Goal: Task Accomplishment & Management: Use online tool/utility

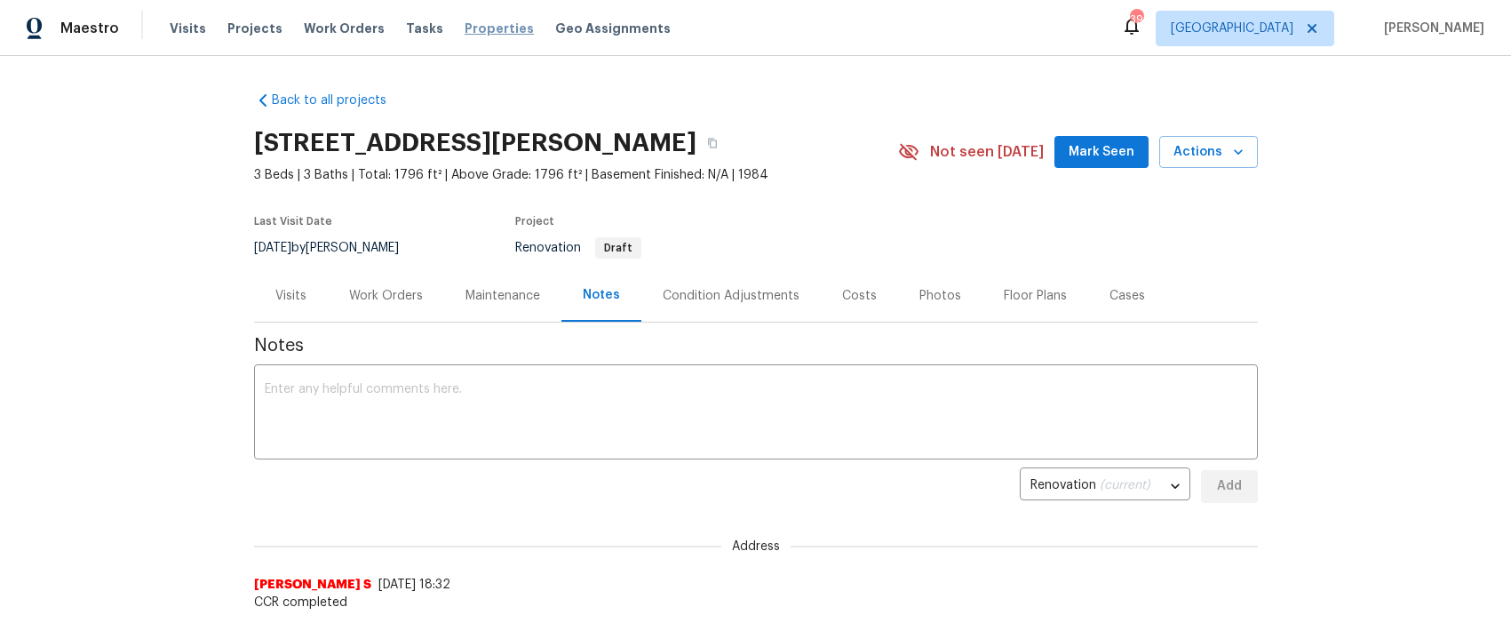
click at [502, 31] on span "Properties" at bounding box center [499, 29] width 69 height 18
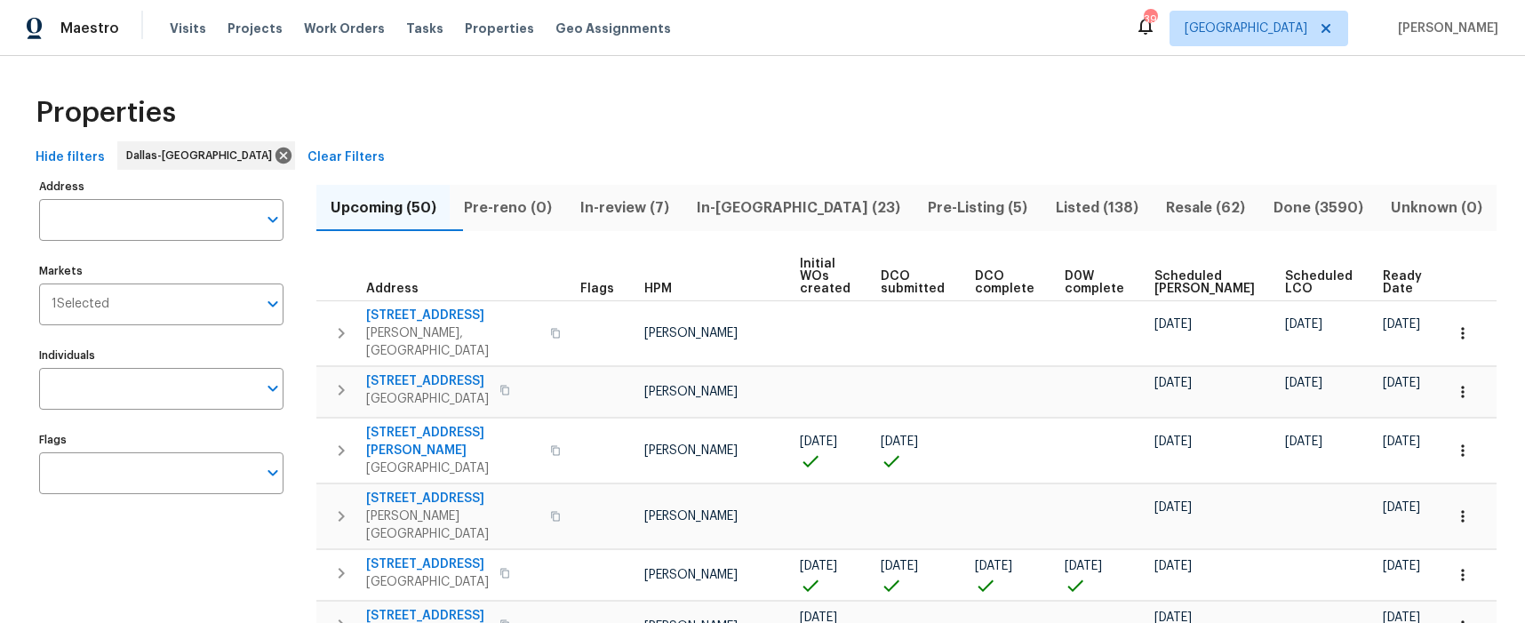
click at [928, 206] on span "Pre-Listing (5)" at bounding box center [978, 207] width 106 height 25
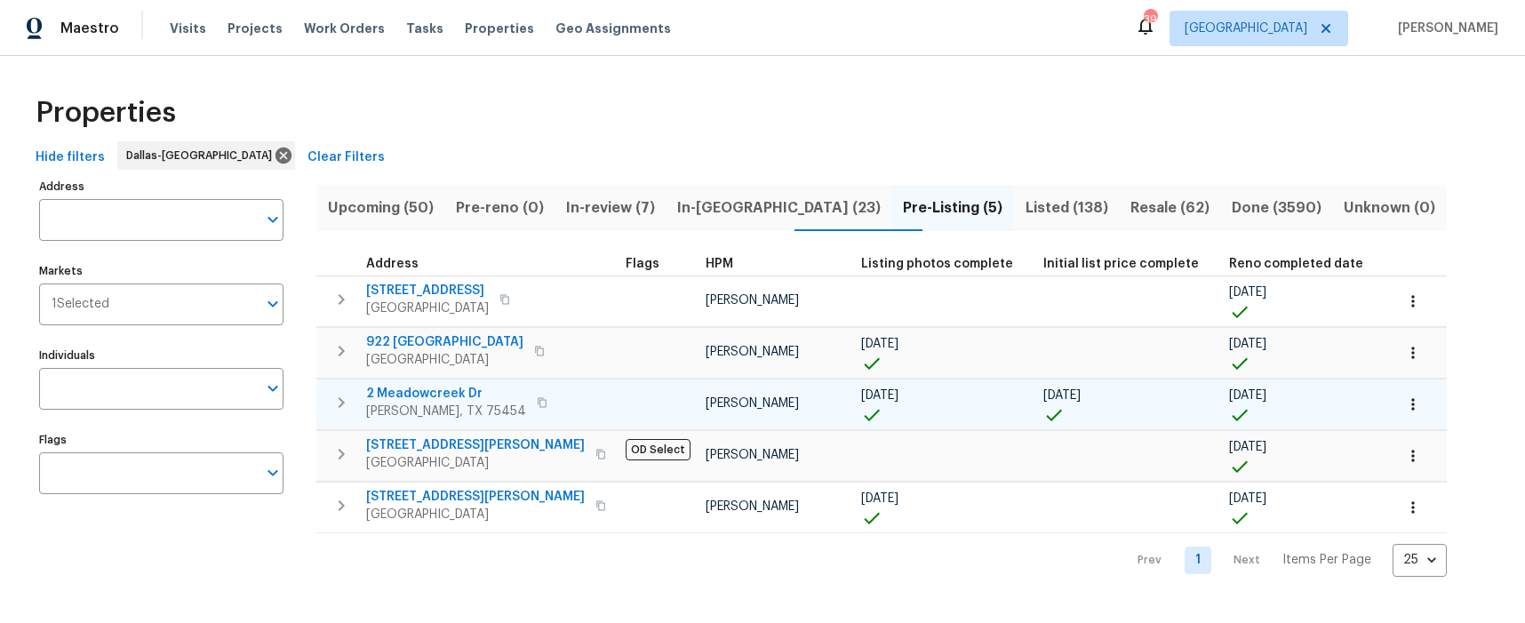
click at [389, 391] on span "2 Meadowcreek Dr" at bounding box center [446, 394] width 160 height 18
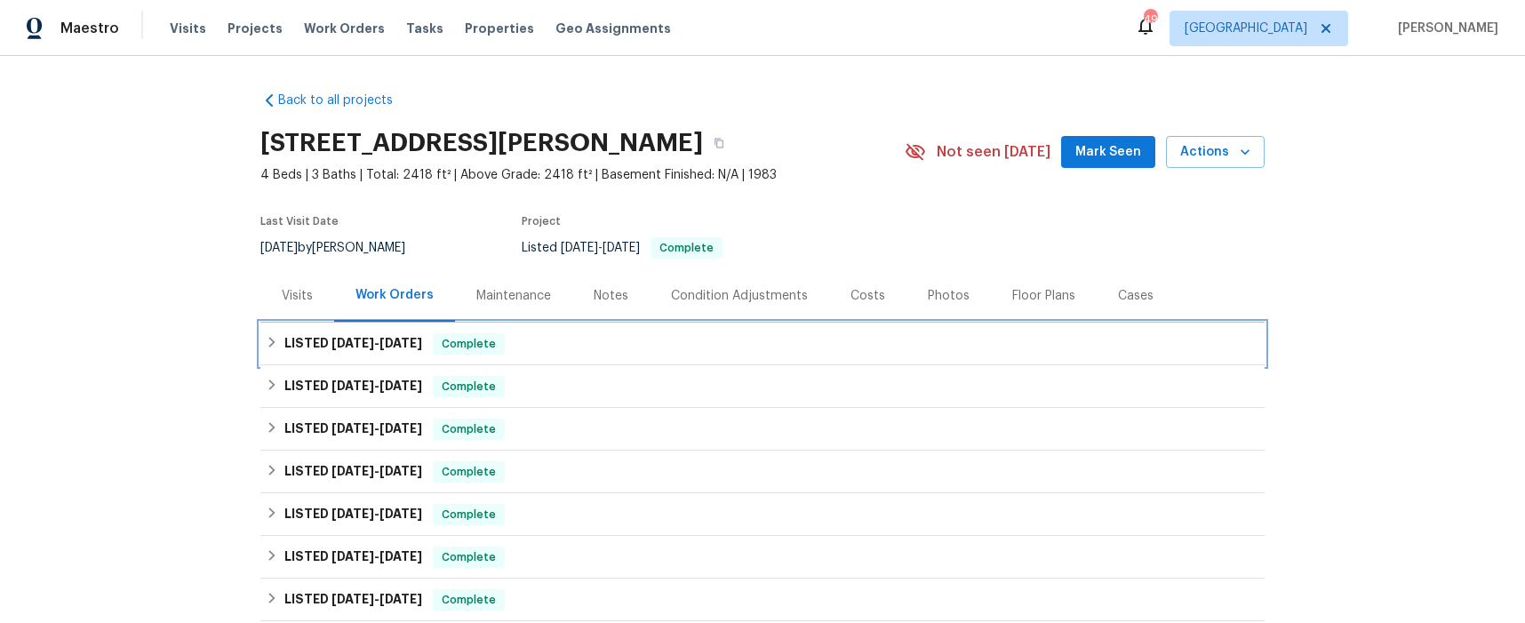
click at [359, 338] on span "8/6/25" at bounding box center [352, 343] width 43 height 12
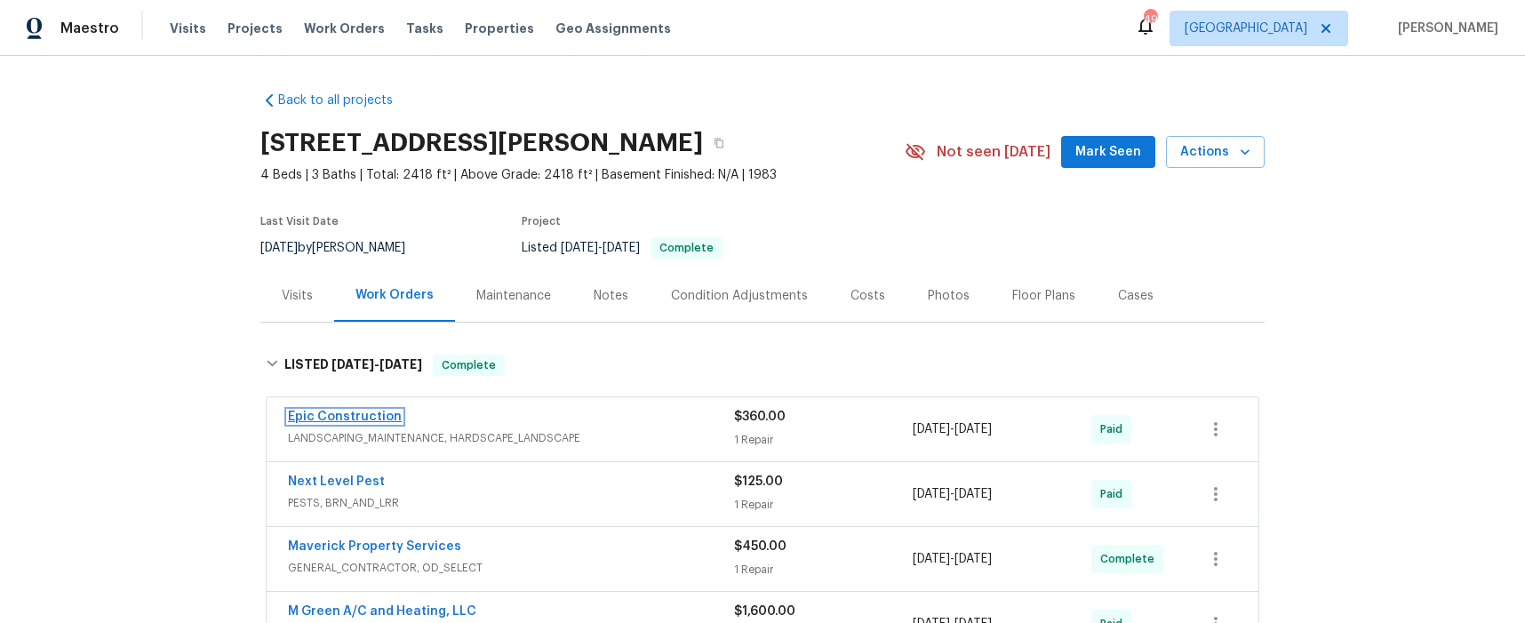
click at [346, 414] on link "Epic Construction" at bounding box center [345, 416] width 114 height 12
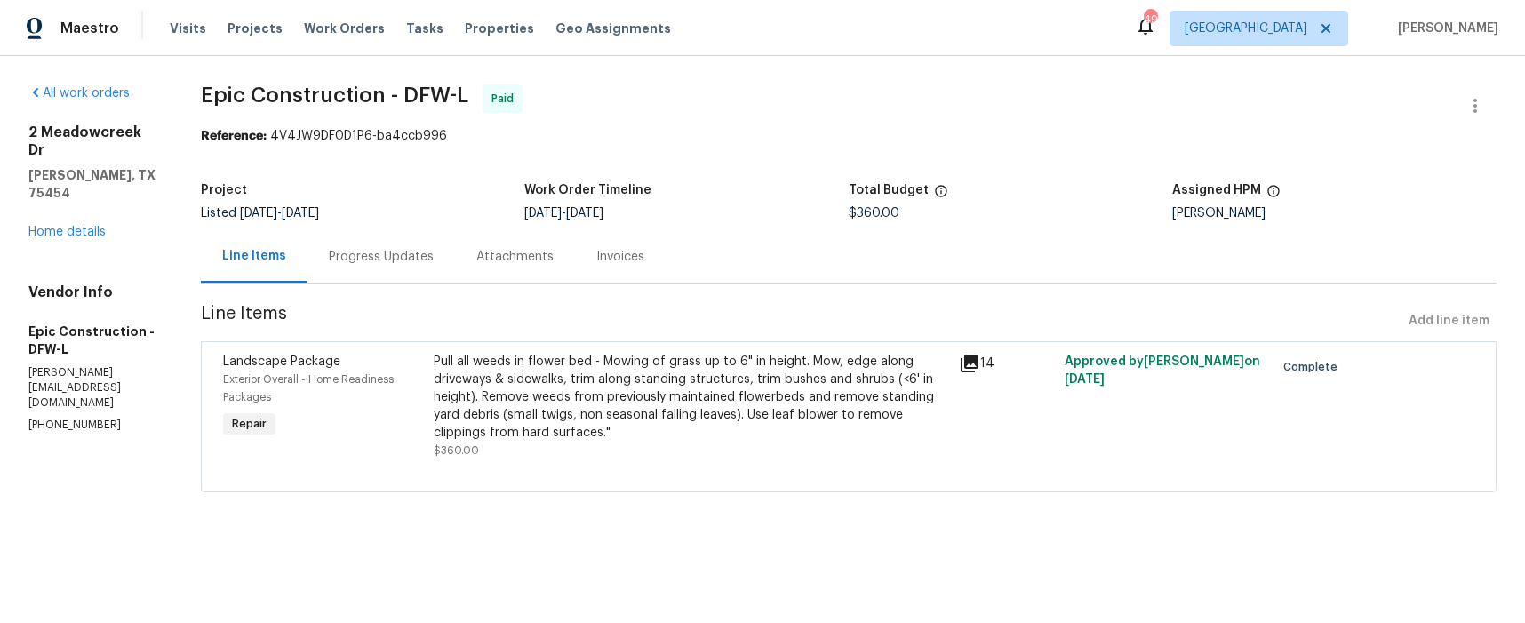
click at [427, 259] on div "Progress Updates" at bounding box center [381, 257] width 105 height 18
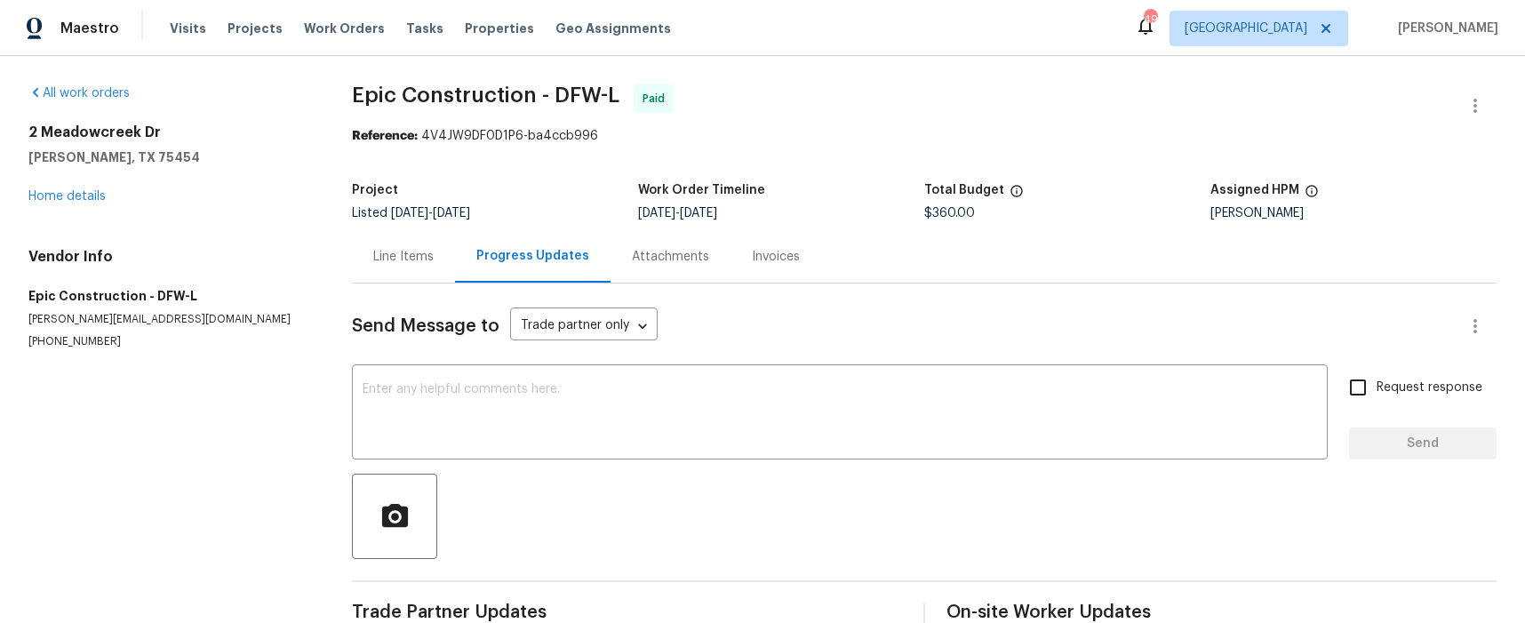
click at [402, 256] on div "Line Items" at bounding box center [403, 257] width 60 height 18
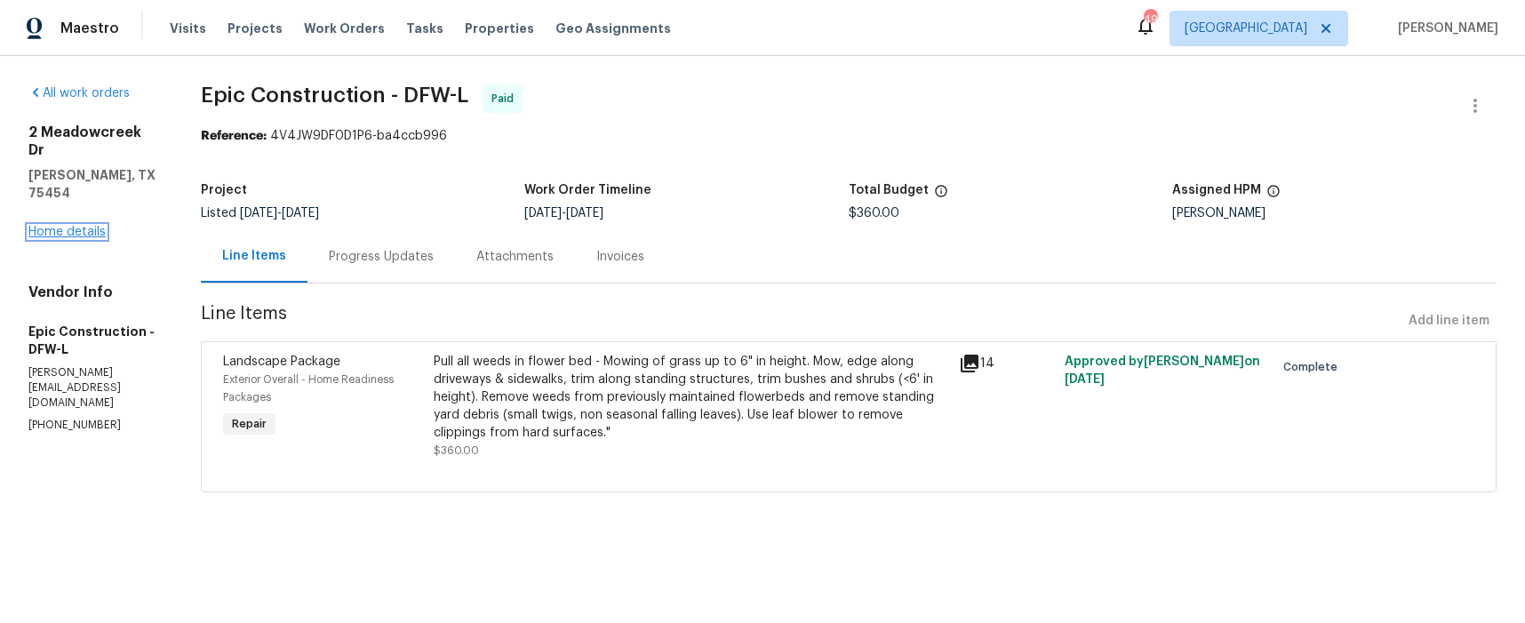
click at [102, 226] on link "Home details" at bounding box center [66, 232] width 77 height 12
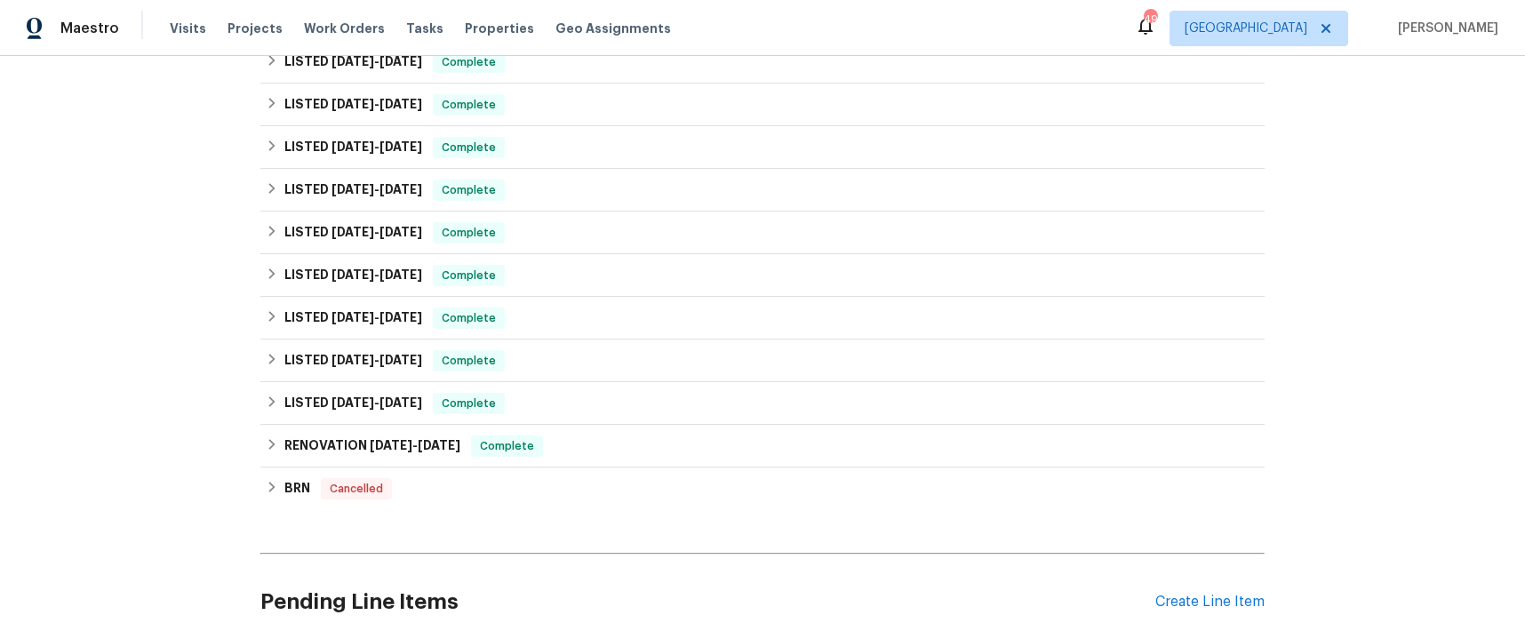
scroll to position [480, 0]
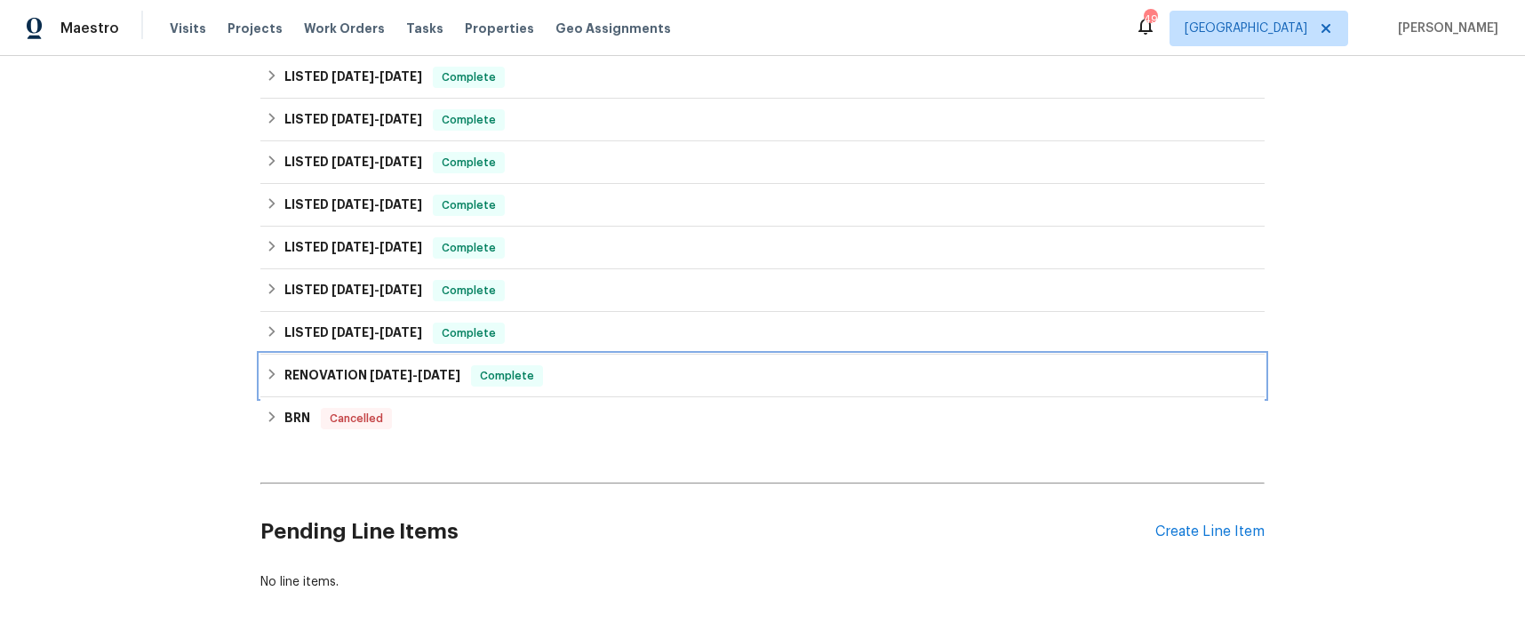
click at [334, 375] on h6 "RENOVATION 3/8/24 - 3/27/24" at bounding box center [372, 375] width 176 height 21
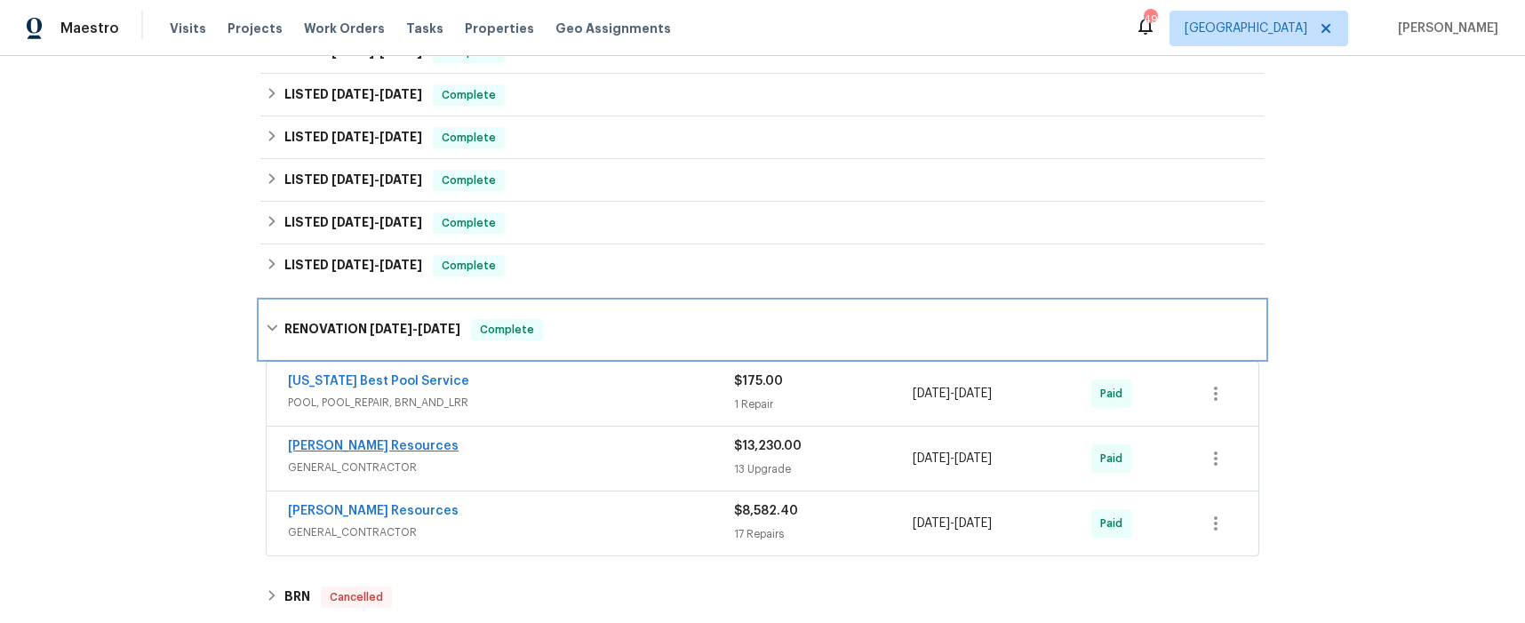
scroll to position [551, 0]
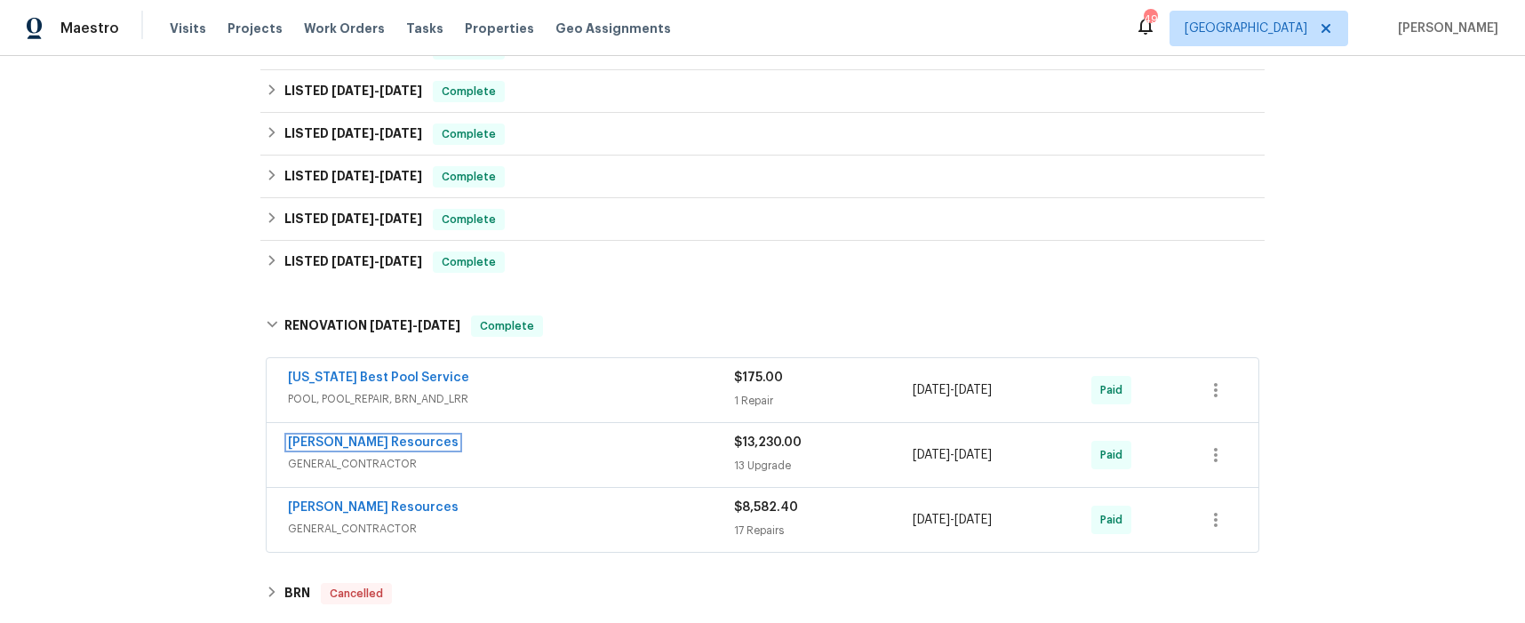
click at [369, 444] on link "Lawrence Resources" at bounding box center [373, 442] width 171 height 12
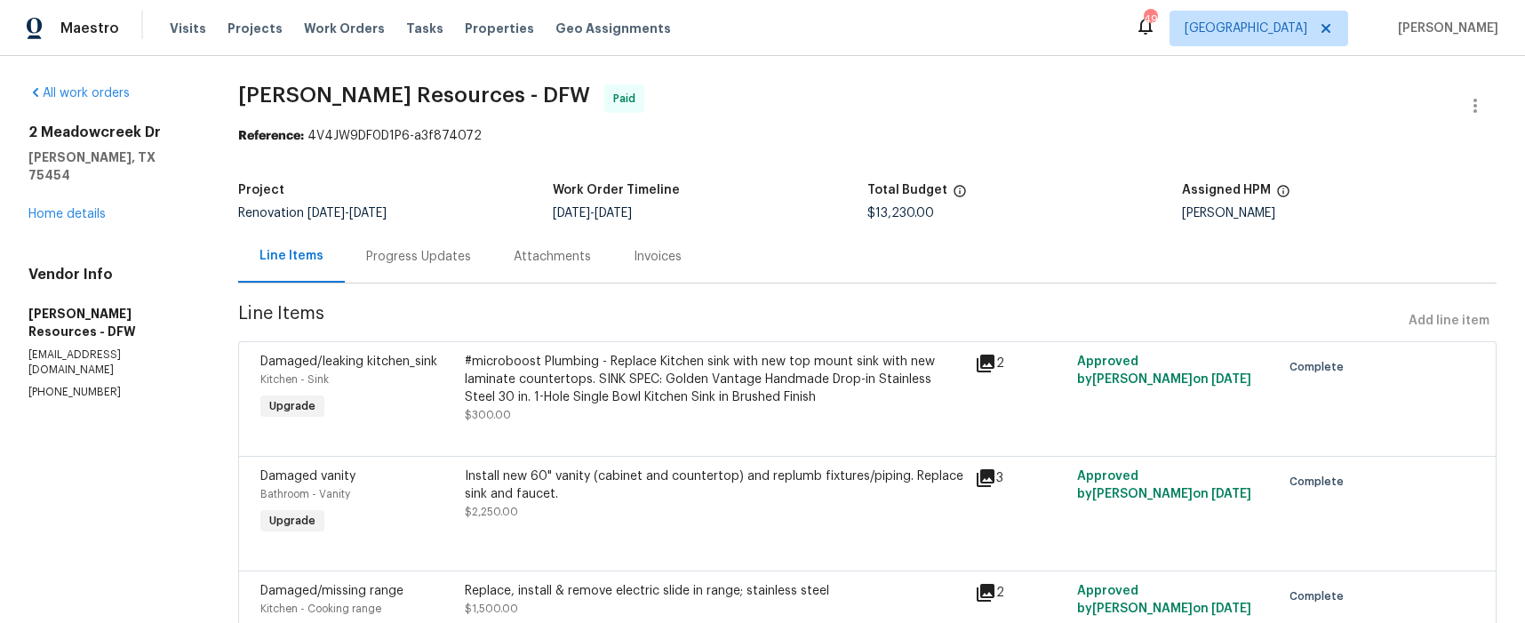
click at [466, 261] on div "Progress Updates" at bounding box center [418, 257] width 105 height 18
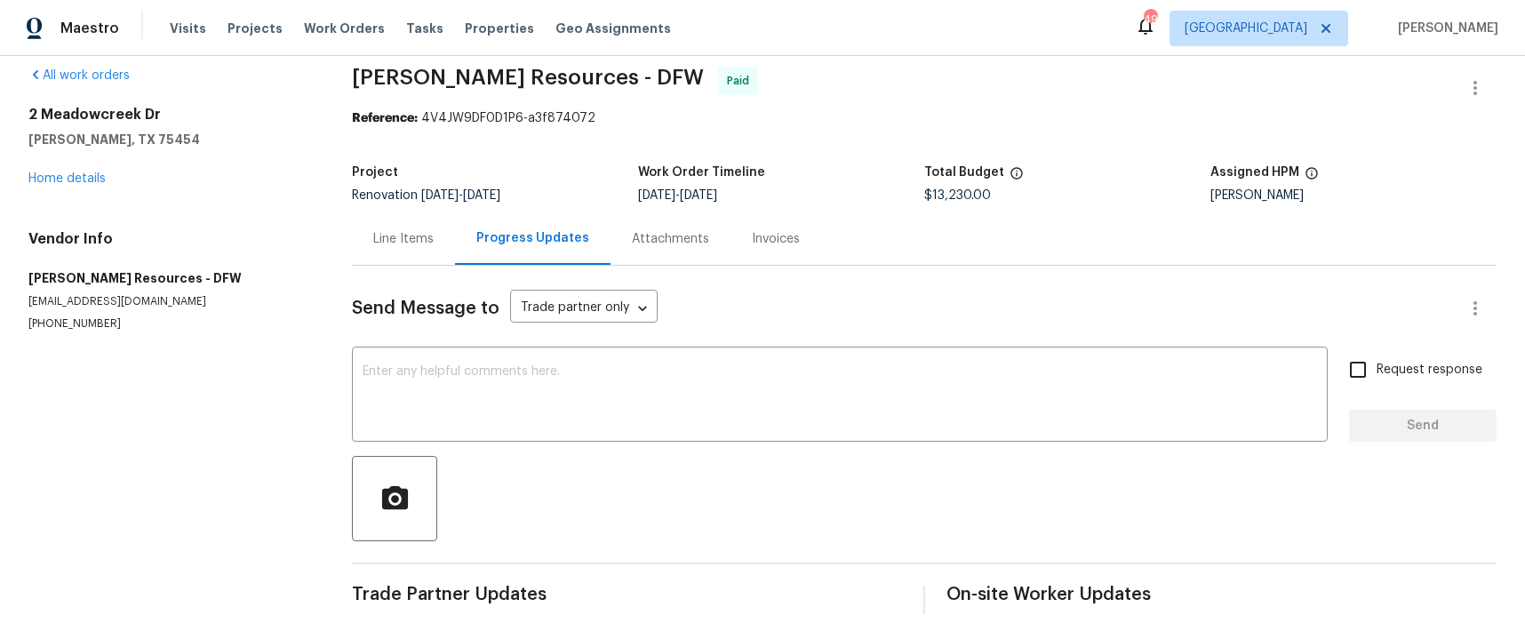
scroll to position [52, 0]
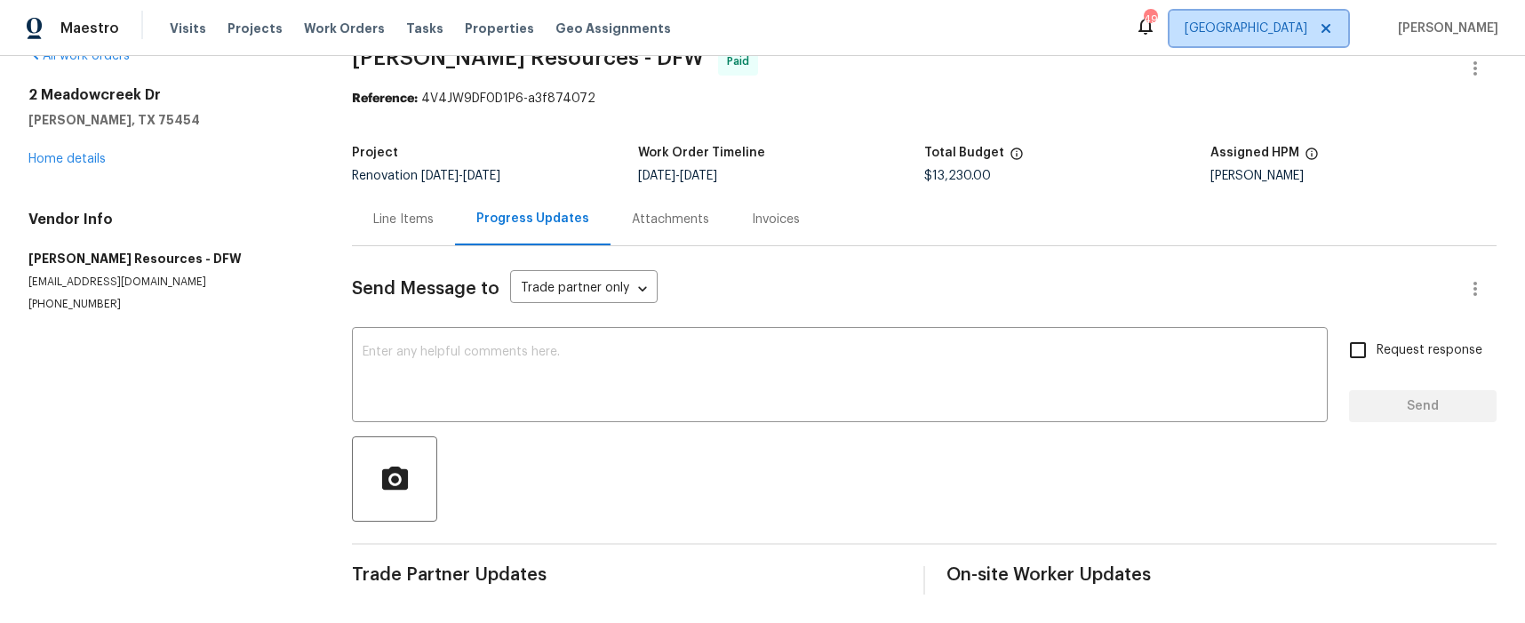
drag, startPoint x: 1303, startPoint y: 21, endPoint x: 1308, endPoint y: 30, distance: 9.9
click at [1303, 22] on span "Dallas" at bounding box center [1245, 29] width 123 height 18
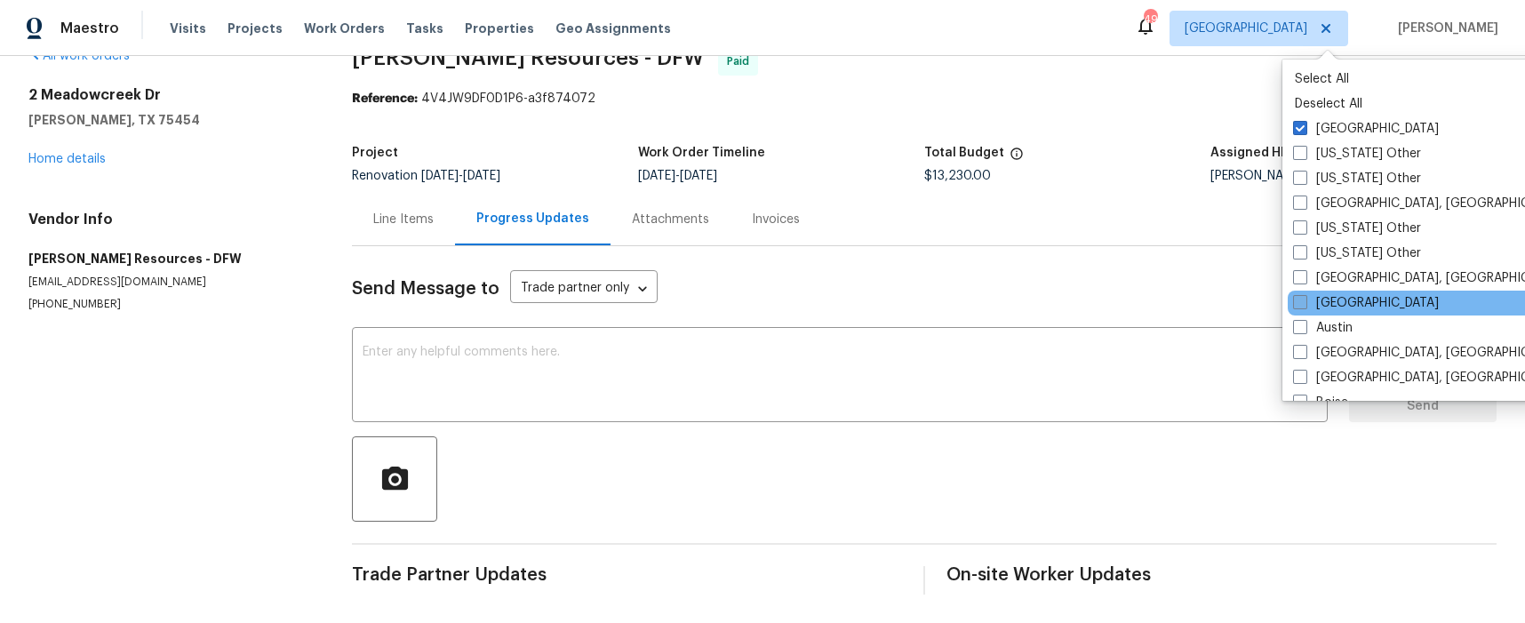
click at [1298, 302] on span at bounding box center [1300, 302] width 14 height 14
click at [1298, 302] on input "[GEOGRAPHIC_DATA]" at bounding box center [1299, 300] width 12 height 12
checkbox input "true"
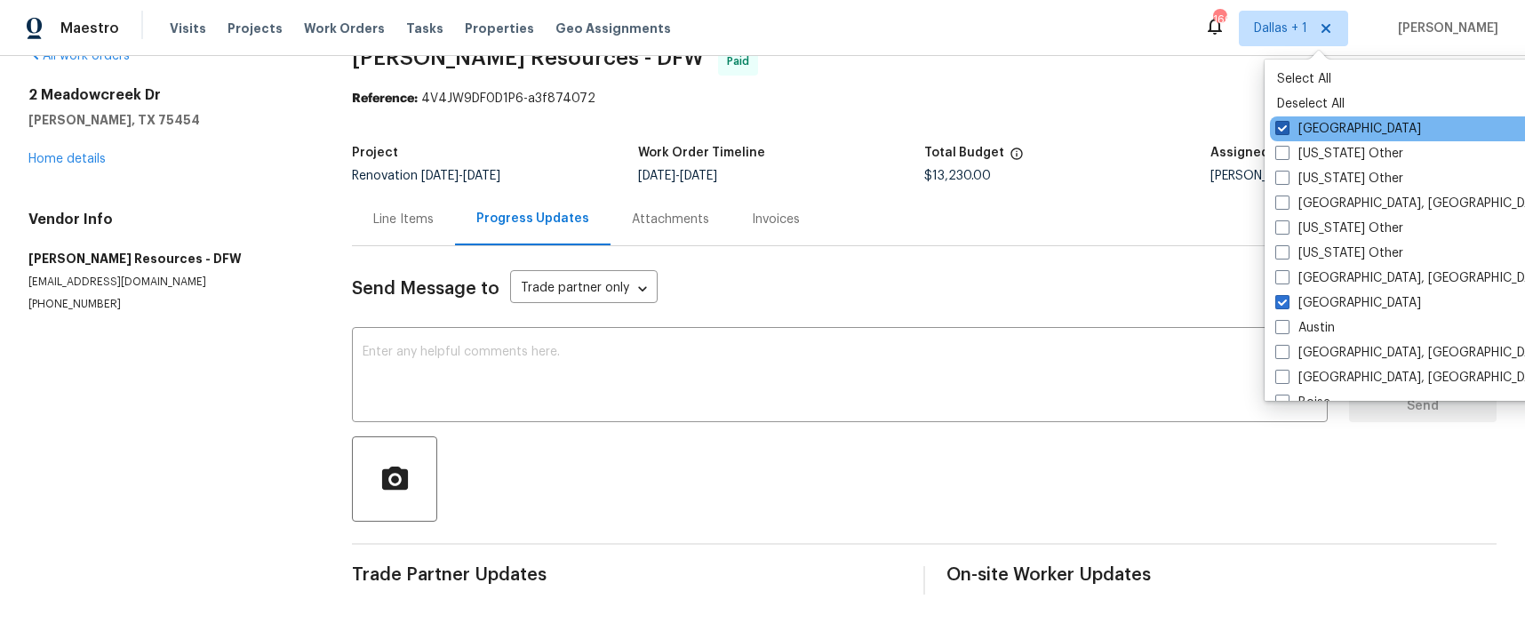
click at [1282, 132] on span at bounding box center [1282, 128] width 14 height 14
click at [1282, 131] on input "Dallas" at bounding box center [1281, 126] width 12 height 12
checkbox input "false"
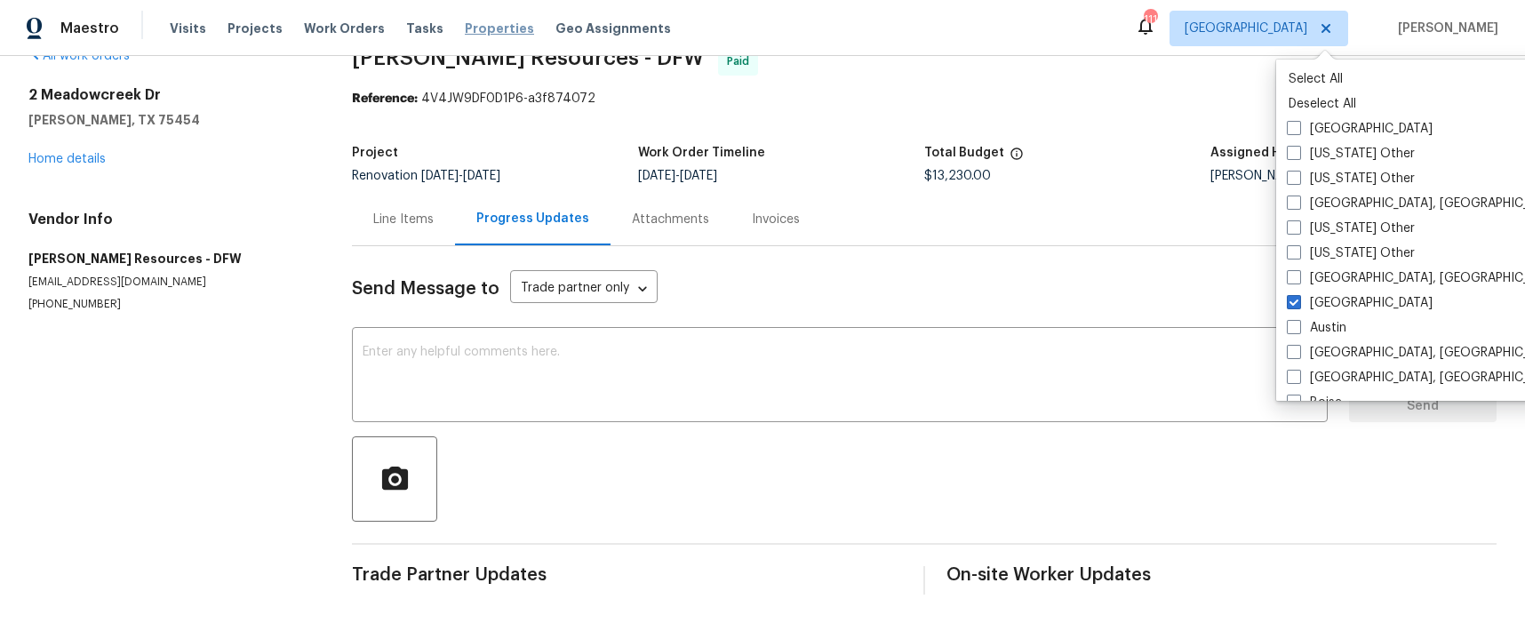
click at [477, 34] on span "Properties" at bounding box center [499, 29] width 69 height 18
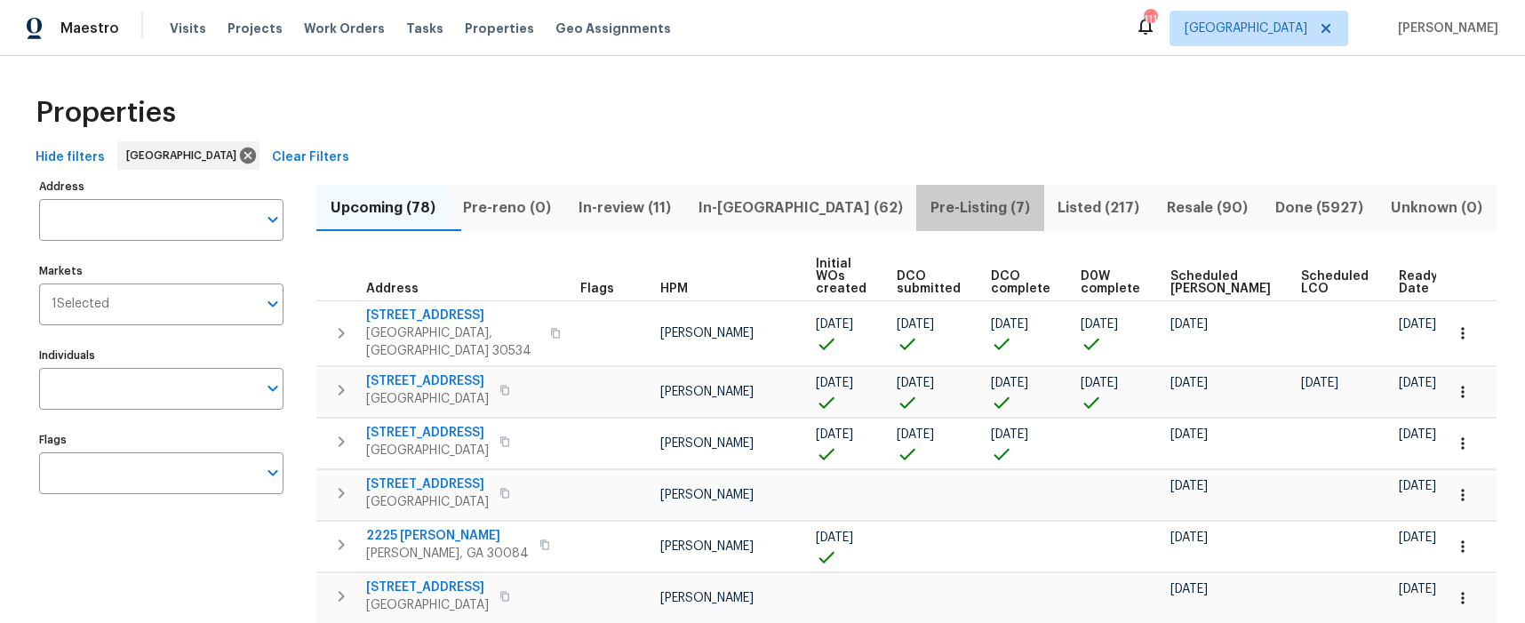
click at [927, 209] on span "Pre-Listing (7)" at bounding box center [980, 207] width 106 height 25
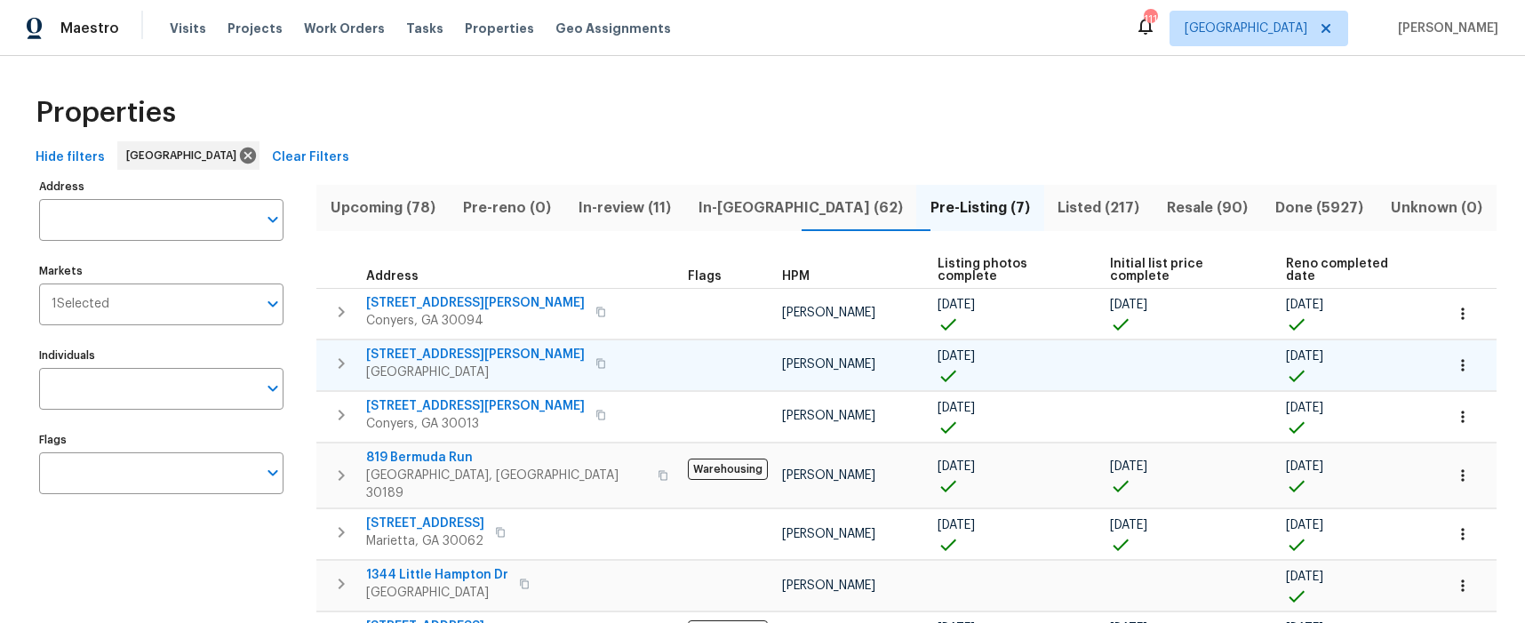
click at [417, 346] on span "306 Cooper Creek Dr" at bounding box center [475, 355] width 219 height 18
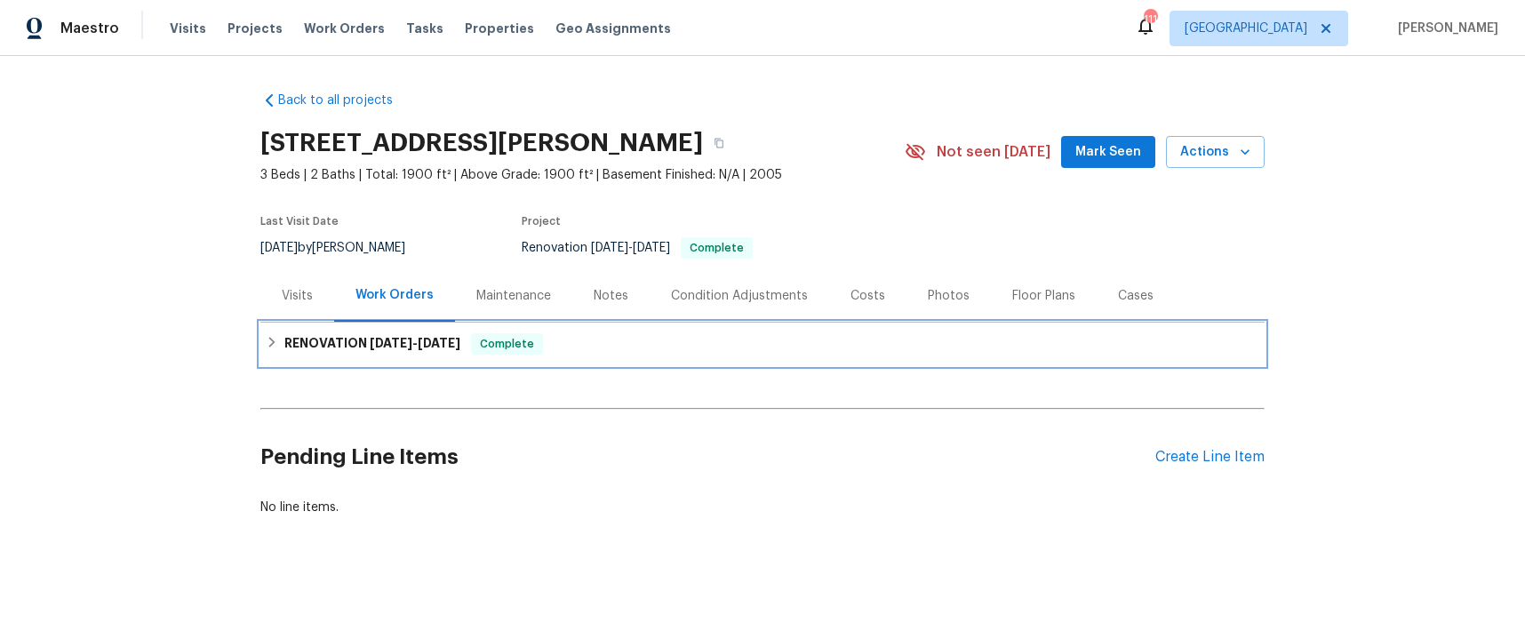
click at [355, 343] on h6 "RENOVATION [DATE] - [DATE]" at bounding box center [372, 343] width 176 height 21
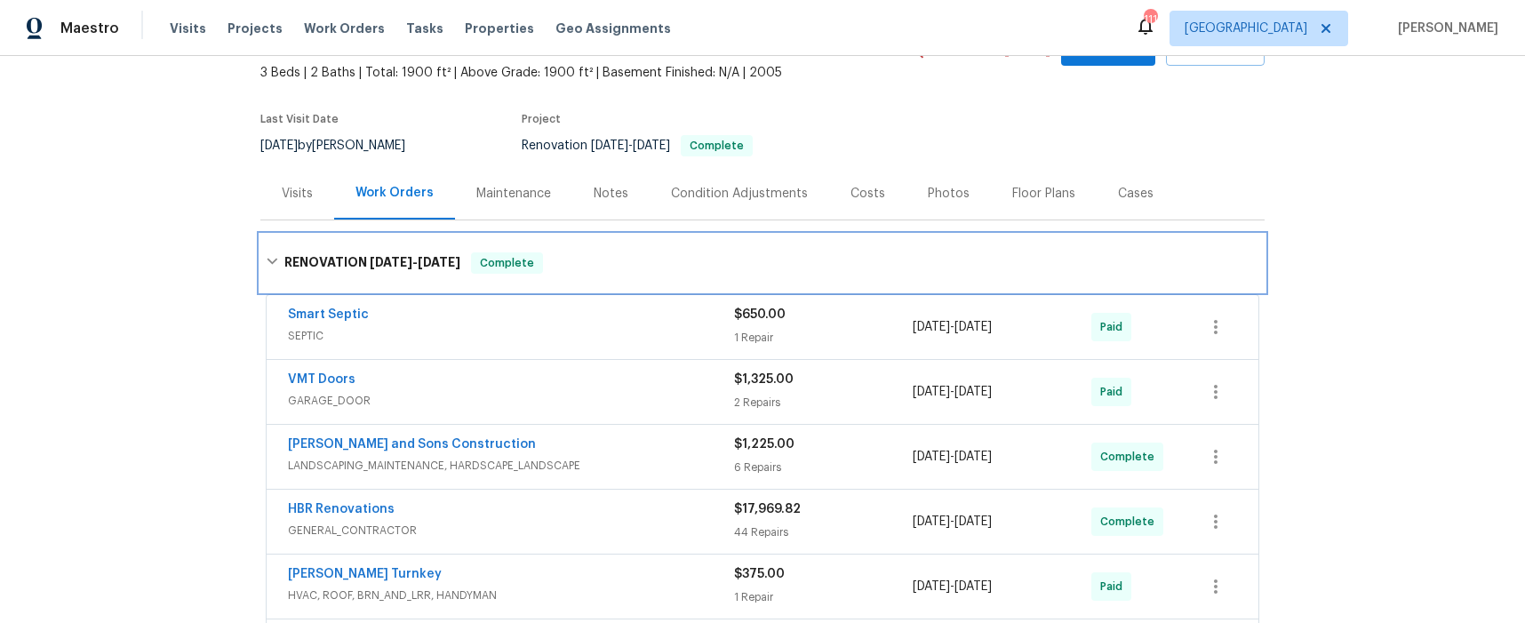
scroll to position [103, 0]
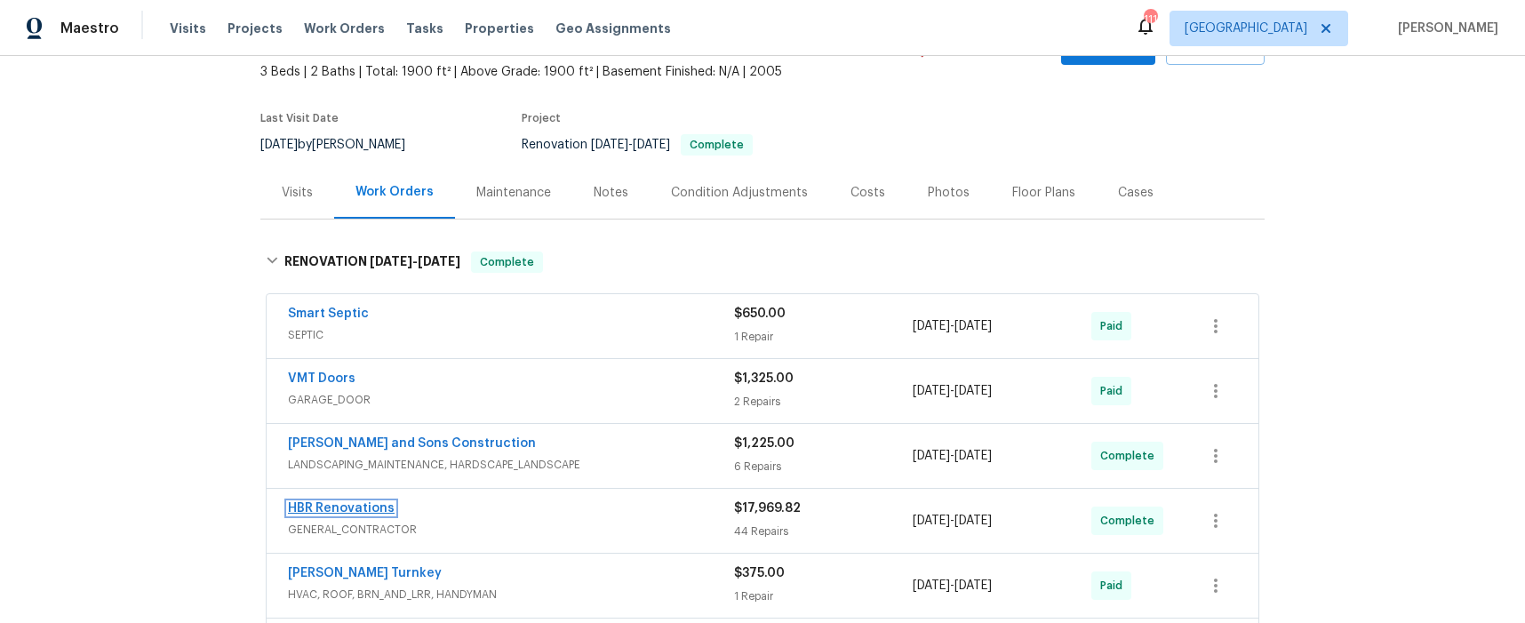
click at [333, 509] on link "HBR Renovations" at bounding box center [341, 508] width 107 height 12
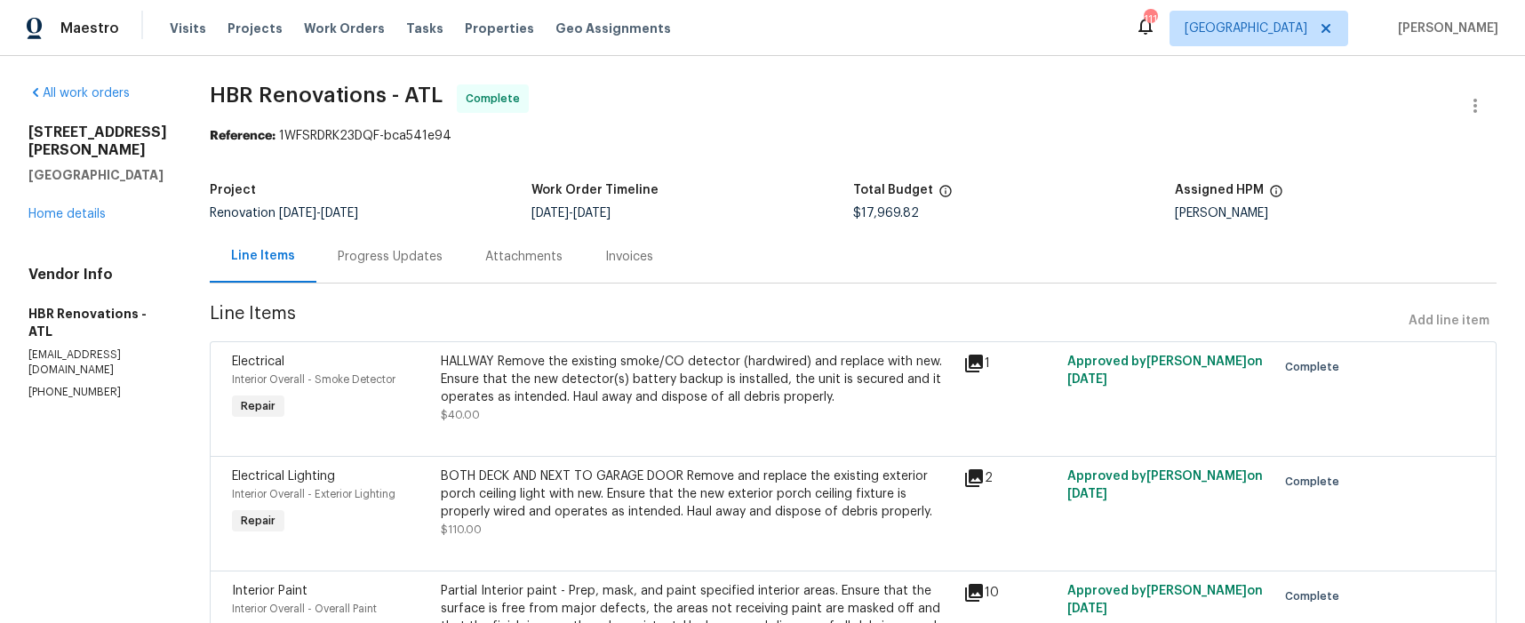
click at [406, 253] on div "Progress Updates" at bounding box center [390, 257] width 105 height 18
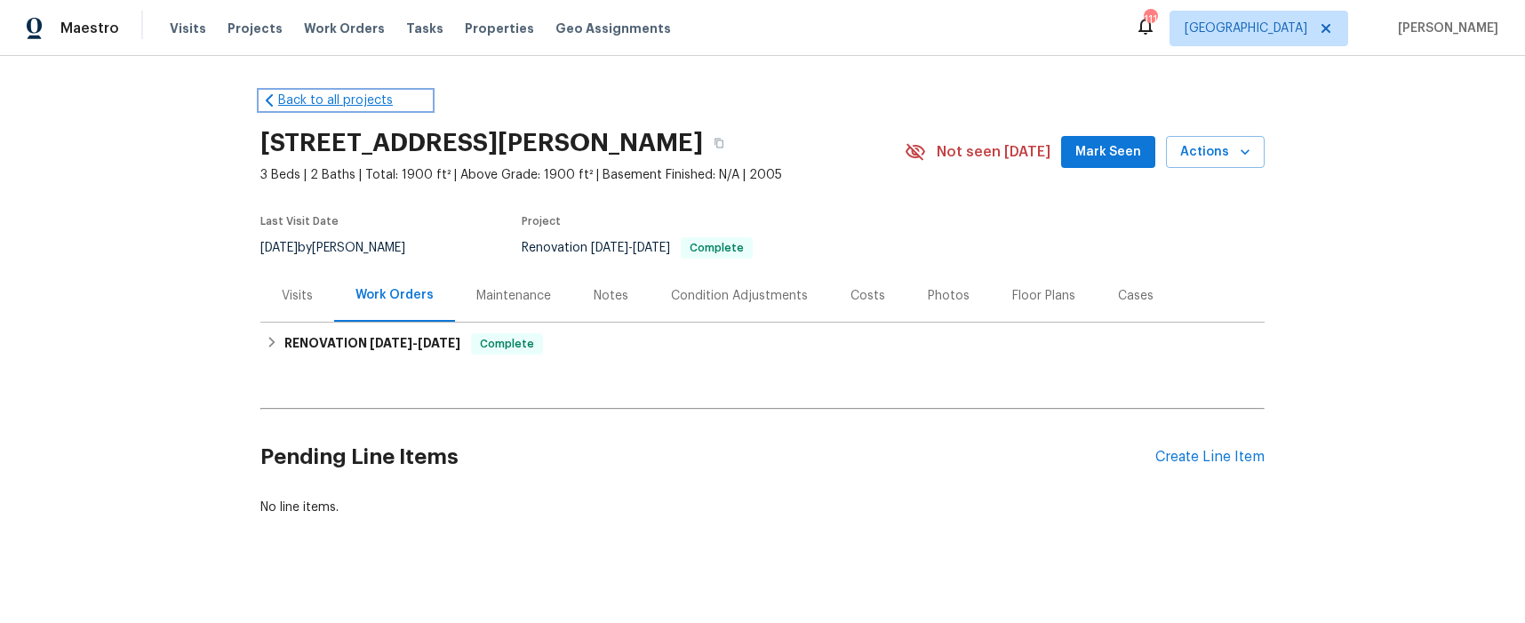
click at [299, 108] on link "Back to all projects" at bounding box center [345, 101] width 171 height 18
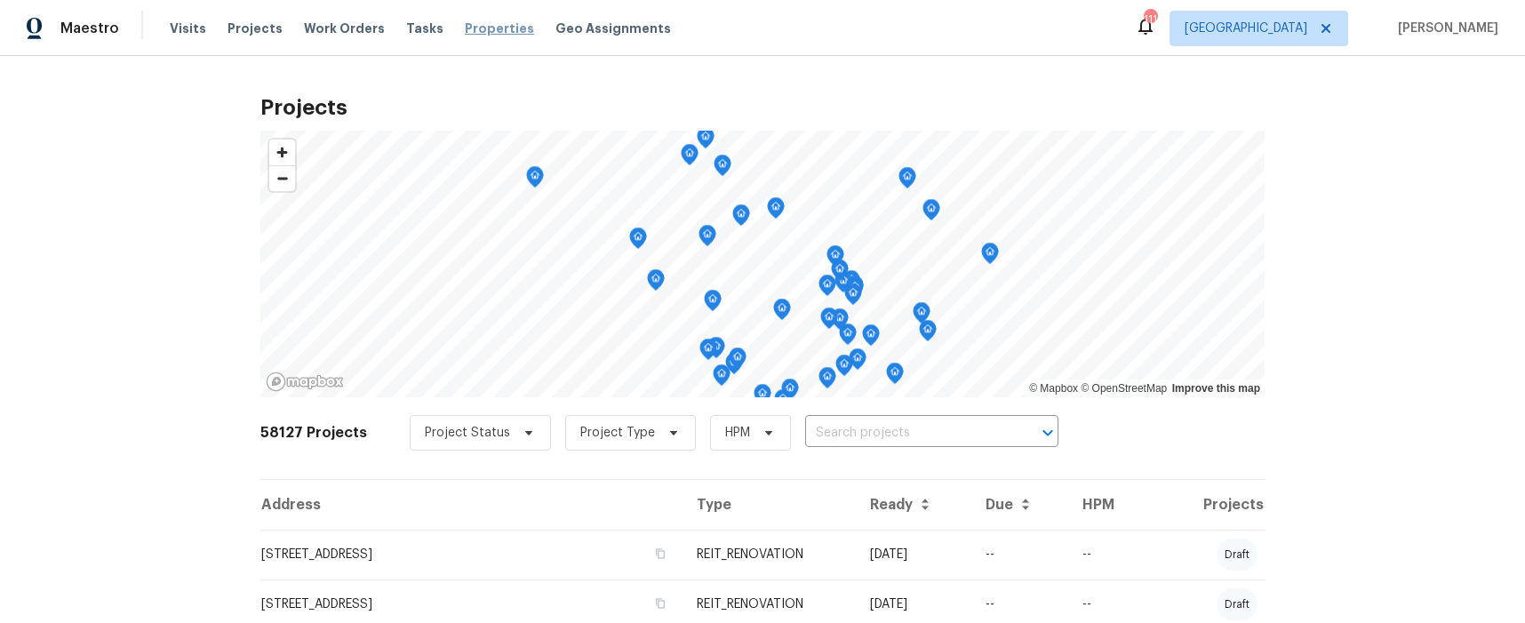
click at [465, 29] on span "Properties" at bounding box center [499, 29] width 69 height 18
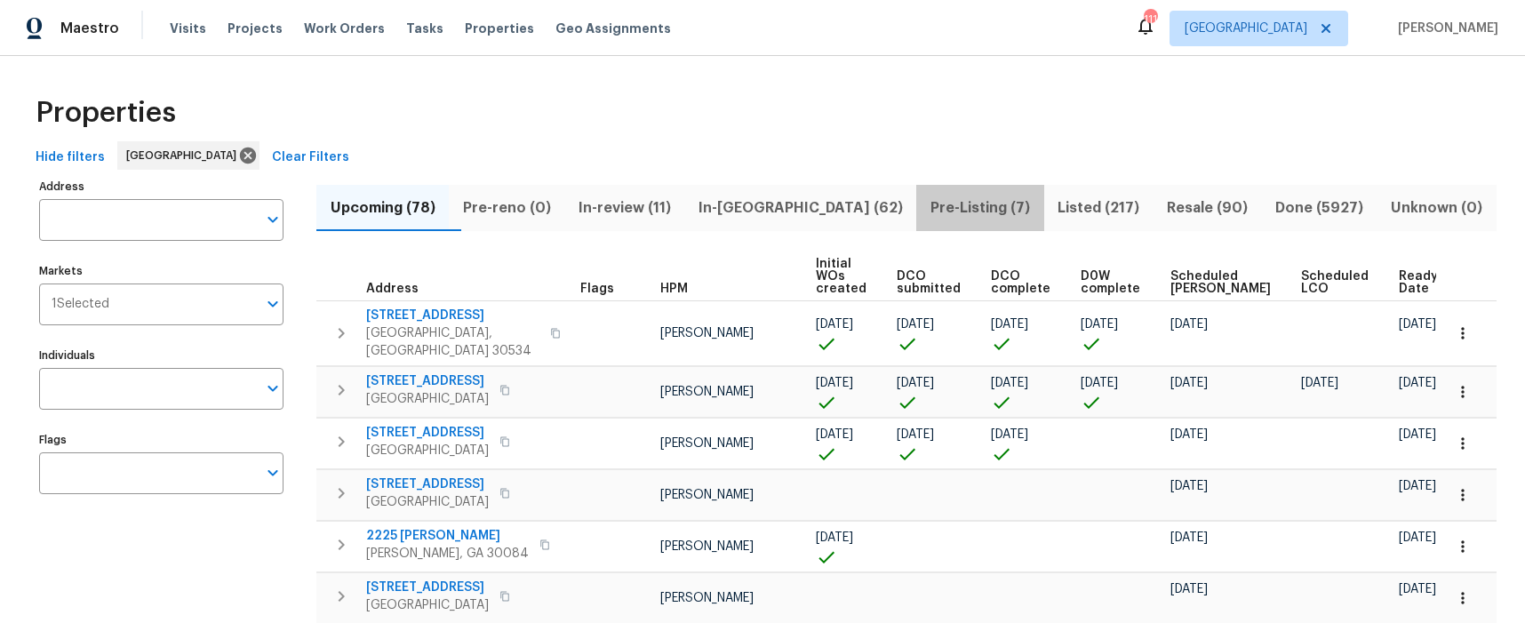
click at [927, 208] on span "Pre-Listing (7)" at bounding box center [980, 207] width 106 height 25
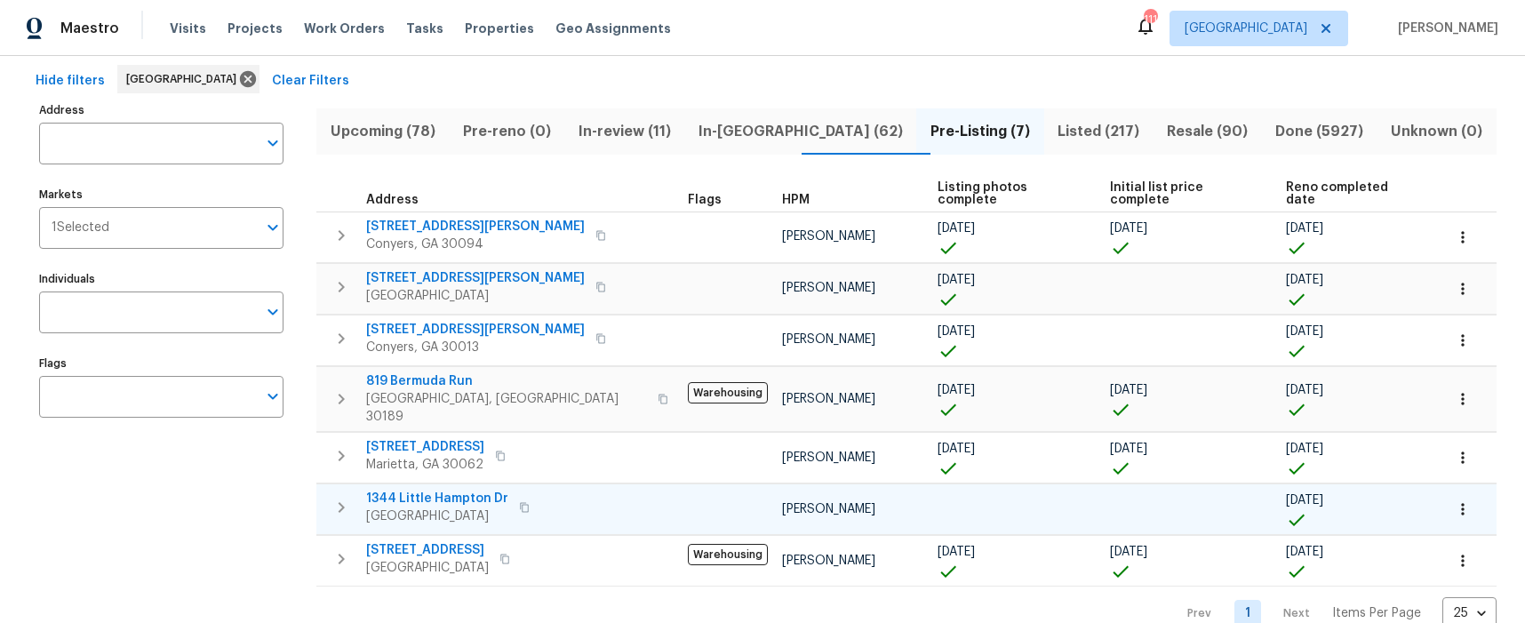
scroll to position [78, 0]
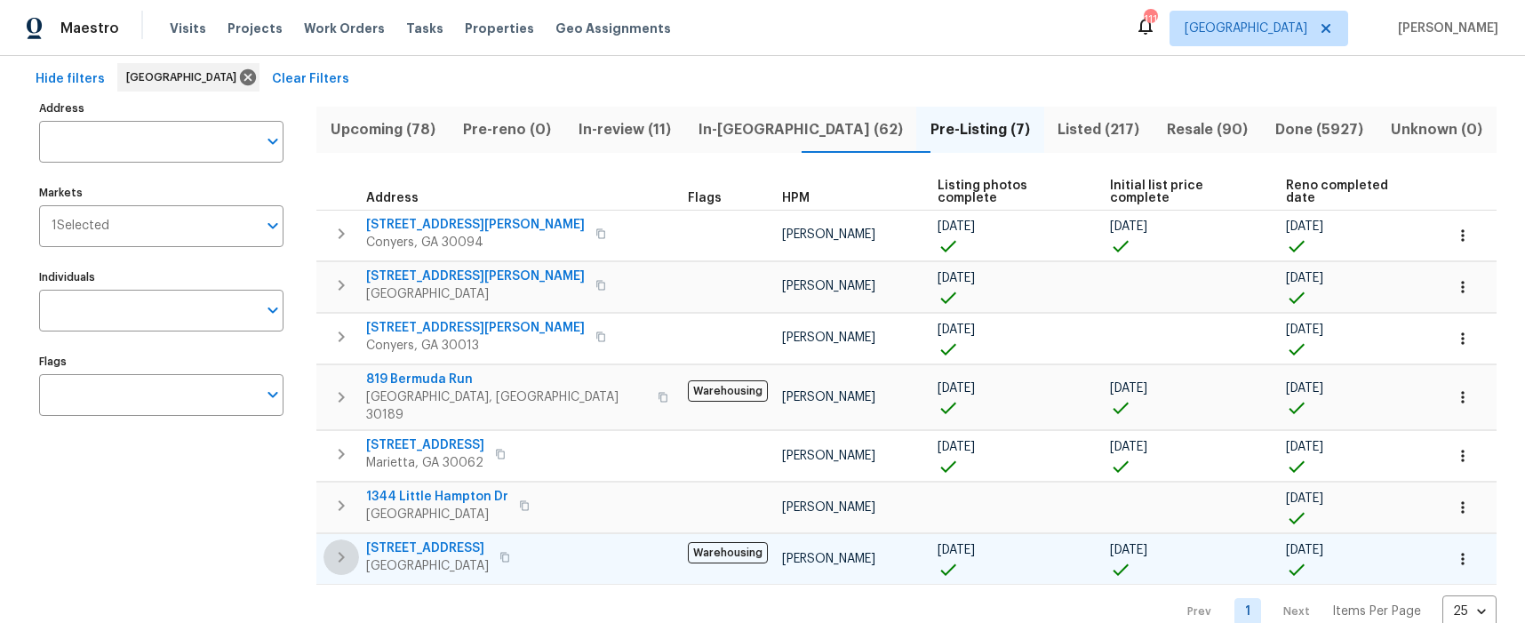
click at [344, 546] on icon "button" at bounding box center [340, 556] width 21 height 21
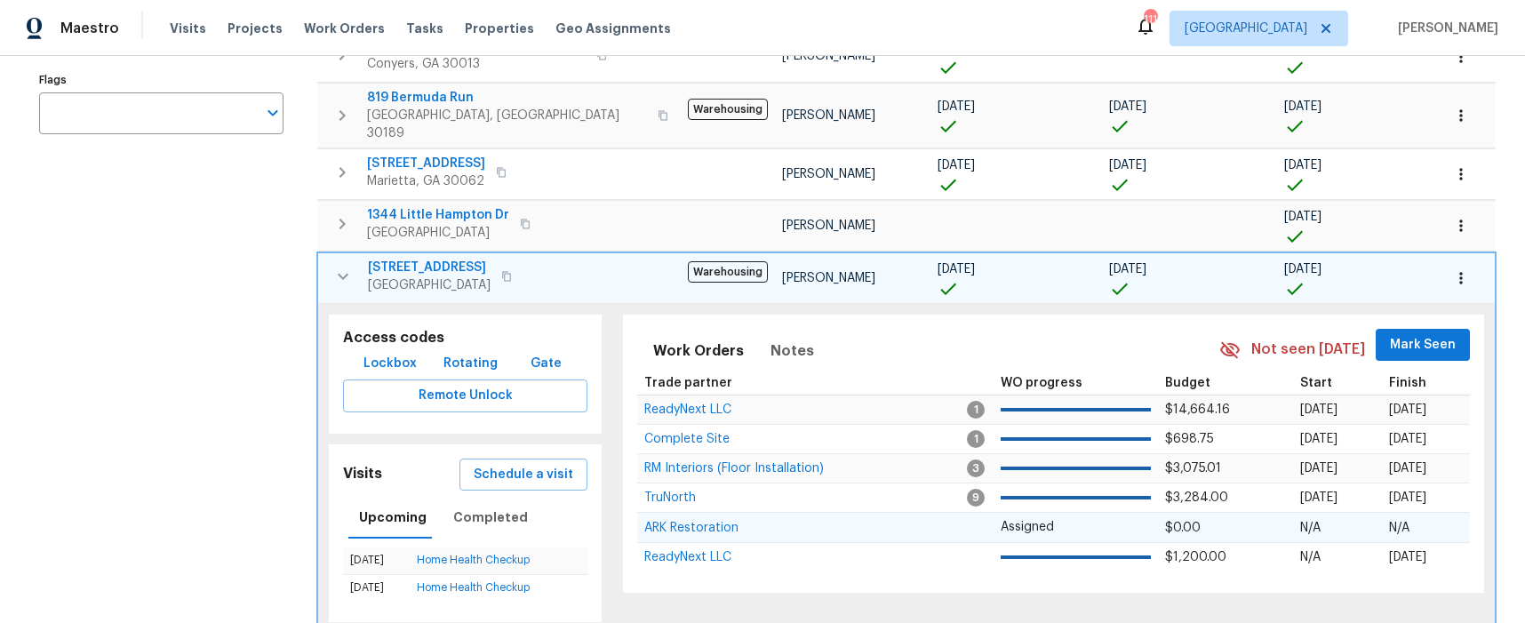
scroll to position [370, 0]
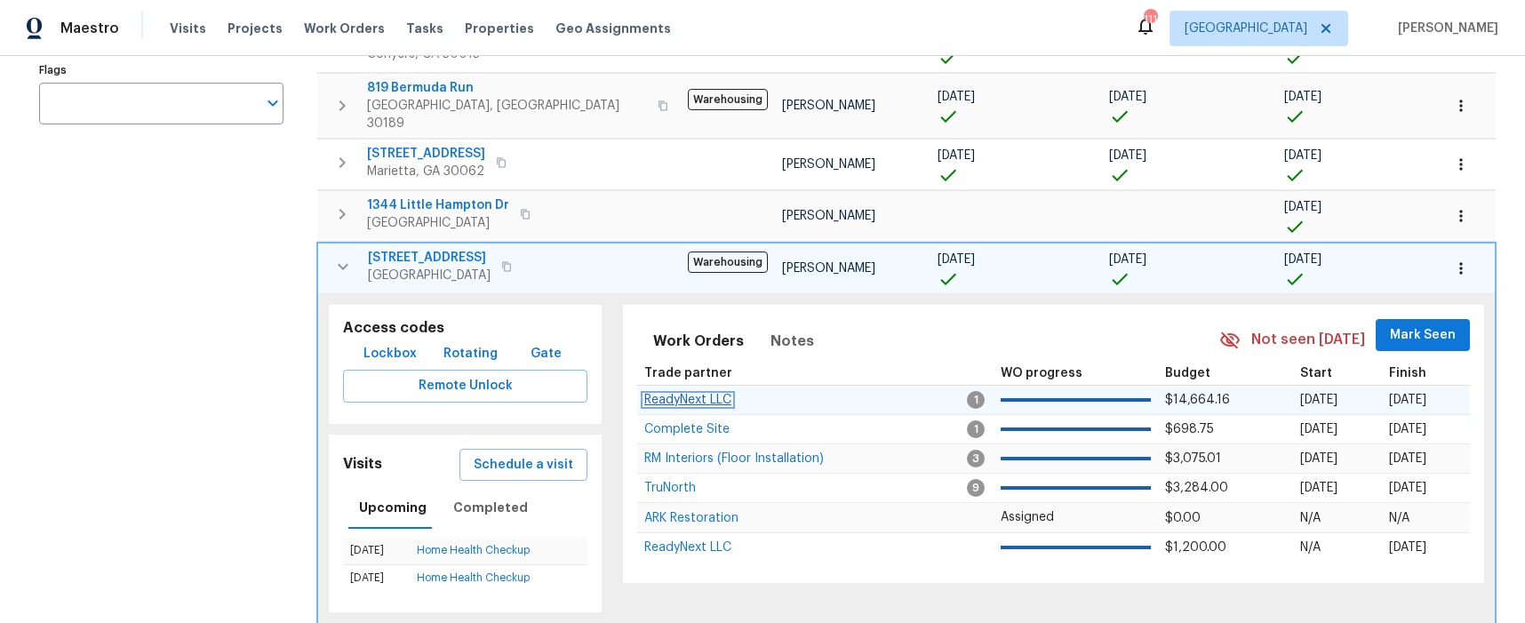
click at [659, 394] on span "ReadyNext LLC" at bounding box center [687, 400] width 87 height 12
click at [340, 263] on icon "button" at bounding box center [343, 266] width 11 height 6
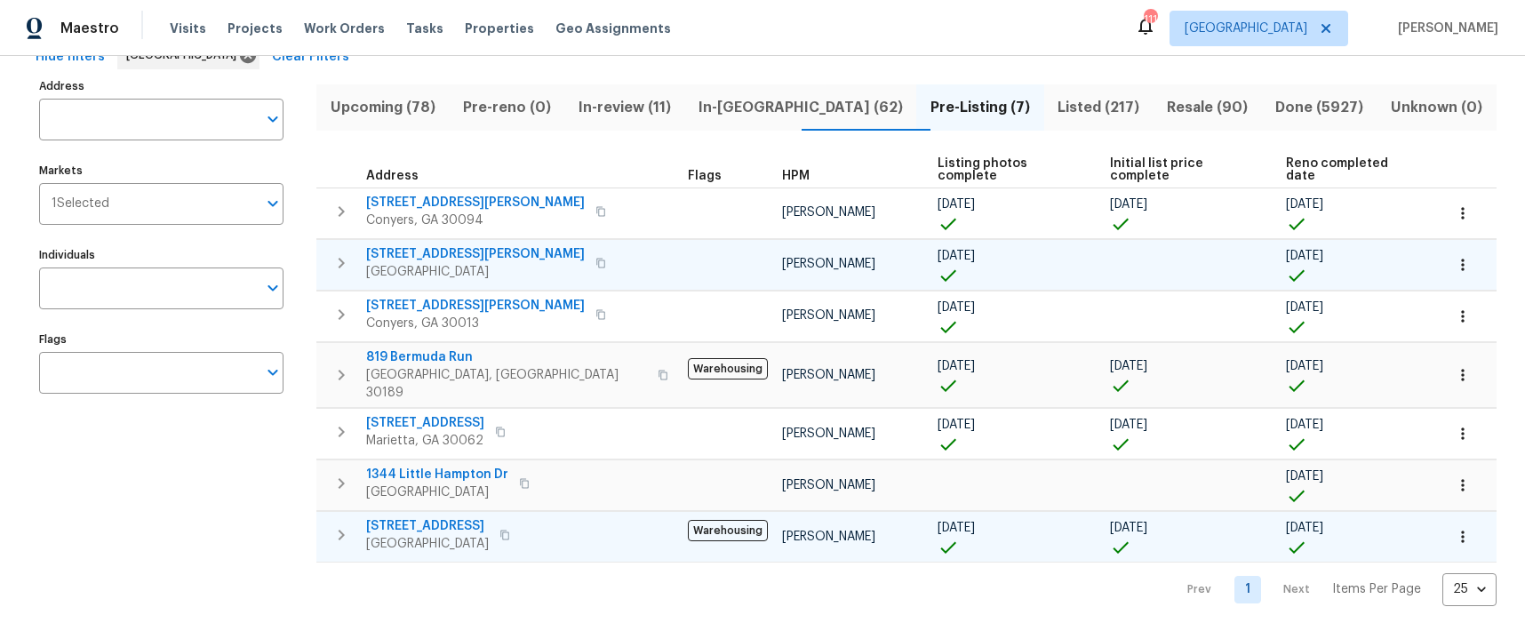
scroll to position [99, 0]
click at [345, 526] on icon "button" at bounding box center [340, 536] width 21 height 21
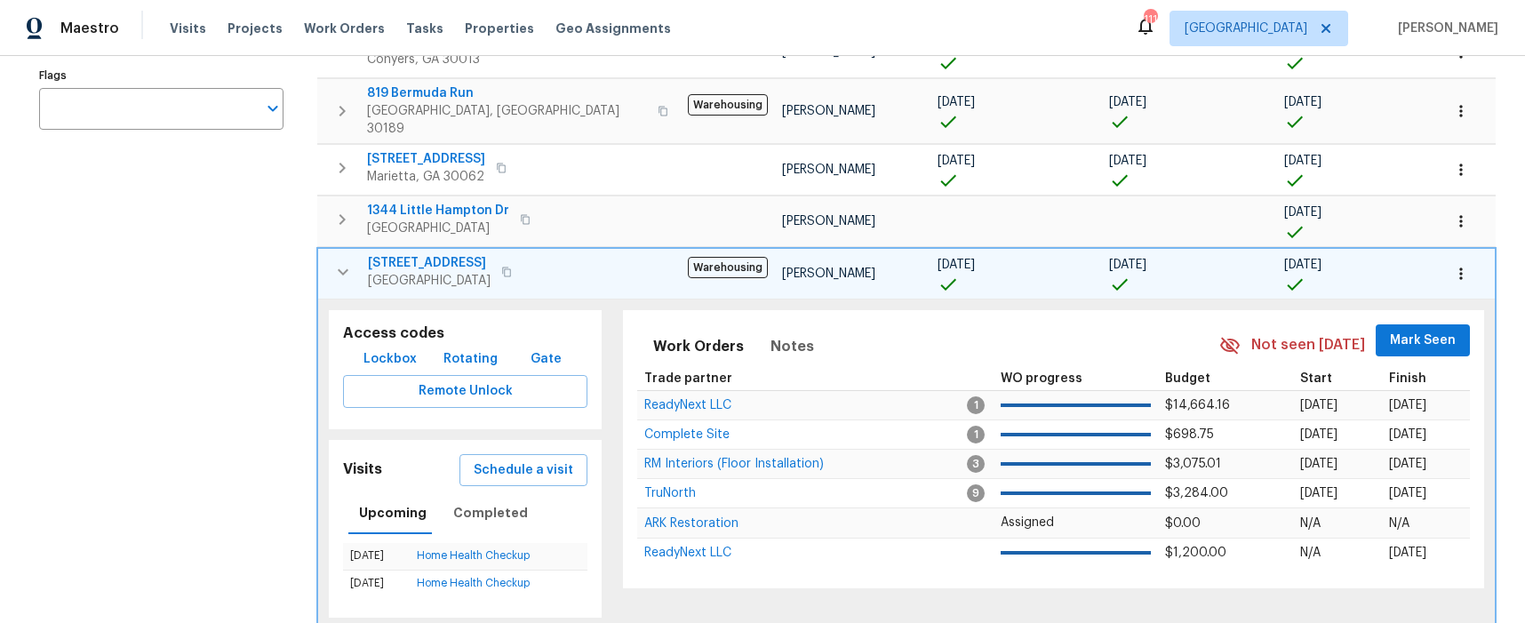
scroll to position [370, 0]
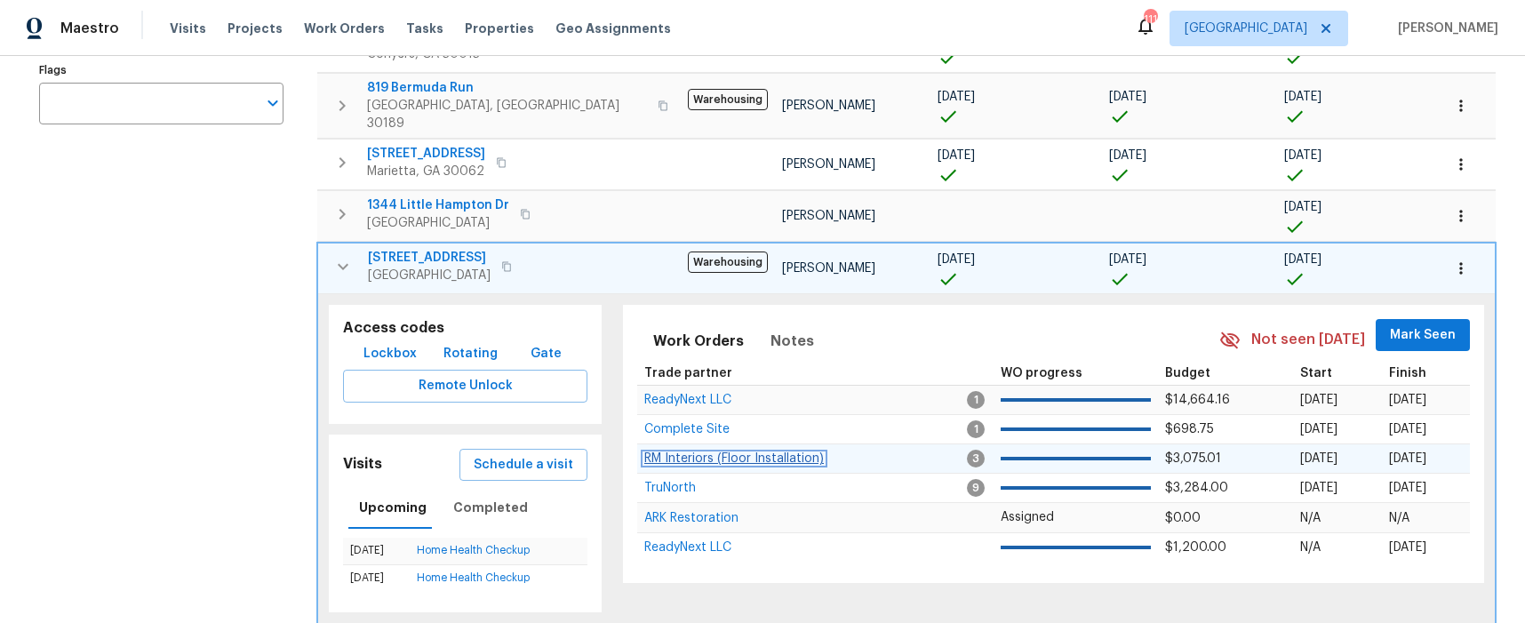
click at [672, 452] on span "RM Interiors (Floor Installation)" at bounding box center [733, 458] width 179 height 12
click at [490, 31] on span "Properties" at bounding box center [499, 29] width 69 height 18
click at [340, 256] on icon "button" at bounding box center [342, 266] width 21 height 21
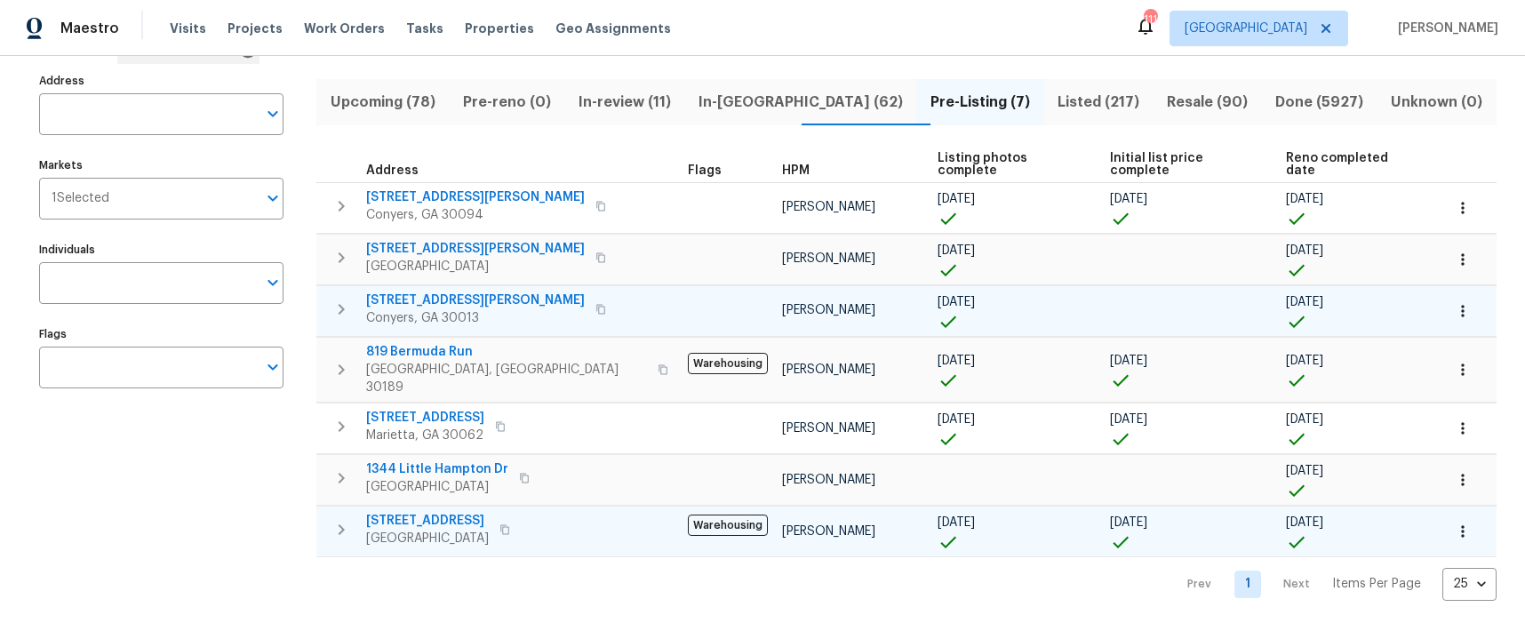
scroll to position [99, 0]
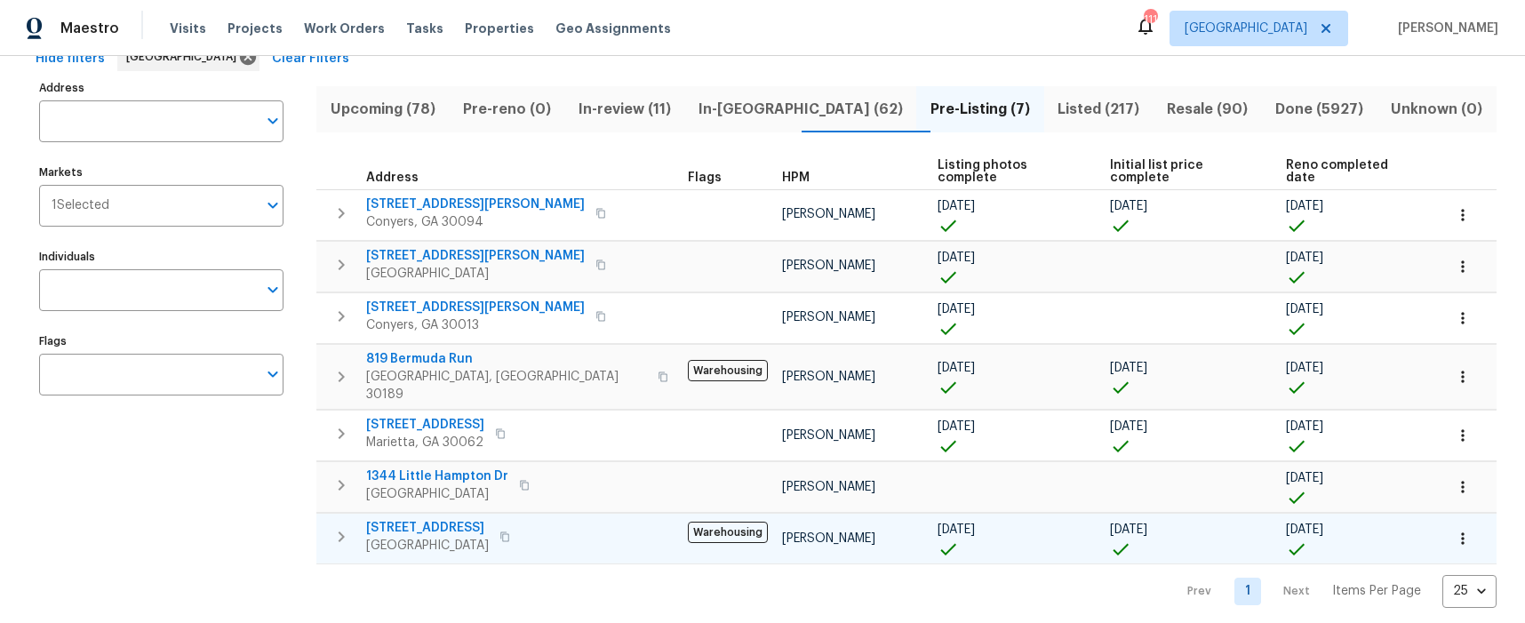
click at [1055, 109] on span "Listed (217)" at bounding box center [1099, 109] width 88 height 25
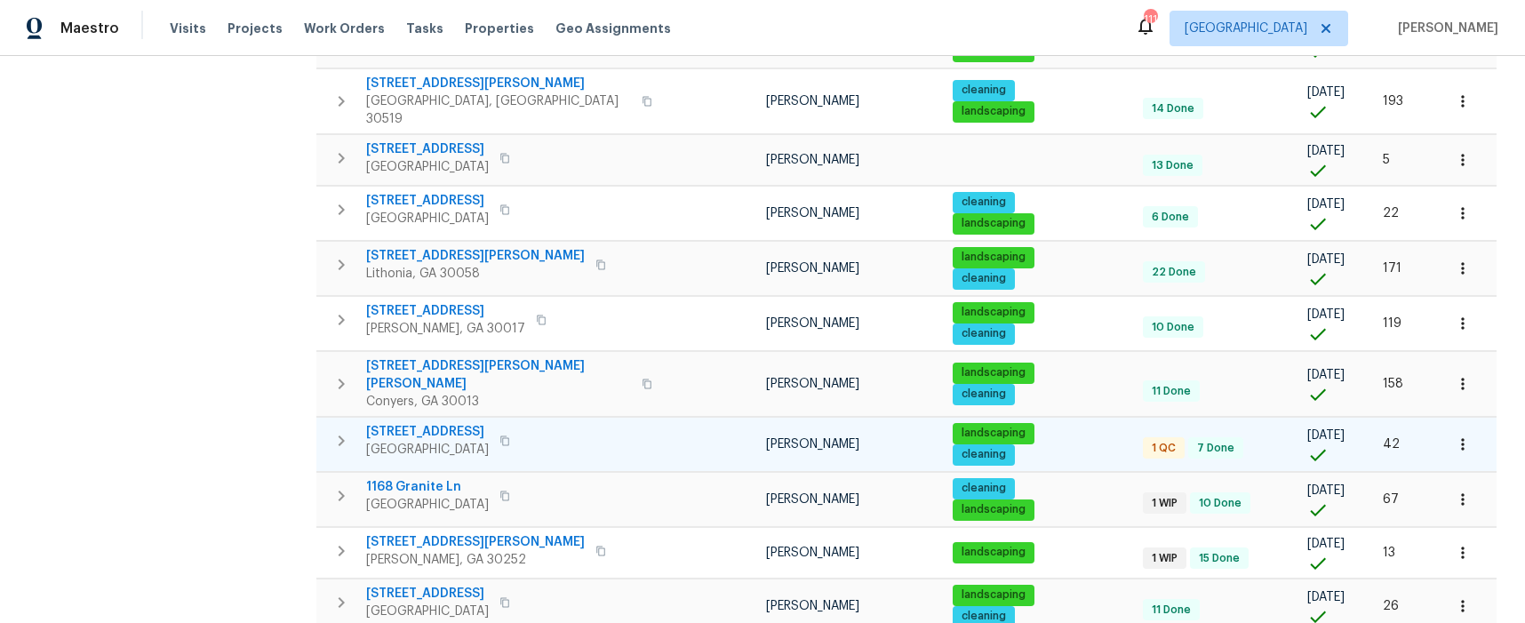
scroll to position [882, 0]
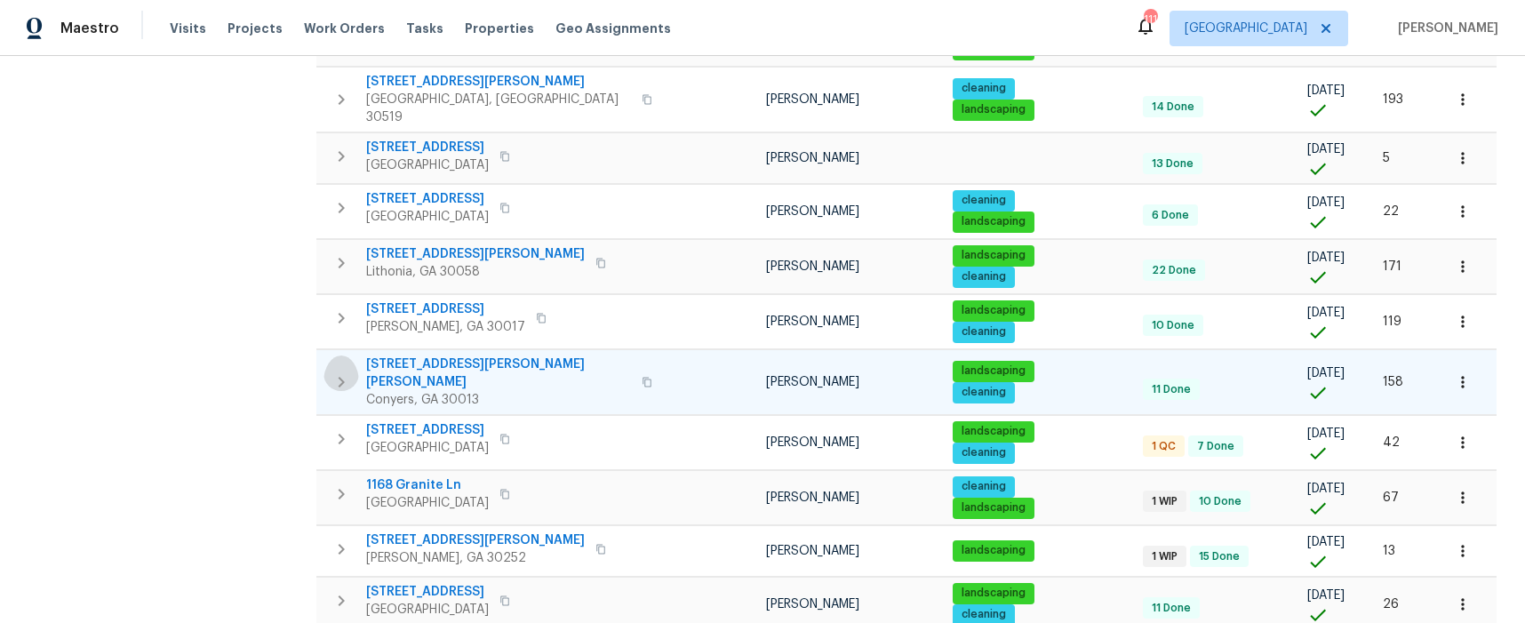
click at [345, 371] on icon "button" at bounding box center [340, 381] width 21 height 21
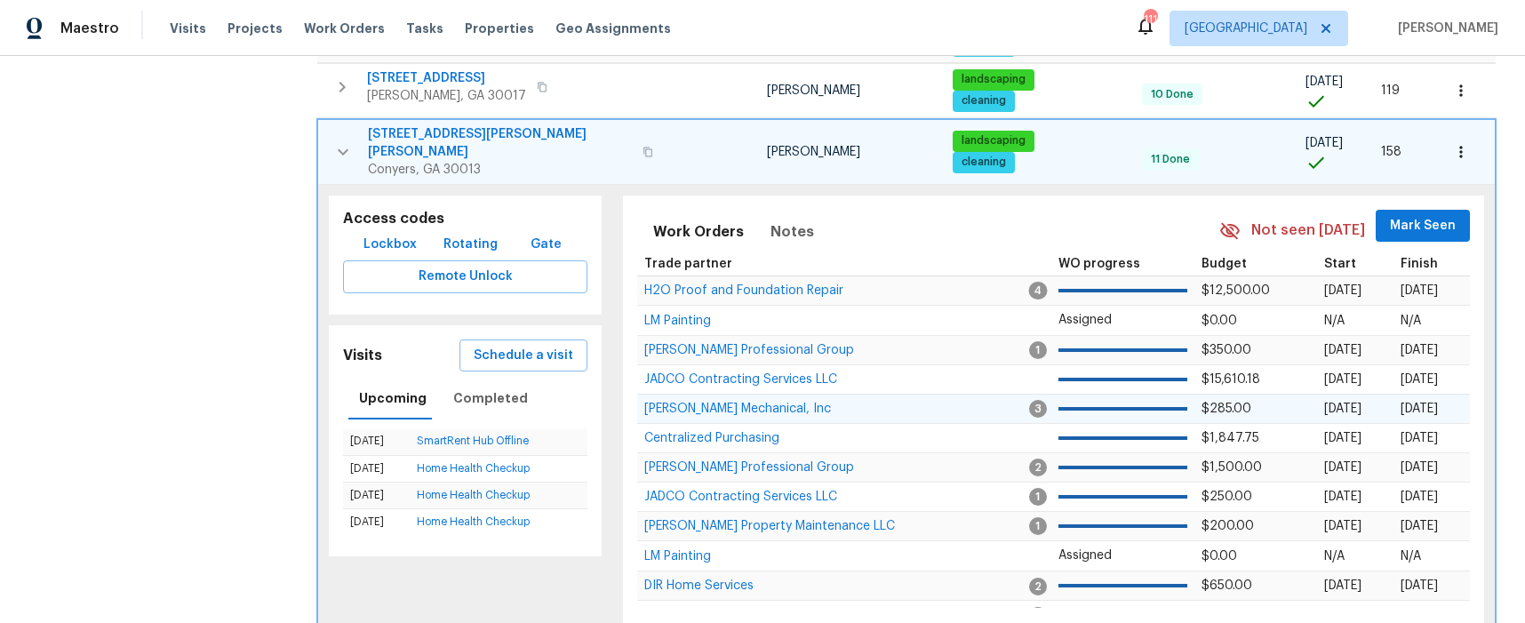
scroll to position [1110, 0]
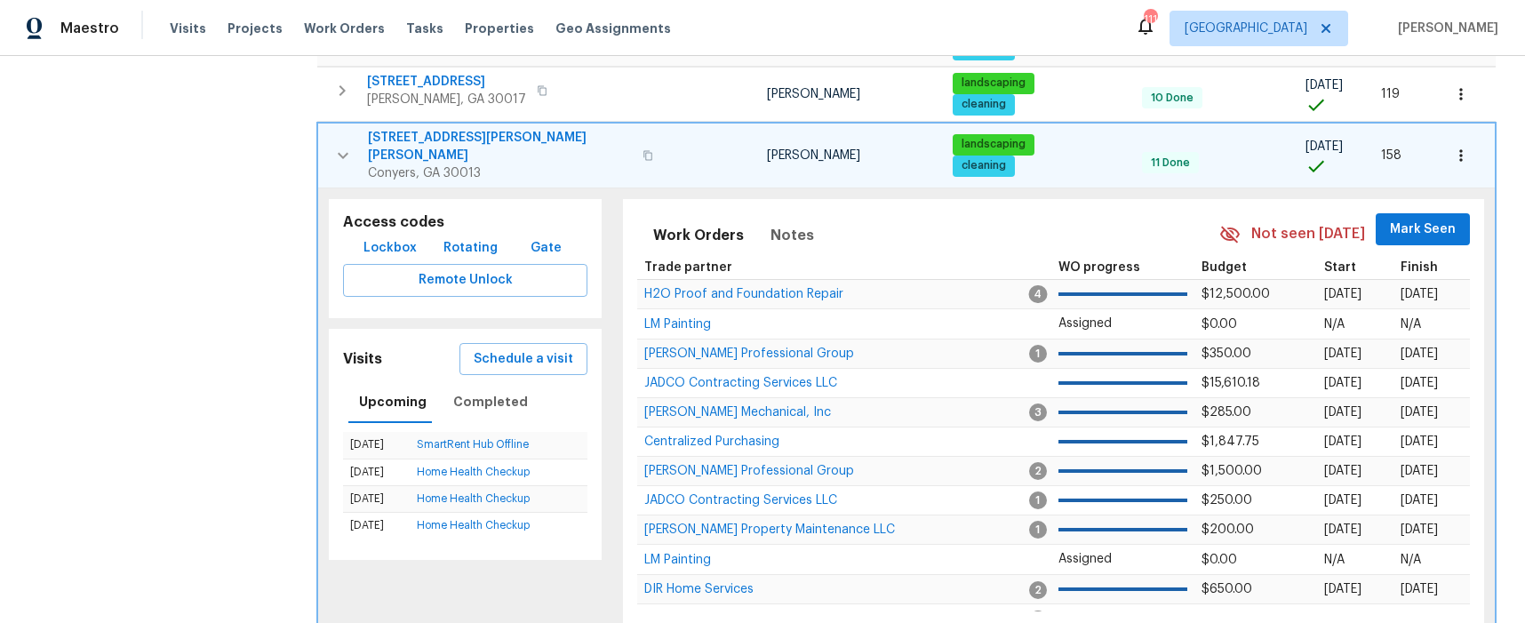
click at [448, 129] on span "3766 Windy Hill Dr SE" at bounding box center [500, 147] width 264 height 36
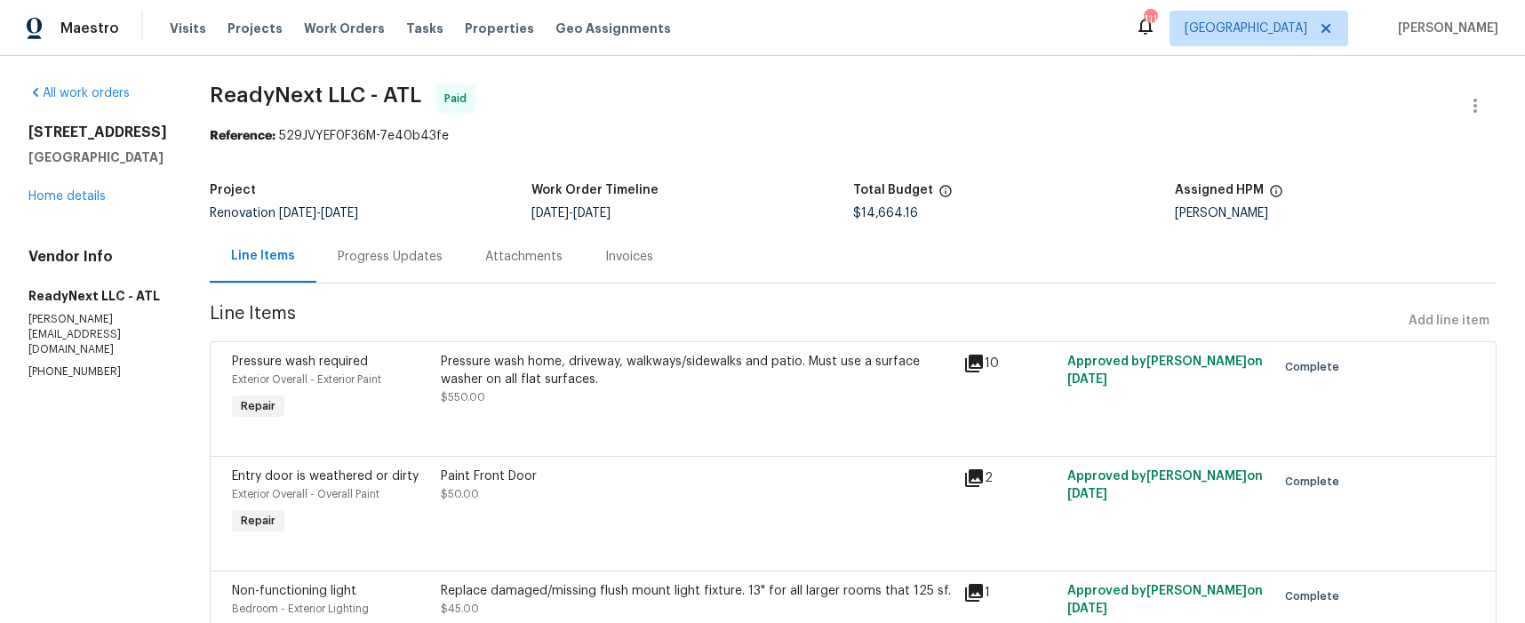
click at [393, 259] on div "Progress Updates" at bounding box center [390, 257] width 105 height 18
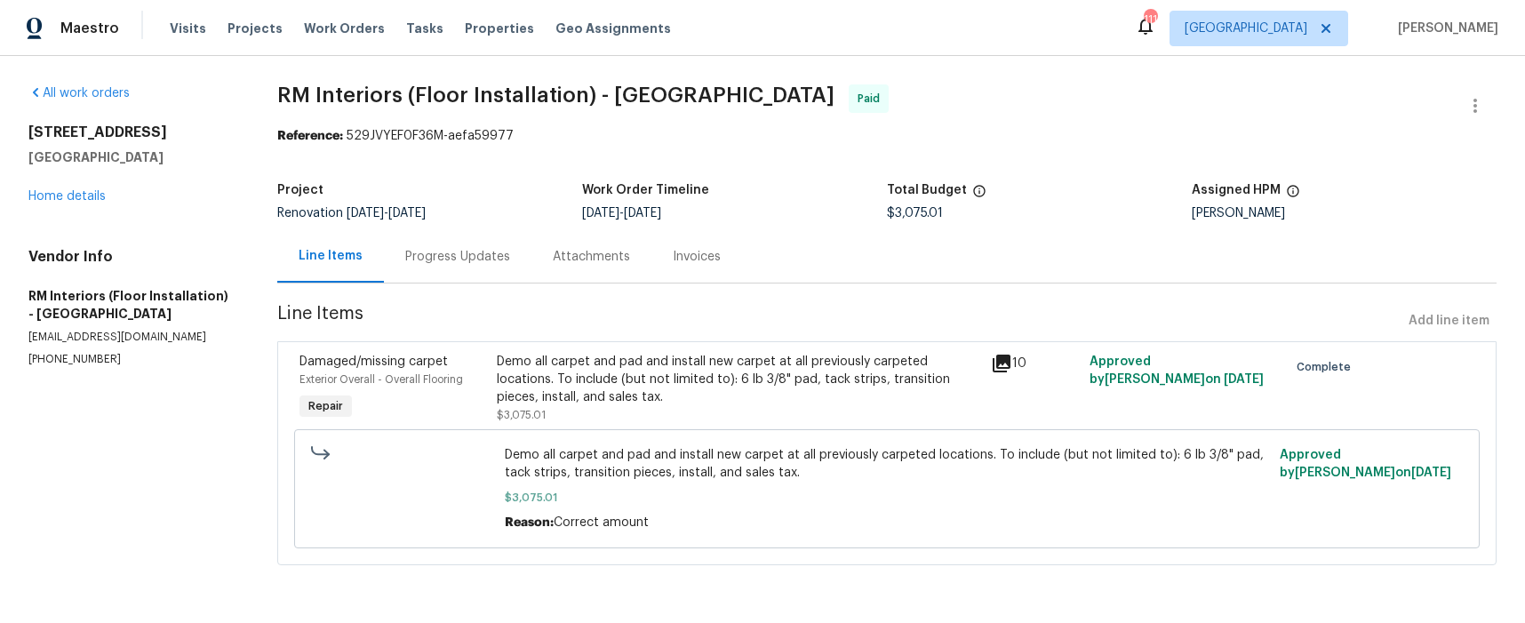
click at [476, 259] on div "Progress Updates" at bounding box center [457, 257] width 105 height 18
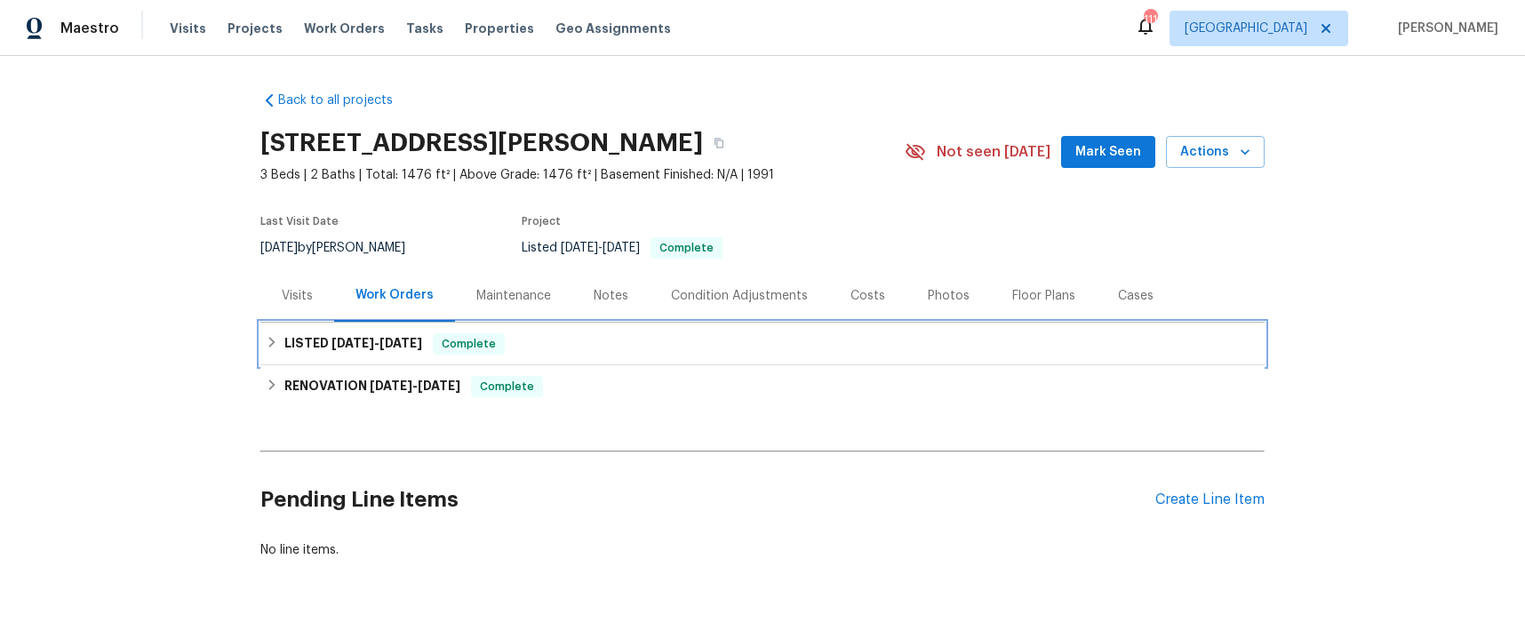
click at [266, 339] on icon at bounding box center [272, 342] width 12 height 12
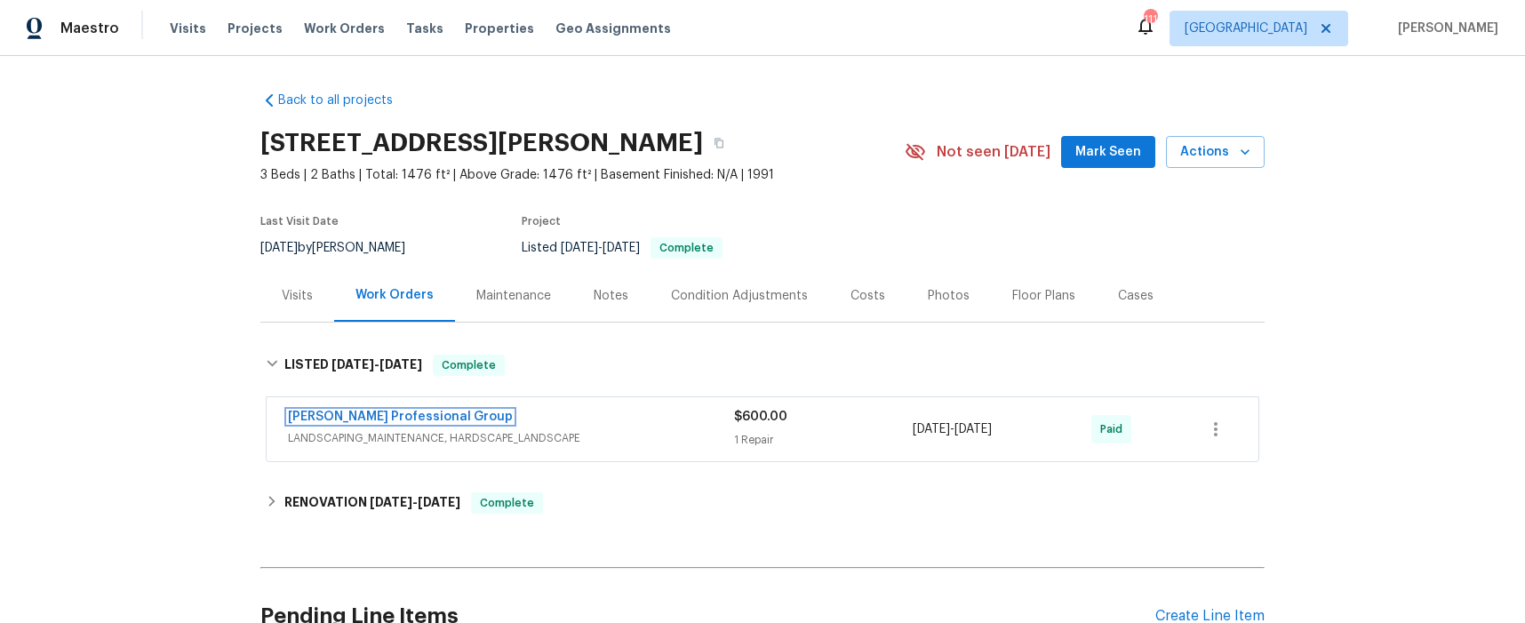
click at [405, 416] on link "[PERSON_NAME] Professional Group" at bounding box center [400, 416] width 225 height 12
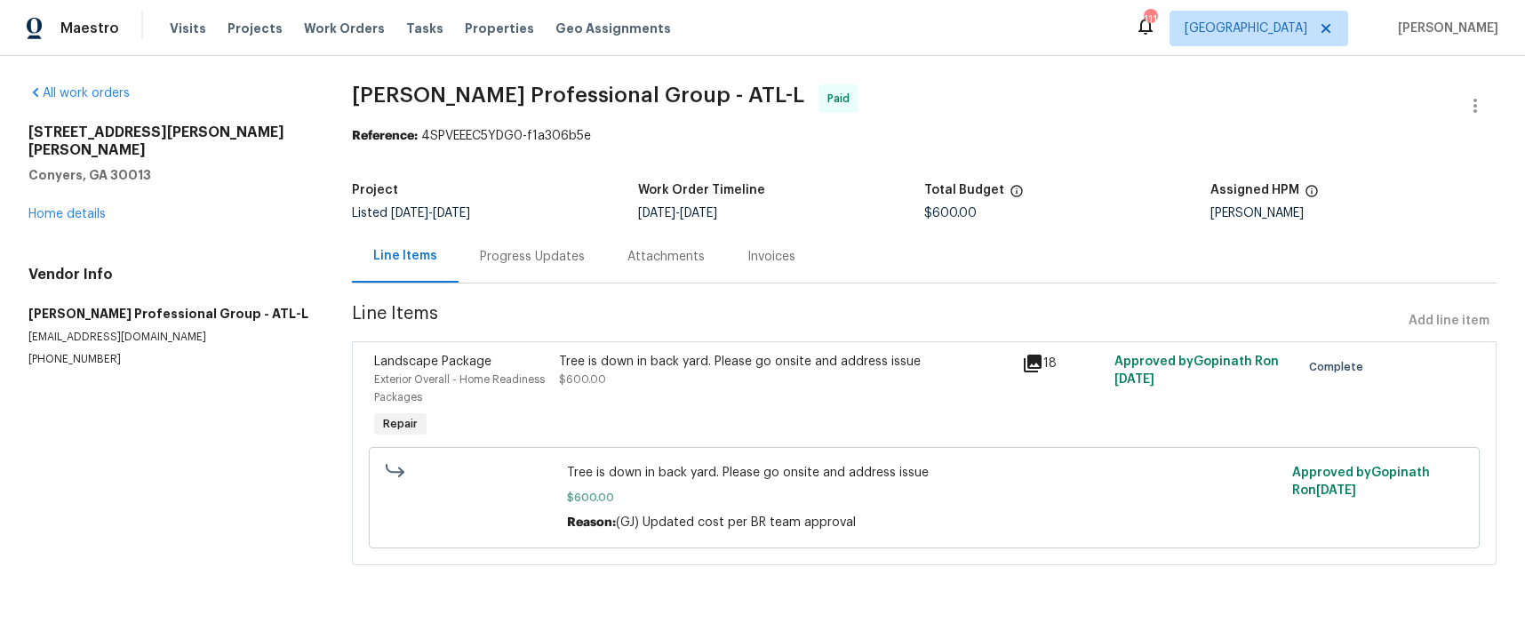
click at [519, 259] on div "Progress Updates" at bounding box center [532, 257] width 105 height 18
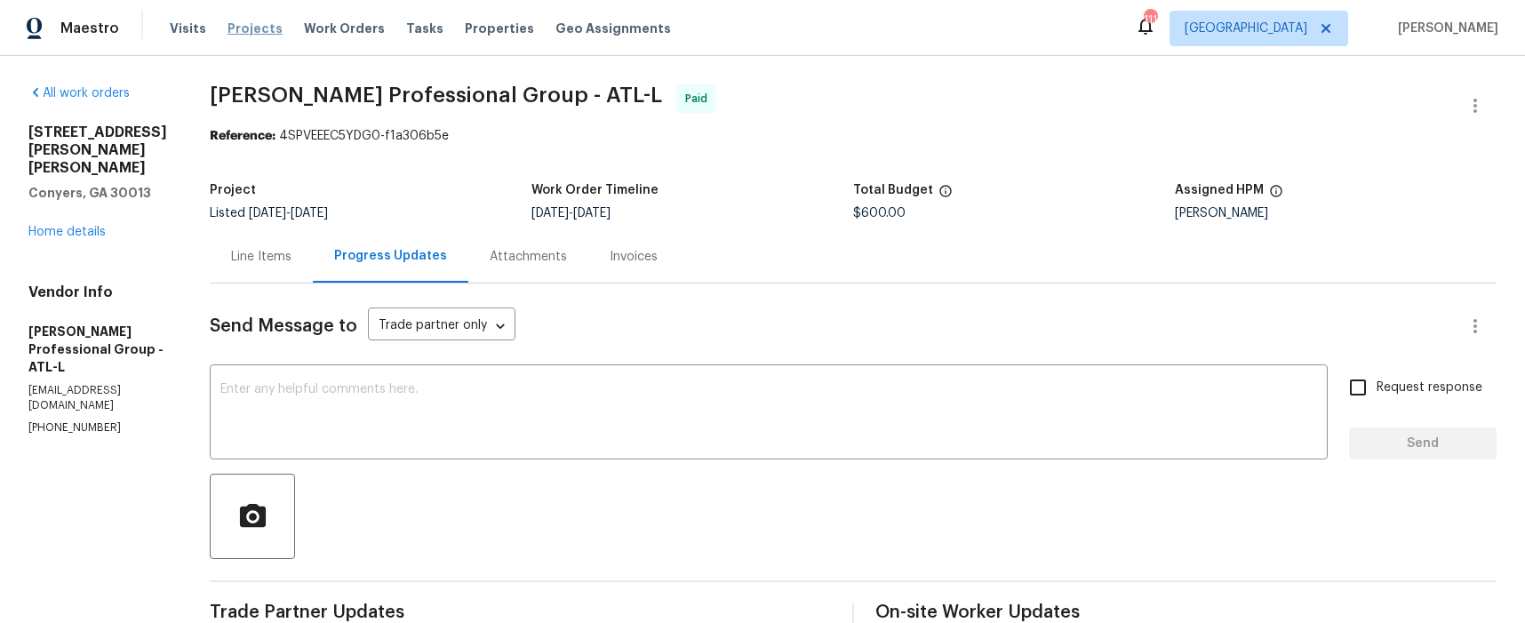
click at [261, 28] on span "Projects" at bounding box center [254, 29] width 55 height 18
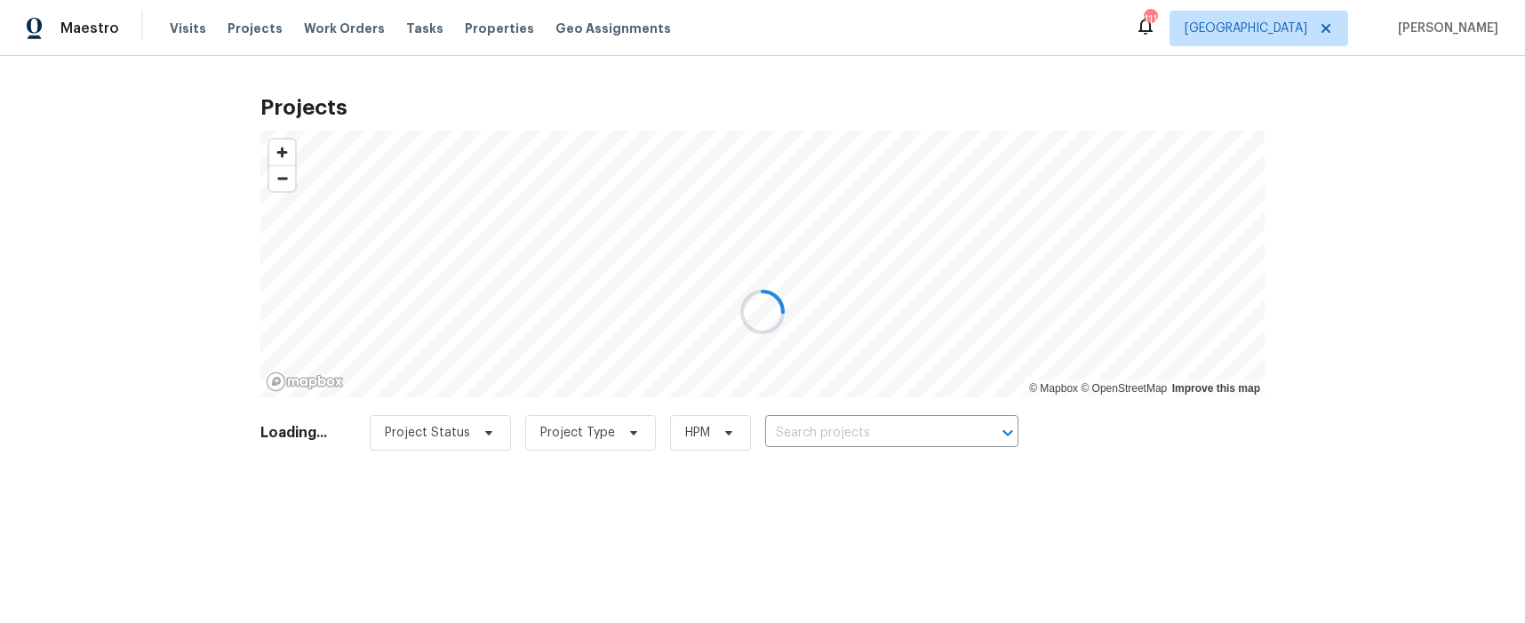
click at [818, 427] on div at bounding box center [762, 311] width 1525 height 623
click at [814, 431] on div at bounding box center [762, 311] width 1525 height 623
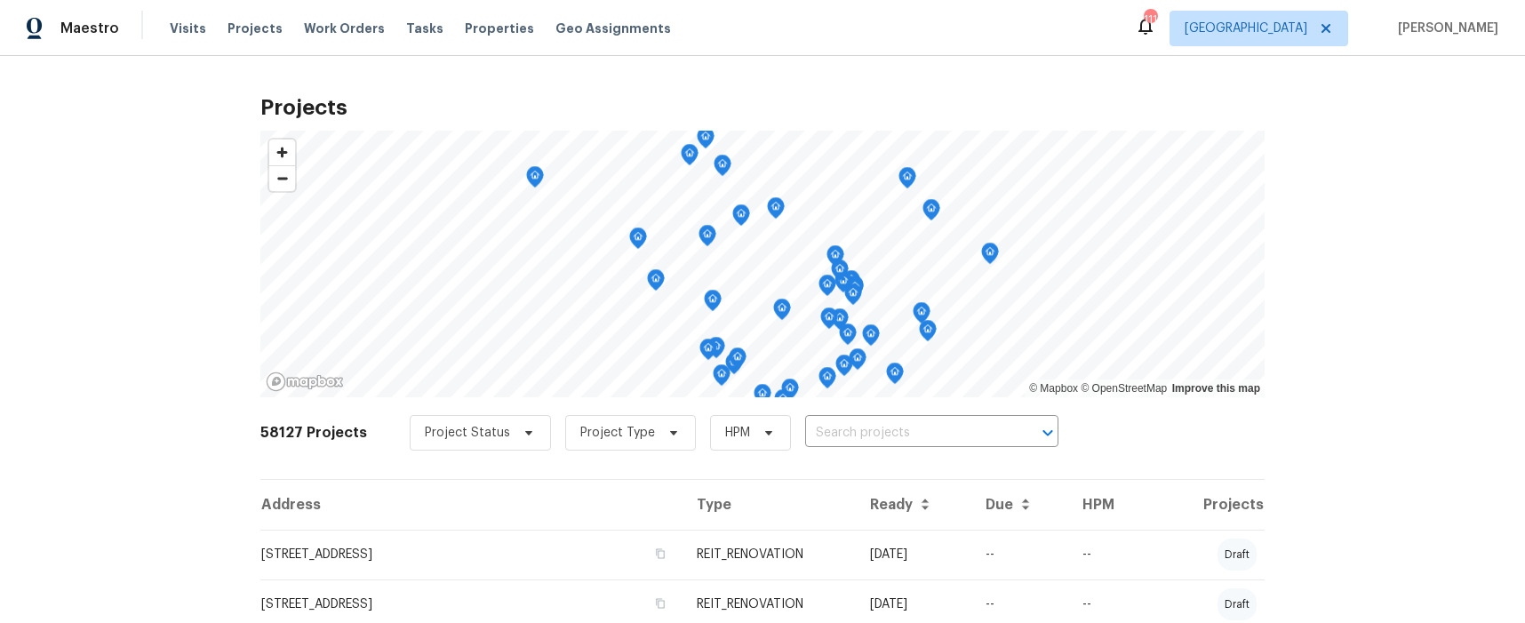
click at [814, 431] on input "text" at bounding box center [906, 433] width 203 height 28
type input "3934 makeover"
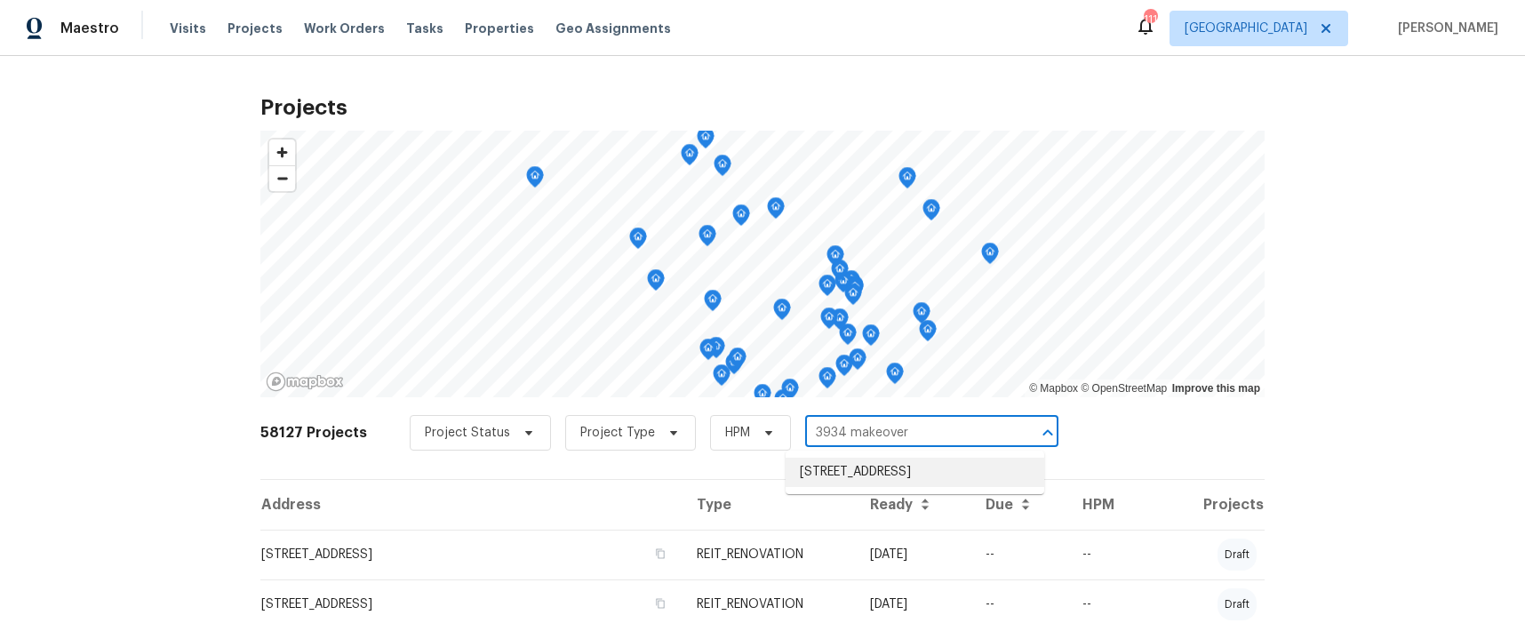
click at [840, 479] on li "3934 Makeover Ct, Atlanta, GA 30349" at bounding box center [914, 472] width 259 height 29
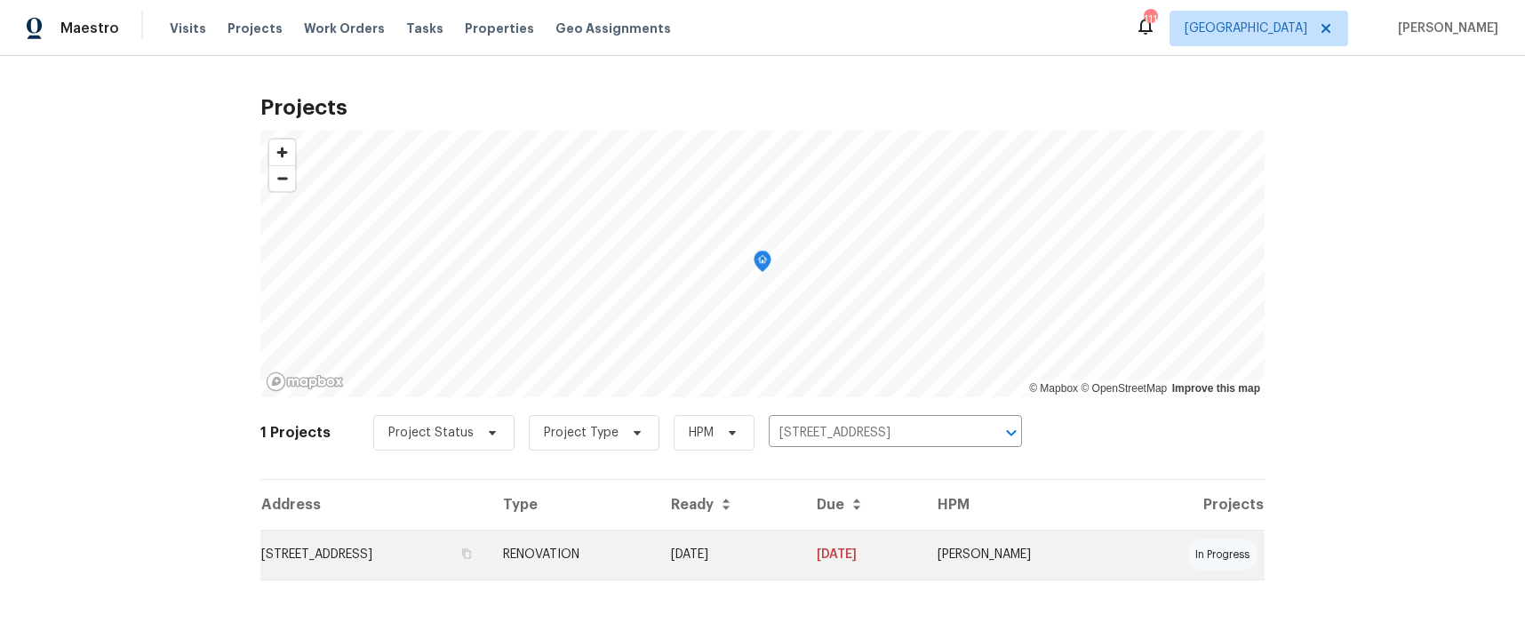
click at [362, 553] on td "3934 Makeover Ct, Atlanta, GA 30349" at bounding box center [374, 554] width 228 height 50
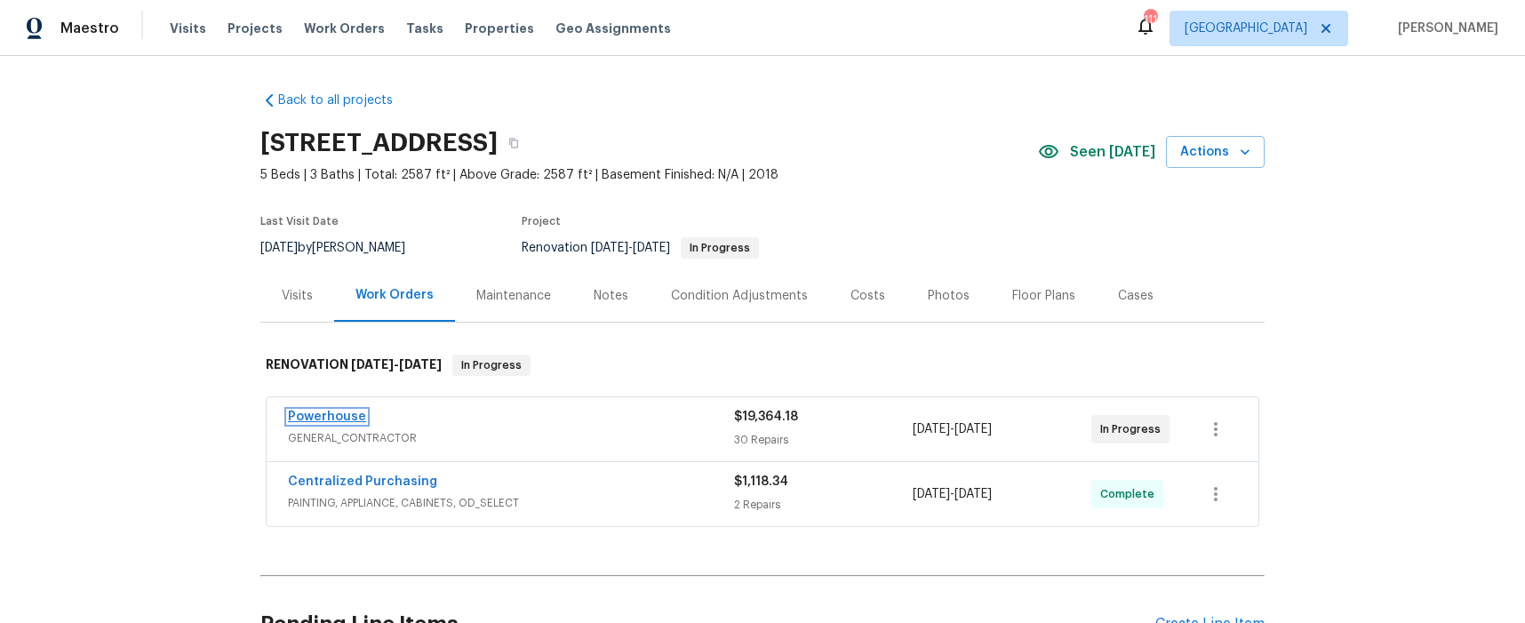
click at [338, 413] on link "Powerhouse" at bounding box center [327, 416] width 78 height 12
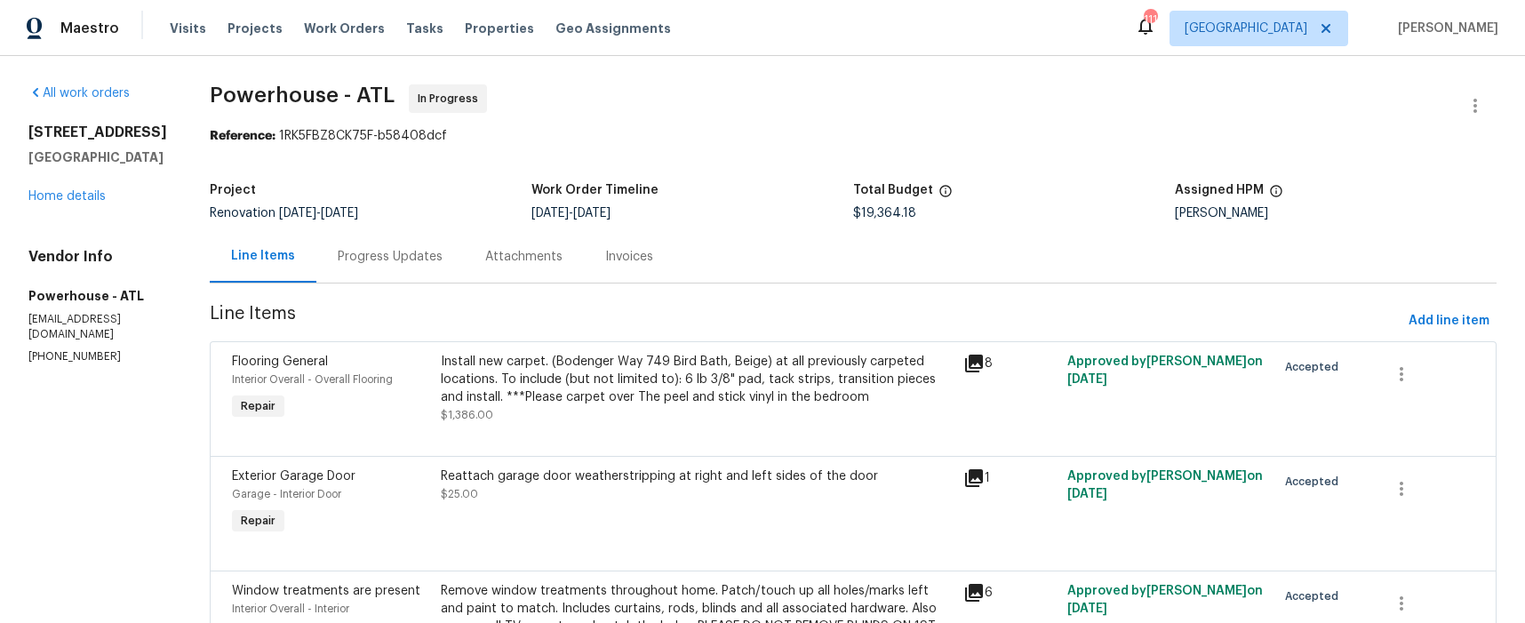
click at [442, 258] on div "Progress Updates" at bounding box center [390, 257] width 105 height 18
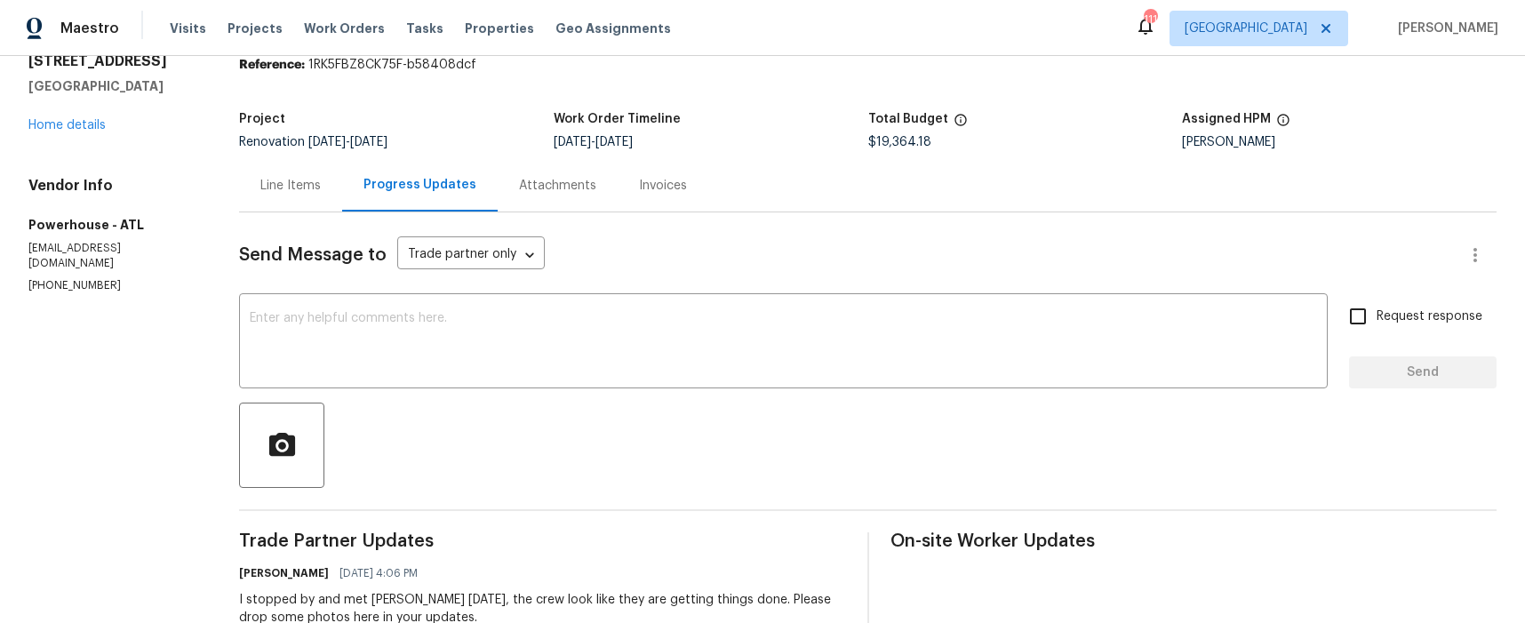
scroll to position [61, 0]
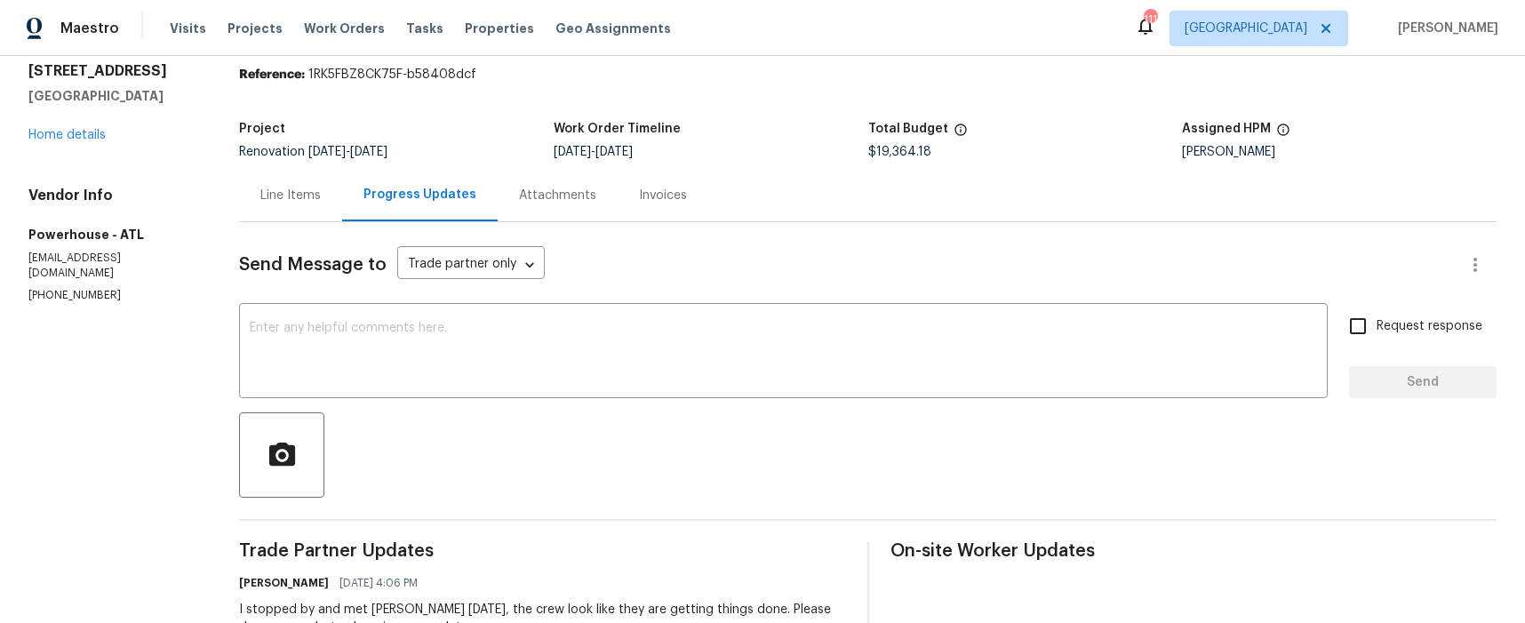
drag, startPoint x: 328, startPoint y: 195, endPoint x: 370, endPoint y: 229, distance: 53.7
click at [321, 196] on div "Line Items" at bounding box center [290, 196] width 60 height 18
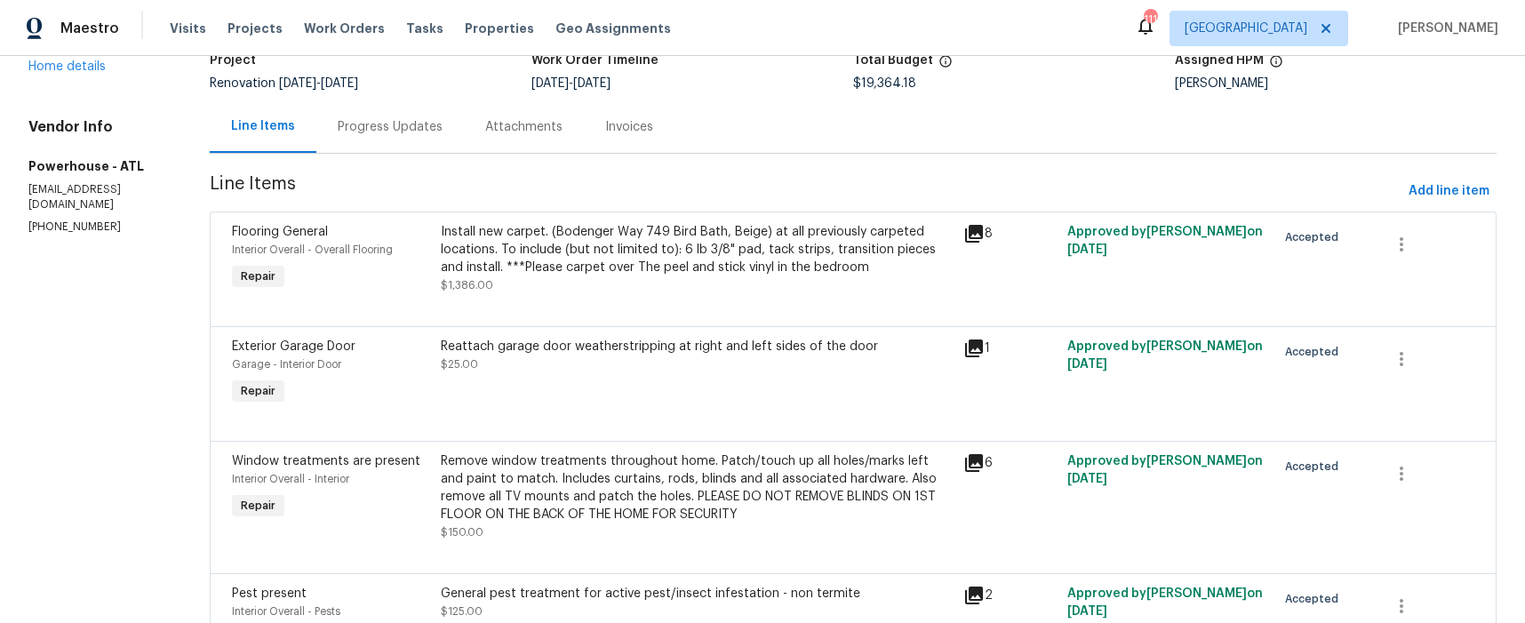
scroll to position [131, 0]
click at [983, 238] on icon at bounding box center [974, 233] width 18 height 18
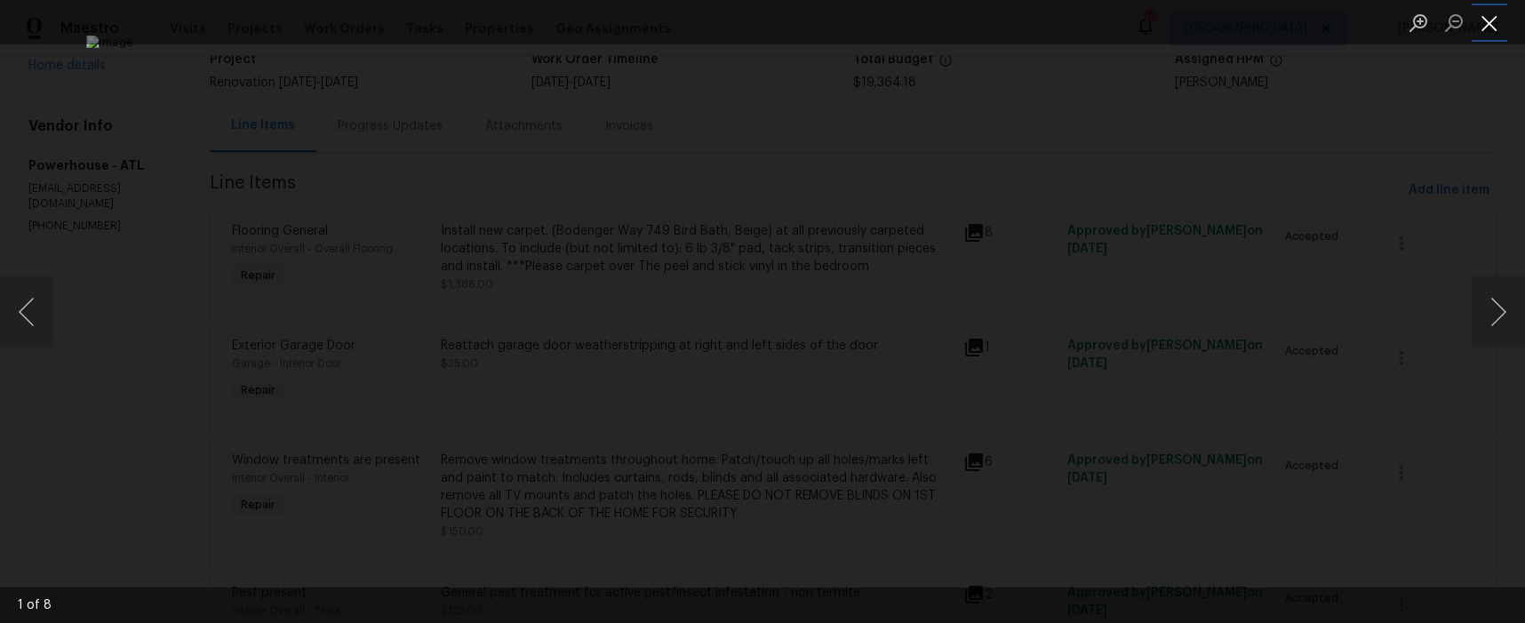
click at [1495, 25] on button "Close lightbox" at bounding box center [1489, 22] width 36 height 31
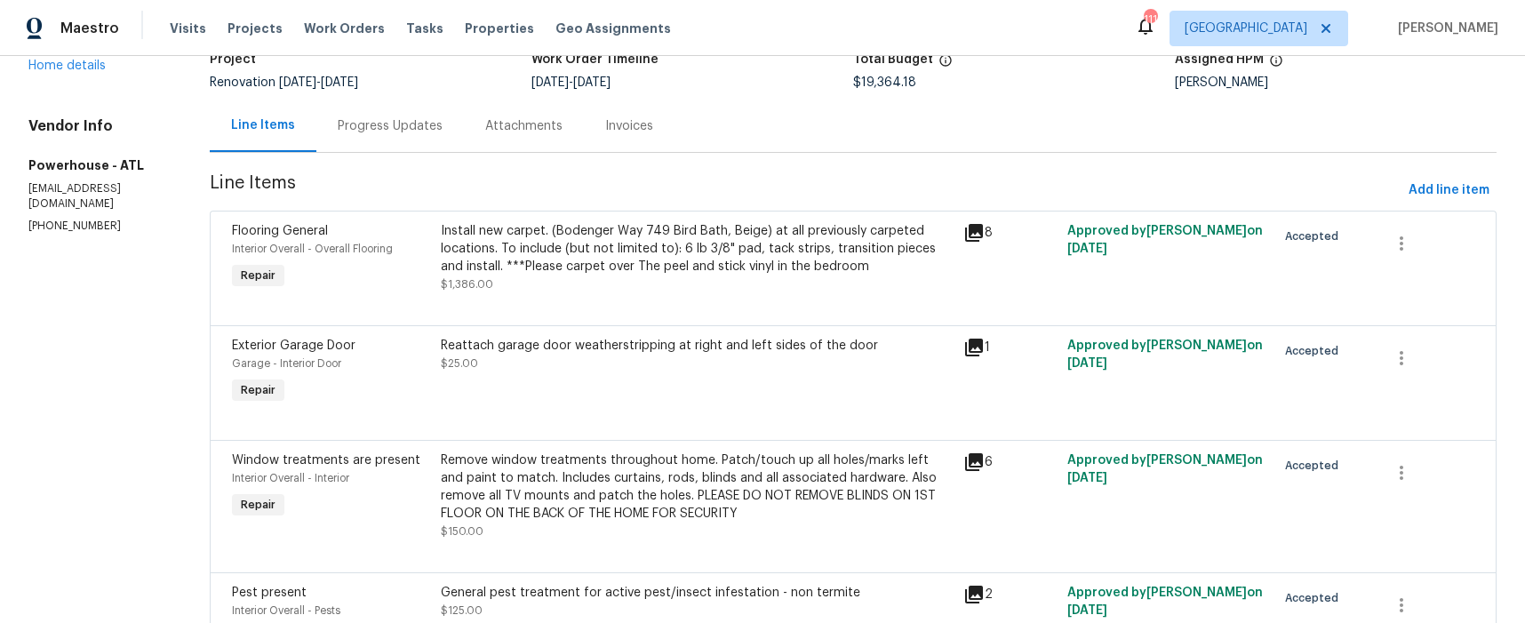
click at [712, 243] on div "Install new carpet. (Bodenger Way 749 Bird Bath, Beige) at all previously carpe…" at bounding box center [697, 248] width 512 height 53
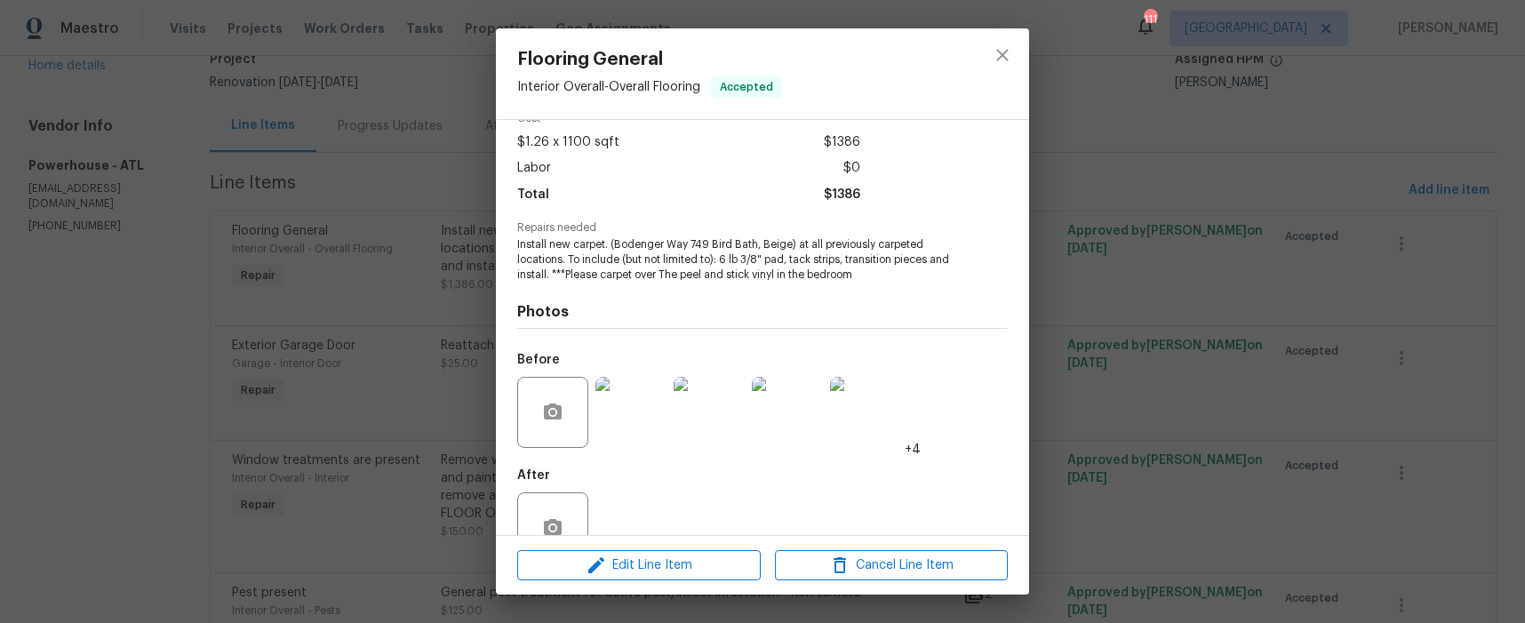
scroll to position [136, 0]
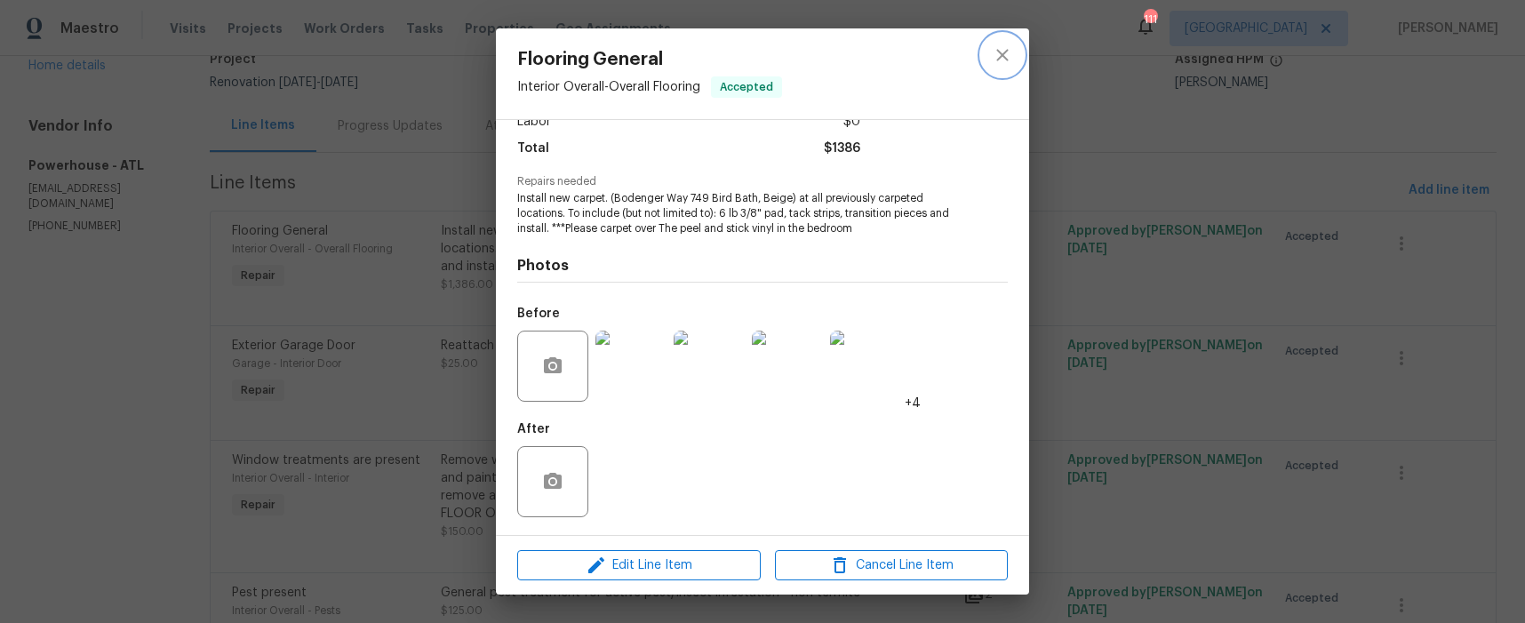
click at [999, 54] on icon "close" at bounding box center [1001, 54] width 21 height 21
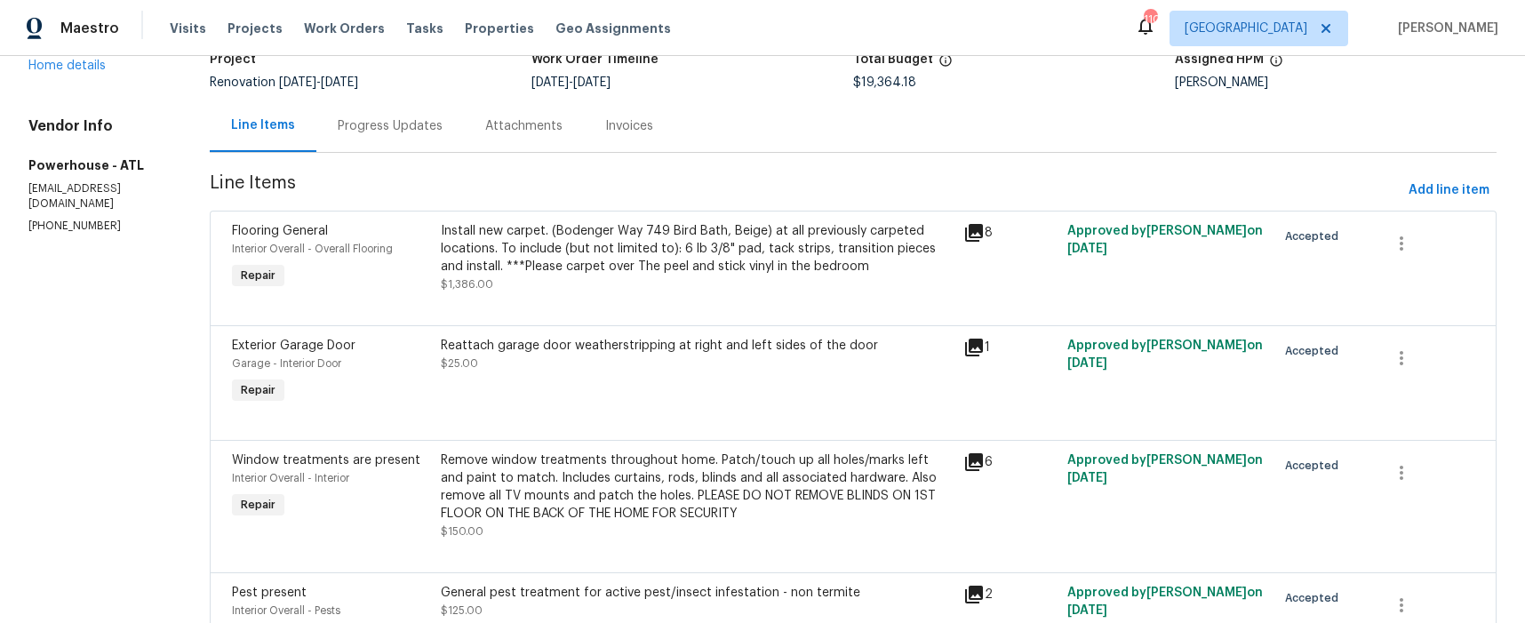
scroll to position [0, 0]
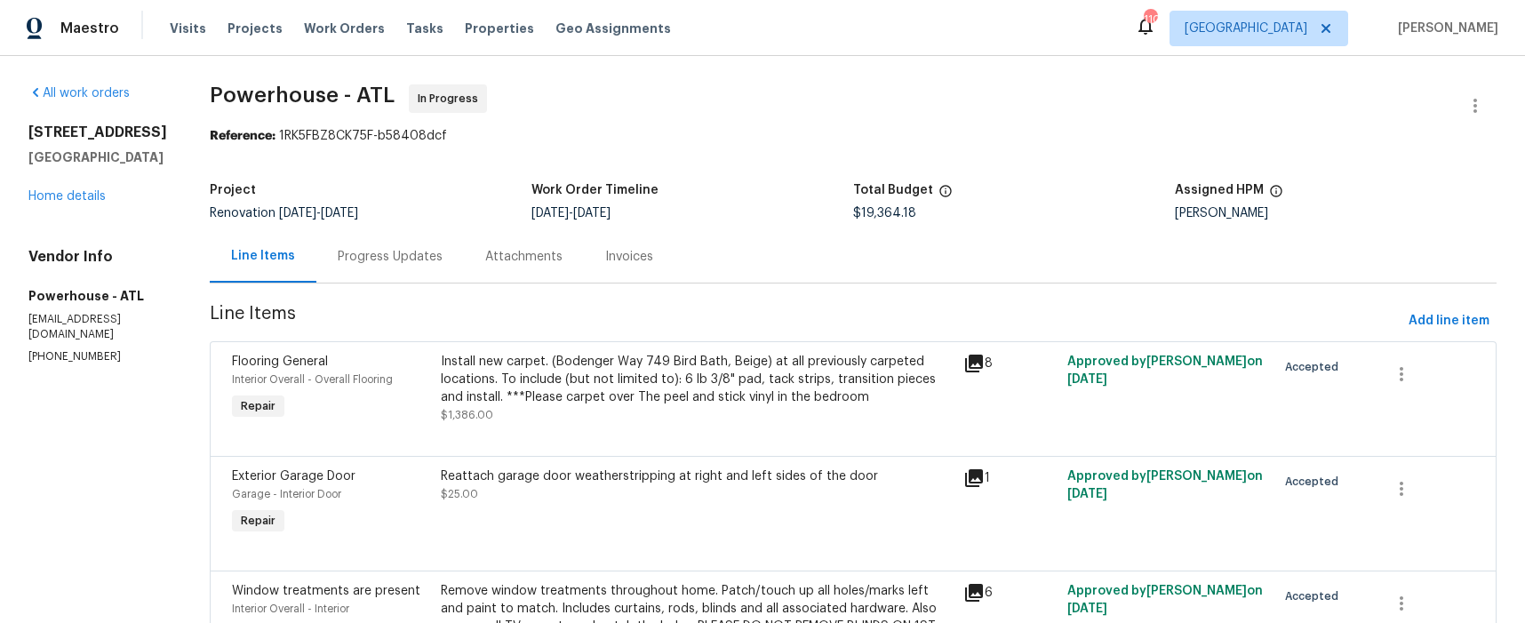
click at [442, 256] on div "Progress Updates" at bounding box center [390, 257] width 105 height 18
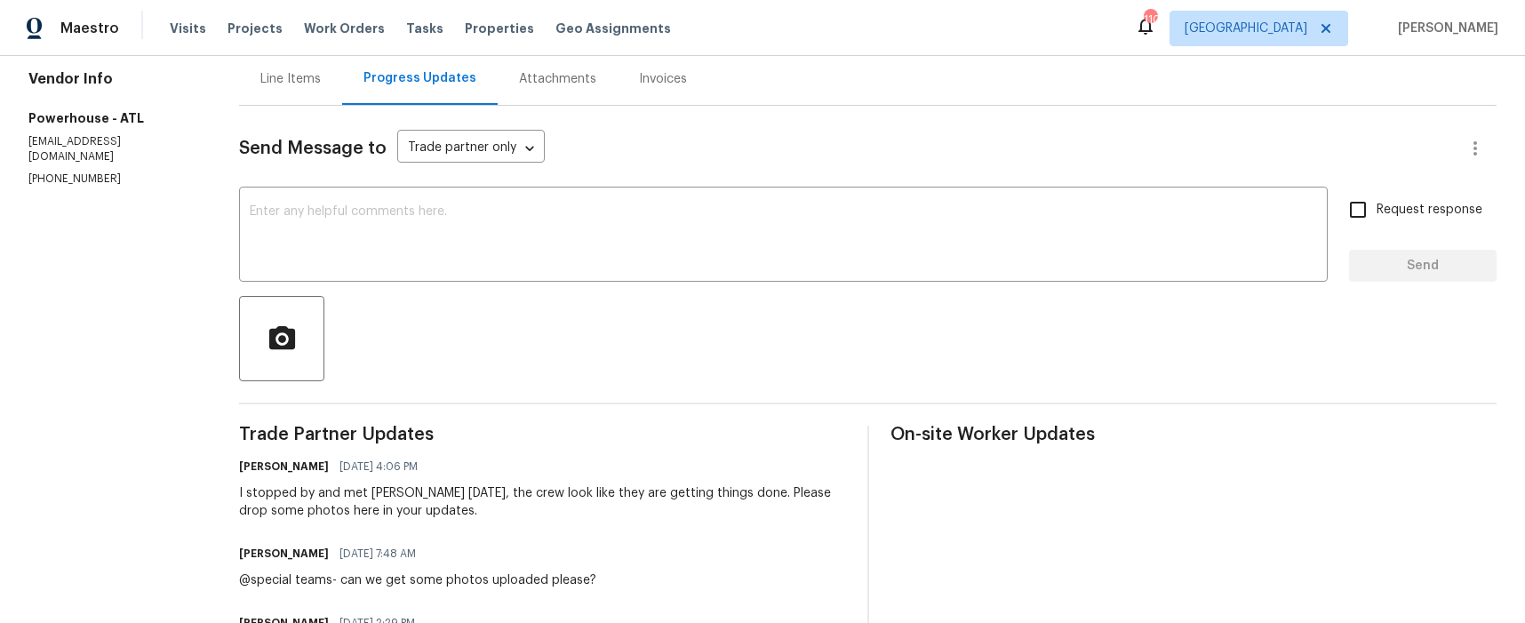
scroll to position [179, 0]
click at [316, 198] on div "x ​" at bounding box center [783, 235] width 1088 height 91
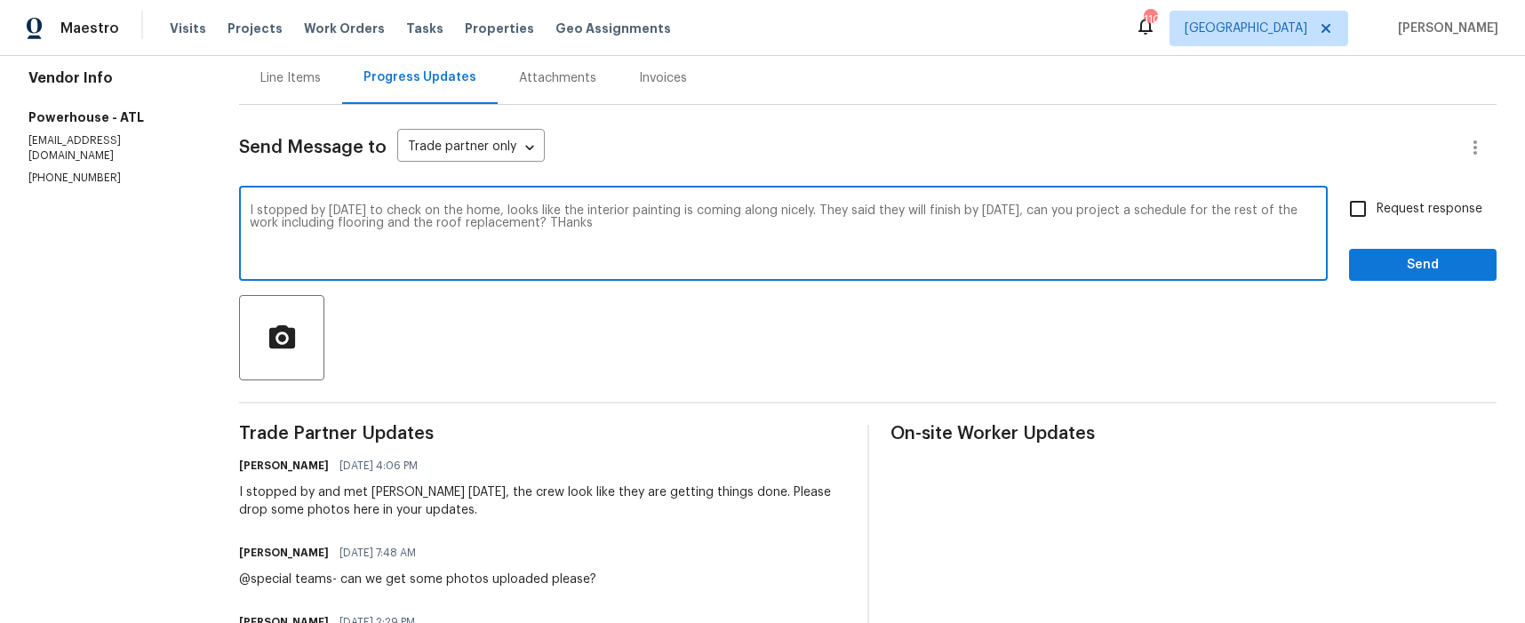
click at [604, 223] on textarea "I stopped by today to check on the home, looks like the interior painting is co…" at bounding box center [783, 235] width 1067 height 62
type textarea "I stopped by today to check on the home, looks like the interior painting is co…"
click at [1374, 265] on span "Send" at bounding box center [1422, 265] width 119 height 22
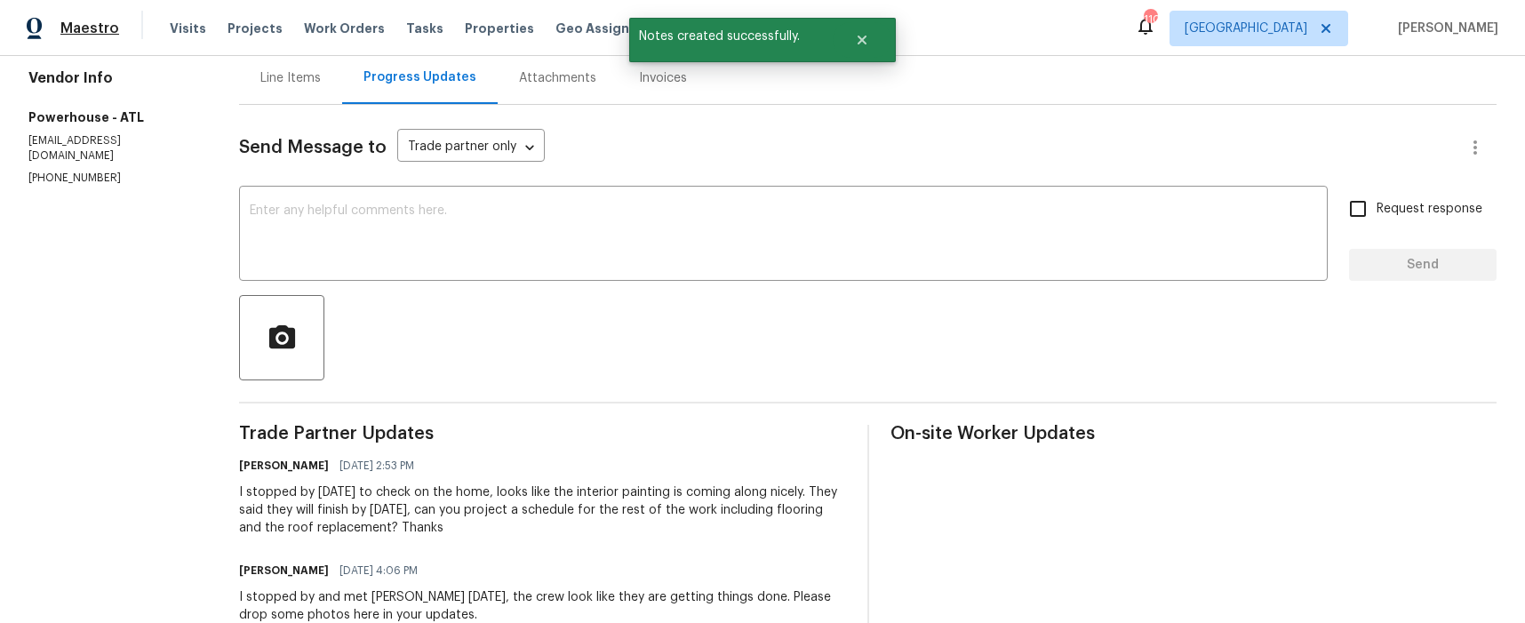
click at [105, 29] on span "Maestro" at bounding box center [89, 29] width 59 height 18
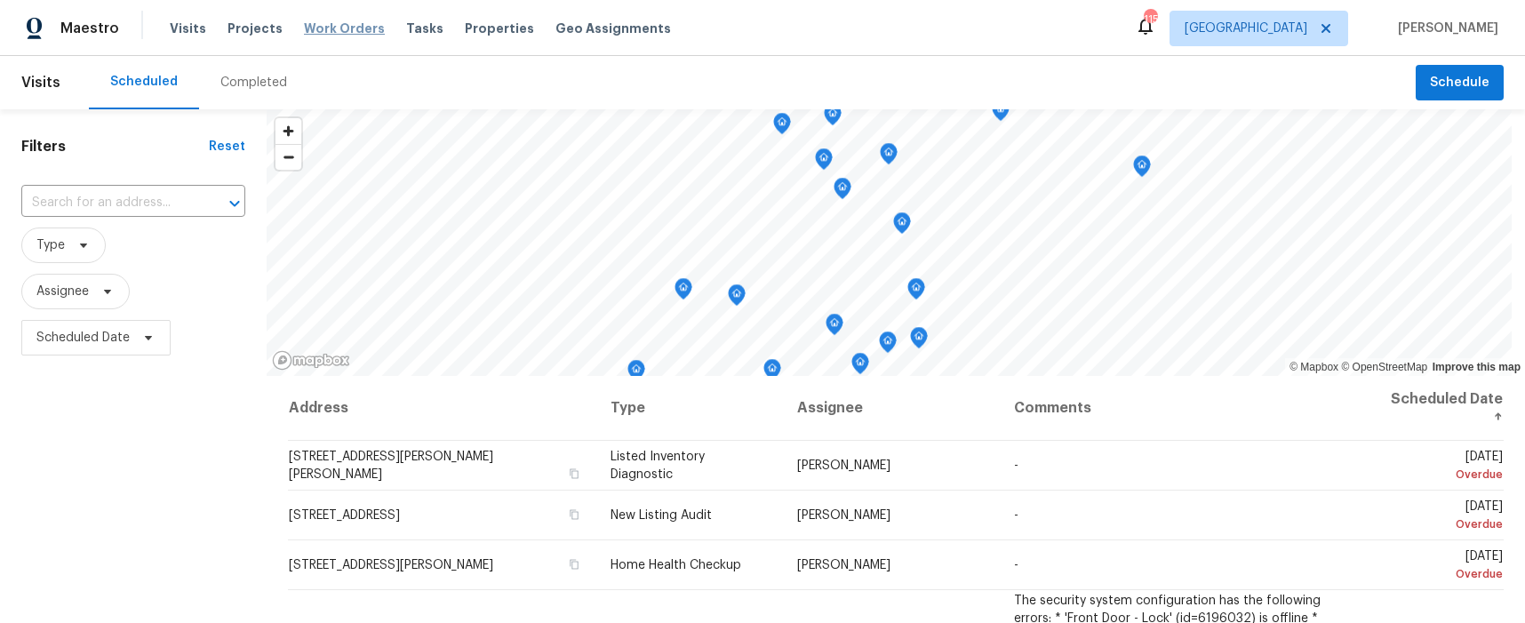
click at [314, 28] on span "Work Orders" at bounding box center [344, 29] width 81 height 18
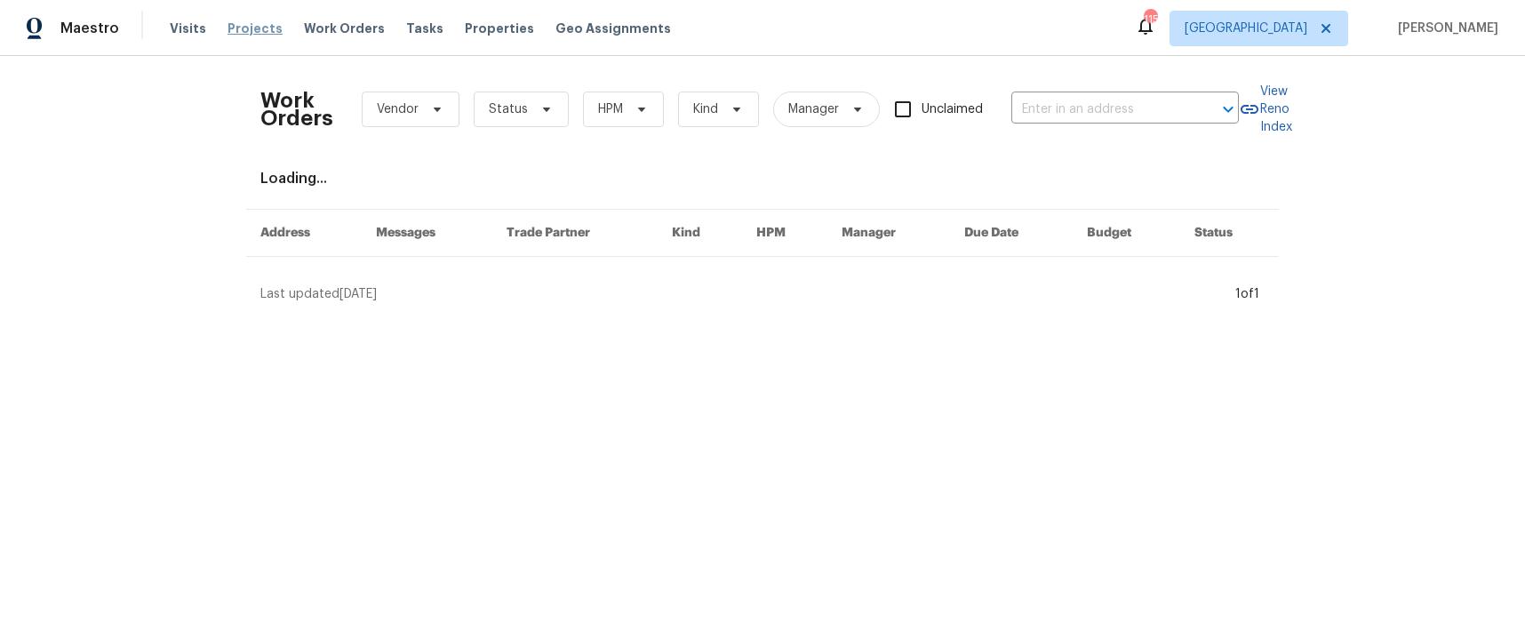
click at [250, 31] on span "Projects" at bounding box center [254, 29] width 55 height 18
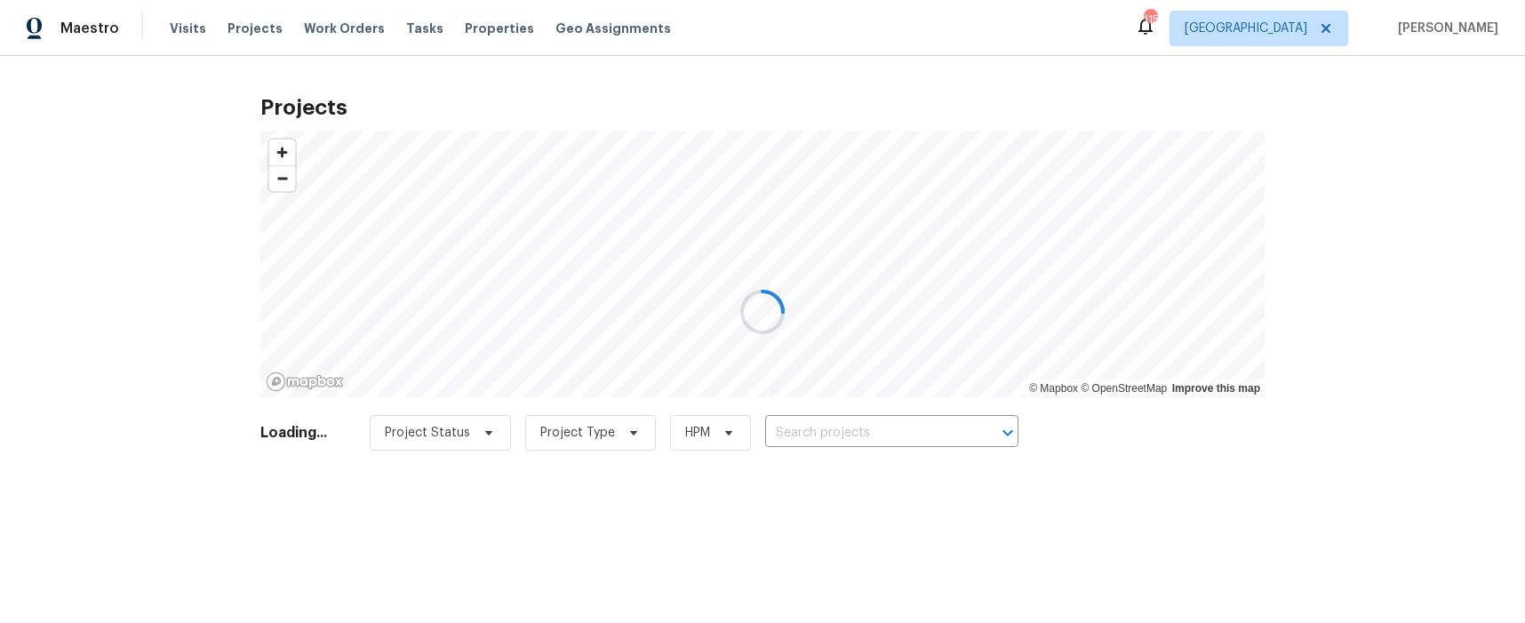
click at [836, 431] on div at bounding box center [762, 311] width 1525 height 623
click at [833, 433] on div at bounding box center [762, 311] width 1525 height 623
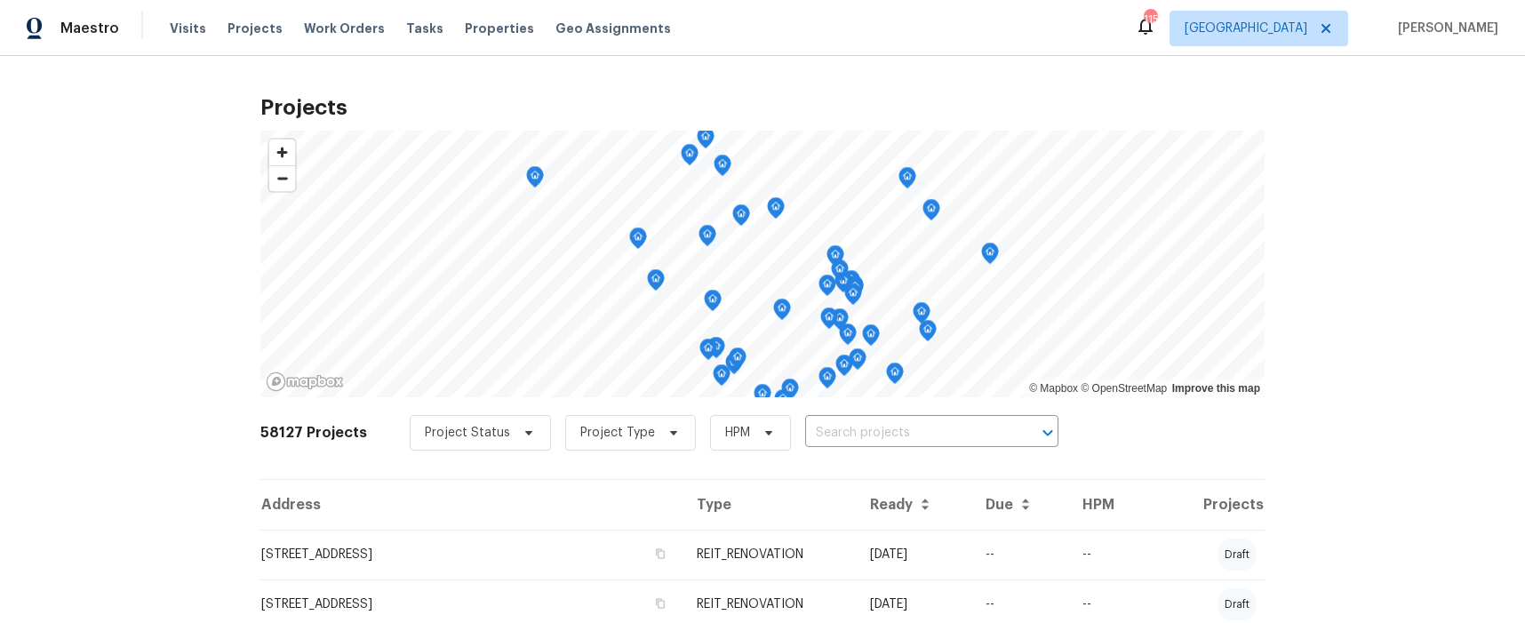
click at [833, 433] on input "text" at bounding box center [906, 433] width 203 height 28
type input "11915"
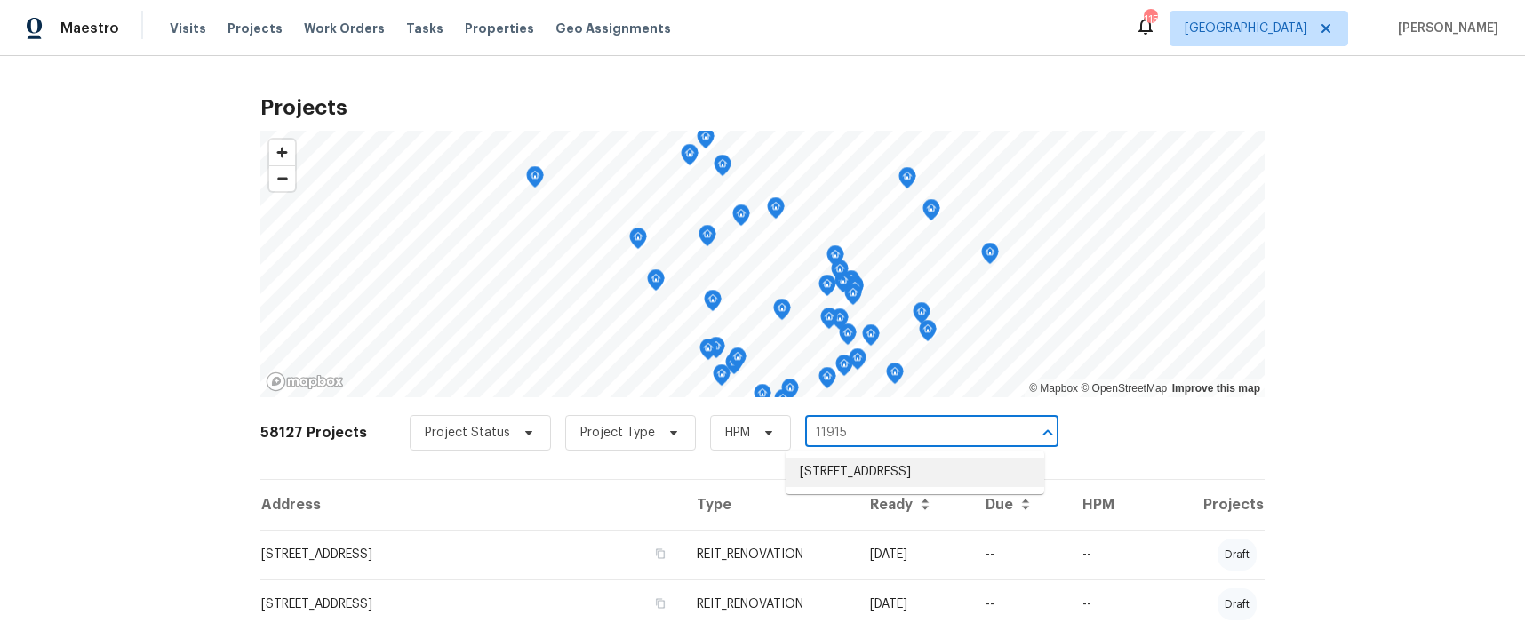
click at [840, 480] on li "[STREET_ADDRESS]" at bounding box center [914, 472] width 259 height 29
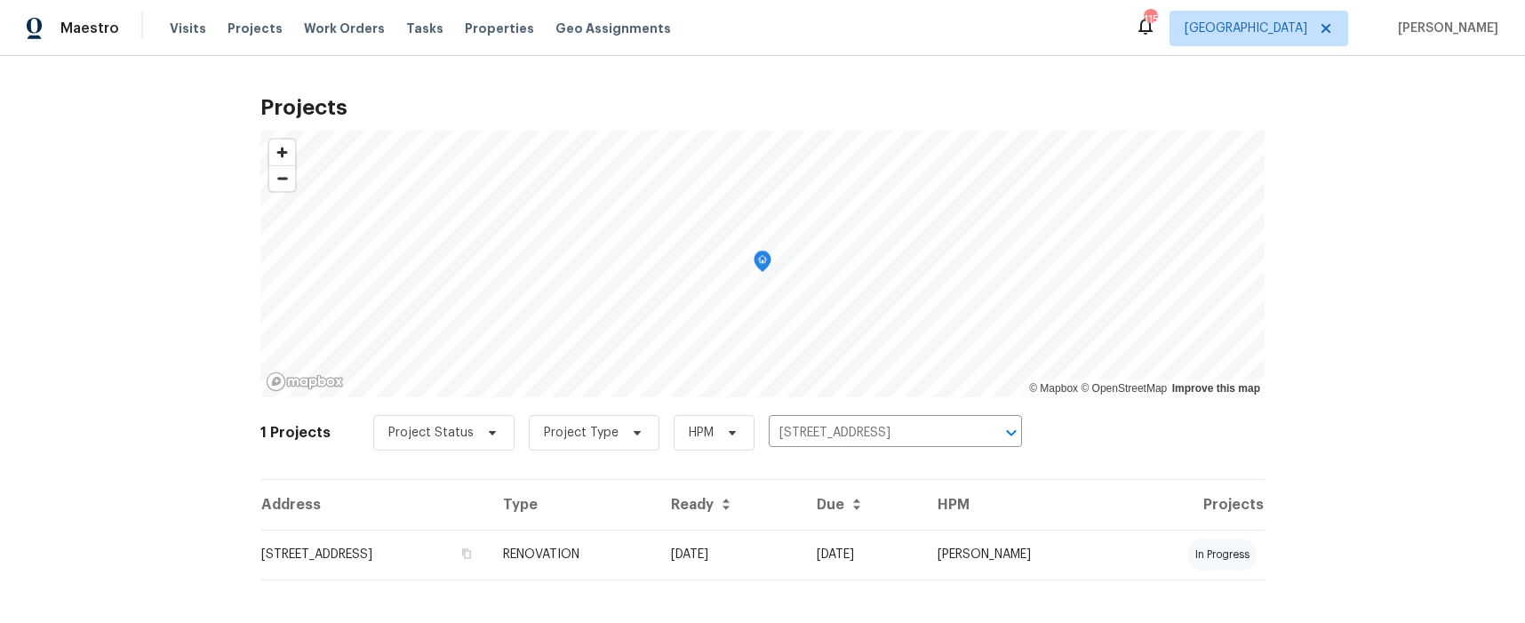
click at [435, 553] on td "[STREET_ADDRESS]" at bounding box center [374, 554] width 228 height 50
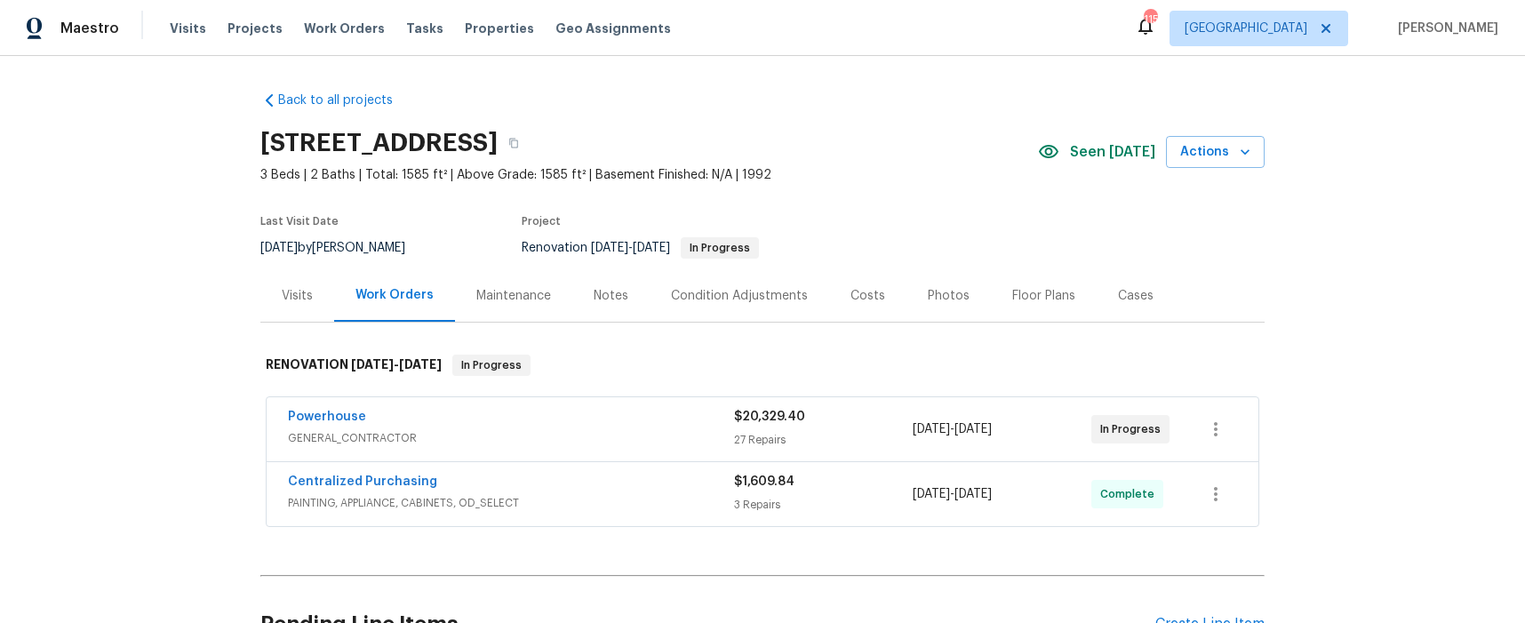
click at [599, 297] on div "Notes" at bounding box center [610, 296] width 35 height 18
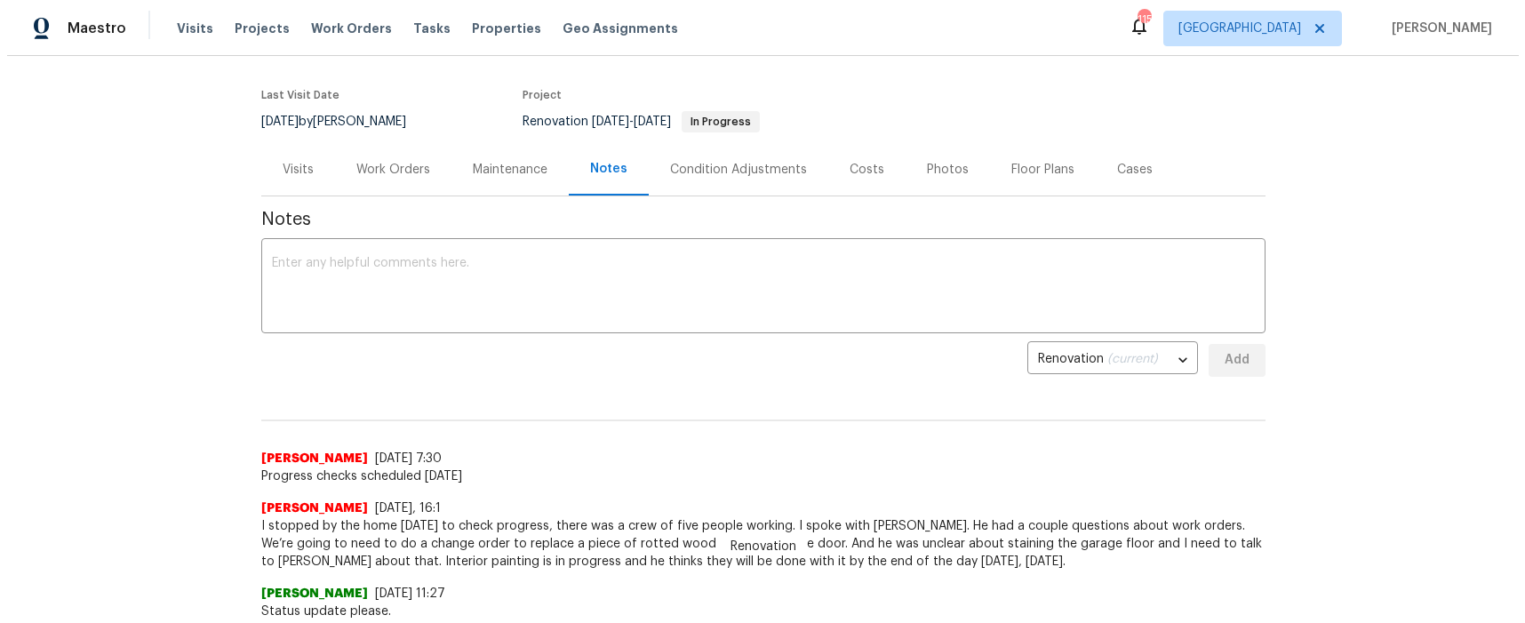
scroll to position [76, 0]
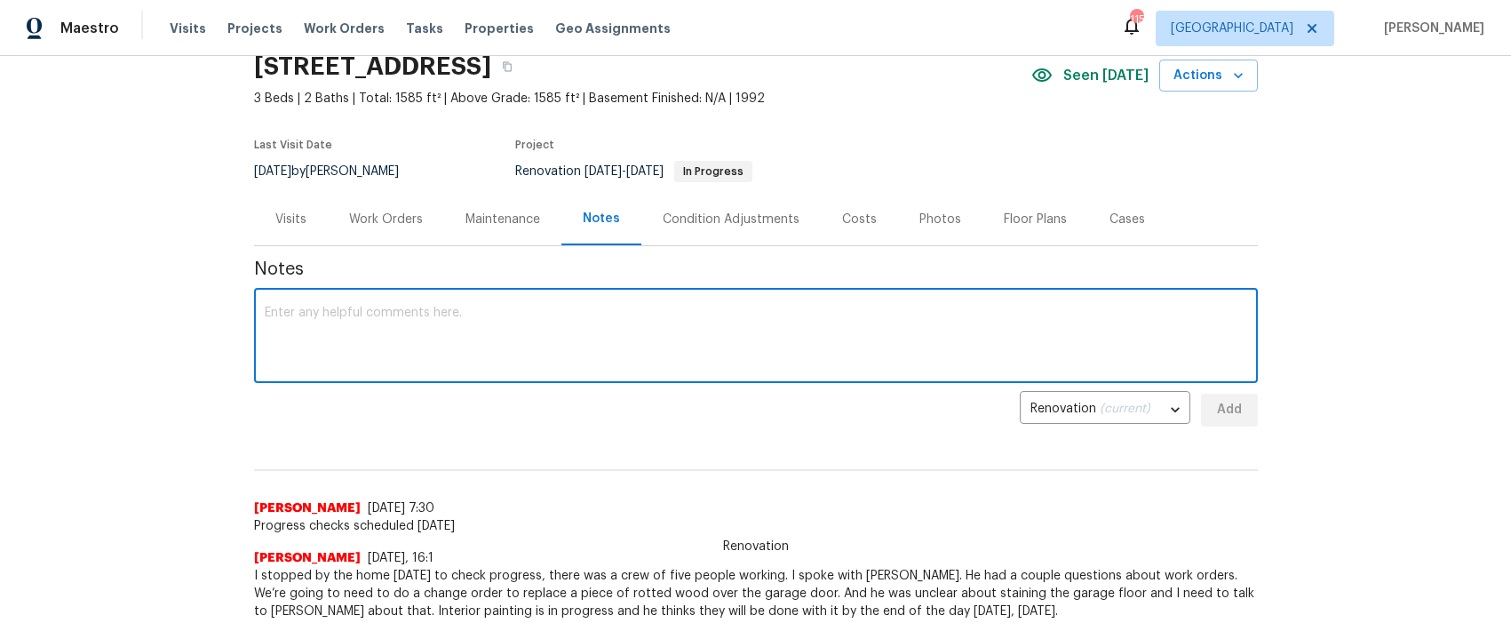
click at [362, 309] on textarea at bounding box center [756, 338] width 983 height 62
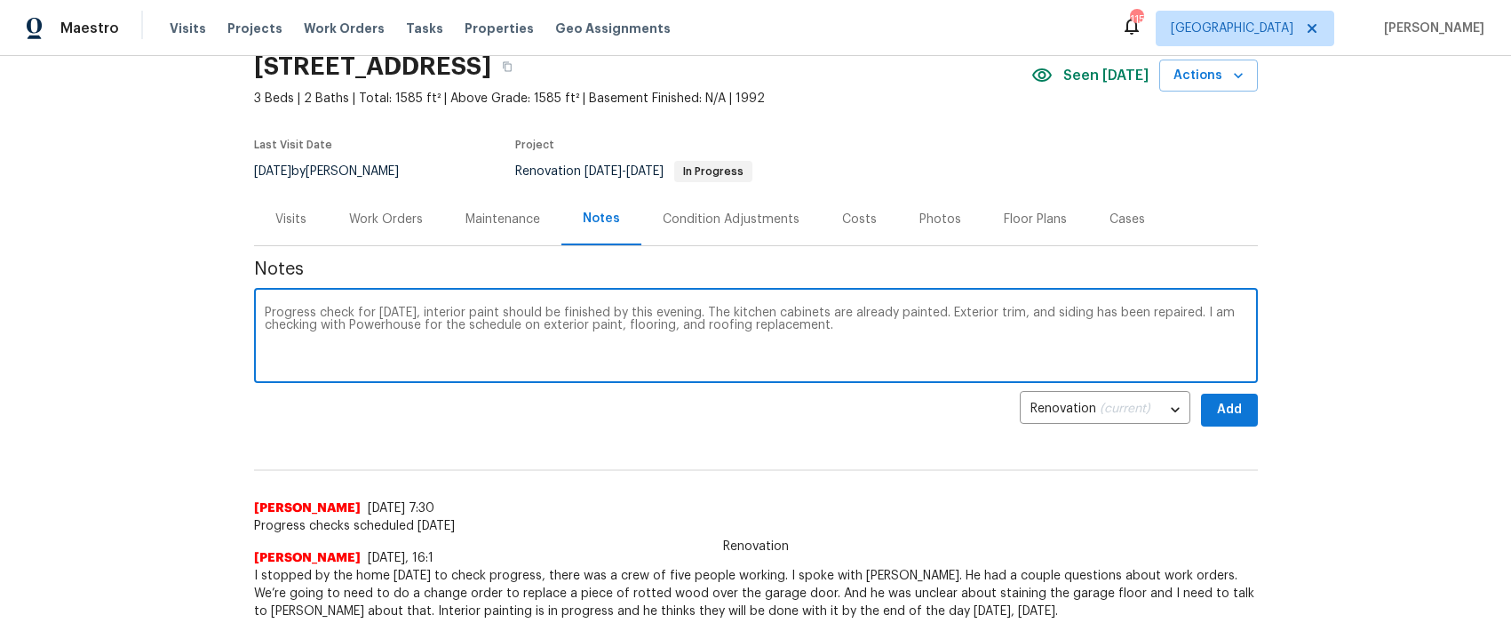
type textarea "Progress check for [DATE], interior paint should be finished by this evening. T…"
click at [1233, 405] on span "Add" at bounding box center [1229, 410] width 28 height 22
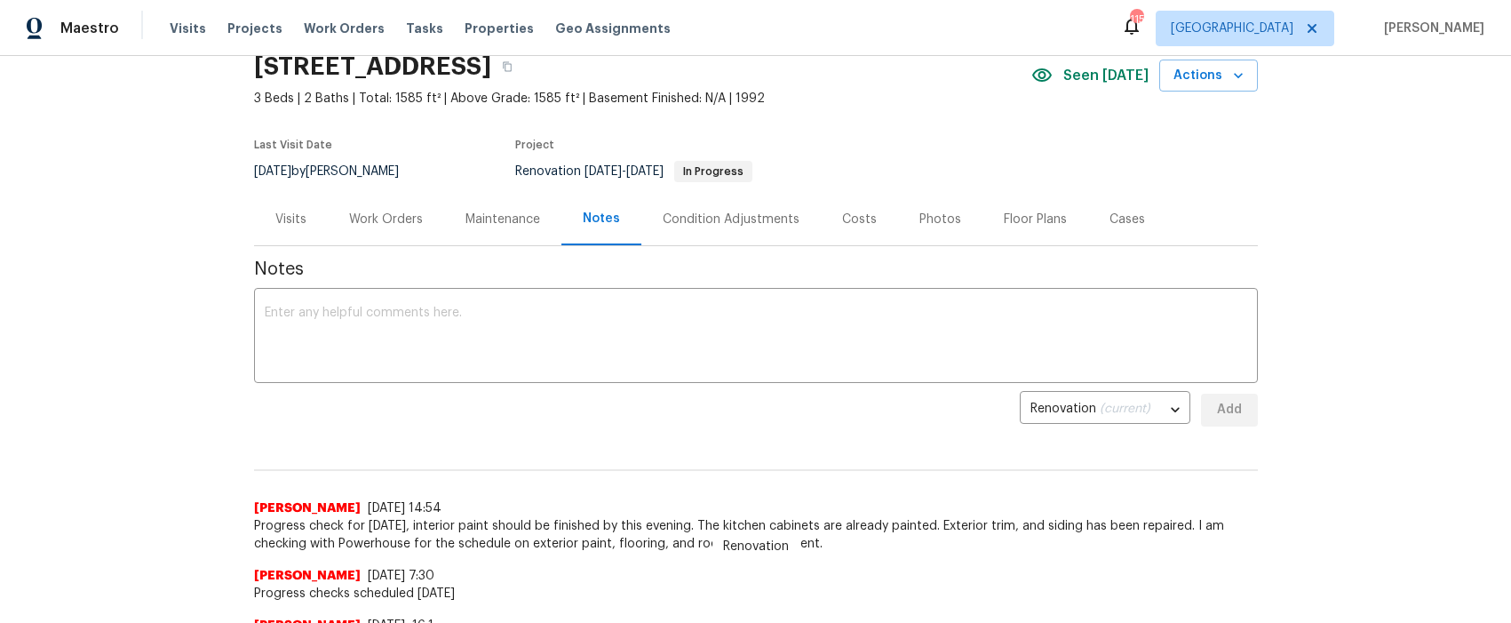
click at [394, 219] on div "Work Orders" at bounding box center [386, 220] width 74 height 18
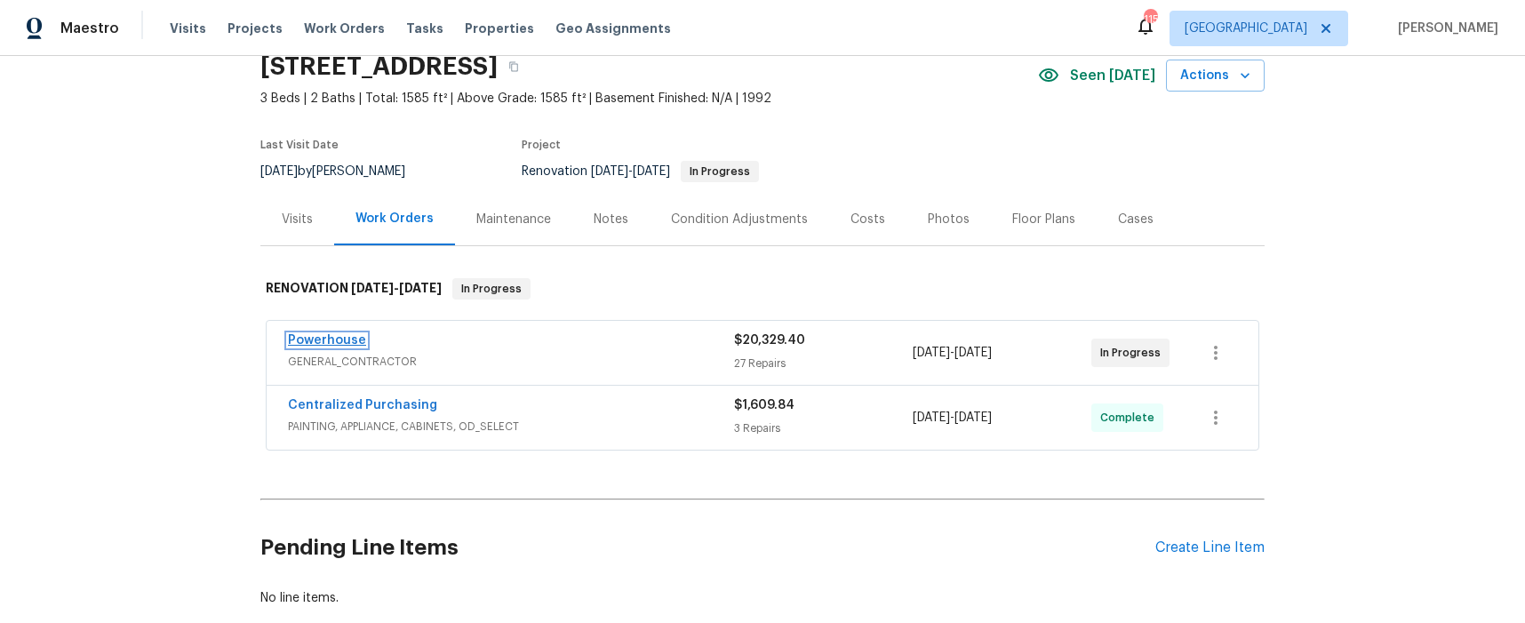
click at [343, 344] on link "Powerhouse" at bounding box center [327, 340] width 78 height 12
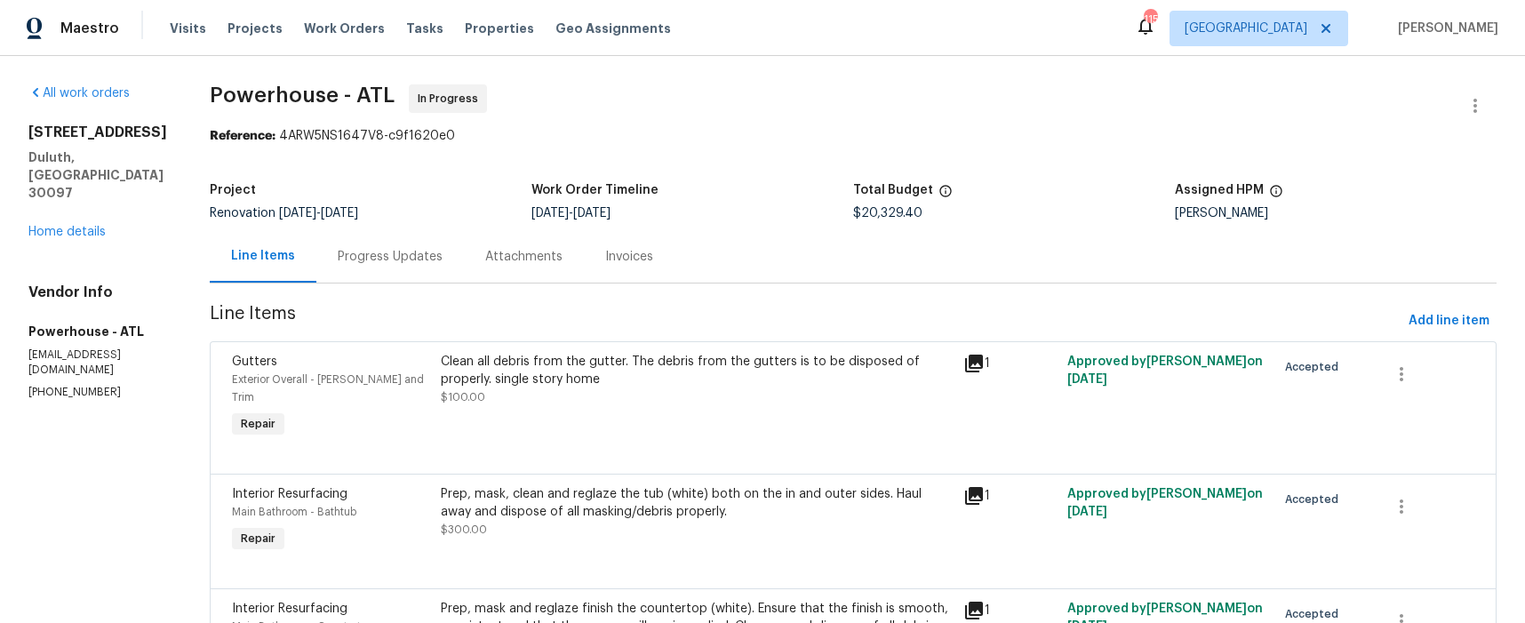
click at [414, 258] on div "Progress Updates" at bounding box center [390, 257] width 105 height 18
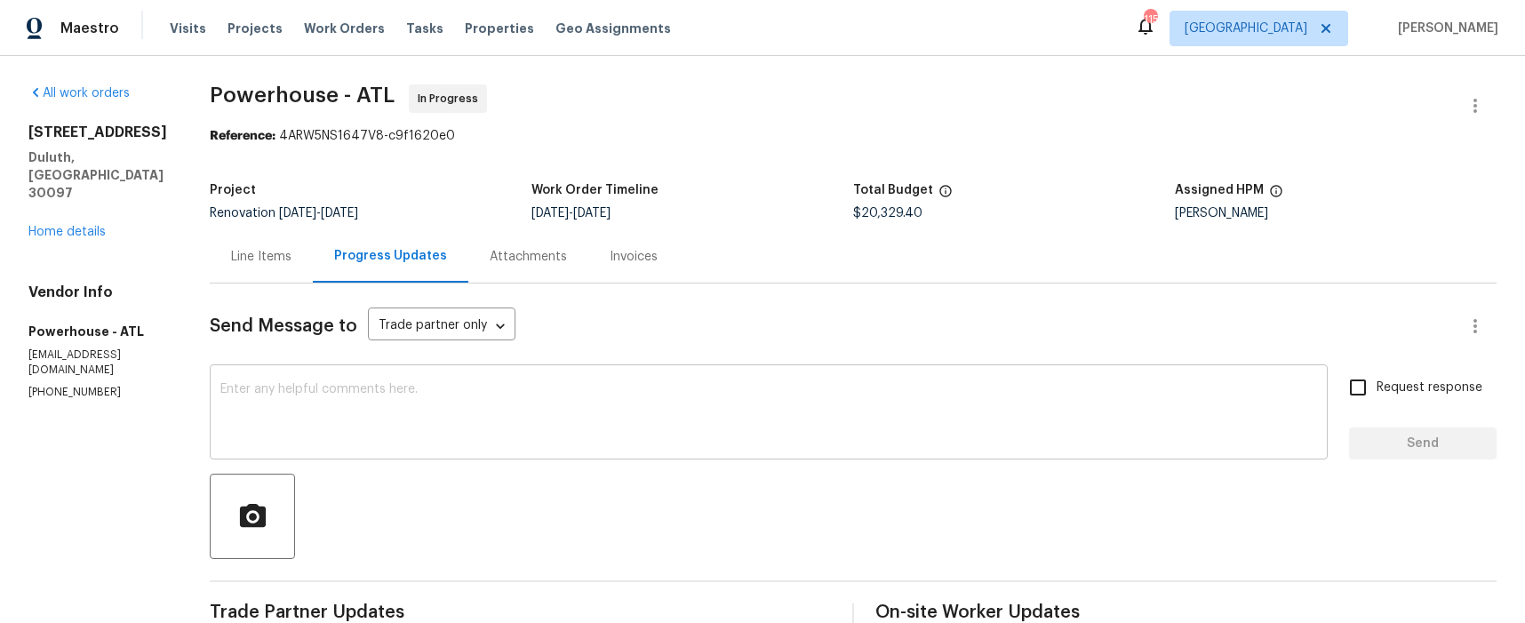
click at [439, 382] on div "x ​" at bounding box center [769, 414] width 1118 height 91
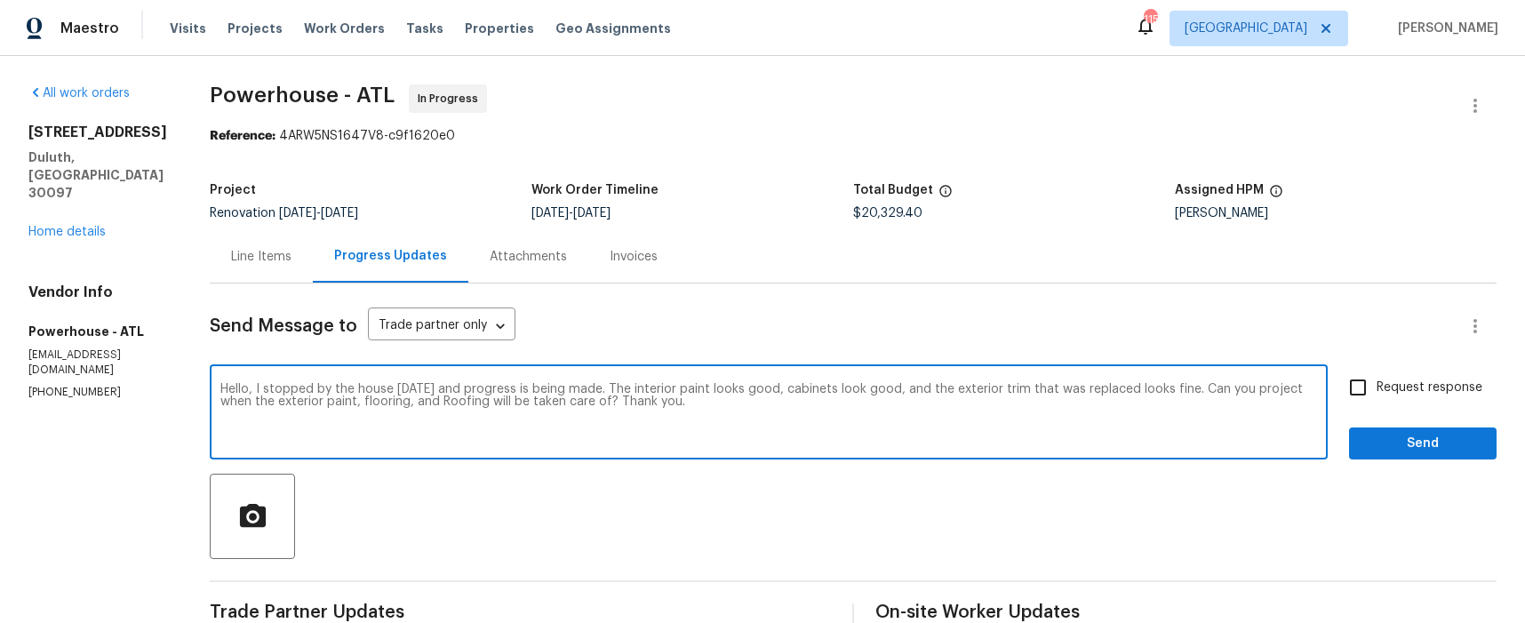
type textarea "Hello, I stopped by the house [DATE] and progress is being made. The interior p…"
click at [1374, 448] on span "Send" at bounding box center [1422, 444] width 119 height 22
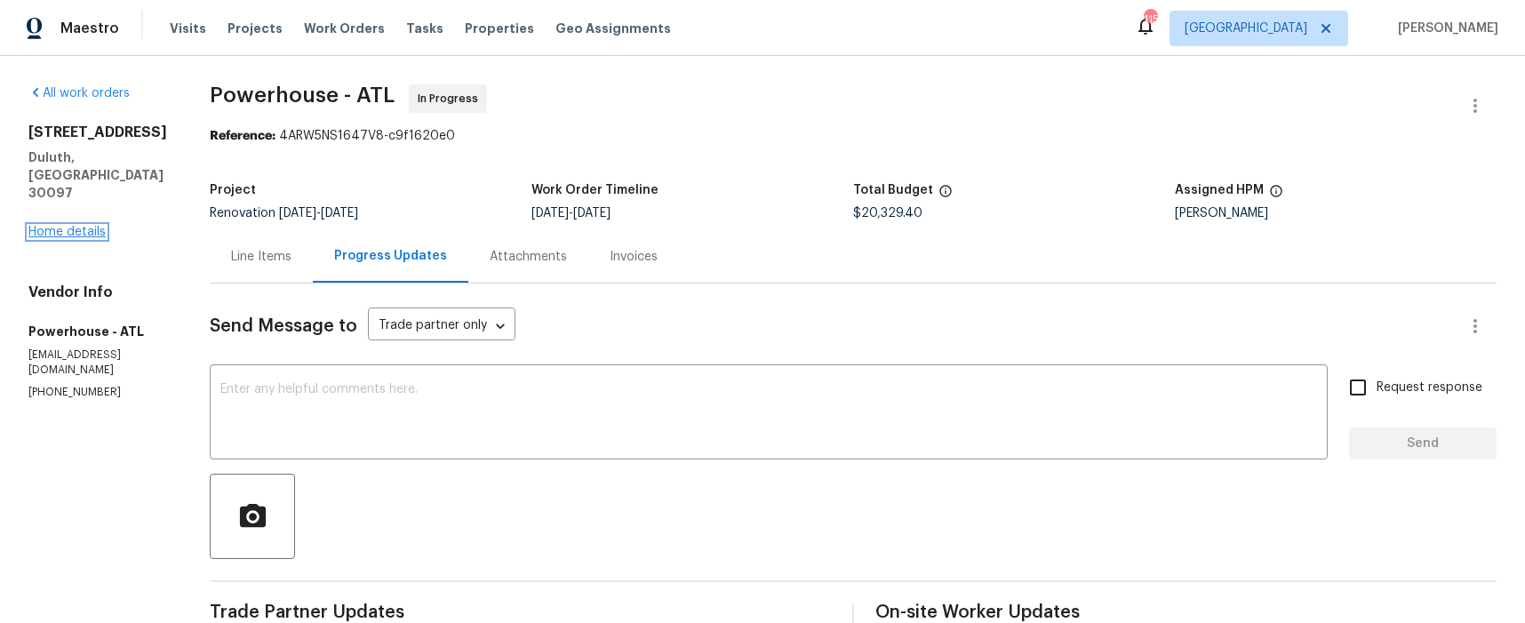
click at [55, 226] on link "Home details" at bounding box center [66, 232] width 77 height 12
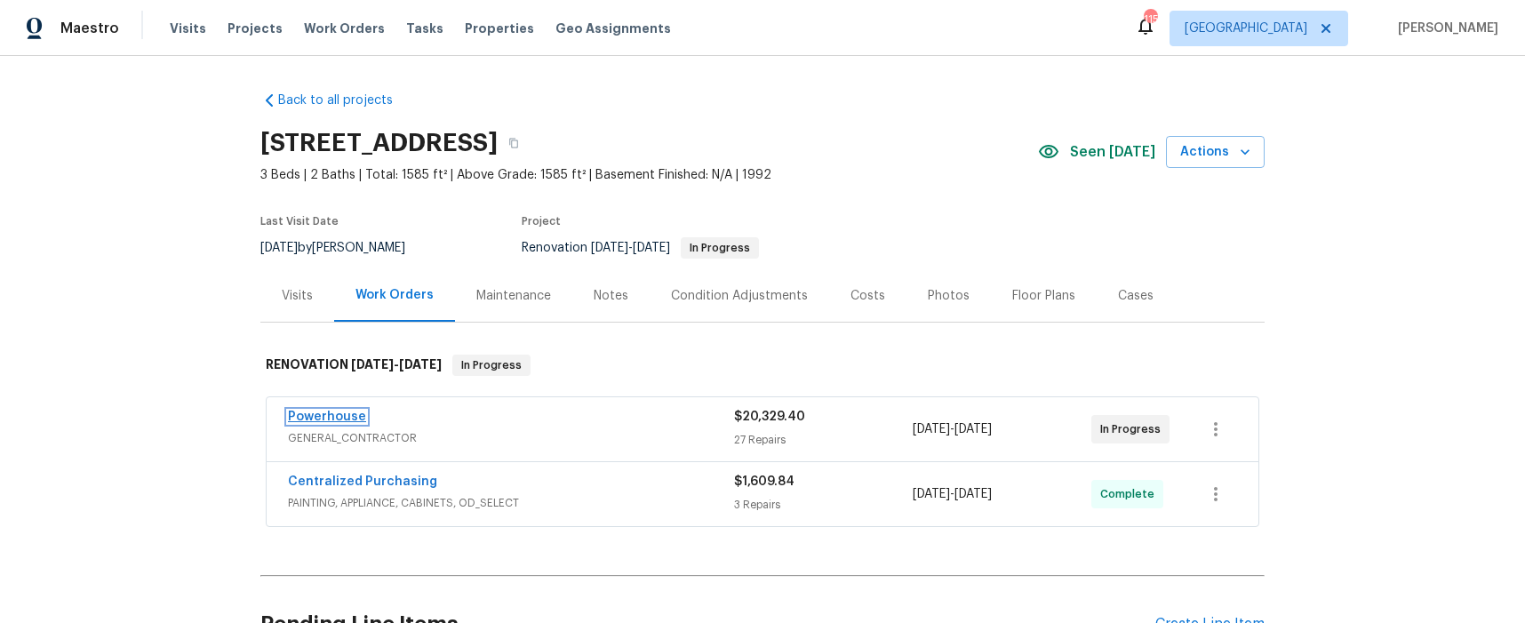
click at [344, 421] on link "Powerhouse" at bounding box center [327, 416] width 78 height 12
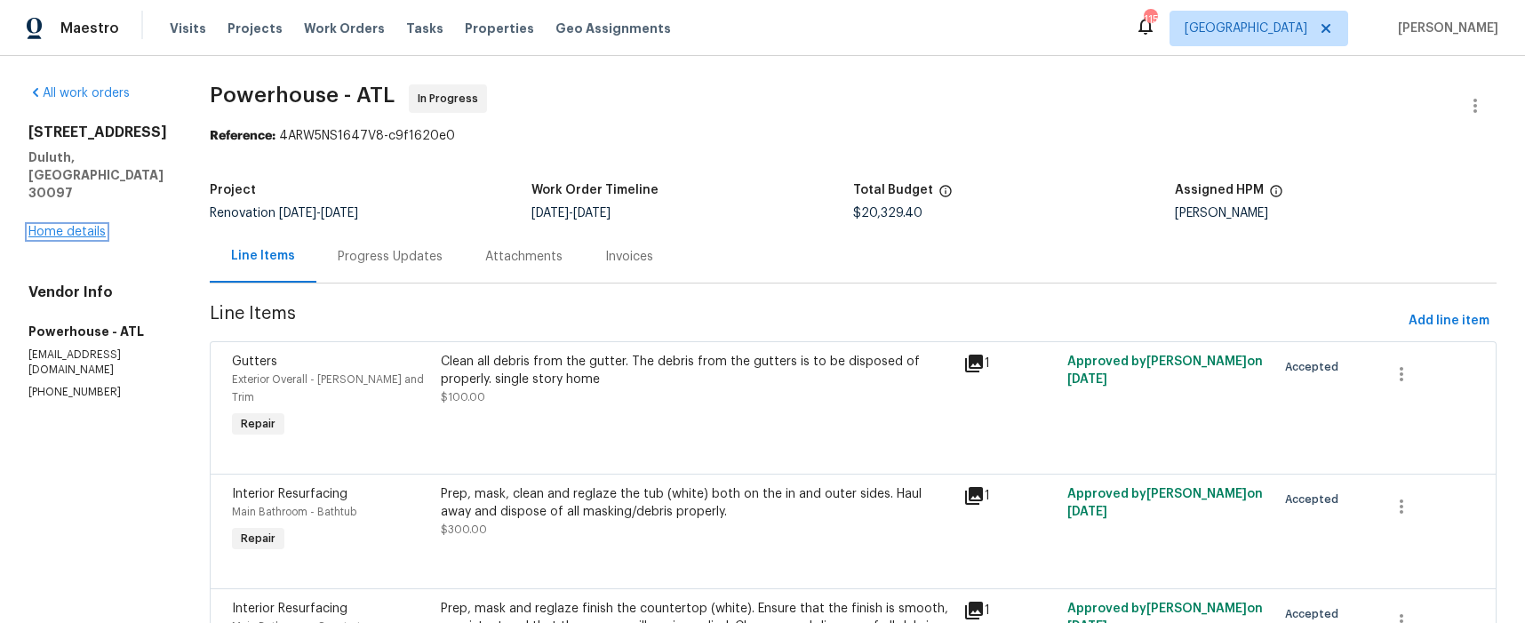
click at [97, 226] on link "Home details" at bounding box center [66, 232] width 77 height 12
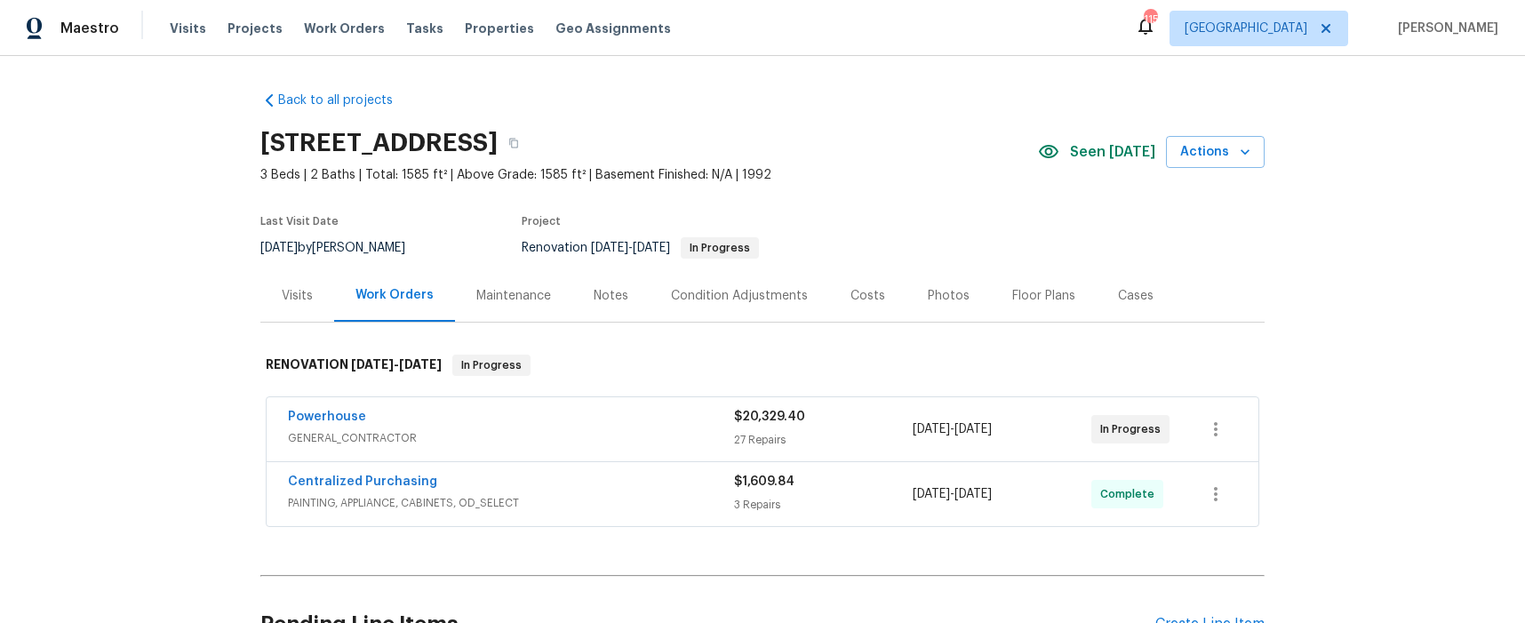
click at [606, 297] on div "Notes" at bounding box center [610, 296] width 35 height 18
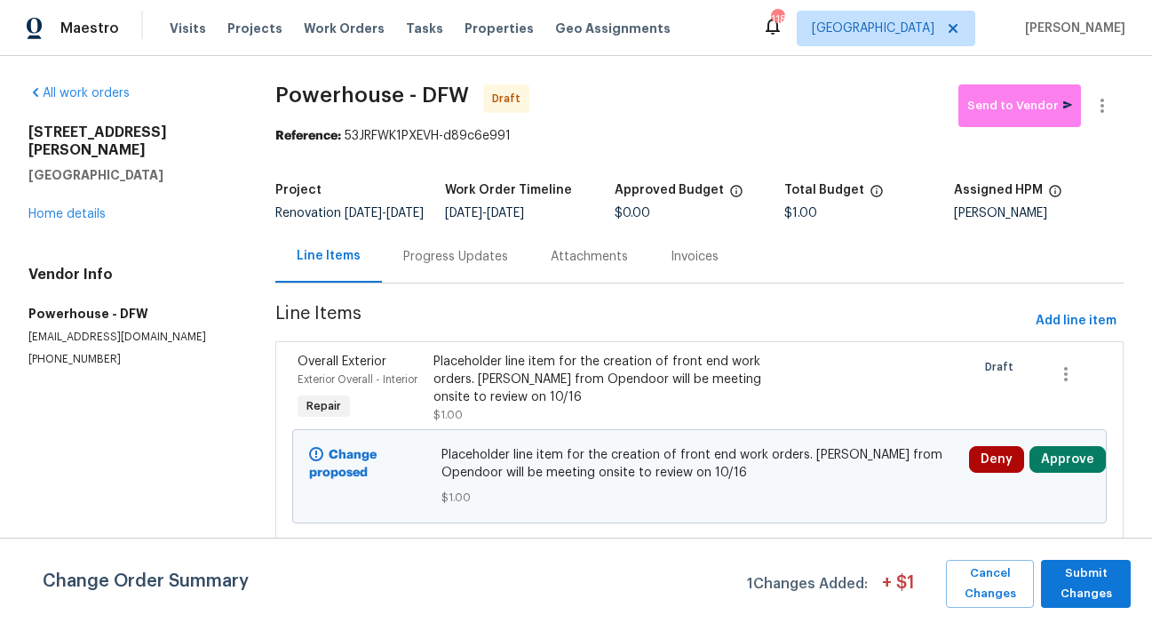
scroll to position [12, 0]
click at [1044, 320] on span "Add line item" at bounding box center [1076, 321] width 81 height 22
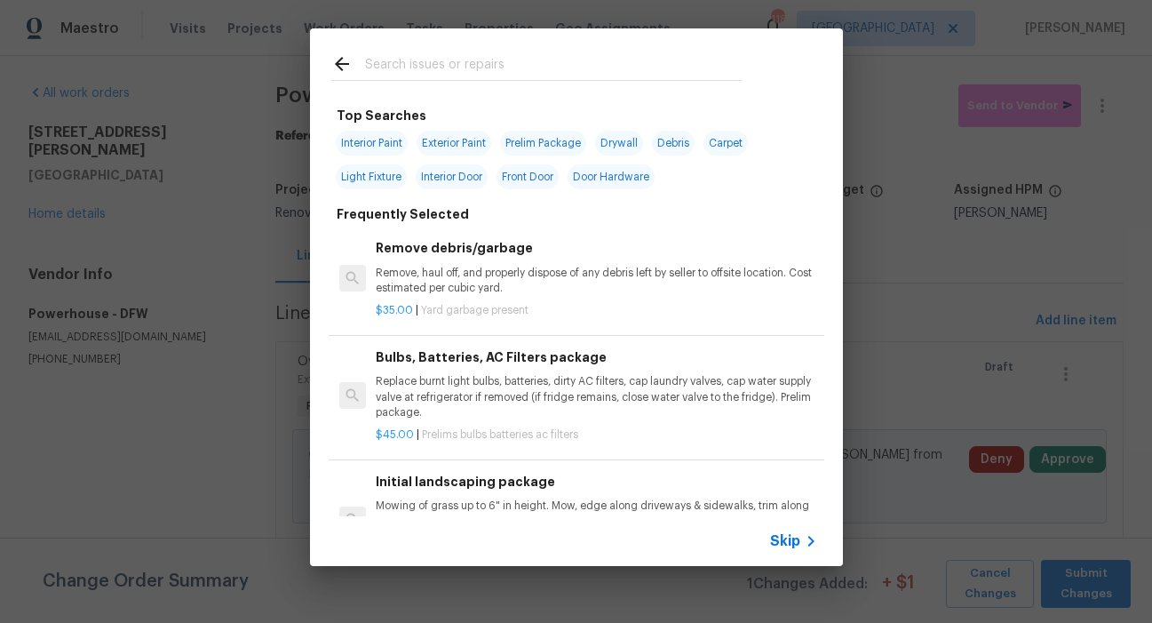
click at [366, 143] on span "Interior Paint" at bounding box center [372, 143] width 72 height 25
type input "Interior Paint"
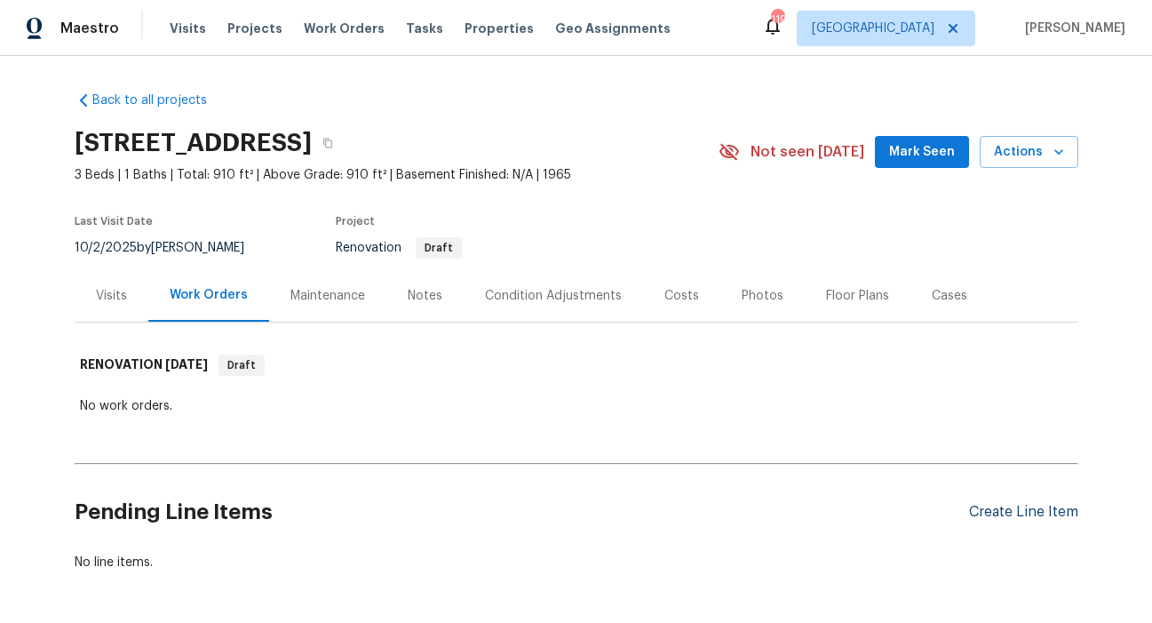
click at [988, 507] on div "Create Line Item" at bounding box center [1023, 512] width 109 height 17
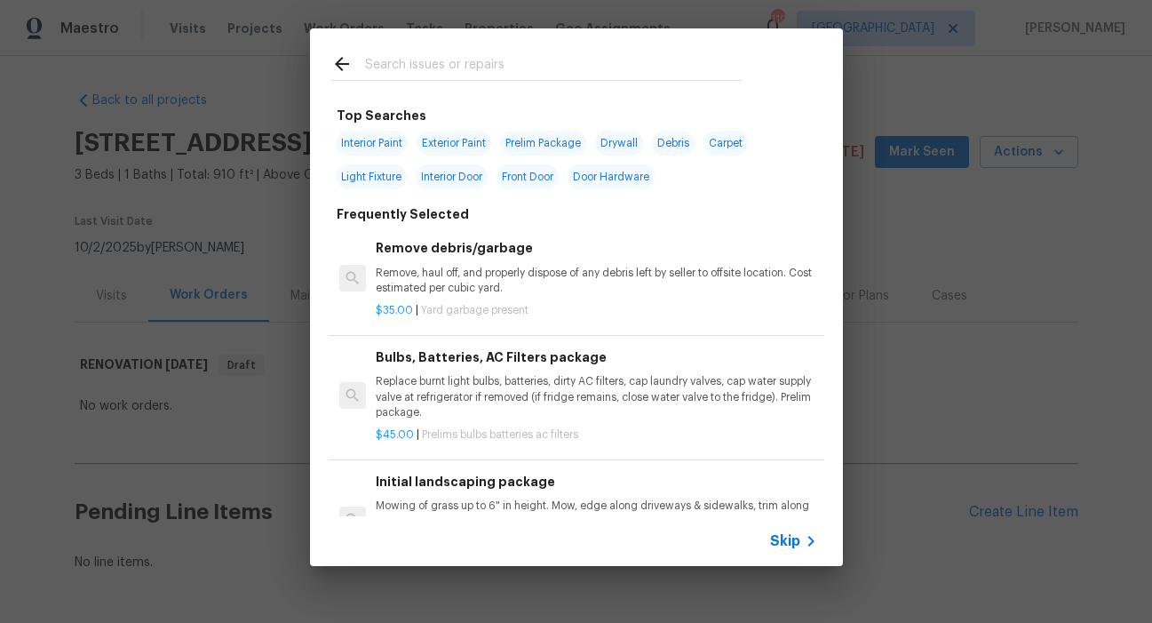
click at [454, 69] on input "text" at bounding box center [553, 66] width 377 height 27
click at [418, 63] on input "text" at bounding box center [553, 66] width 377 height 27
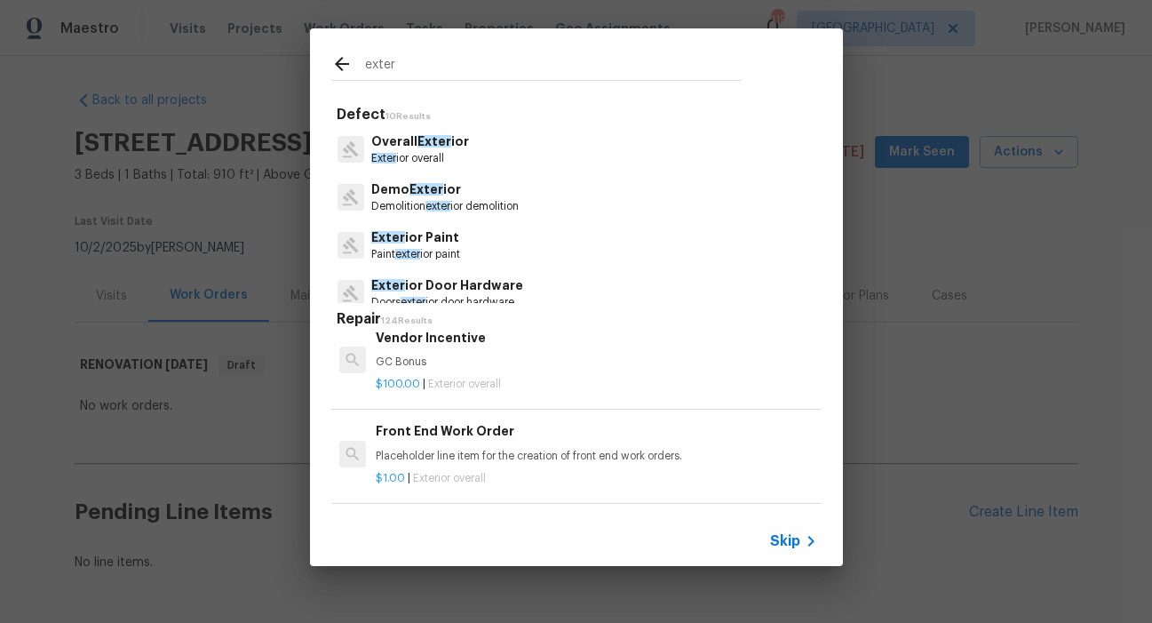
scroll to position [574, 0]
type input "exter"
click at [466, 444] on div "Front End Work Order Placeholder line item for the creation of front end work o…" at bounding box center [596, 445] width 441 height 43
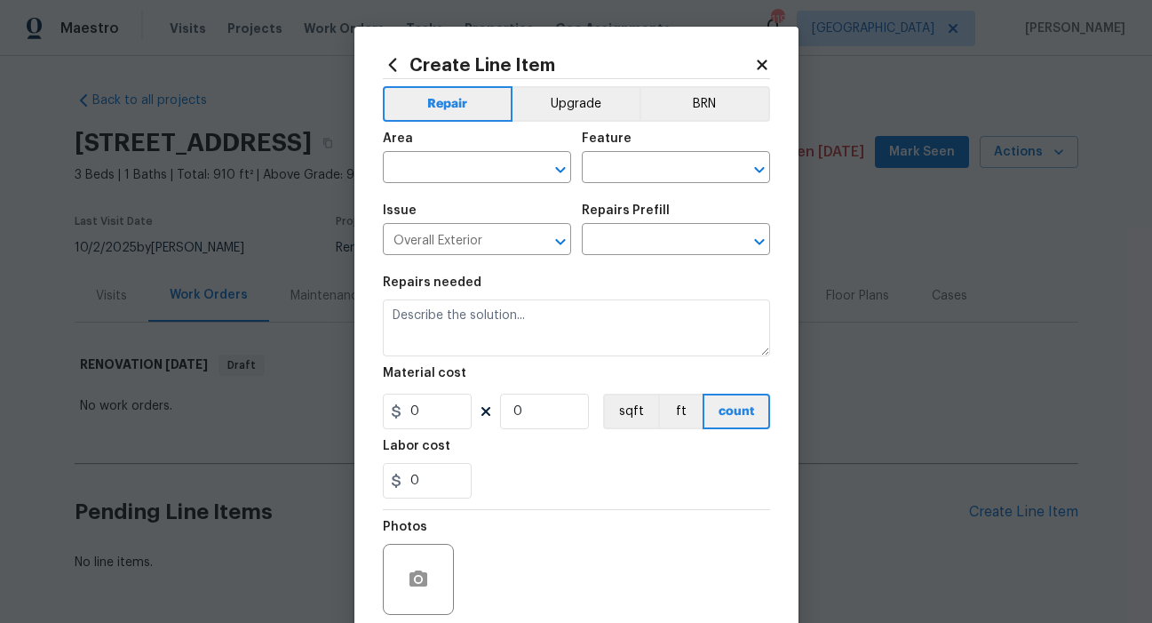
type input "Front End Work Order $1.00"
type textarea "Placeholder line item for the creation of front end work orders."
type input "1"
click at [506, 168] on input "text" at bounding box center [452, 169] width 139 height 28
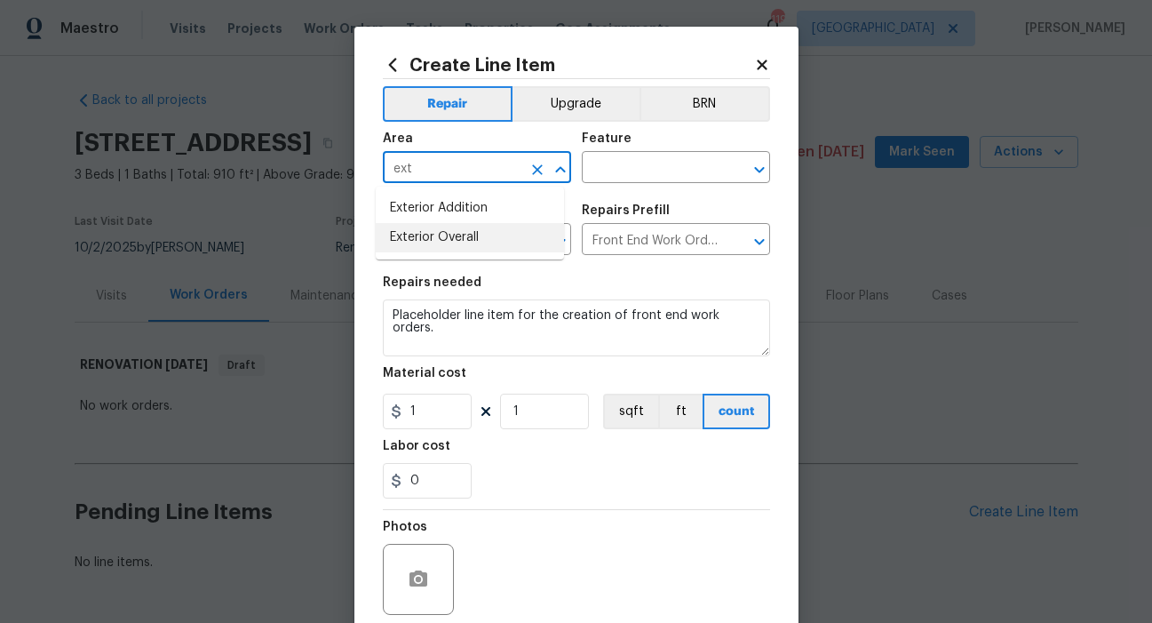
click at [454, 239] on li "Exterior Overall" at bounding box center [470, 237] width 188 height 29
type input "Exterior Overall"
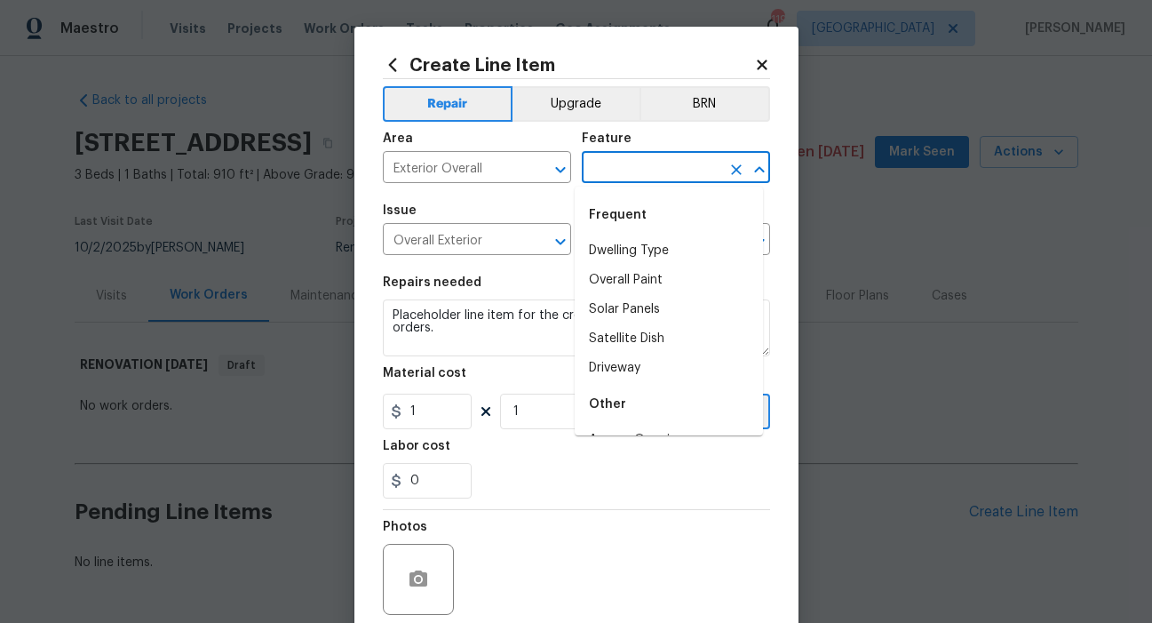
click at [599, 171] on input "text" at bounding box center [651, 169] width 139 height 28
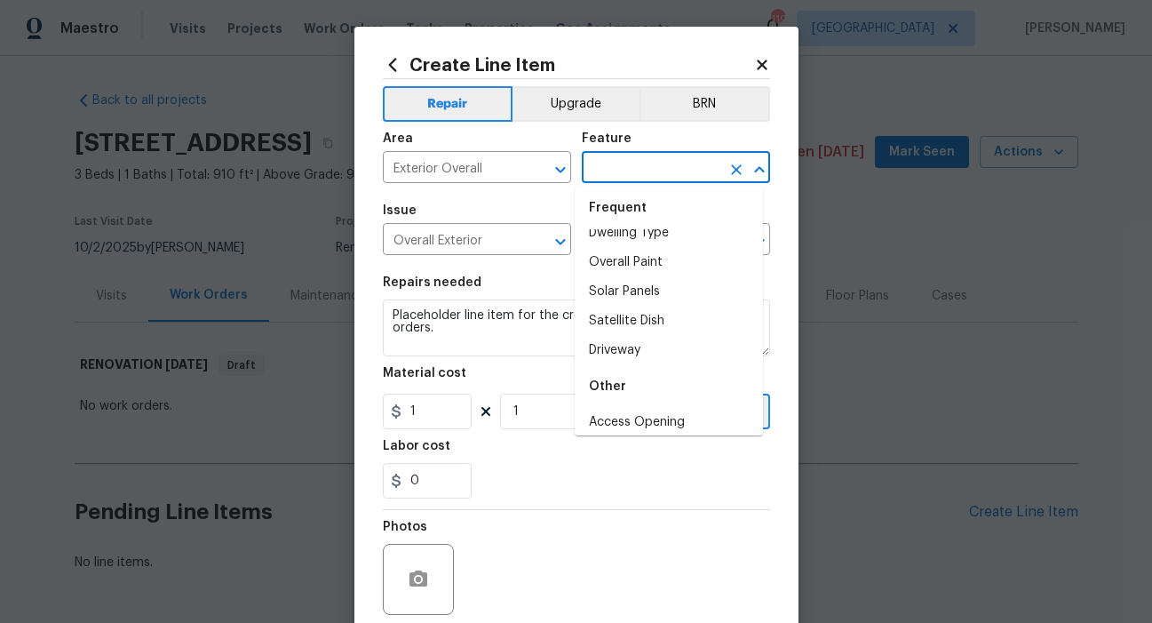
scroll to position [0, 0]
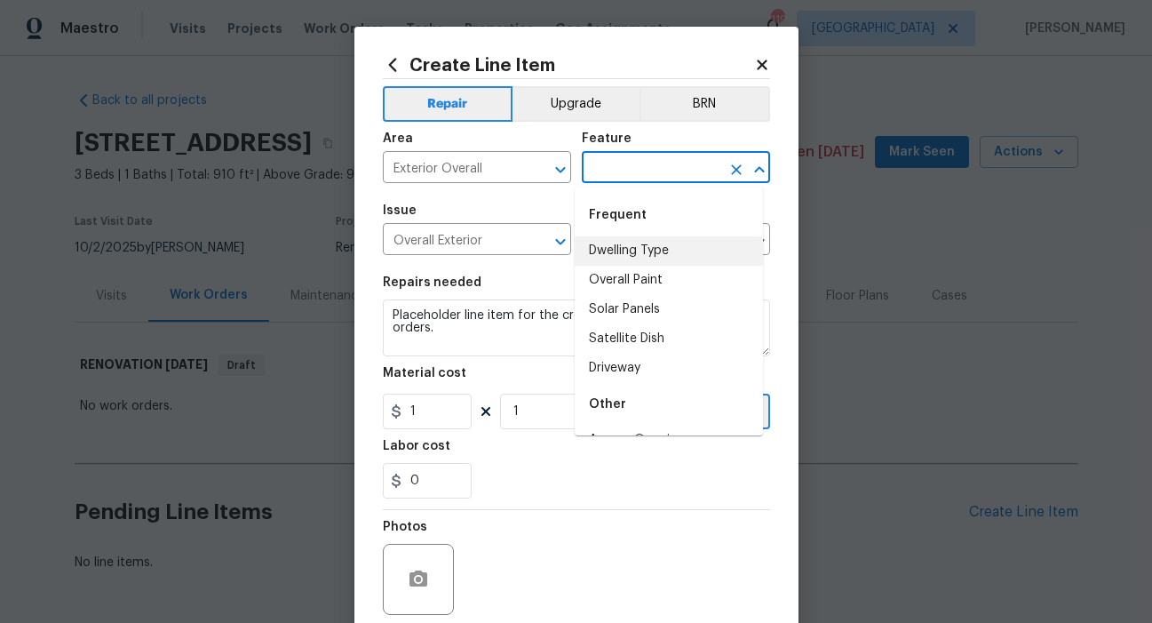
click at [642, 165] on input "text" at bounding box center [651, 169] width 139 height 28
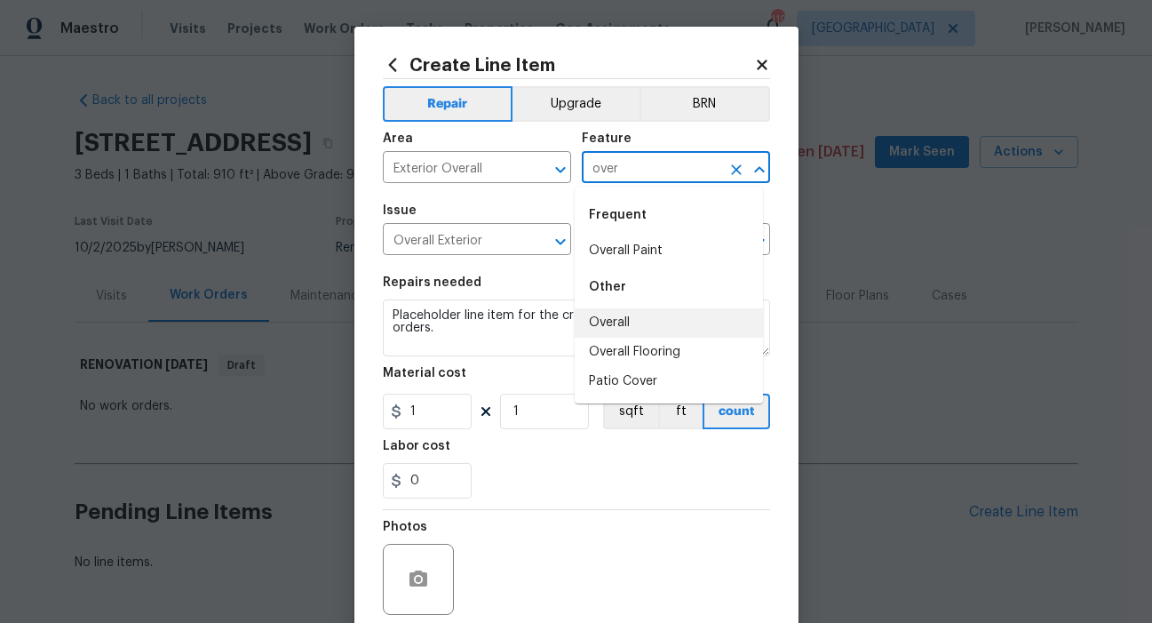
click at [623, 321] on li "Overall" at bounding box center [669, 322] width 188 height 29
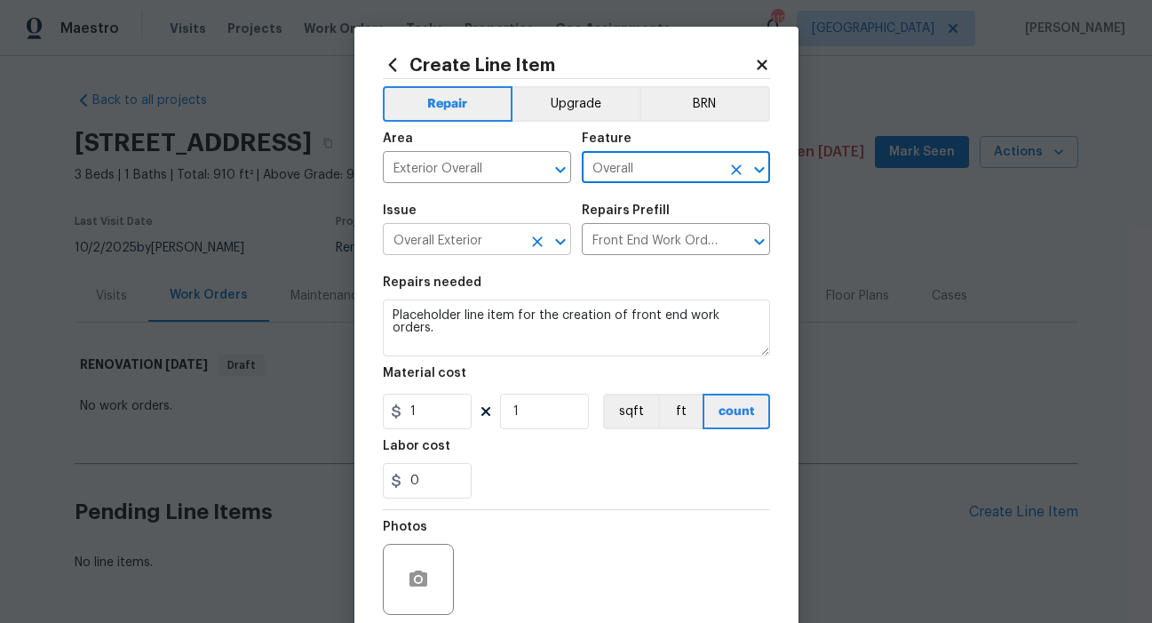
type input "Overall"
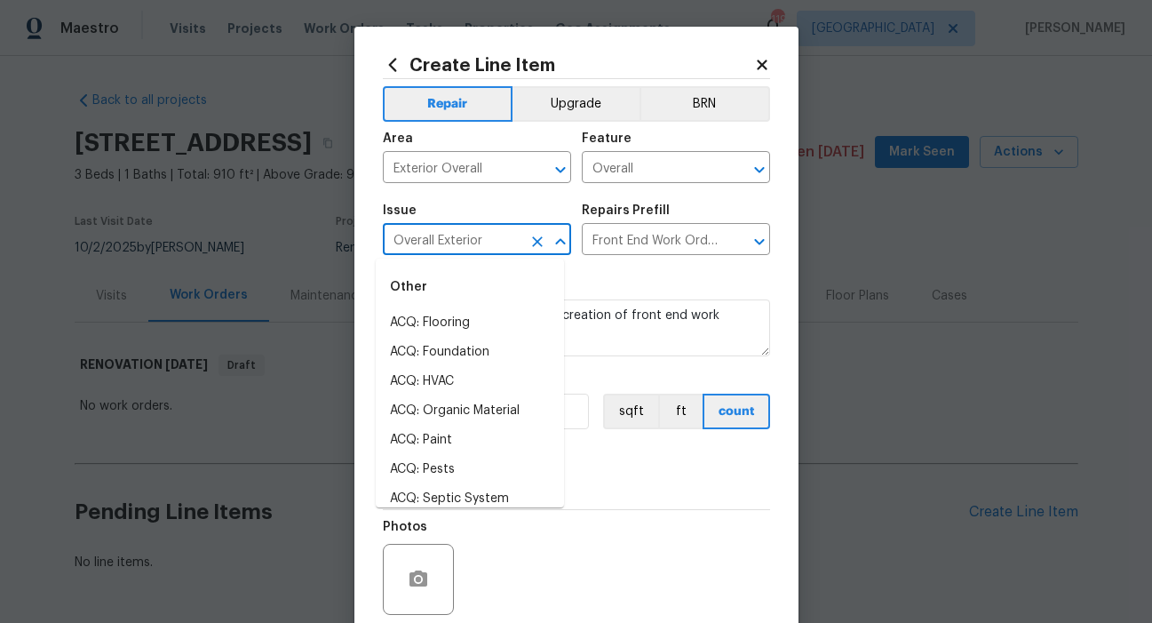
click at [489, 240] on input "Overall Exterior" at bounding box center [452, 241] width 139 height 28
click at [602, 235] on input "Front End Work Order $1.00" at bounding box center [651, 241] width 139 height 28
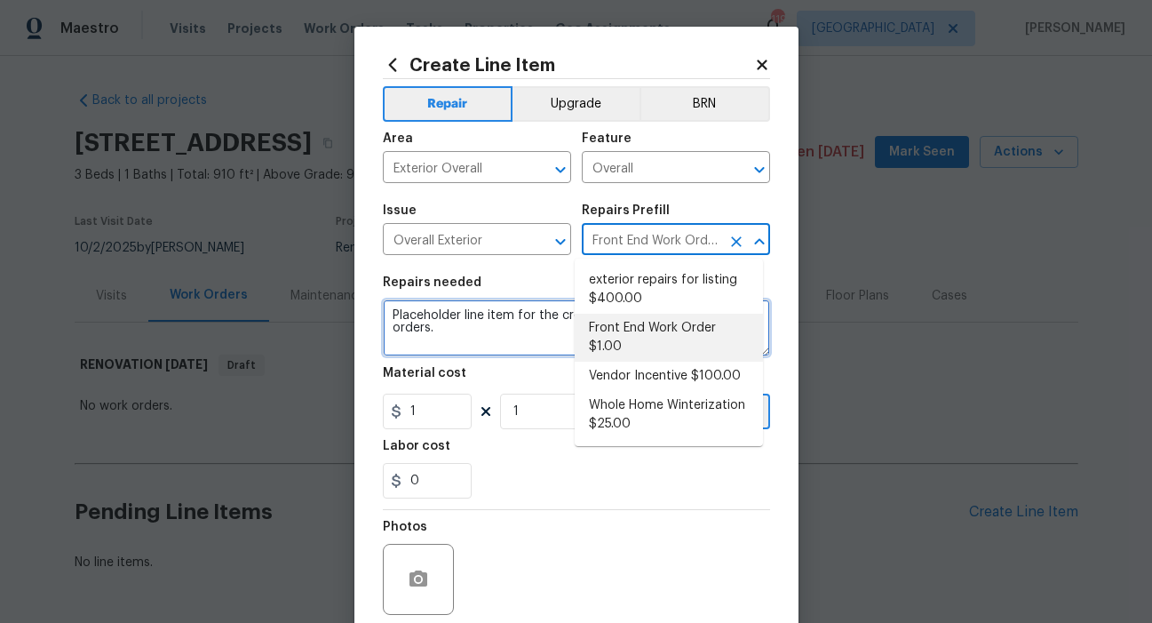
click at [521, 333] on textarea "Placeholder line item for the creation of front end work orders." at bounding box center [576, 327] width 387 height 57
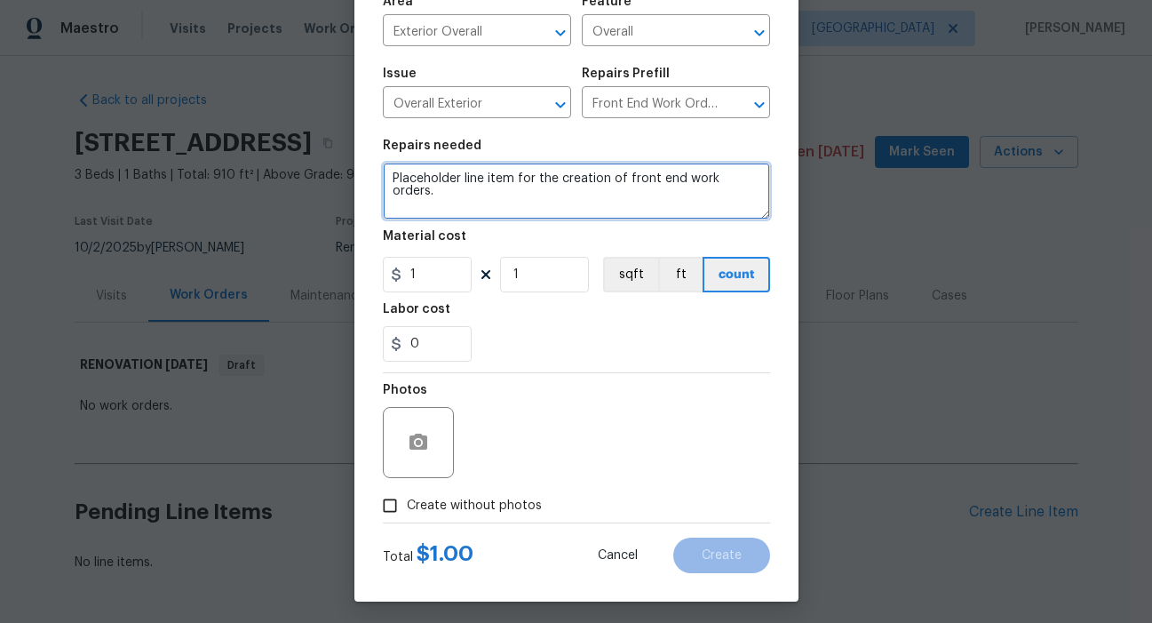
scroll to position [142, 0]
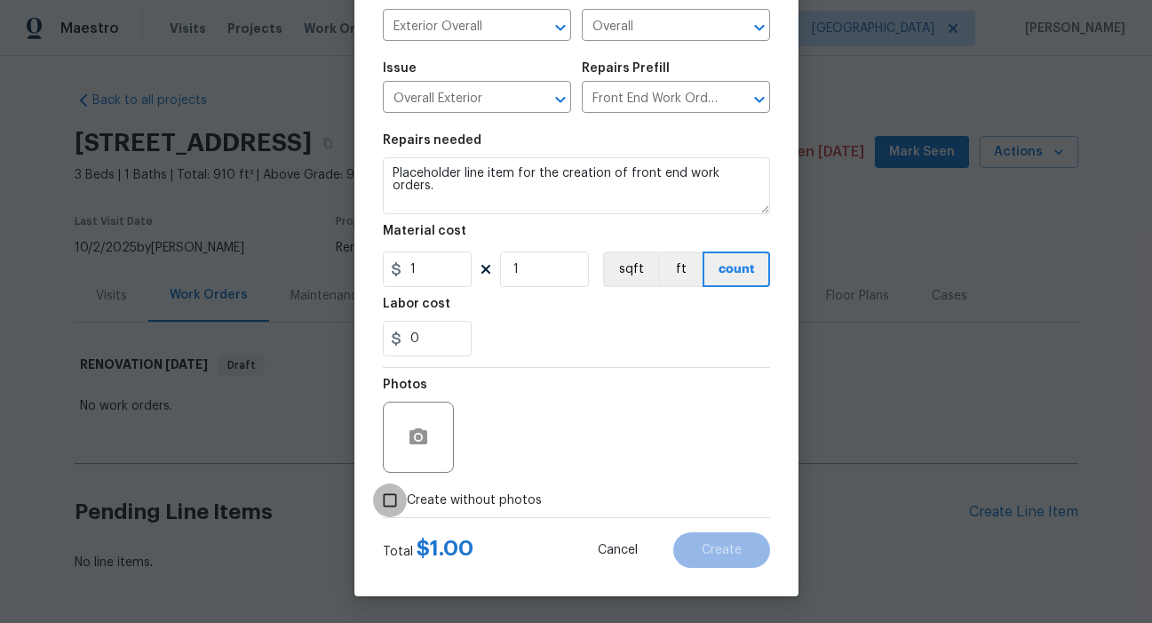
click at [387, 502] on input "Create without photos" at bounding box center [390, 500] width 34 height 34
checkbox input "true"
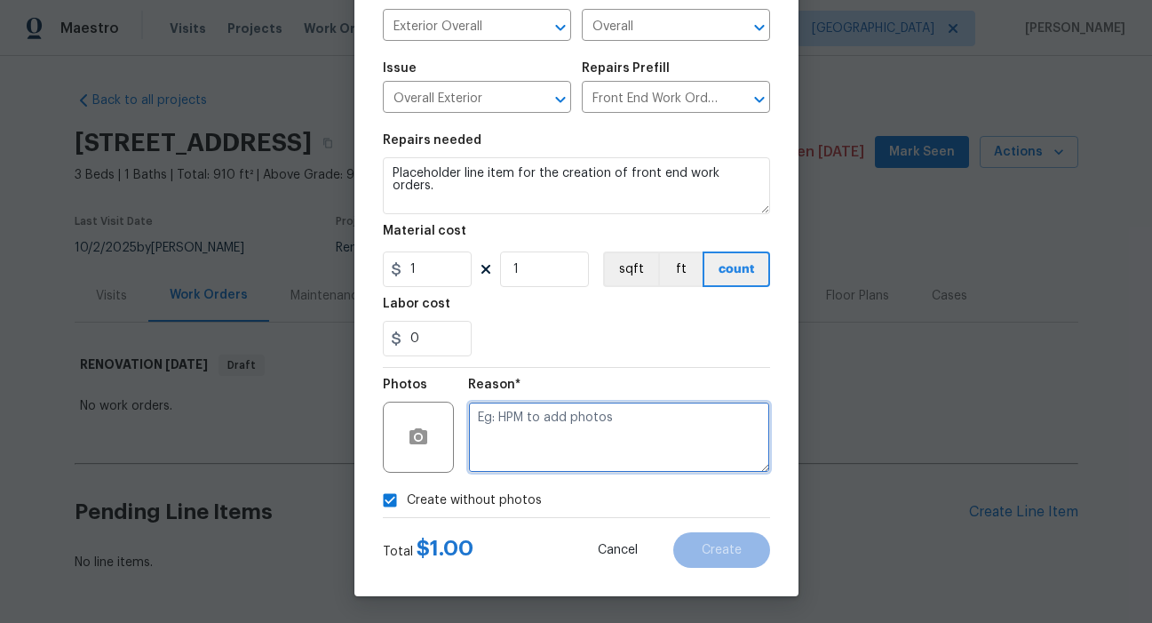
click at [480, 418] on textarea at bounding box center [619, 437] width 302 height 71
type textarea "NA"
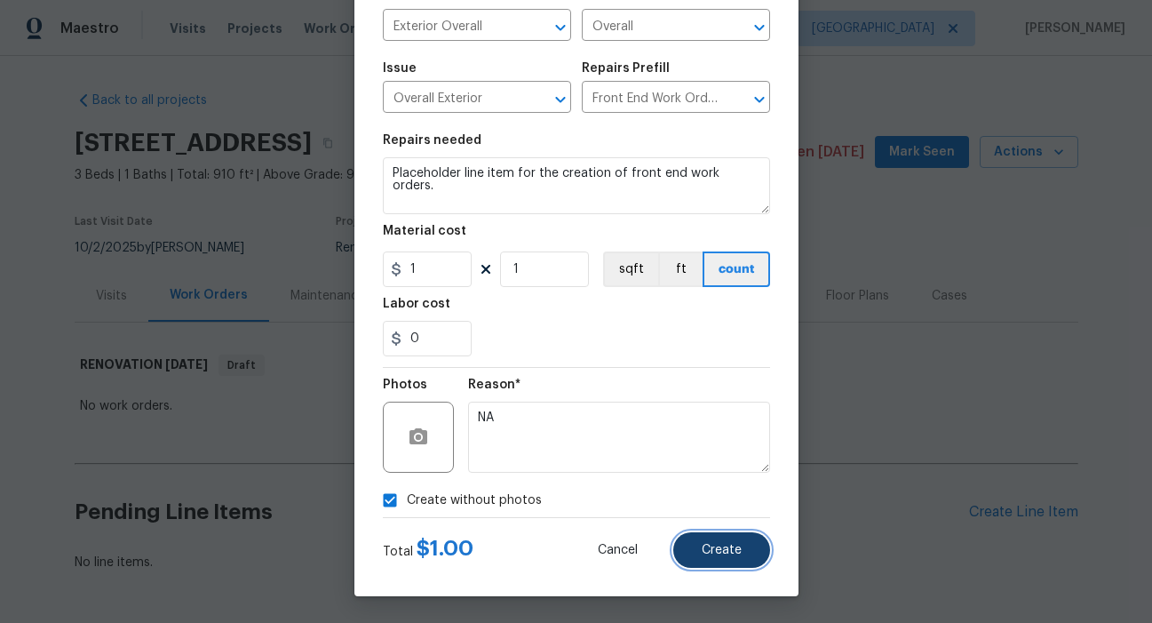
click at [715, 550] on span "Create" at bounding box center [722, 550] width 40 height 13
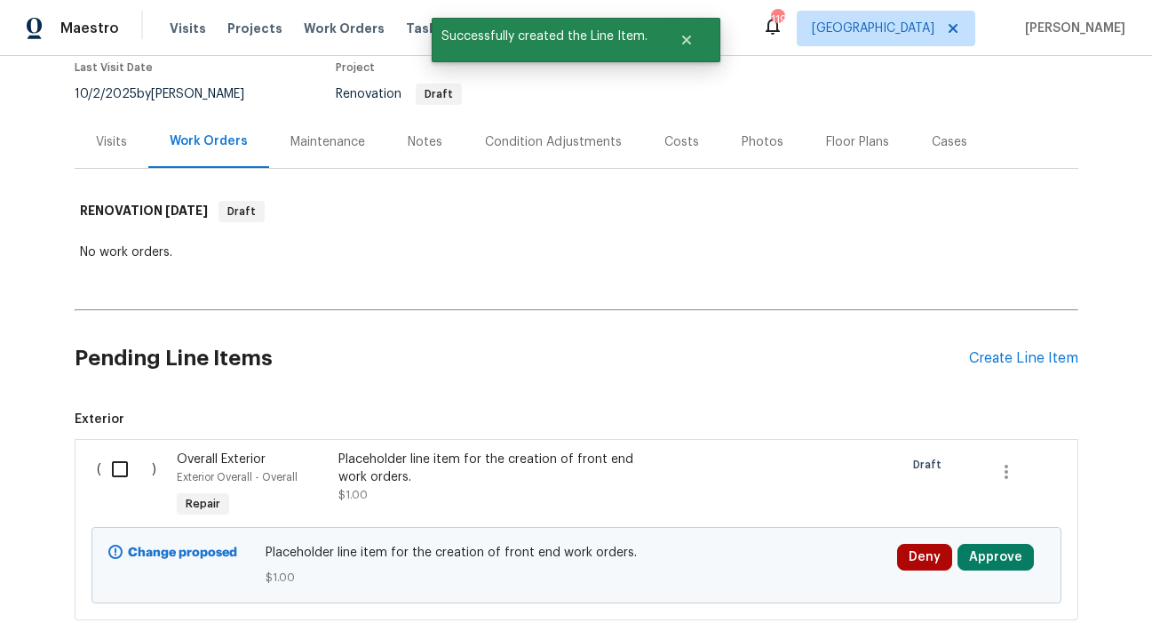
scroll to position [186, 0]
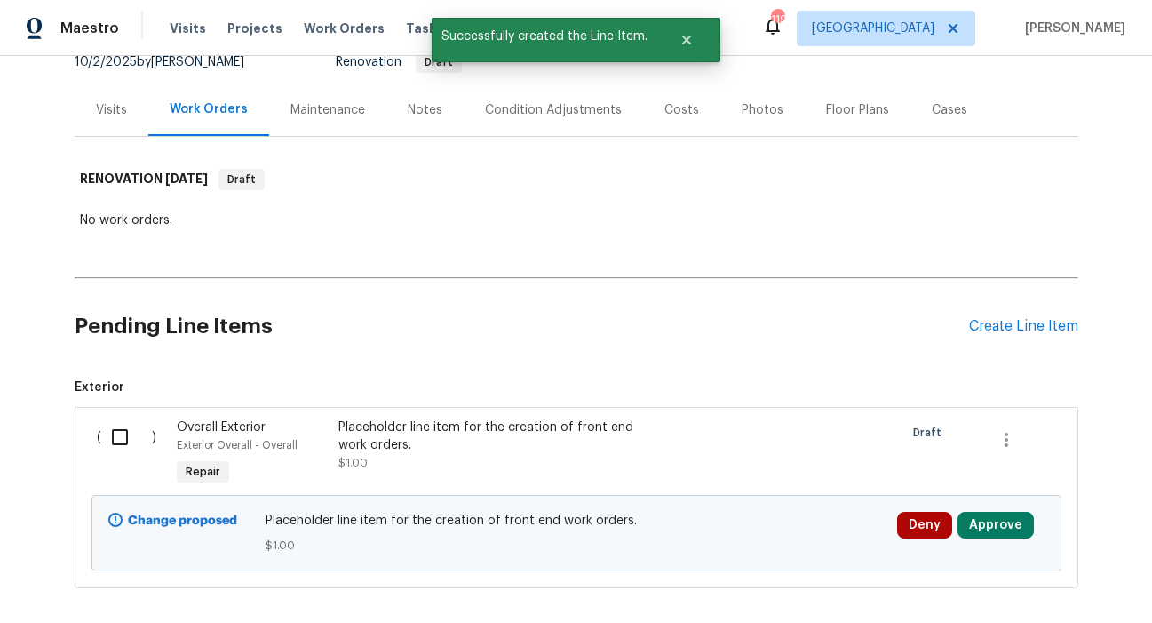
click at [113, 436] on input "checkbox" at bounding box center [126, 436] width 51 height 37
checkbox input "true"
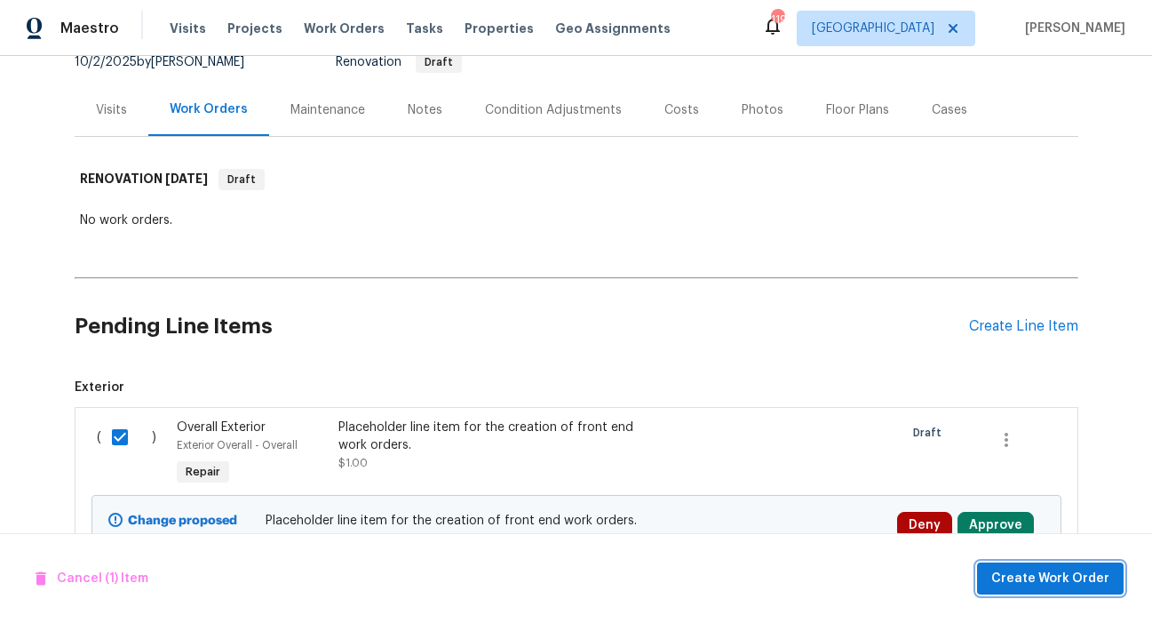
click at [1026, 583] on span "Create Work Order" at bounding box center [1050, 579] width 118 height 22
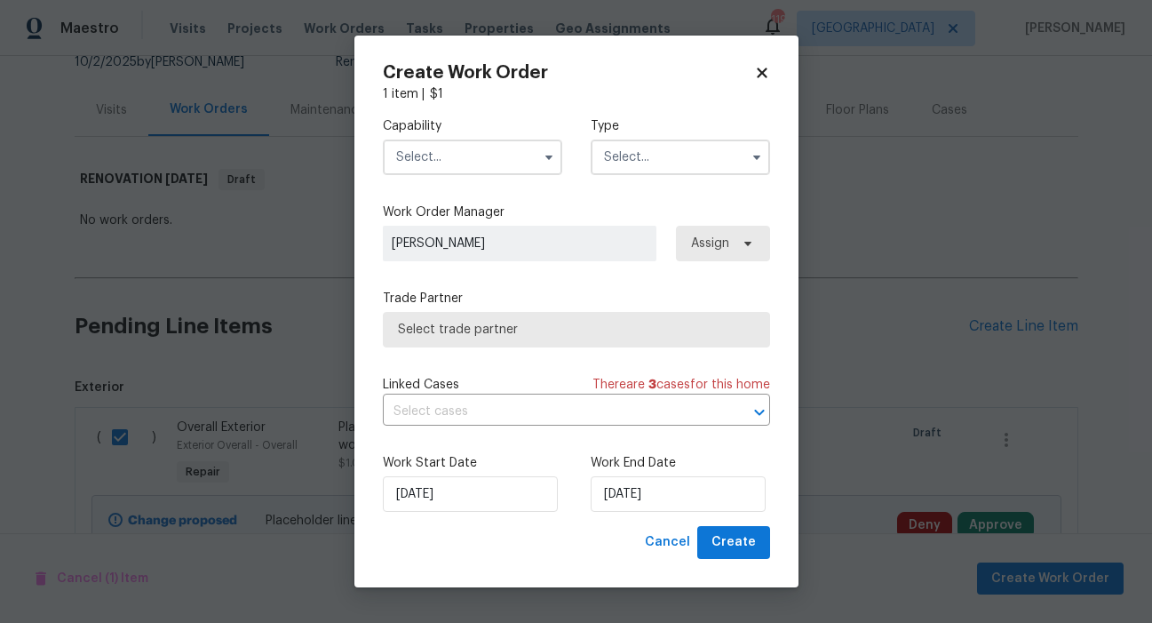
click at [476, 161] on input "text" at bounding box center [472, 157] width 179 height 36
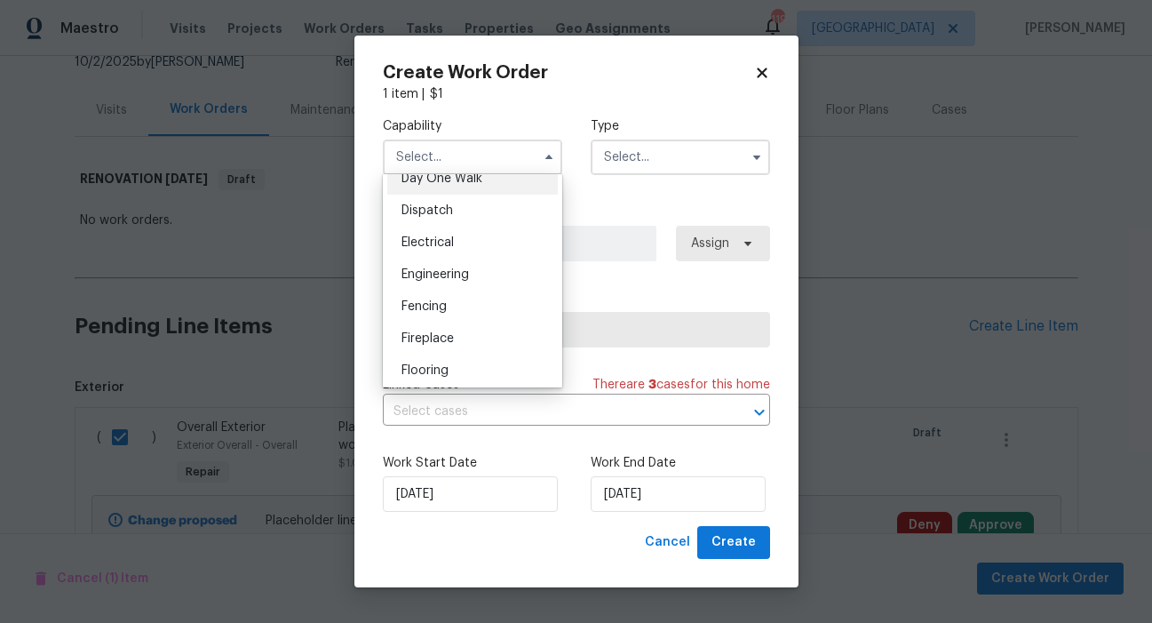
scroll to position [680, 0]
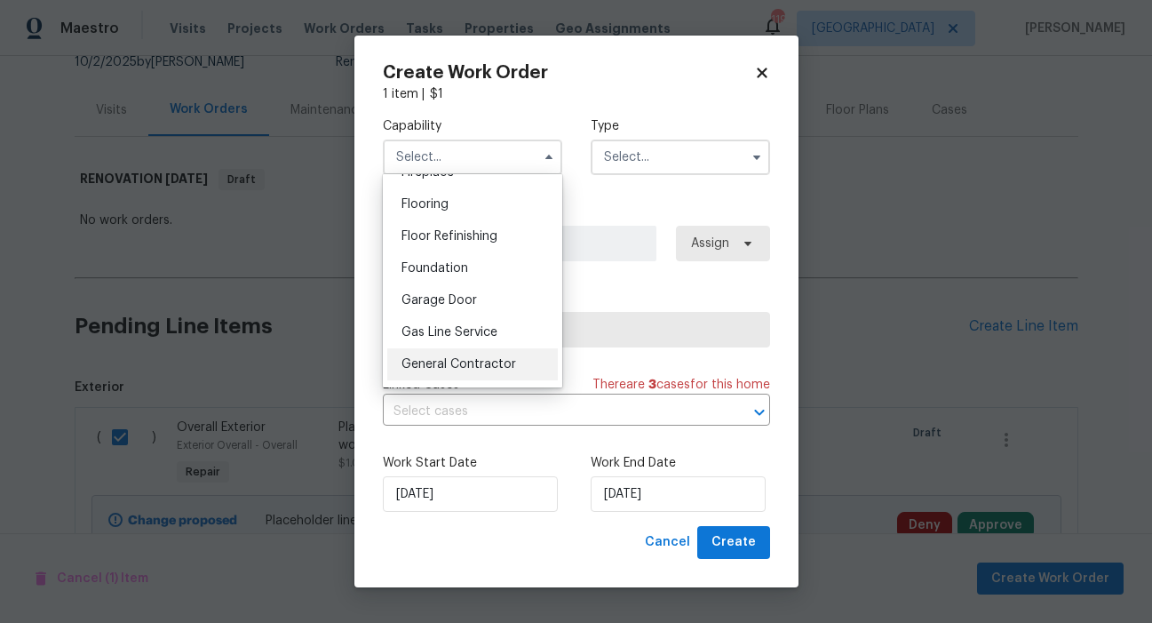
click at [442, 374] on div "General Contractor" at bounding box center [472, 364] width 171 height 32
type input "General Contractor"
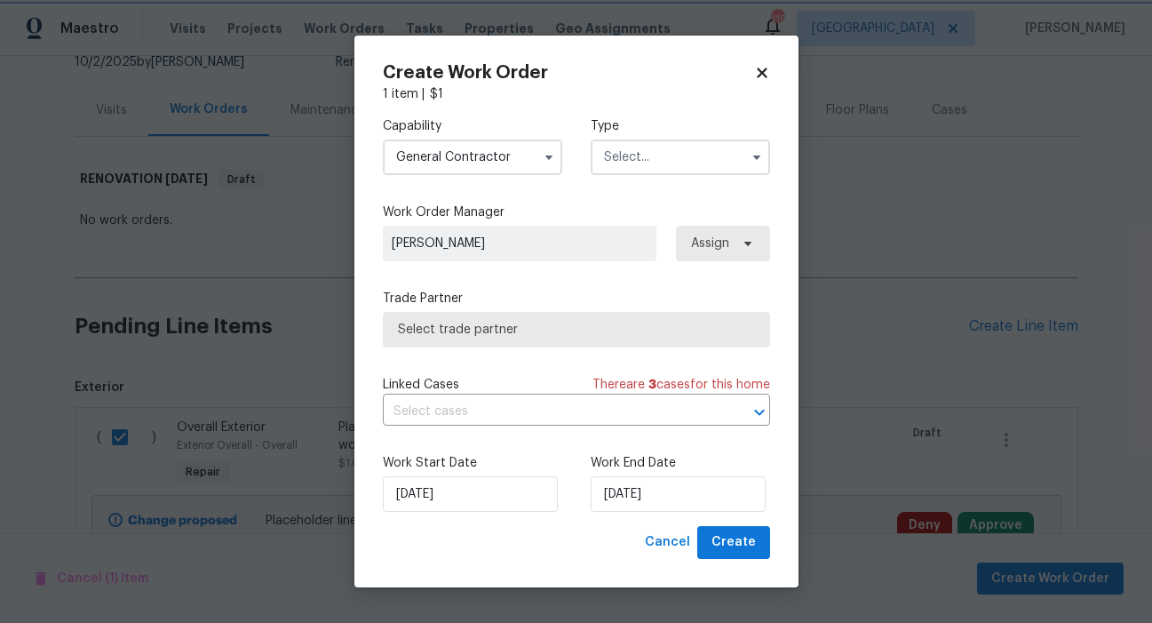
scroll to position [727, 0]
click at [661, 152] on input "text" at bounding box center [680, 157] width 179 height 36
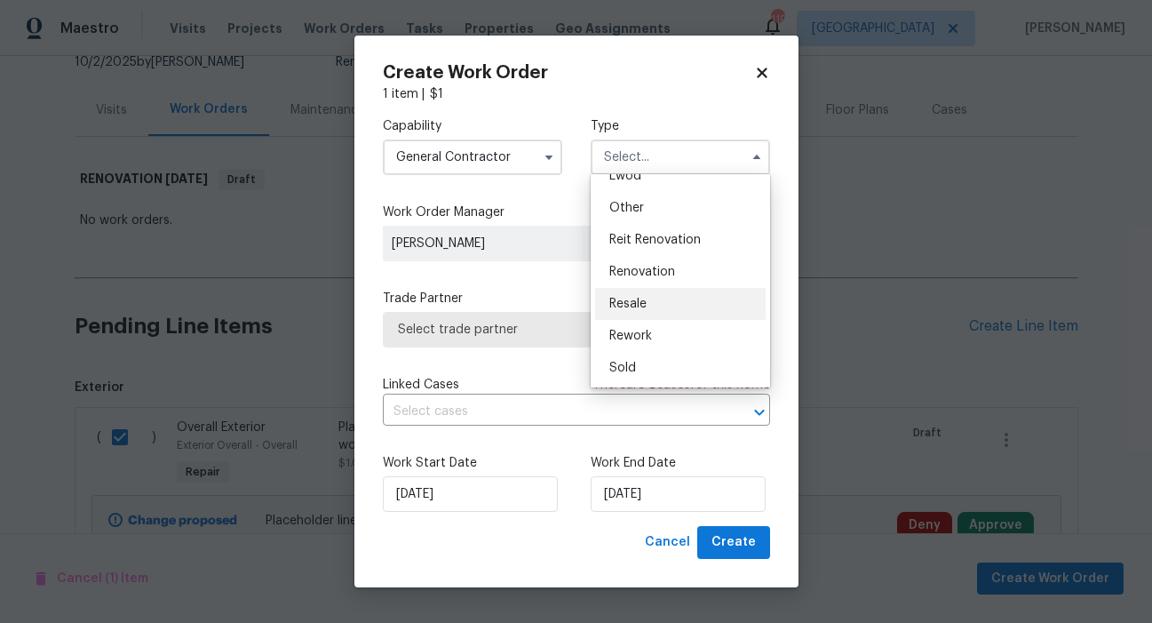
scroll to position [211, 0]
click at [646, 271] on span "Renovation" at bounding box center [642, 271] width 66 height 12
type input "Renovation"
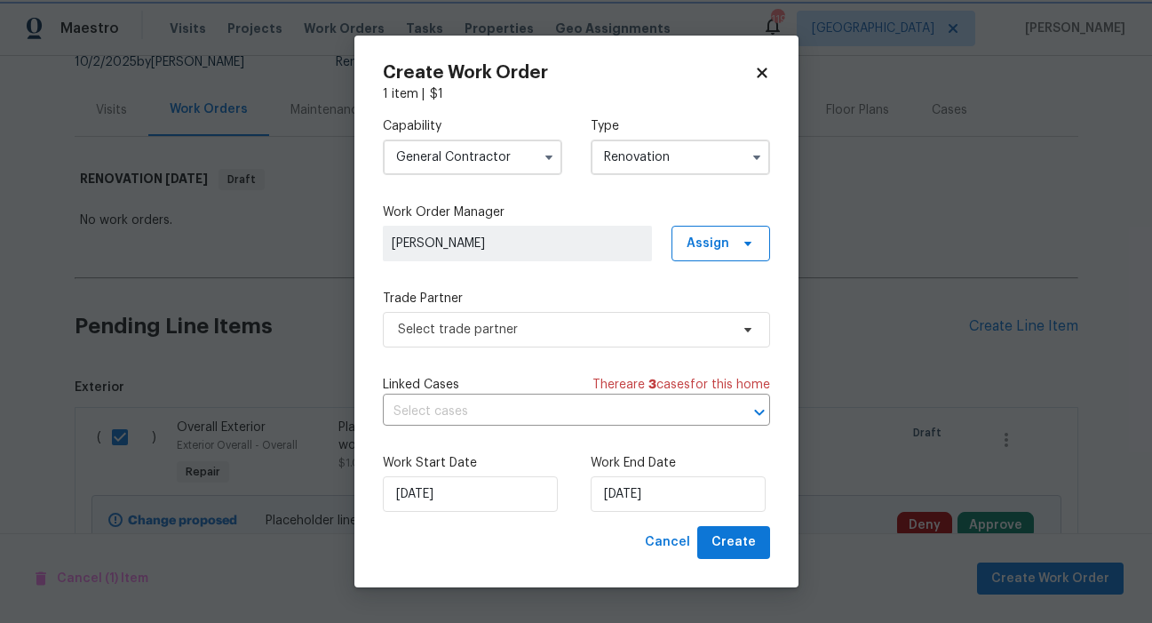
scroll to position [0, 0]
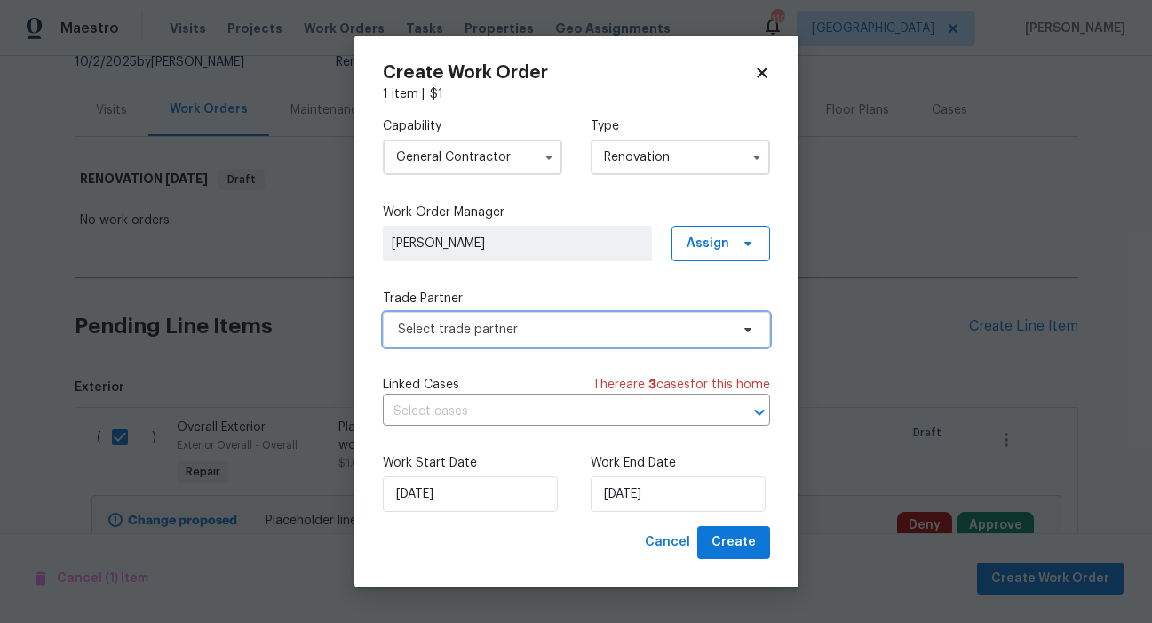
click at [546, 330] on span "Select trade partner" at bounding box center [563, 330] width 331 height 18
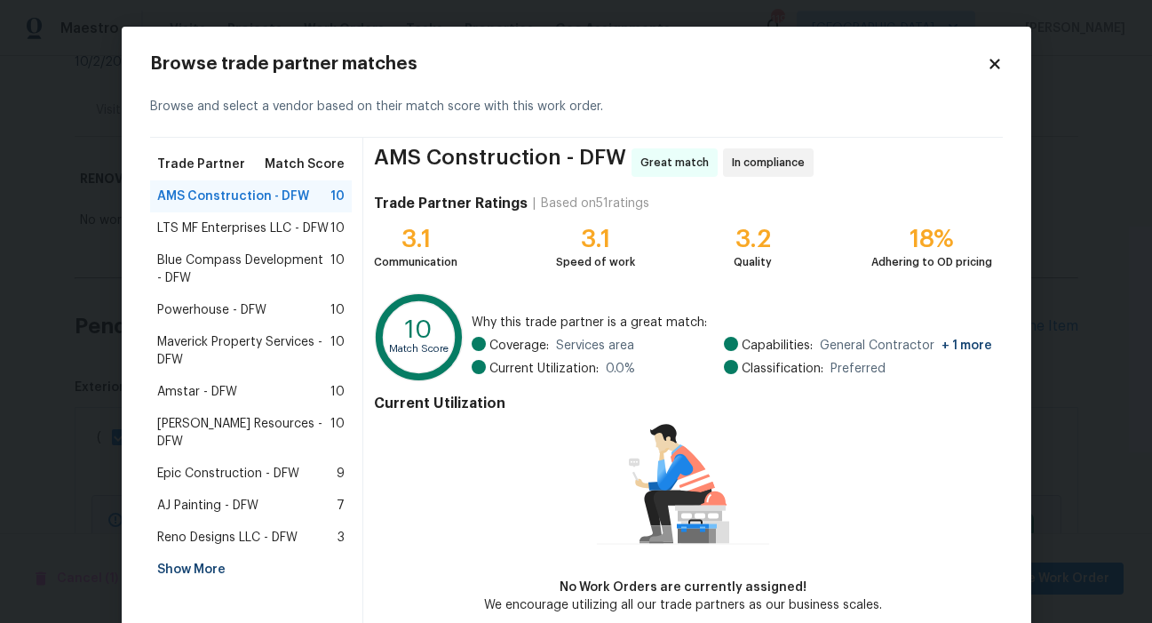
click at [186, 308] on span "Powerhouse - DFW" at bounding box center [211, 310] width 109 height 18
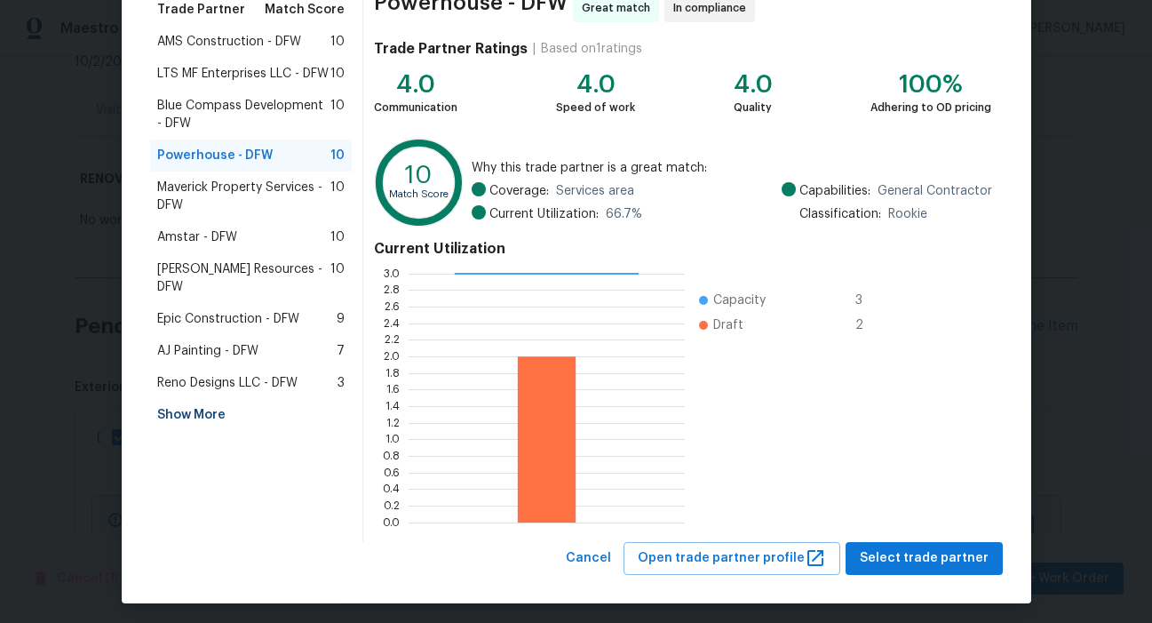
scroll to position [162, 0]
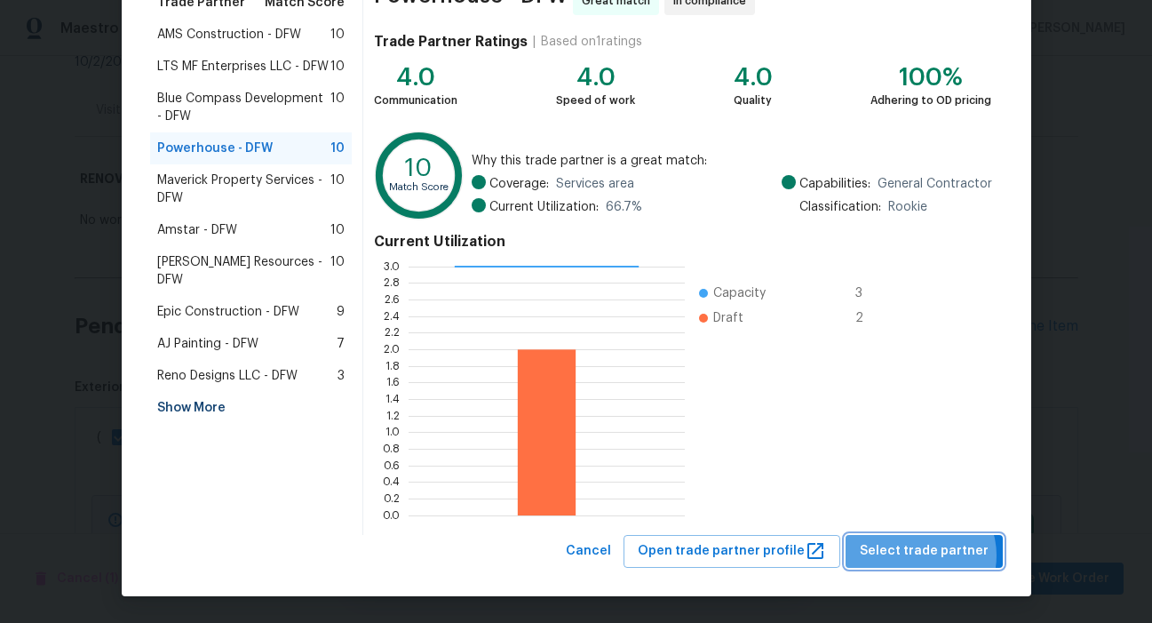
click at [918, 554] on span "Select trade partner" at bounding box center [924, 551] width 129 height 22
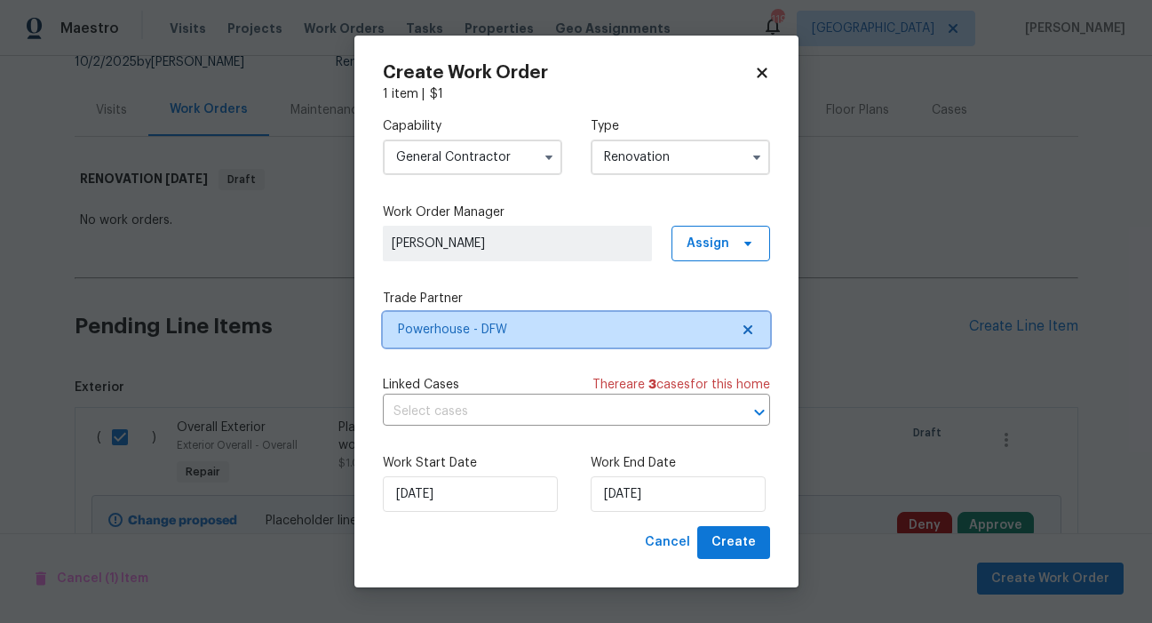
scroll to position [0, 0]
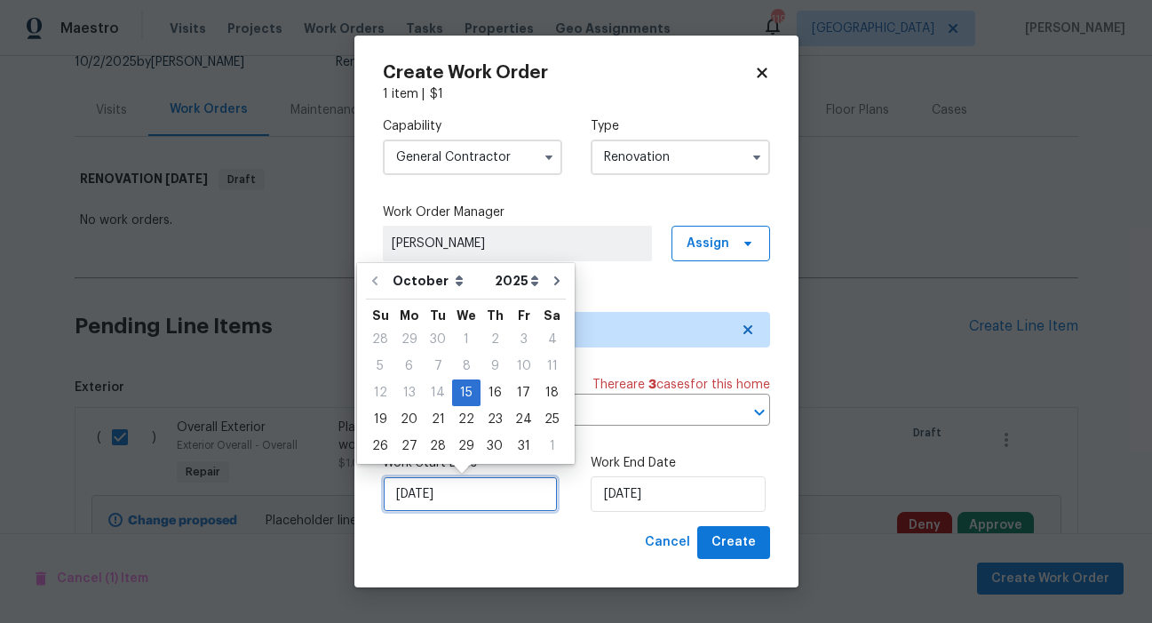
click at [426, 494] on input "[DATE]" at bounding box center [470, 494] width 175 height 36
click at [521, 418] on div "24" at bounding box center [523, 419] width 29 height 25
type input "[DATE]"
drag, startPoint x: 428, startPoint y: 491, endPoint x: 413, endPoint y: 494, distance: 15.3
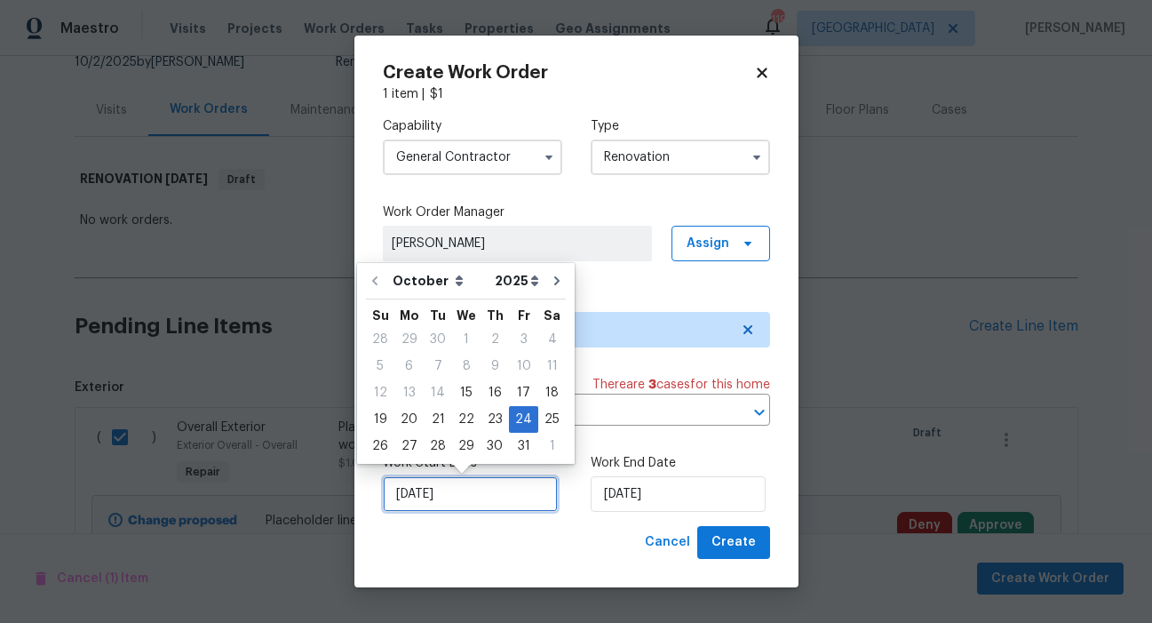
click at [413, 494] on input "[DATE]" at bounding box center [470, 494] width 175 height 36
type input "[DATE]"
click at [533, 538] on div "Cancel Create" at bounding box center [576, 542] width 387 height 33
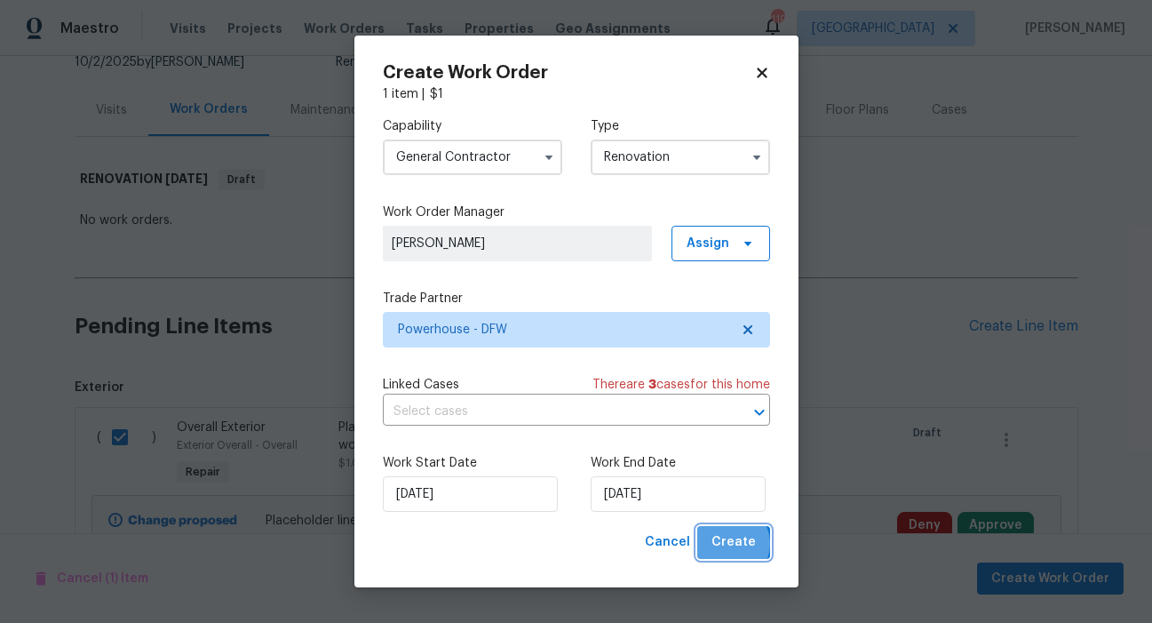
click at [733, 545] on span "Create" at bounding box center [734, 542] width 44 height 22
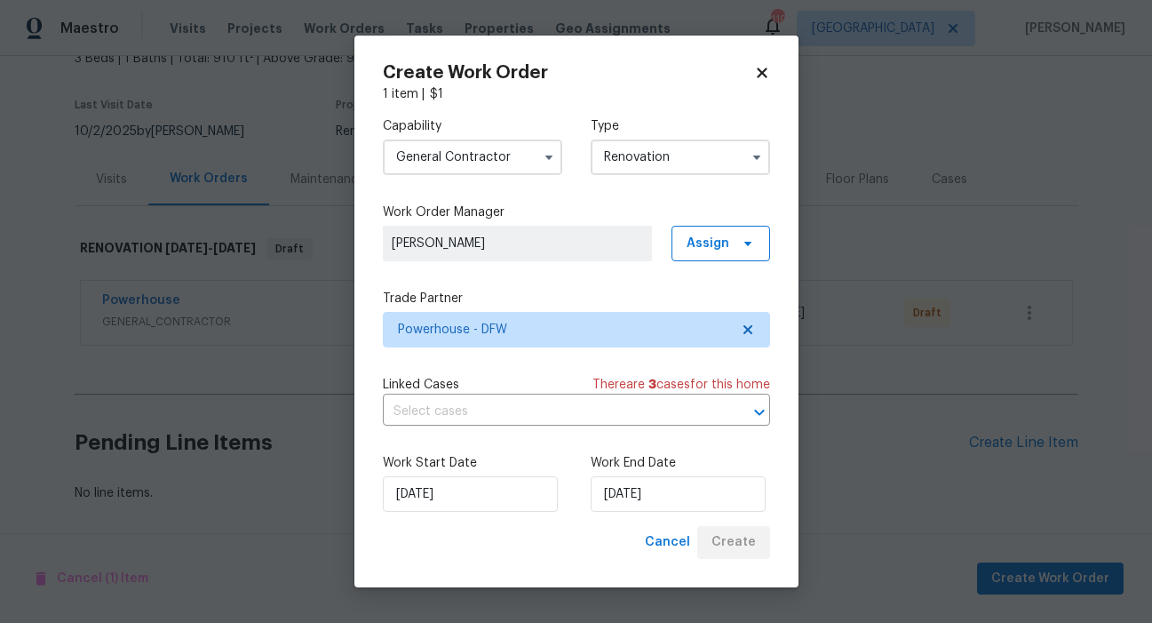
scroll to position [130, 0]
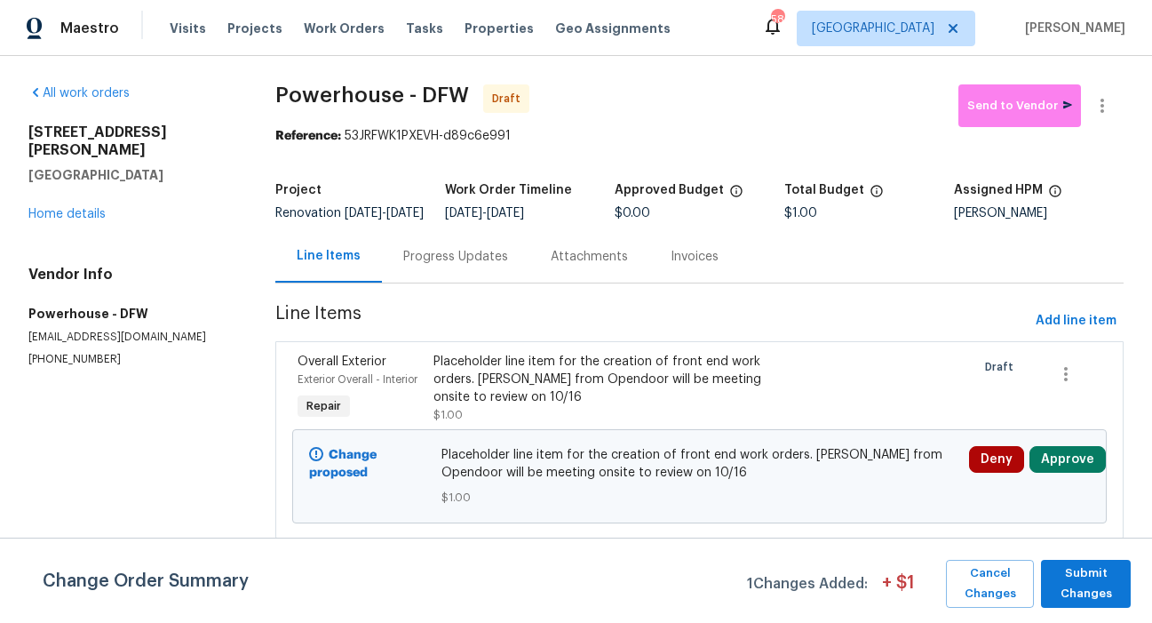
scroll to position [12, 0]
click at [77, 208] on link "Home details" at bounding box center [66, 214] width 77 height 12
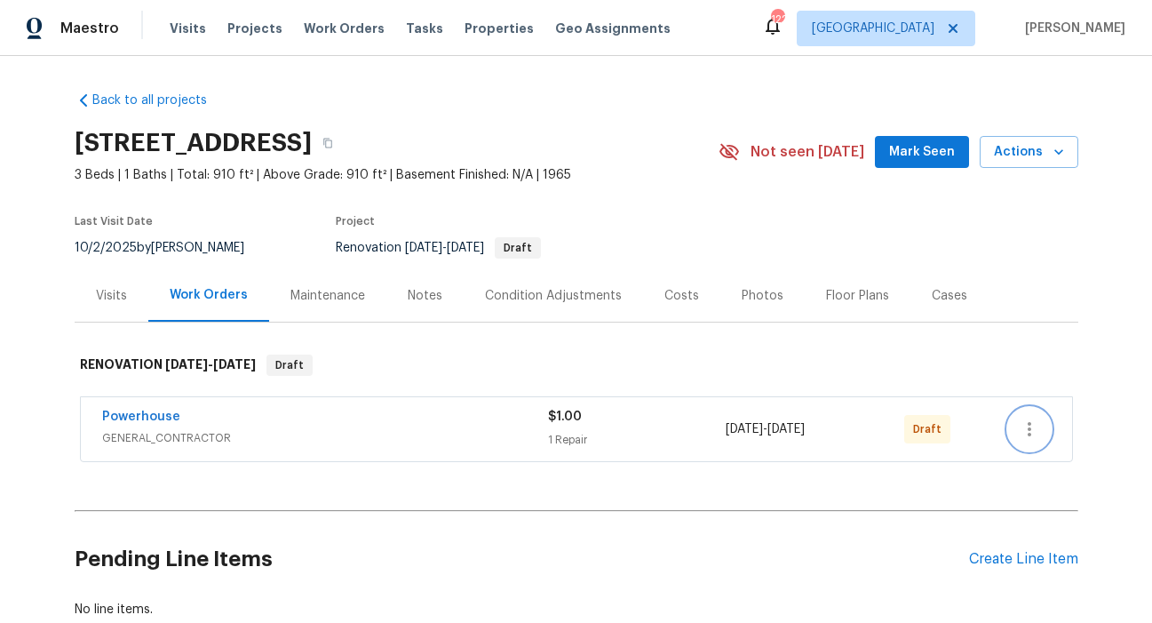
click at [1021, 432] on icon "button" at bounding box center [1029, 428] width 21 height 21
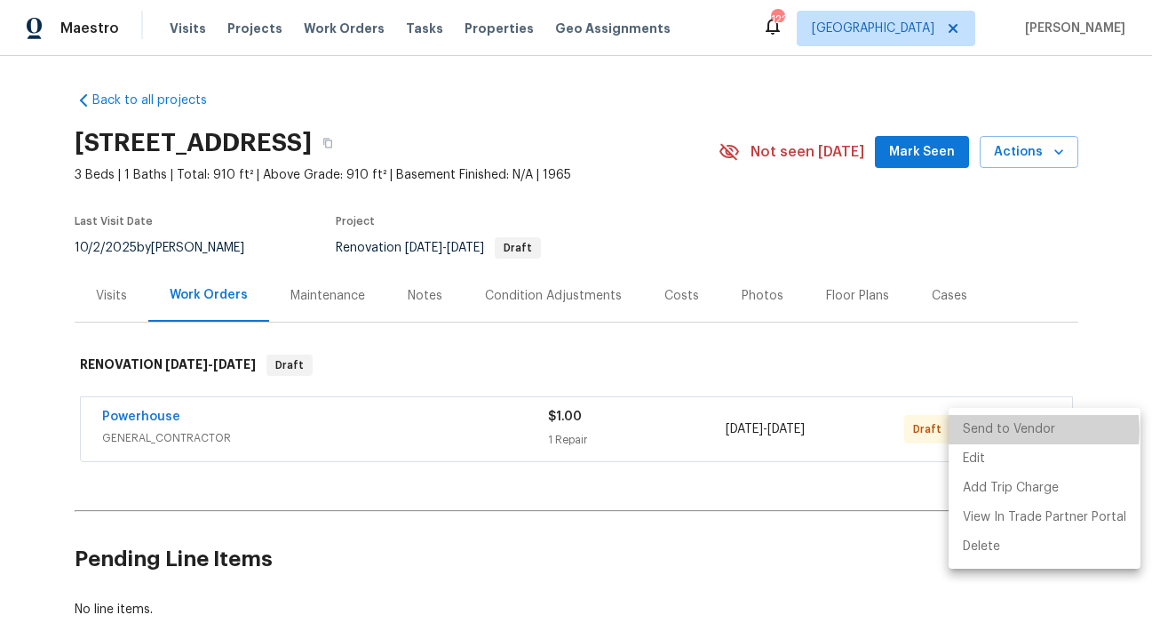
click at [1011, 431] on li "Send to Vendor" at bounding box center [1045, 429] width 192 height 29
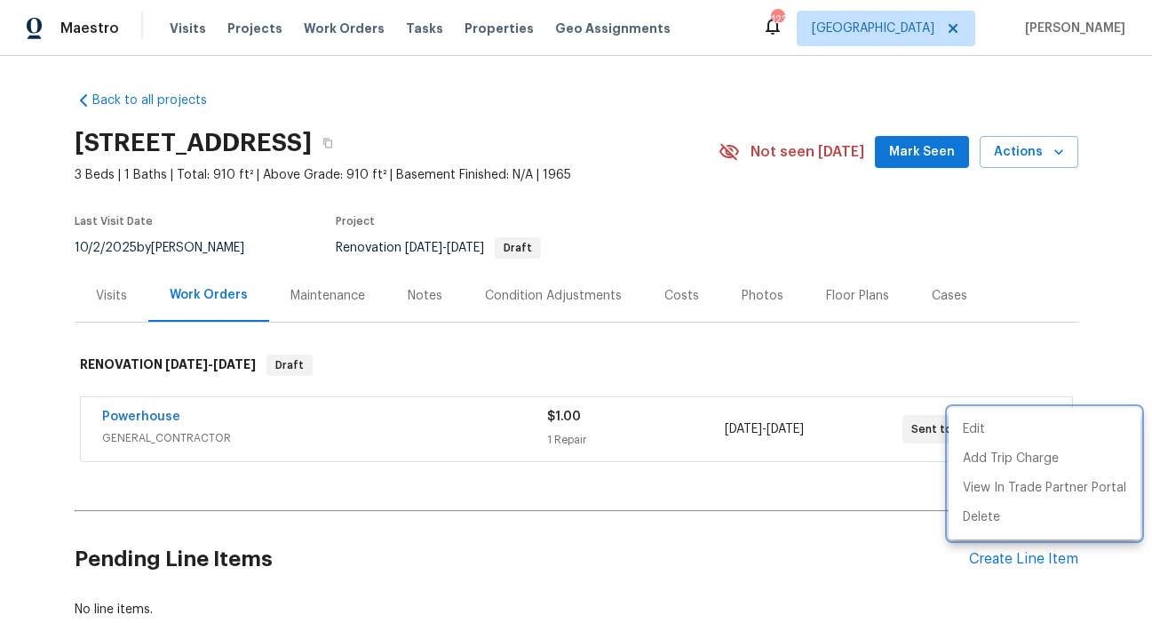
click at [466, 143] on div at bounding box center [576, 311] width 1152 height 623
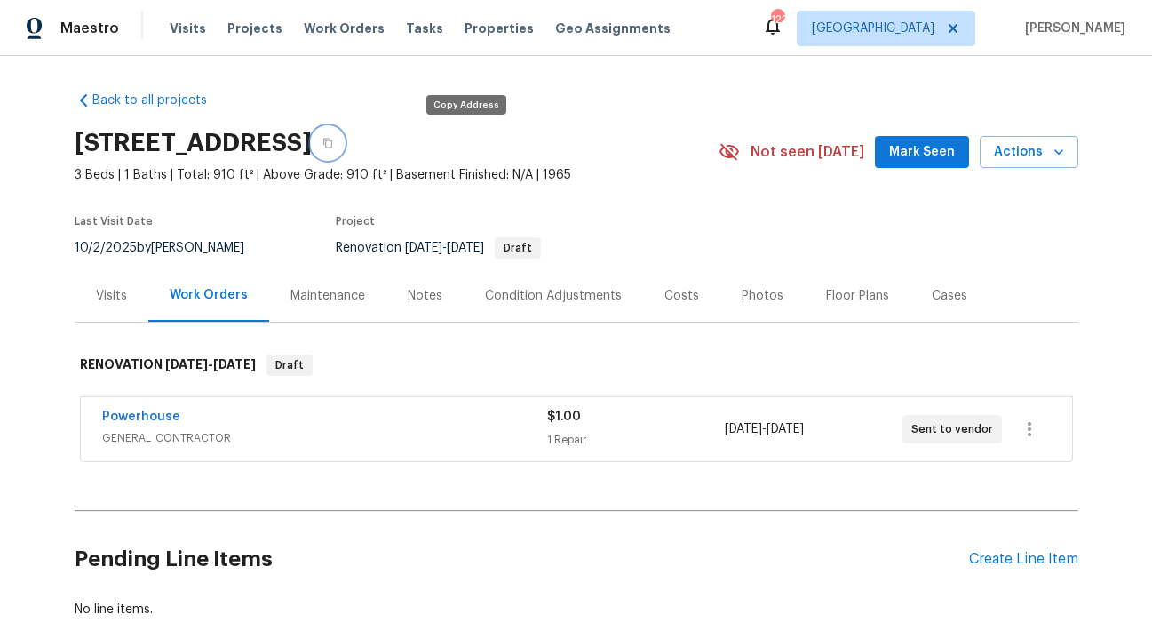
click at [333, 141] on icon "button" at bounding box center [327, 143] width 11 height 11
click at [156, 415] on link "Powerhouse" at bounding box center [141, 416] width 78 height 12
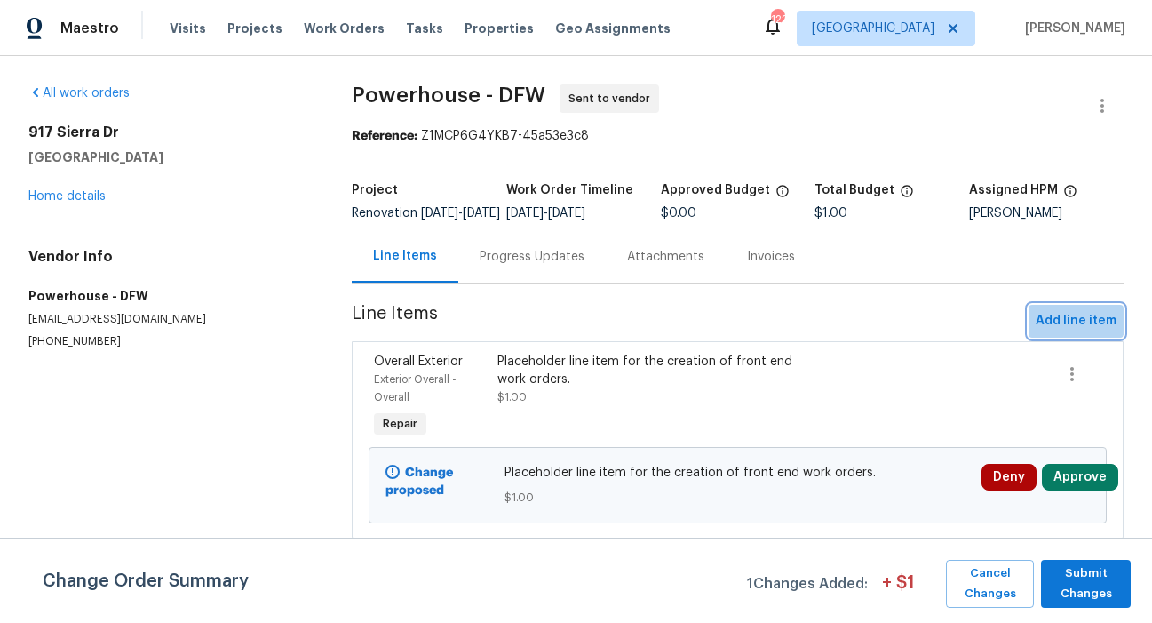
click at [1052, 332] on span "Add line item" at bounding box center [1076, 321] width 81 height 22
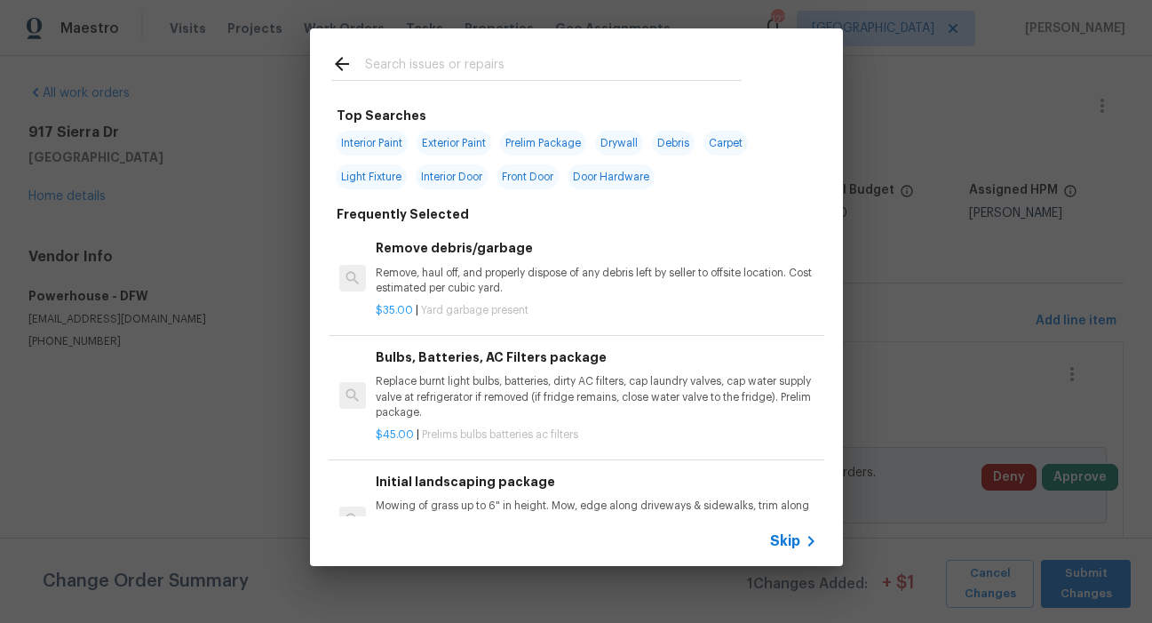
click at [409, 64] on input "text" at bounding box center [553, 66] width 377 height 27
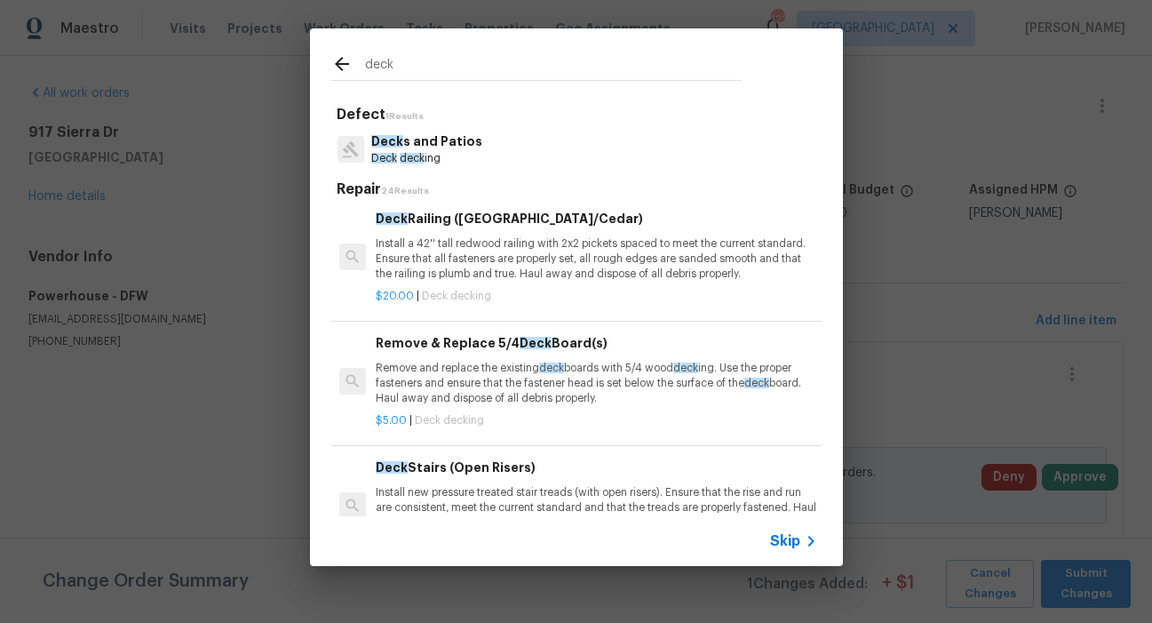
scroll to position [786, 0]
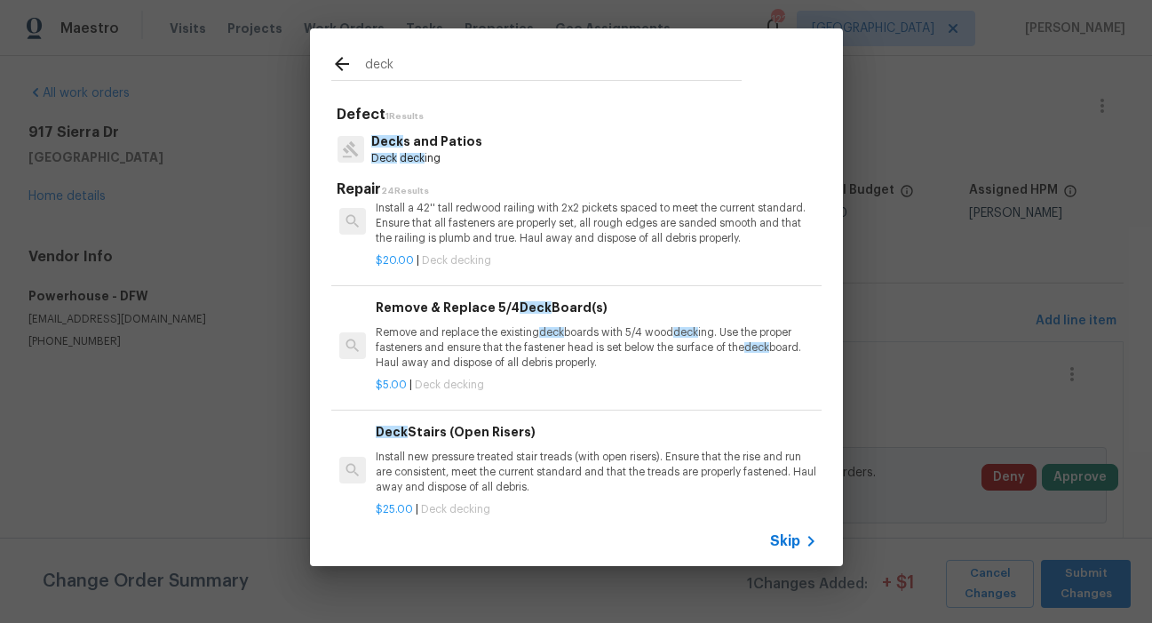
type input "deck"
click at [456, 344] on p "Remove and replace the existing deck boards with 5/4 wood deck ing. Use the pro…" at bounding box center [596, 347] width 441 height 45
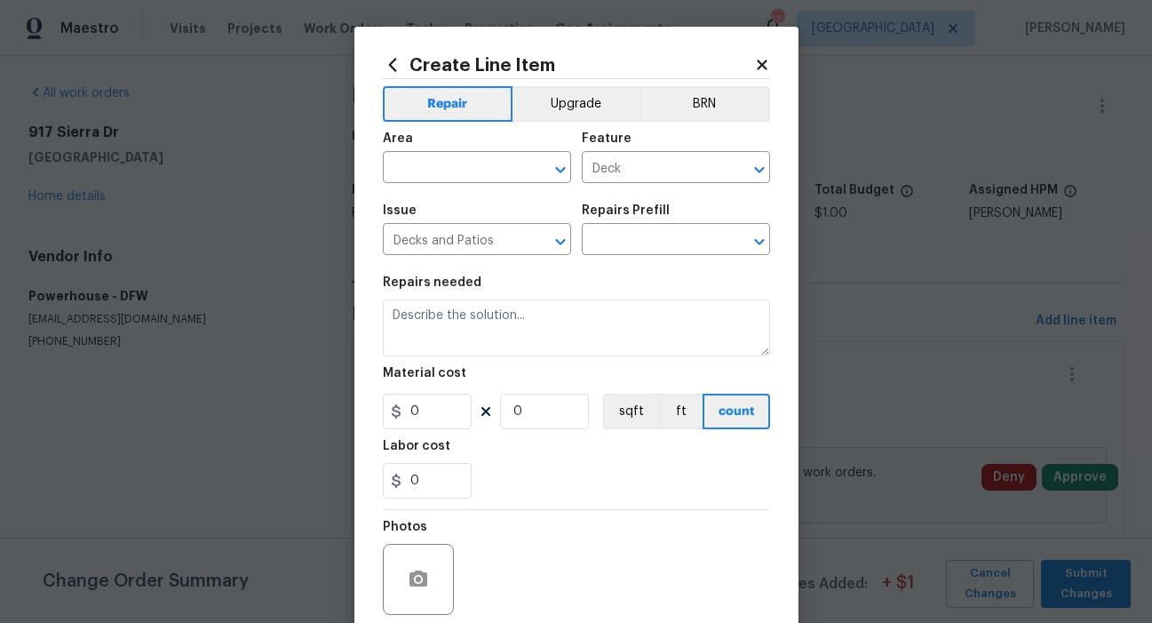
type input "Remove & Replace 5/4 Deck Board(s) $5.00"
type textarea "Remove and replace the existing deck boards with 5/4 wood decking. Use the prop…"
type input "5"
type input "1"
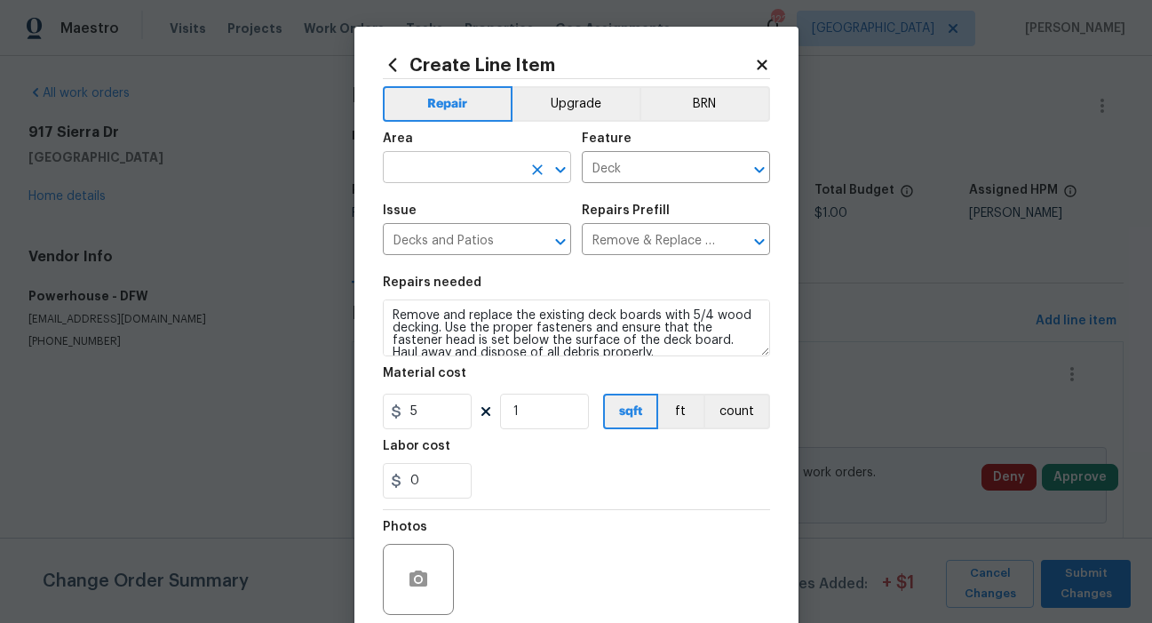
click at [456, 163] on input "text" at bounding box center [452, 169] width 139 height 28
drag, startPoint x: 448, startPoint y: 172, endPoint x: 337, endPoint y: 167, distance: 111.2
click at [337, 167] on div "Create Line Item Repair Upgrade BRN Area rear ​ Feature Deck ​ Issue Decks and …" at bounding box center [576, 311] width 1152 height 623
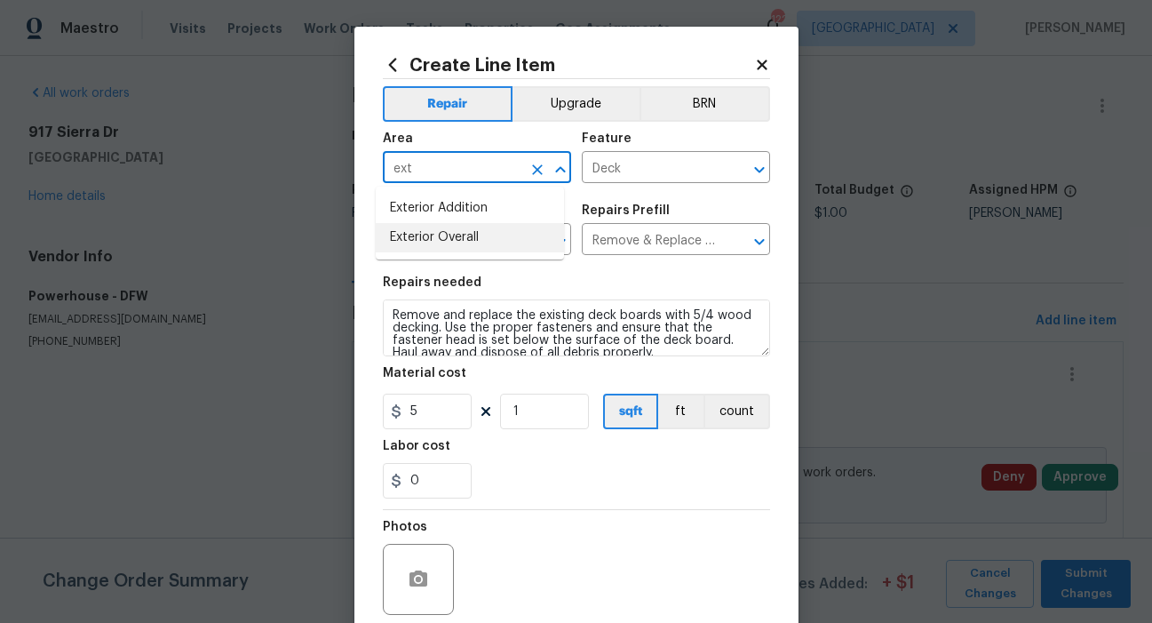
click at [427, 232] on li "Exterior Overall" at bounding box center [470, 237] width 188 height 29
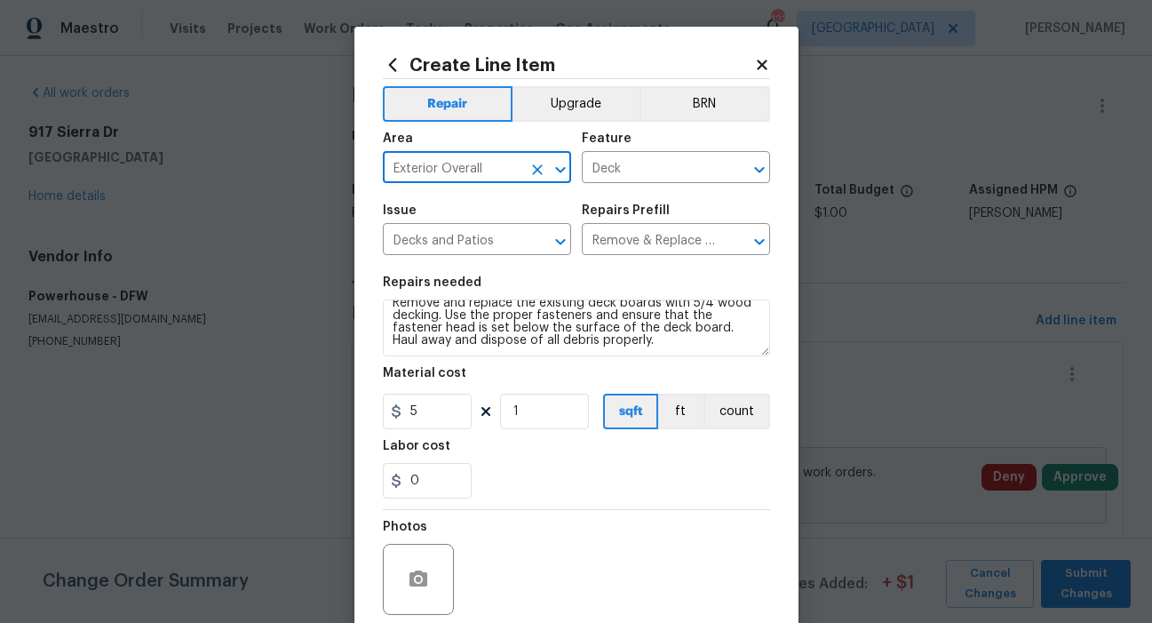
scroll to position [9, 0]
type input "Exterior Overall"
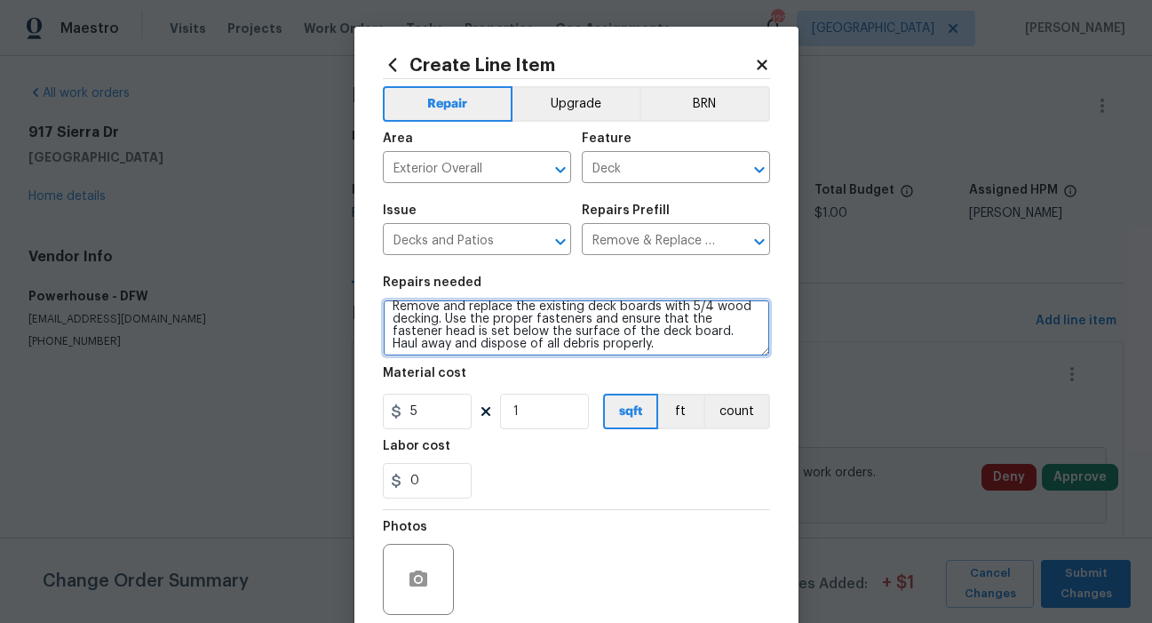
scroll to position [0, 0]
drag, startPoint x: 575, startPoint y: 308, endPoint x: 507, endPoint y: 315, distance: 67.9
click at [507, 315] on textarea "Remove and replace the existing deck boards with 5/4 wood decking. Use the prop…" at bounding box center [576, 327] width 387 height 57
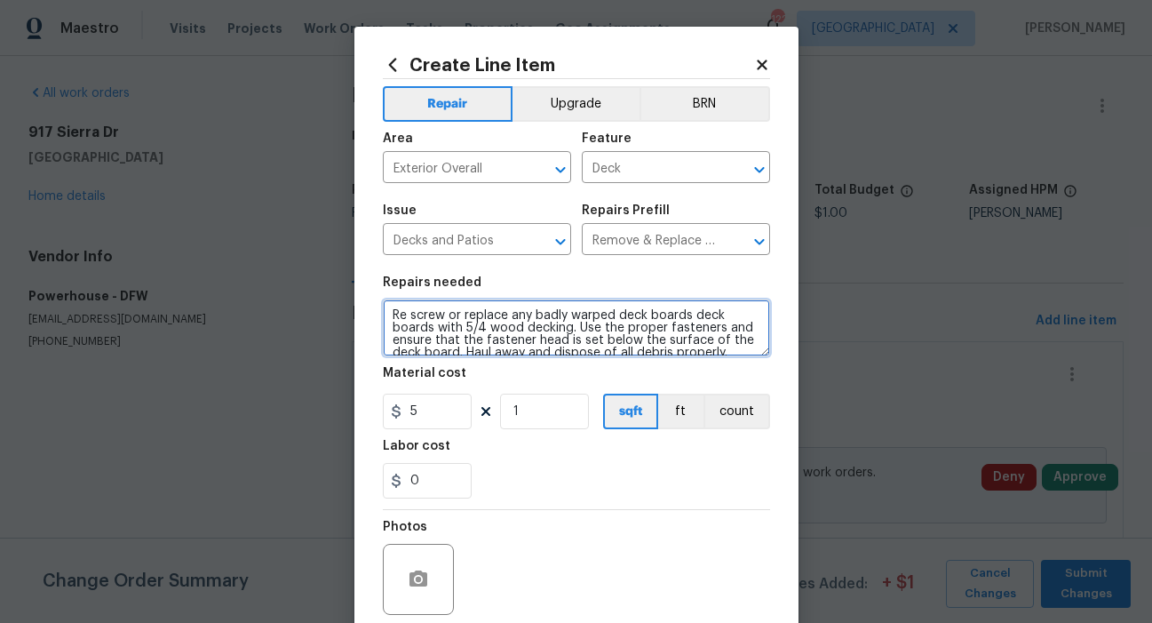
click at [419, 324] on textarea "Re screw or replace any badly warped deck boards deck boards with 5/4 wood deck…" at bounding box center [576, 327] width 387 height 57
drag, startPoint x: 426, startPoint y: 327, endPoint x: 686, endPoint y: 316, distance: 260.5
click at [686, 316] on textarea "Re screw or replace any badly warped deck boards deck boards with 5/4 wood deck…" at bounding box center [576, 327] width 387 height 57
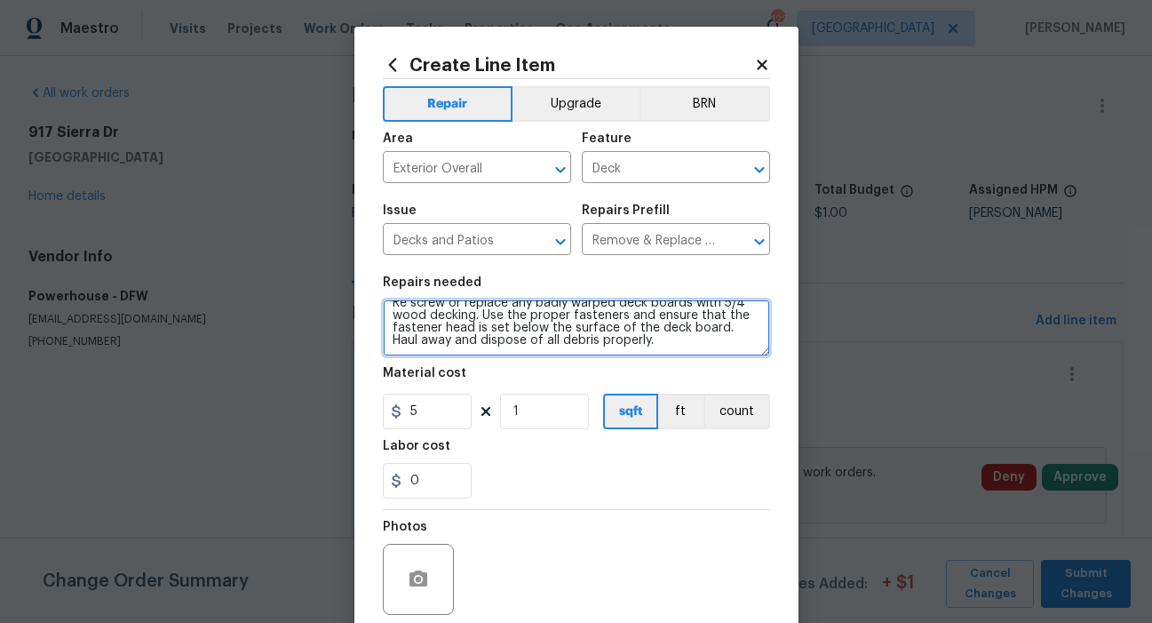
scroll to position [4, 0]
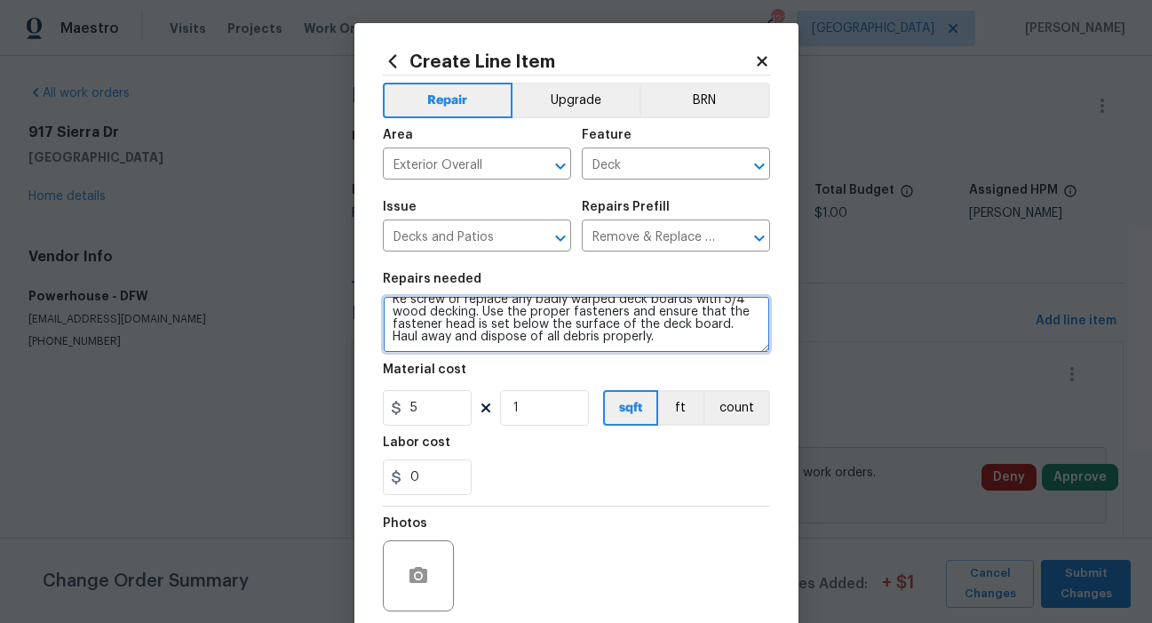
click at [662, 337] on textarea "Re screw or replace any badly warped deck boards with 5/4 wood decking. Use the…" at bounding box center [576, 324] width 387 height 57
type textarea "Re screw or replace any badly warped deck boards with 5/4 wood decking. Use the…"
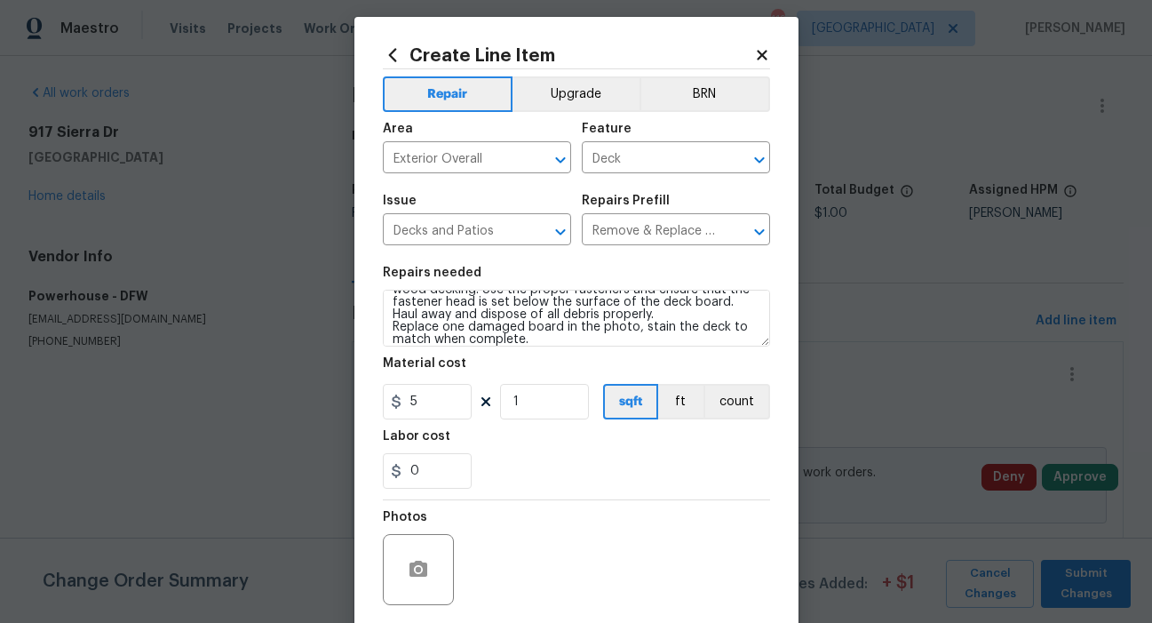
scroll to position [11, 0]
click at [515, 400] on input "1" at bounding box center [544, 401] width 89 height 36
type input "103"
click at [601, 470] on div "0" at bounding box center [576, 470] width 387 height 36
click at [424, 569] on button "button" at bounding box center [418, 568] width 43 height 43
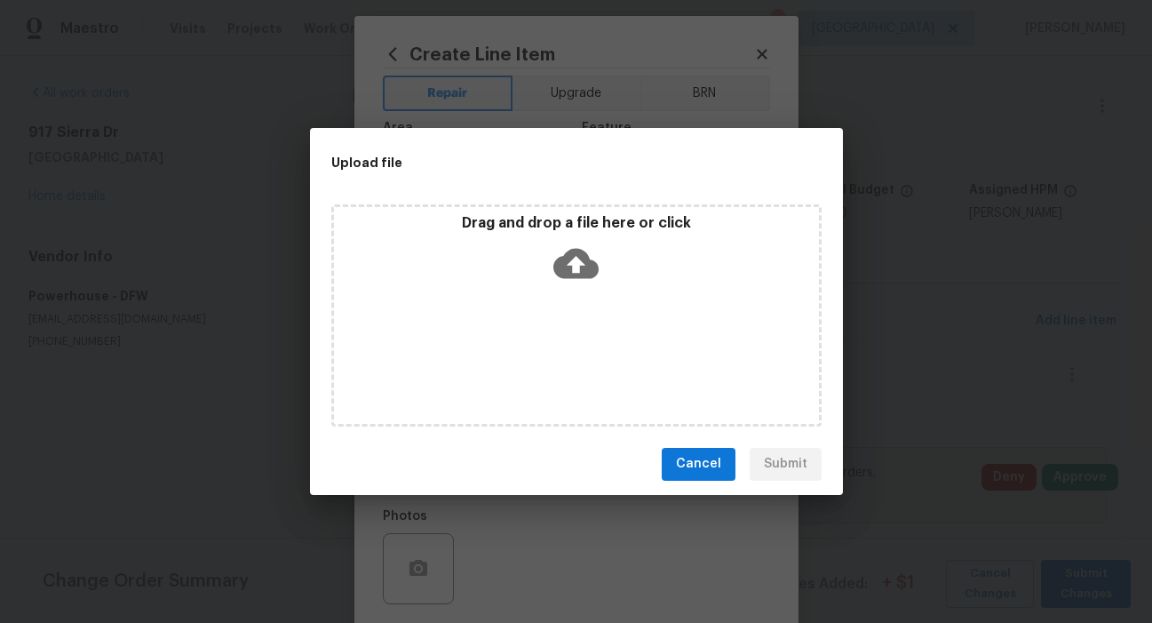
click at [556, 264] on icon at bounding box center [575, 263] width 45 height 30
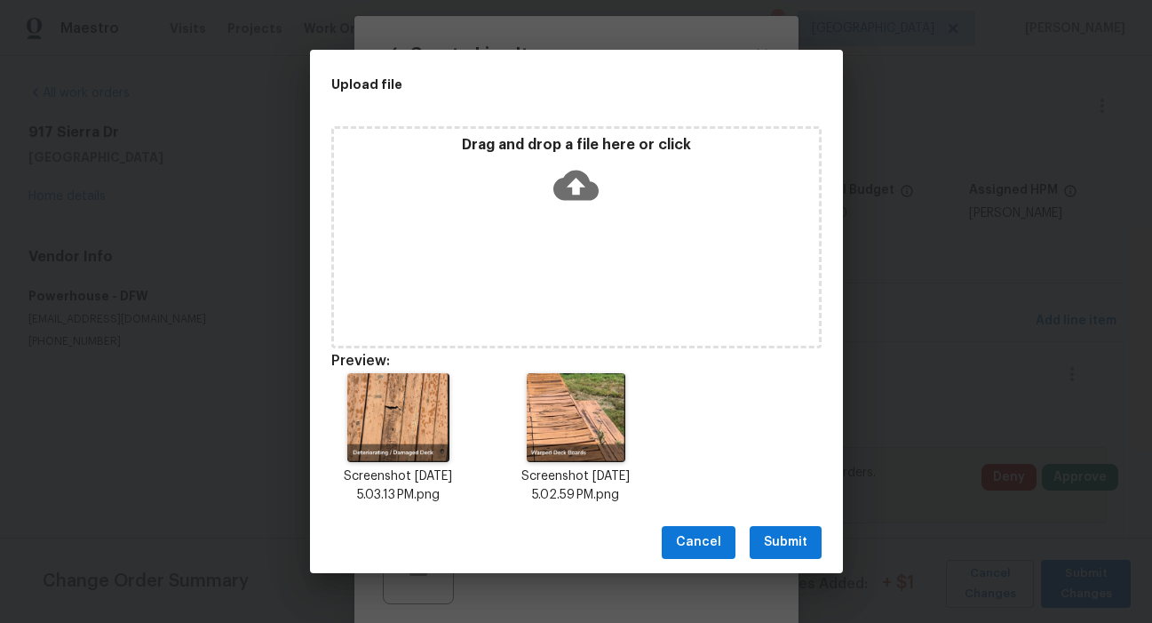
click at [794, 542] on span "Submit" at bounding box center [786, 542] width 44 height 22
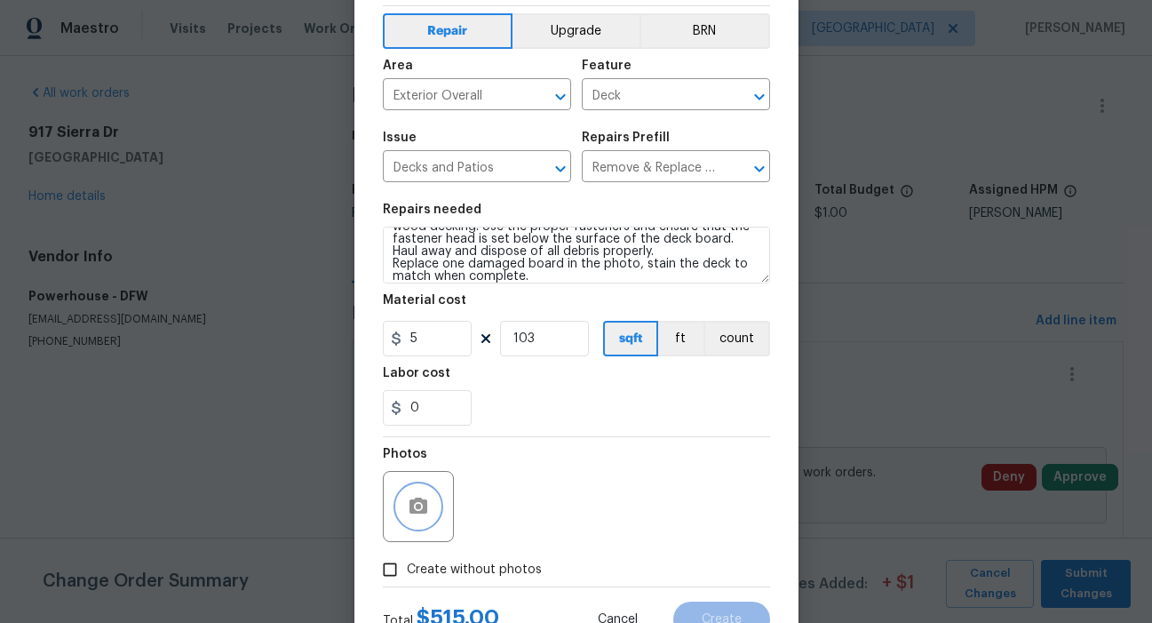
scroll to position [142, 0]
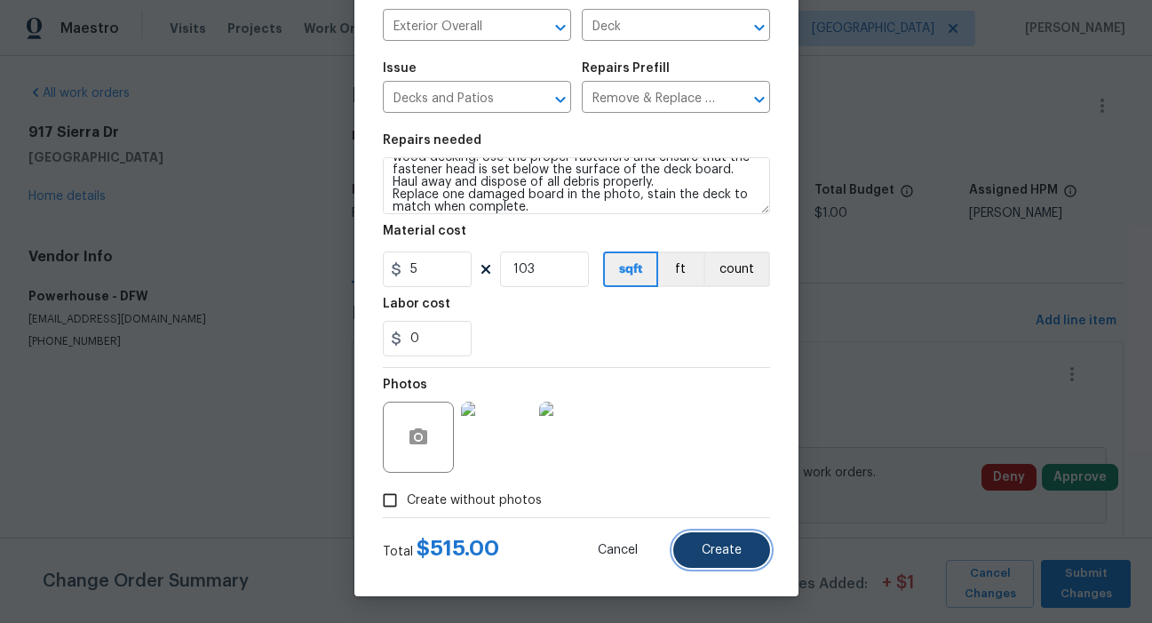
click at [716, 552] on span "Create" at bounding box center [722, 550] width 40 height 13
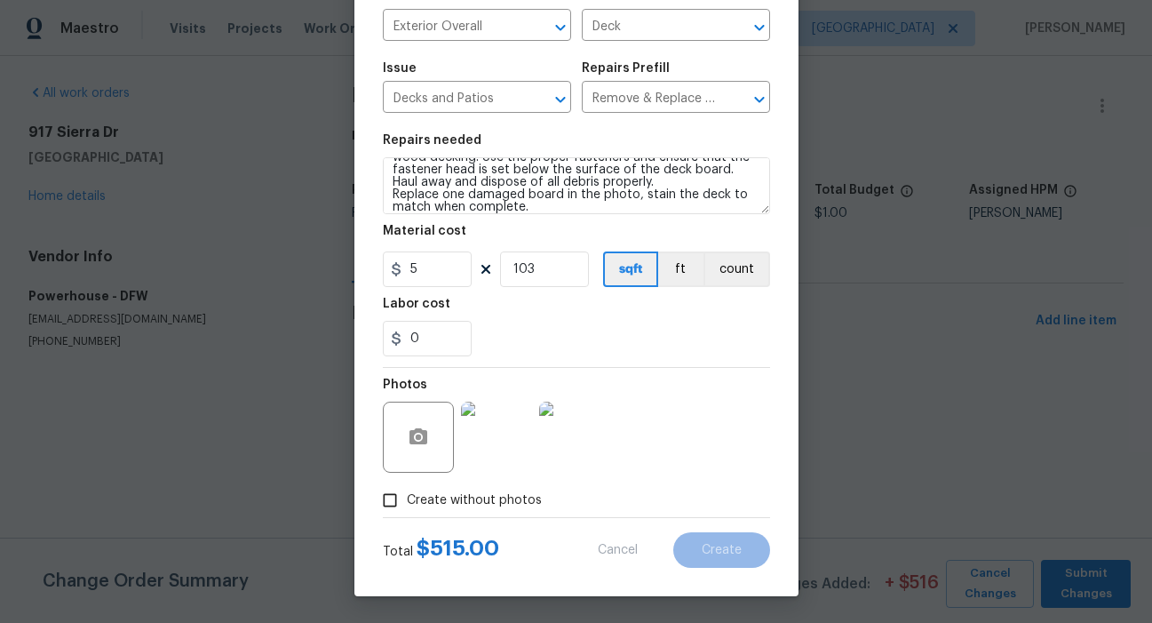
type input "0"
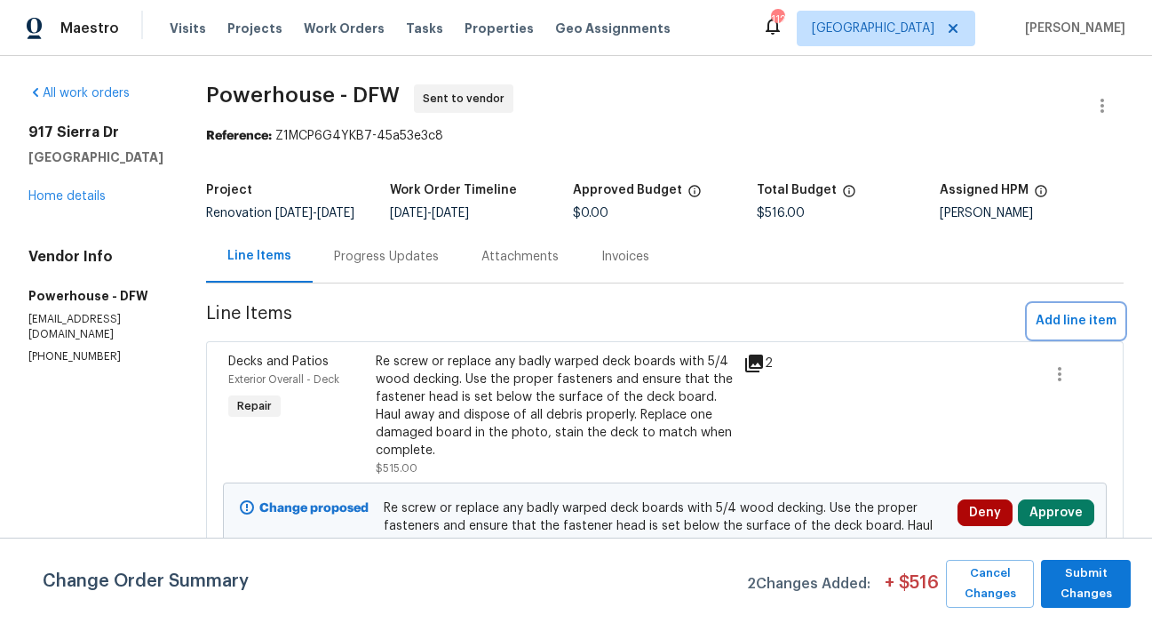
click at [1037, 332] on span "Add line item" at bounding box center [1076, 321] width 81 height 22
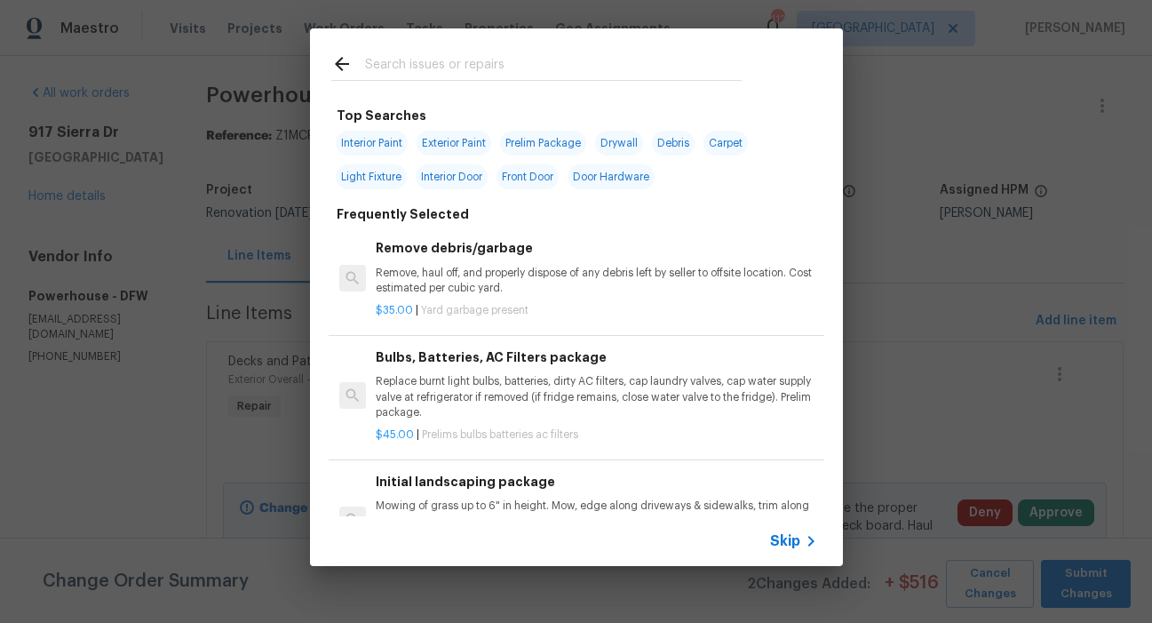
click at [462, 143] on span "Exterior Paint" at bounding box center [454, 143] width 75 height 25
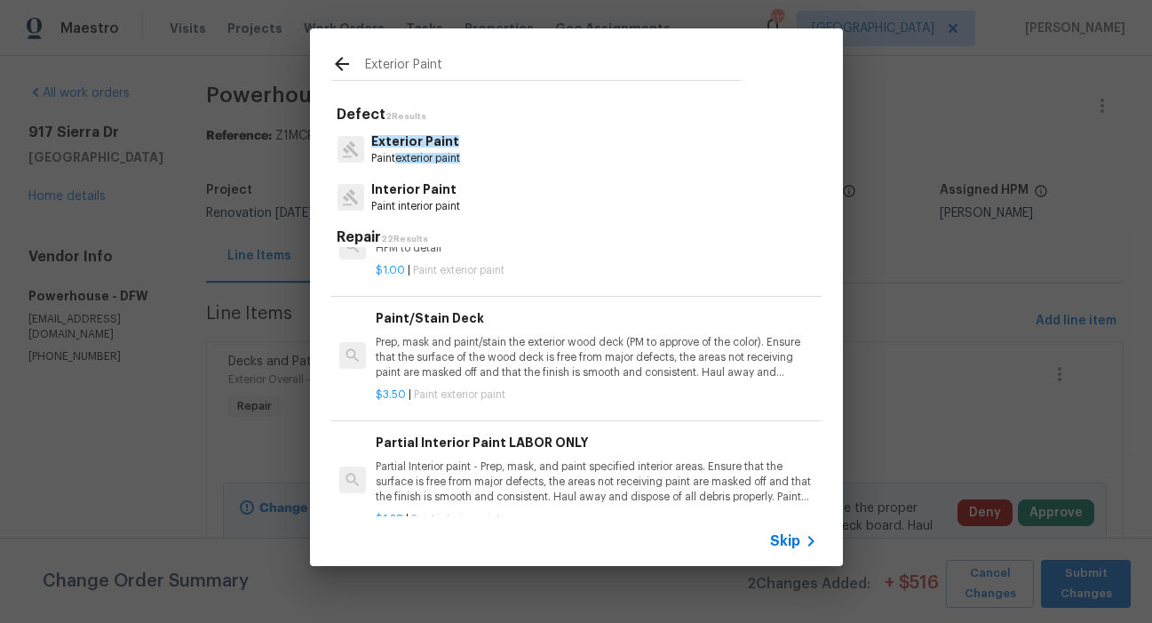
scroll to position [0, 0]
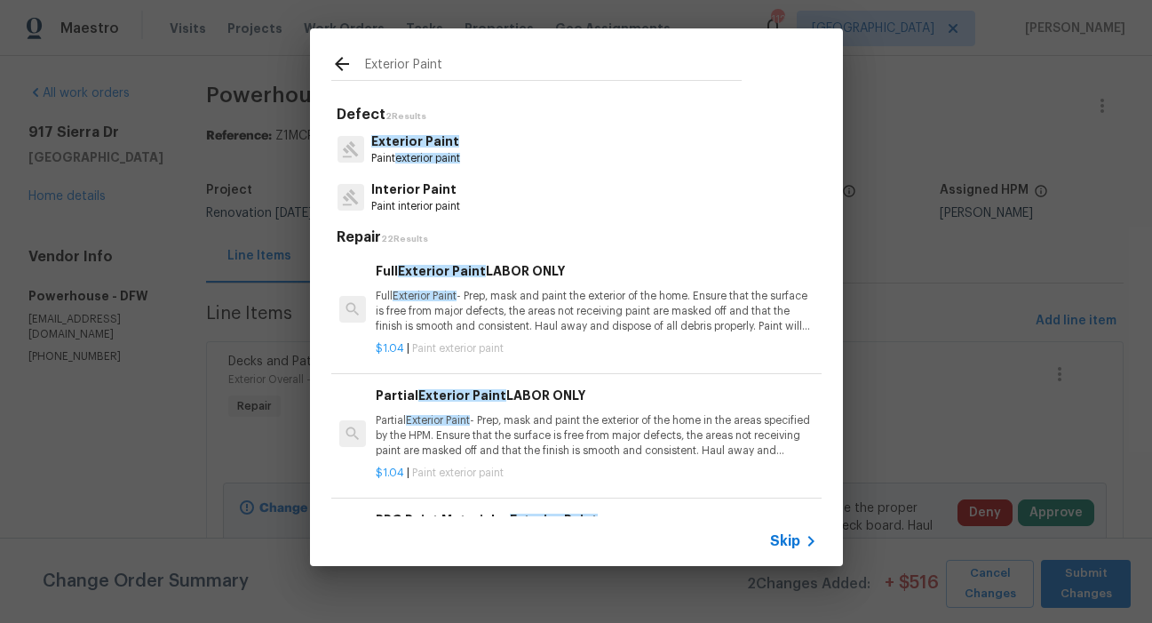
click at [458, 71] on input "Exterior Paint" at bounding box center [553, 66] width 377 height 27
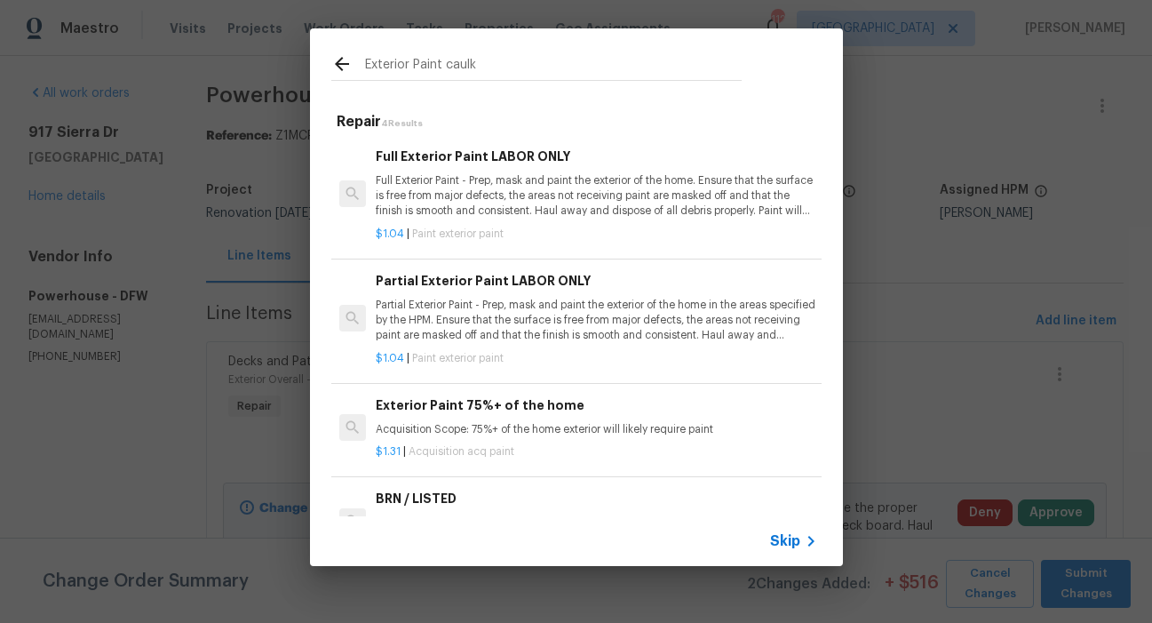
type input "Exterior Paint caulk"
click at [343, 66] on icon at bounding box center [341, 63] width 21 height 21
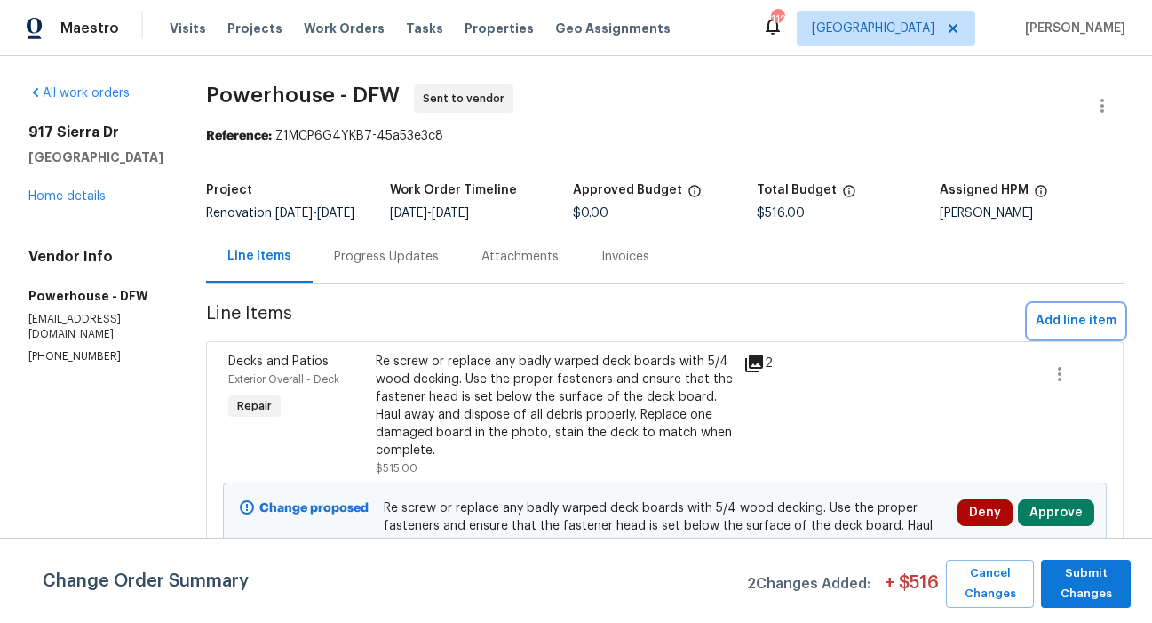
click at [1043, 332] on span "Add line item" at bounding box center [1076, 321] width 81 height 22
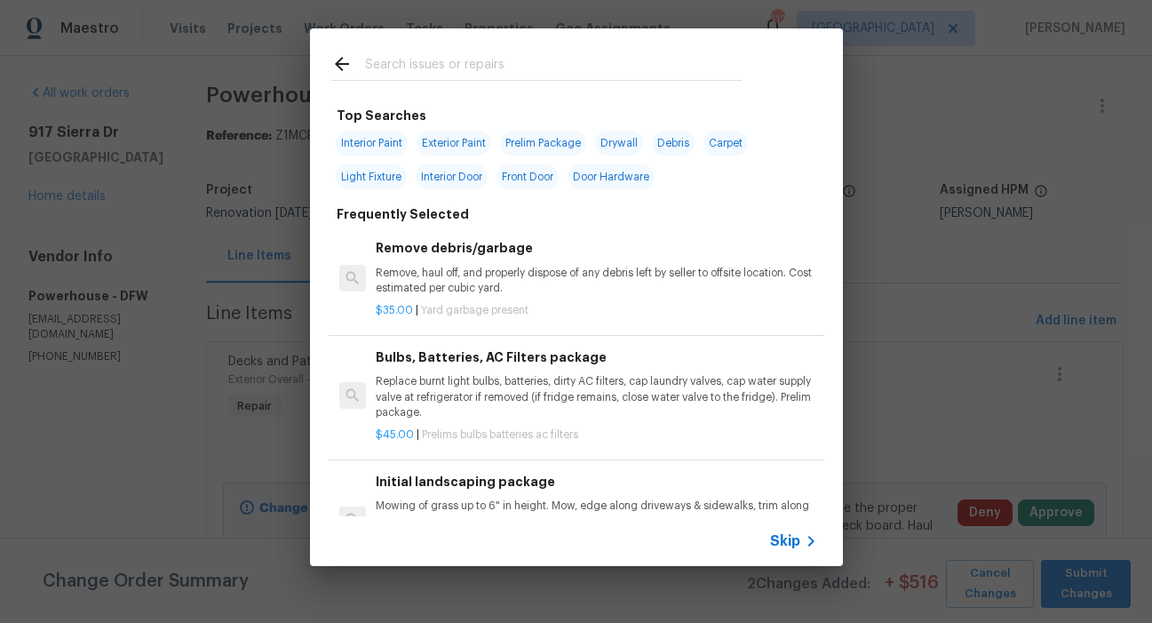
click at [419, 68] on input "text" at bounding box center [553, 66] width 377 height 27
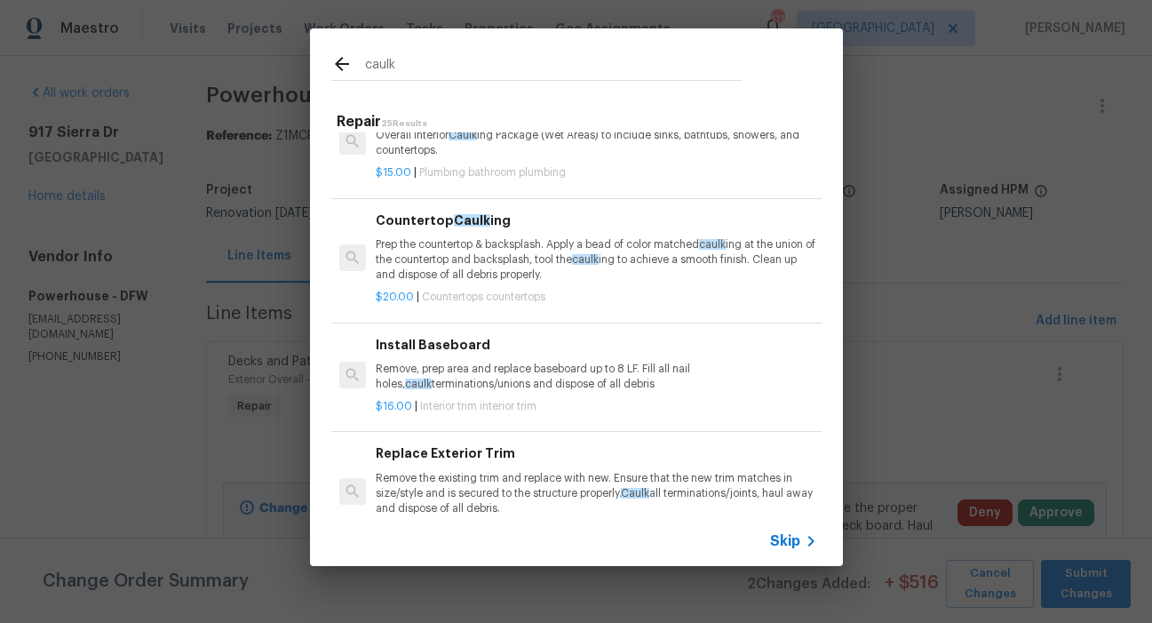
scroll to position [201, 0]
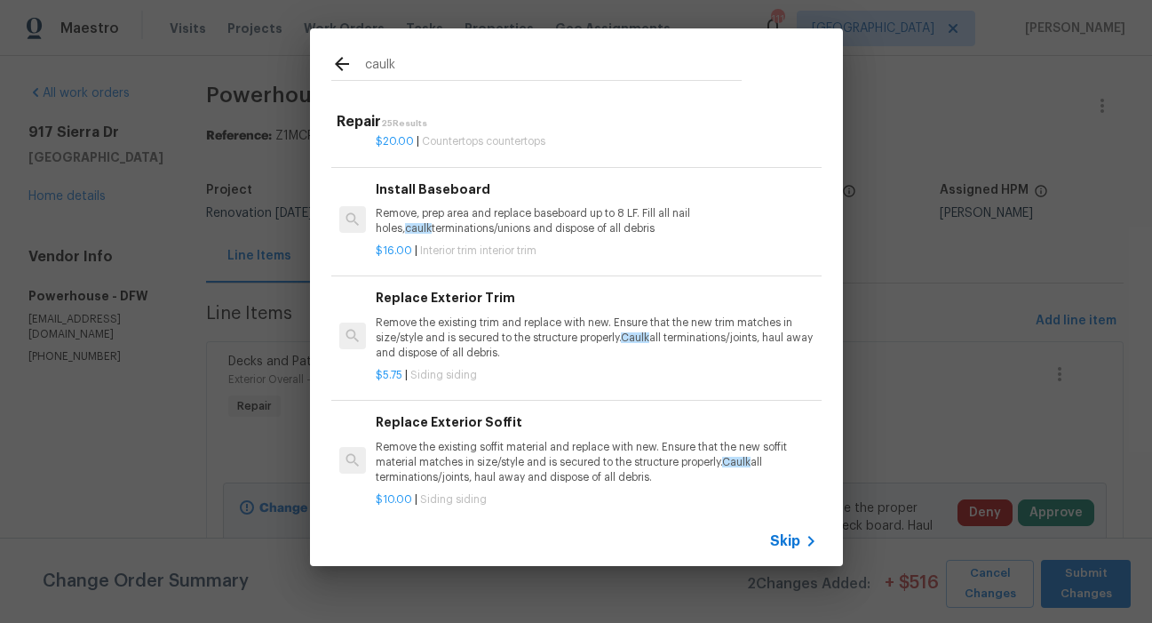
type input "caulk"
click at [345, 66] on icon at bounding box center [341, 63] width 21 height 21
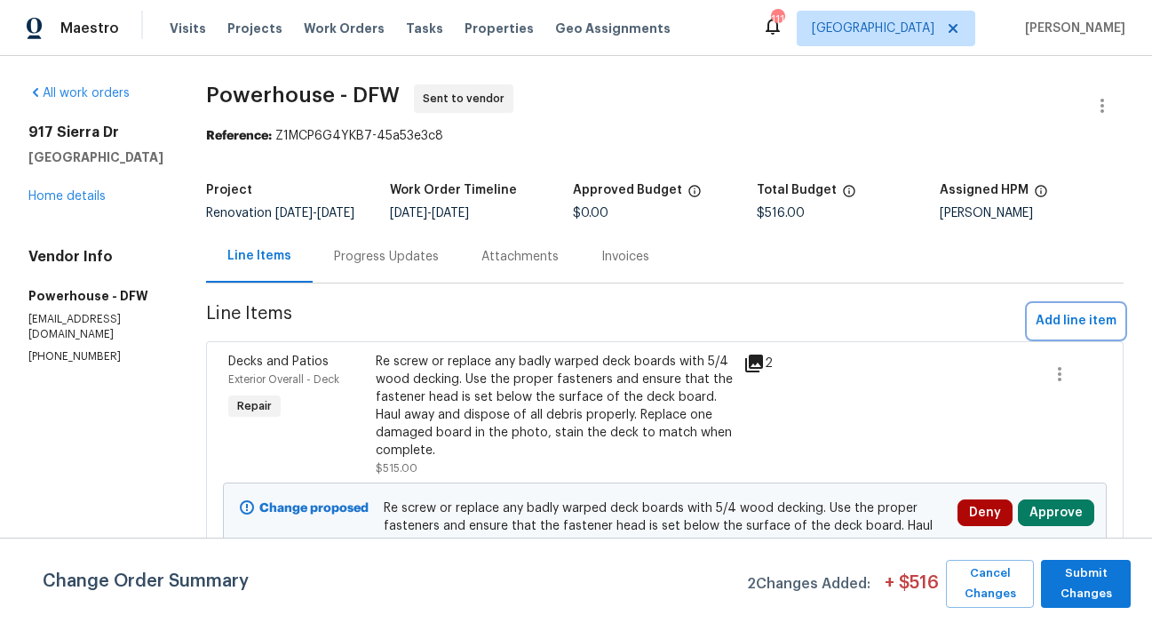
click at [1040, 322] on button "Add line item" at bounding box center [1076, 321] width 95 height 33
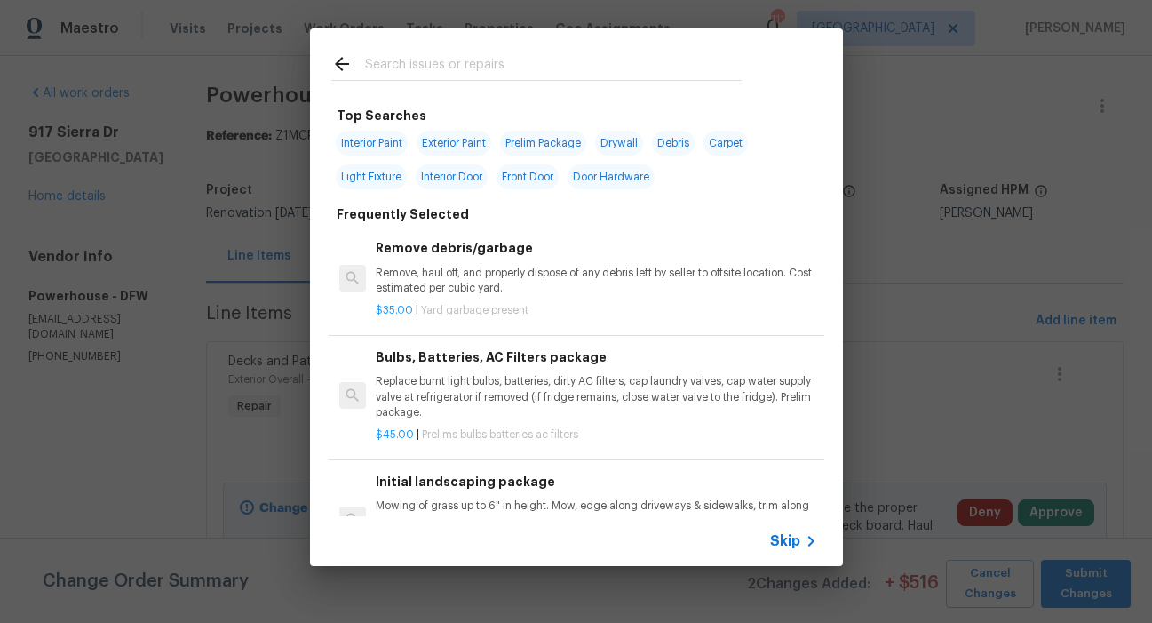
click at [455, 147] on span "Exterior Paint" at bounding box center [454, 143] width 75 height 25
type input "Exterior Paint"
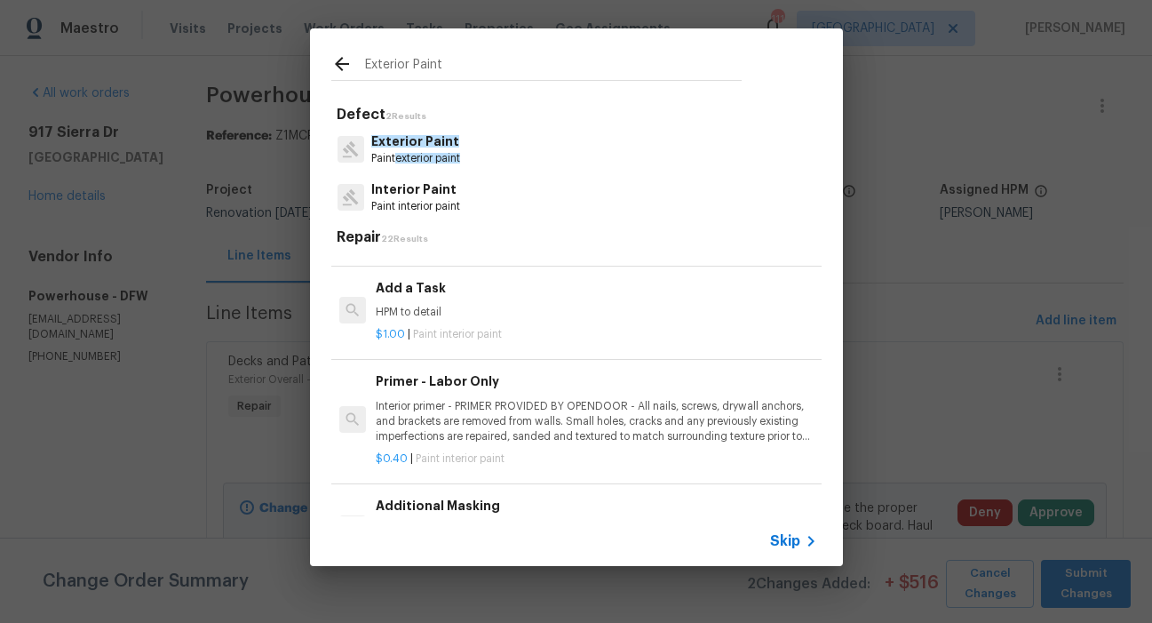
scroll to position [1289, 0]
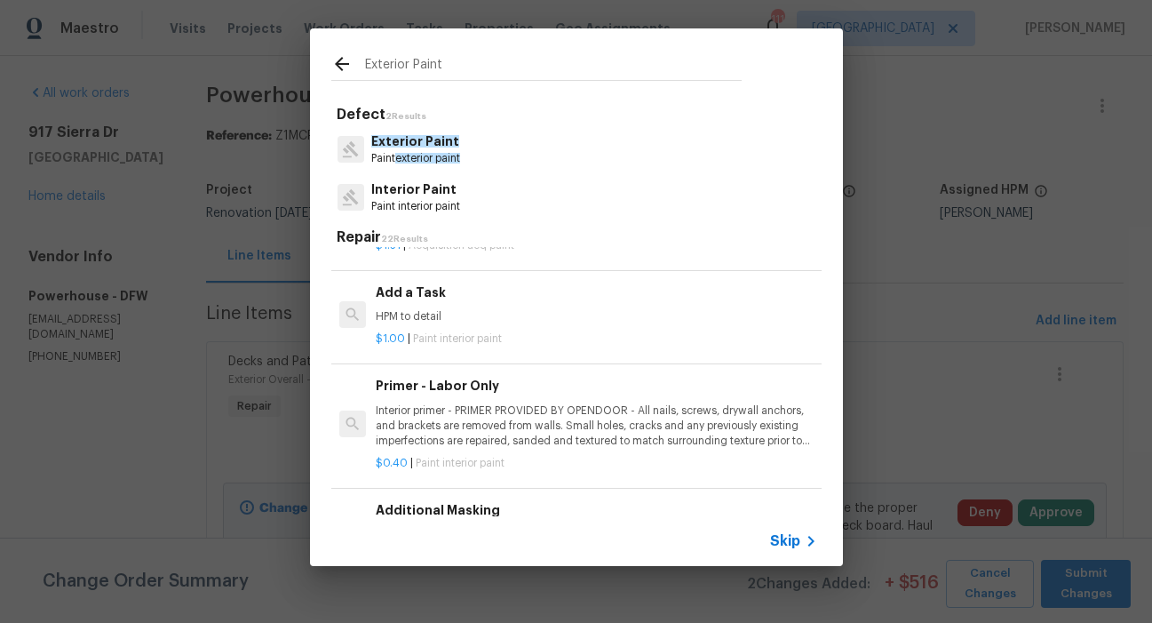
click at [415, 309] on p "HPM to detail" at bounding box center [596, 316] width 441 height 15
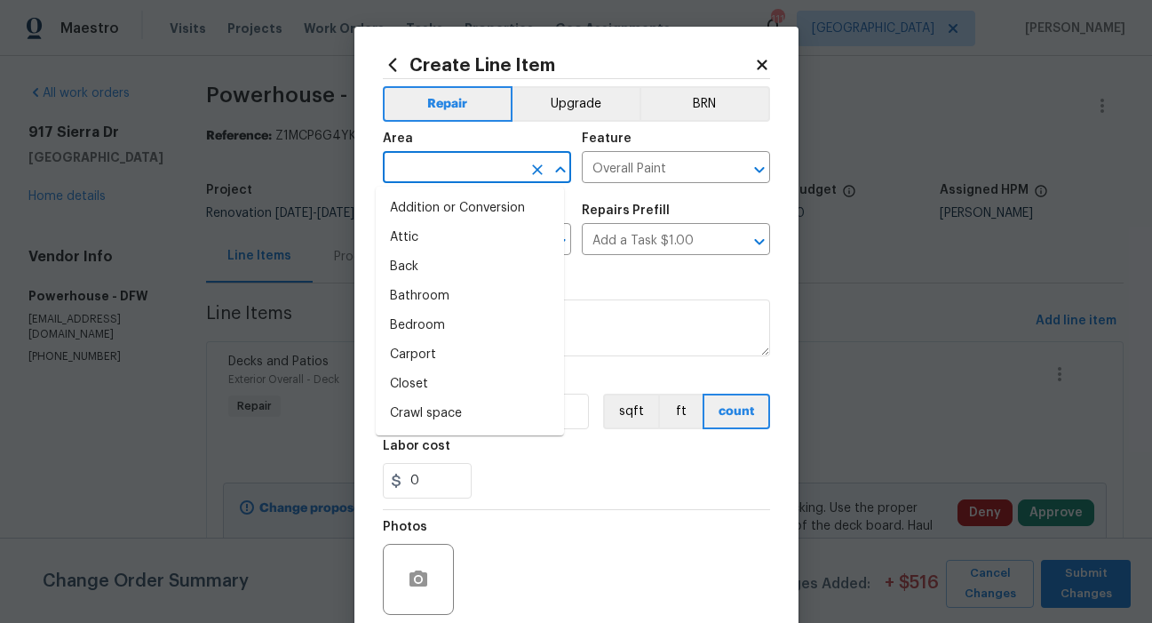
click at [488, 169] on input "text" at bounding box center [452, 169] width 139 height 28
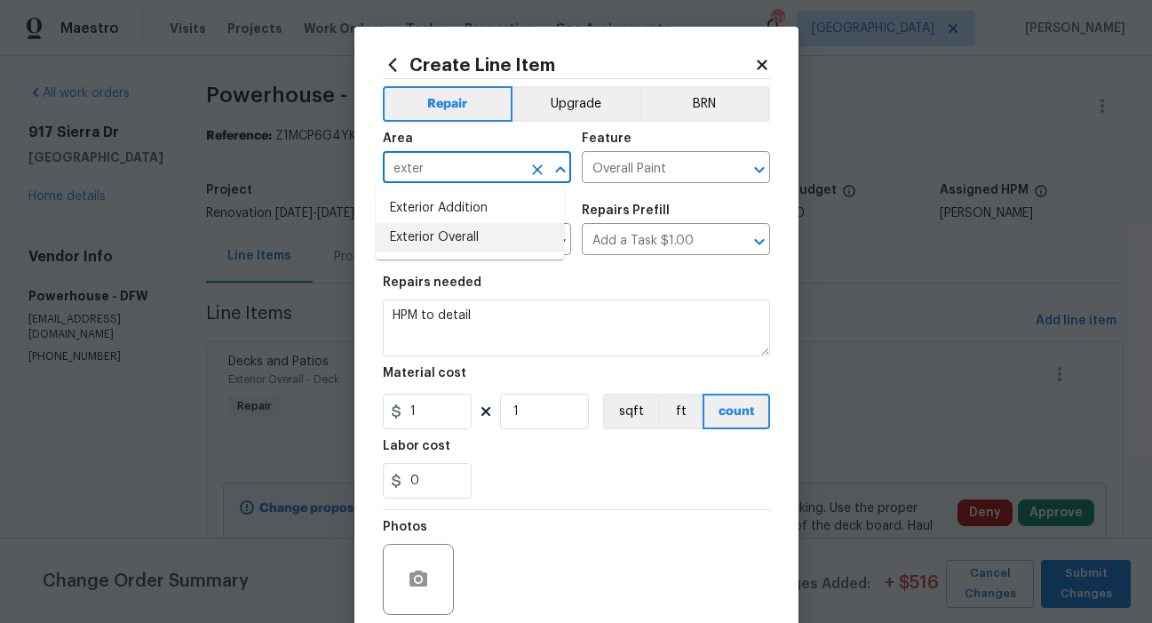
click at [454, 237] on li "Exterior Overall" at bounding box center [470, 237] width 188 height 29
type input "Exterior Overall"
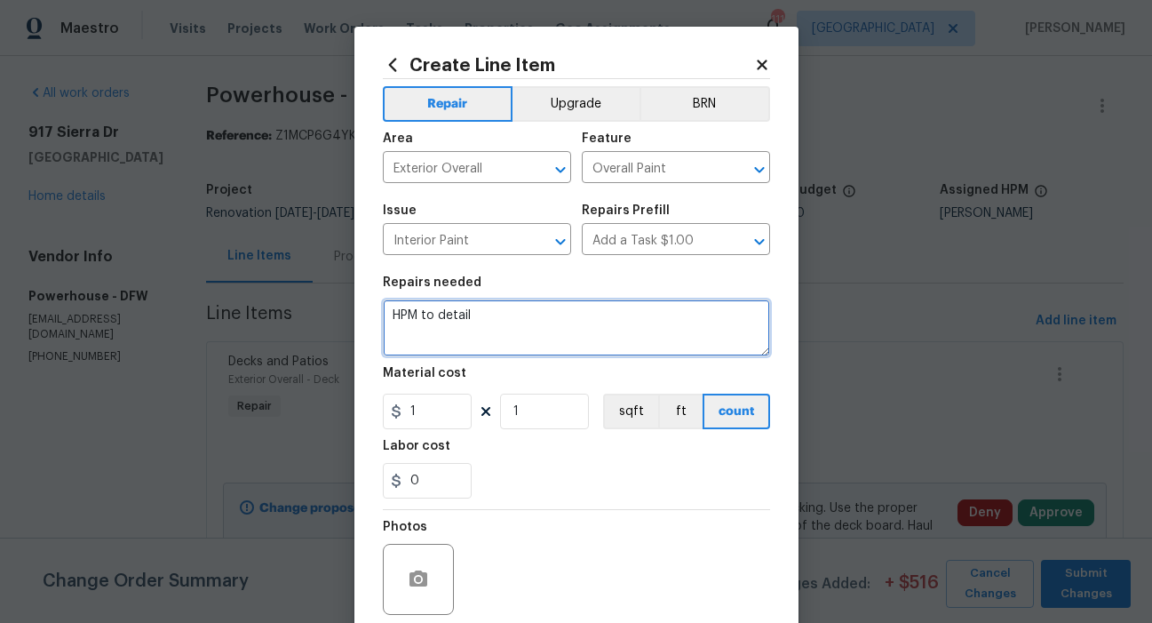
drag, startPoint x: 482, startPoint y: 320, endPoint x: 378, endPoint y: 316, distance: 103.1
click at [383, 316] on textarea "HPM to detail" at bounding box center [576, 327] width 387 height 57
click at [704, 326] on textarea "please re-caulk around the overhead garage door" at bounding box center [576, 327] width 387 height 57
type textarea "please re-caulk around the overhead garage door and entry door, back door if ne…"
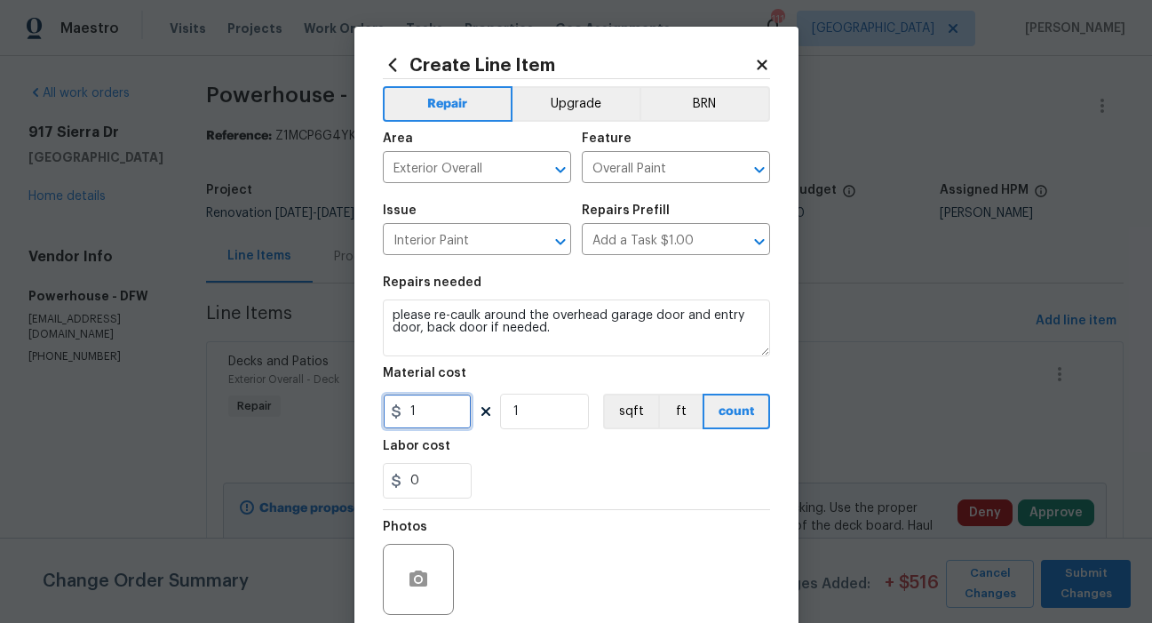
drag, startPoint x: 433, startPoint y: 411, endPoint x: 403, endPoint y: 415, distance: 29.5
click at [403, 415] on input "1" at bounding box center [427, 412] width 89 height 36
type input "40"
click at [535, 460] on div "Labor cost" at bounding box center [576, 451] width 387 height 23
click at [414, 574] on icon "button" at bounding box center [419, 578] width 18 height 16
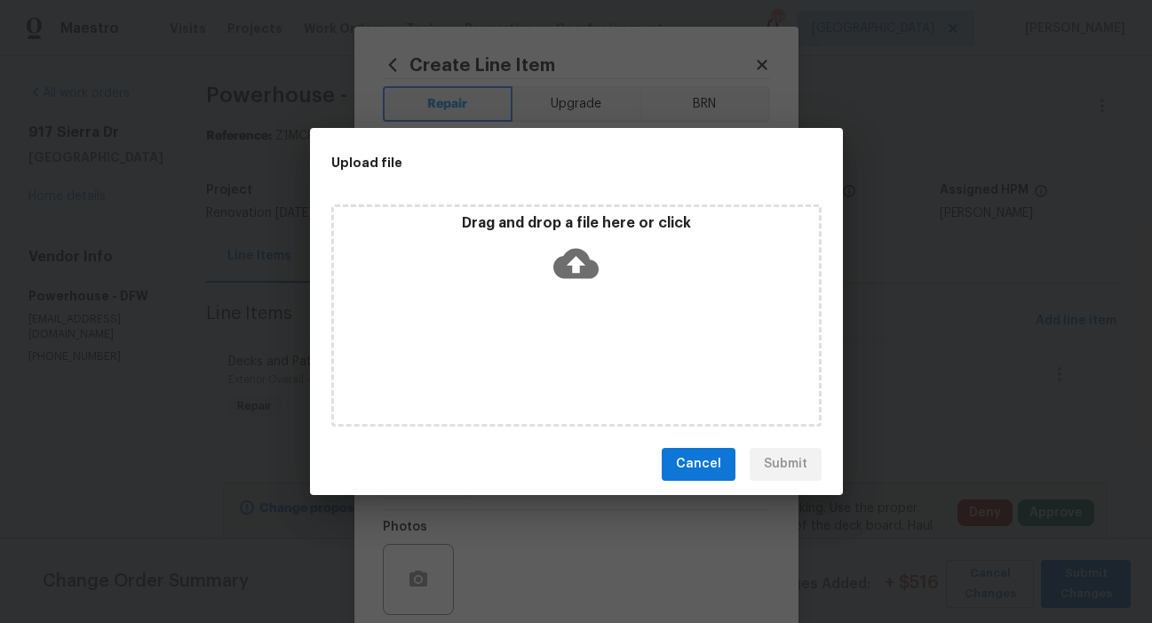
click at [583, 278] on icon at bounding box center [575, 263] width 45 height 45
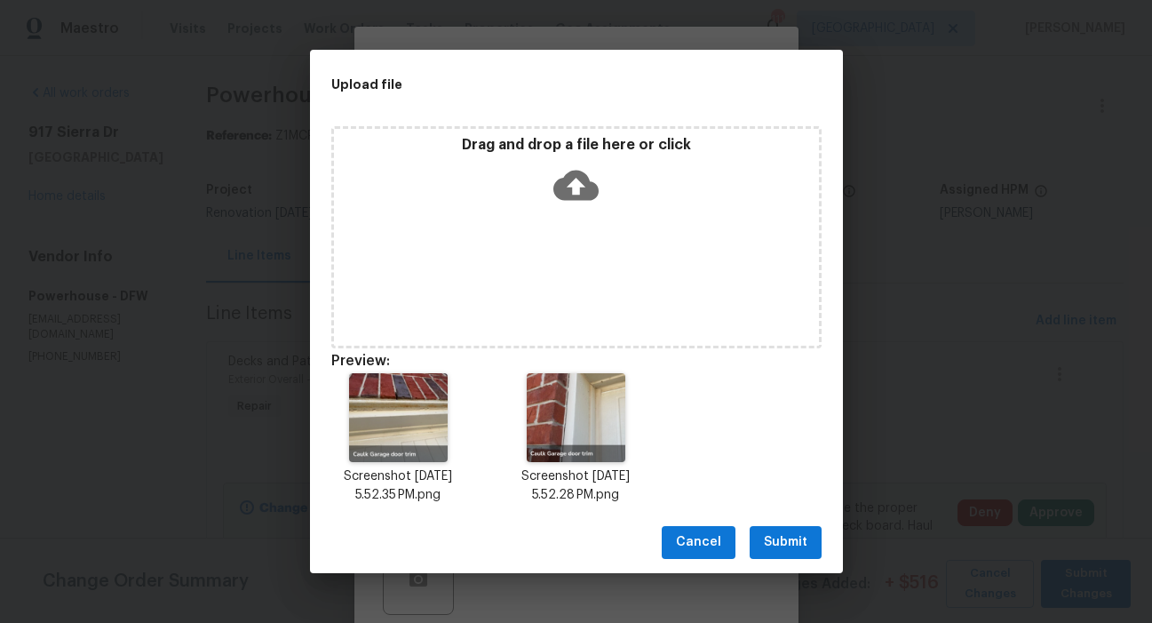
click at [784, 544] on span "Submit" at bounding box center [786, 542] width 44 height 22
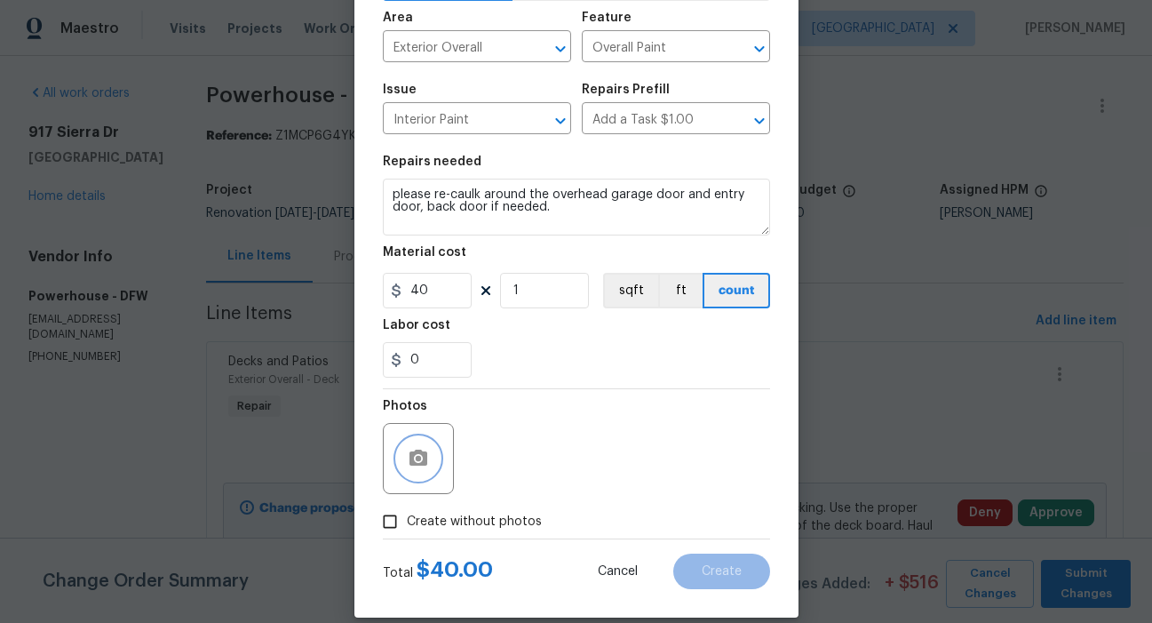
scroll to position [142, 0]
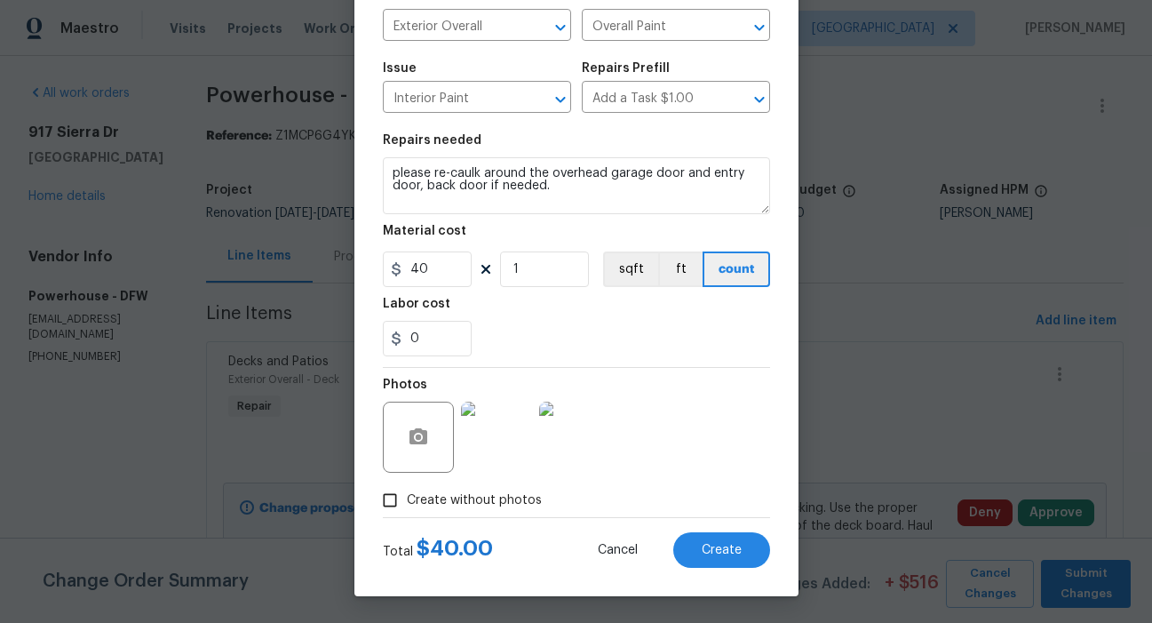
click at [486, 426] on img at bounding box center [496, 437] width 71 height 71
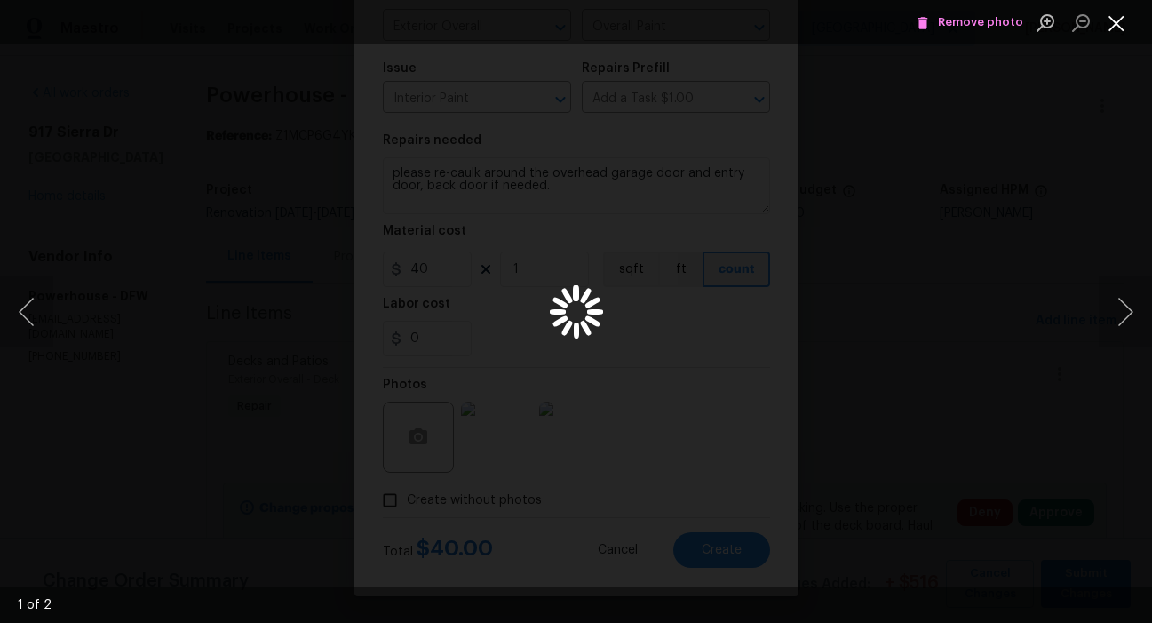
click at [1124, 23] on button "Close lightbox" at bounding box center [1117, 22] width 36 height 31
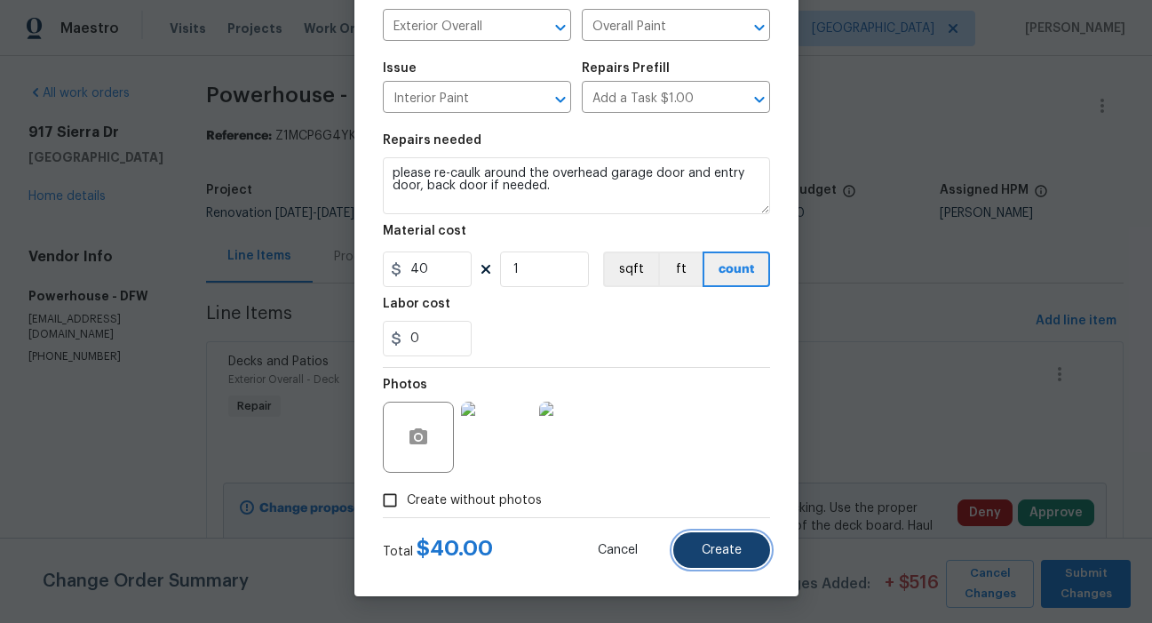
click at [713, 552] on span "Create" at bounding box center [722, 550] width 40 height 13
type input "0"
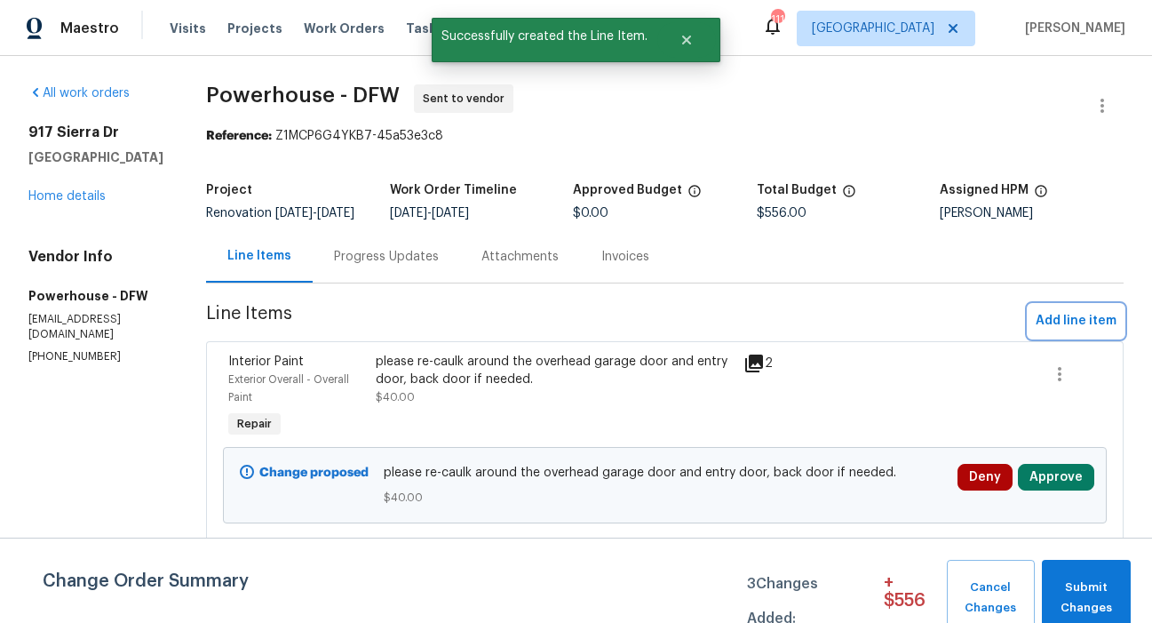
click at [1043, 332] on span "Add line item" at bounding box center [1076, 321] width 81 height 22
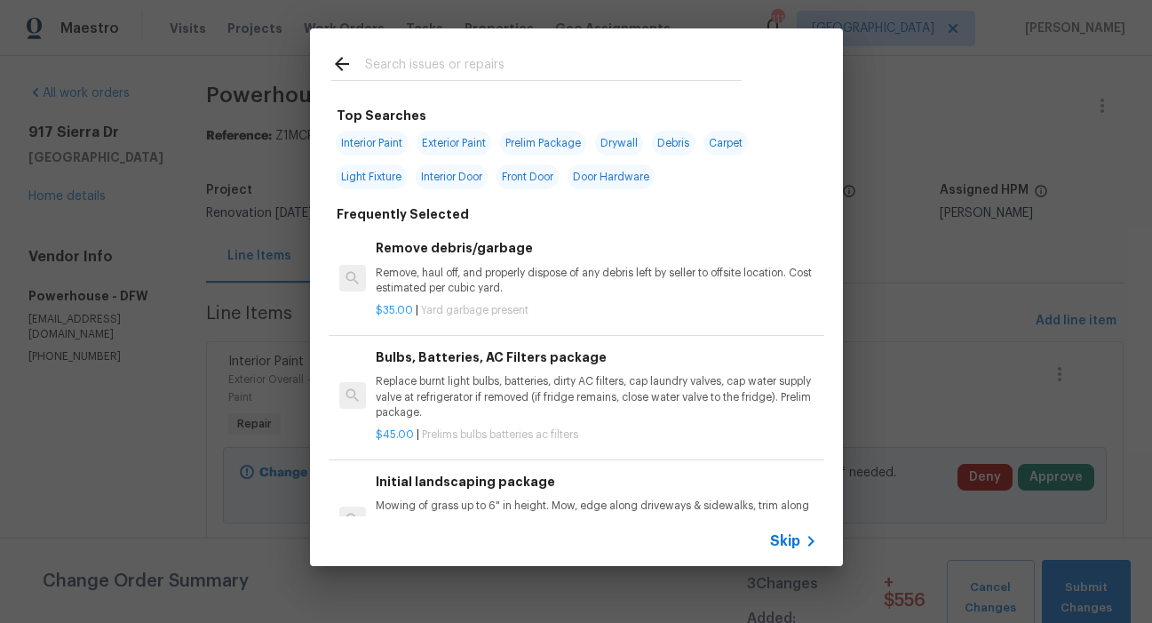
click at [557, 139] on span "Prelim Package" at bounding box center [543, 143] width 86 height 25
type input "Prelim Package"
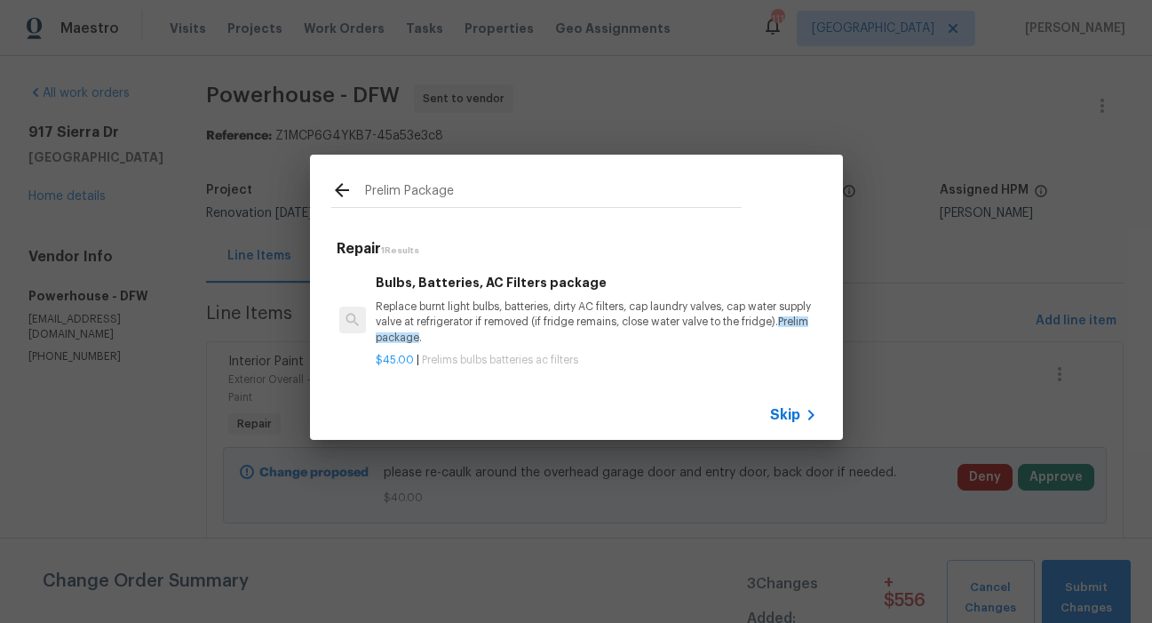
click at [528, 278] on h6 "Bulbs, Batteries, AC Filters package" at bounding box center [596, 283] width 441 height 20
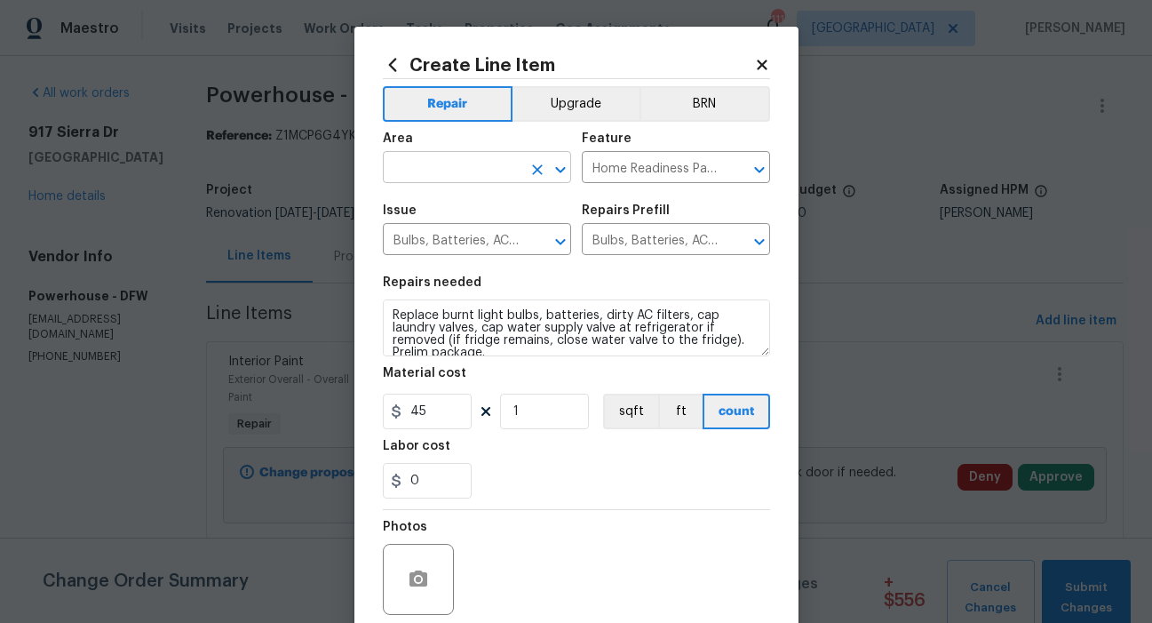
click at [505, 170] on input "text" at bounding box center [452, 169] width 139 height 28
click at [453, 235] on li "Interior Overall" at bounding box center [470, 237] width 188 height 29
type input "Interior Overall"
click at [416, 576] on icon "button" at bounding box center [419, 578] width 18 height 16
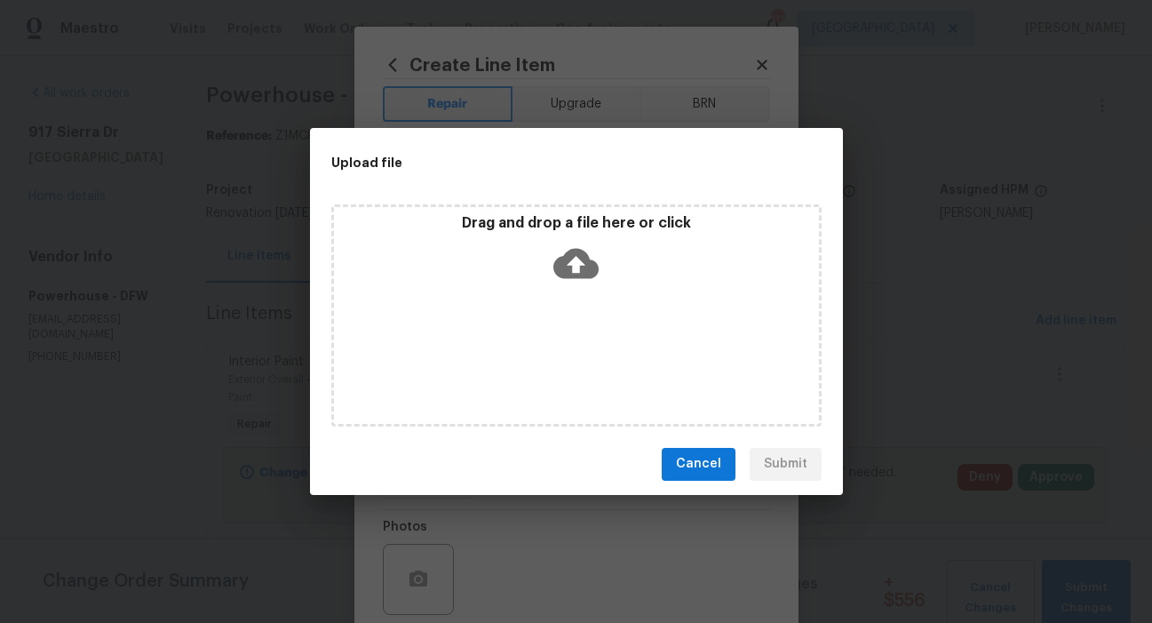
click at [699, 462] on span "Cancel" at bounding box center [698, 464] width 45 height 22
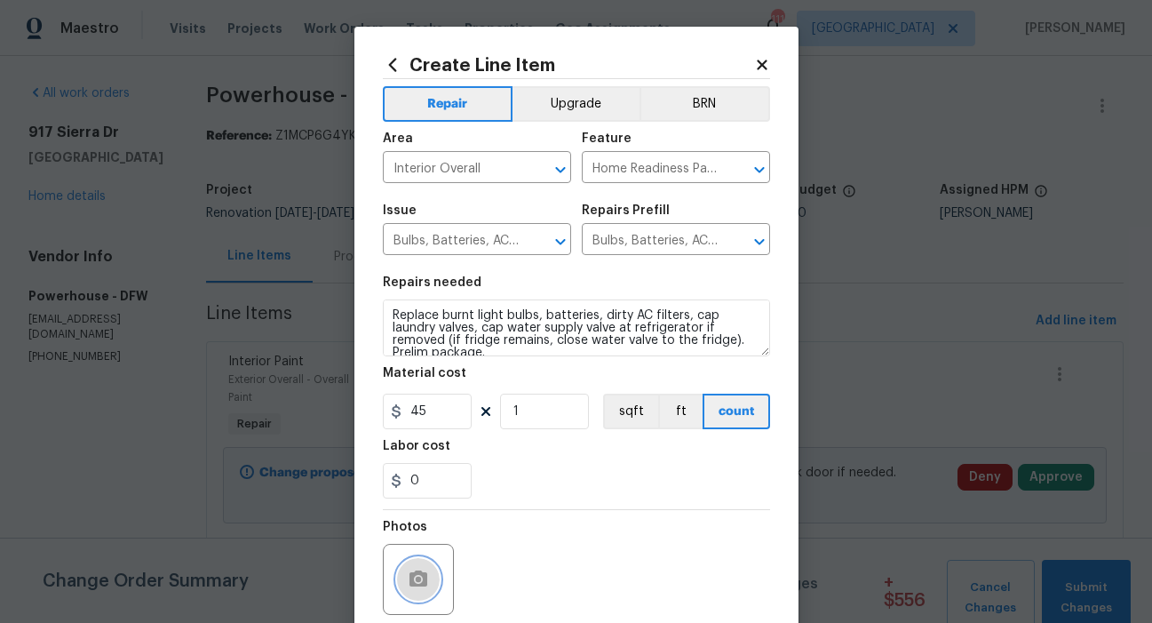
click at [412, 572] on icon "button" at bounding box center [419, 578] width 18 height 16
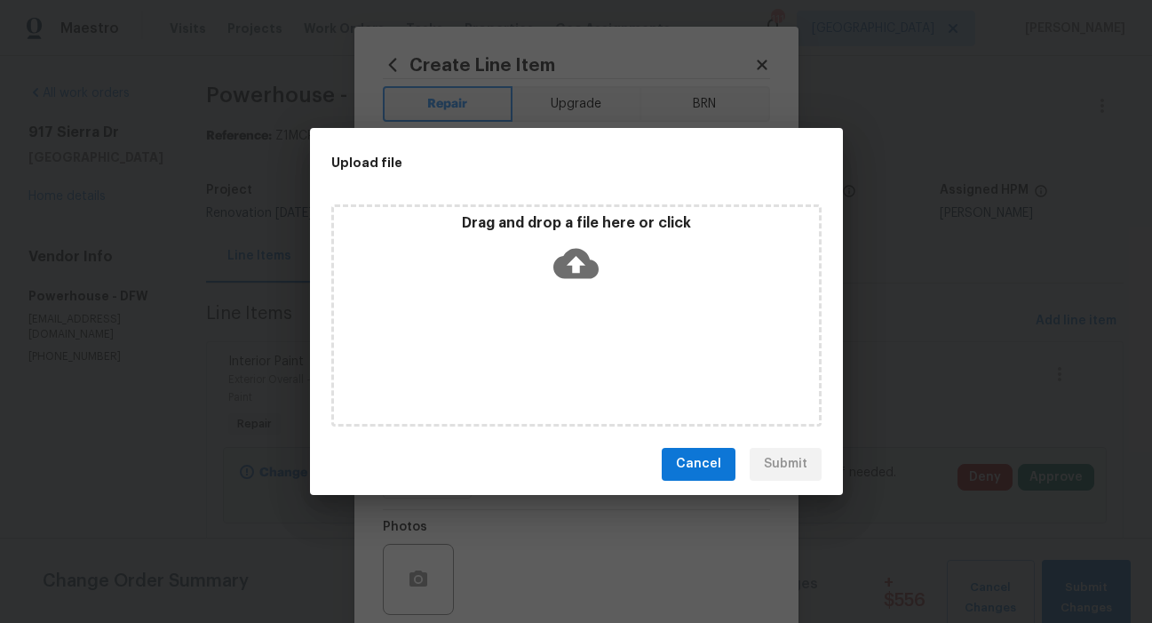
click at [583, 273] on icon at bounding box center [575, 263] width 45 height 30
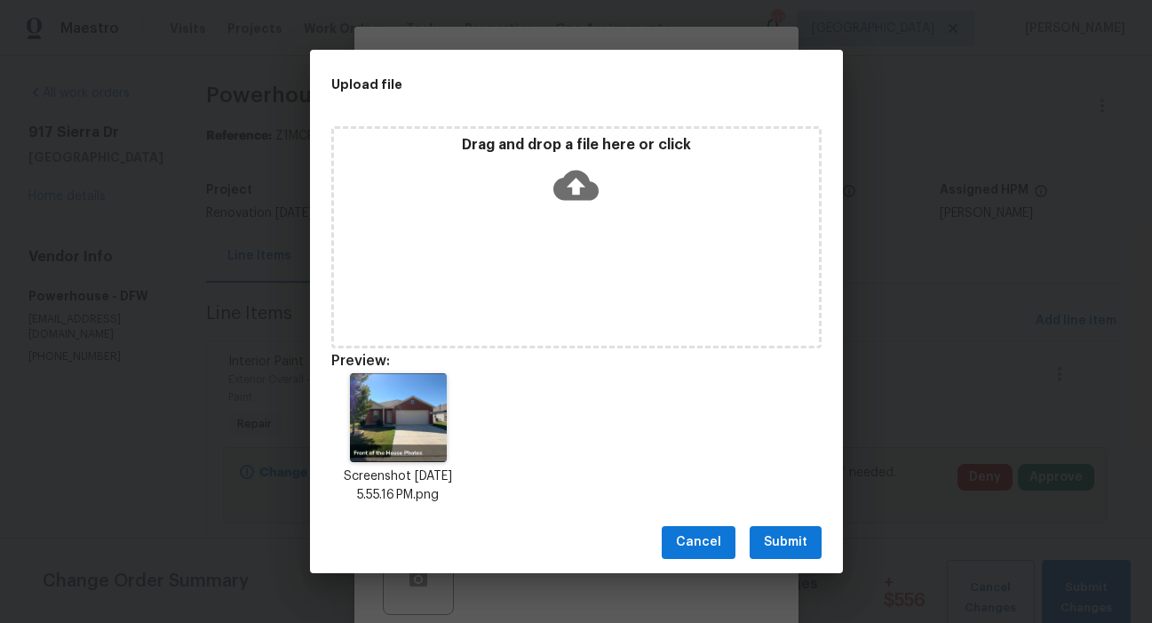
click at [787, 543] on span "Submit" at bounding box center [786, 542] width 44 height 22
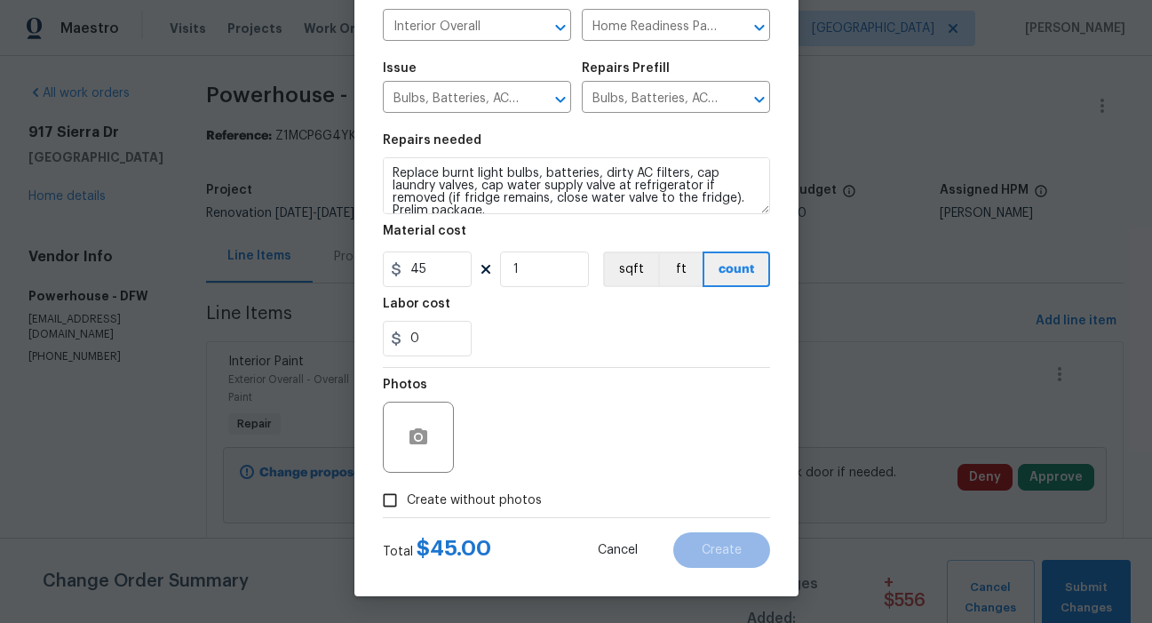
click at [564, 458] on div "Photos" at bounding box center [576, 425] width 387 height 115
click at [477, 436] on div "Photos" at bounding box center [576, 425] width 387 height 115
click at [601, 435] on div "Photos" at bounding box center [576, 425] width 387 height 115
click at [431, 435] on button "button" at bounding box center [418, 437] width 43 height 43
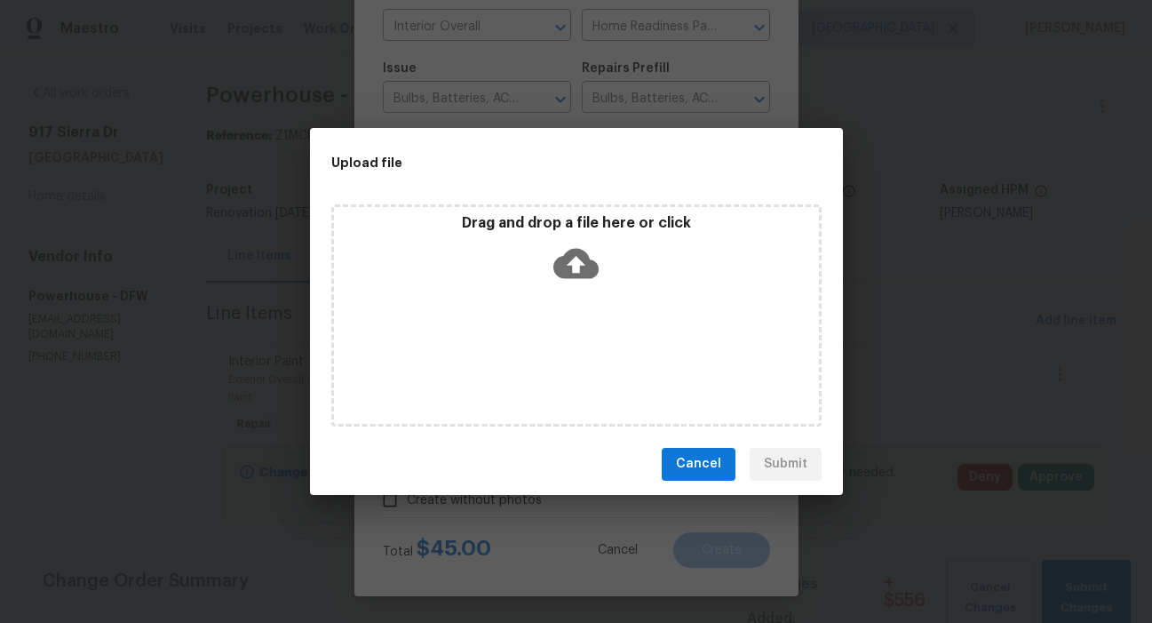
click at [585, 271] on icon at bounding box center [575, 263] width 45 height 30
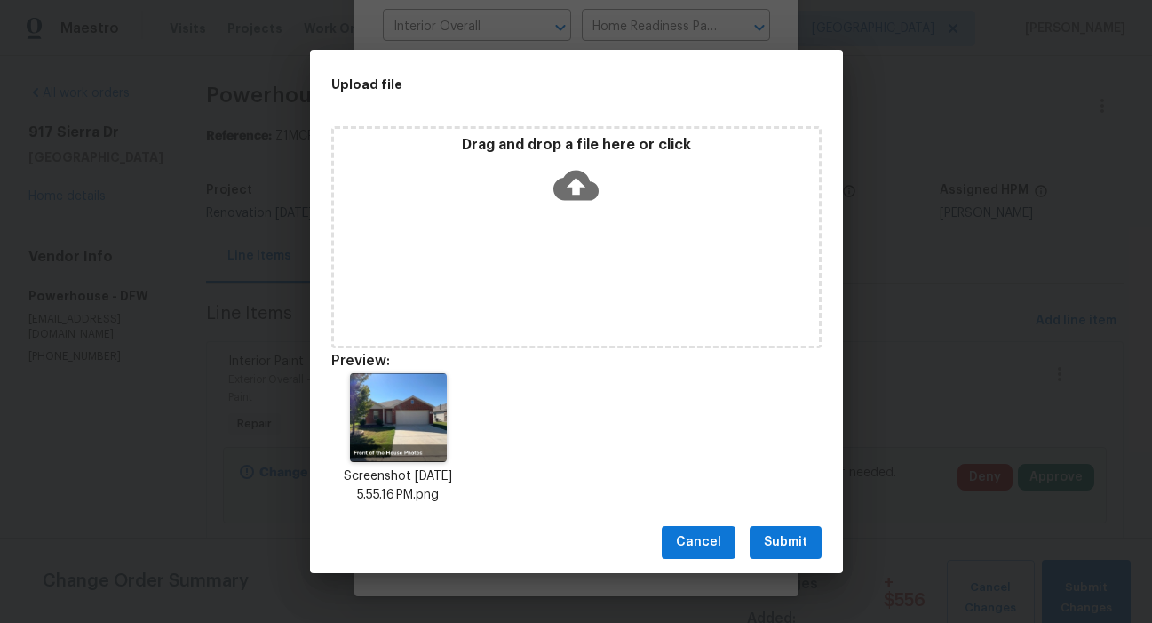
click at [798, 545] on span "Submit" at bounding box center [786, 542] width 44 height 22
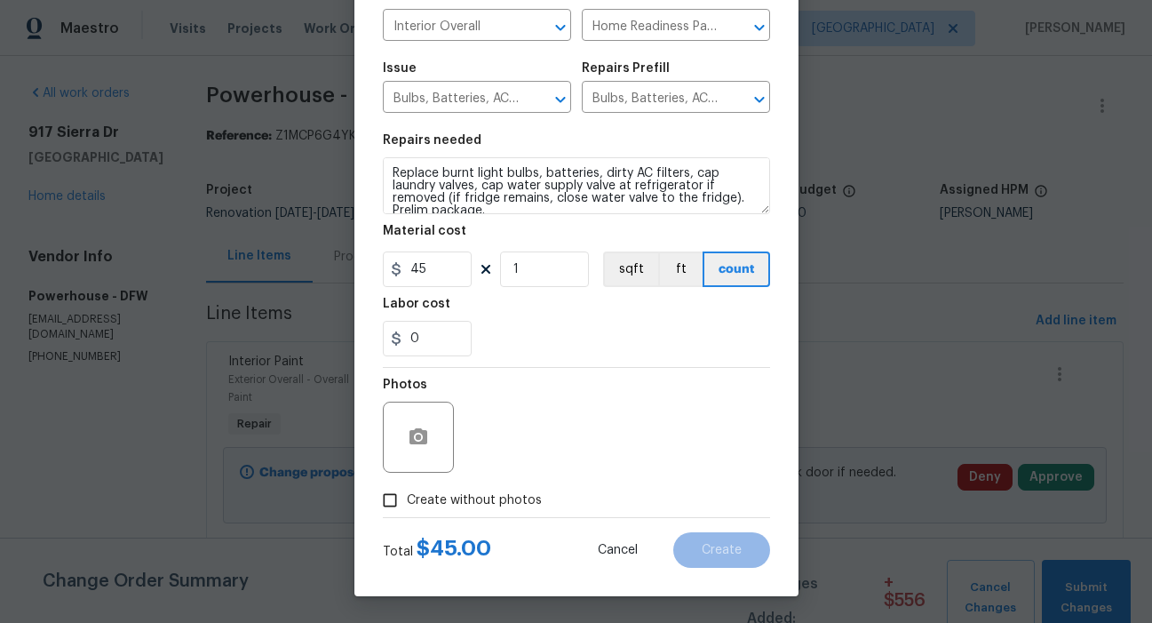
click at [573, 447] on div "Photos" at bounding box center [576, 425] width 387 height 115
click at [380, 508] on input "Create without photos" at bounding box center [390, 500] width 34 height 34
checkbox input "true"
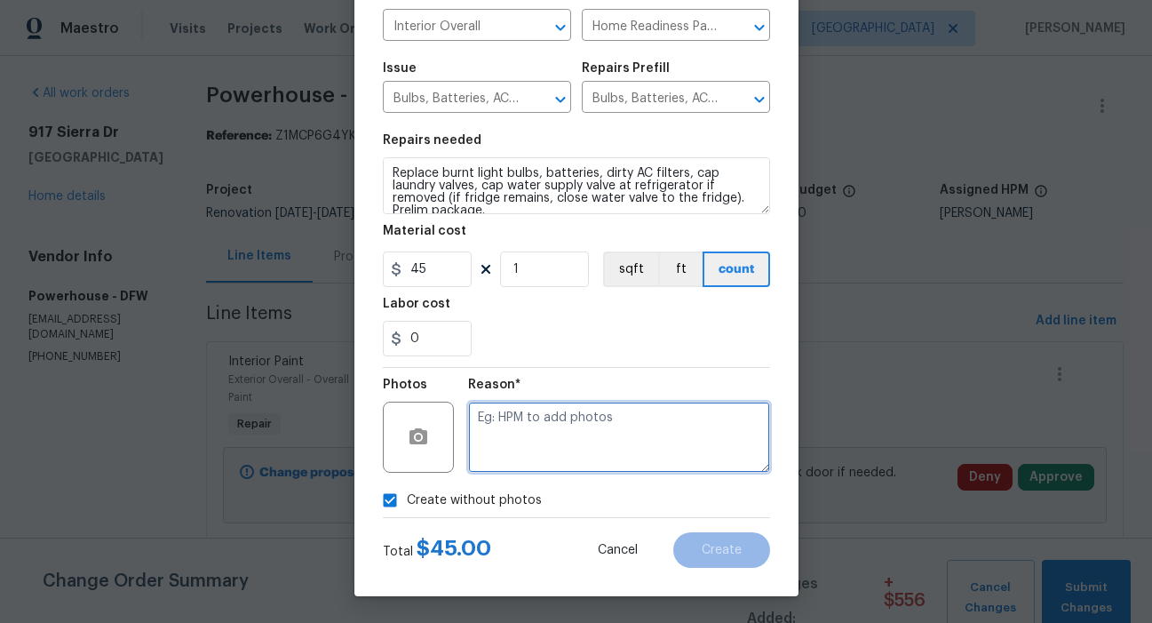
click at [521, 419] on textarea at bounding box center [619, 437] width 302 height 71
type textarea "Interior"
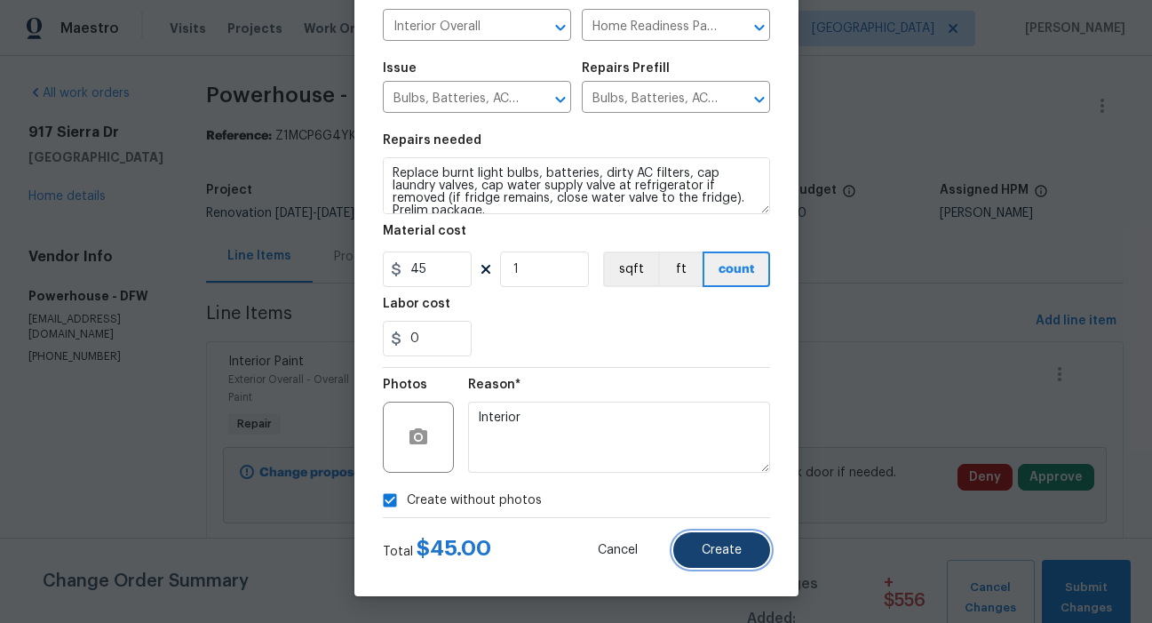
click at [703, 554] on span "Create" at bounding box center [722, 550] width 40 height 13
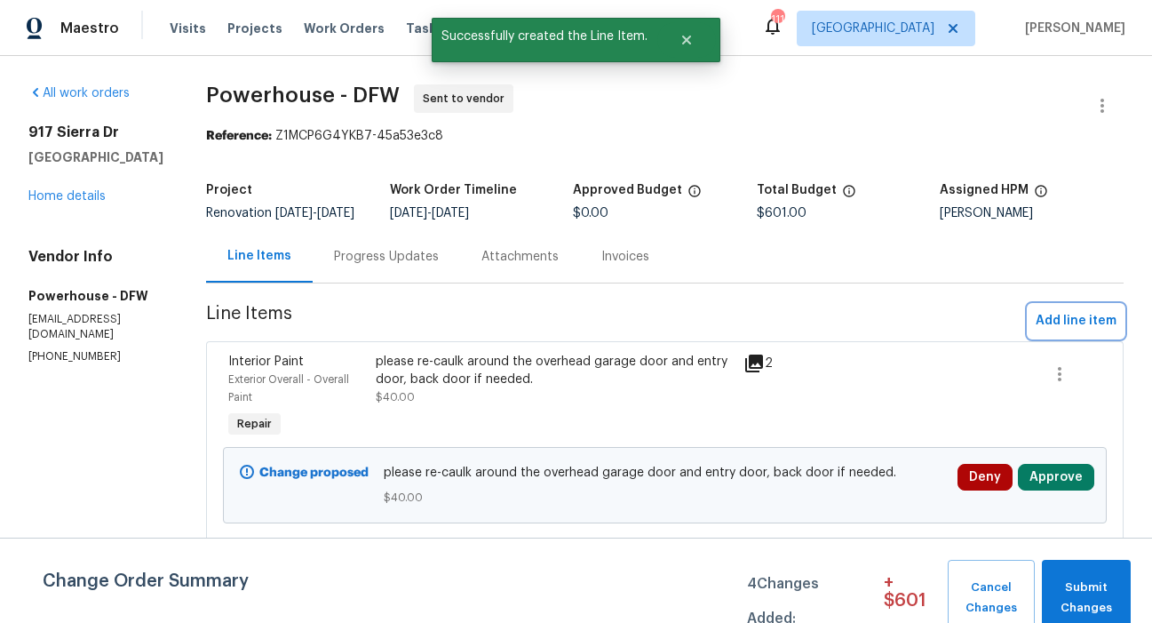
click at [1039, 331] on span "Add line item" at bounding box center [1076, 321] width 81 height 22
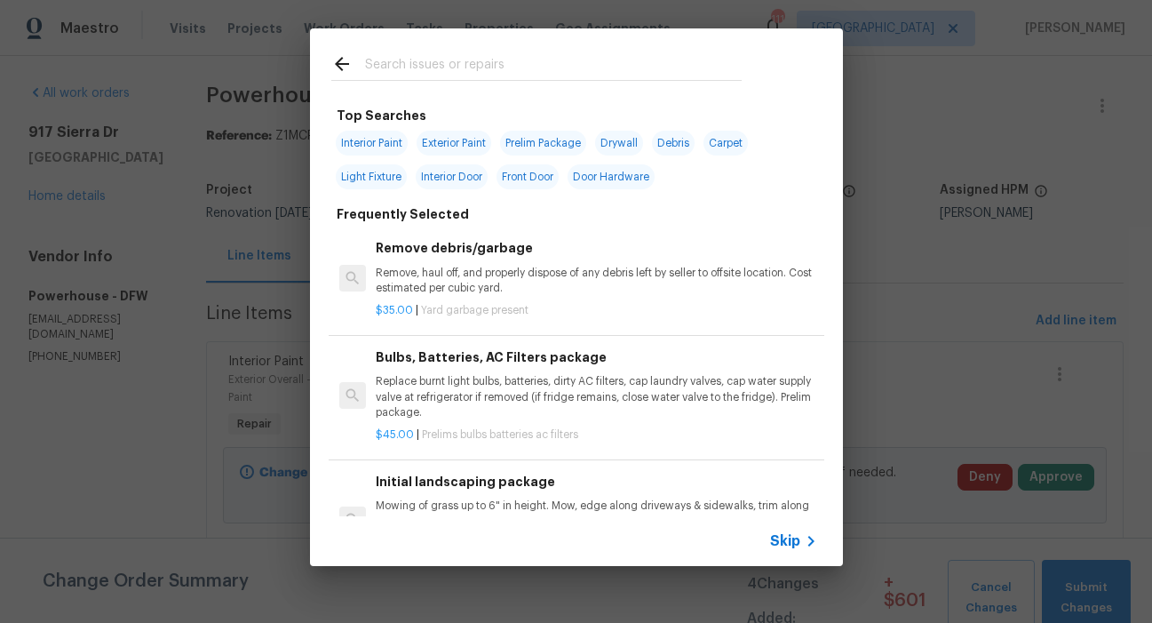
click at [539, 140] on span "Prelim Package" at bounding box center [543, 143] width 86 height 25
type input "Prelim Package"
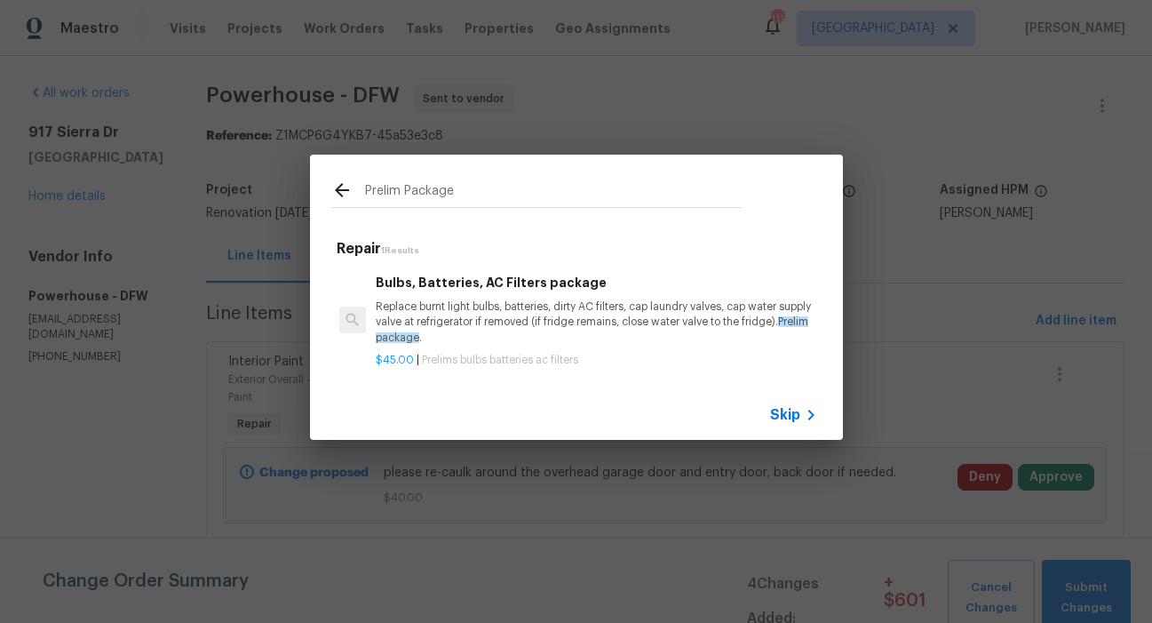
scroll to position [3, 0]
click at [347, 183] on icon at bounding box center [342, 190] width 14 height 14
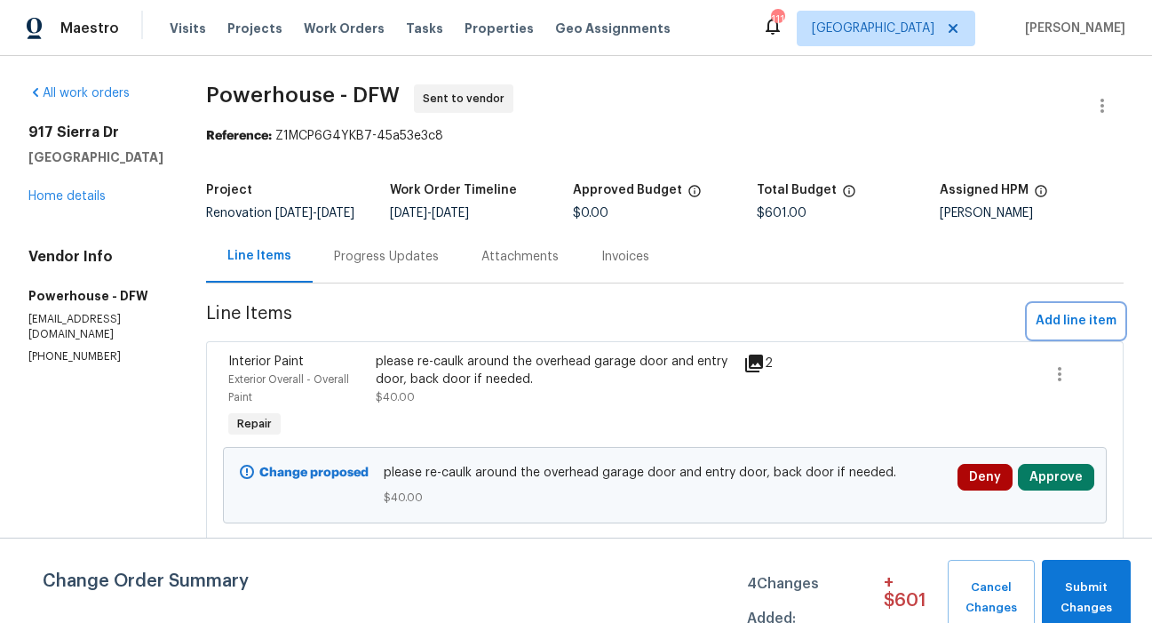
click at [1091, 321] on button "Add line item" at bounding box center [1076, 321] width 95 height 33
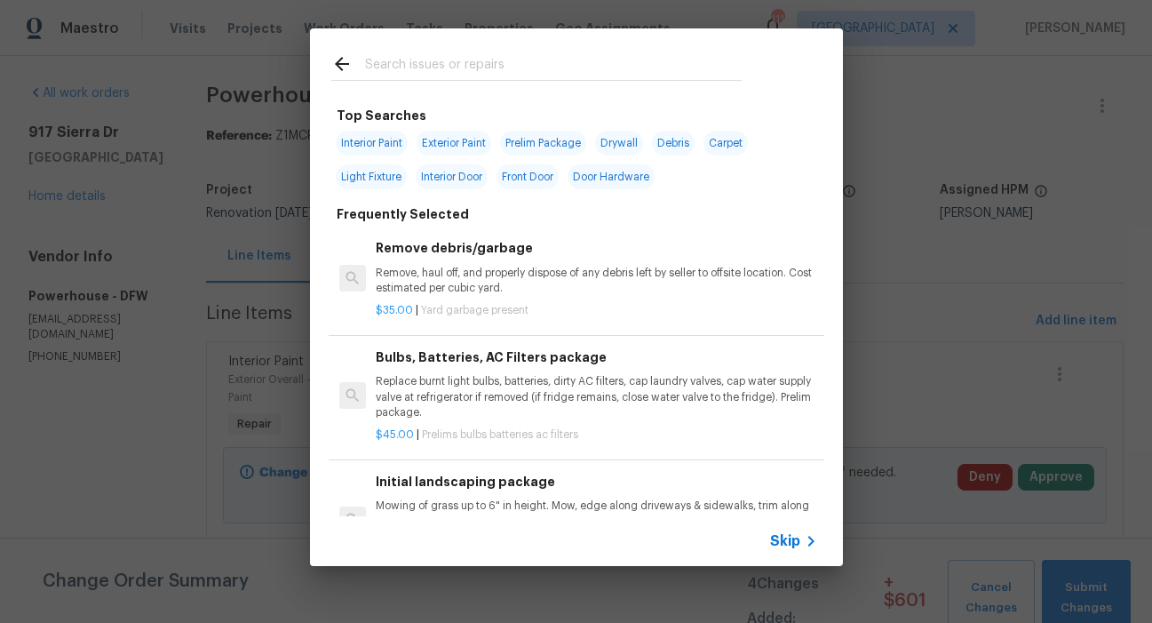
click at [463, 65] on input "text" at bounding box center [553, 66] width 377 height 27
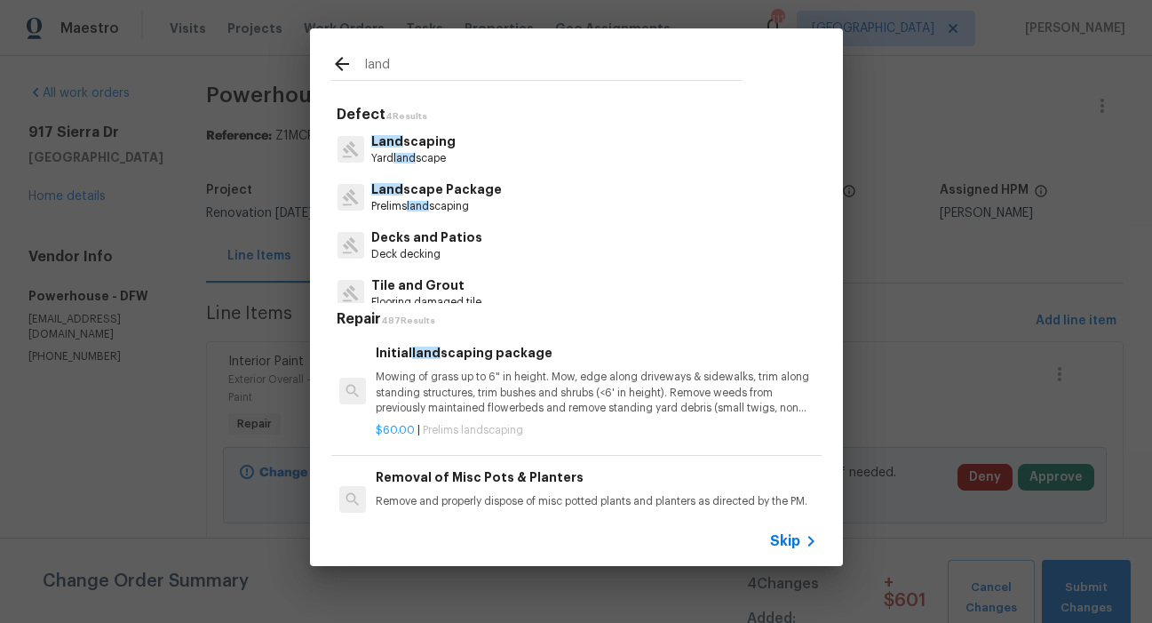
type input "land"
click at [421, 196] on p "Land scape Package" at bounding box center [436, 189] width 131 height 19
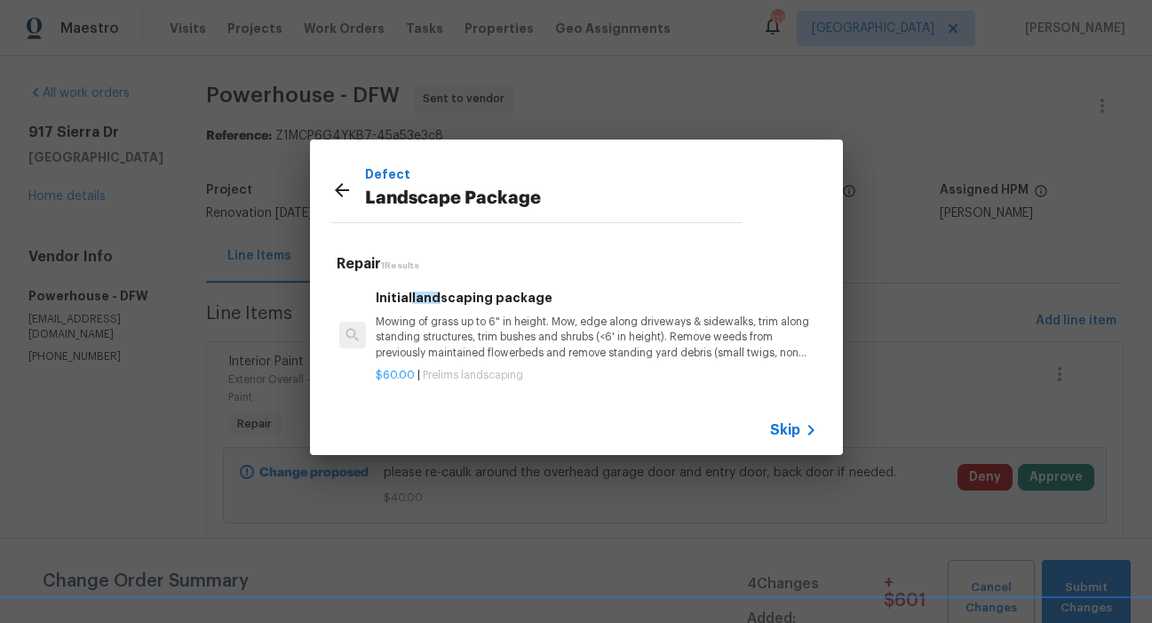
click at [620, 336] on p "Mowing of grass up to 6" in height. Mow, edge along driveways & sidewalks, trim…" at bounding box center [596, 337] width 441 height 45
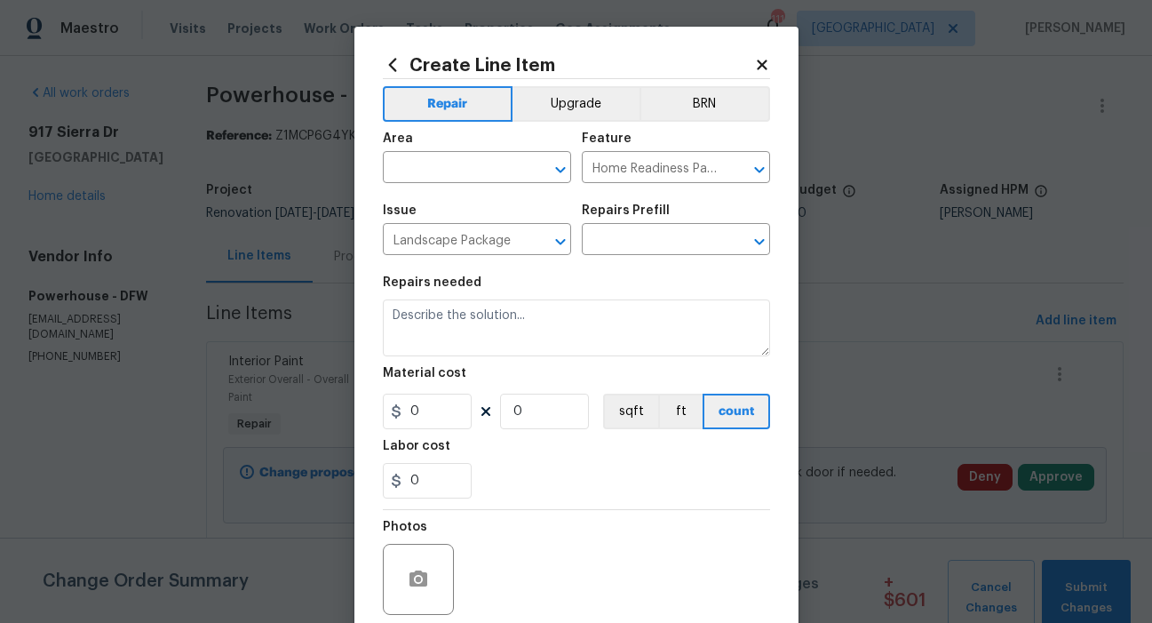
type input "Initial landscaping package $60.00"
type textarea "Mowing of grass up to 6" in height. Mow, edge along driveways & sidewalks, trim…"
type input "60"
type input "1"
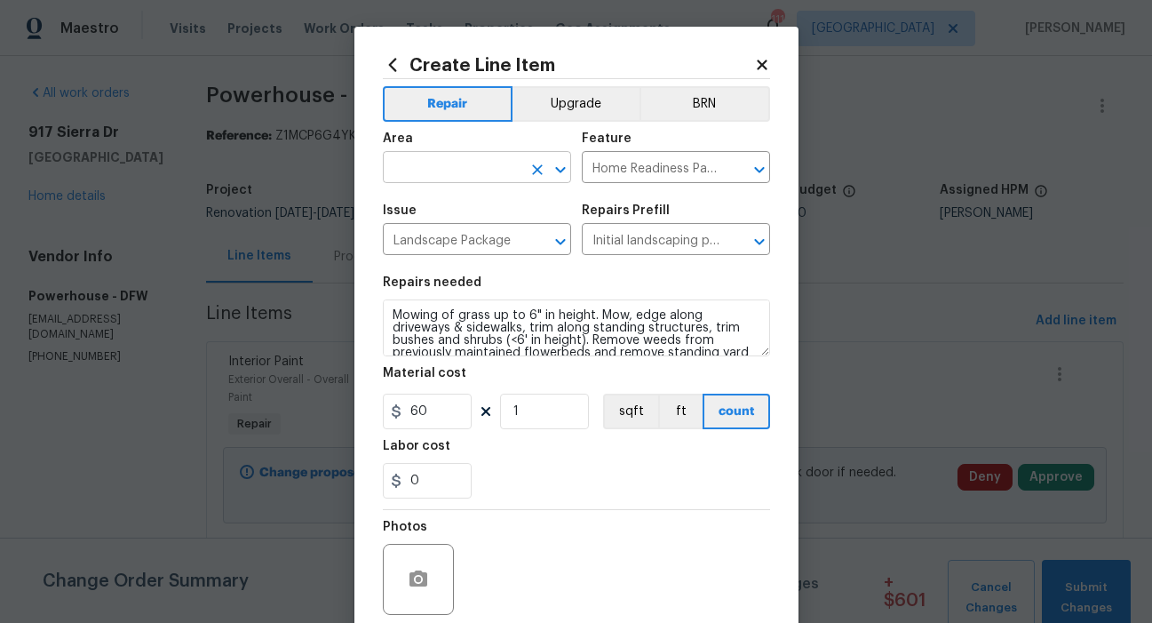
click at [493, 160] on input "text" at bounding box center [452, 169] width 139 height 28
click at [463, 235] on li "Exterior Overall" at bounding box center [470, 237] width 188 height 29
type input "Exterior Overall"
drag, startPoint x: 413, startPoint y: 410, endPoint x: 394, endPoint y: 413, distance: 18.8
click at [394, 413] on div "60" at bounding box center [427, 412] width 89 height 36
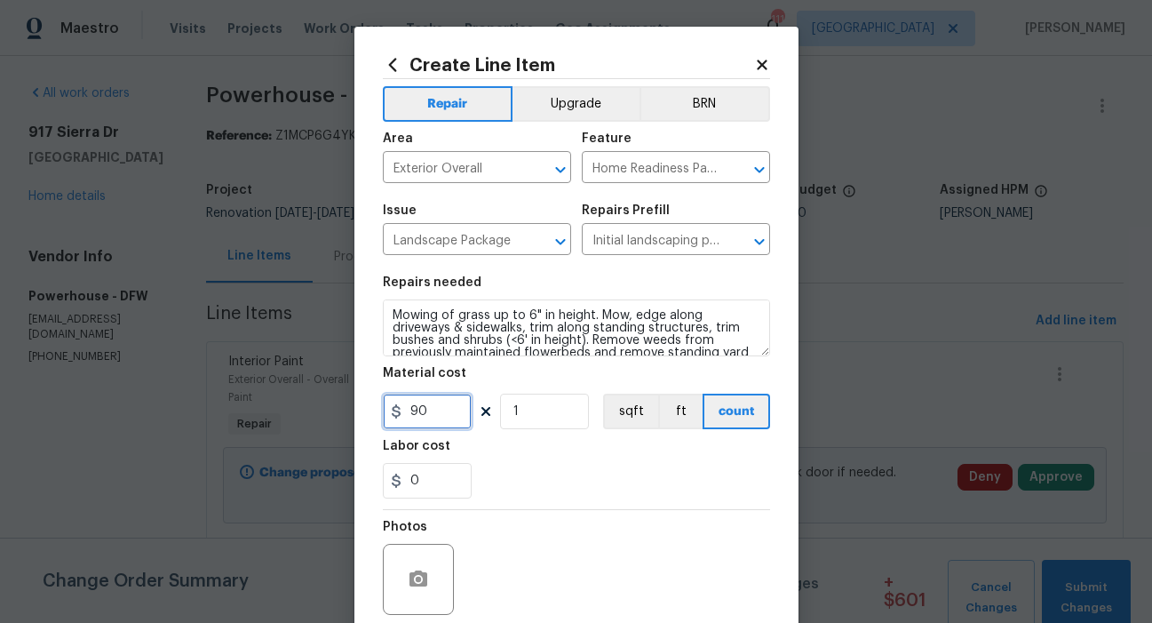
type input "90"
click at [410, 575] on icon "button" at bounding box center [419, 578] width 18 height 16
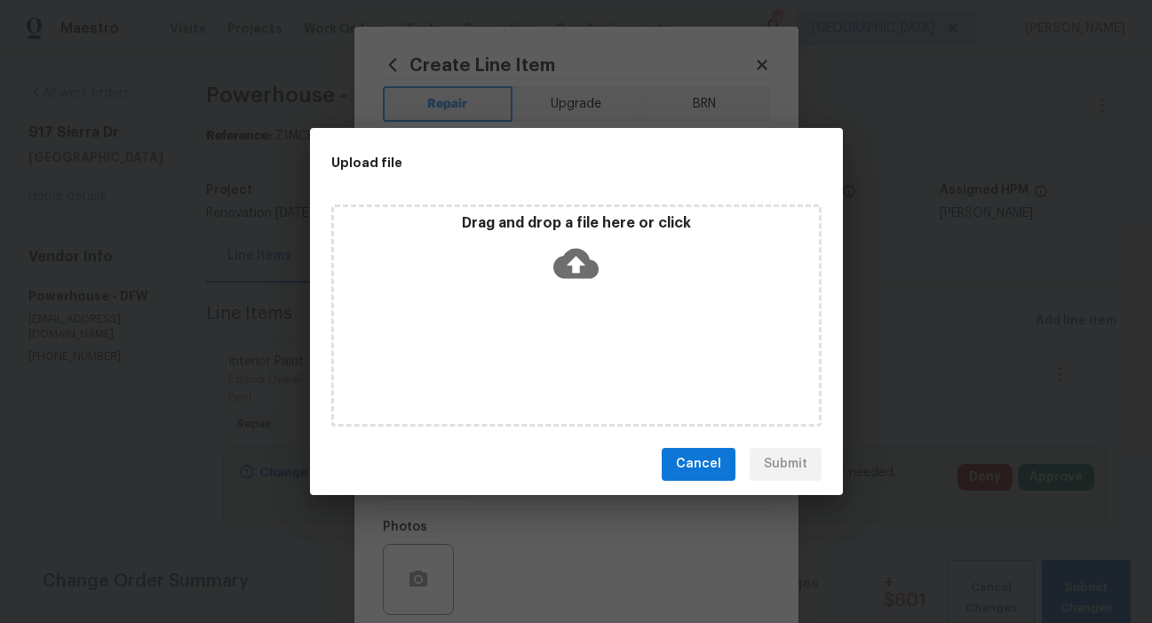
click at [580, 270] on icon at bounding box center [575, 263] width 45 height 30
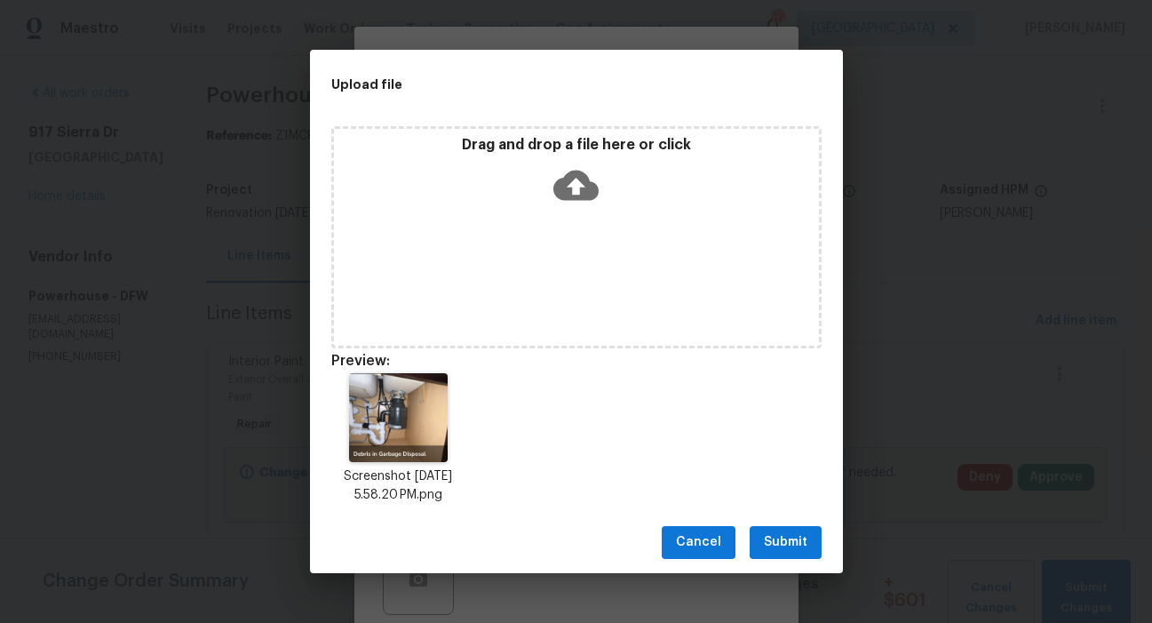
click at [697, 545] on span "Cancel" at bounding box center [698, 542] width 45 height 22
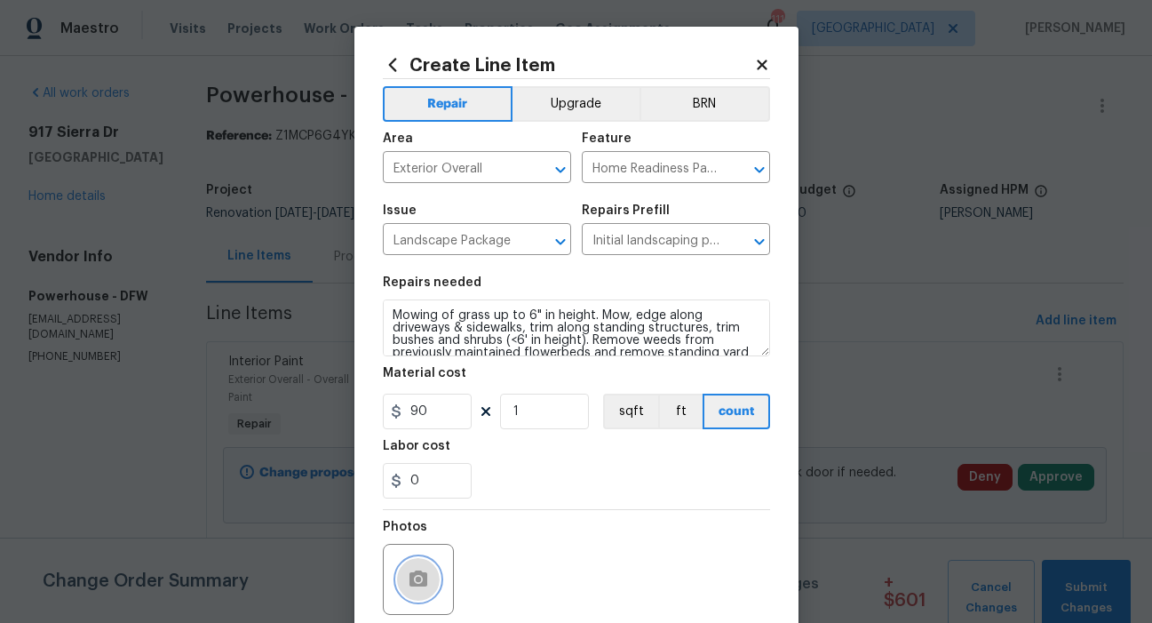
click at [417, 569] on icon "button" at bounding box center [418, 579] width 21 height 21
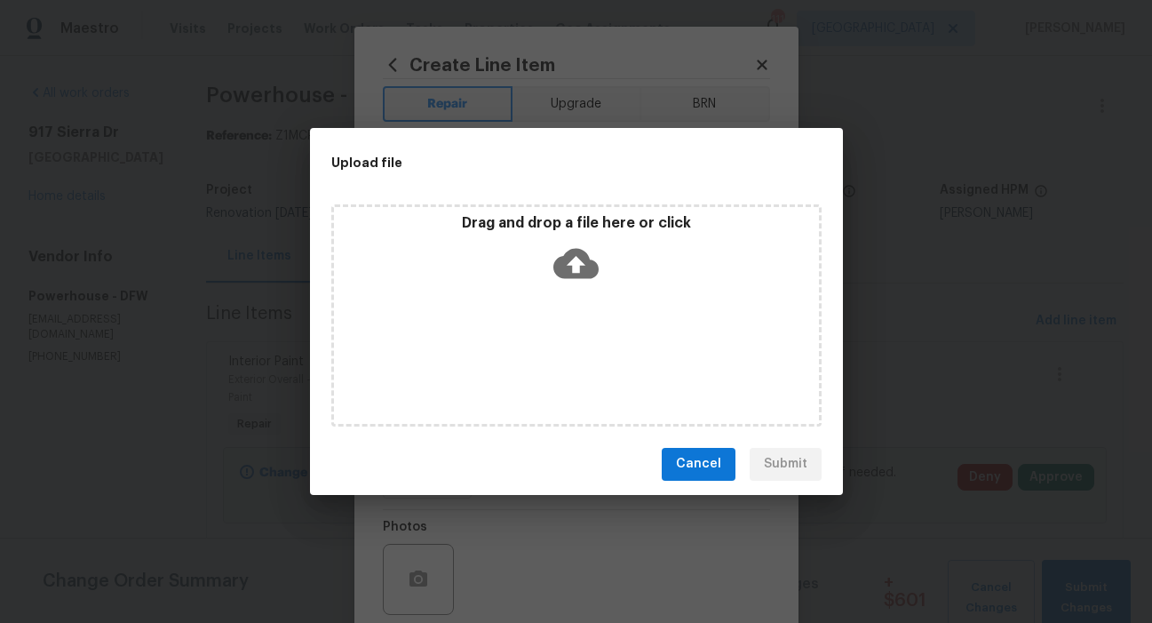
click at [568, 264] on icon at bounding box center [575, 263] width 45 height 45
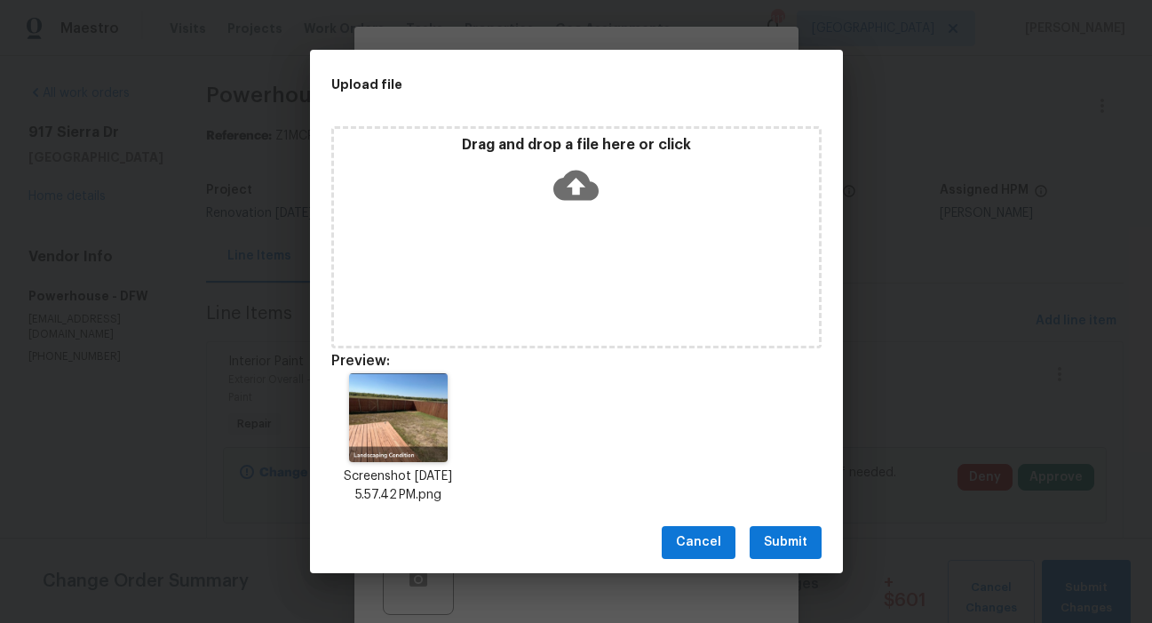
click at [784, 539] on span "Submit" at bounding box center [786, 542] width 44 height 22
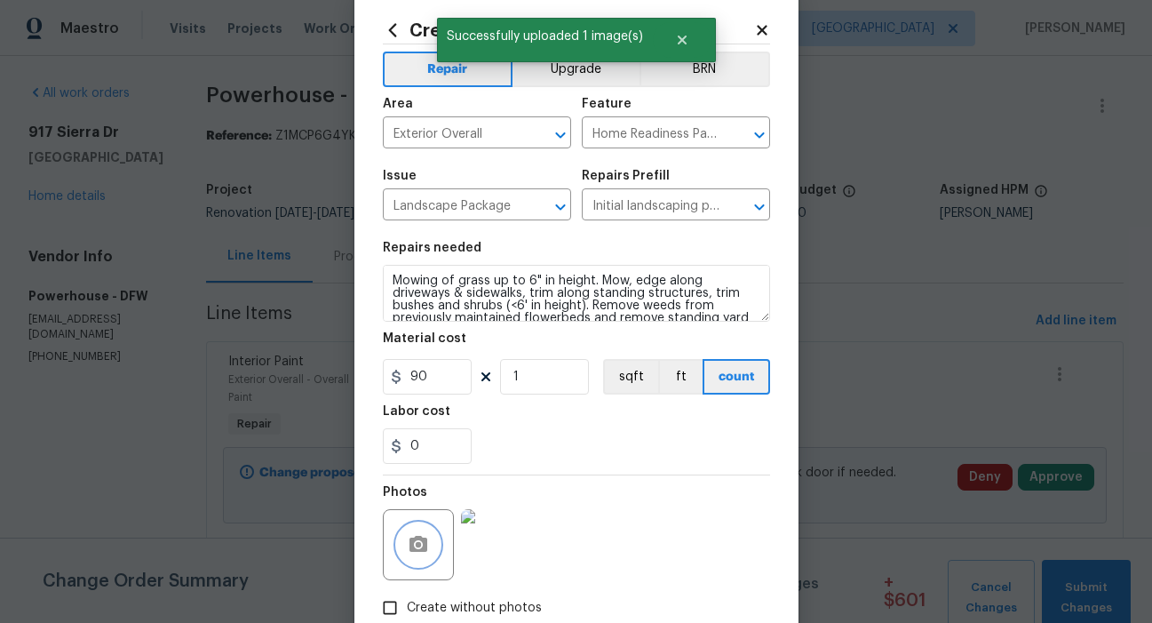
scroll to position [142, 0]
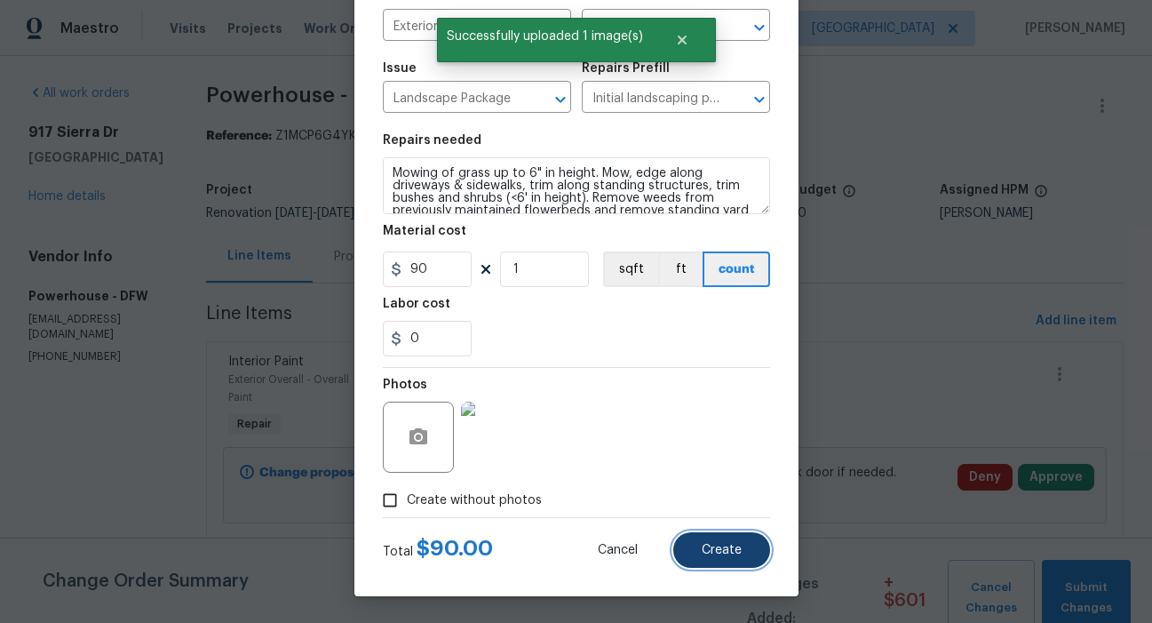
click at [718, 550] on span "Create" at bounding box center [722, 550] width 40 height 13
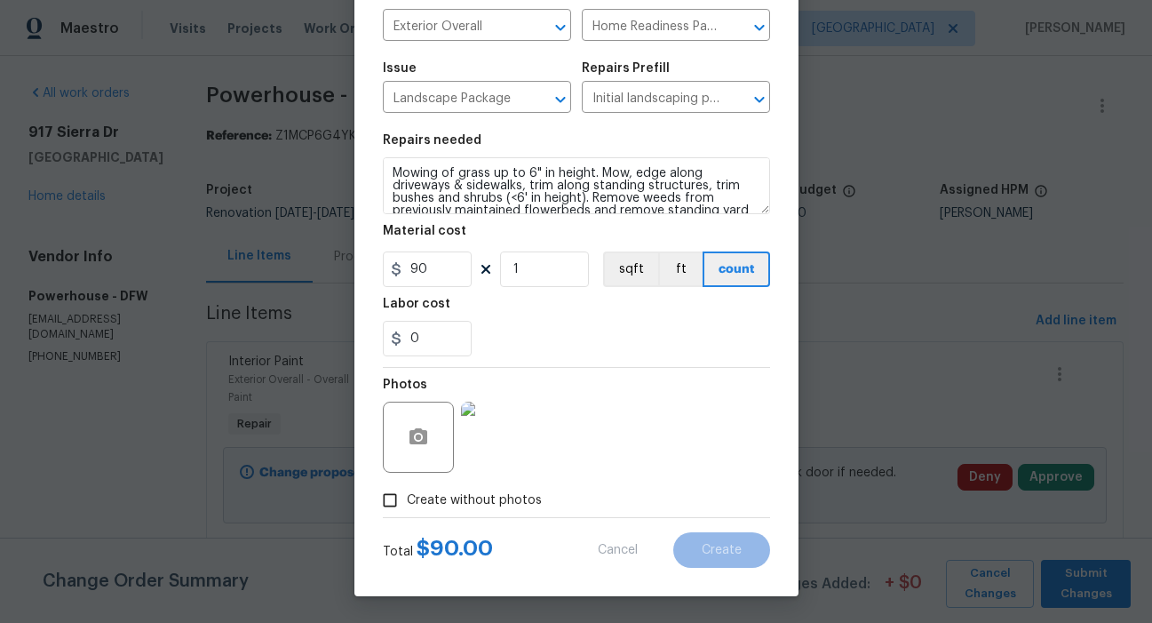
type input "0"
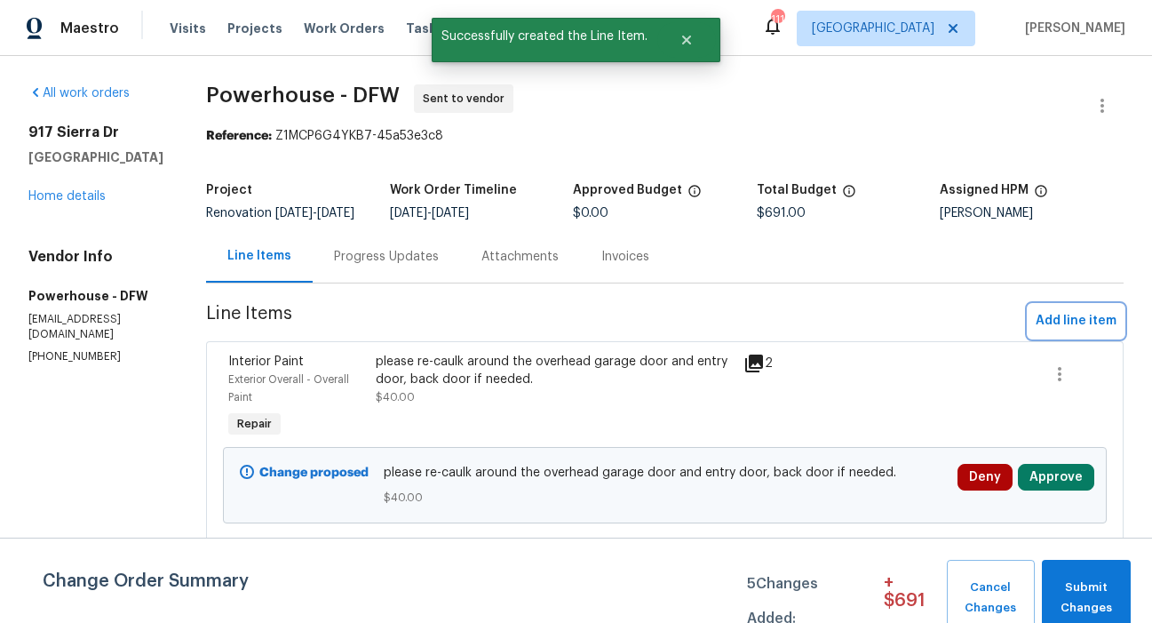
click at [1039, 332] on span "Add line item" at bounding box center [1076, 321] width 81 height 22
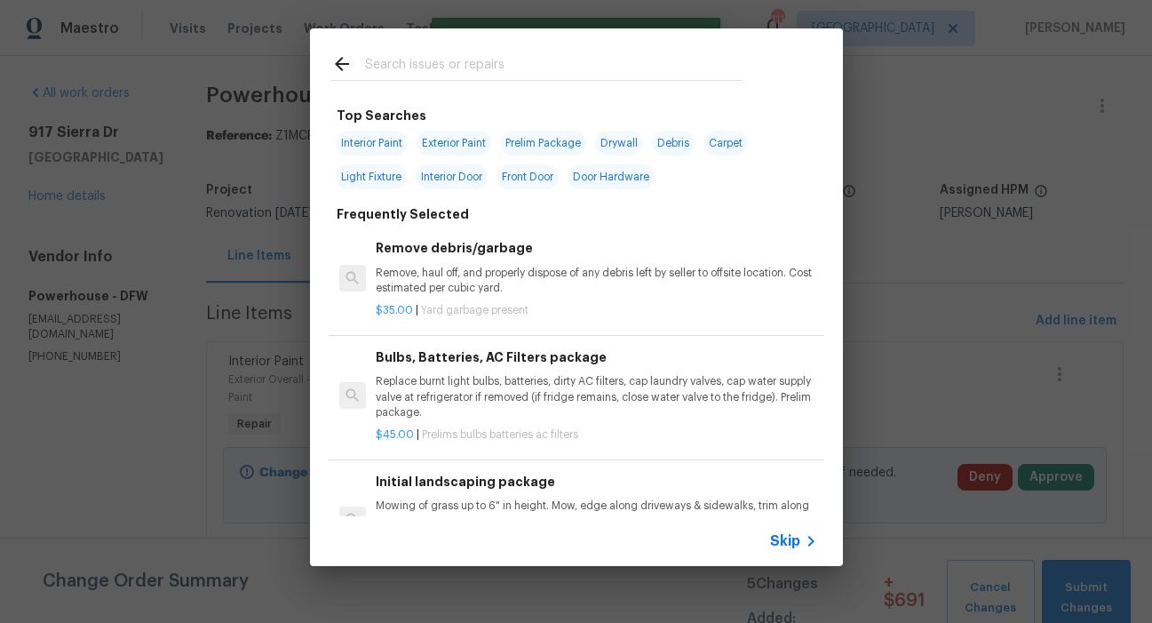
click at [455, 54] on input "text" at bounding box center [553, 66] width 377 height 27
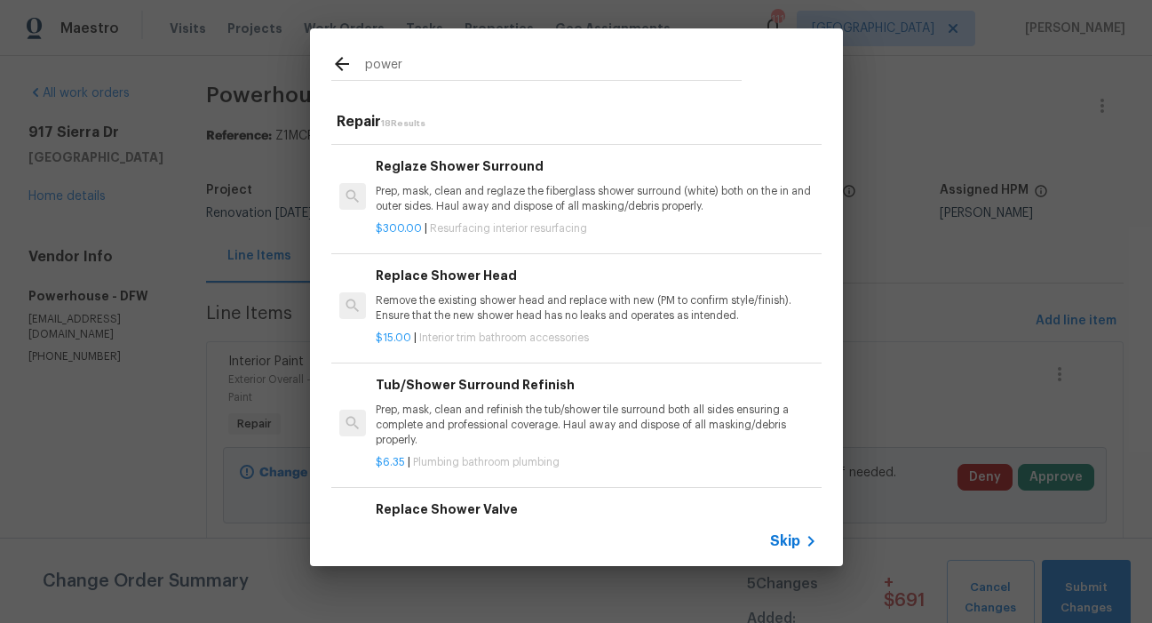
scroll to position [143, 0]
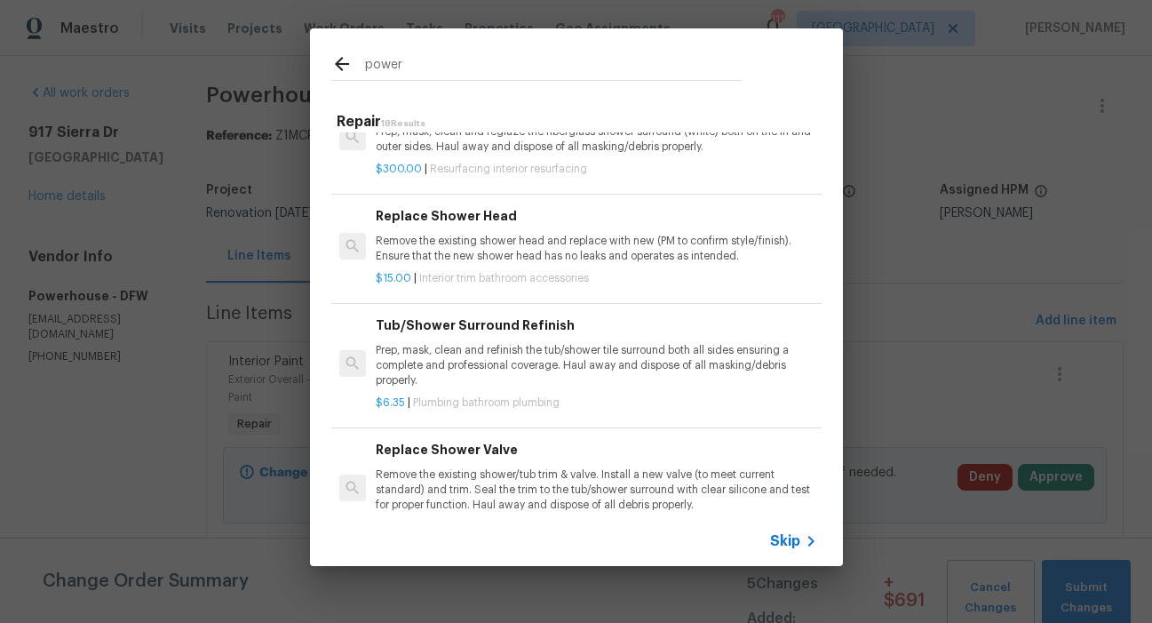
drag, startPoint x: 410, startPoint y: 68, endPoint x: 359, endPoint y: 71, distance: 50.8
click at [361, 68] on div "power" at bounding box center [536, 66] width 410 height 27
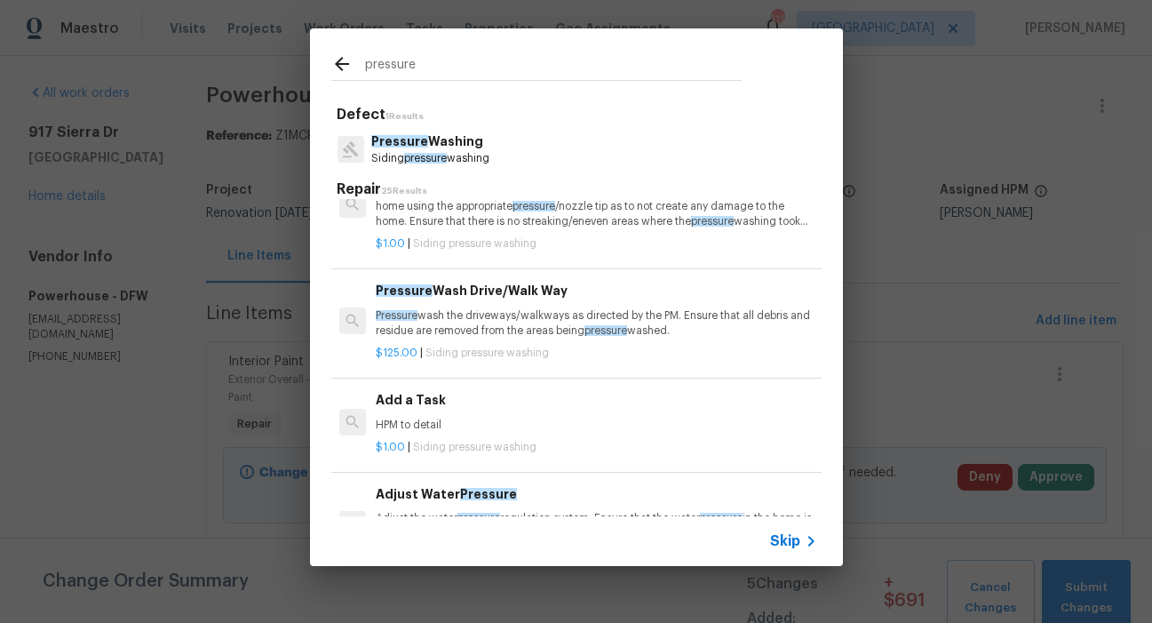
type input "pressure"
click at [426, 153] on span "pressure" at bounding box center [425, 158] width 43 height 11
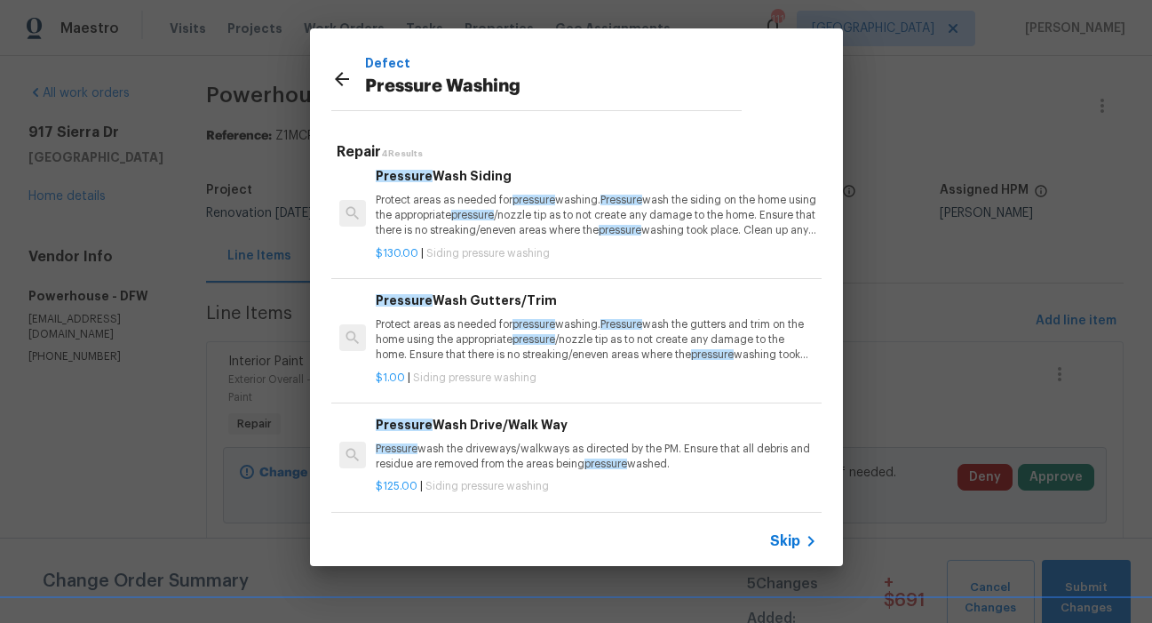
scroll to position [23, 0]
click at [473, 205] on p "Protect areas as needed for pressure washing. Pressure wash the siding on the h…" at bounding box center [596, 215] width 441 height 45
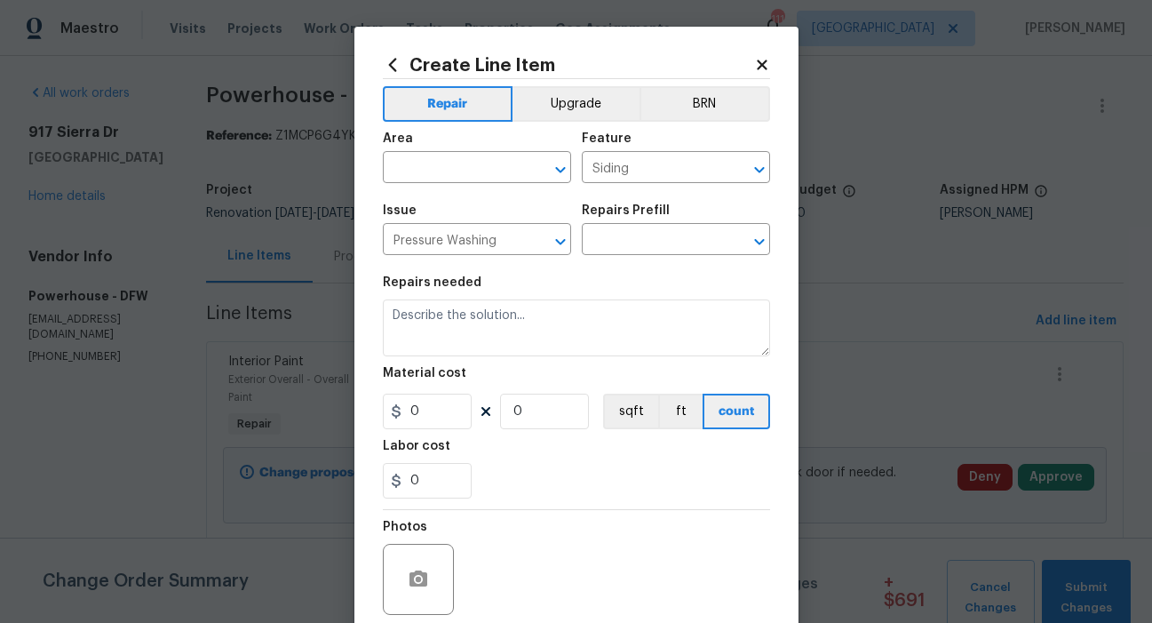
type input "Pressure Wash Siding $130.00"
type textarea "Protect areas as needed for pressure washing. Pressure wash the siding on the h…"
type input "130"
type input "1"
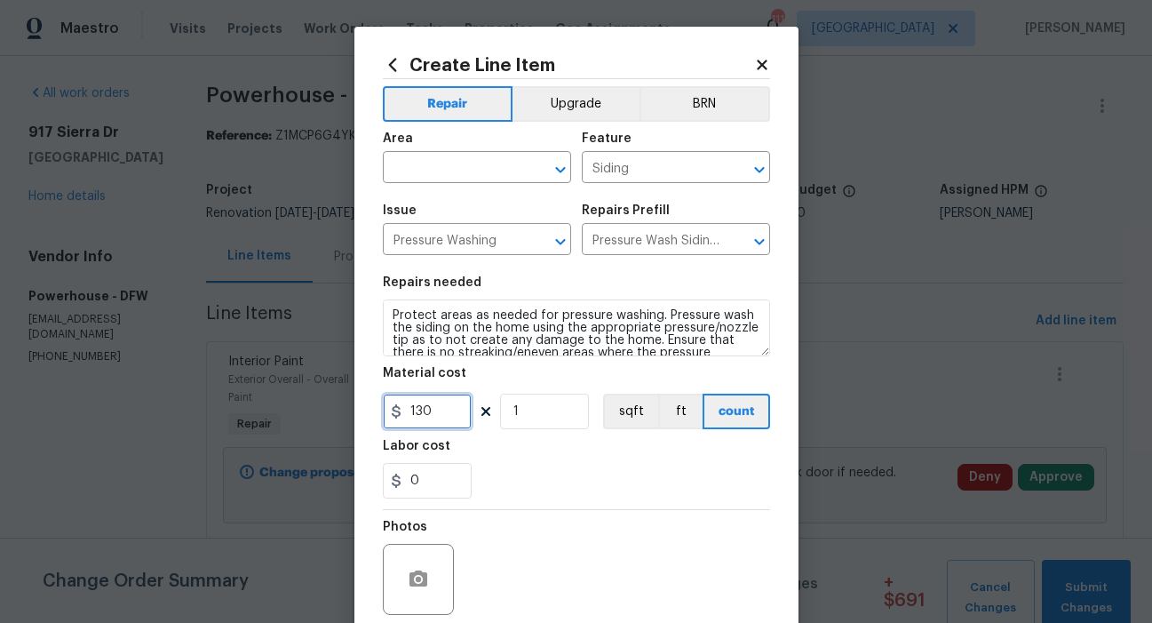
drag, startPoint x: 410, startPoint y: 411, endPoint x: 398, endPoint y: 411, distance: 12.4
click at [399, 411] on input "130" at bounding box center [427, 412] width 89 height 36
type input "330"
click at [489, 173] on input "text" at bounding box center [452, 169] width 139 height 28
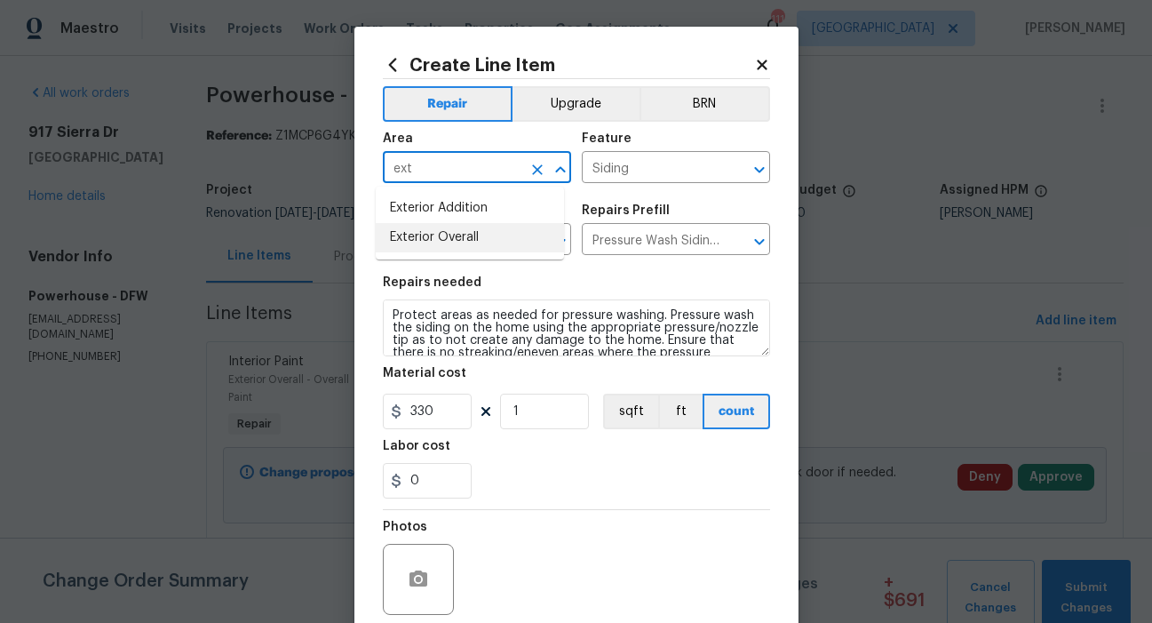
click at [464, 235] on li "Exterior Overall" at bounding box center [470, 237] width 188 height 29
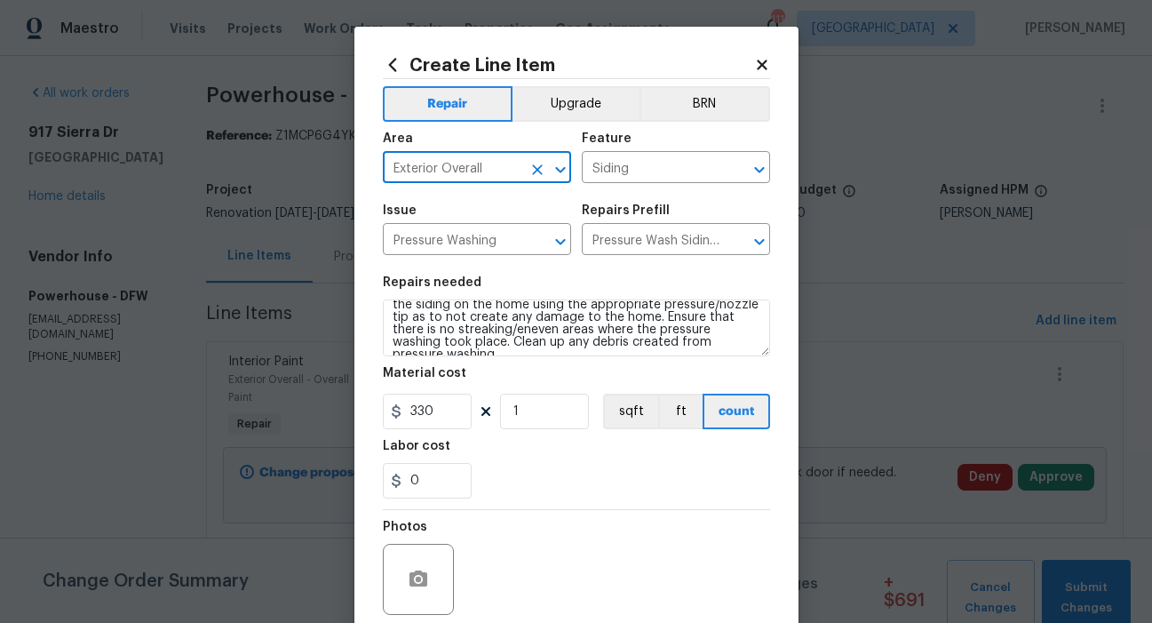
scroll to position [37, 0]
type input "Exterior Overall"
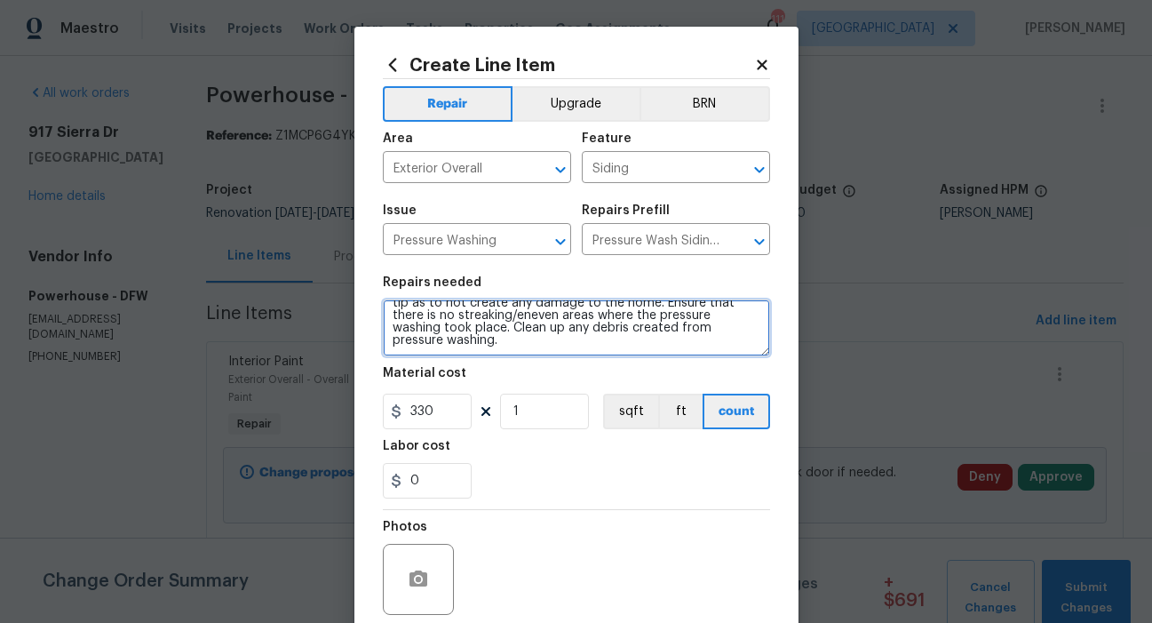
click at [581, 342] on textarea "Protect areas as needed for pressure washing. Pressure wash the siding on the h…" at bounding box center [576, 327] width 387 height 57
type textarea "Protect areas as needed for pressure washing. Pressure wash the siding on the h…"
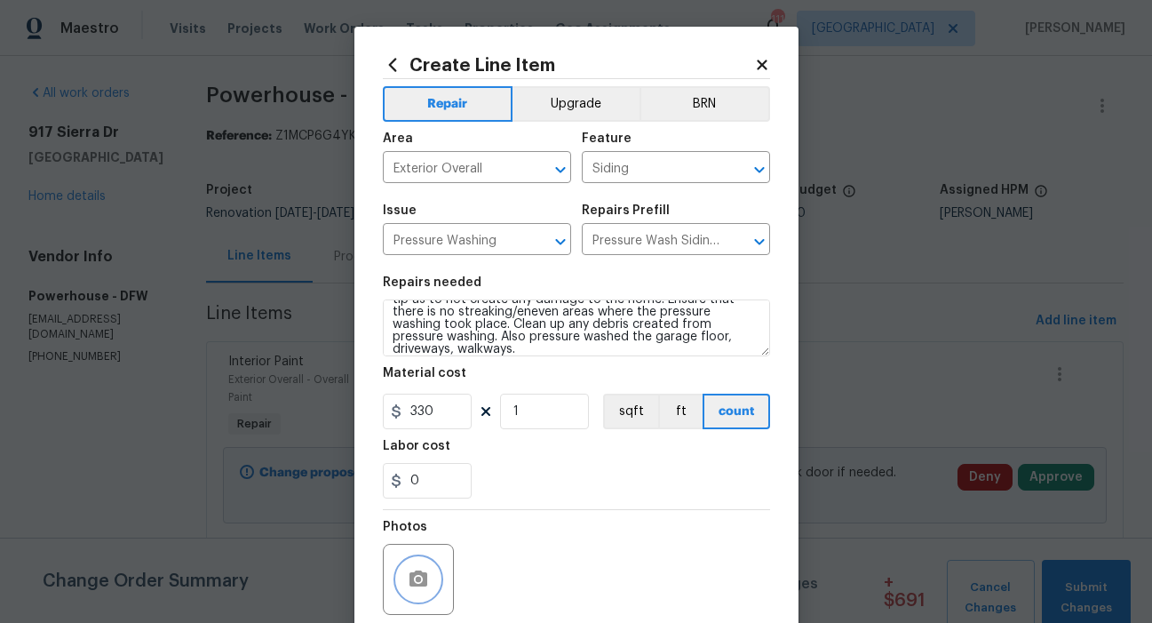
click at [408, 569] on icon "button" at bounding box center [418, 579] width 21 height 21
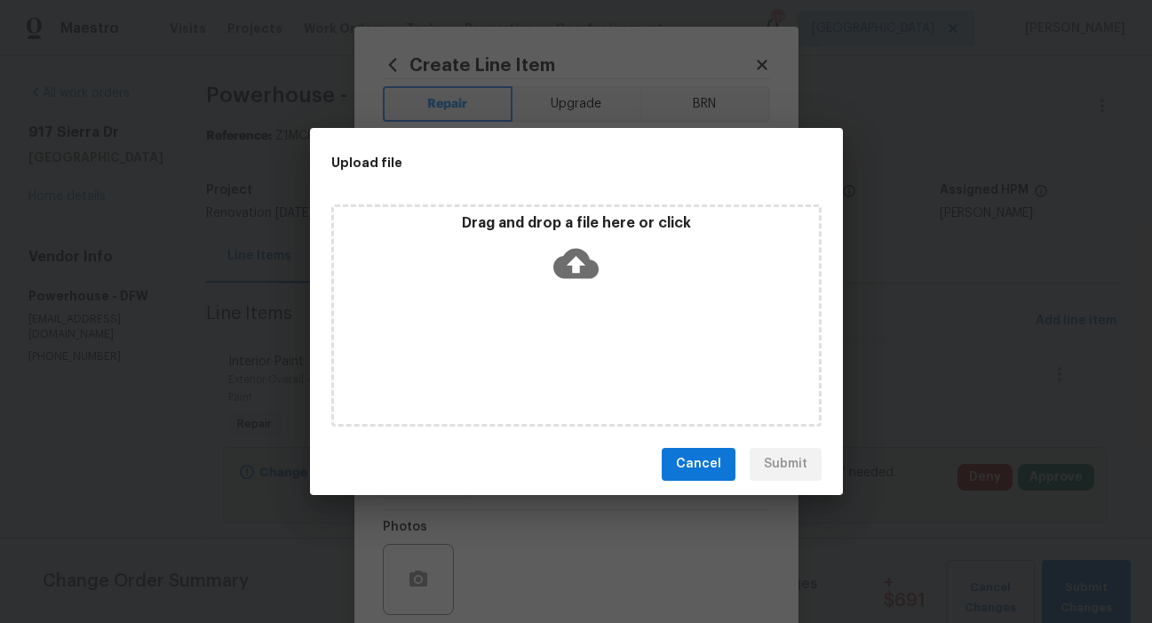
click at [577, 263] on icon at bounding box center [575, 263] width 45 height 45
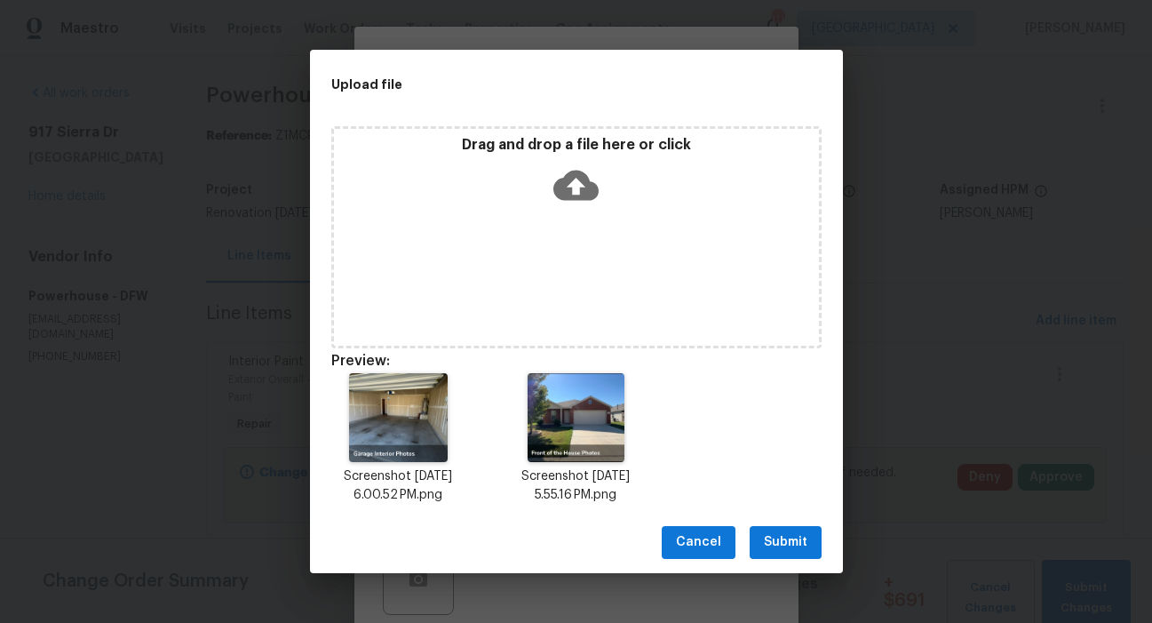
drag, startPoint x: 793, startPoint y: 547, endPoint x: 807, endPoint y: 534, distance: 18.8
click at [793, 547] on span "Submit" at bounding box center [786, 542] width 44 height 22
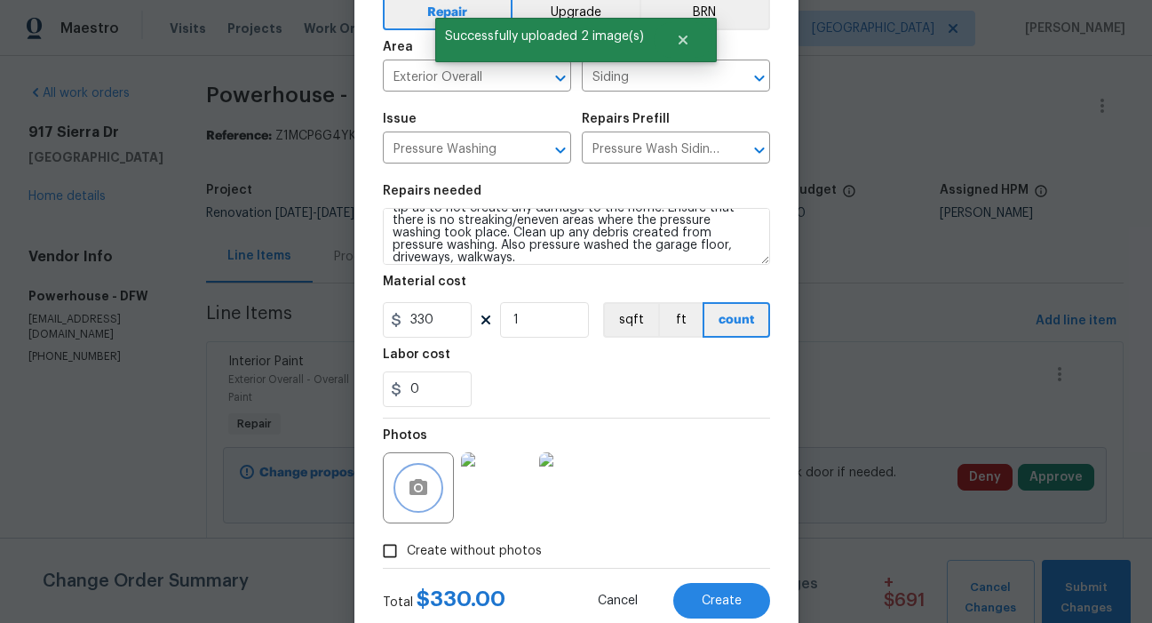
scroll to position [142, 0]
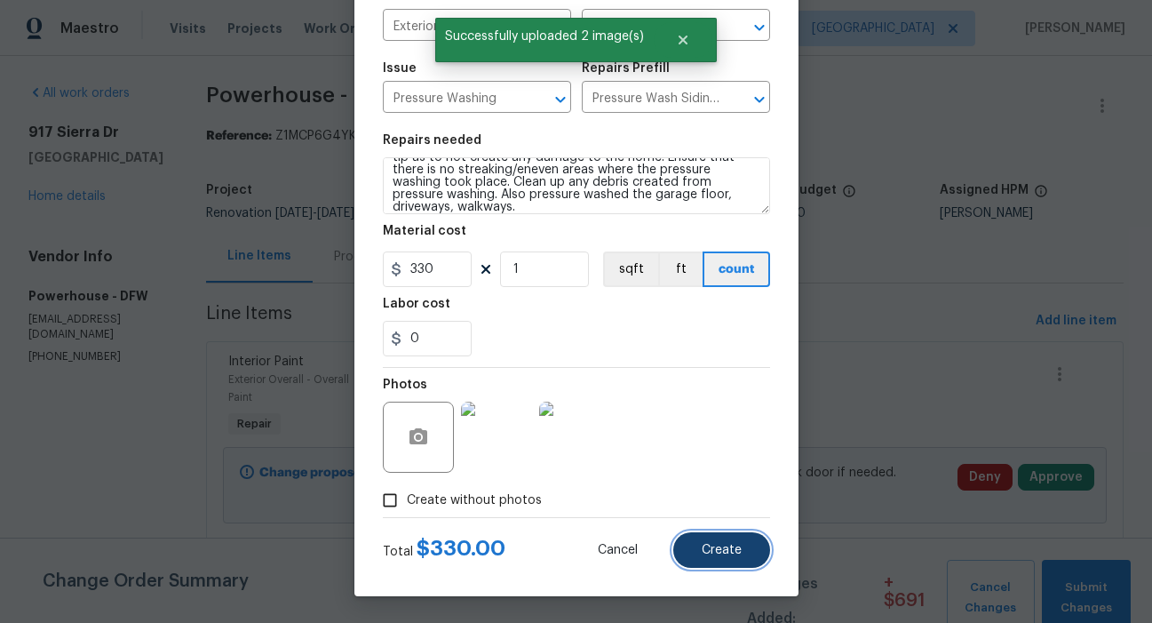
click at [702, 553] on span "Create" at bounding box center [722, 550] width 40 height 13
type input "0"
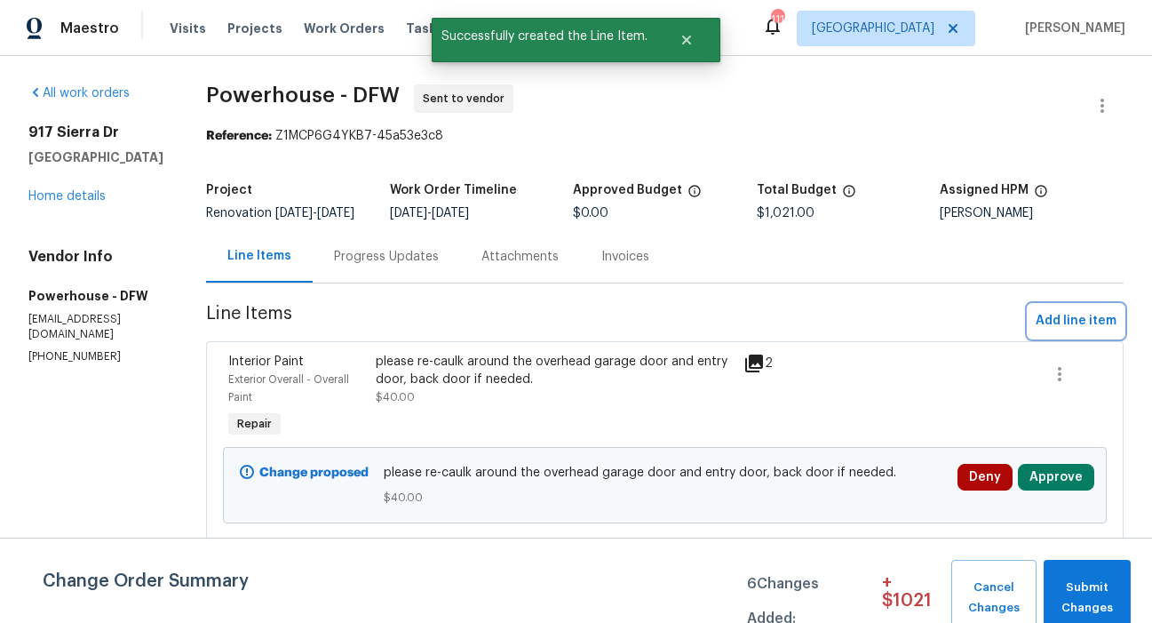
click at [1063, 330] on span "Add line item" at bounding box center [1076, 321] width 81 height 22
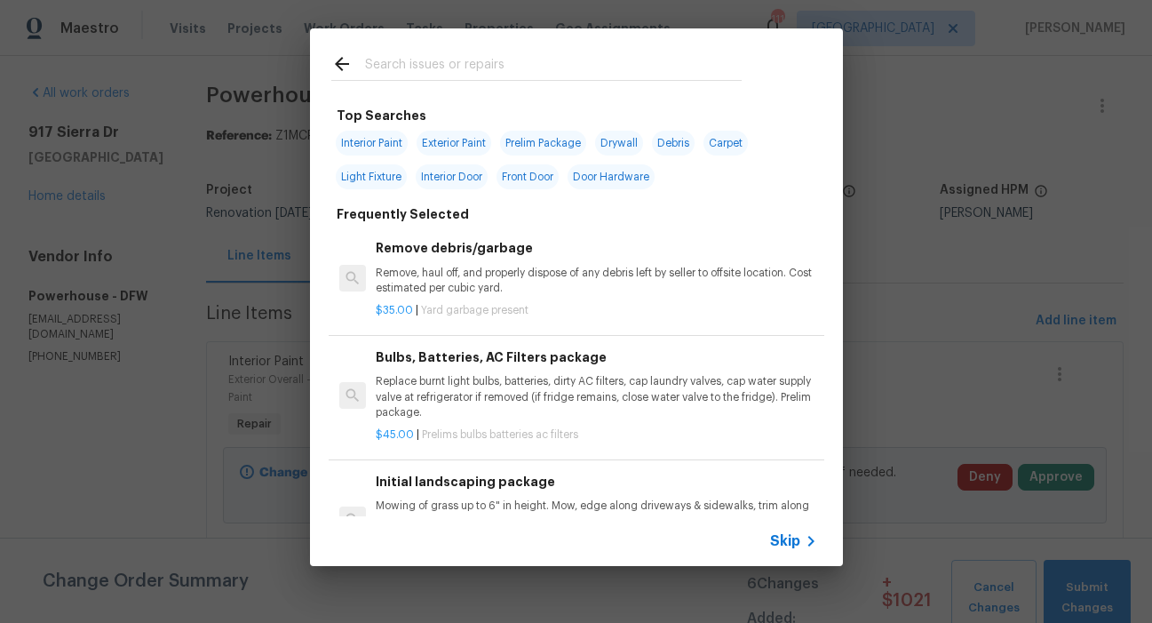
click at [454, 68] on input "text" at bounding box center [553, 66] width 377 height 27
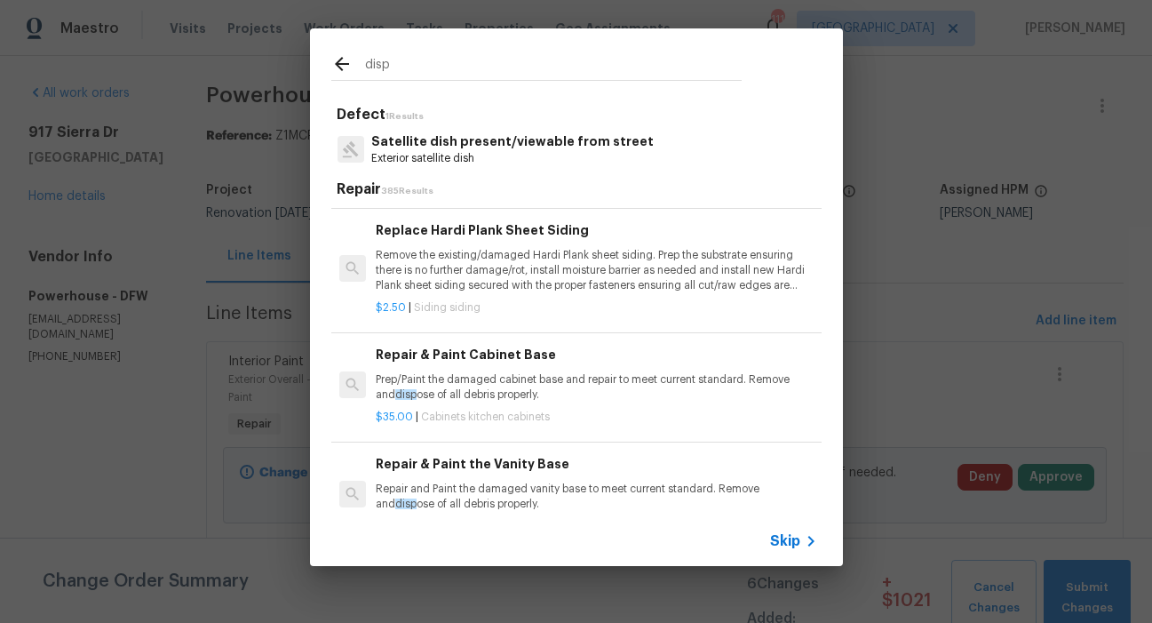
scroll to position [2067, 0]
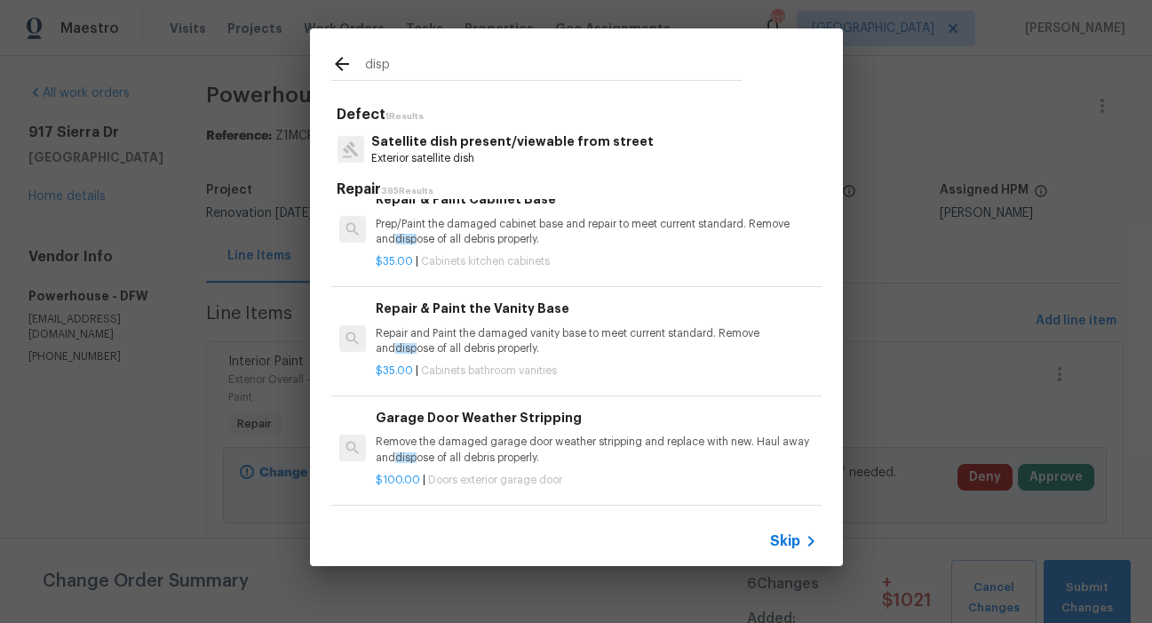
drag, startPoint x: 398, startPoint y: 68, endPoint x: 338, endPoint y: 64, distance: 60.6
click at [338, 64] on div "disp" at bounding box center [536, 66] width 410 height 27
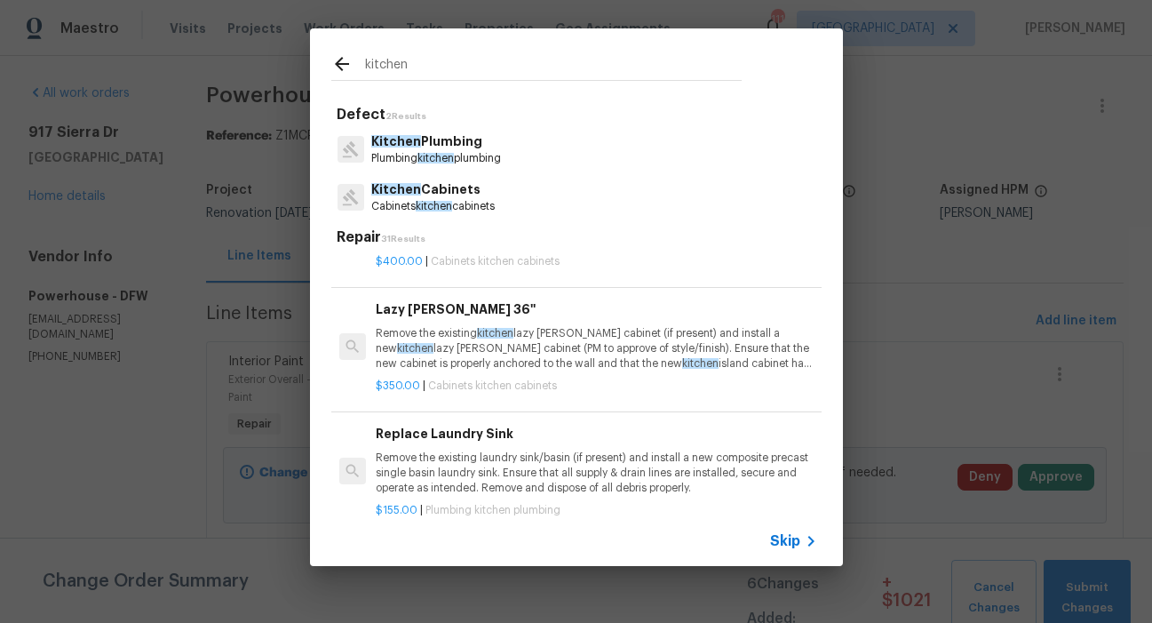
type input "kitchen"
click at [420, 144] on p "Kitchen Plumbing" at bounding box center [436, 141] width 130 height 19
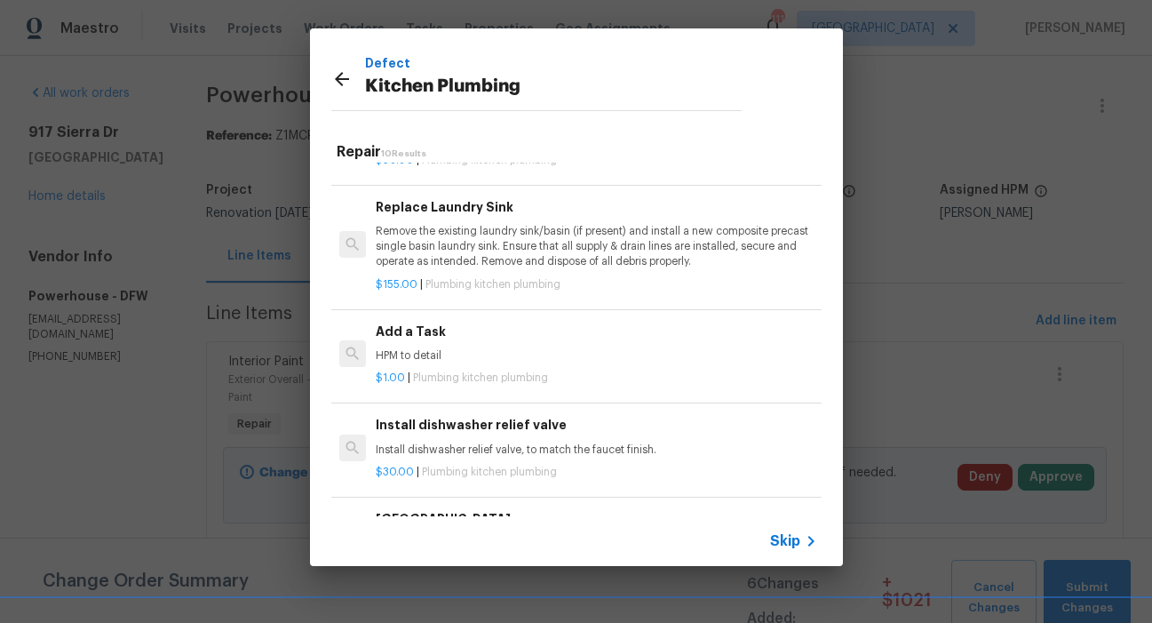
scroll to position [724, 0]
click at [483, 348] on p "HPM to detail" at bounding box center [596, 355] width 441 height 15
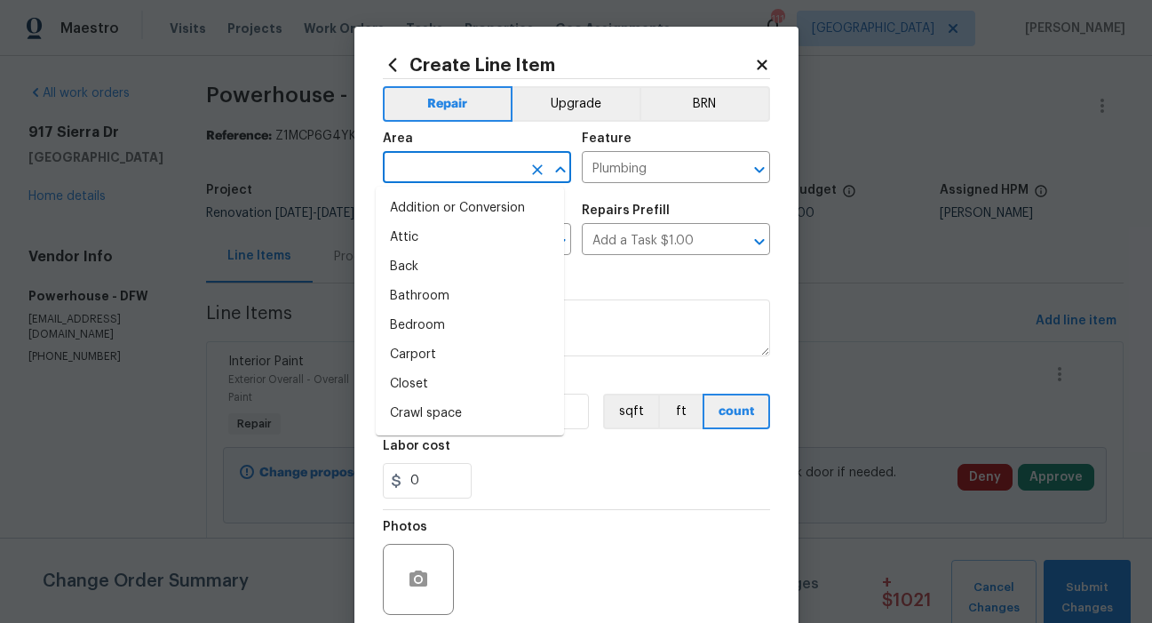
click at [506, 164] on input "text" at bounding box center [452, 169] width 139 height 28
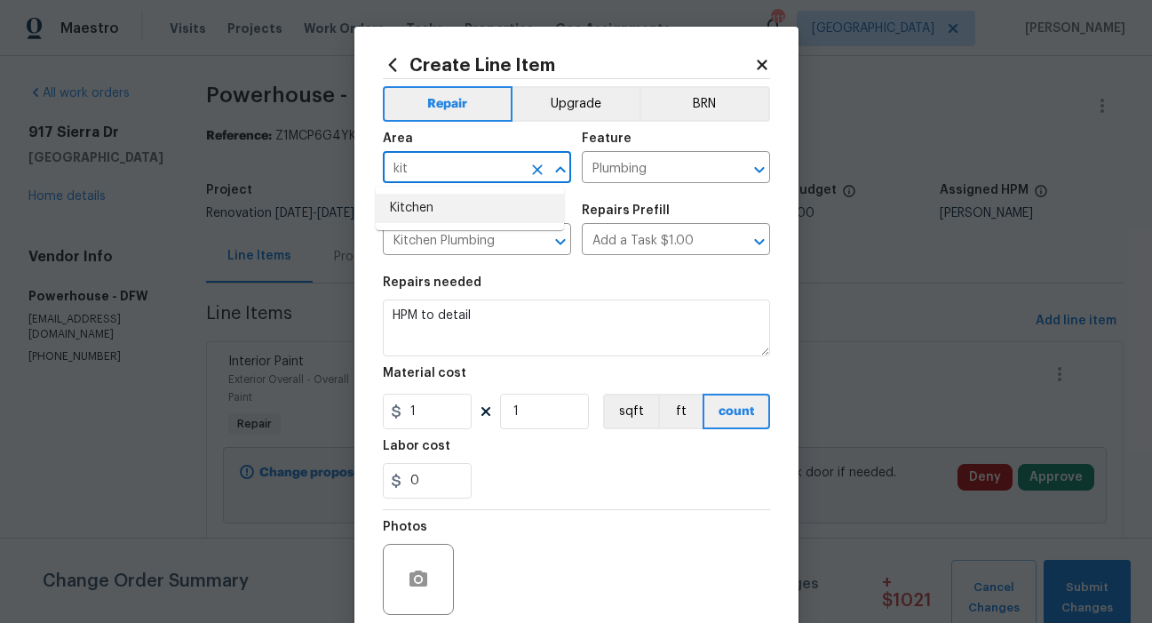
click at [418, 207] on li "Kitchen" at bounding box center [470, 208] width 188 height 29
type input "Kitchen"
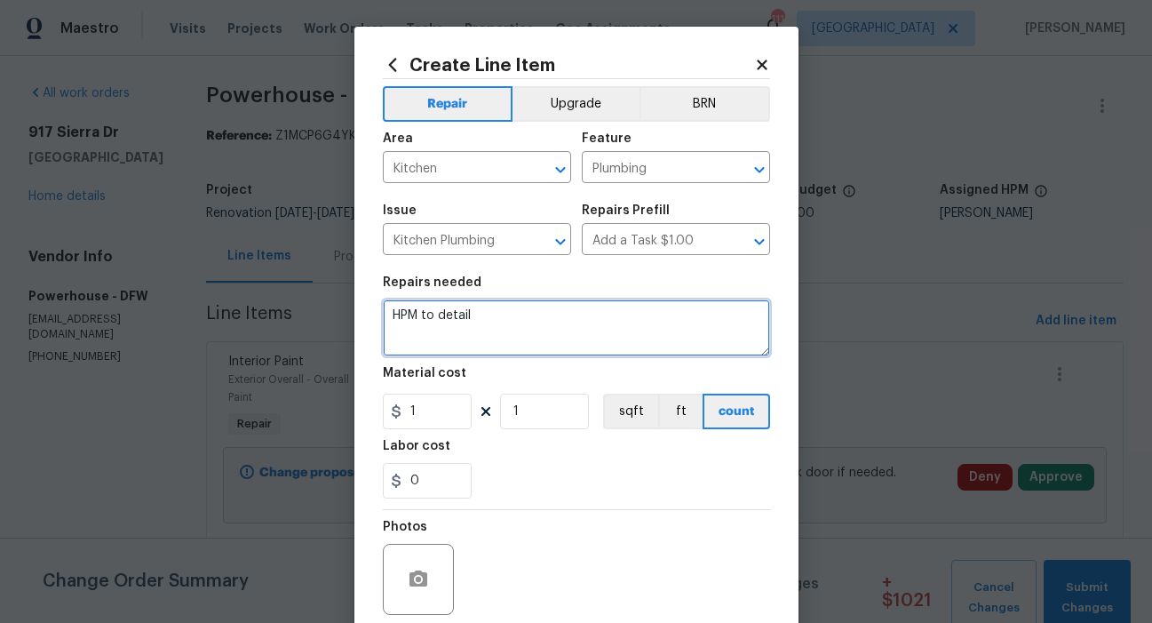
drag, startPoint x: 473, startPoint y: 317, endPoint x: 382, endPoint y: 316, distance: 90.6
click at [383, 316] on textarea "HPM to detail" at bounding box center [576, 327] width 387 height 57
type textarea "The disposal is jammed, please clean it out and ensure that it works properly. …"
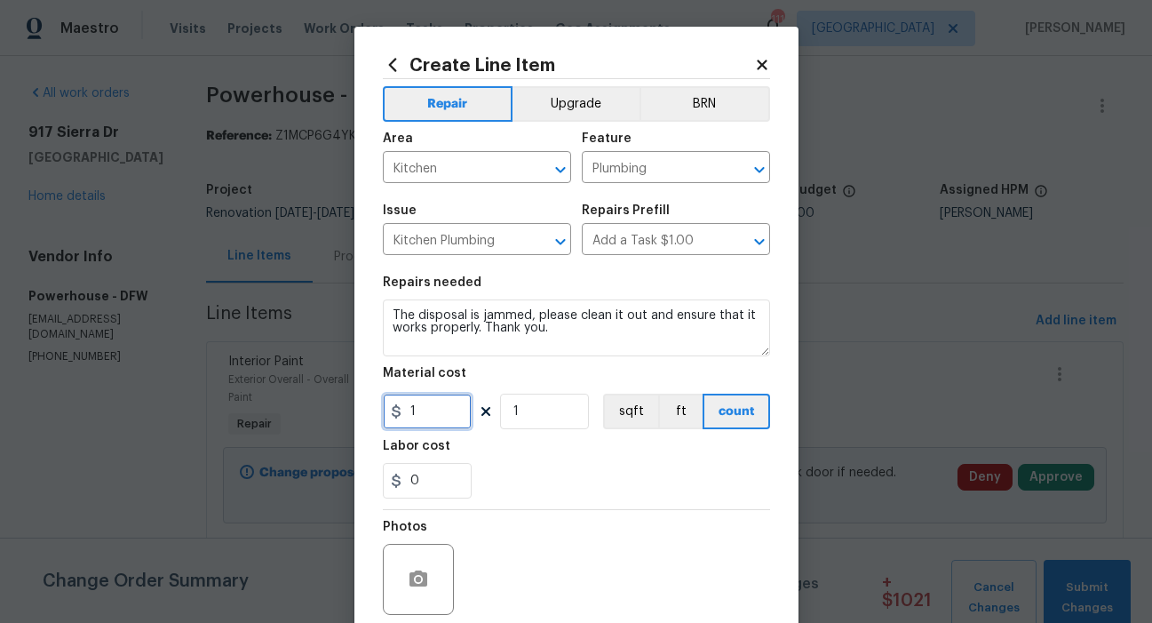
drag, startPoint x: 399, startPoint y: 414, endPoint x: 430, endPoint y: 412, distance: 31.1
click at [430, 412] on input "1" at bounding box center [427, 412] width 89 height 36
type input "30"
click at [415, 577] on circle "button" at bounding box center [417, 579] width 5 height 5
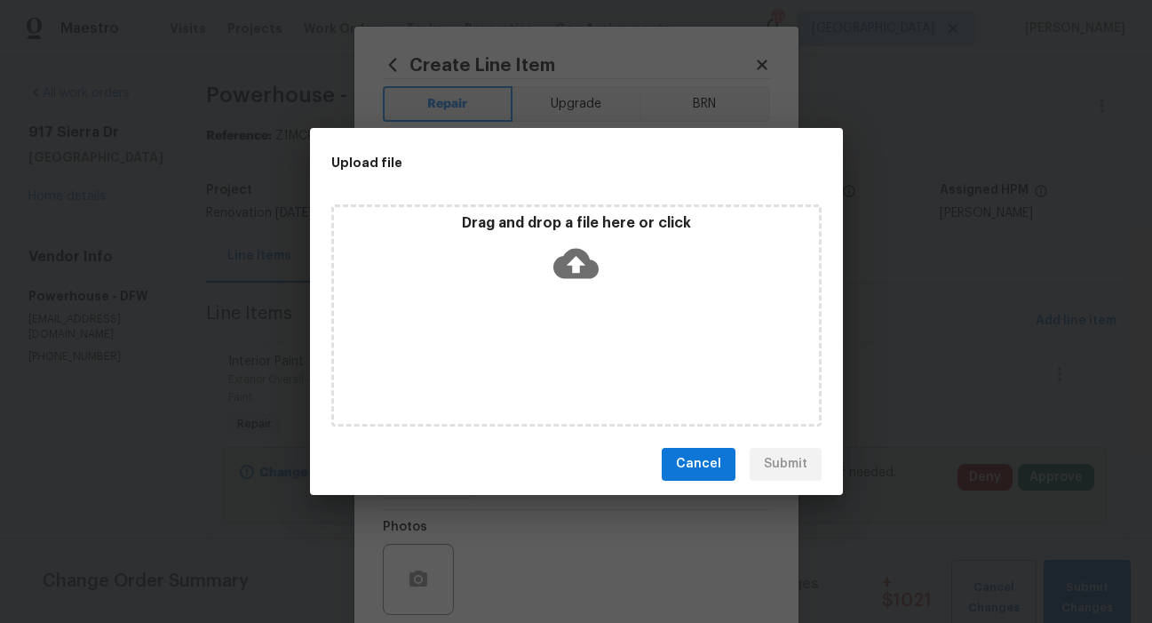
click at [584, 273] on icon at bounding box center [575, 263] width 45 height 30
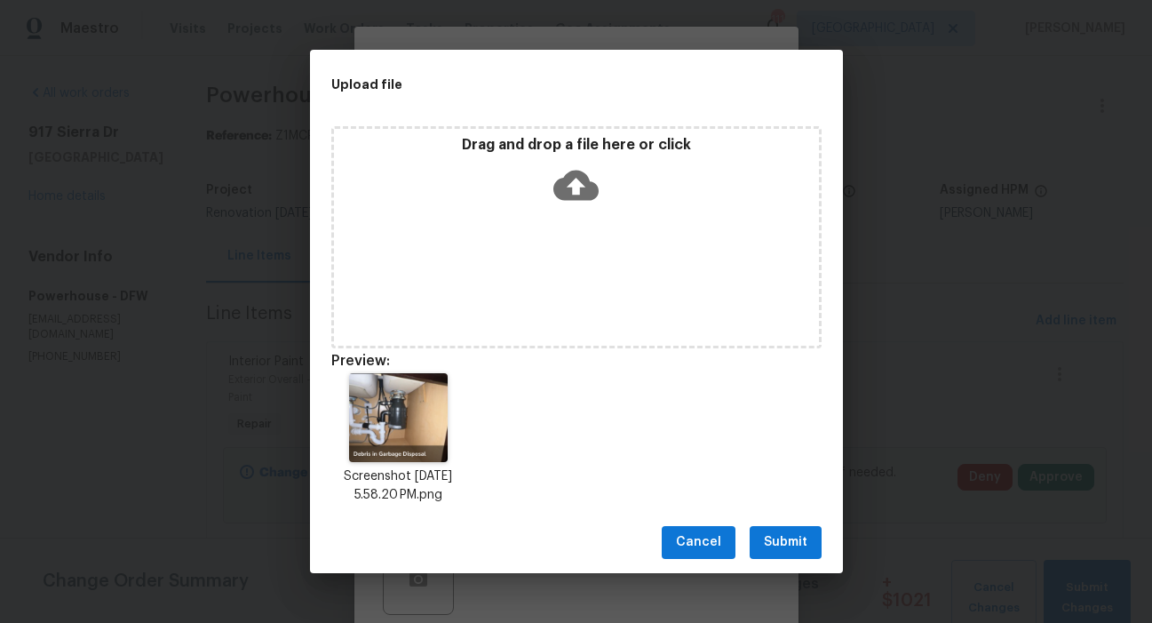
click at [783, 541] on span "Submit" at bounding box center [786, 542] width 44 height 22
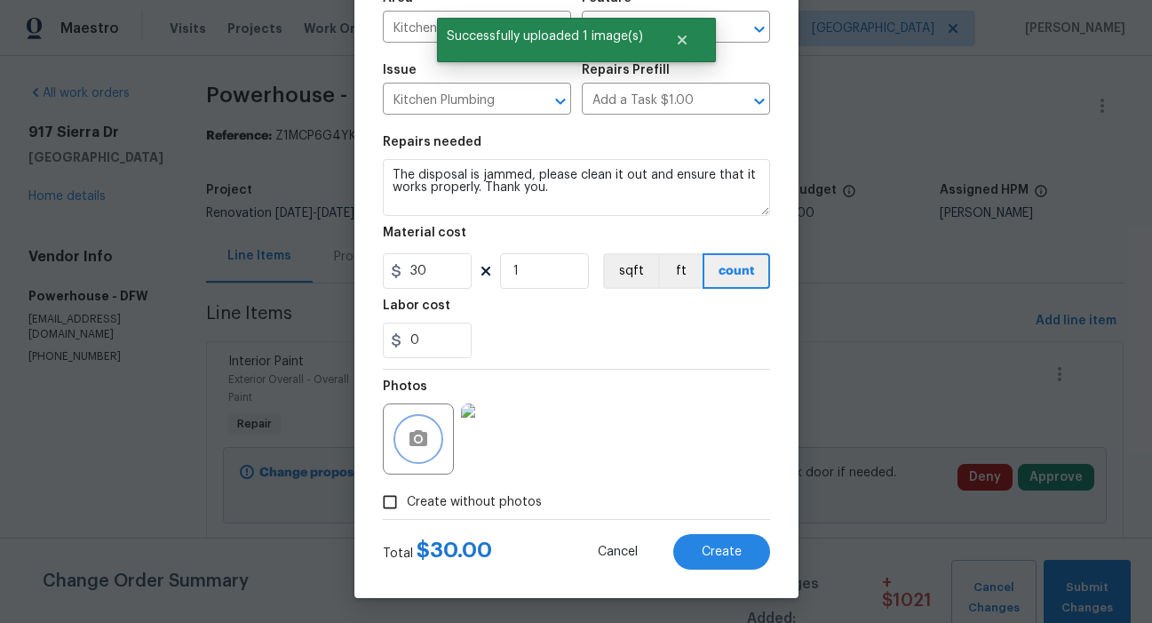
scroll to position [142, 0]
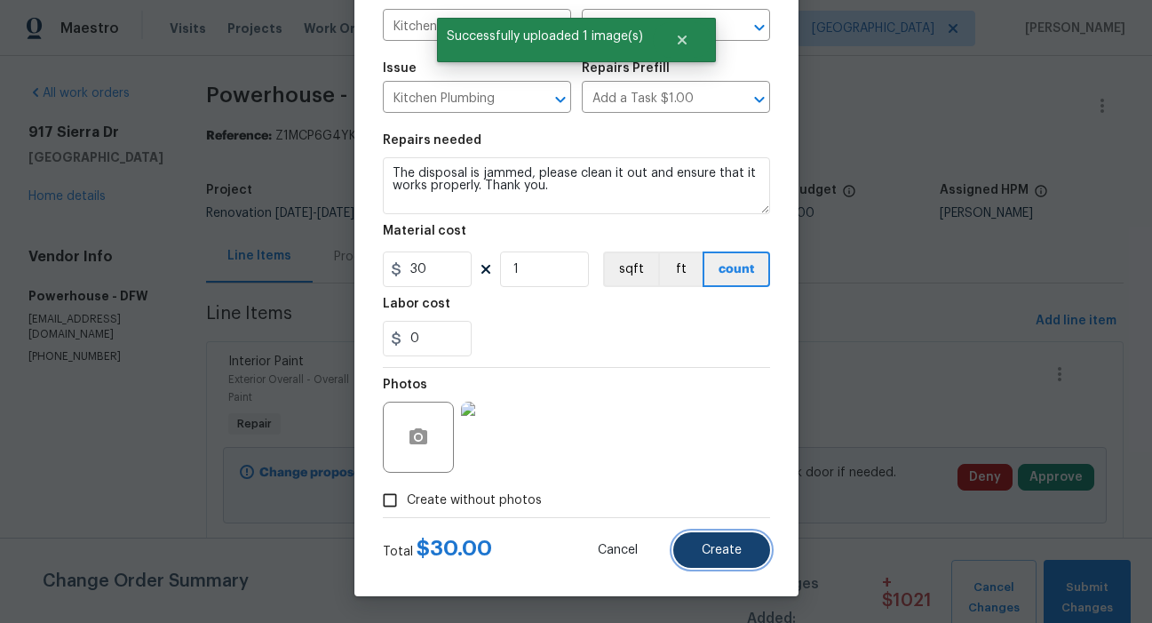
click at [723, 549] on span "Create" at bounding box center [722, 550] width 40 height 13
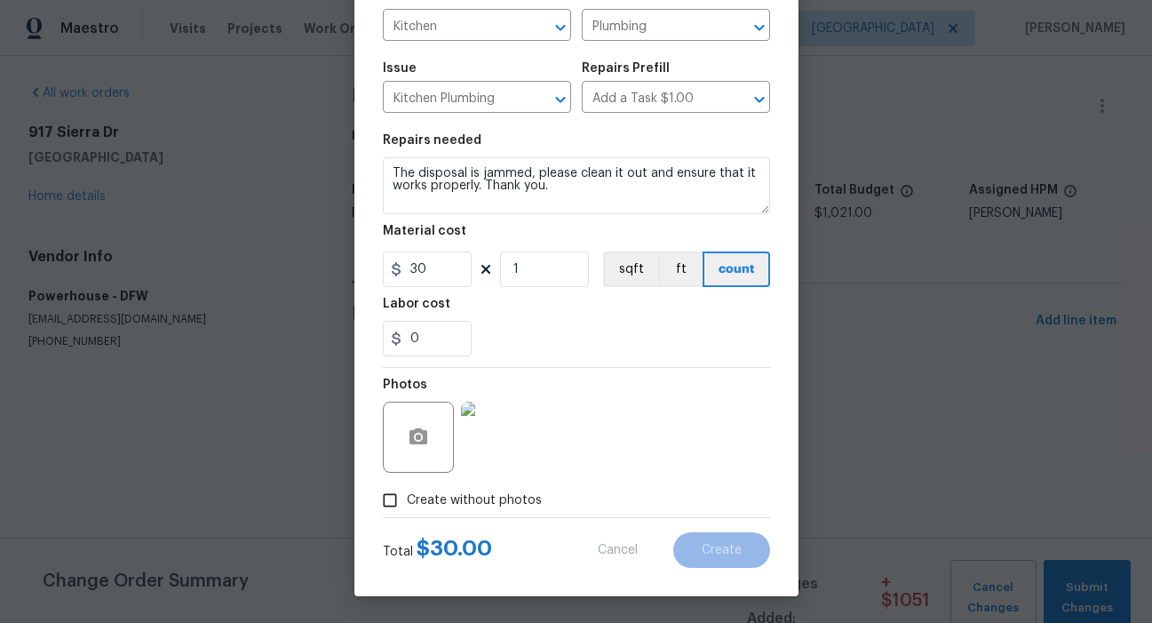
type input "0"
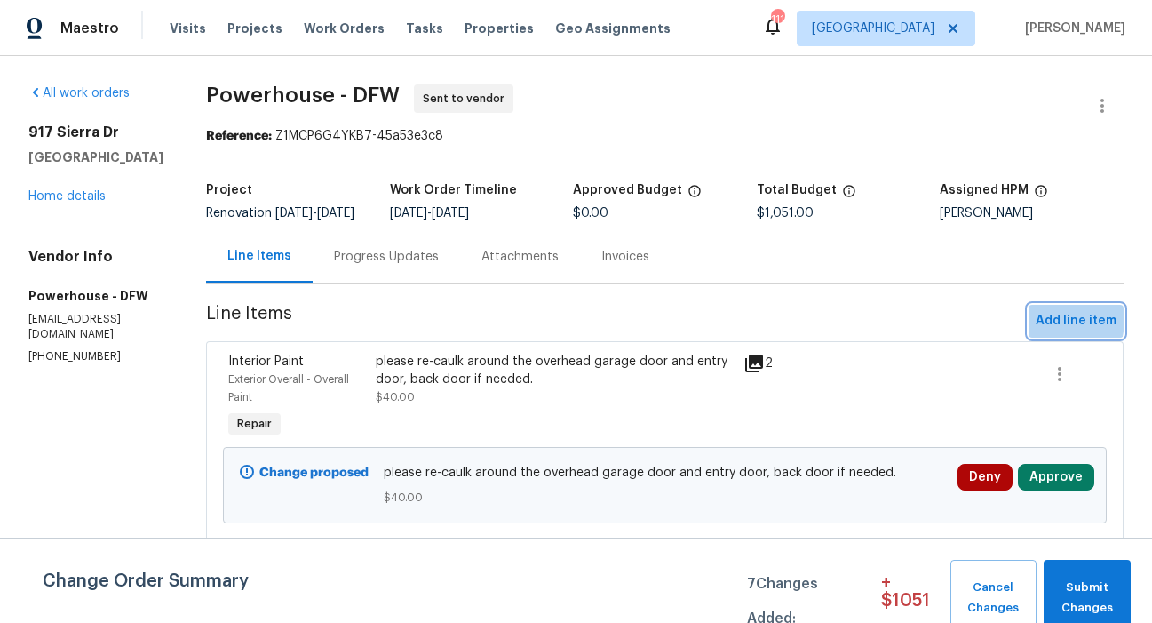
click at [1036, 332] on span "Add line item" at bounding box center [1076, 321] width 81 height 22
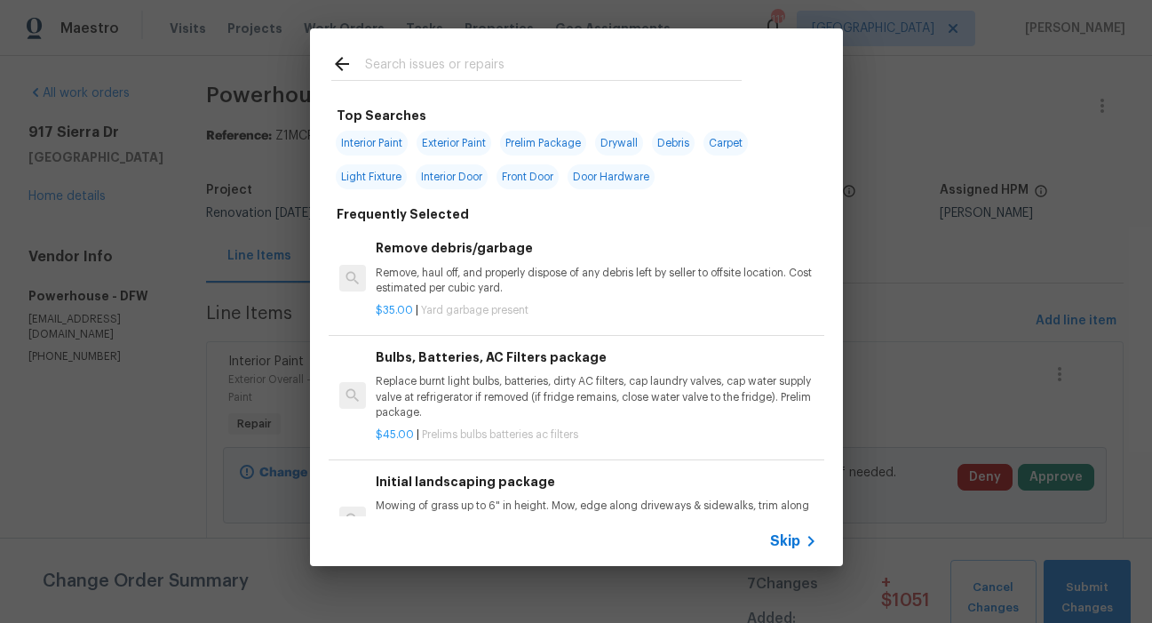
click at [559, 142] on span "Prelim Package" at bounding box center [543, 143] width 86 height 25
type input "Prelim Package"
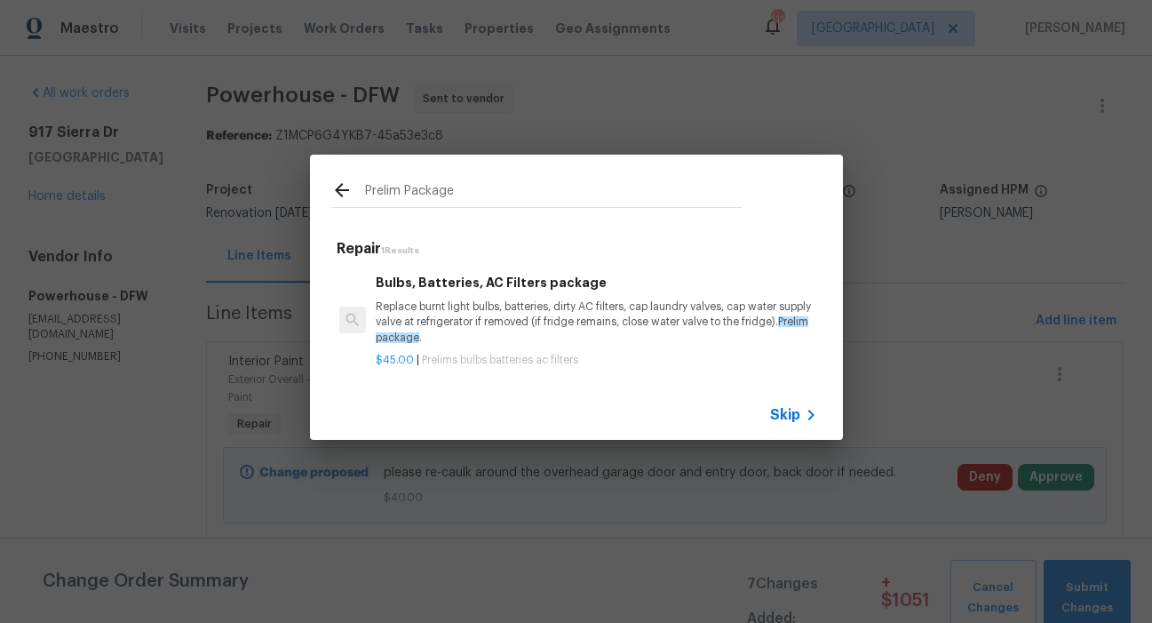
click at [346, 181] on icon at bounding box center [341, 189] width 21 height 21
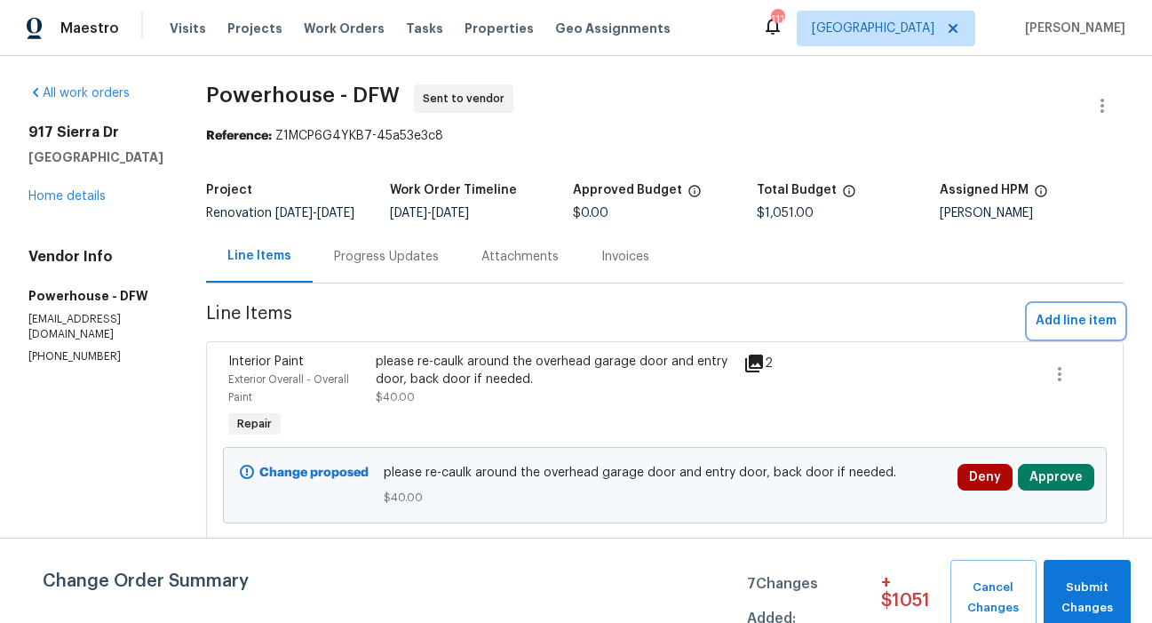
click at [1040, 332] on span "Add line item" at bounding box center [1076, 321] width 81 height 22
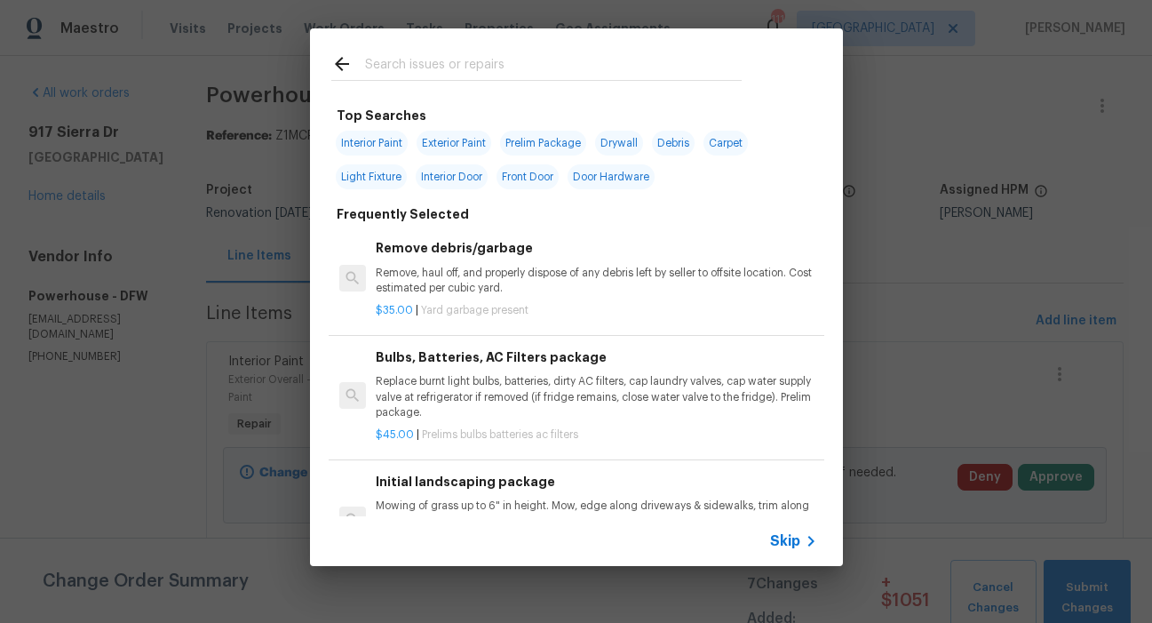
click at [546, 71] on input "text" at bounding box center [553, 66] width 377 height 27
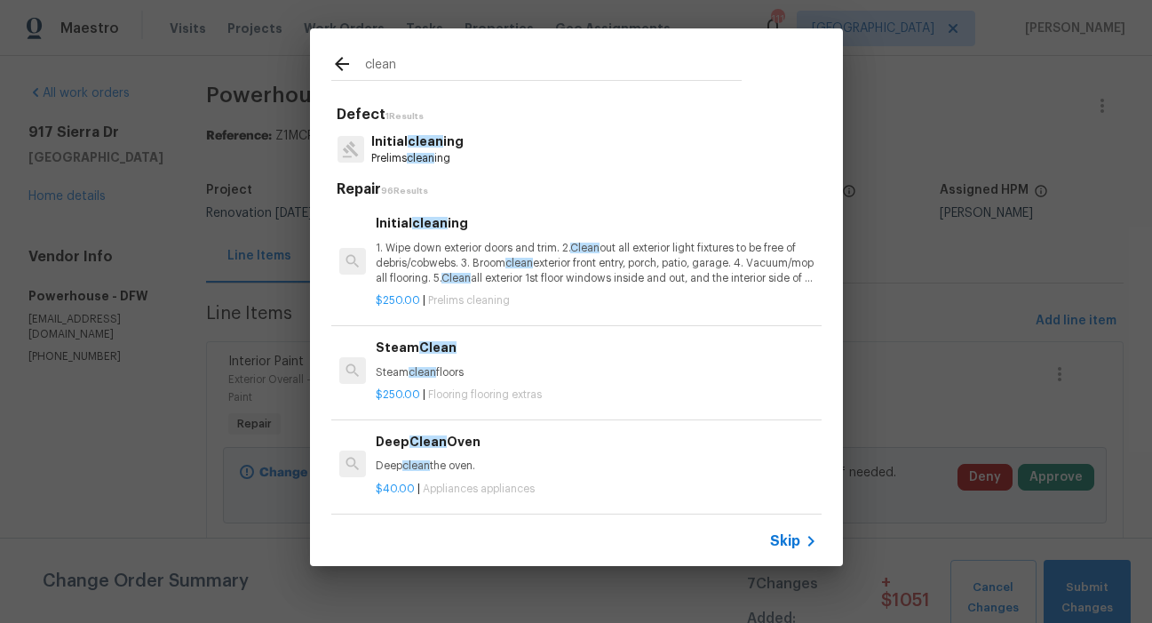
type input "clean"
click at [400, 148] on p "Initial clean ing" at bounding box center [417, 141] width 92 height 19
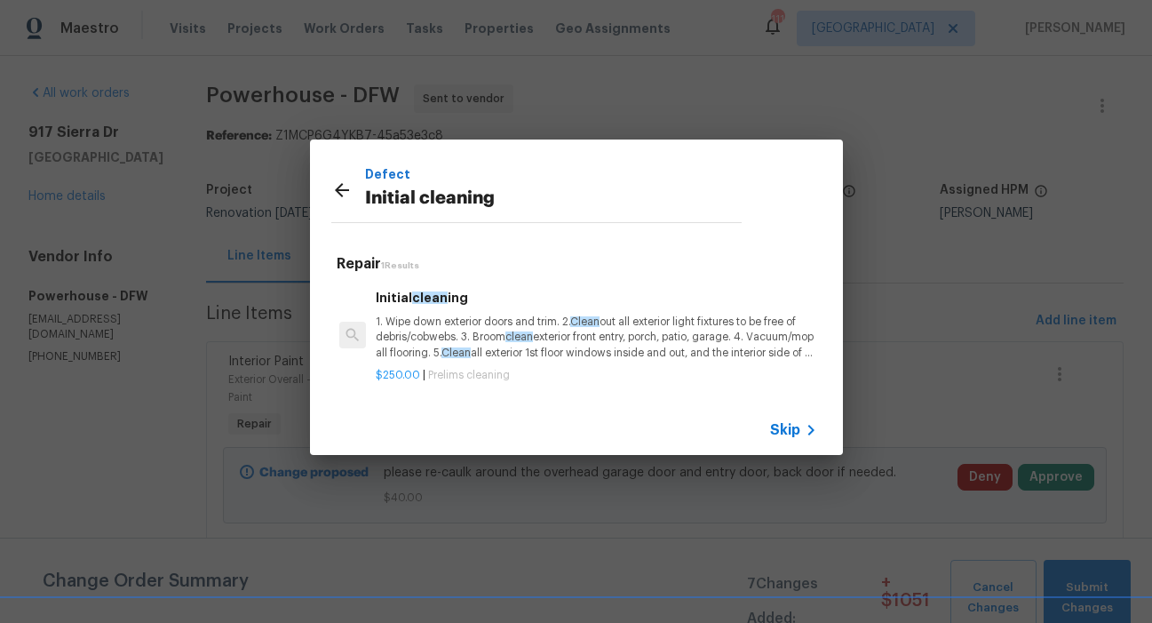
click at [478, 334] on p "1. Wipe down exterior doors and trim. 2. Clean out all exterior light fixtures …" at bounding box center [596, 337] width 441 height 45
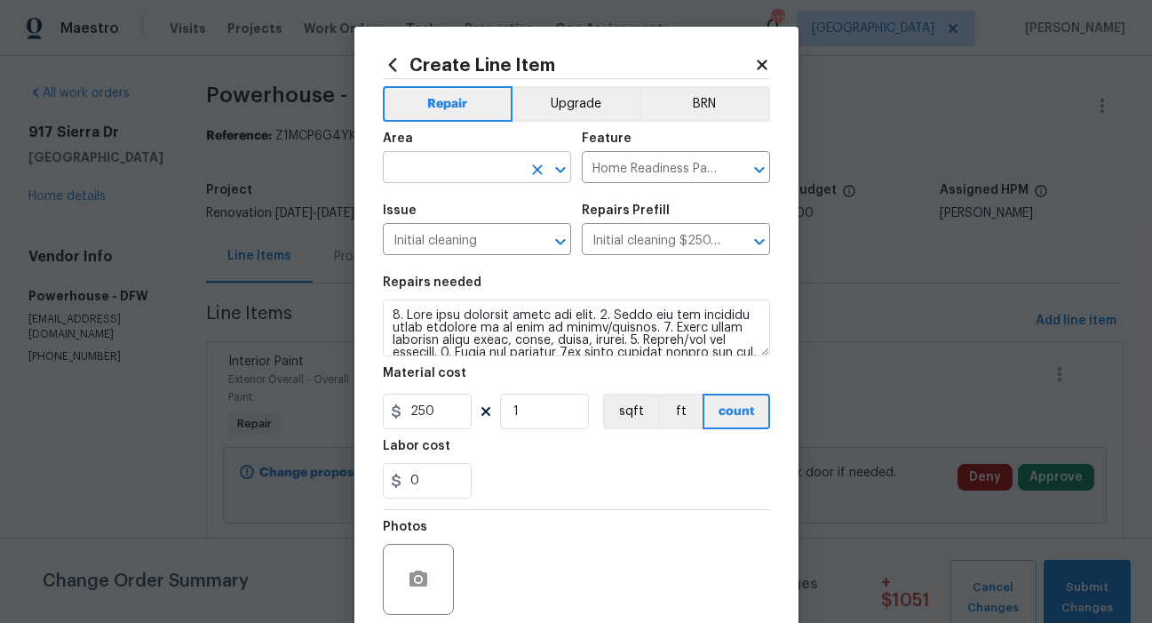
click at [466, 167] on input "text" at bounding box center [452, 169] width 139 height 28
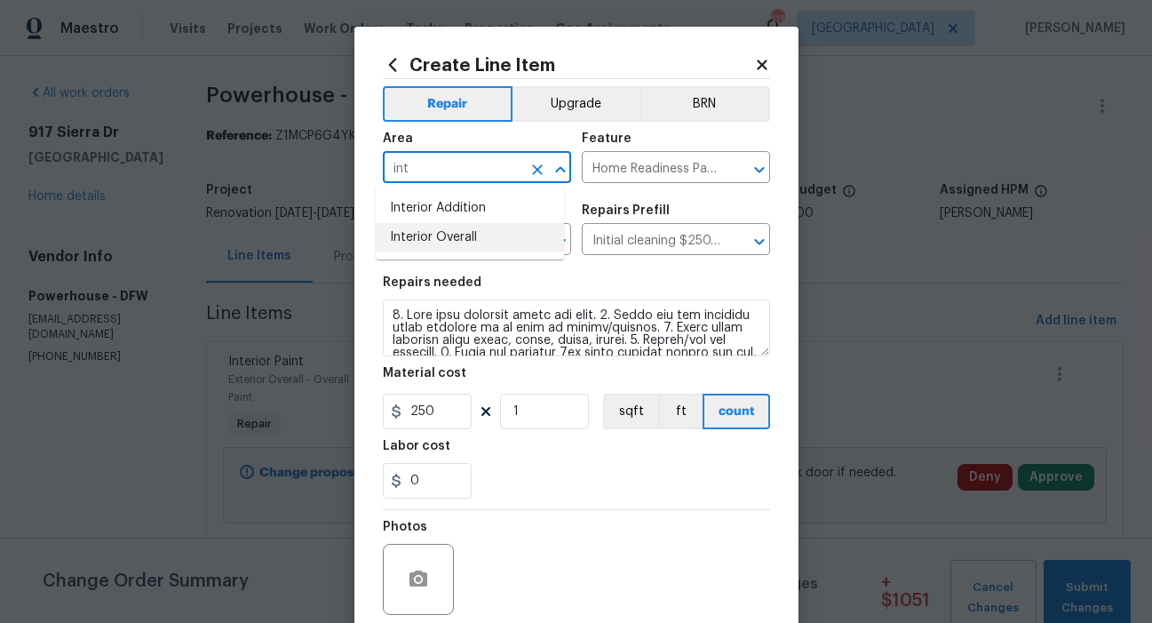
click at [434, 237] on li "Interior Overall" at bounding box center [470, 237] width 188 height 29
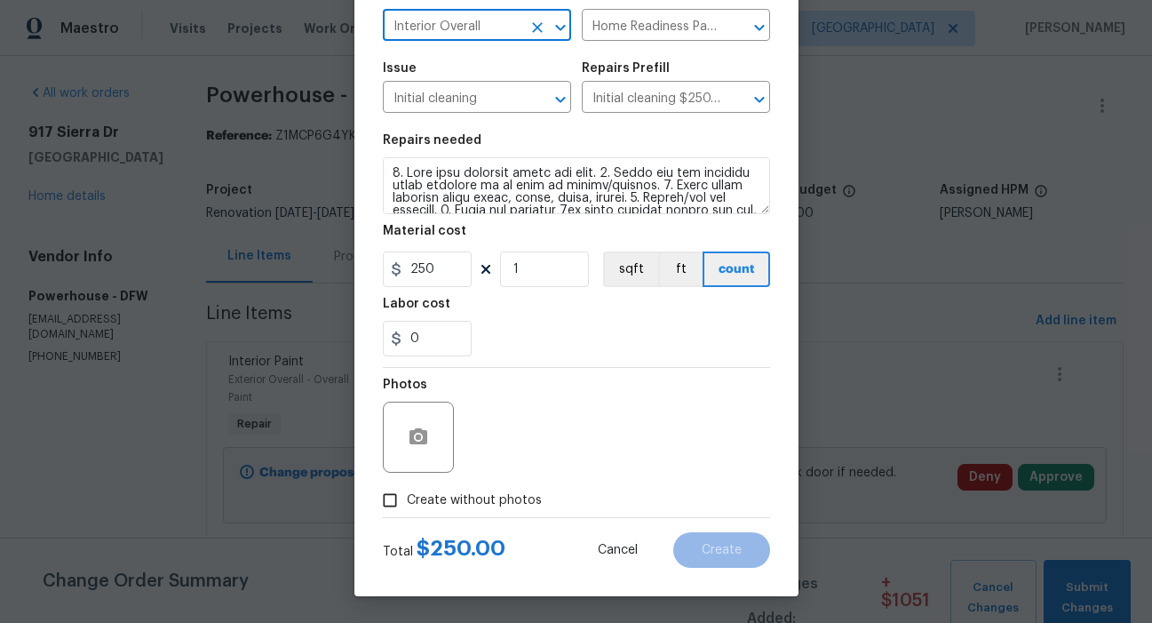
type input "Interior Overall"
click at [415, 437] on circle "button" at bounding box center [417, 436] width 5 height 5
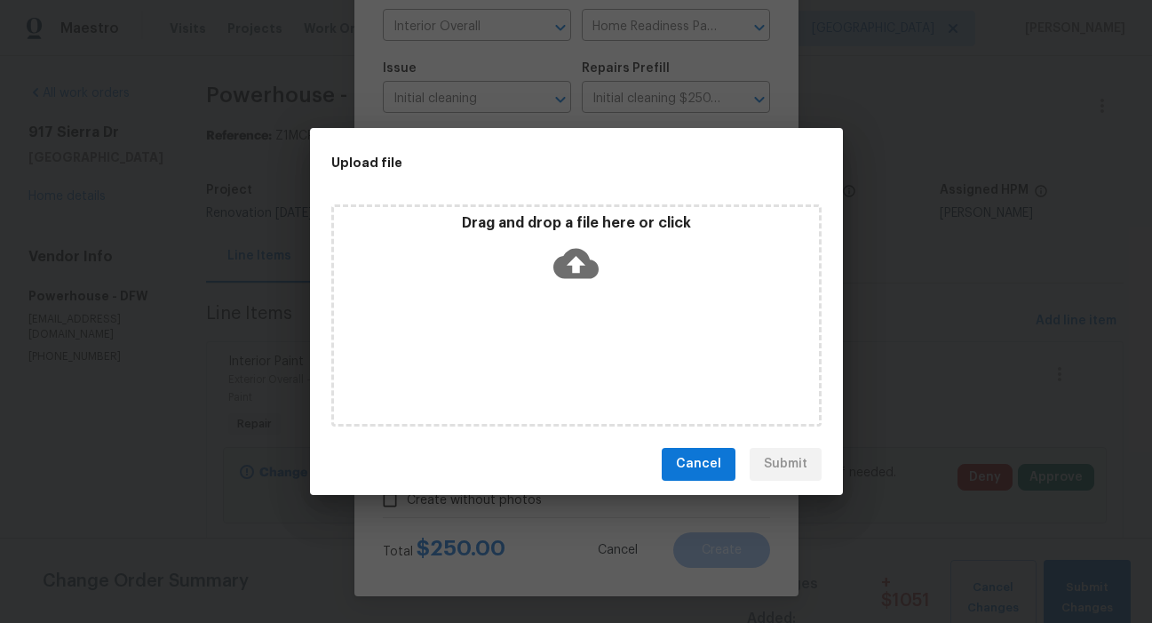
click at [577, 266] on icon at bounding box center [575, 263] width 45 height 45
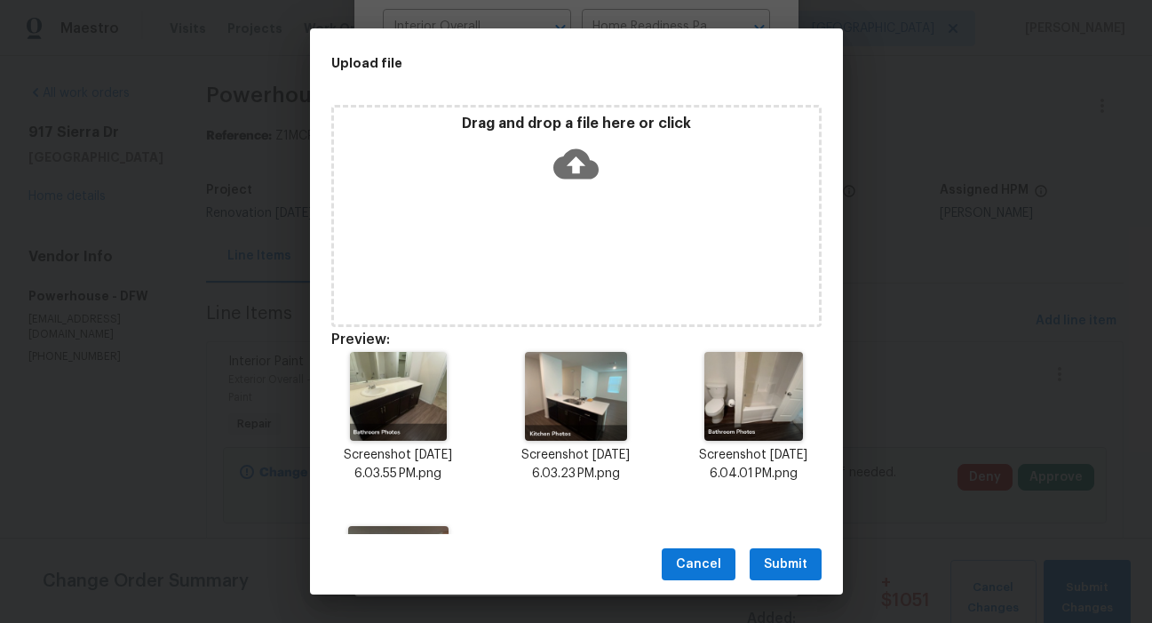
click at [782, 569] on span "Submit" at bounding box center [786, 564] width 44 height 22
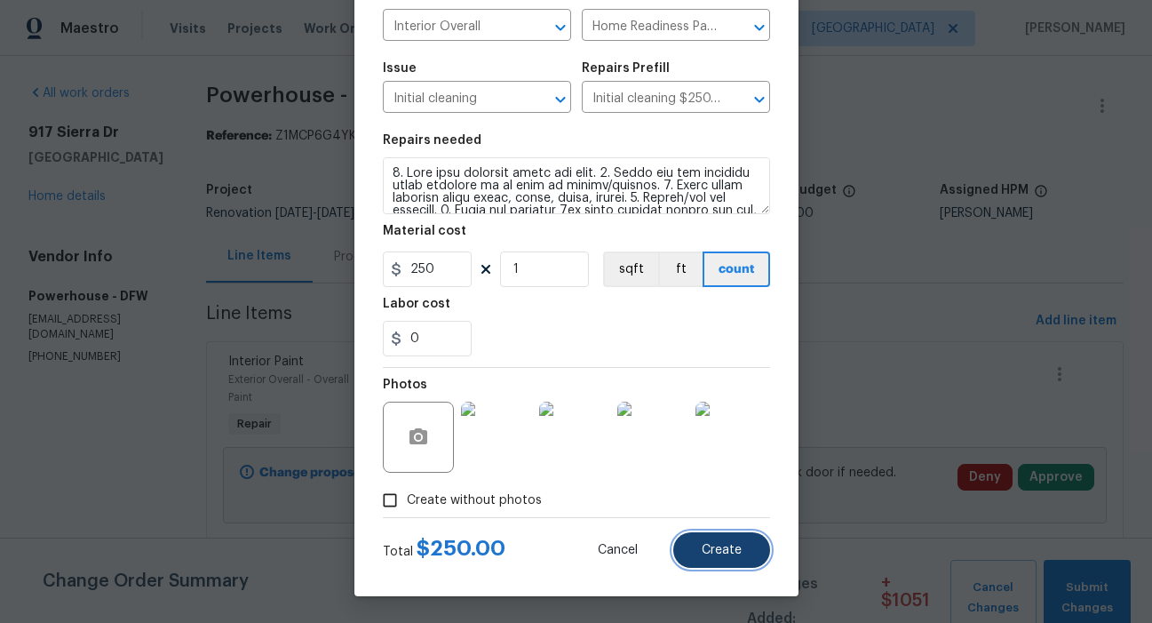
click at [714, 550] on span "Create" at bounding box center [722, 550] width 40 height 13
type input "0"
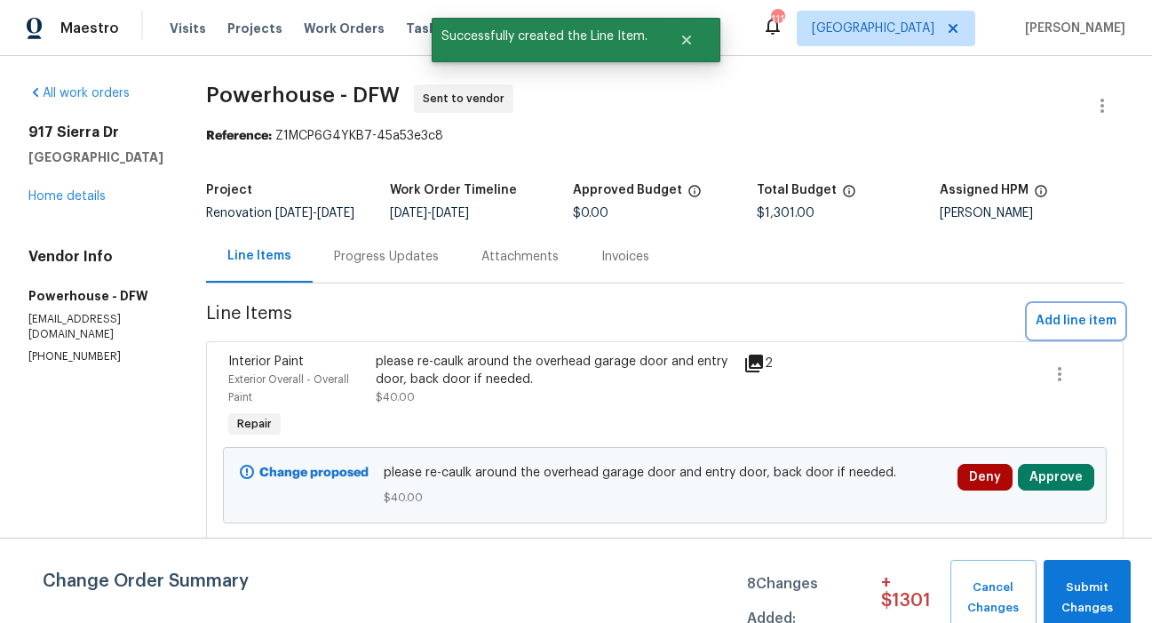
click at [1036, 332] on span "Add line item" at bounding box center [1076, 321] width 81 height 22
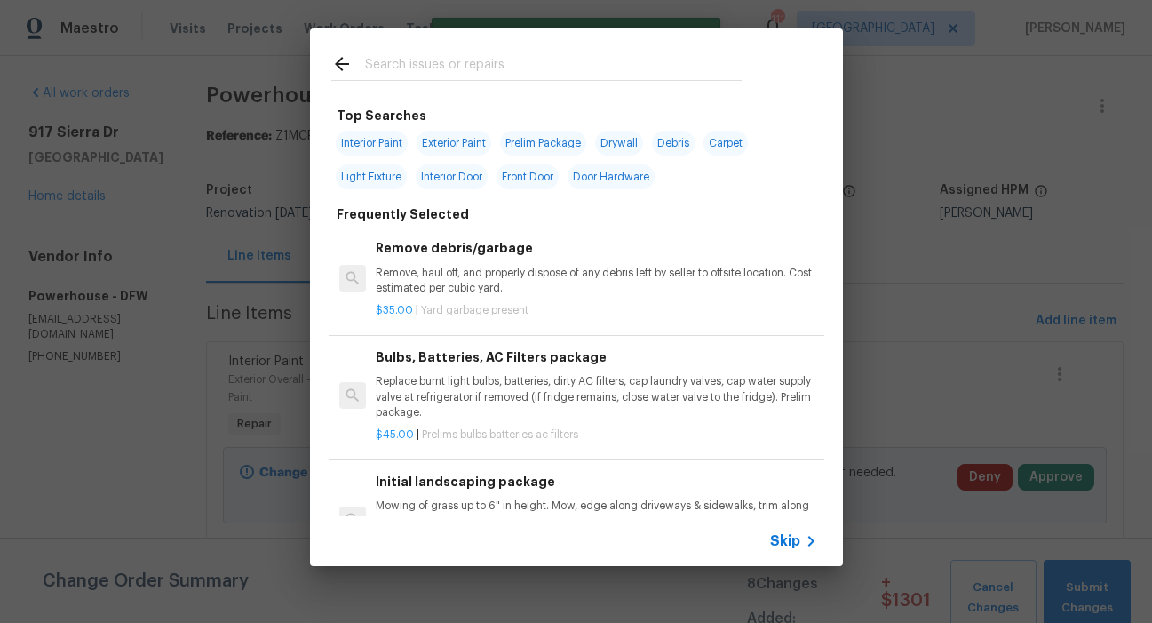
click at [396, 145] on span "Interior Paint" at bounding box center [372, 143] width 72 height 25
type input "Interior Paint"
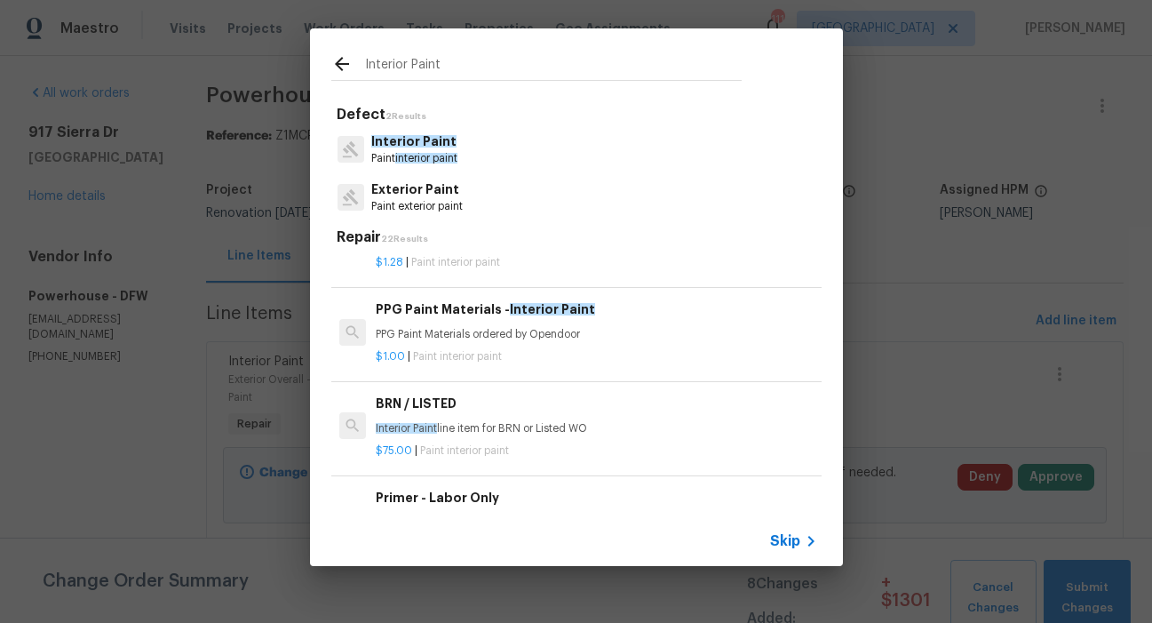
scroll to position [0, 0]
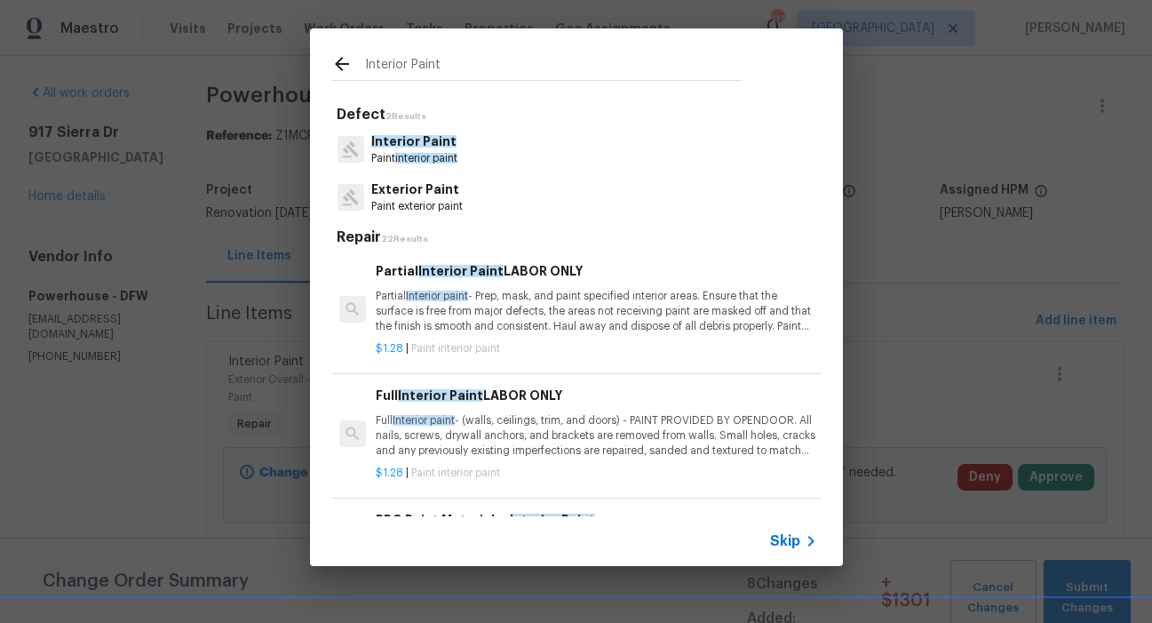
click at [519, 289] on p "Partial Interior paint - Prep, mask, and paint specified interior areas. Ensure…" at bounding box center [596, 311] width 441 height 45
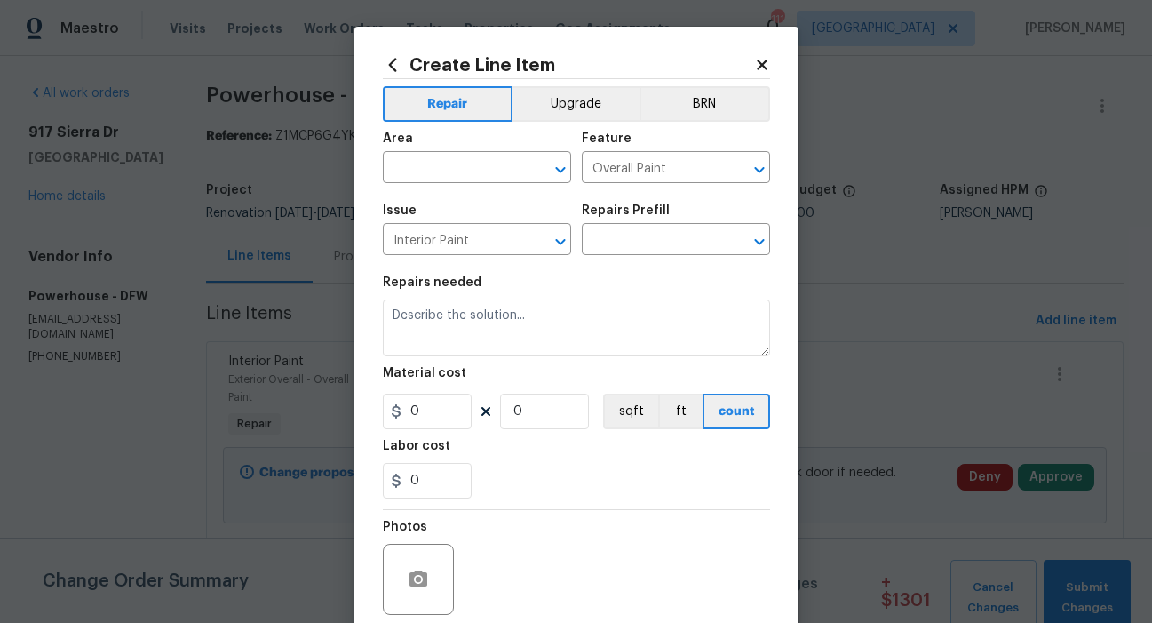
type input "Partial Interior Paint LABOR ONLY $1.28"
type textarea "Partial Interior paint - Prep, mask, and paint specified interior areas. Ensure…"
type input "1.28"
type input "1"
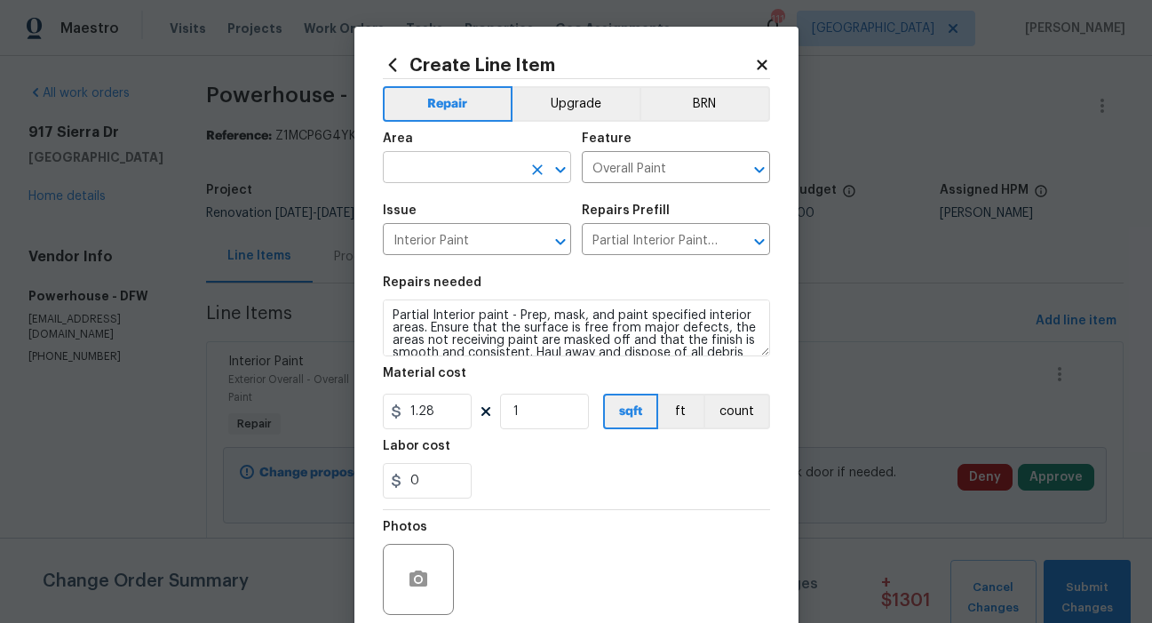
click at [486, 171] on input "text" at bounding box center [452, 169] width 139 height 28
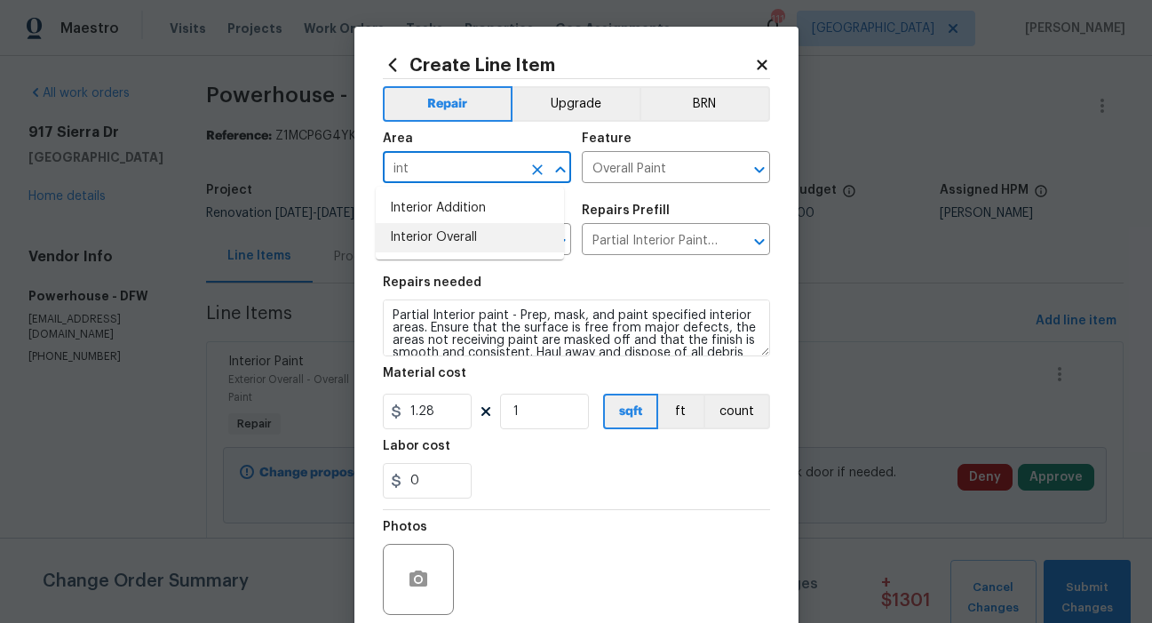
click at [448, 241] on li "Interior Overall" at bounding box center [470, 237] width 188 height 29
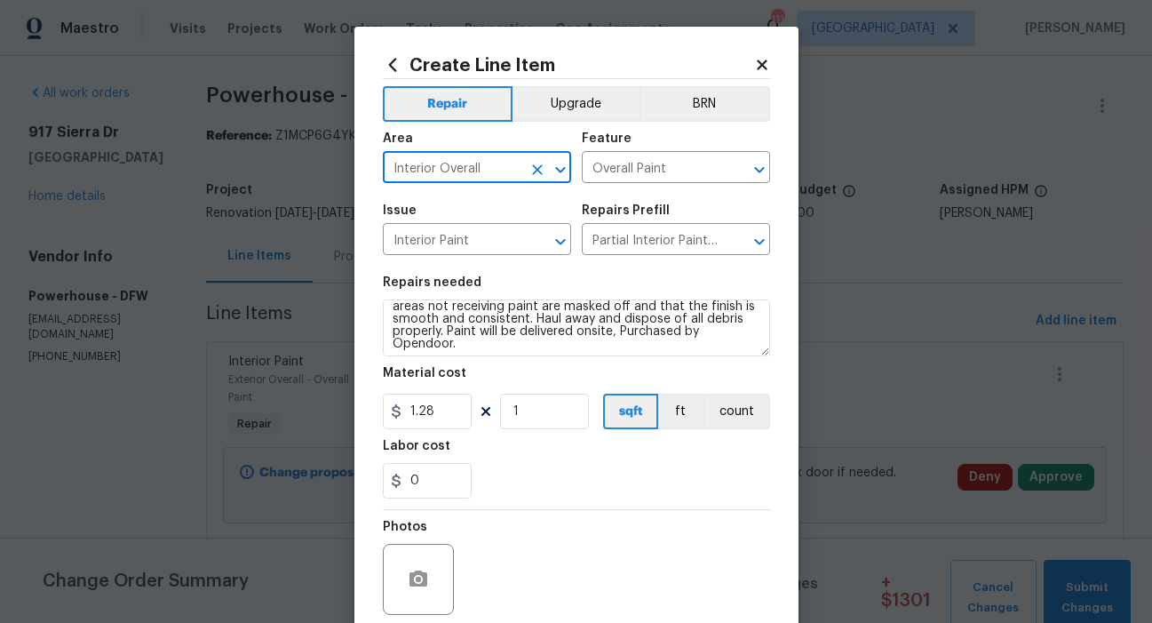
scroll to position [37, 0]
type input "Interior Overall"
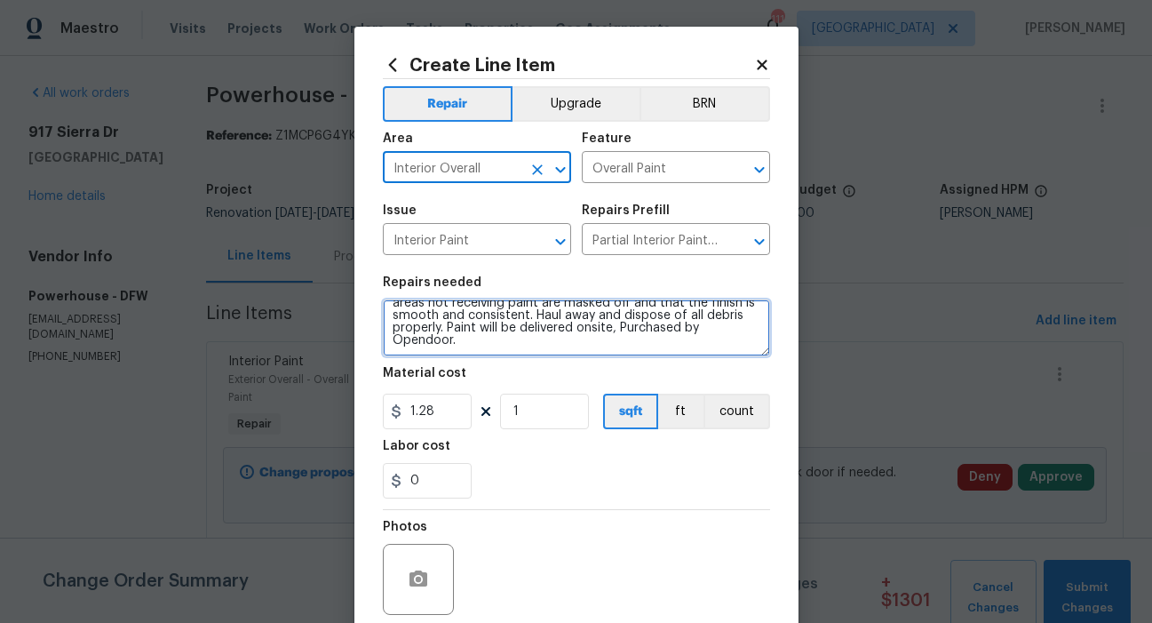
click at [485, 338] on textarea "Partial Interior paint - Prep, mask, and paint specified interior areas. Ensure…" at bounding box center [576, 327] width 387 height 57
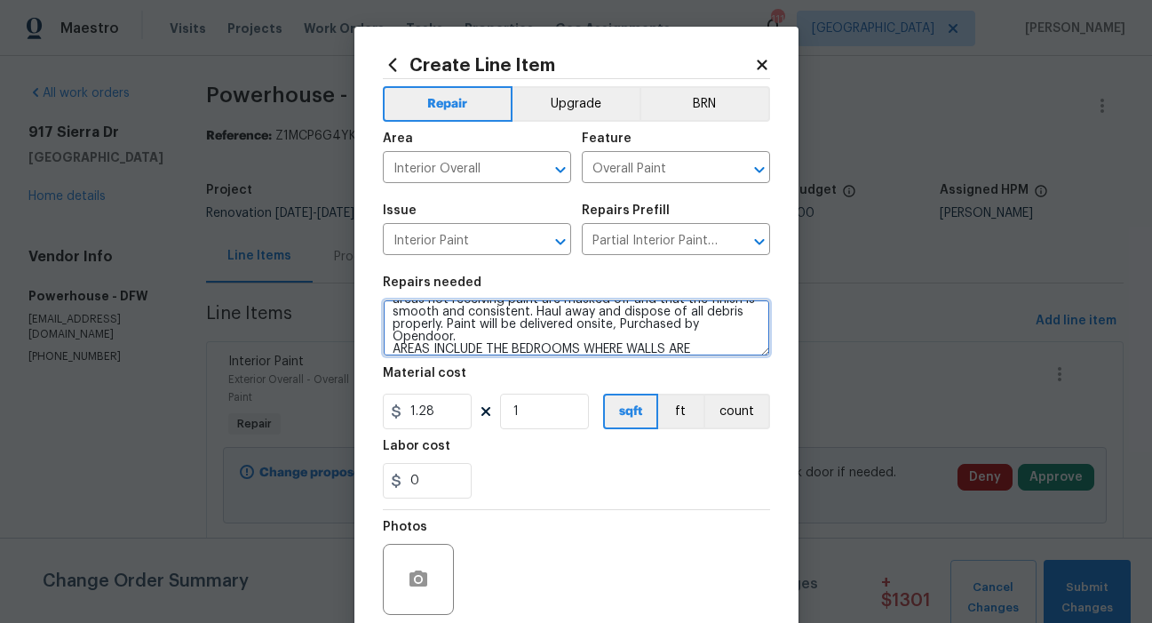
scroll to position [53, 0]
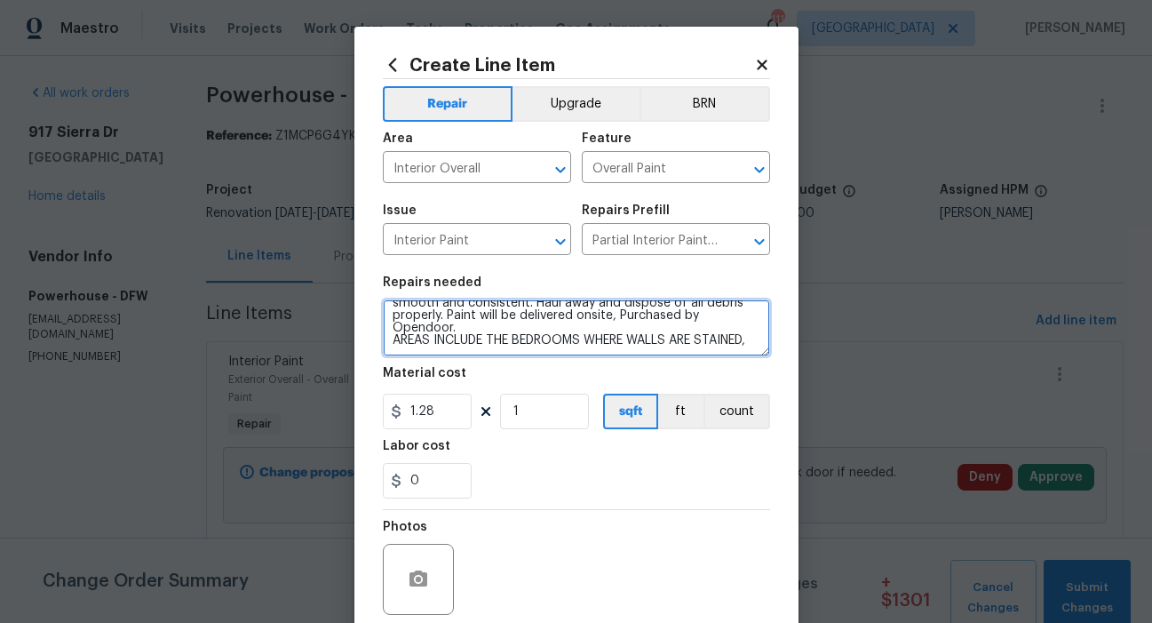
type textarea "Partial Interior paint - Prep, mask, and paint specified interior areas. Ensure…"
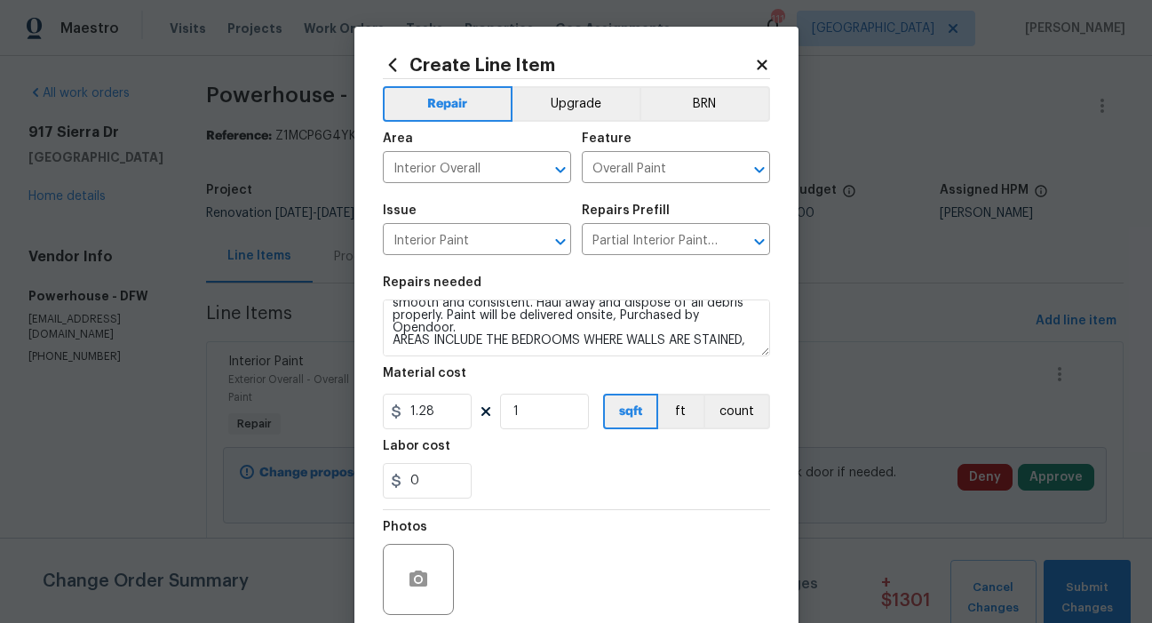
click at [388, 65] on icon at bounding box center [392, 64] width 8 height 13
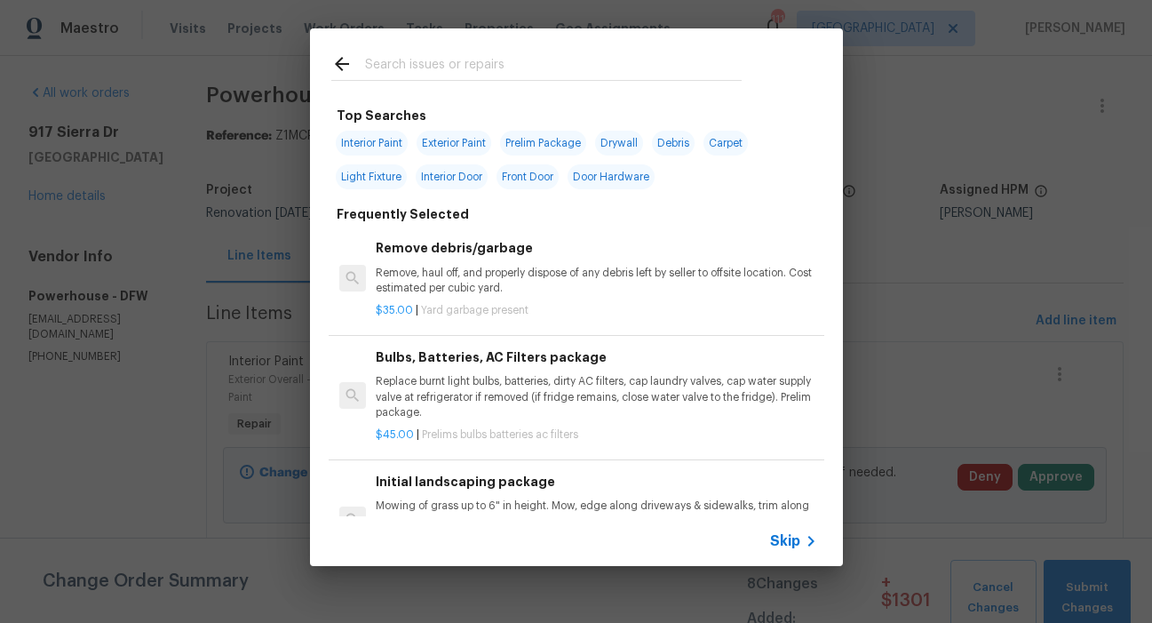
click at [380, 146] on span "Interior Paint" at bounding box center [372, 143] width 72 height 25
type input "Interior Paint"
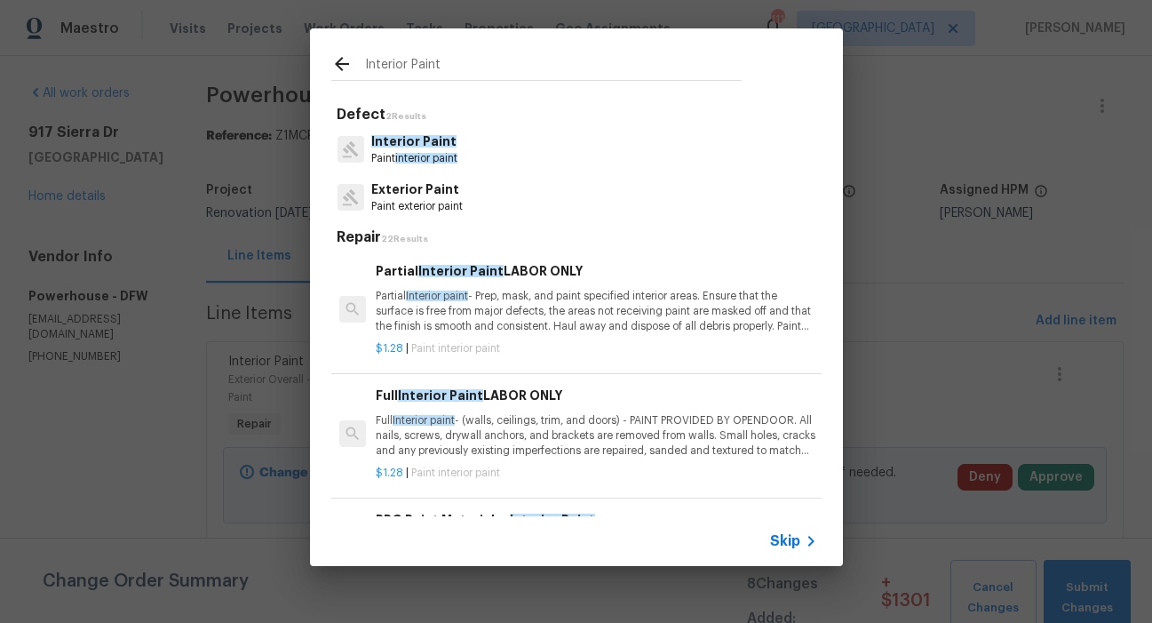
click at [448, 147] on span "Interior Paint" at bounding box center [413, 141] width 85 height 12
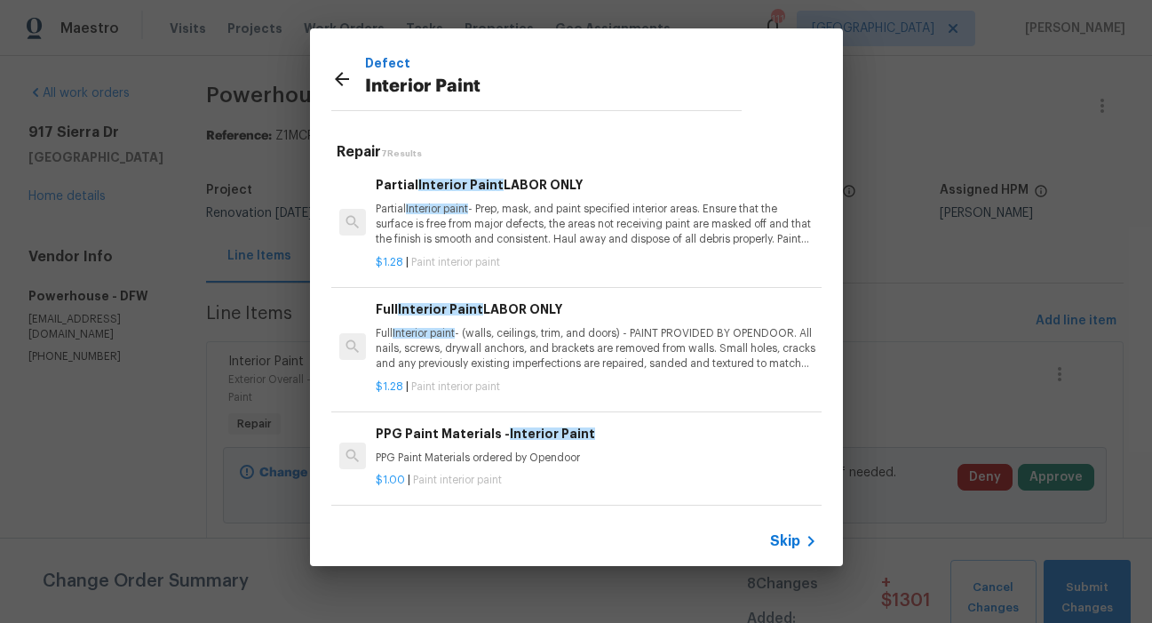
scroll to position [0, 0]
click at [584, 223] on p "Partial Interior paint - Prep, mask, and paint specified interior areas. Ensure…" at bounding box center [596, 225] width 441 height 45
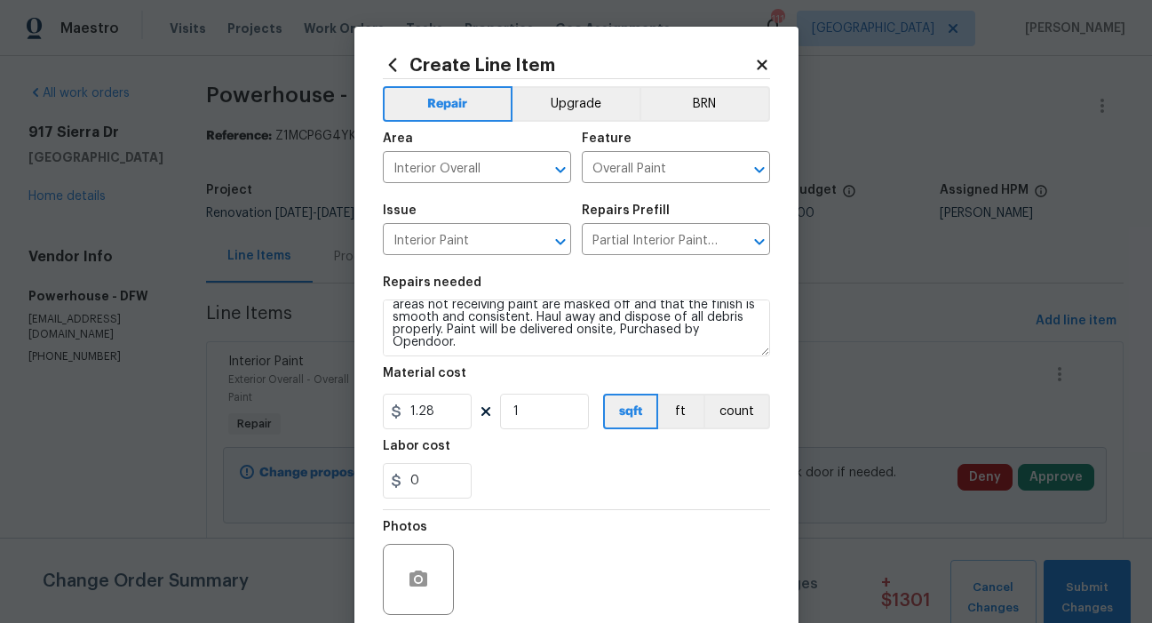
scroll to position [37, 0]
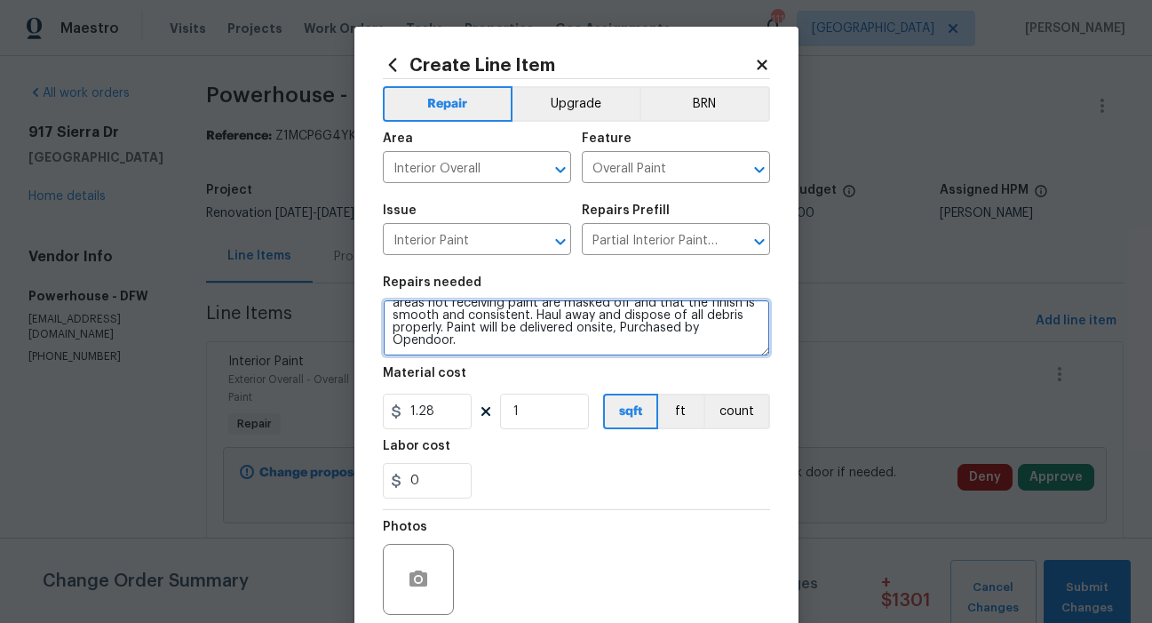
click at [502, 342] on textarea "Partial Interior paint - Prep, mask, and paint specified interior areas. Ensure…" at bounding box center [576, 327] width 387 height 57
type textarea "Partial Interior paint - Prep, mask, and paint specified interior areas. Ensure…"
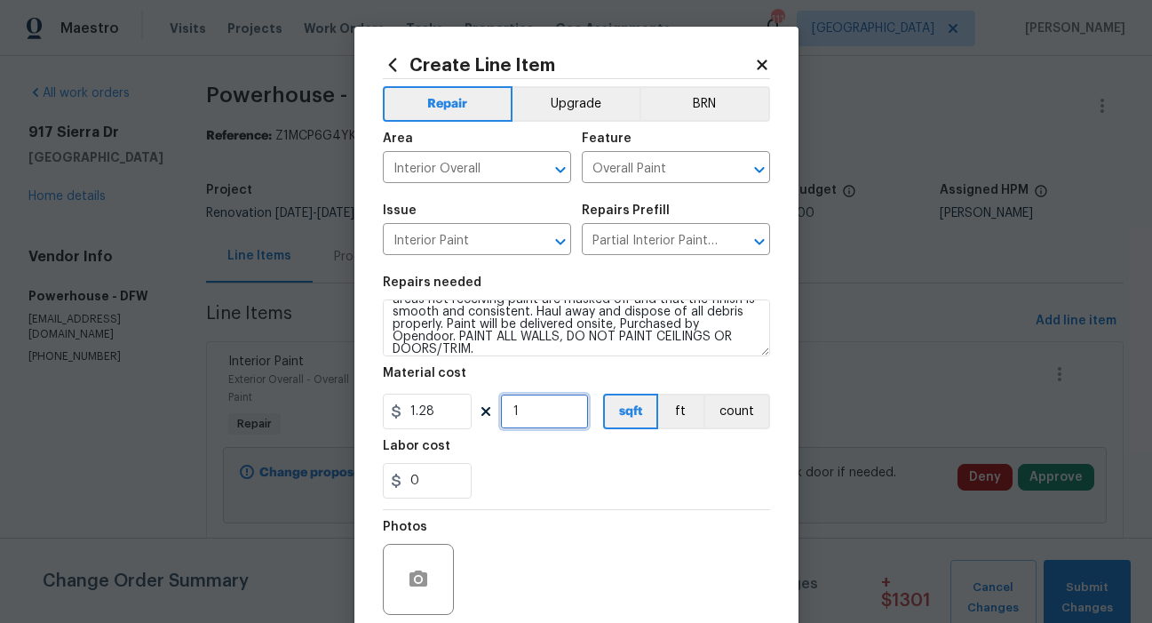
drag, startPoint x: 526, startPoint y: 407, endPoint x: 502, endPoint y: 414, distance: 25.0
click at [503, 414] on input "1" at bounding box center [544, 412] width 89 height 36
type input "910"
click at [549, 457] on div "Labor cost" at bounding box center [576, 451] width 387 height 23
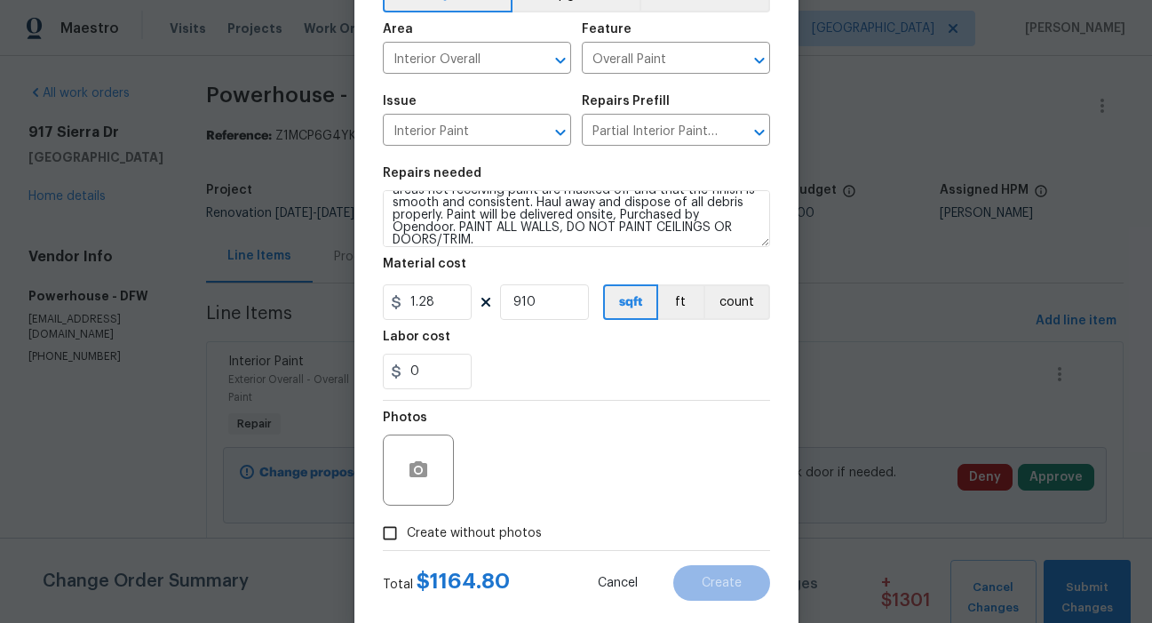
scroll to position [142, 0]
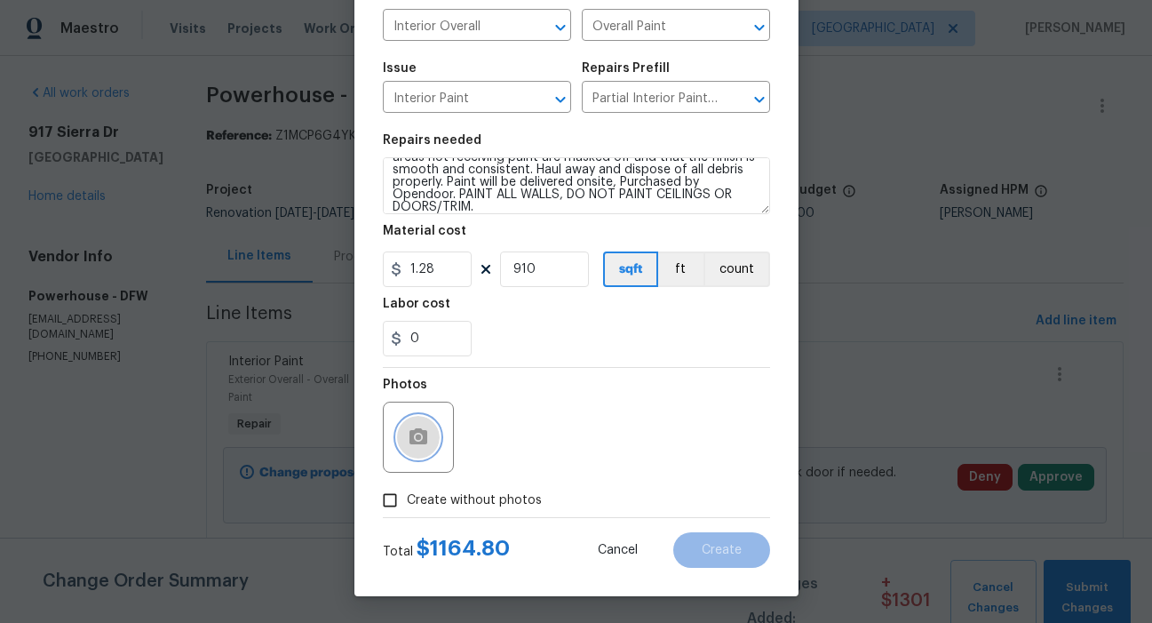
click at [410, 445] on icon "button" at bounding box center [418, 436] width 21 height 21
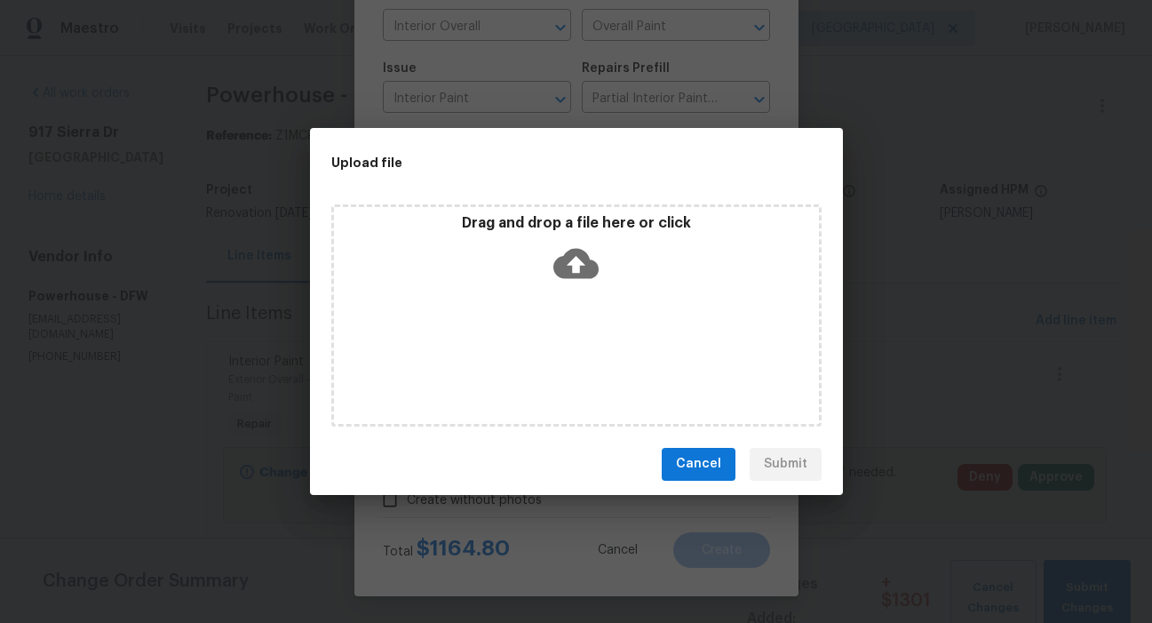
click at [574, 266] on icon at bounding box center [575, 263] width 45 height 45
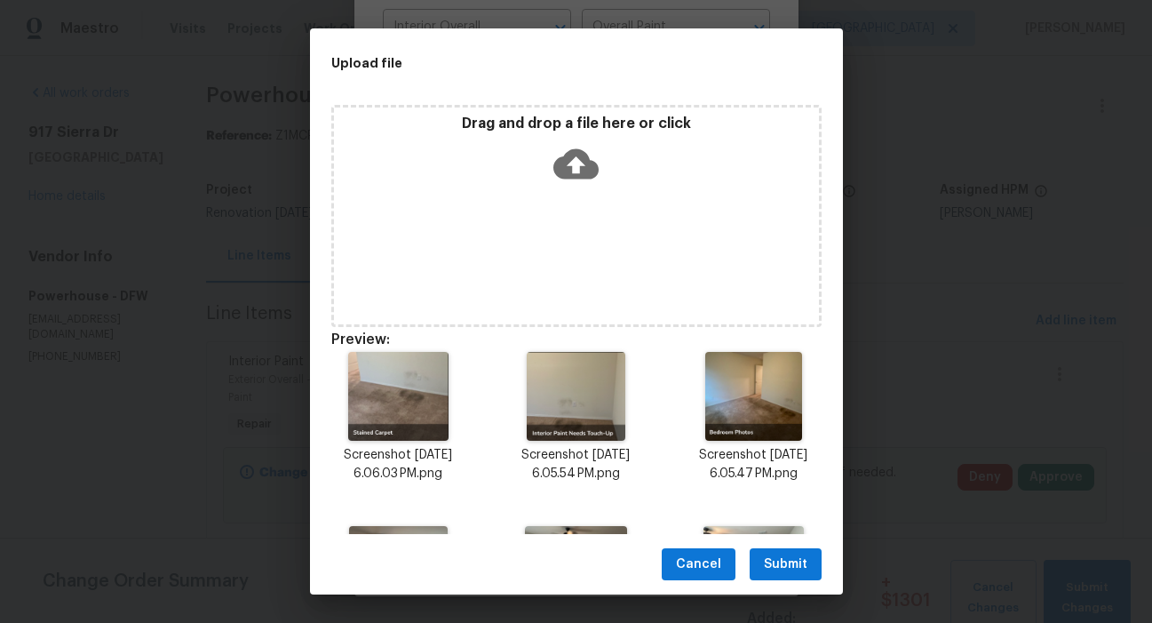
click at [771, 561] on span "Submit" at bounding box center [786, 564] width 44 height 22
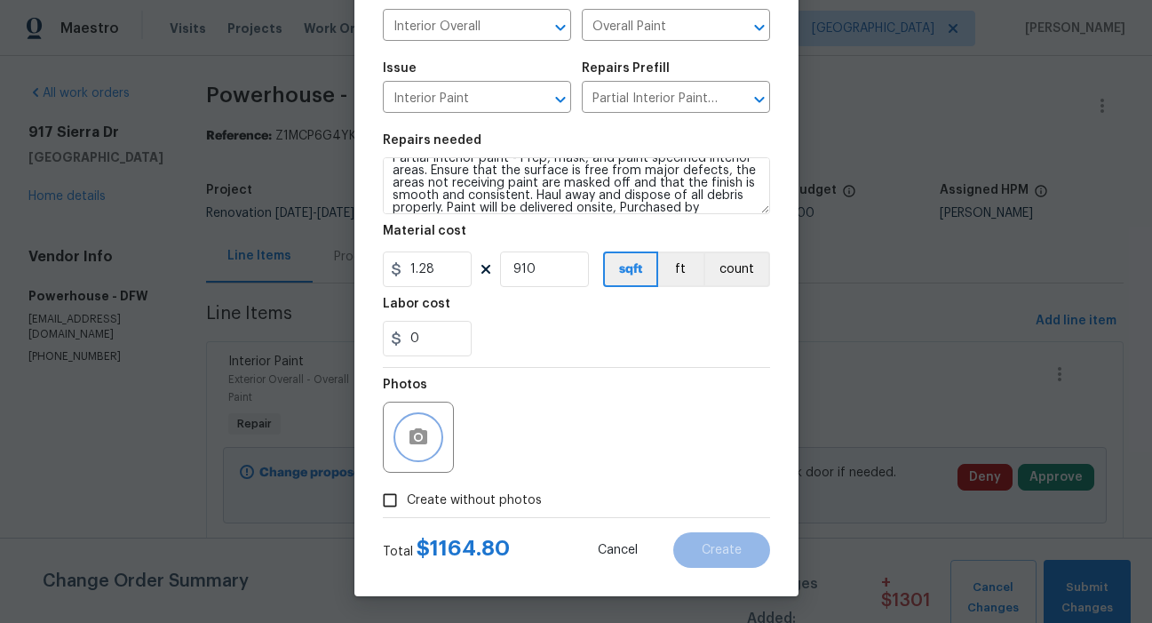
scroll to position [0, 0]
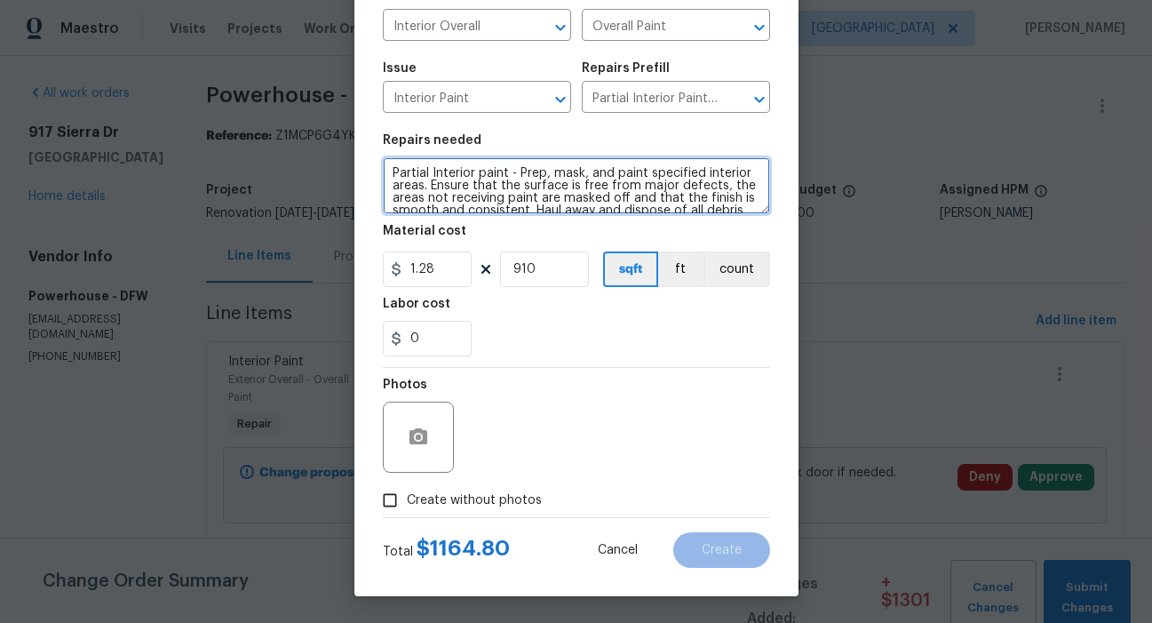
drag, startPoint x: 641, startPoint y: 171, endPoint x: 420, endPoint y: 187, distance: 220.8
click at [420, 187] on textarea "Partial Interior paint - Prep, mask, and paint specified interior areas. Ensure…" at bounding box center [576, 185] width 387 height 57
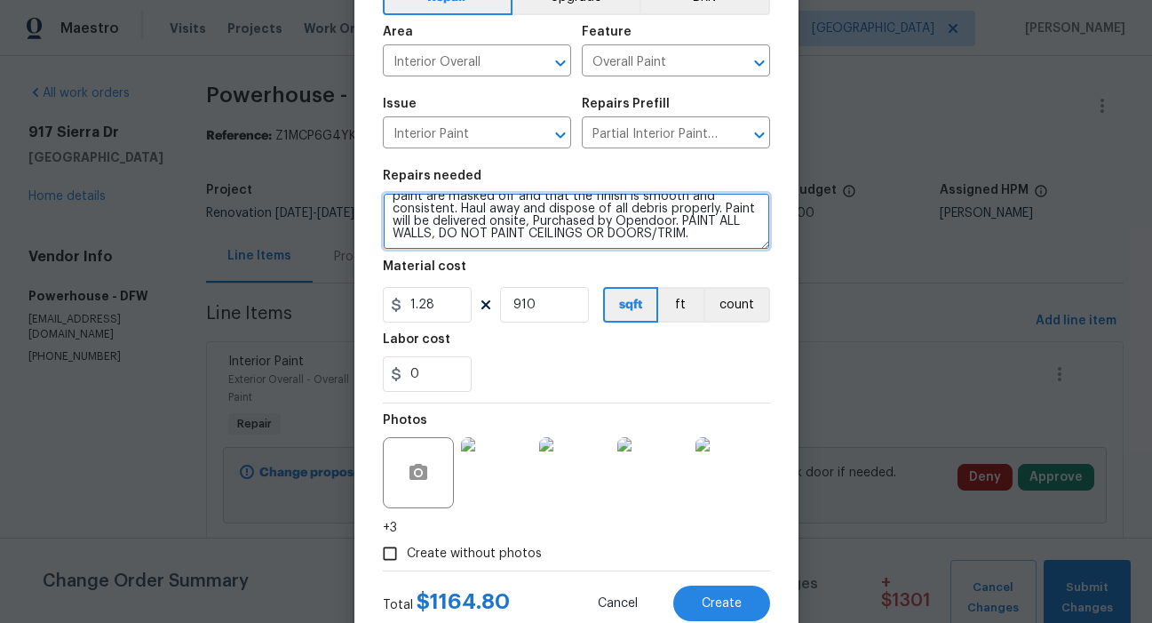
scroll to position [160, 0]
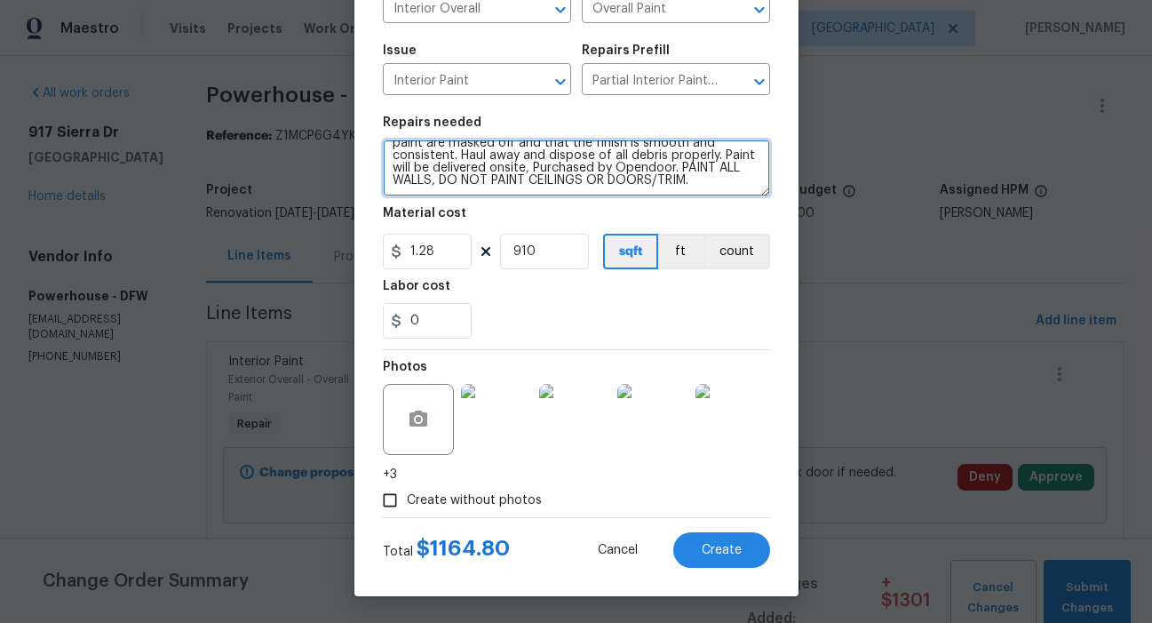
click at [474, 178] on textarea "Partial Interior paint - Prep, mask, and paint. Ensure that the surface is free…" at bounding box center [576, 167] width 387 height 57
click at [465, 179] on textarea "Partial Interior paint - Prep, mask, and paint. Ensure that the surface is free…" at bounding box center [576, 167] width 387 height 57
click at [466, 180] on textarea "Partial Interior paint - Prep, mask, and paint. Ensure that the surface is free…" at bounding box center [576, 167] width 387 height 57
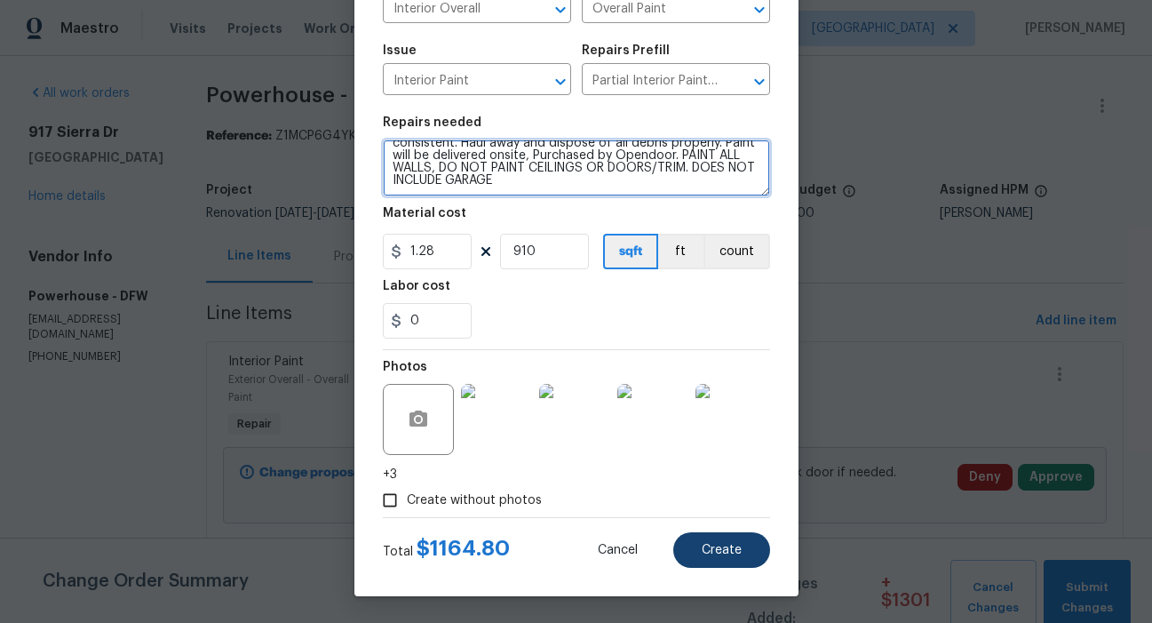
type textarea "Partial Interior paint - Prep, mask, and paint. Ensure that the surface is free…"
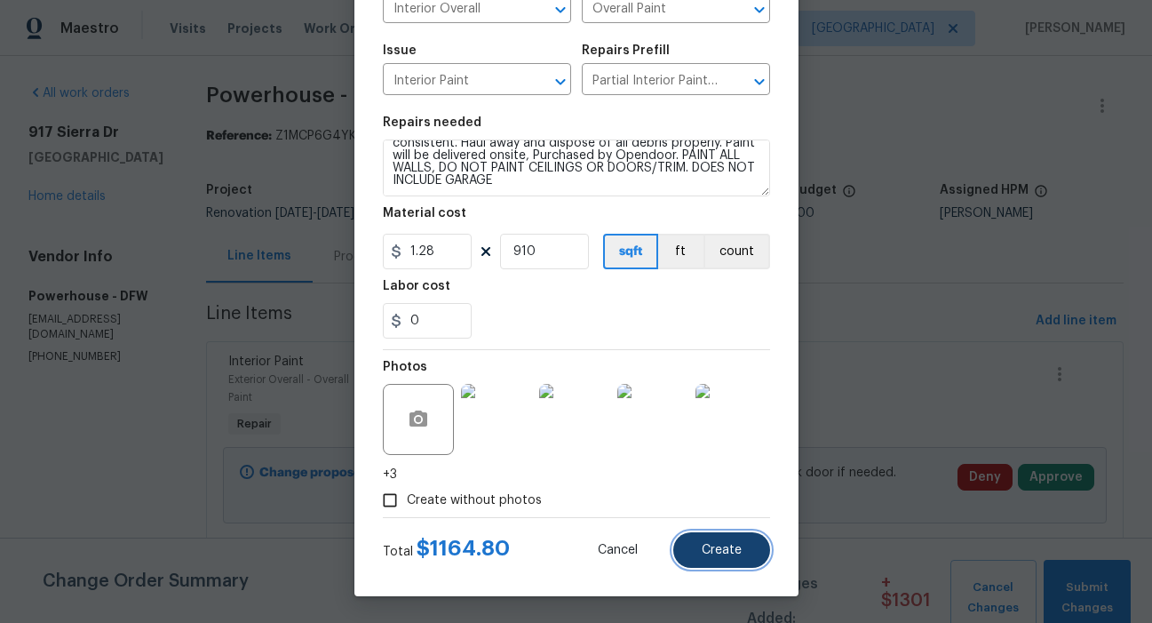
click at [712, 551] on span "Create" at bounding box center [722, 550] width 40 height 13
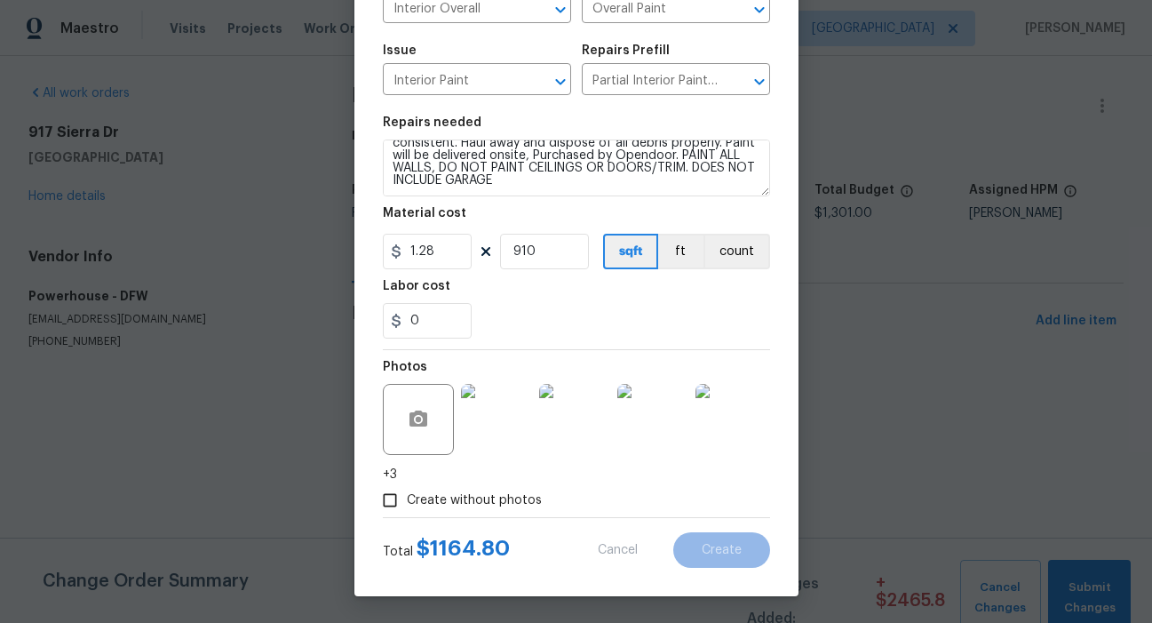
type input "0"
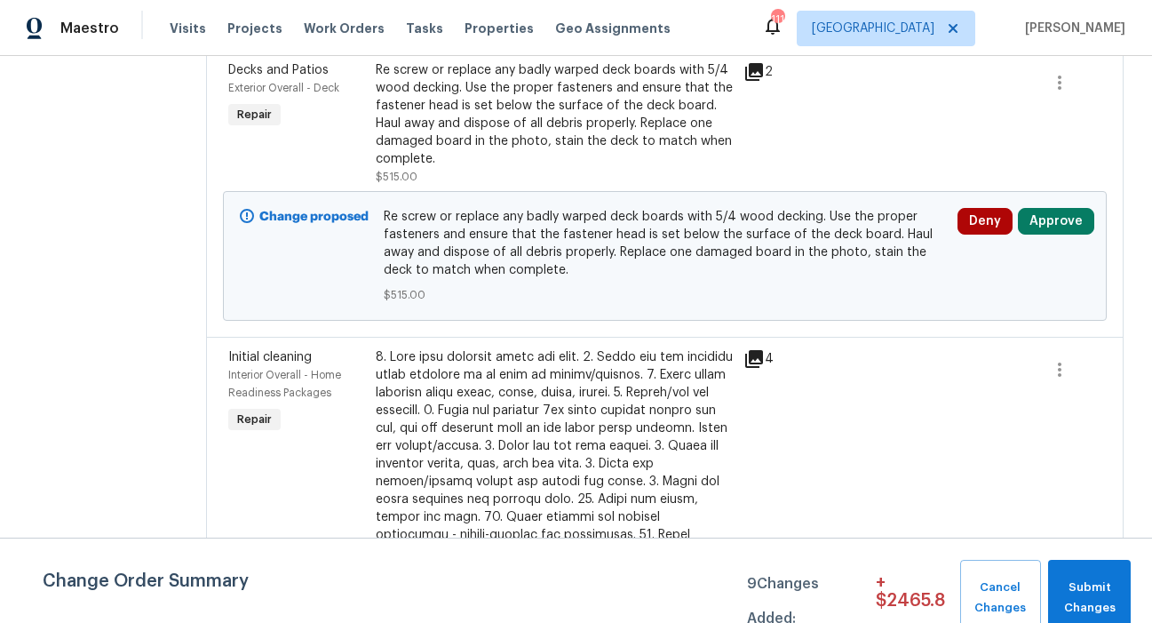
scroll to position [0, 0]
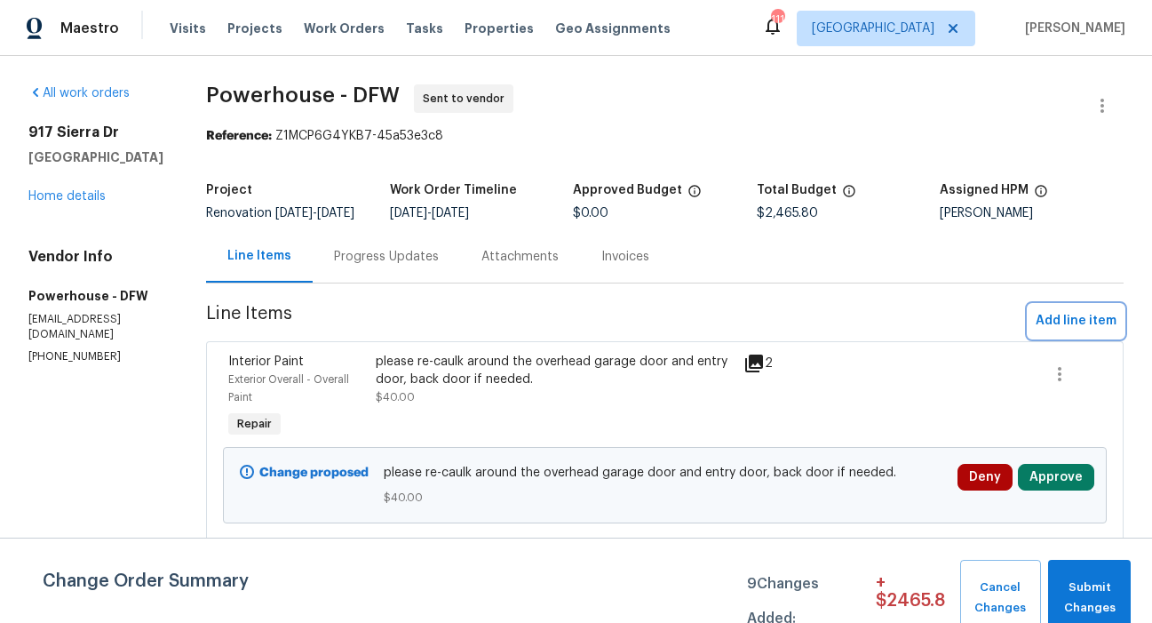
click at [1040, 332] on span "Add line item" at bounding box center [1076, 321] width 81 height 22
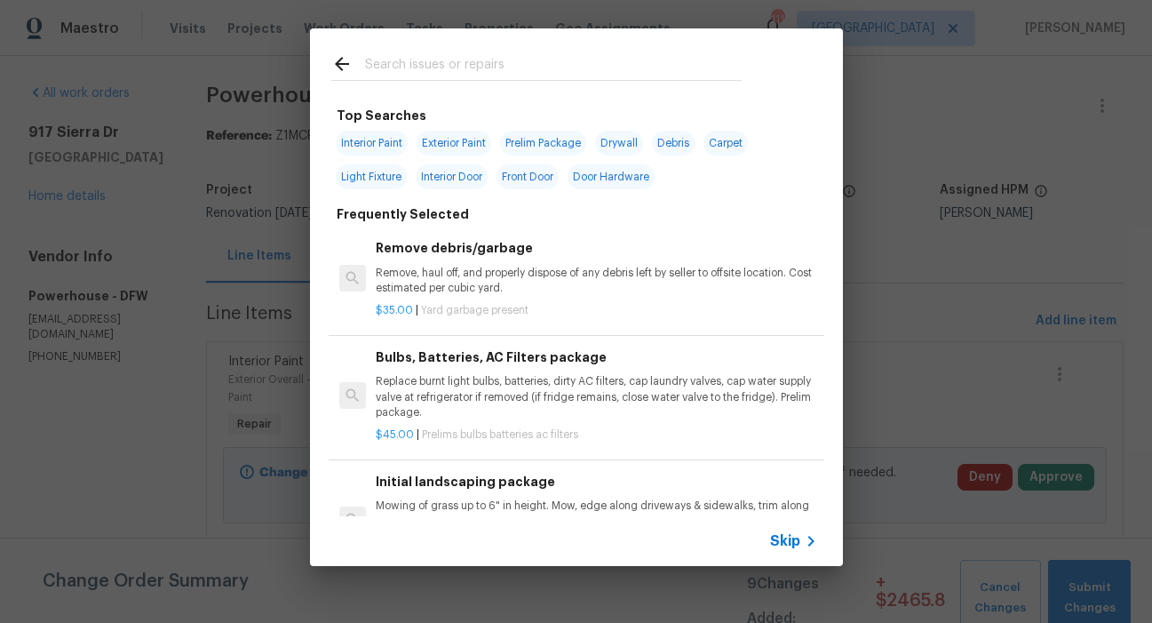
click at [516, 68] on input "text" at bounding box center [553, 66] width 377 height 27
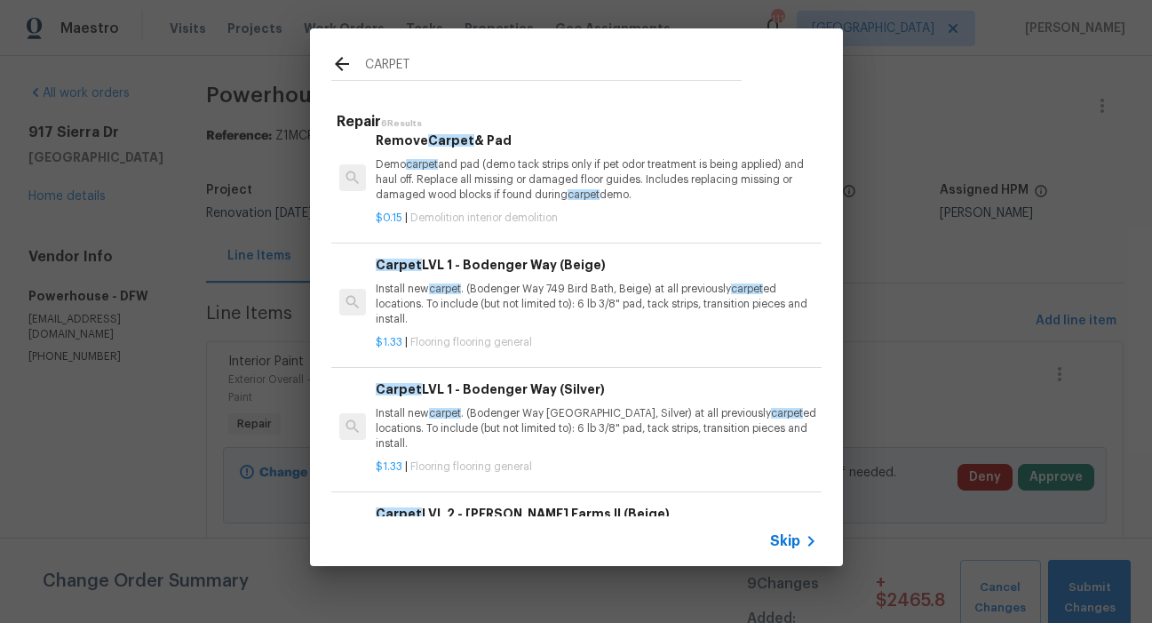
scroll to position [22, 0]
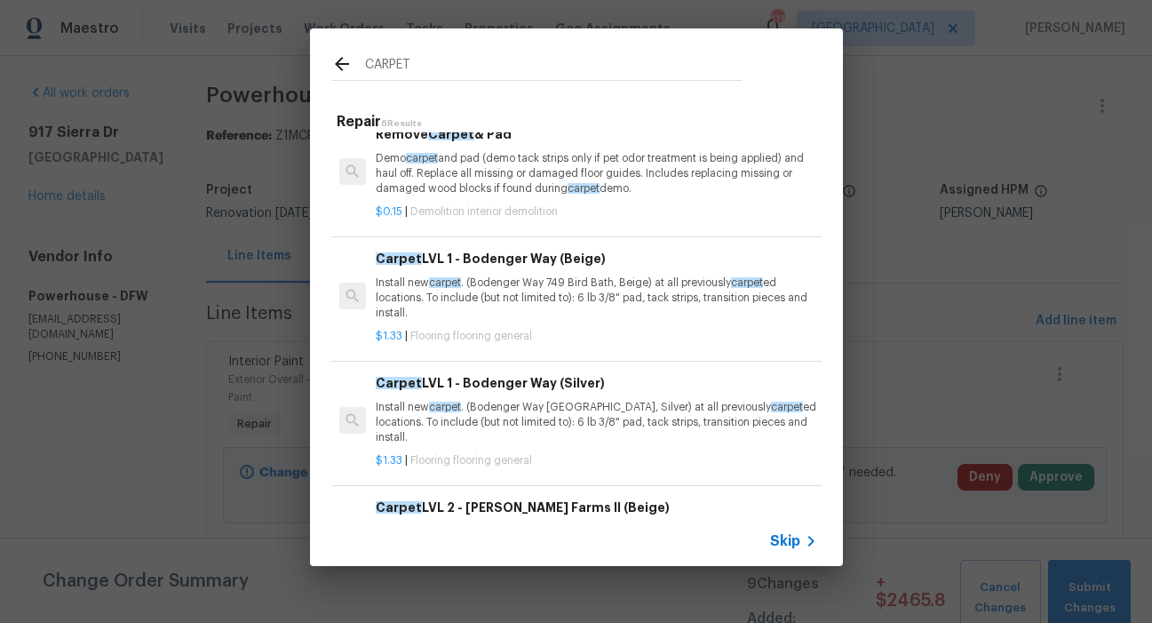
type input "CARPET"
click at [529, 284] on p "Install new carpet . (Bodenger Way 749 Bird Bath, Beige) at all previously carp…" at bounding box center [596, 297] width 441 height 45
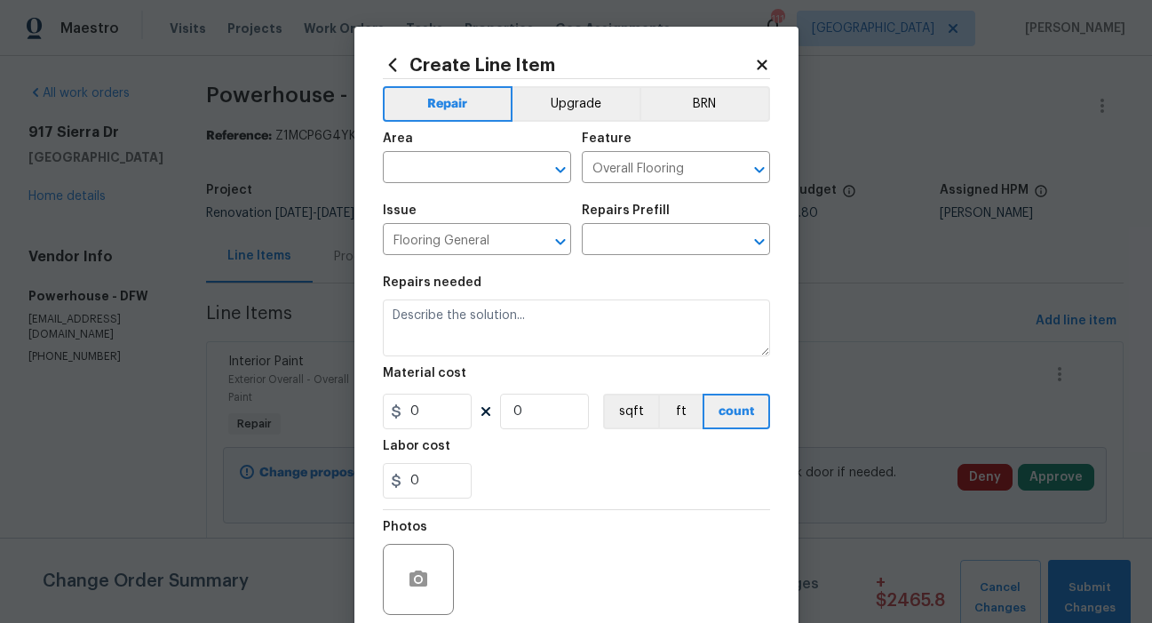
type input "Carpet LVL 1 - Bodenger Way (Beige) $1.33"
type textarea "Install new carpet. (Bodenger Way 749 Bird Bath, Beige) at all previously carpe…"
type input "1.33"
type input "1"
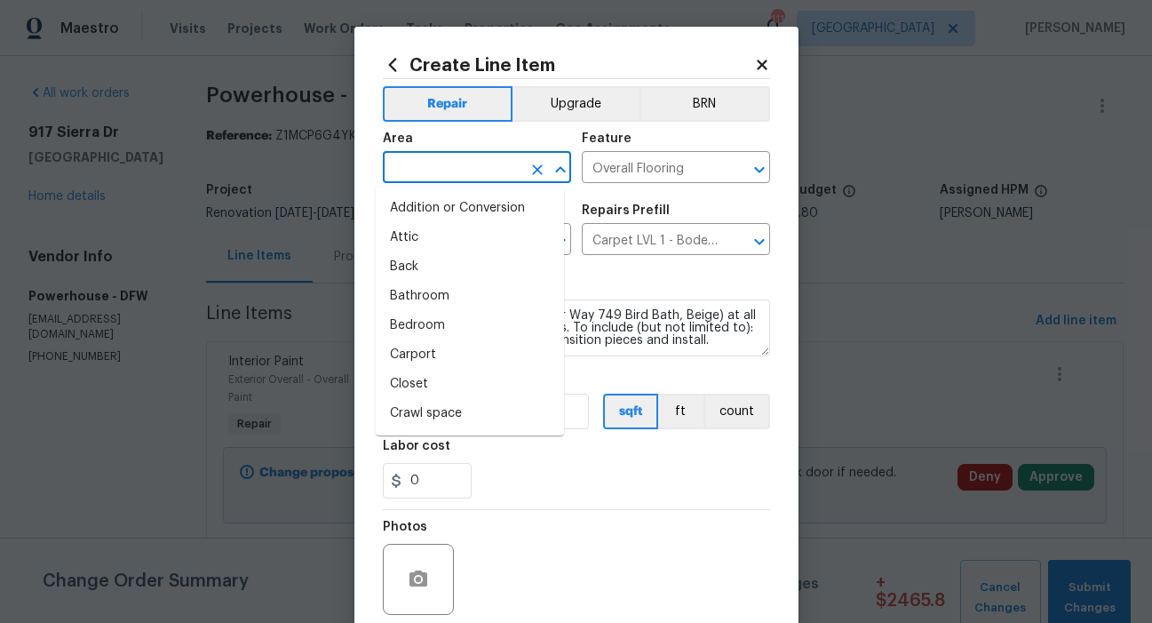
click at [498, 171] on input "text" at bounding box center [452, 169] width 139 height 28
click at [423, 322] on li "Bedroom" at bounding box center [470, 325] width 188 height 29
type input "Bedroom"
click at [520, 464] on div "0" at bounding box center [576, 481] width 387 height 36
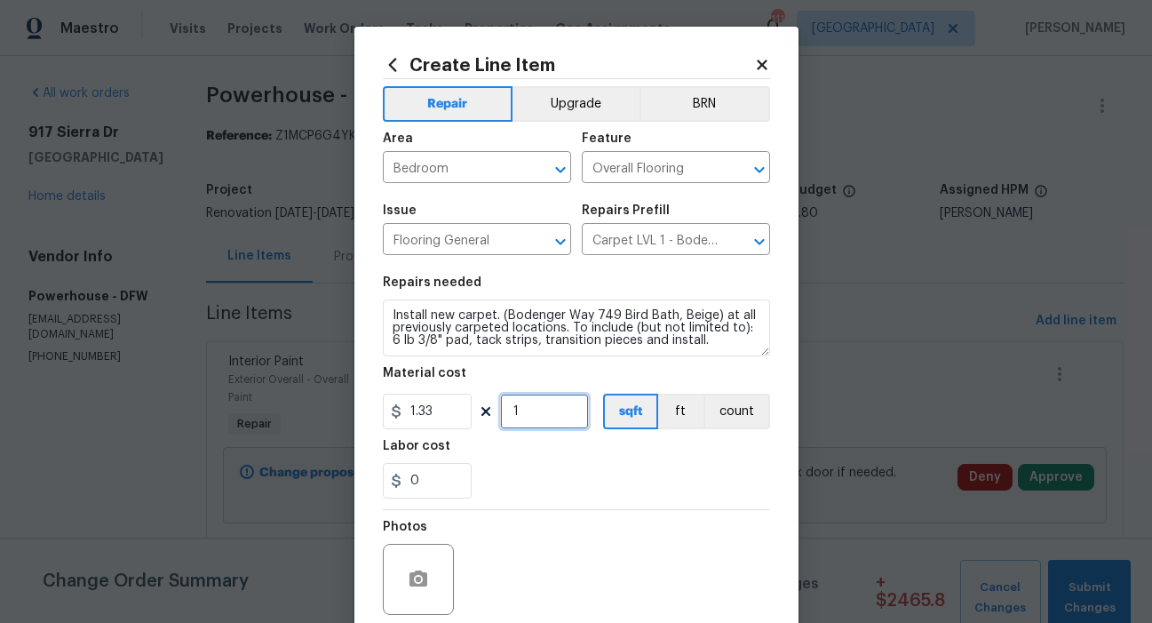
drag, startPoint x: 522, startPoint y: 409, endPoint x: 502, endPoint y: 407, distance: 19.6
click at [502, 407] on input "1" at bounding box center [544, 412] width 89 height 36
type input "225"
click at [546, 482] on div "0" at bounding box center [576, 481] width 387 height 36
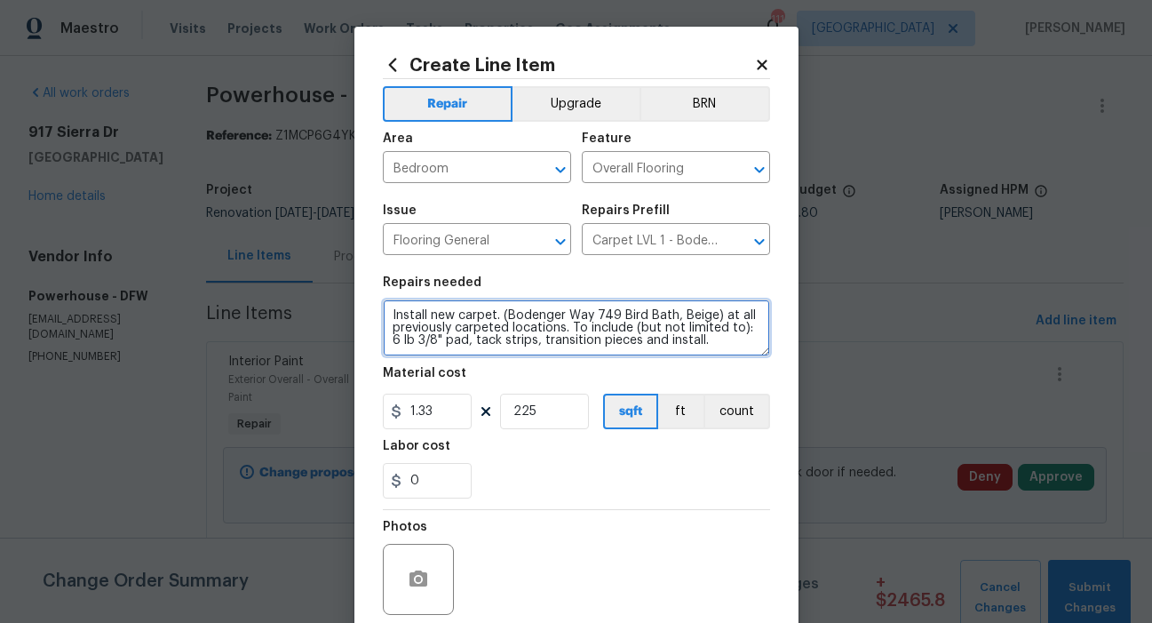
click at [693, 342] on textarea "Install new carpet. (Bodenger Way 749 Bird Bath, Beige) at all previously carpe…" at bounding box center [576, 327] width 387 height 57
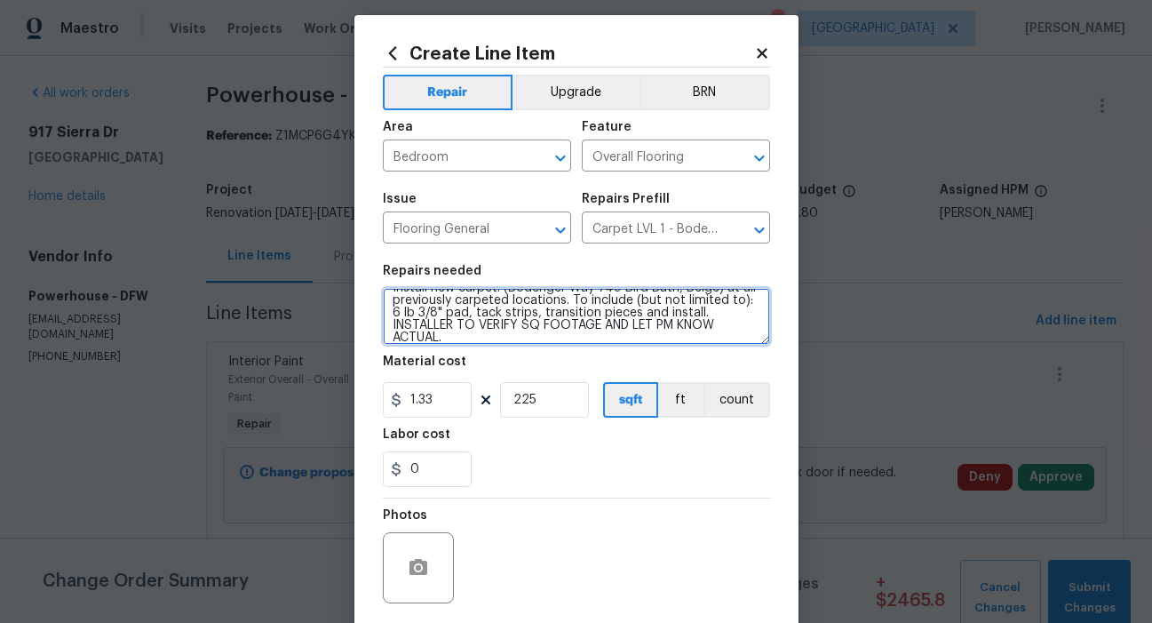
scroll to position [142, 0]
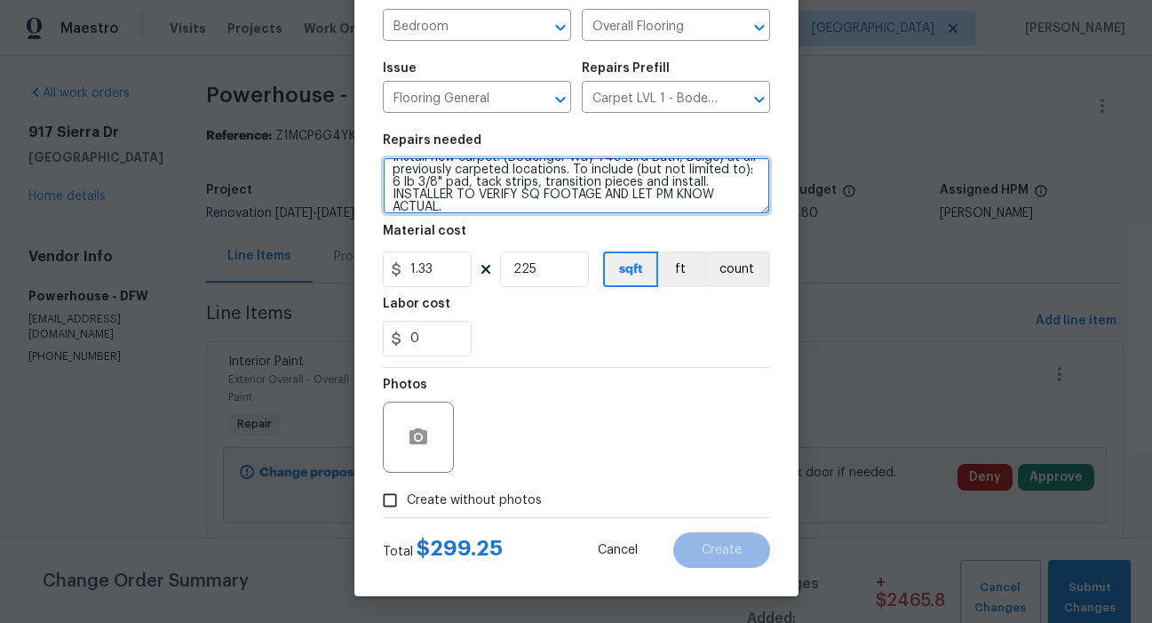
type textarea "Install new carpet. (Bodenger Way 749 Bird Bath, Beige) at all previously carpe…"
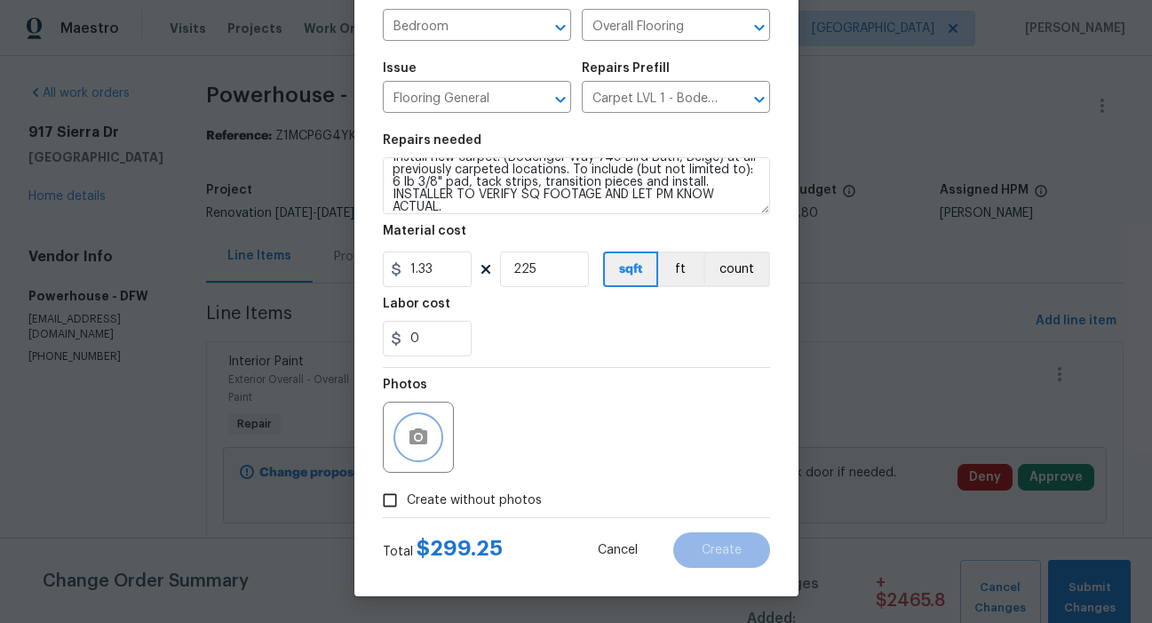
click at [416, 439] on icon "button" at bounding box center [419, 436] width 18 height 16
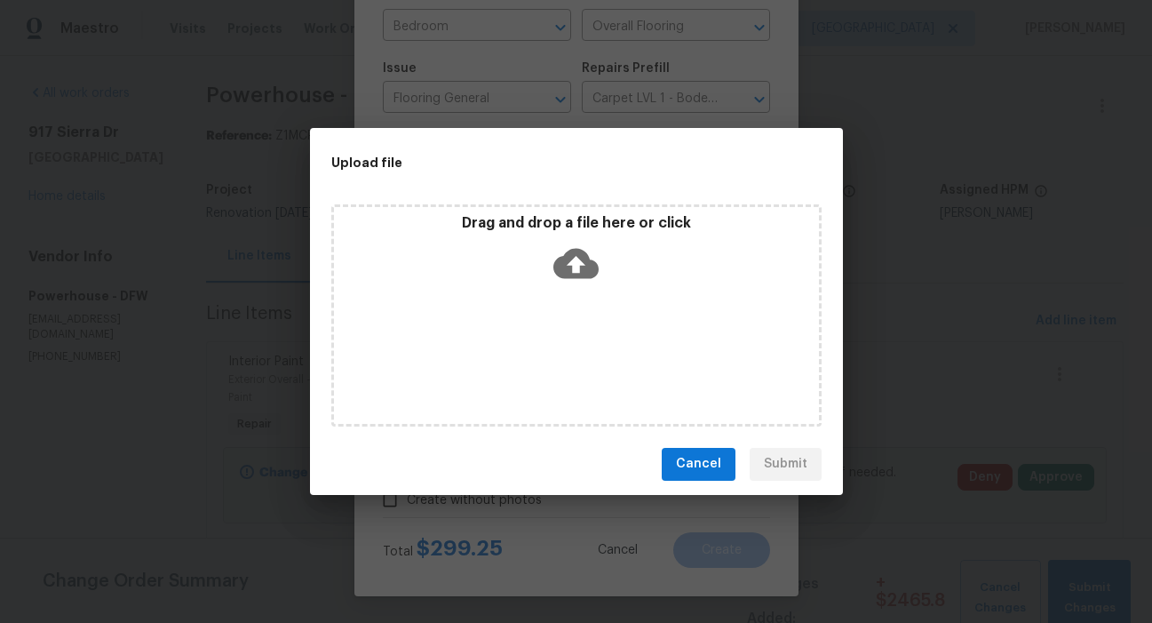
click at [577, 269] on icon at bounding box center [575, 263] width 45 height 45
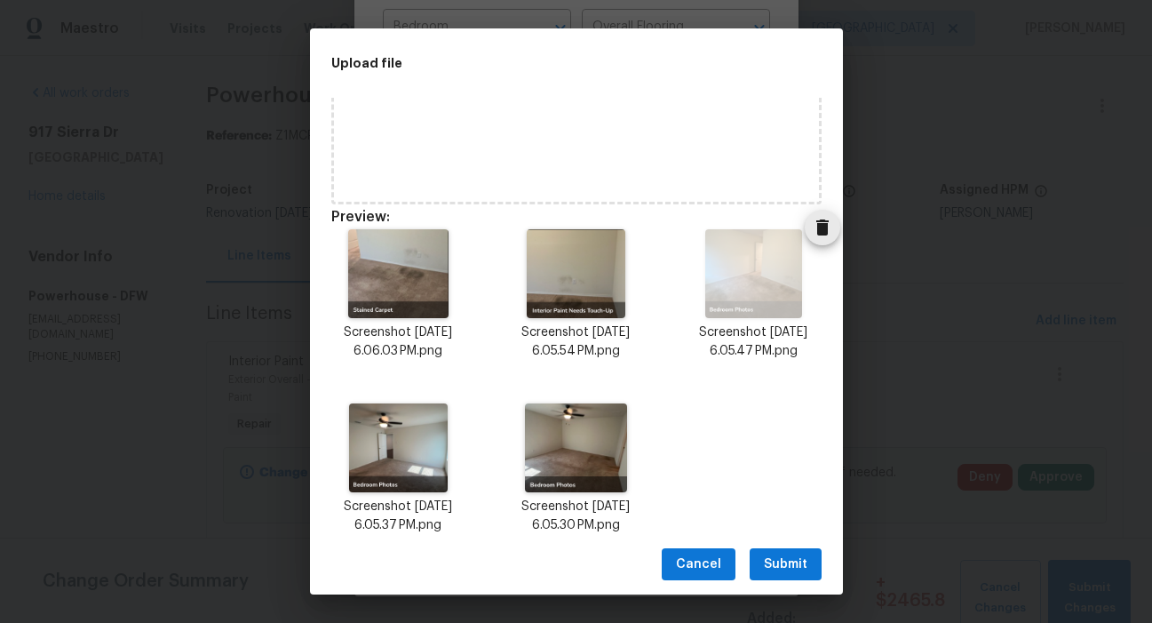
scroll to position [145, 0]
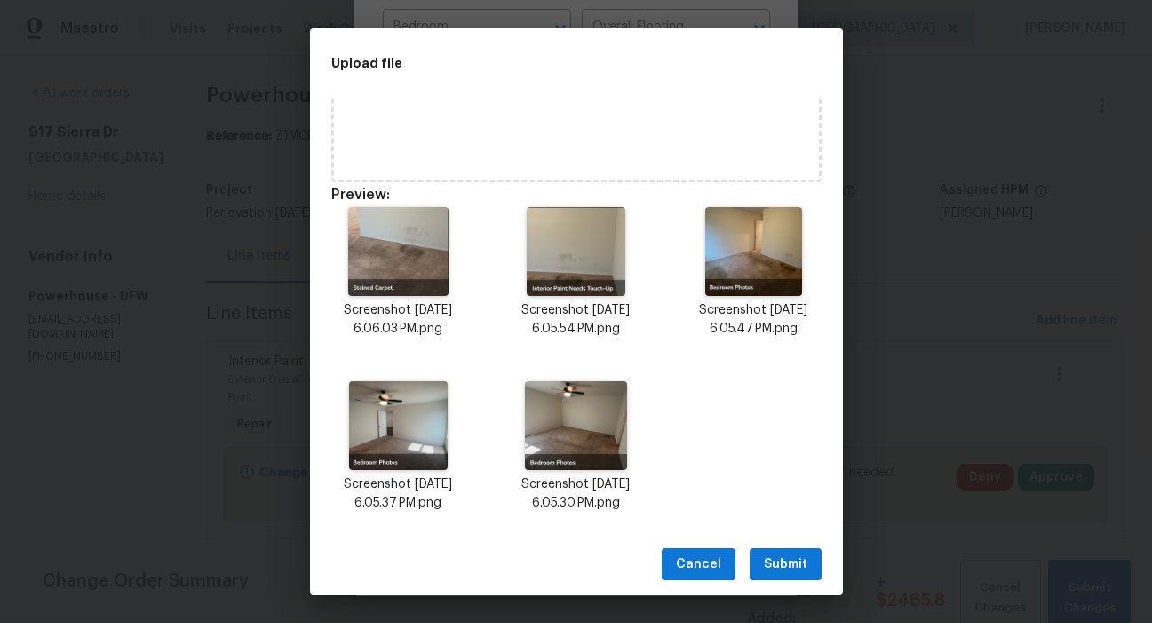
click at [793, 565] on span "Submit" at bounding box center [786, 564] width 44 height 22
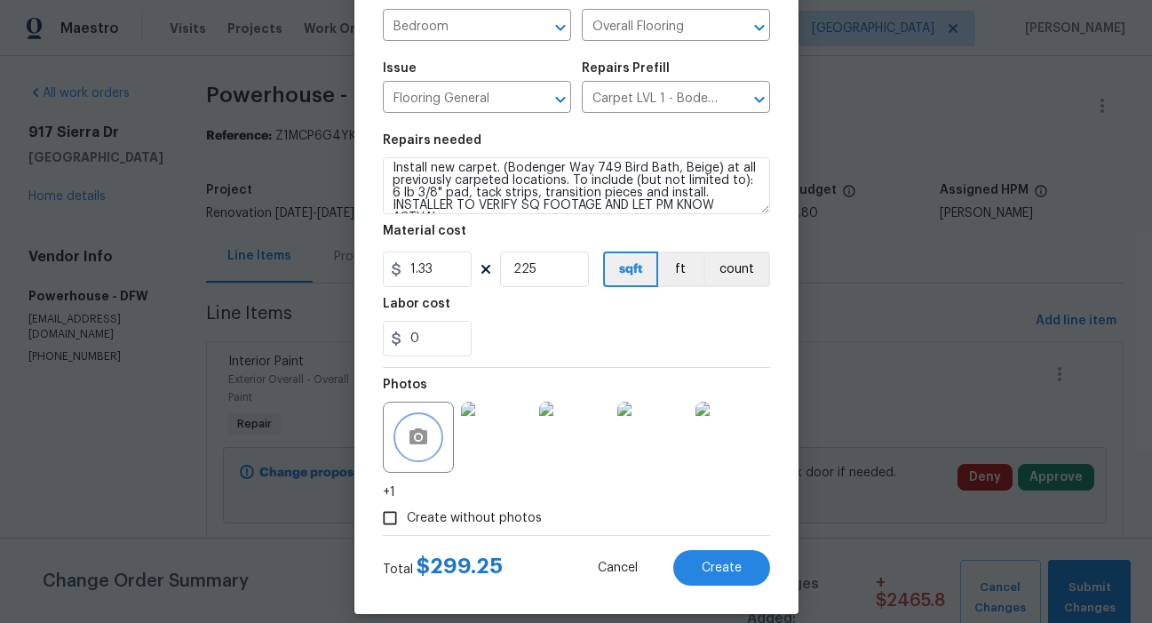
scroll to position [0, 0]
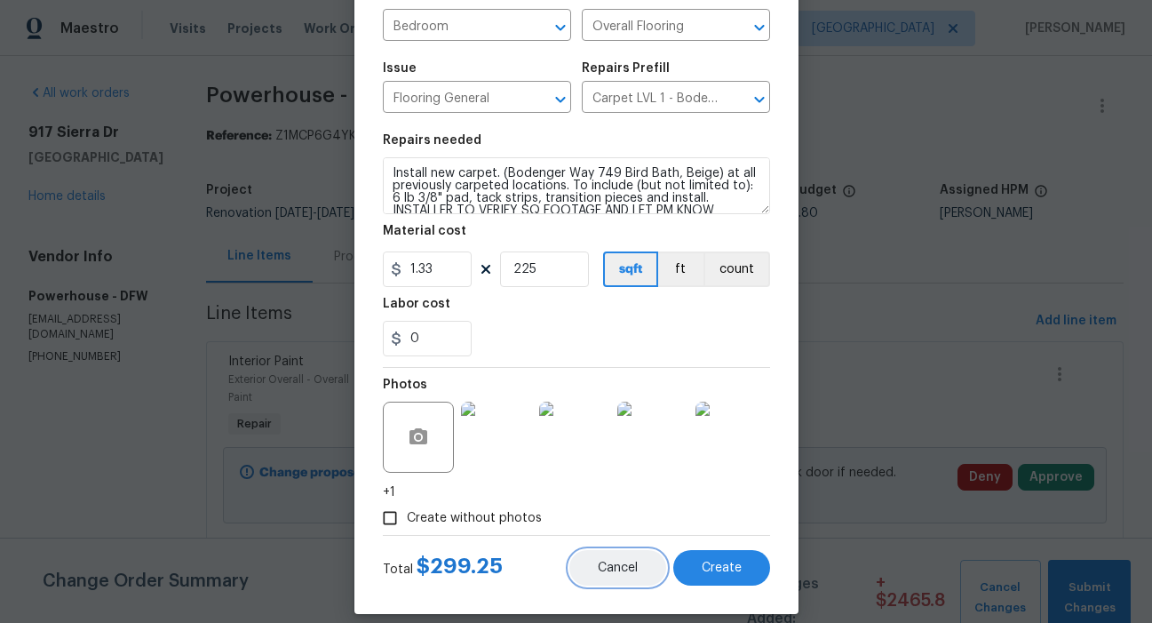
click at [625, 570] on span "Cancel" at bounding box center [618, 567] width 40 height 13
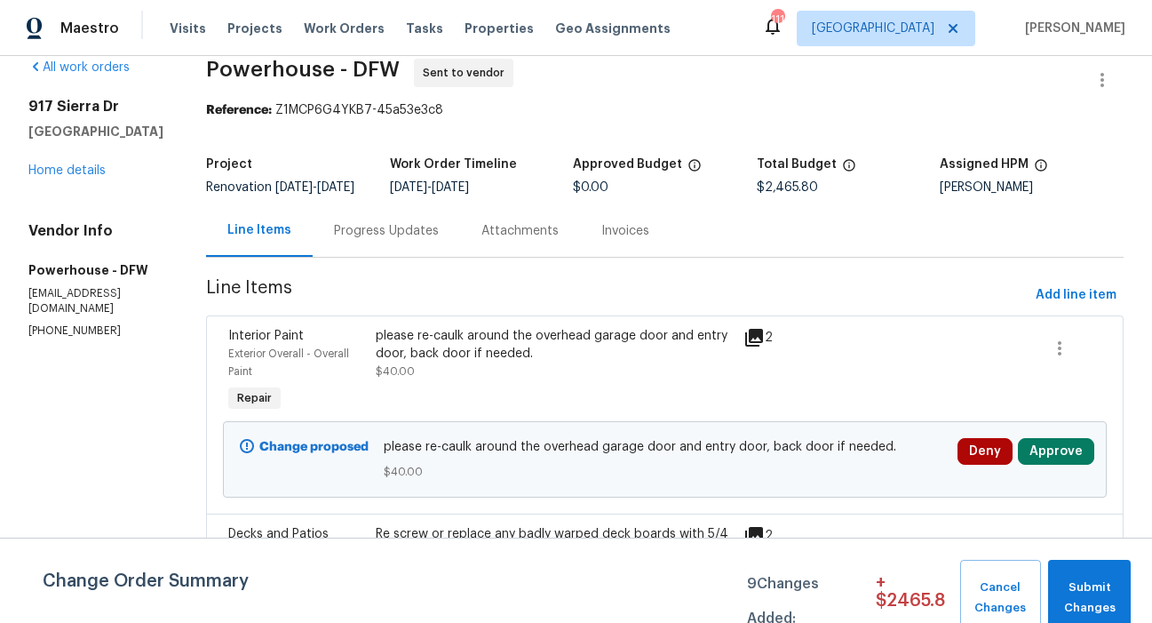
scroll to position [29, 0]
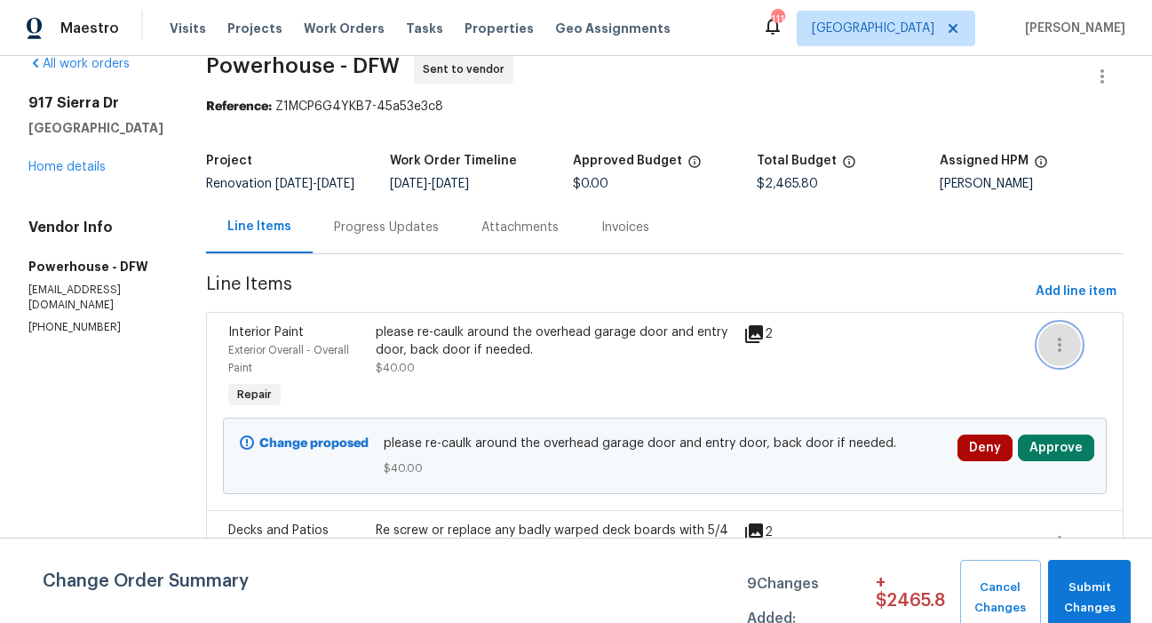
click at [1051, 355] on icon "button" at bounding box center [1059, 344] width 21 height 21
click at [1052, 357] on li "Cancel" at bounding box center [1065, 358] width 68 height 29
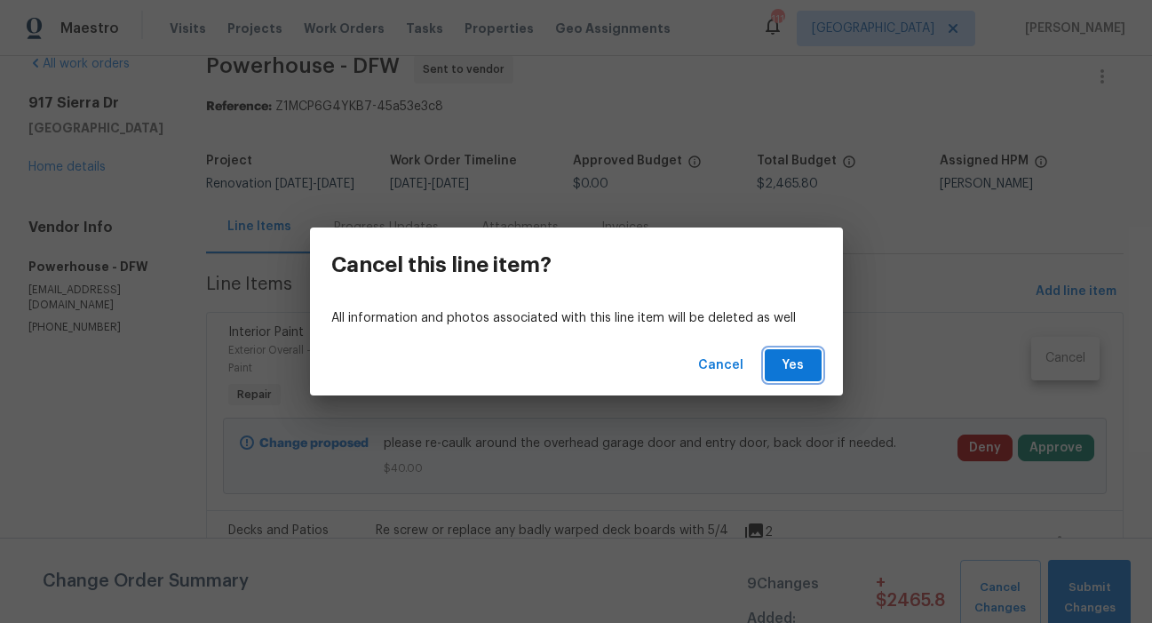
click at [793, 363] on span "Yes" at bounding box center [793, 365] width 28 height 22
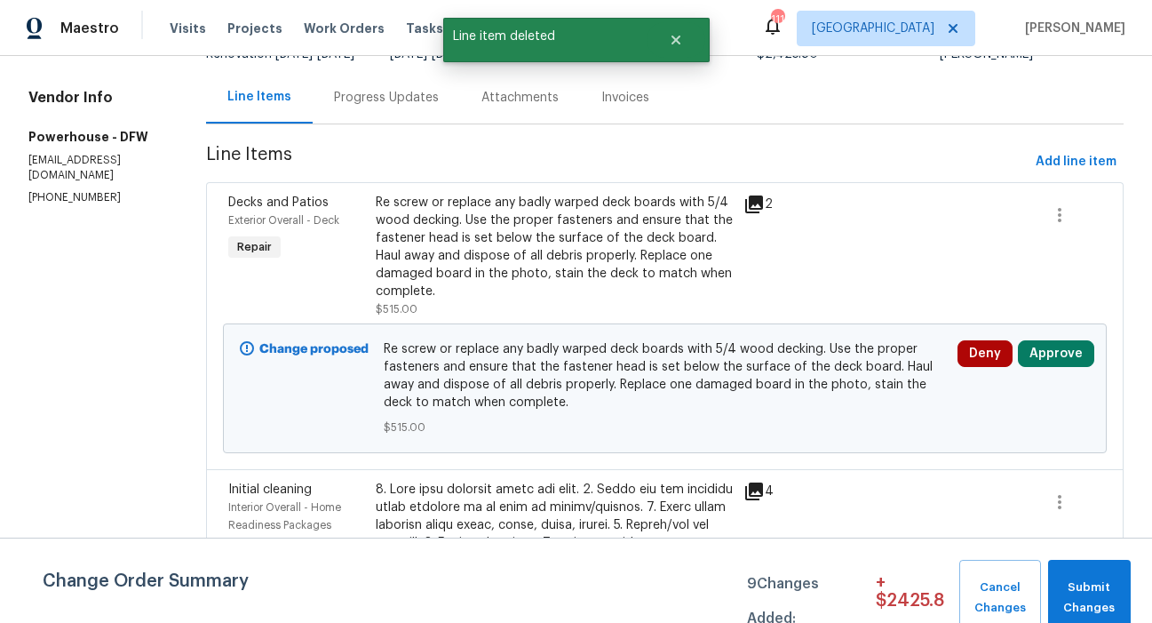
scroll to position [175, 0]
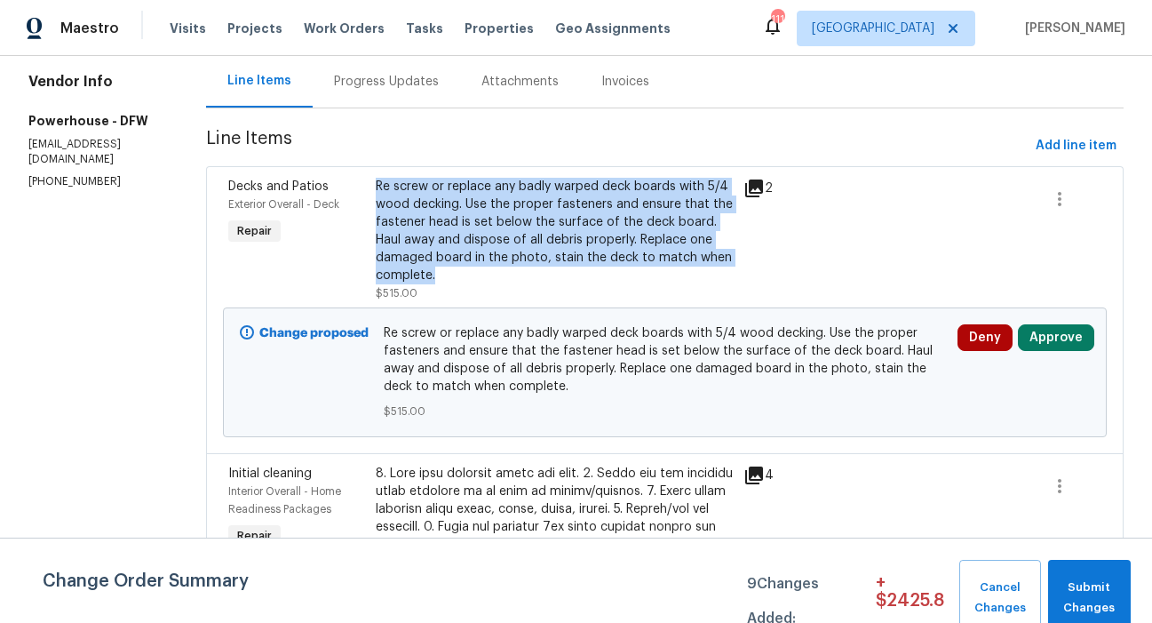
drag, startPoint x: 654, startPoint y: 291, endPoint x: 422, endPoint y: 202, distance: 248.6
click at [422, 202] on div "Re screw or replace any badly warped deck boards with 5/4 wood decking. Use the…" at bounding box center [555, 231] width 358 height 107
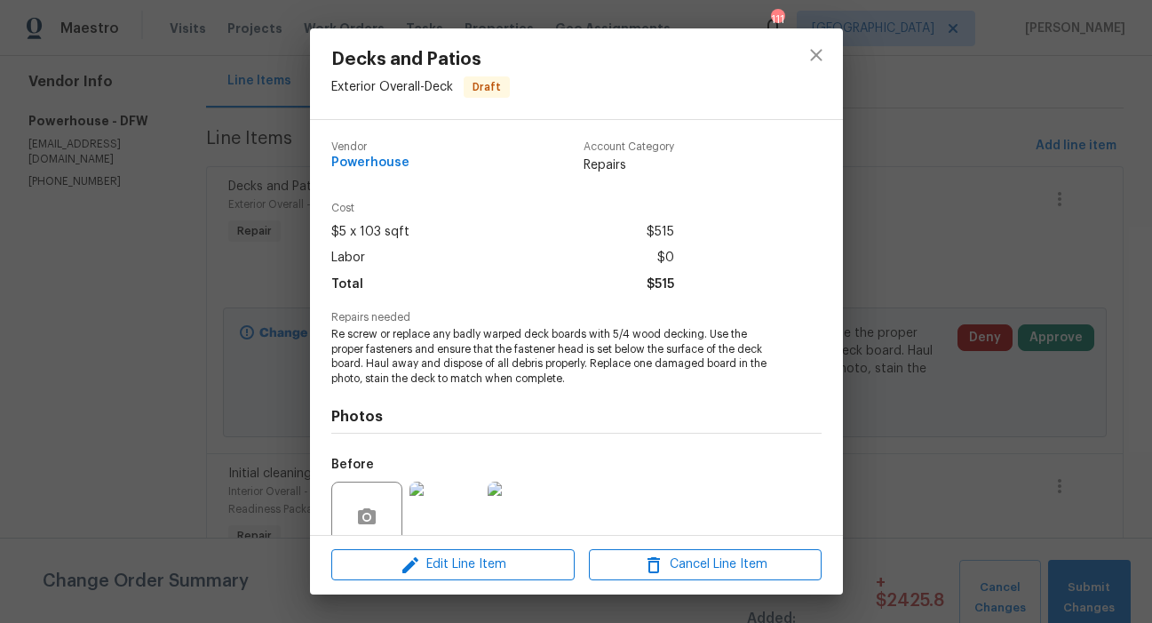
copy div "Re screw or replace any badly warped deck boards with 5/4 wood decking. Use the…"
click at [815, 54] on icon "close" at bounding box center [816, 55] width 12 height 12
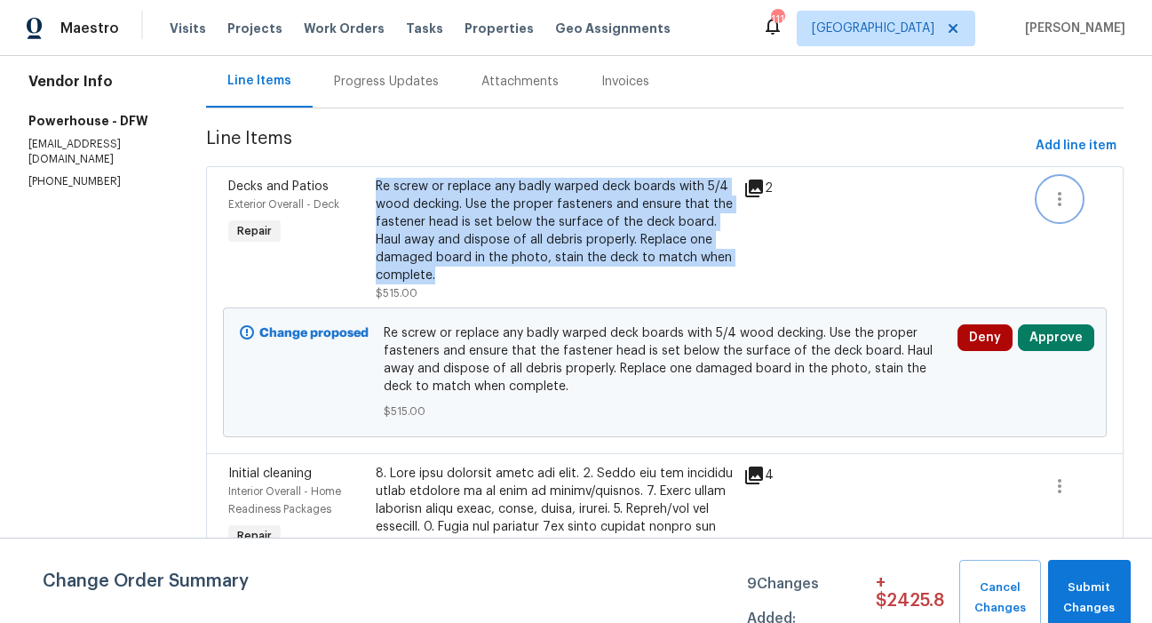
click at [1055, 208] on icon "button" at bounding box center [1059, 198] width 21 height 21
click at [1055, 211] on li "Cancel" at bounding box center [1065, 212] width 68 height 29
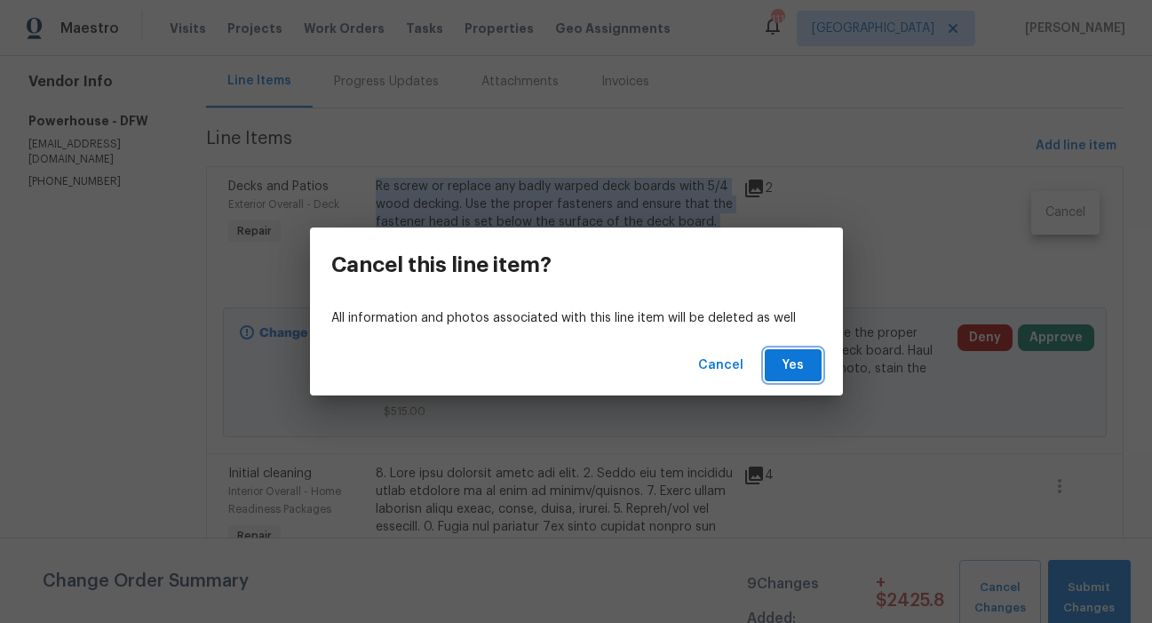
click at [789, 362] on span "Yes" at bounding box center [793, 365] width 28 height 22
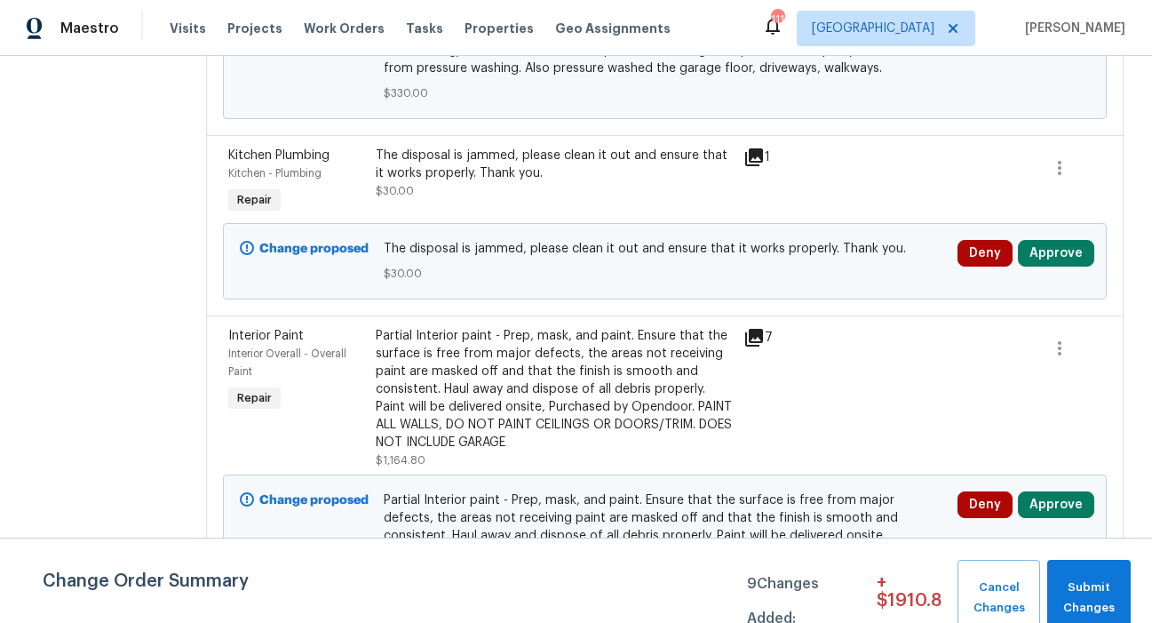
scroll to position [1356, 0]
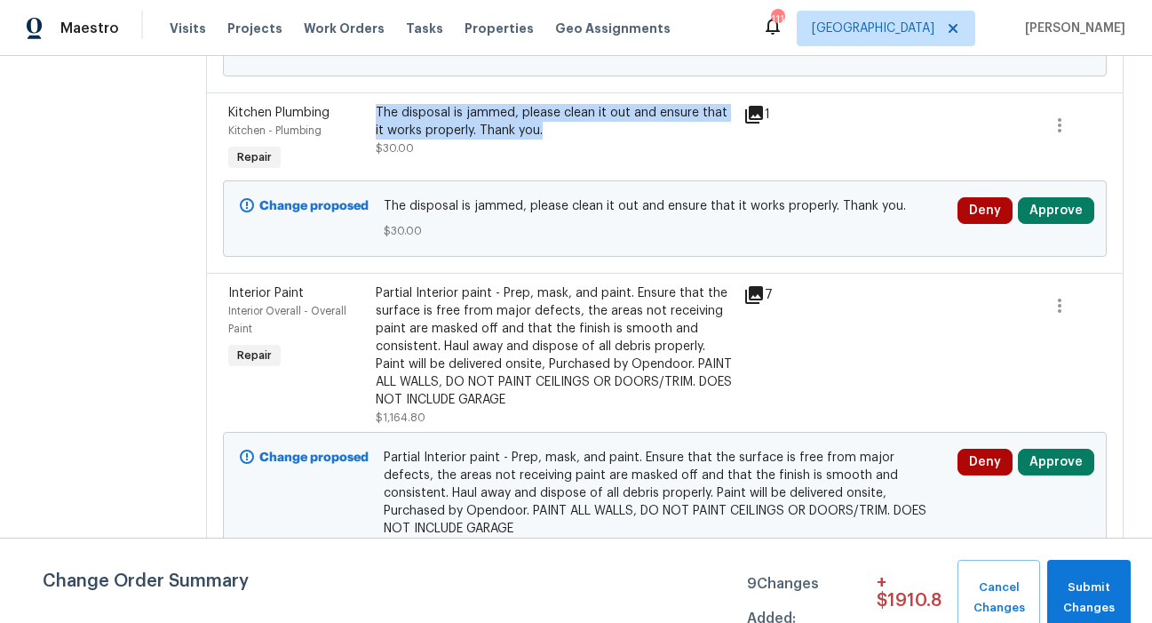
drag, startPoint x: 616, startPoint y: 195, endPoint x: 419, endPoint y: 181, distance: 196.9
click at [419, 180] on div "The disposal is jammed, please clean it out and ensure that it works properly. …" at bounding box center [554, 140] width 369 height 82
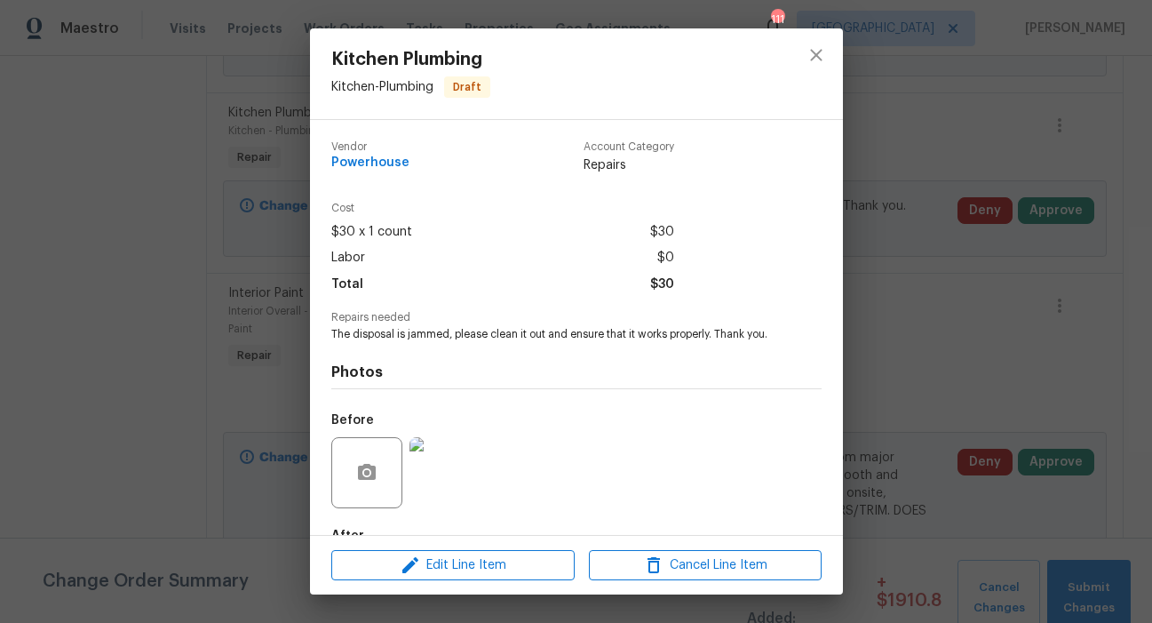
copy div "The disposal is jammed, please clean it out and ensure that it works properly. …"
click at [817, 53] on icon "close" at bounding box center [816, 55] width 12 height 12
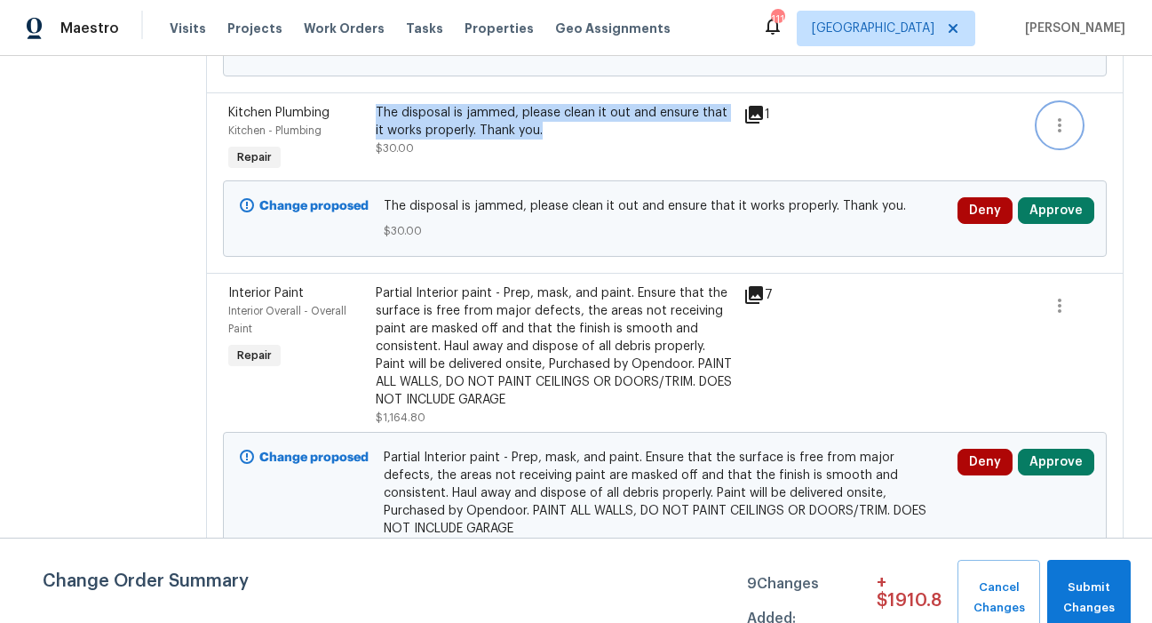
click at [1054, 136] on icon "button" at bounding box center [1059, 125] width 21 height 21
click at [1061, 193] on li "Cancel" at bounding box center [1065, 192] width 68 height 29
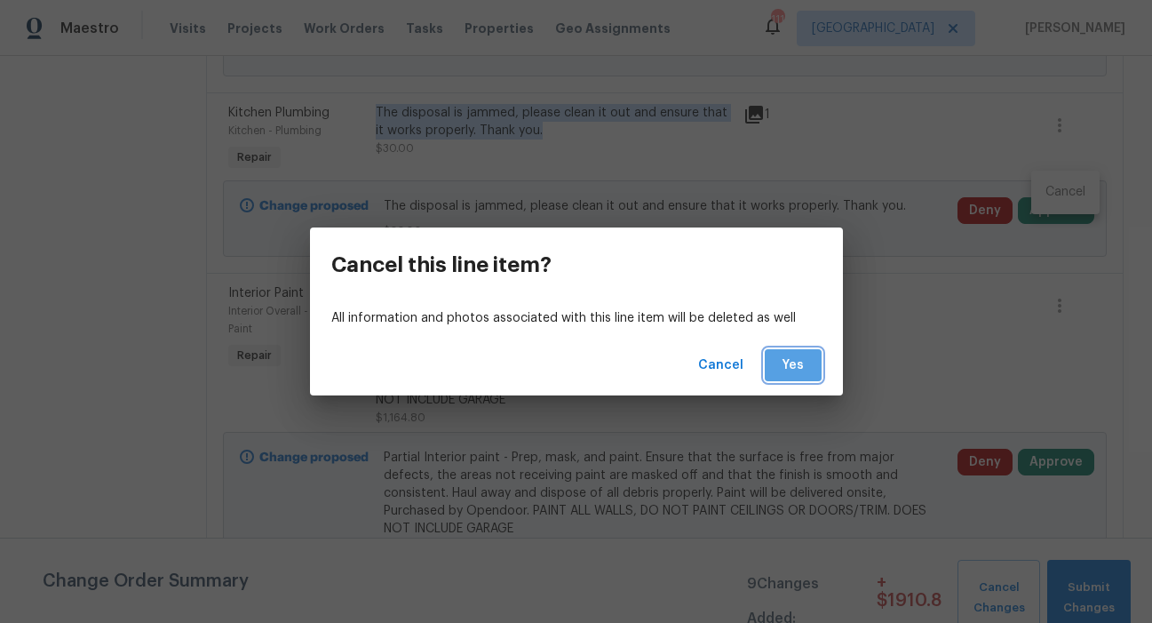
click at [787, 362] on span "Yes" at bounding box center [793, 365] width 28 height 22
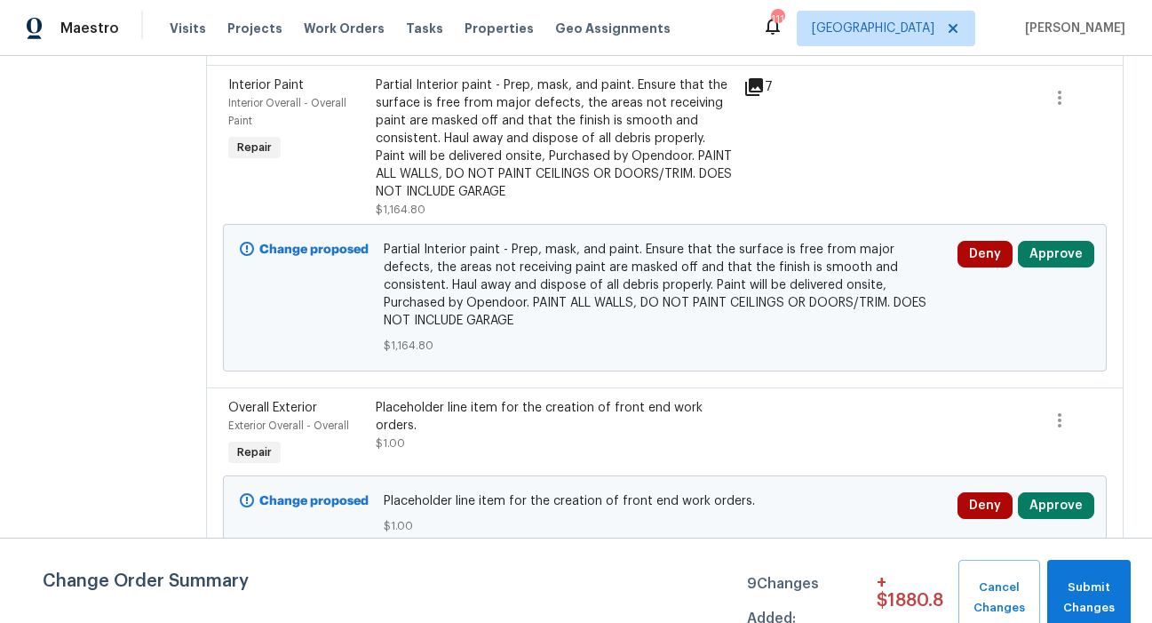
scroll to position [1387, 0]
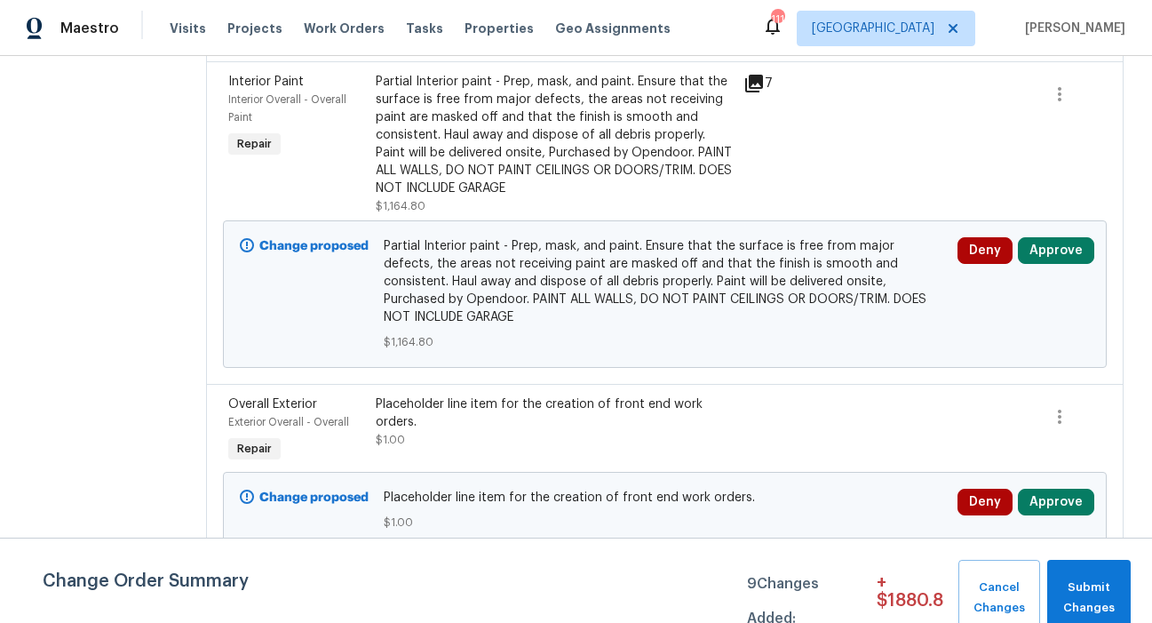
click at [498, 197] on div "Partial Interior paint - Prep, mask, and paint. Ensure that the surface is free…" at bounding box center [555, 135] width 358 height 124
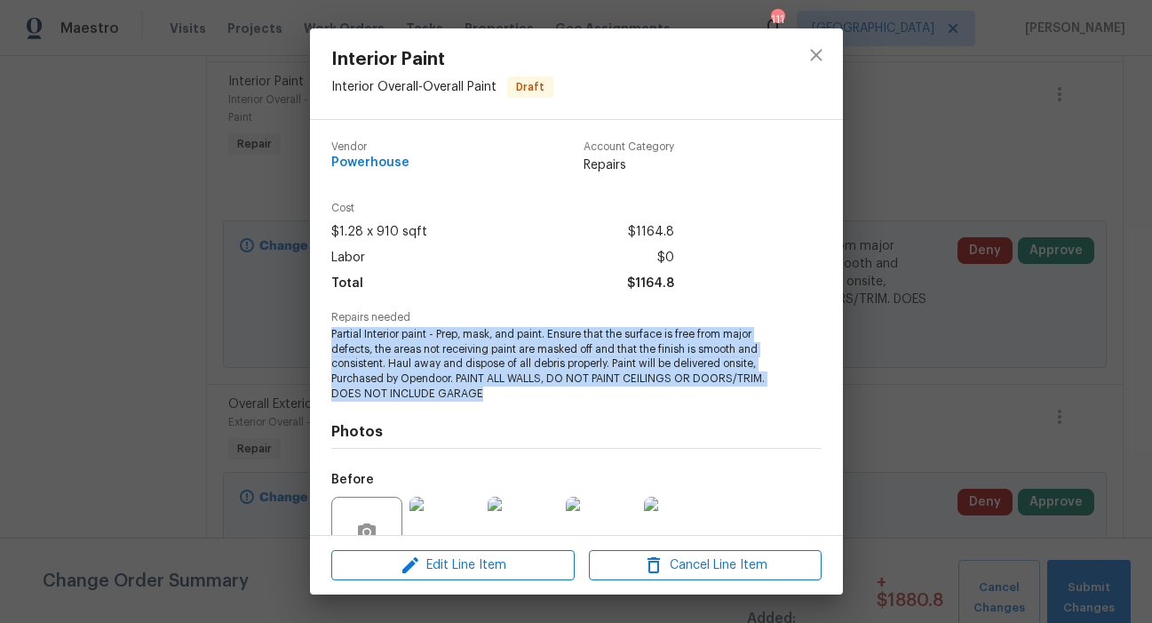
drag, startPoint x: 561, startPoint y: 387, endPoint x: 330, endPoint y: 342, distance: 234.5
click at [331, 339] on span "Partial Interior paint - Prep, mask, and paint. Ensure that the surface is free…" at bounding box center [552, 364] width 442 height 75
copy span "Partial Interior paint - Prep, mask, and paint. Ensure that the surface is free…"
click at [816, 53] on icon "close" at bounding box center [816, 55] width 12 height 12
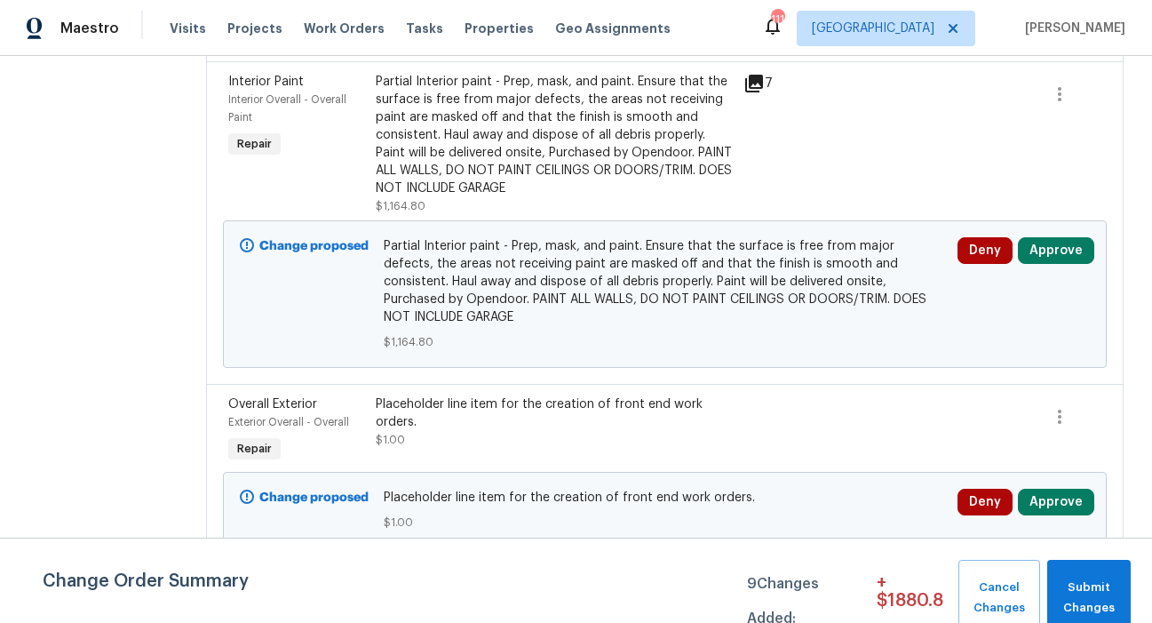
click at [705, 197] on div "Partial Interior paint - Prep, mask, and paint. Ensure that the surface is free…" at bounding box center [555, 135] width 358 height 124
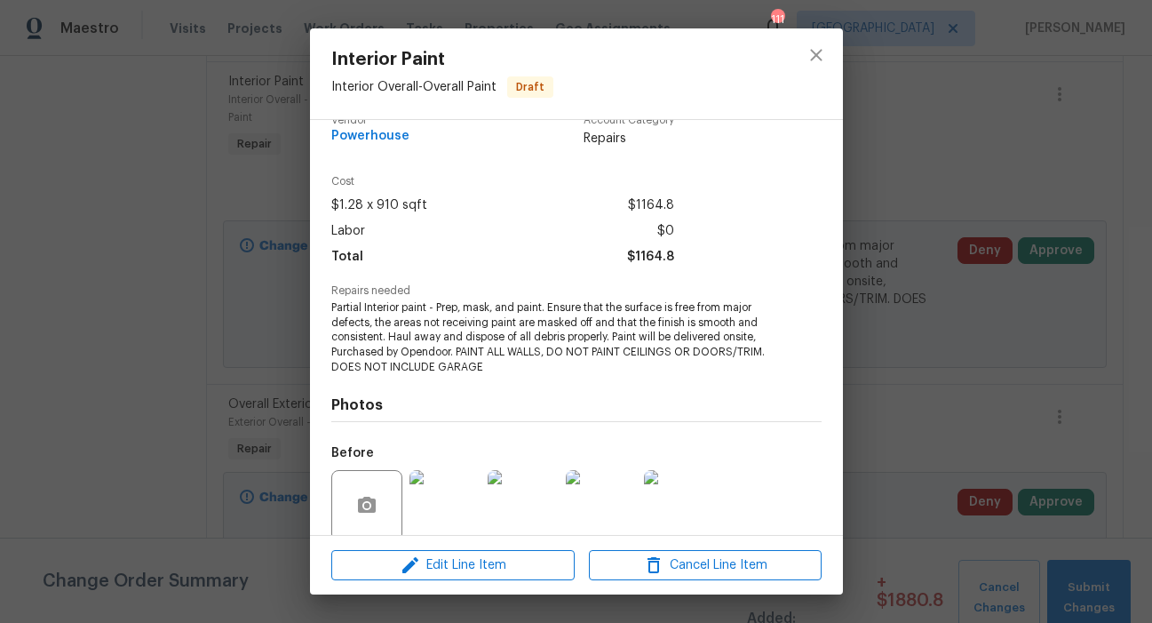
scroll to position [34, 0]
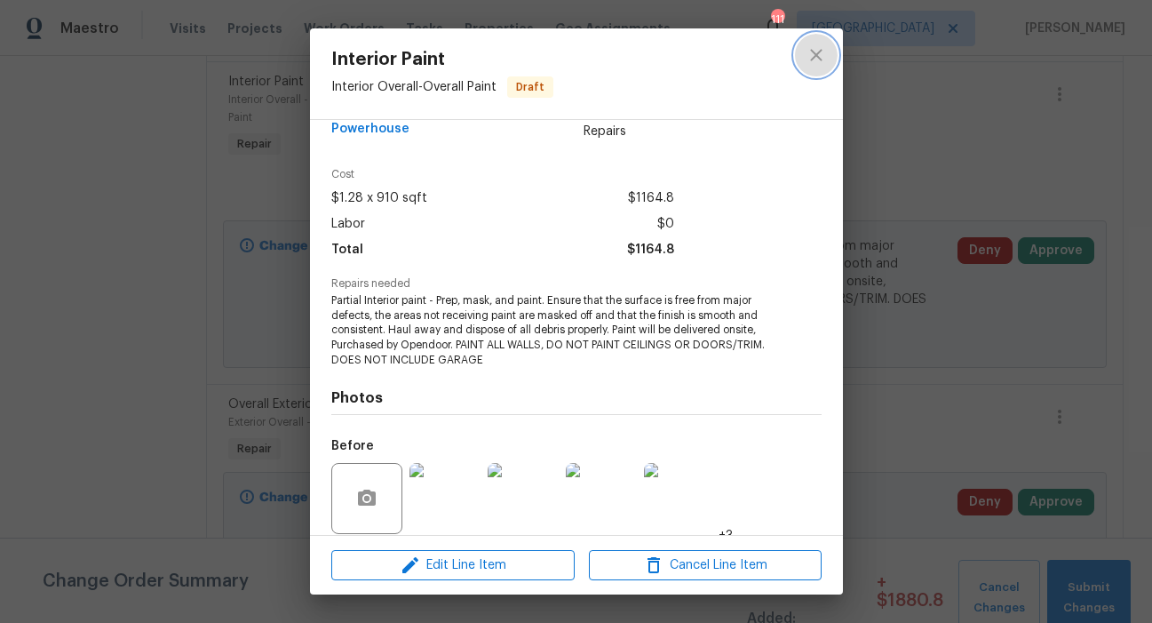
click at [815, 52] on icon "close" at bounding box center [816, 54] width 21 height 21
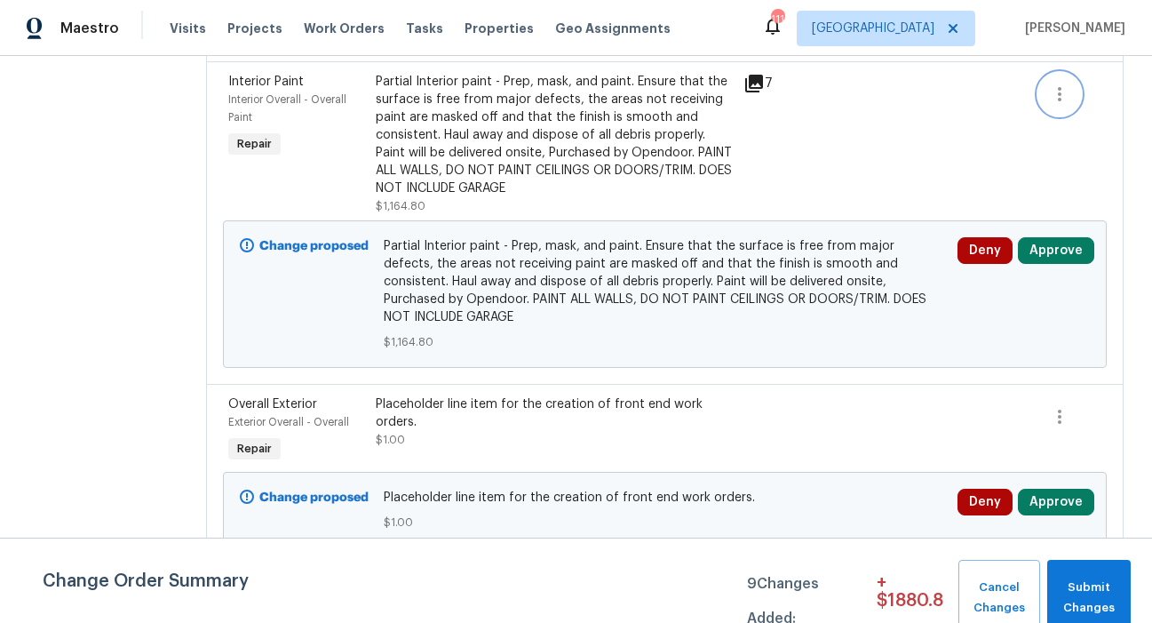
click at [1056, 105] on icon "button" at bounding box center [1059, 94] width 21 height 21
click at [1055, 163] on li "Cancel" at bounding box center [1065, 161] width 68 height 29
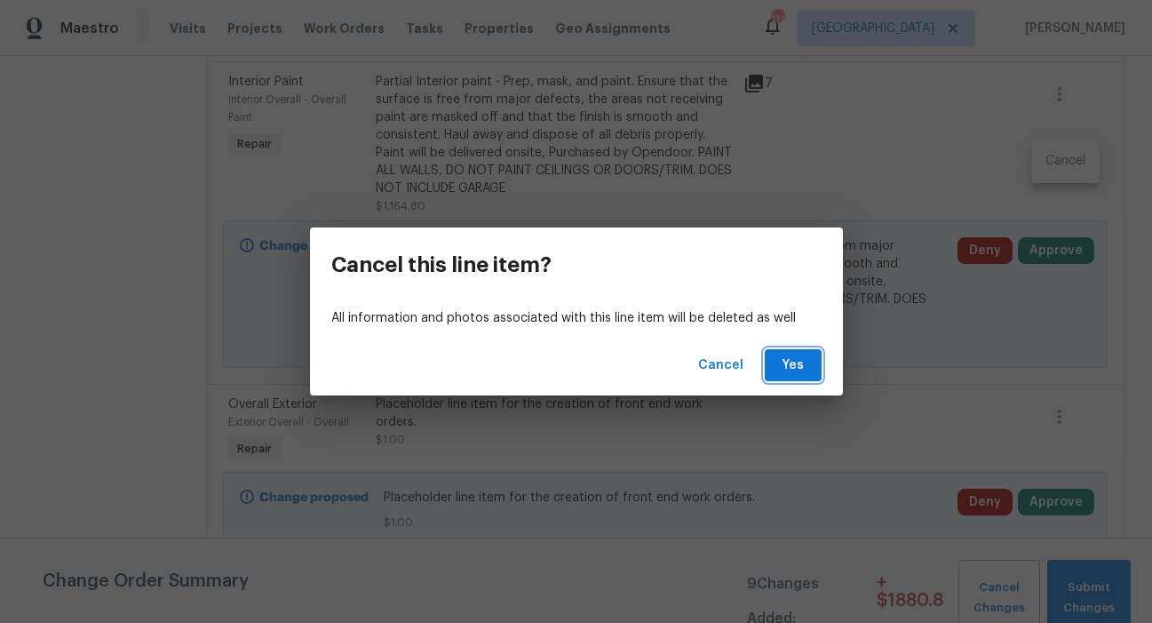
click at [795, 363] on span "Yes" at bounding box center [793, 365] width 28 height 22
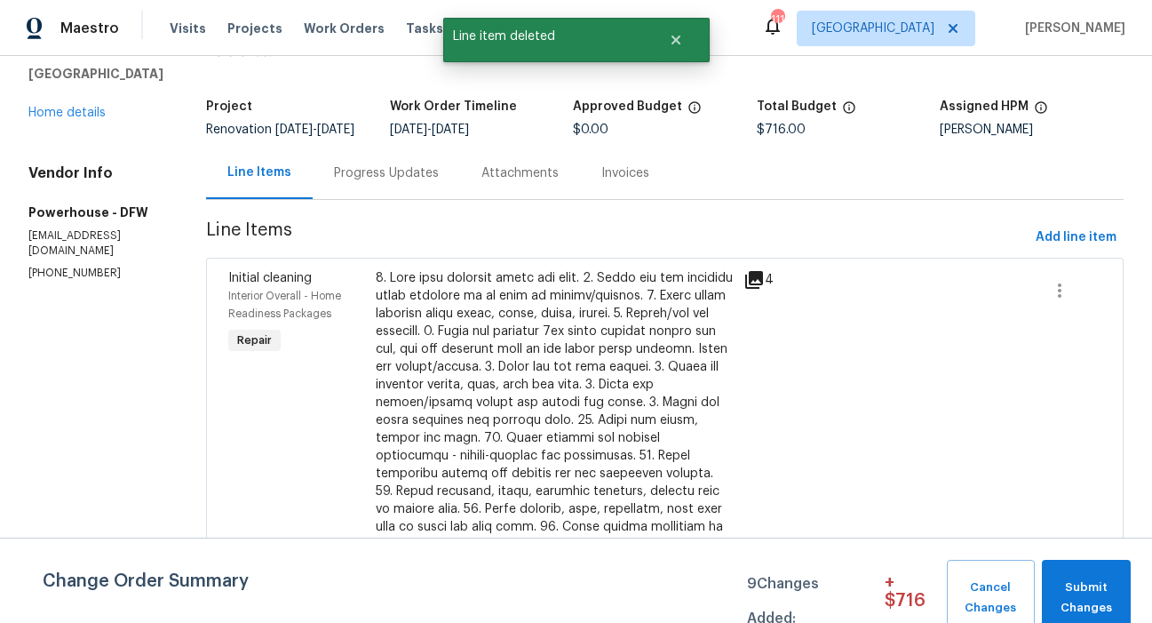
scroll to position [0, 0]
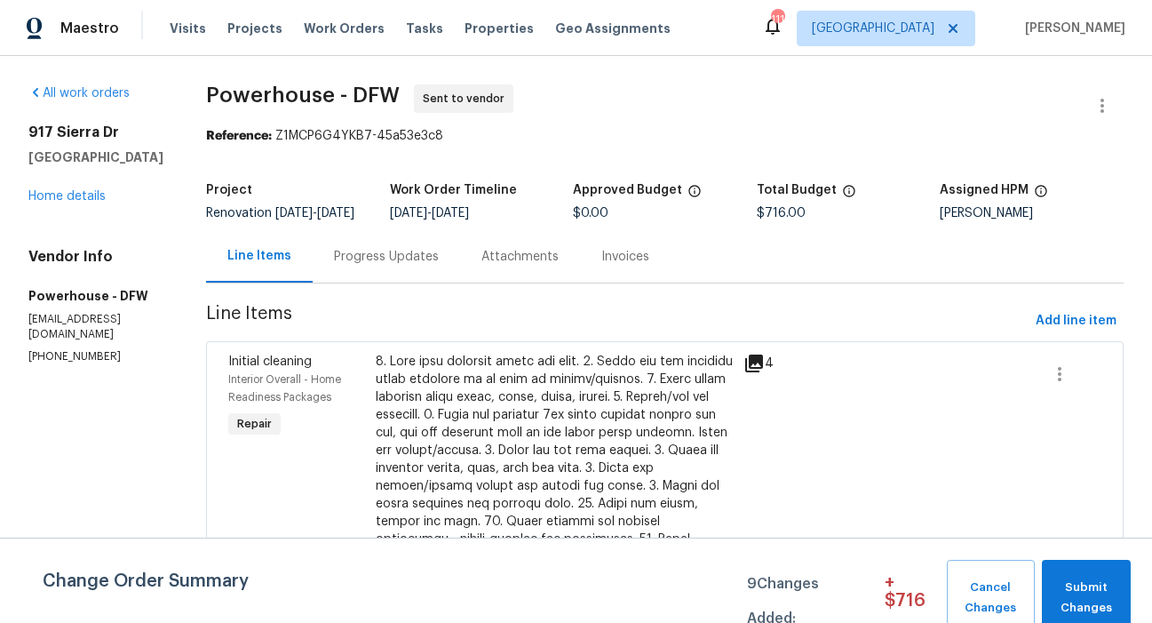
click at [763, 372] on icon at bounding box center [754, 363] width 18 height 18
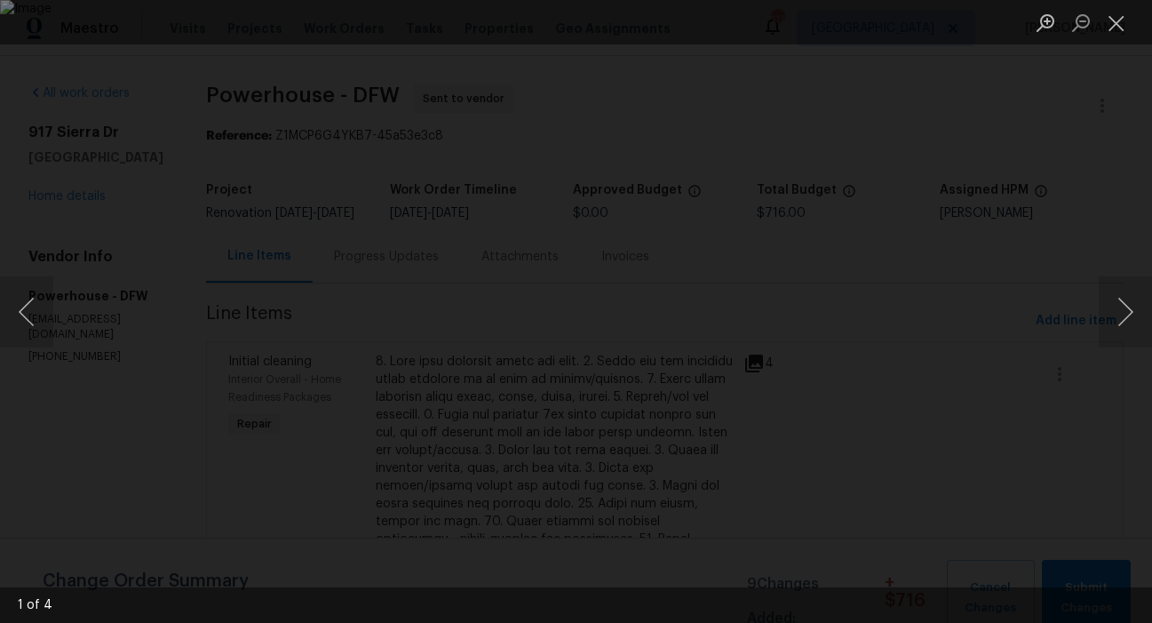
click at [643, 336] on img "Lightbox" at bounding box center [576, 311] width 1152 height 623
click at [1123, 20] on button "Close lightbox" at bounding box center [1117, 22] width 36 height 31
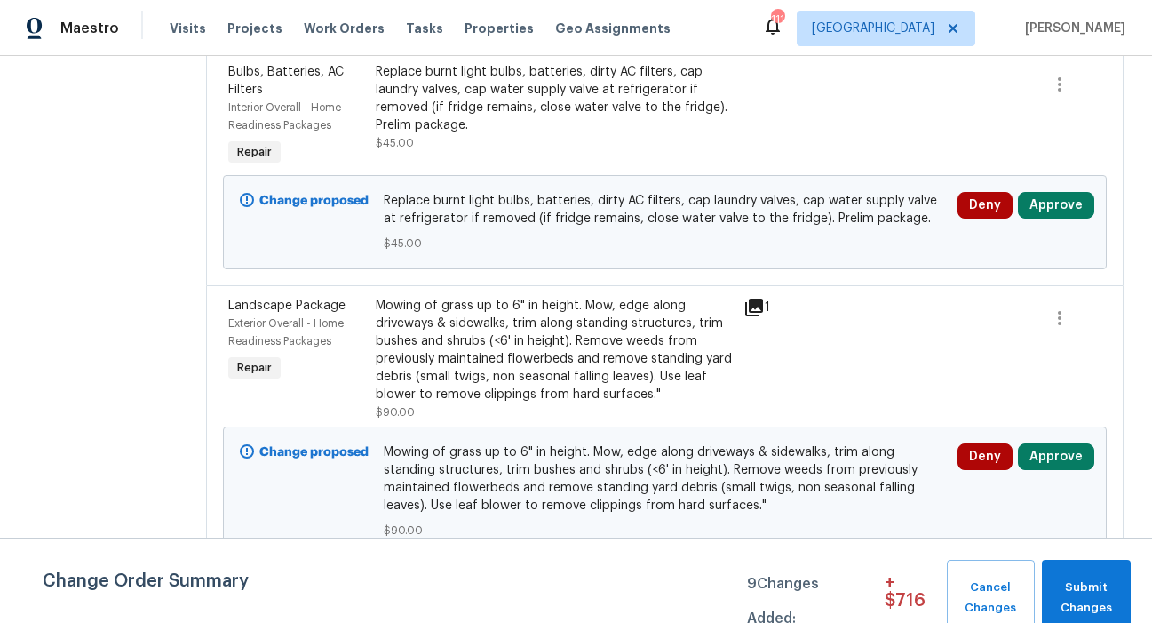
scroll to position [1693, 0]
click at [583, 346] on div "Mowing of grass up to 6" in height. Mow, edge along driveways & sidewalks, trim…" at bounding box center [555, 350] width 358 height 107
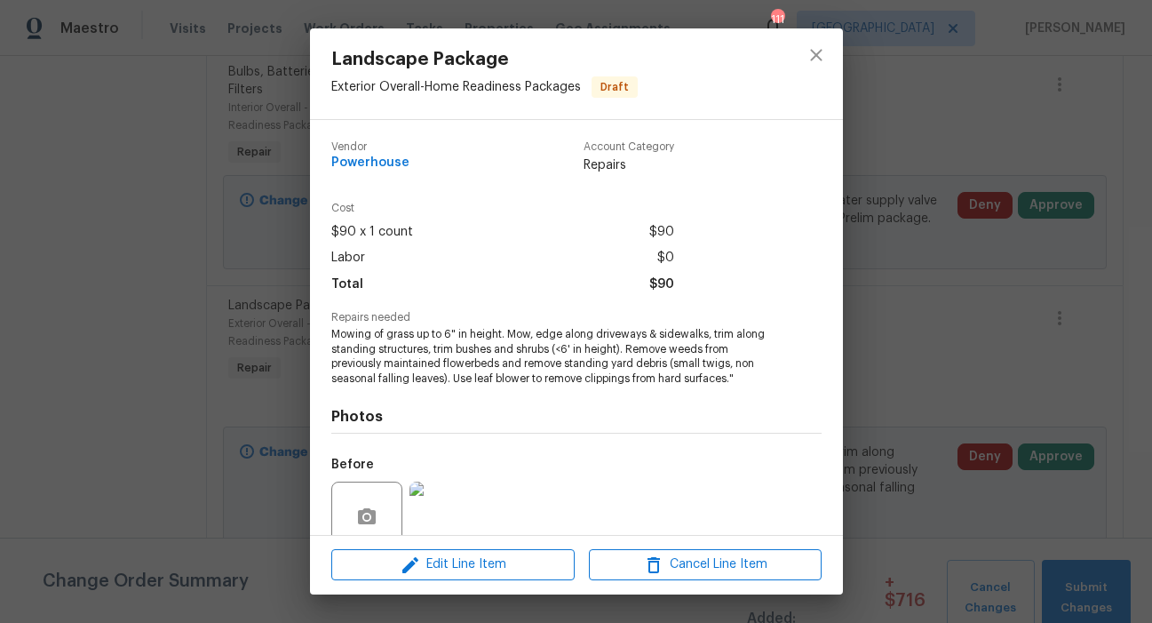
click at [458, 506] on img at bounding box center [445, 517] width 71 height 71
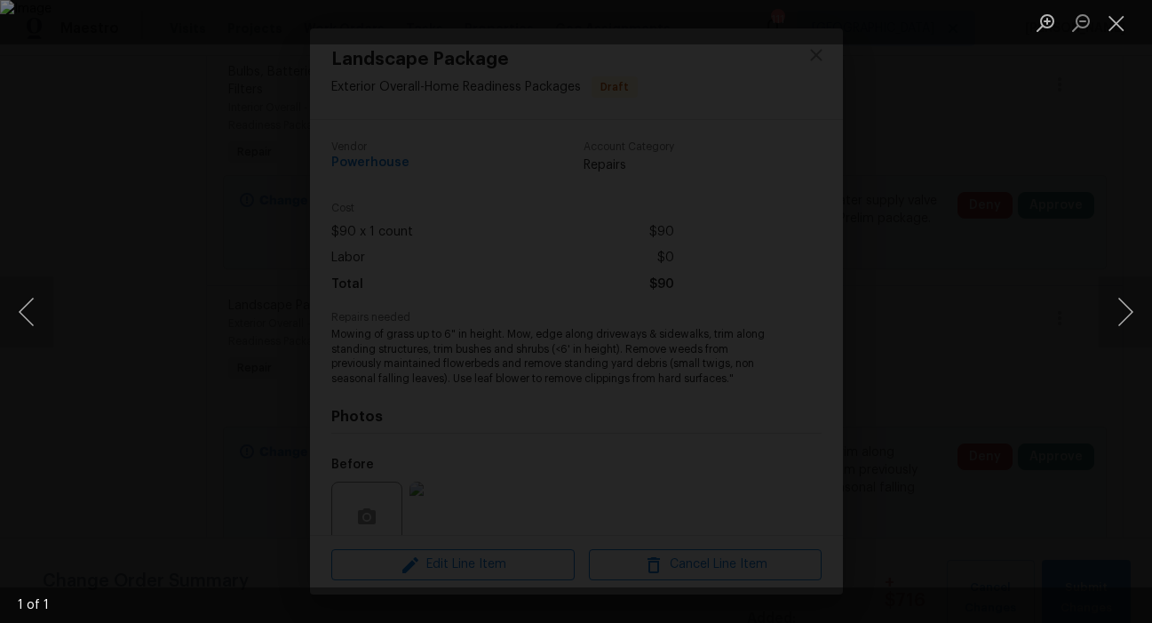
click at [633, 363] on img "Lightbox" at bounding box center [576, 311] width 1152 height 623
click at [1116, 26] on button "Close lightbox" at bounding box center [1117, 22] width 36 height 31
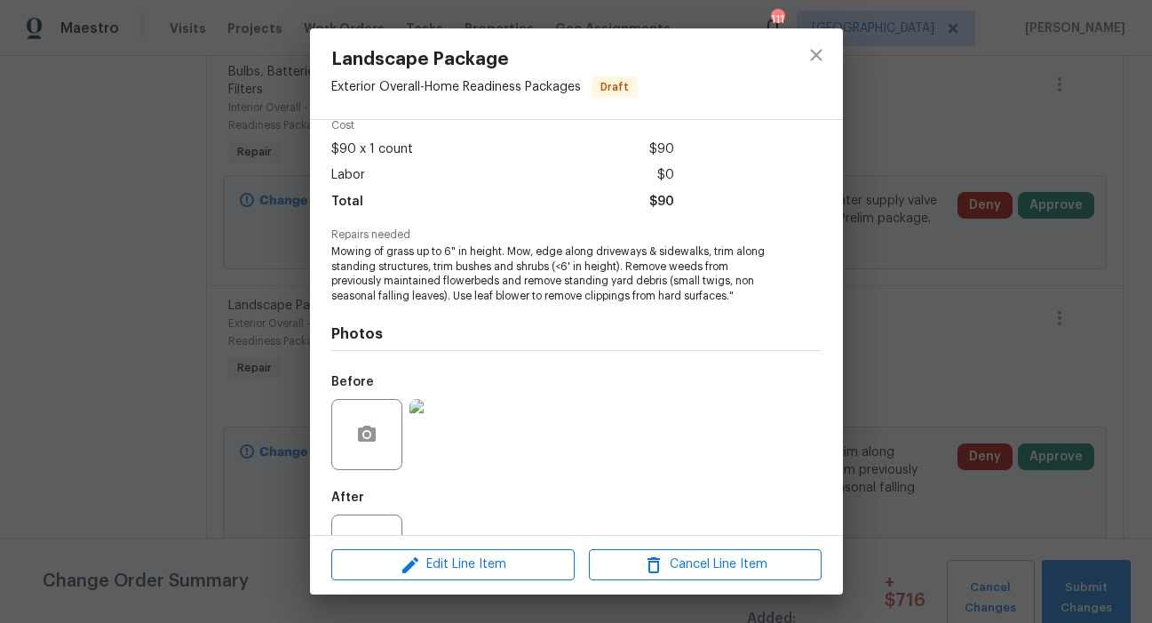
scroll to position [107, 0]
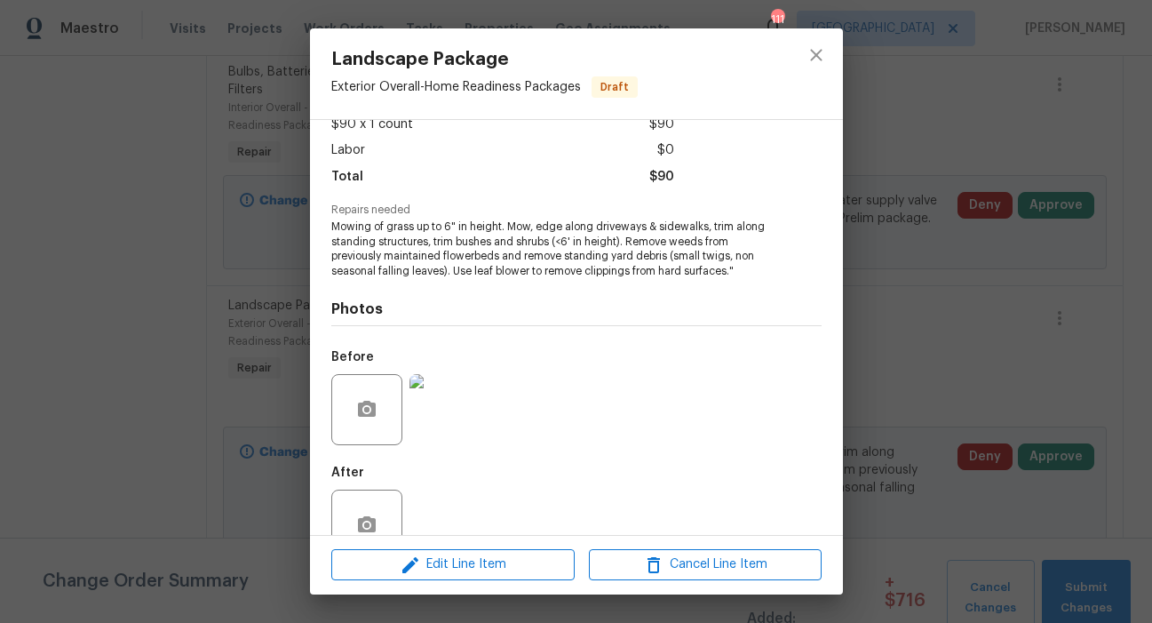
click at [450, 412] on img at bounding box center [445, 409] width 71 height 71
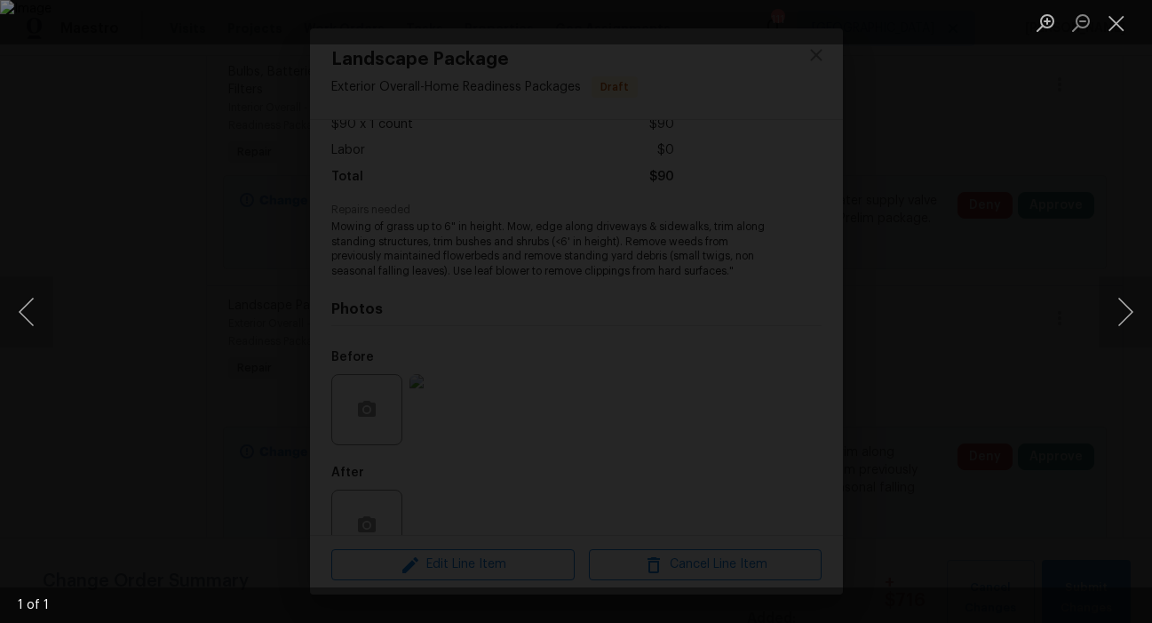
drag, startPoint x: 1112, startPoint y: 19, endPoint x: 1068, endPoint y: 70, distance: 68.0
click at [1112, 19] on button "Close lightbox" at bounding box center [1117, 22] width 36 height 31
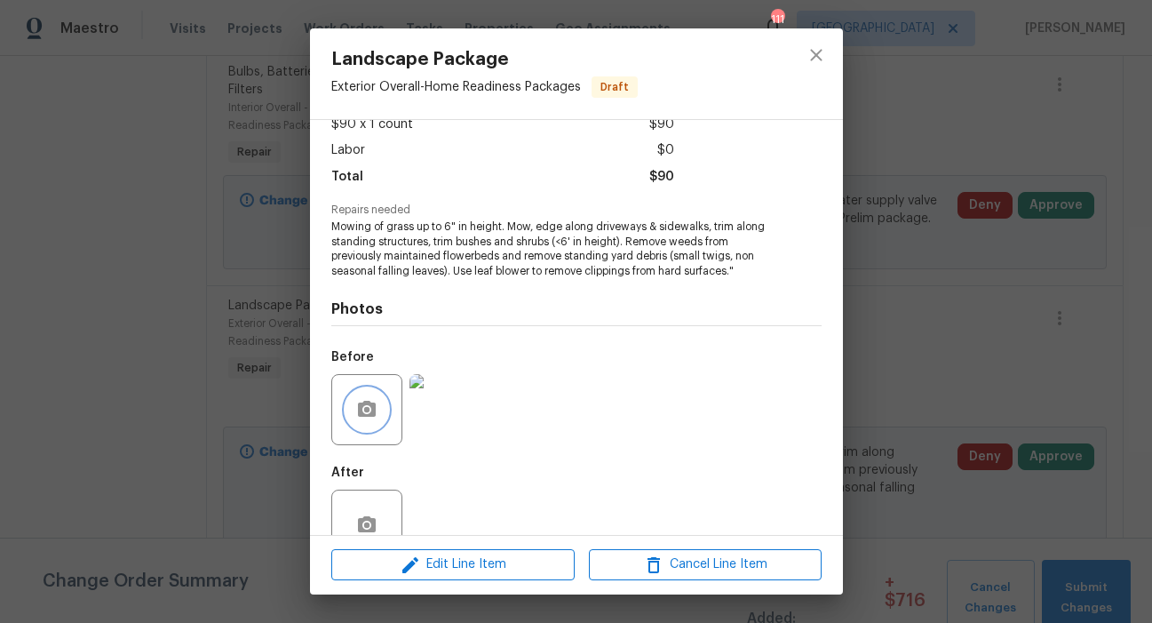
click at [385, 413] on button "button" at bounding box center [367, 409] width 43 height 43
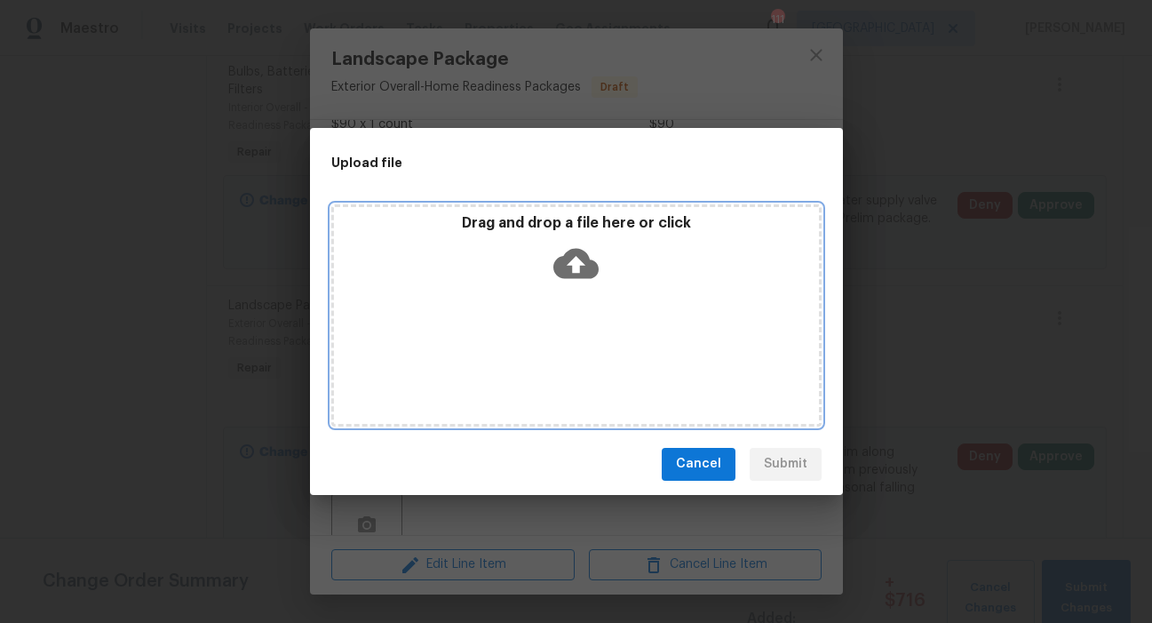
click at [585, 274] on icon at bounding box center [575, 263] width 45 height 30
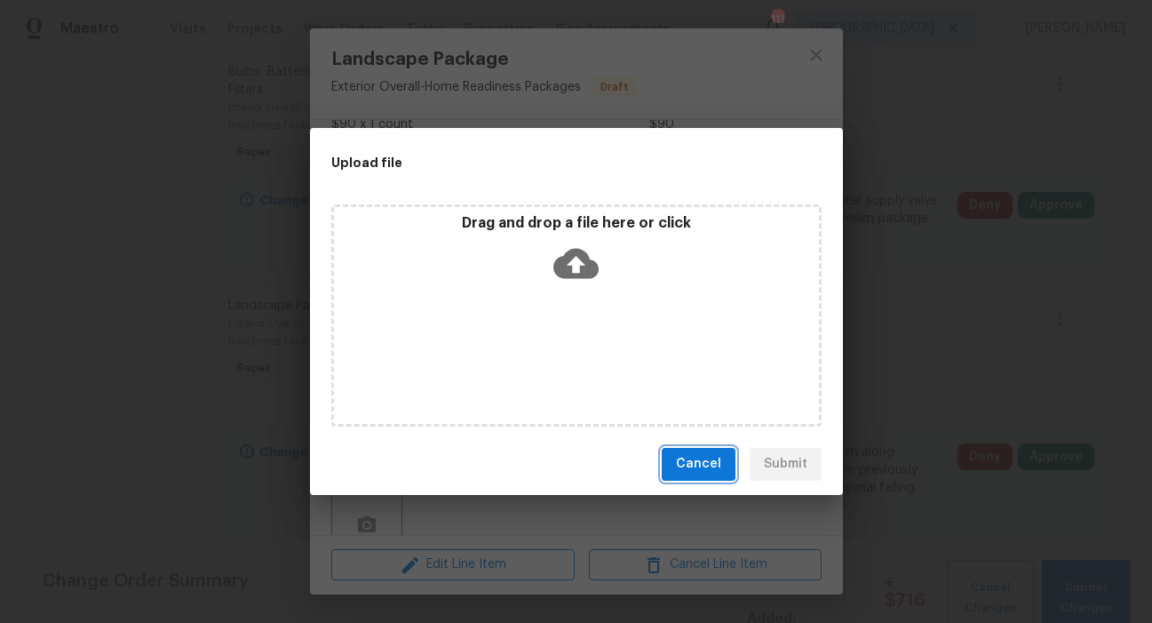
click at [721, 461] on button "Cancel" at bounding box center [699, 464] width 74 height 33
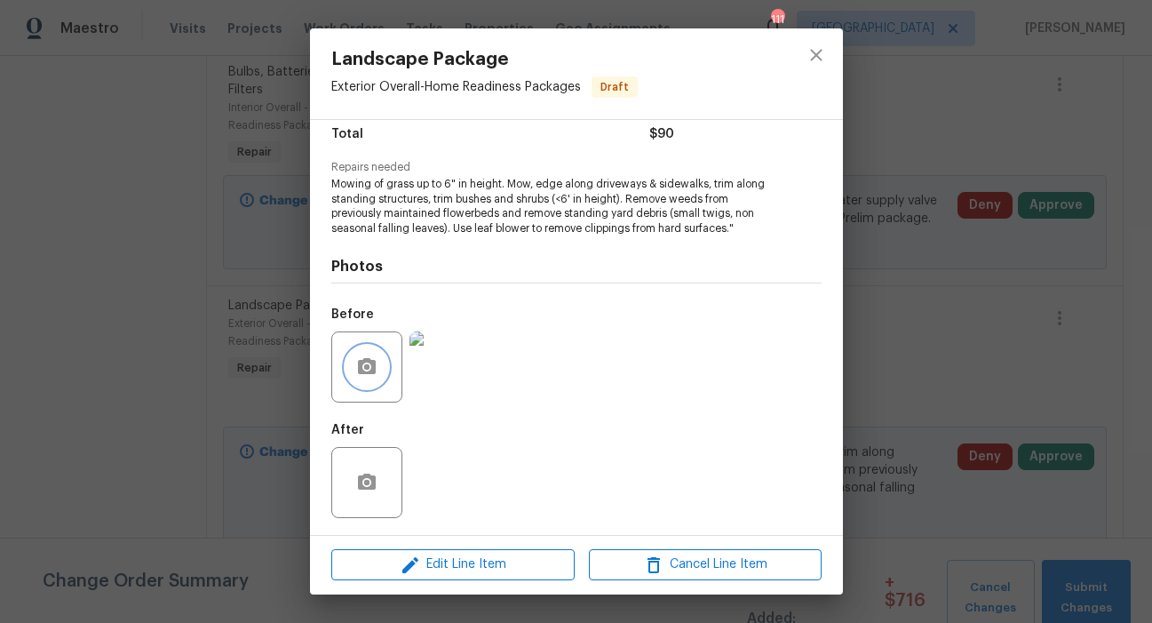
scroll to position [151, 0]
drag, startPoint x: 817, startPoint y: 53, endPoint x: 830, endPoint y: 84, distance: 32.7
click at [817, 55] on icon "close" at bounding box center [816, 55] width 12 height 12
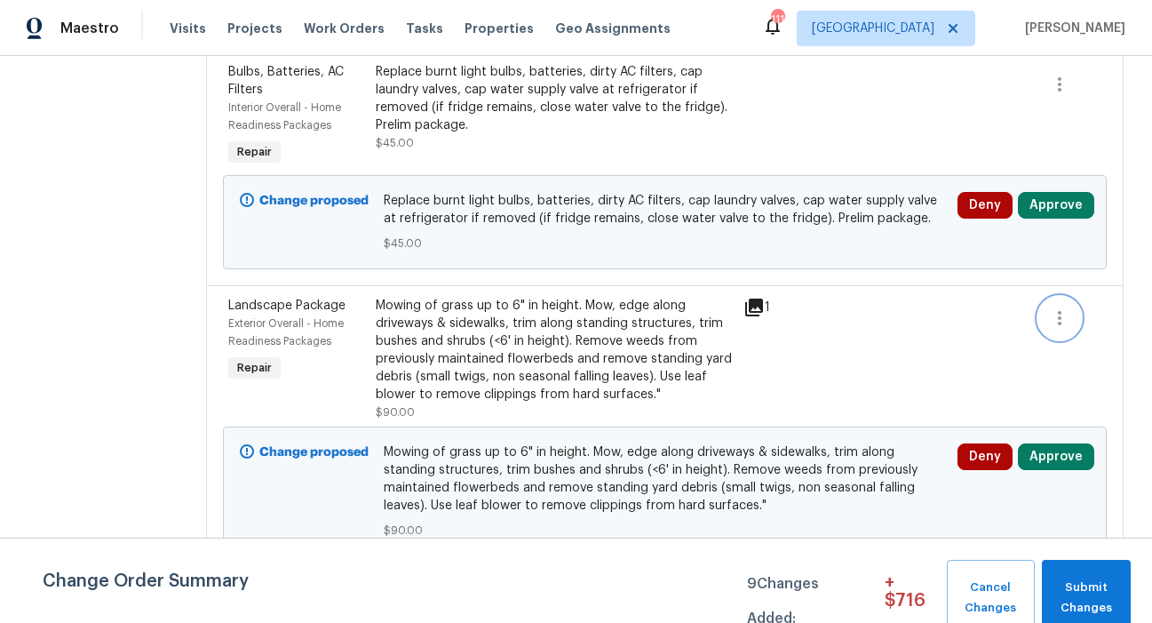
click at [1058, 311] on icon "button" at bounding box center [1060, 318] width 4 height 14
click at [1055, 286] on li "Cancel" at bounding box center [1065, 286] width 68 height 29
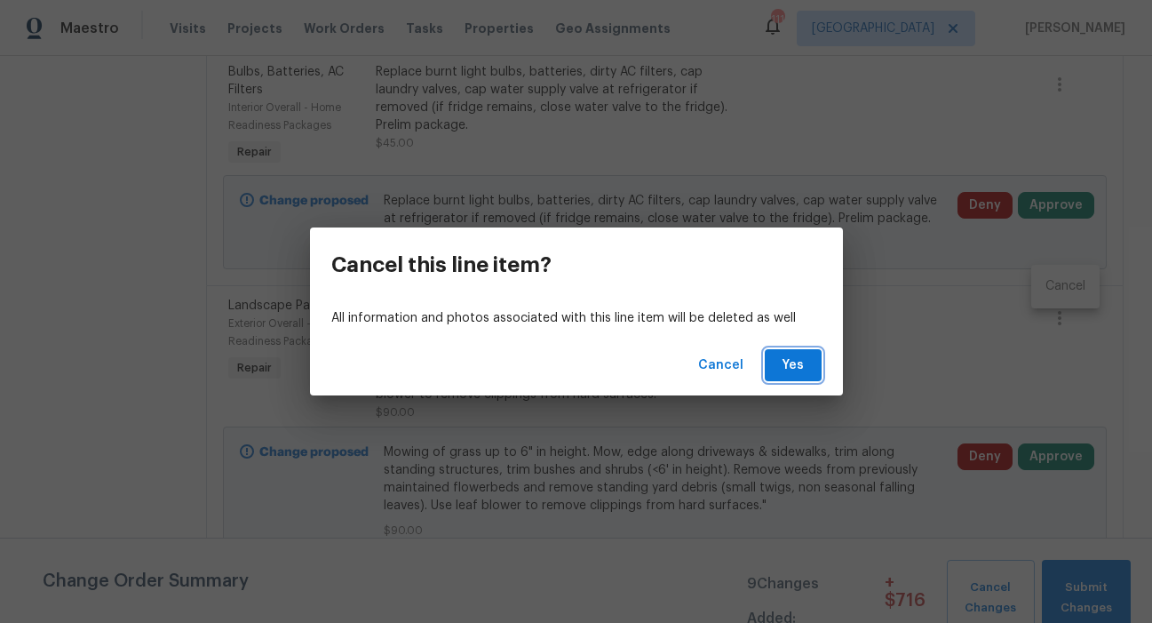
click at [795, 367] on span "Yes" at bounding box center [793, 365] width 28 height 22
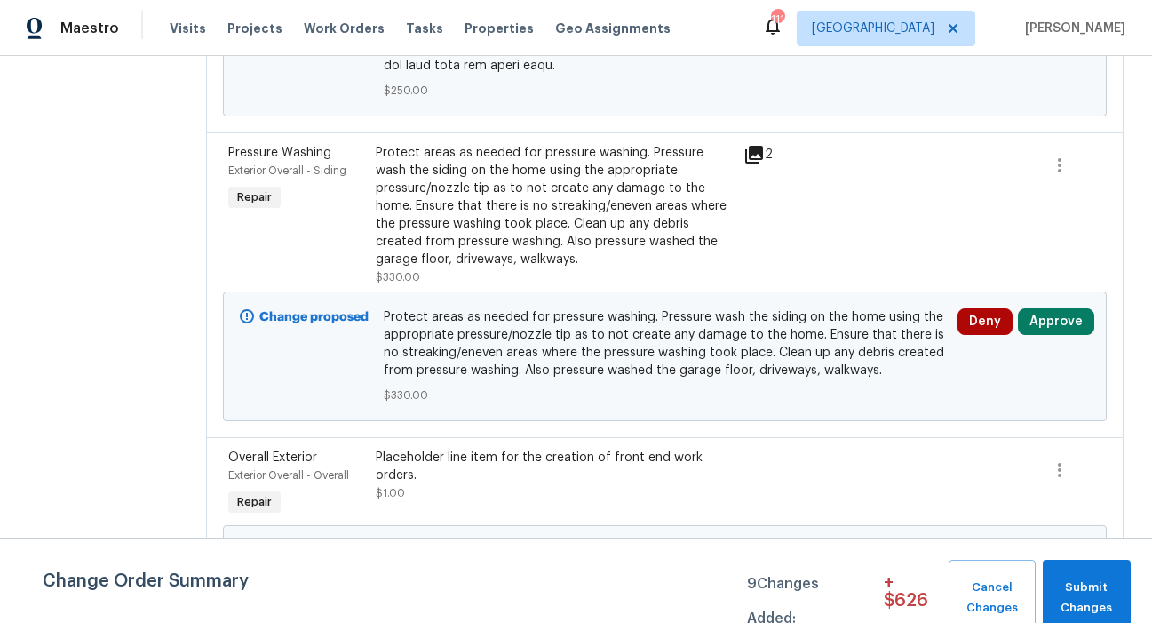
scroll to position [1048, 0]
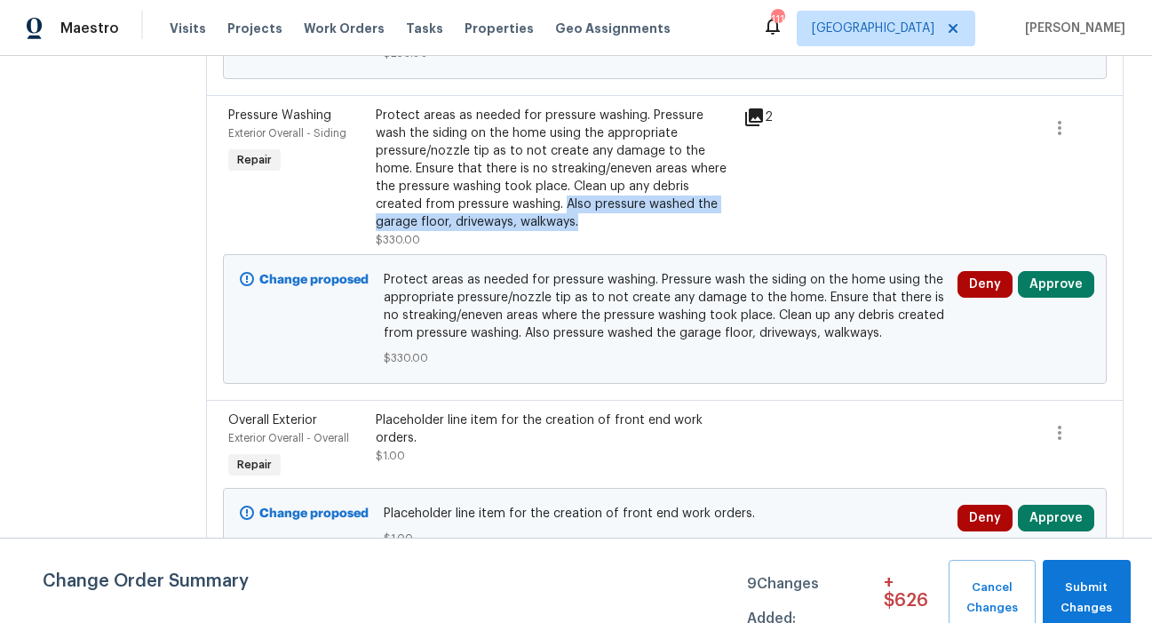
drag, startPoint x: 649, startPoint y: 251, endPoint x: 697, endPoint y: 273, distance: 52.5
click at [697, 231] on div "Protect areas as needed for pressure washing. Pressure wash the siding on the h…" at bounding box center [555, 169] width 358 height 124
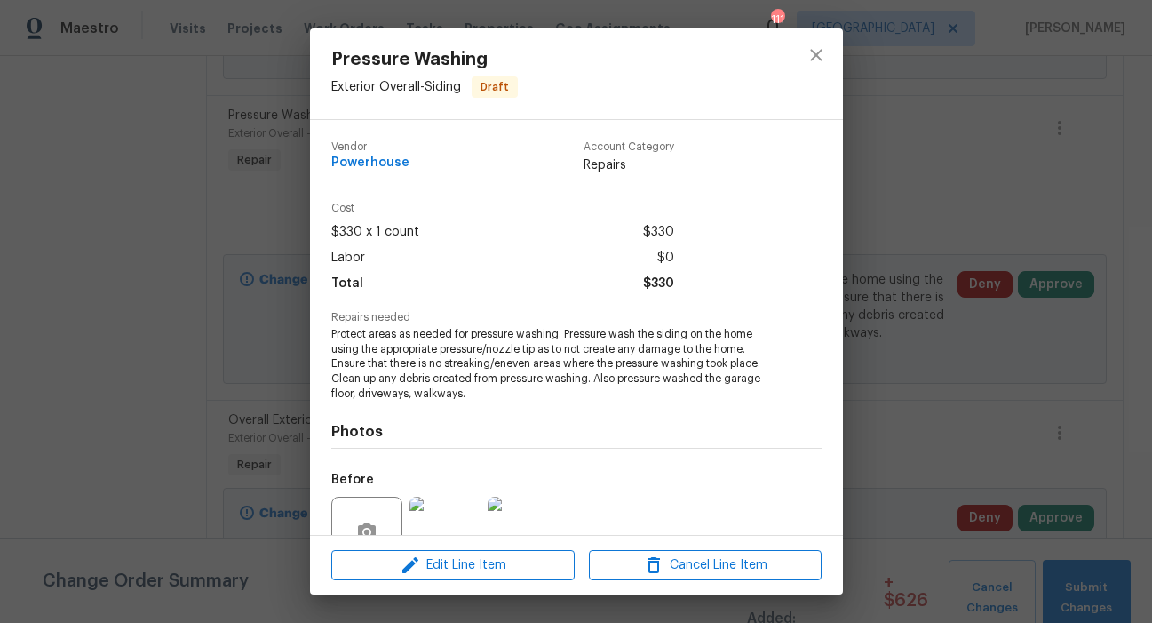
copy div "Also pressure washed the garage floor, driveways, walkways."
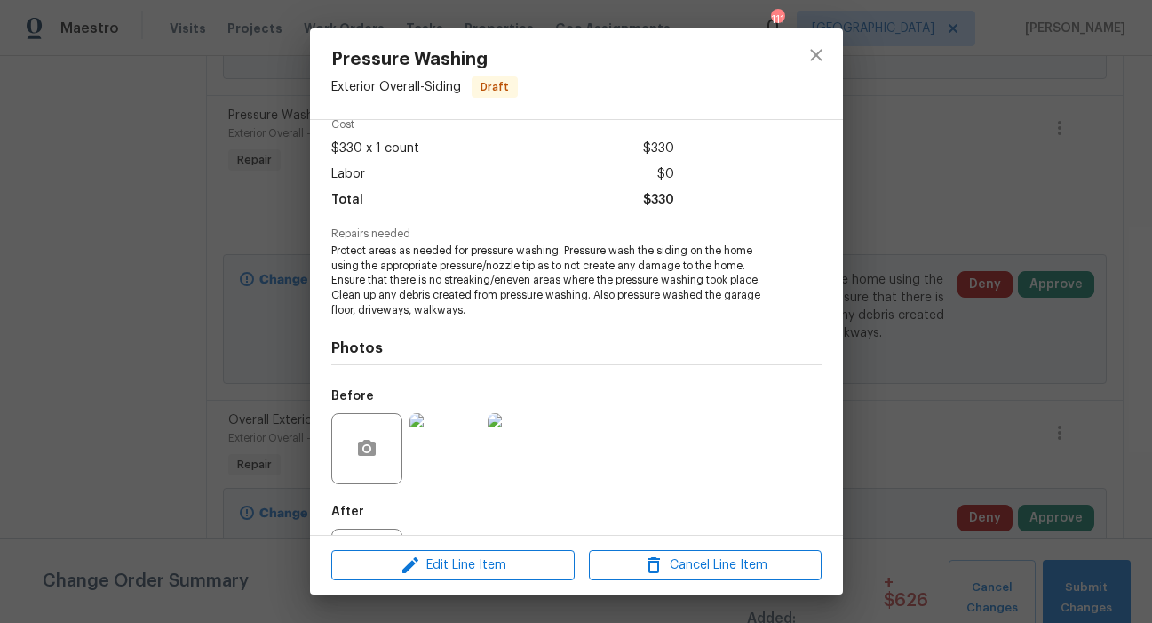
scroll to position [131, 0]
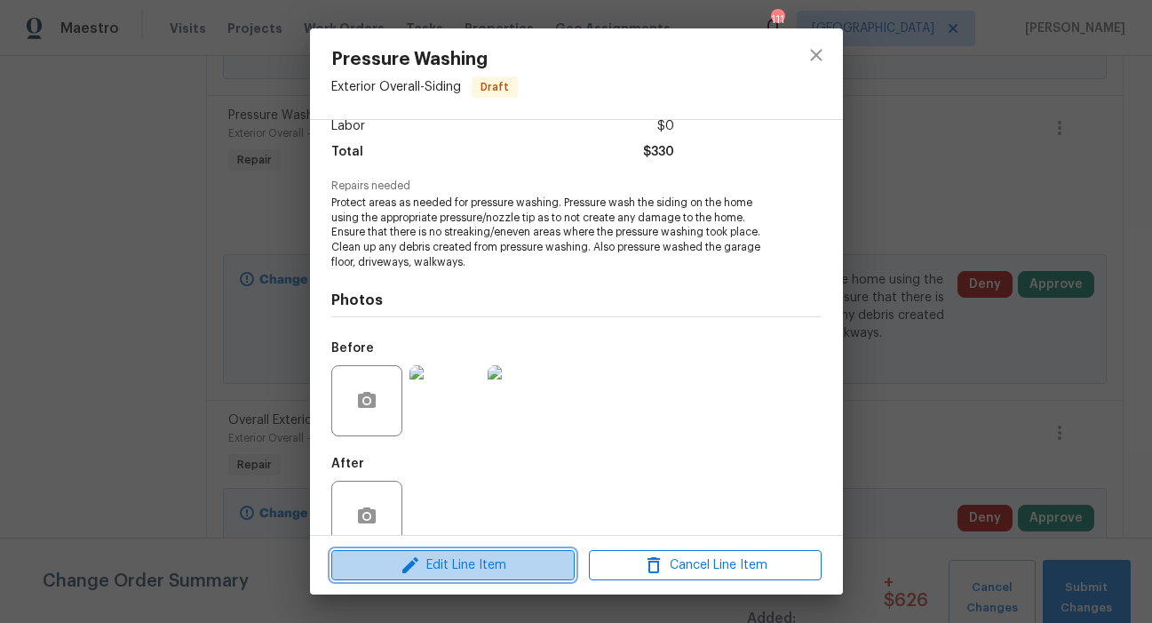
click at [469, 568] on span "Edit Line Item" at bounding box center [453, 565] width 233 height 22
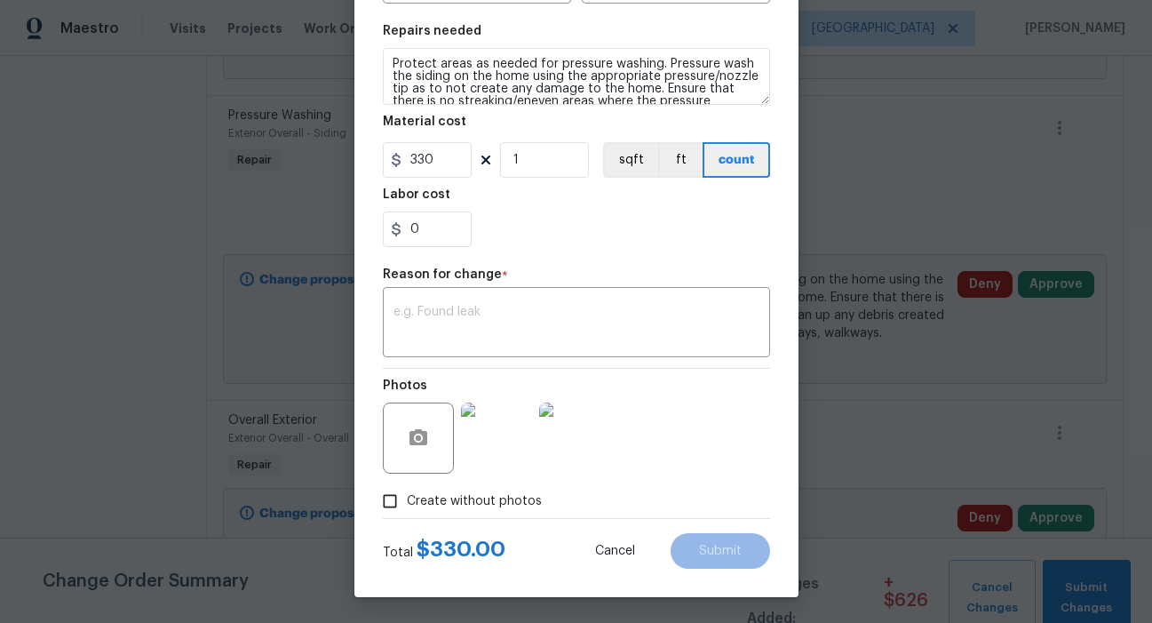
scroll to position [252, 0]
click at [555, 444] on img at bounding box center [574, 437] width 71 height 71
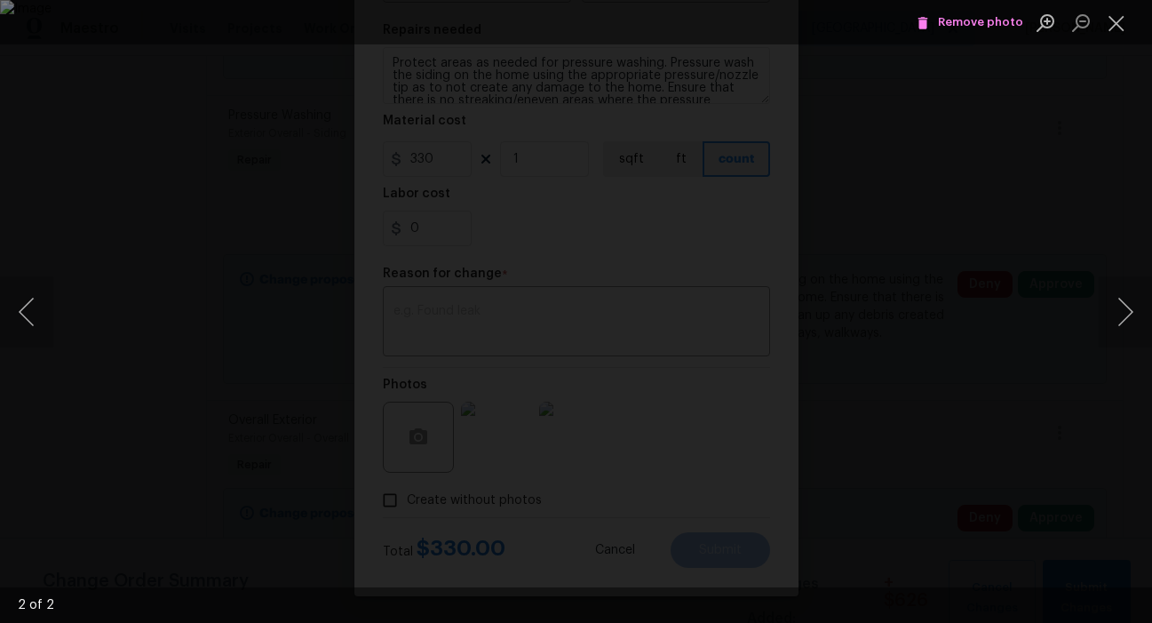
click at [975, 22] on span "Remove photo" at bounding box center [970, 22] width 107 height 20
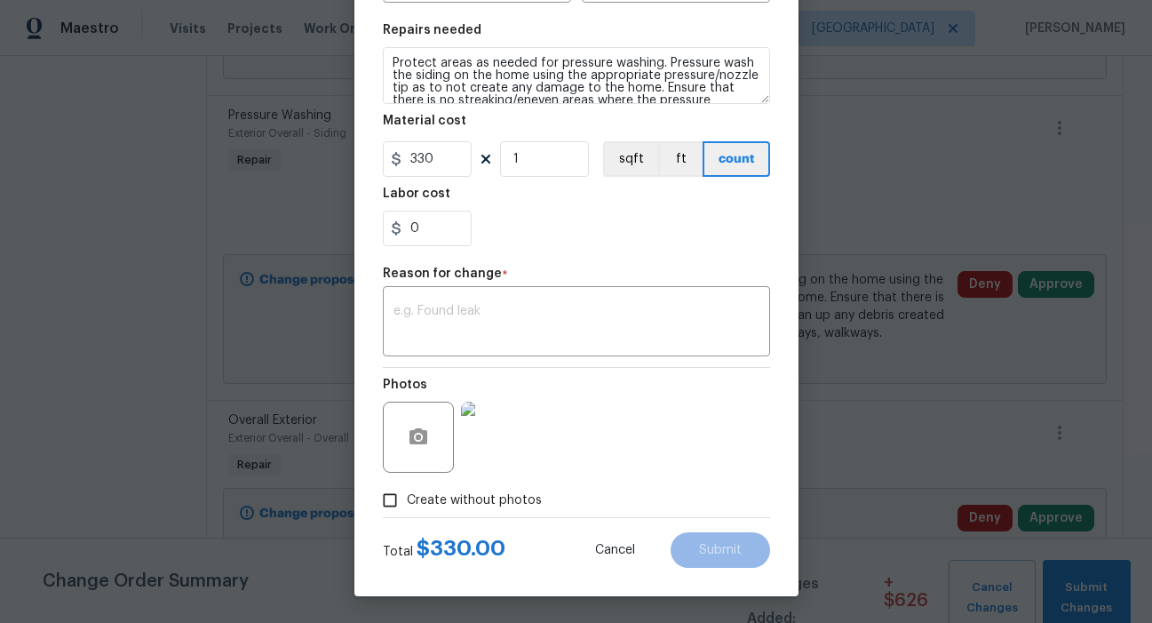
click at [508, 435] on img at bounding box center [496, 437] width 71 height 71
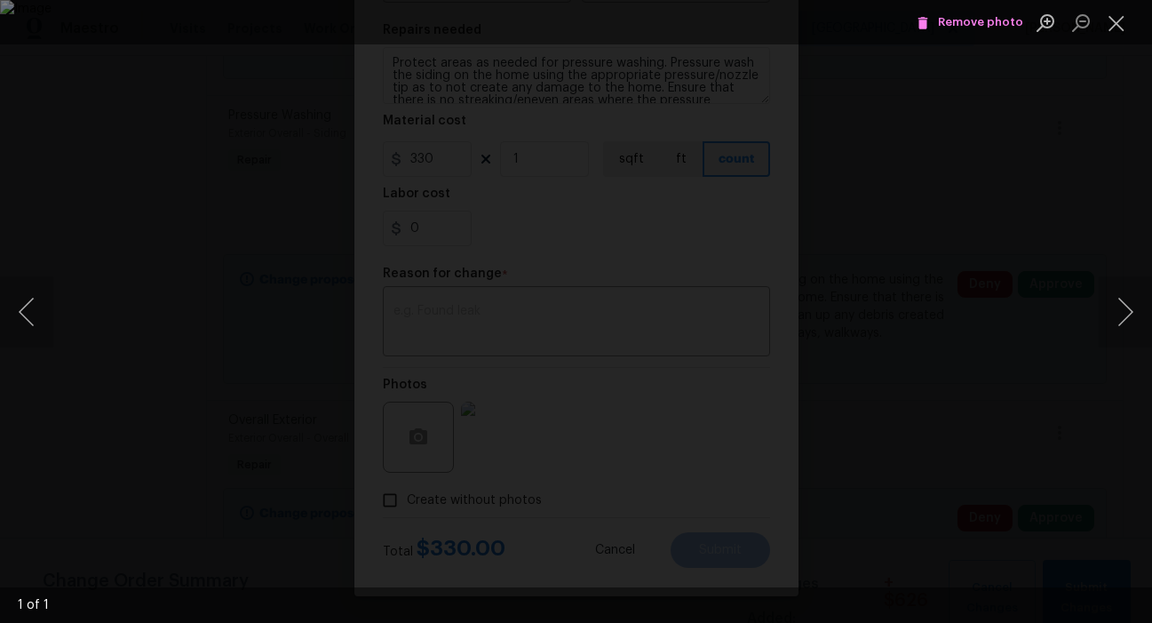
click at [971, 21] on span "Remove photo" at bounding box center [970, 22] width 107 height 20
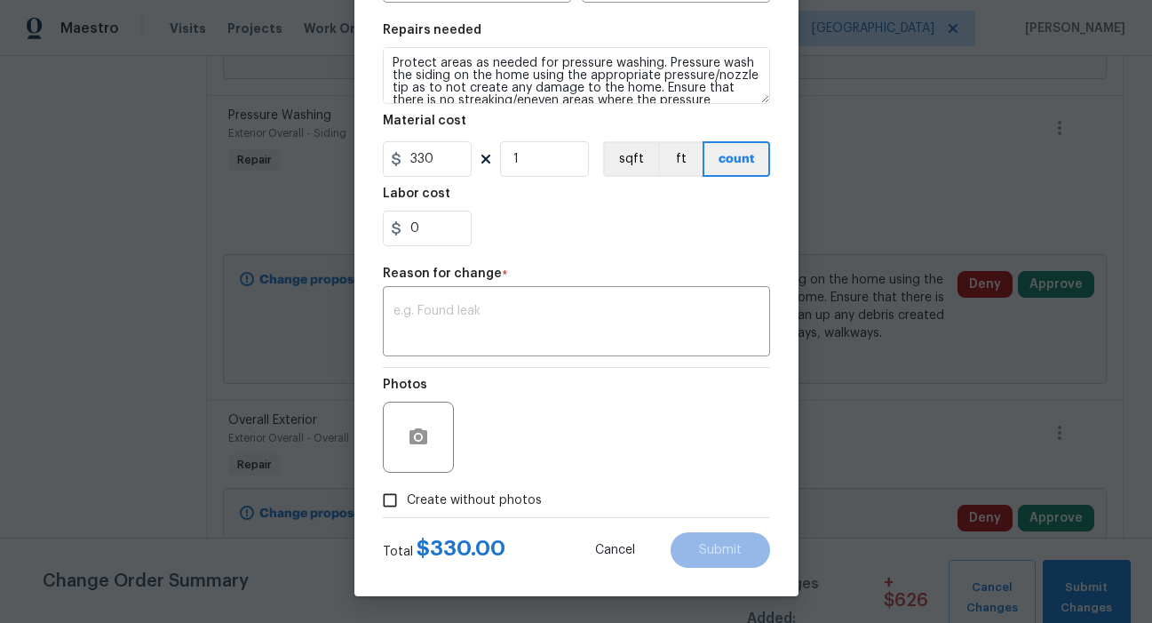
click at [689, 417] on div "Photos" at bounding box center [576, 425] width 387 height 115
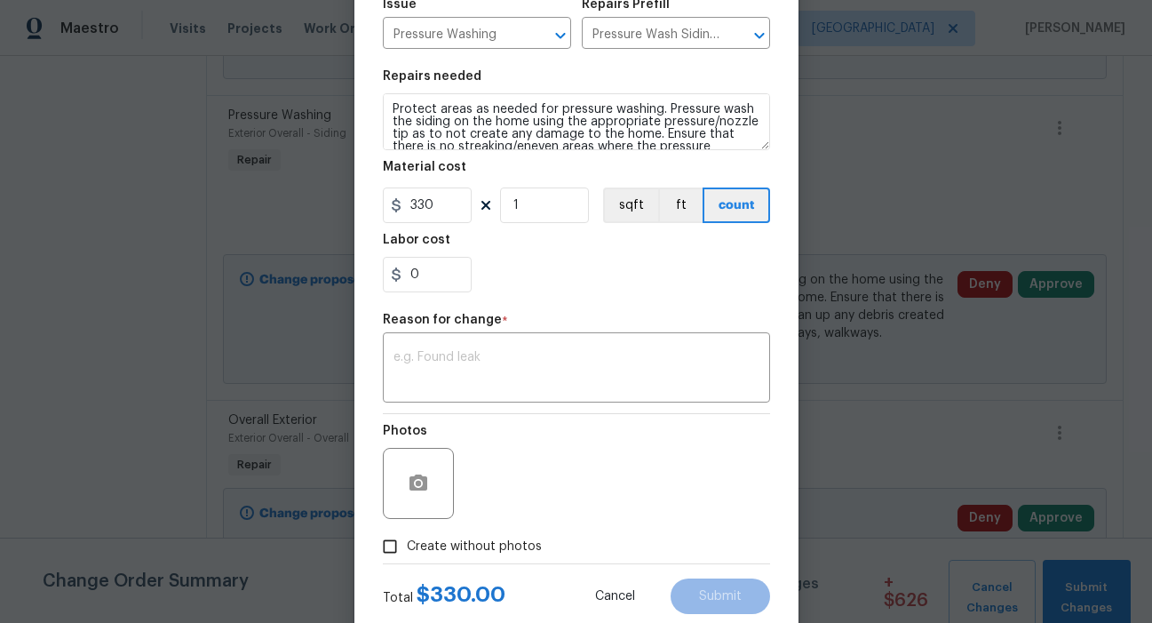
scroll to position [219, 0]
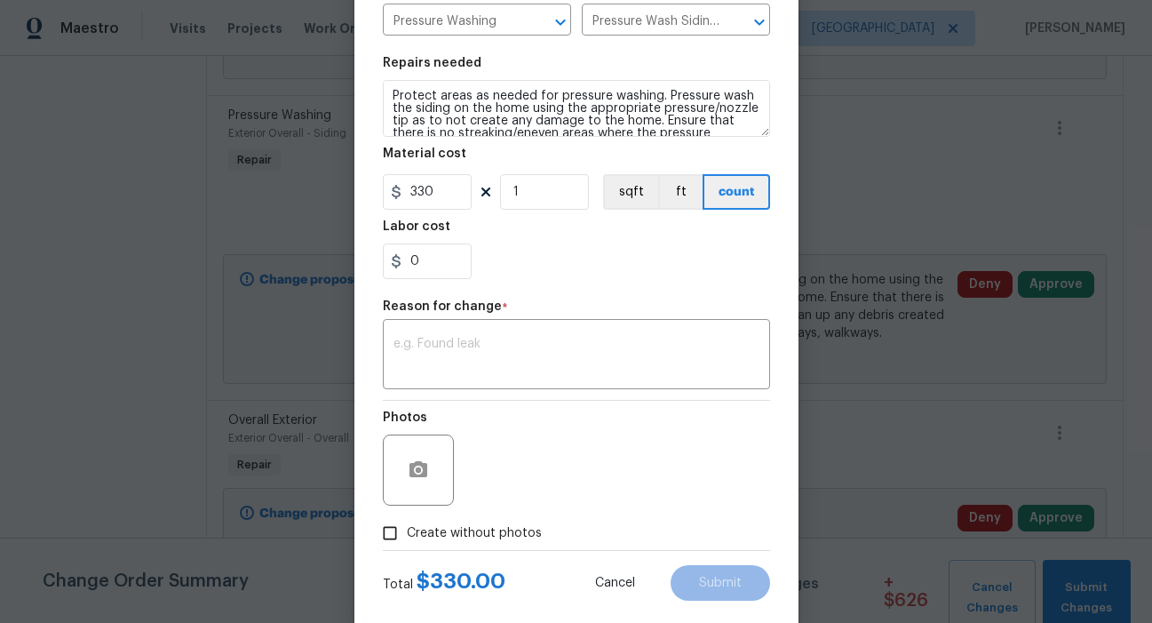
click at [386, 534] on input "Create without photos" at bounding box center [390, 533] width 34 height 34
checkbox input "true"
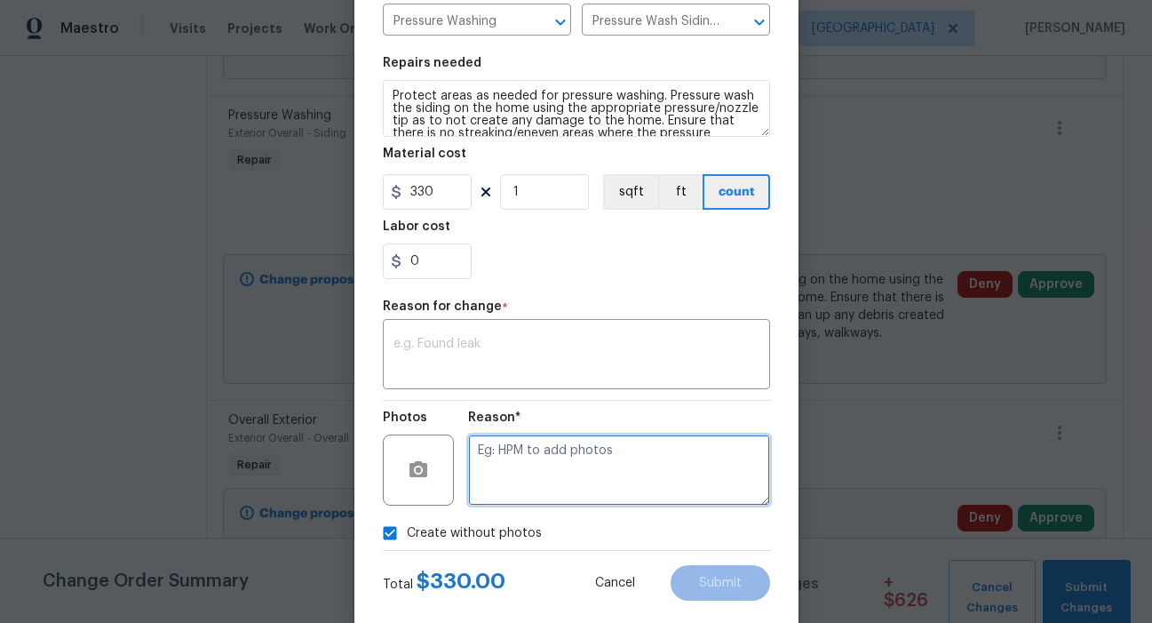
click at [491, 450] on textarea at bounding box center [619, 469] width 302 height 71
type textarea "later"
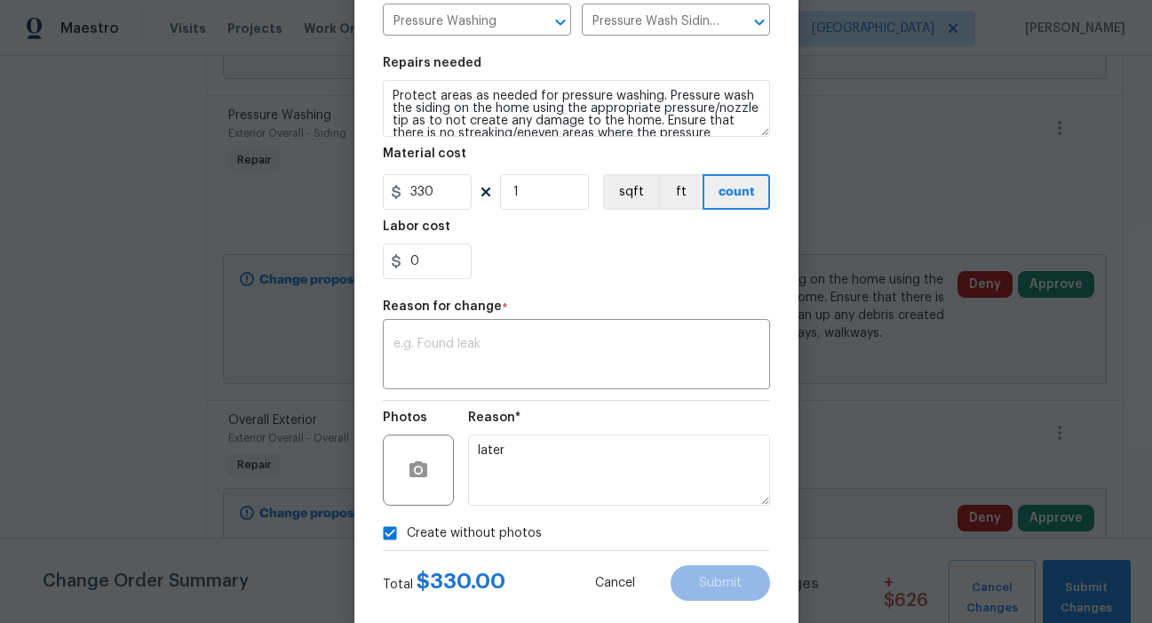
click at [562, 524] on div "Create without photos" at bounding box center [576, 533] width 387 height 34
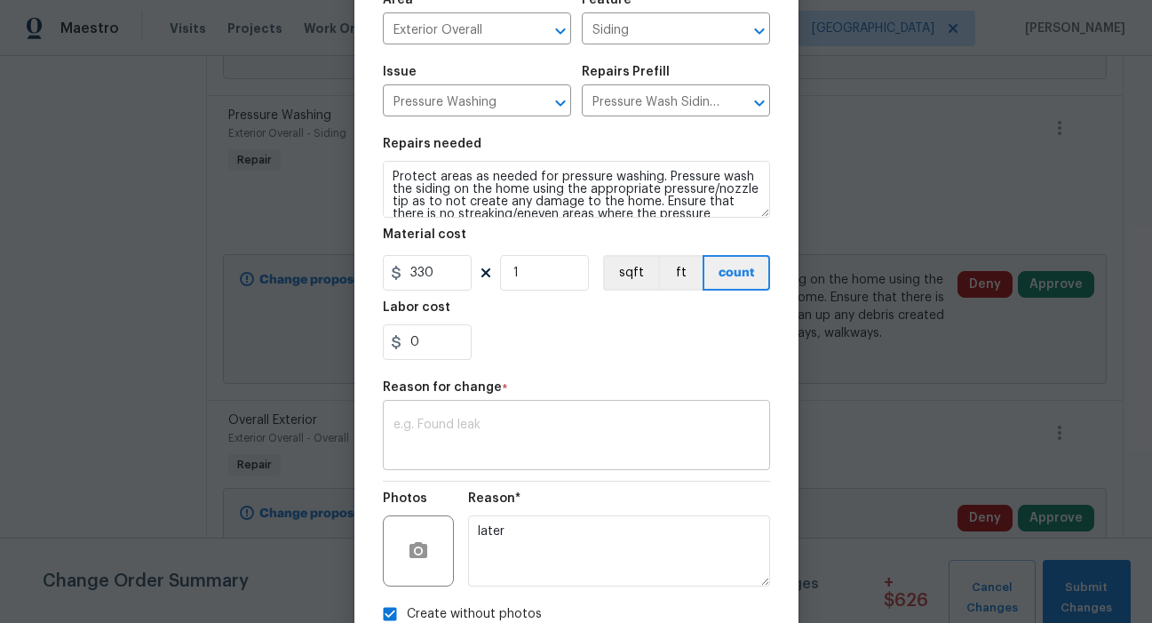
scroll to position [147, 0]
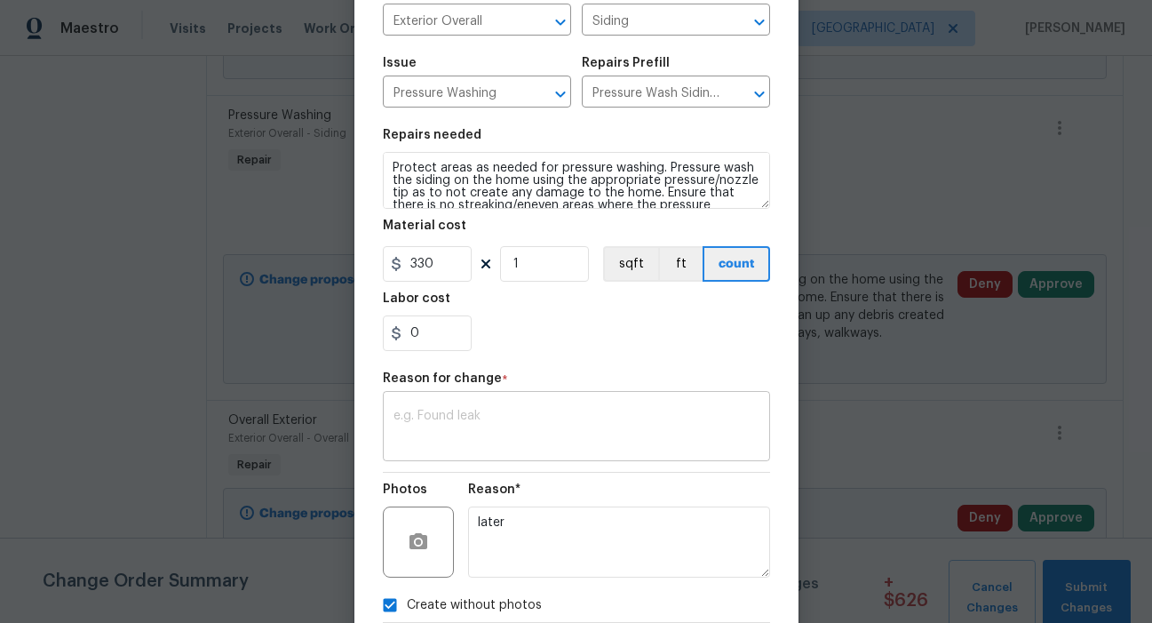
click at [529, 413] on textarea at bounding box center [577, 428] width 366 height 37
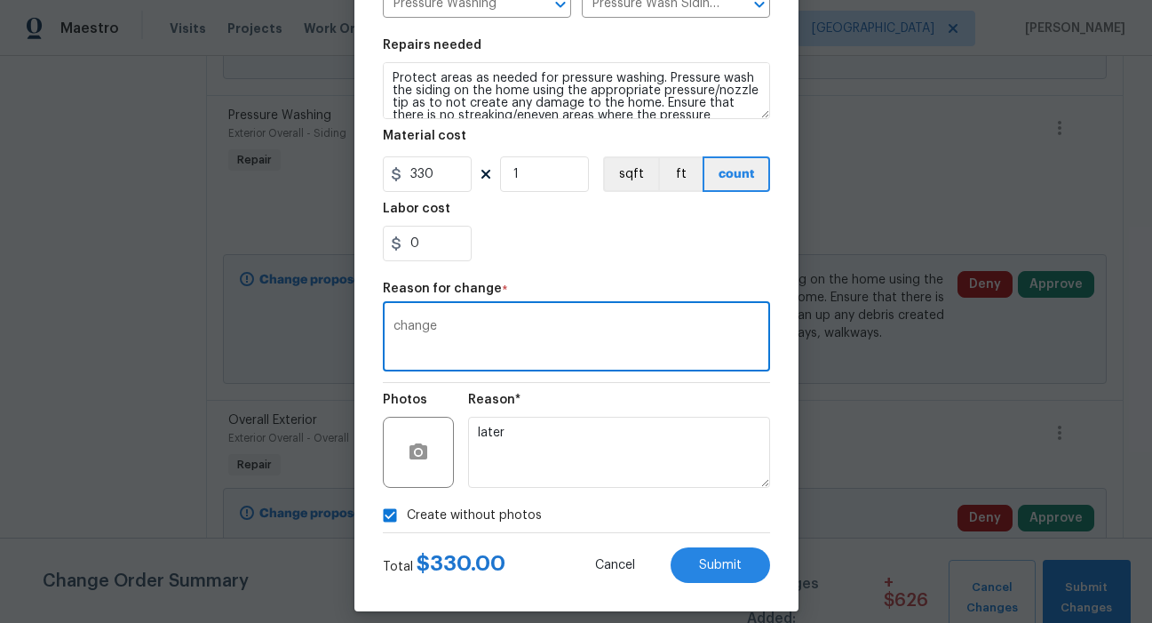
scroll to position [252, 0]
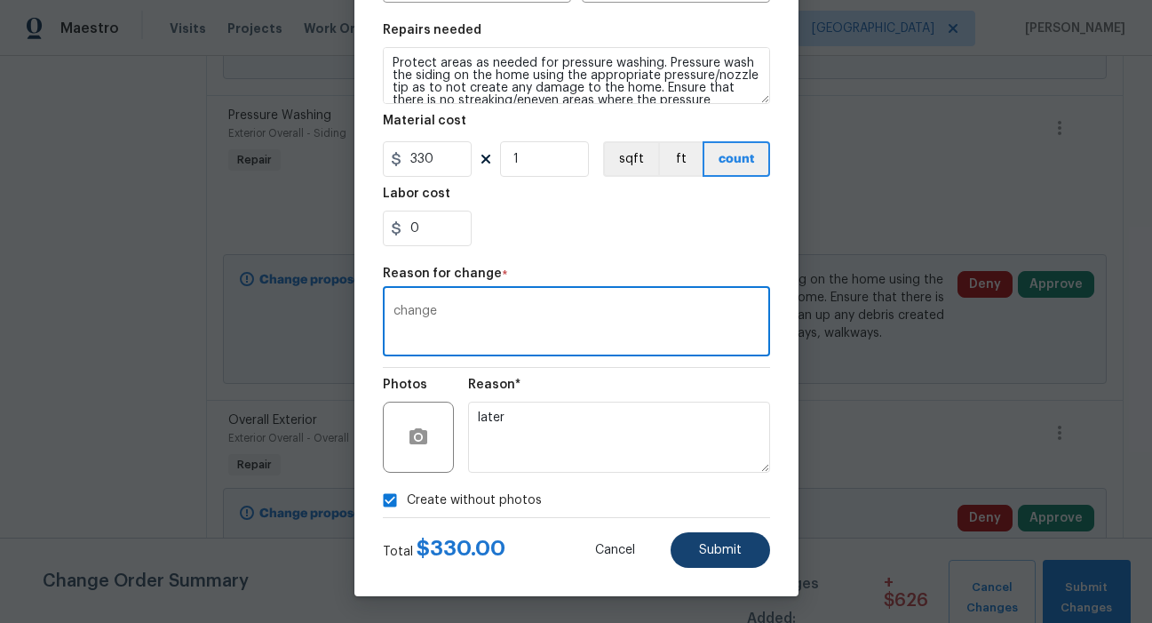
type textarea "change"
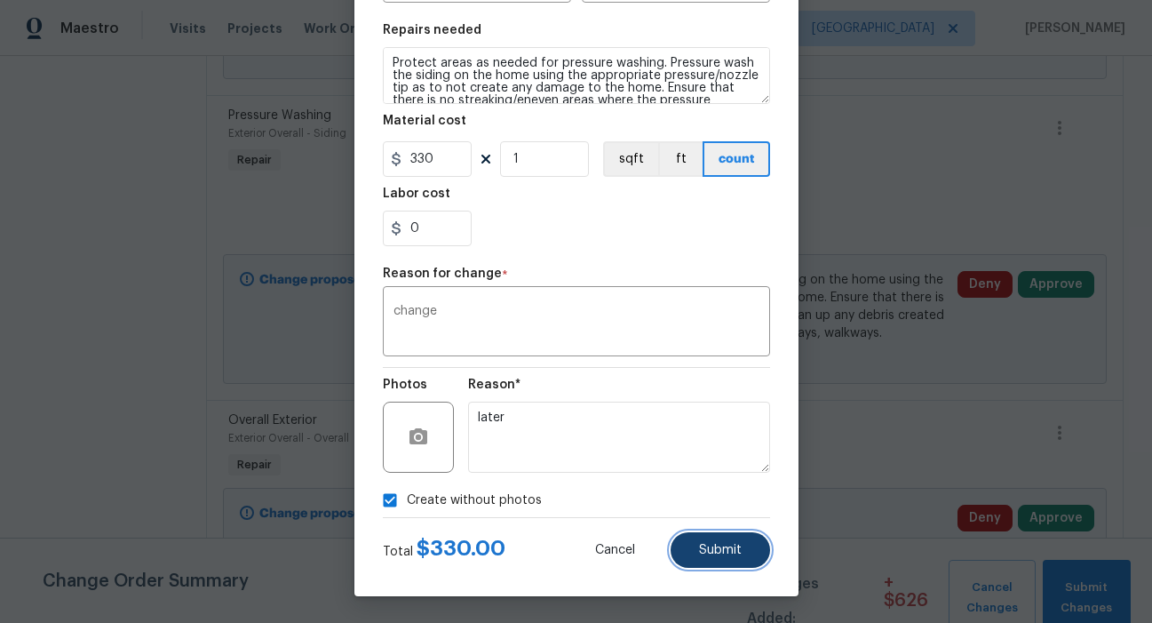
click at [701, 549] on span "Submit" at bounding box center [720, 550] width 43 height 13
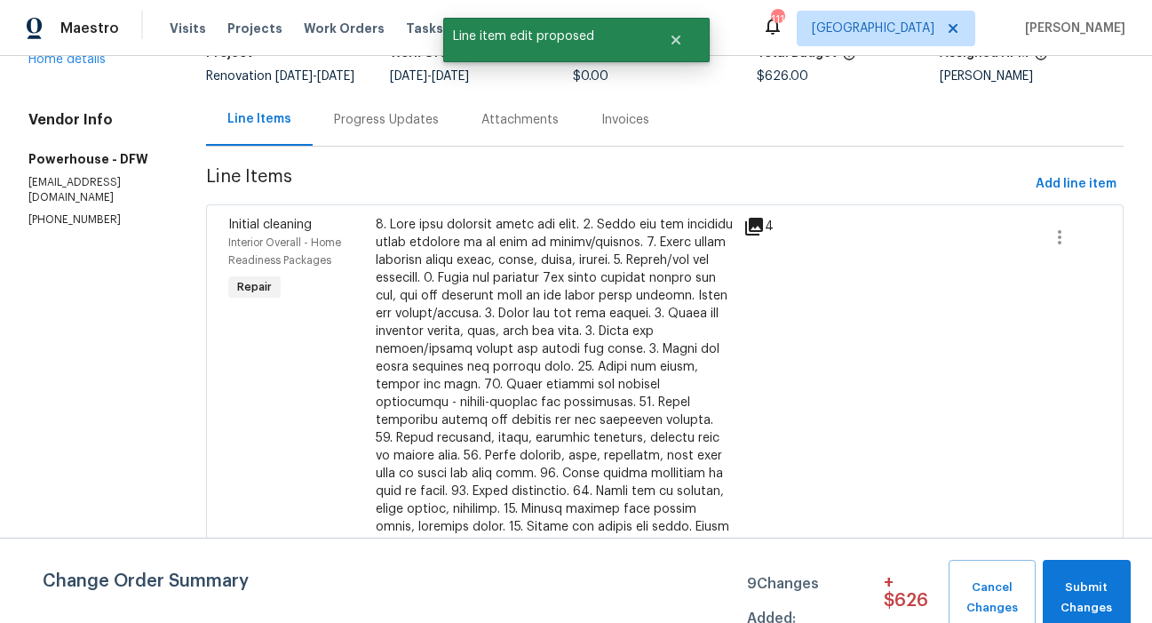
scroll to position [133, 0]
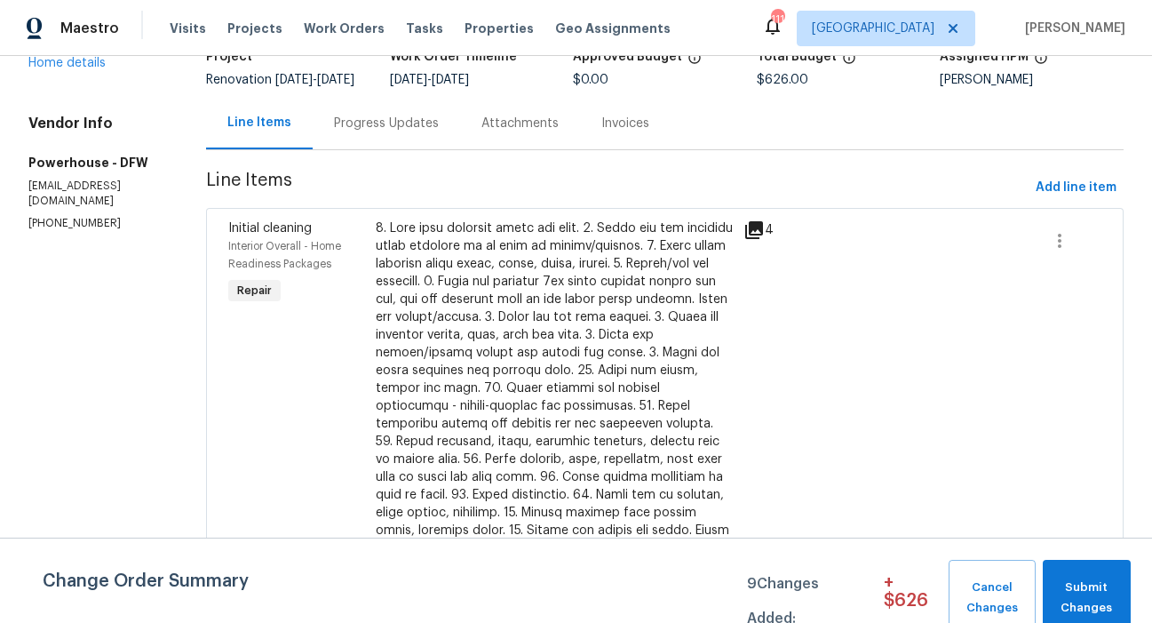
click at [712, 259] on div at bounding box center [555, 432] width 358 height 426
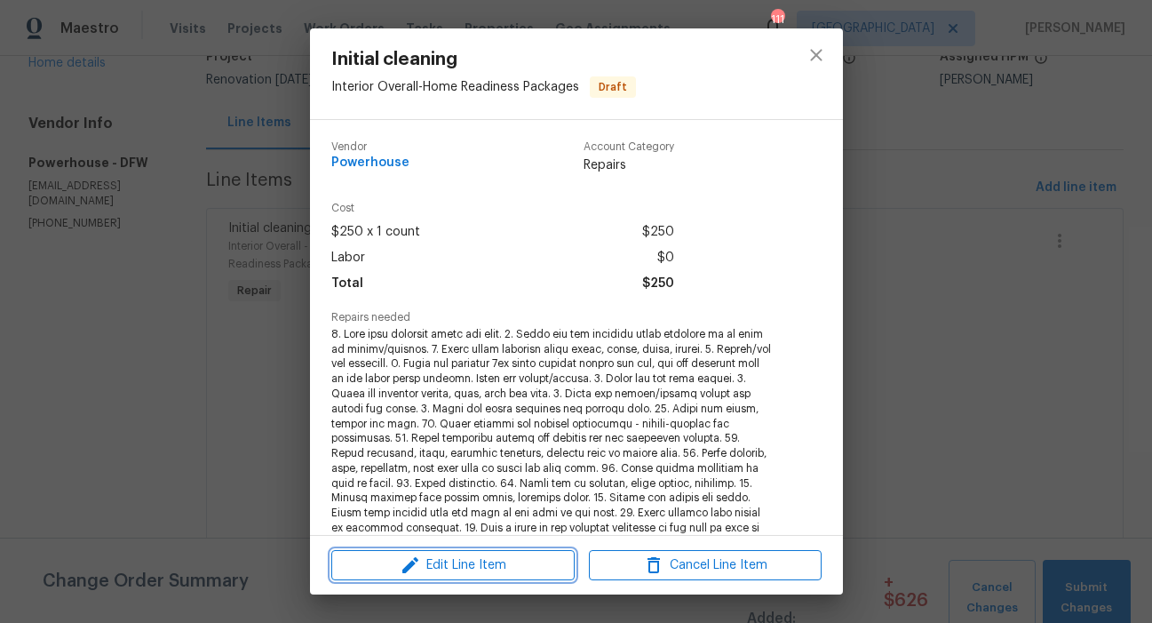
click at [497, 560] on span "Edit Line Item" at bounding box center [453, 565] width 233 height 22
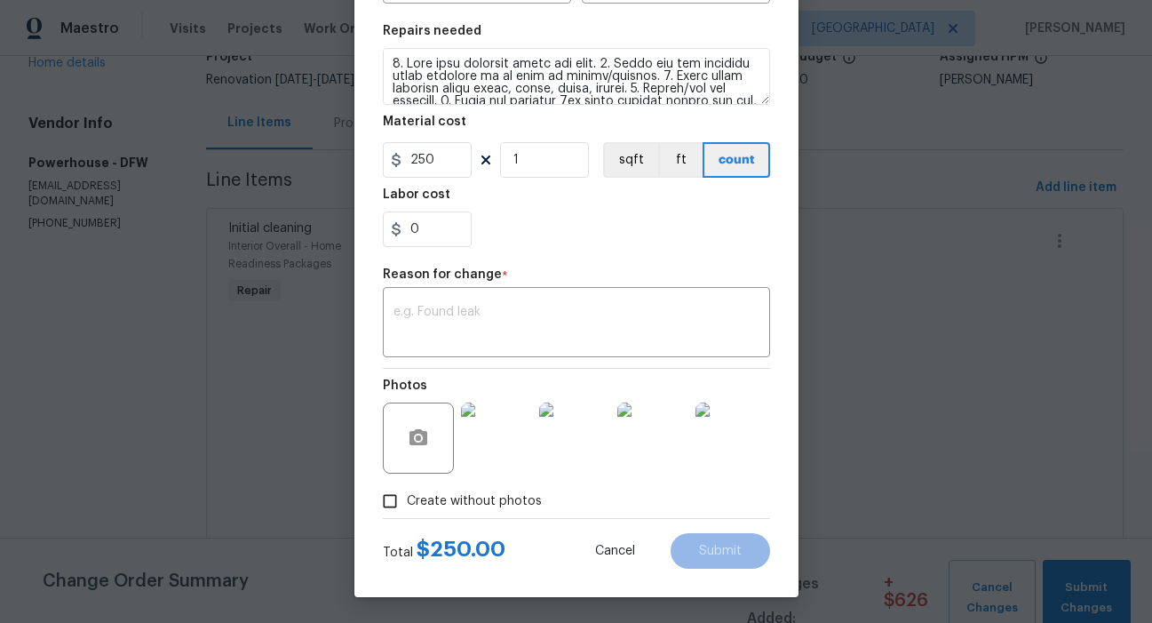
scroll to position [252, 0]
click at [504, 454] on img at bounding box center [496, 437] width 71 height 71
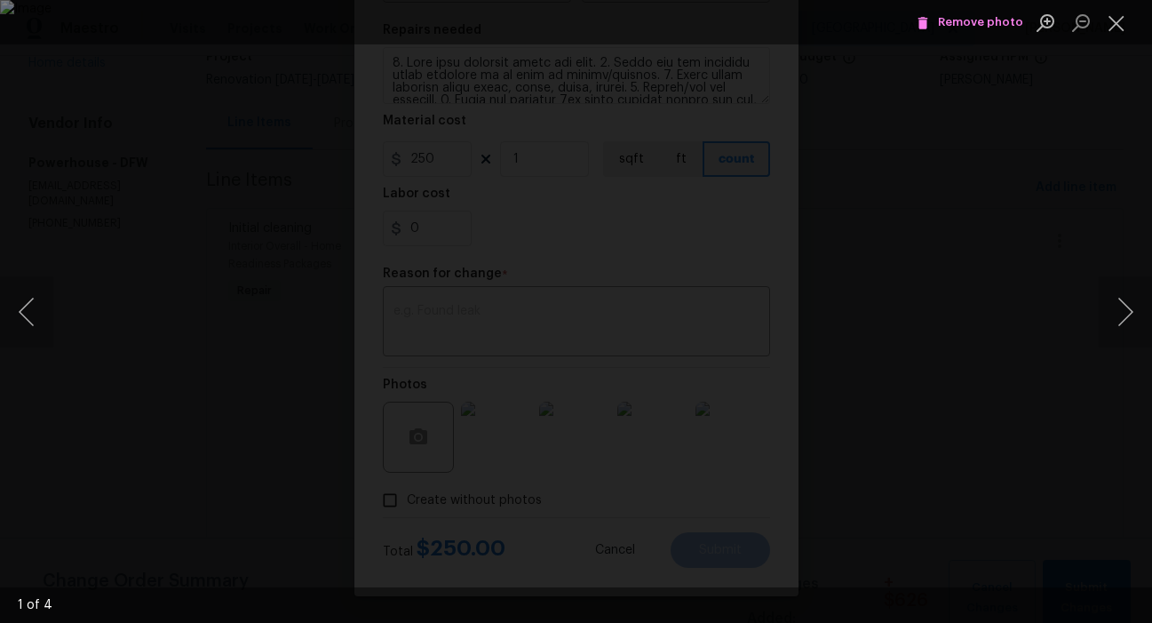
click at [951, 24] on span "Remove photo" at bounding box center [970, 22] width 107 height 20
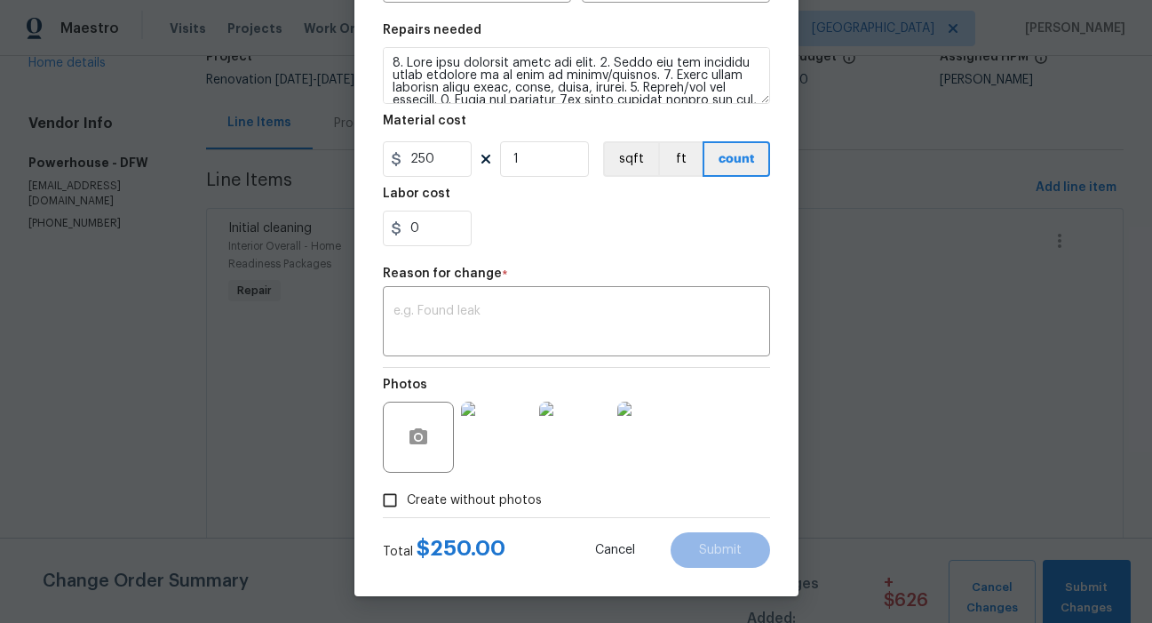
click at [498, 448] on img at bounding box center [496, 437] width 71 height 71
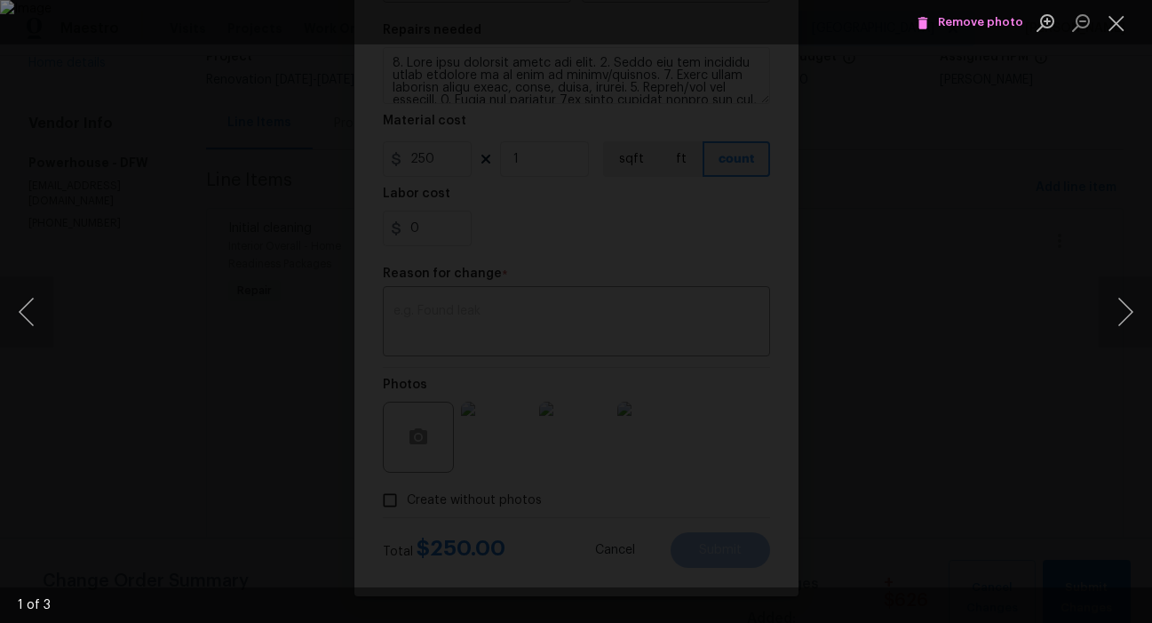
click at [964, 20] on span "Remove photo" at bounding box center [970, 22] width 107 height 20
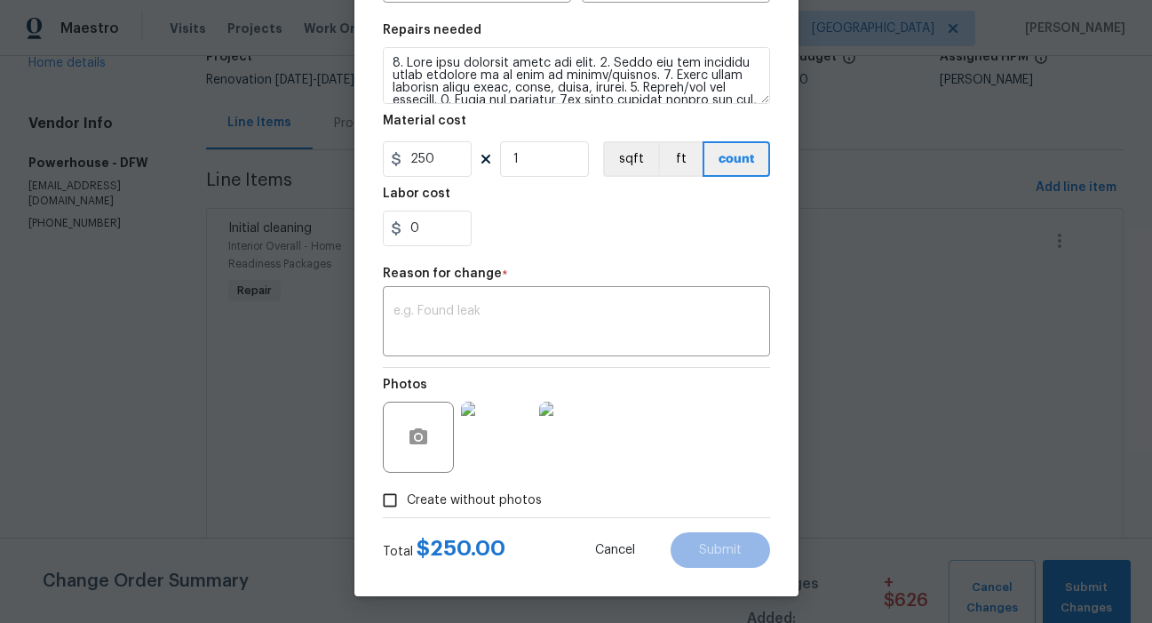
click at [493, 430] on img at bounding box center [496, 437] width 71 height 71
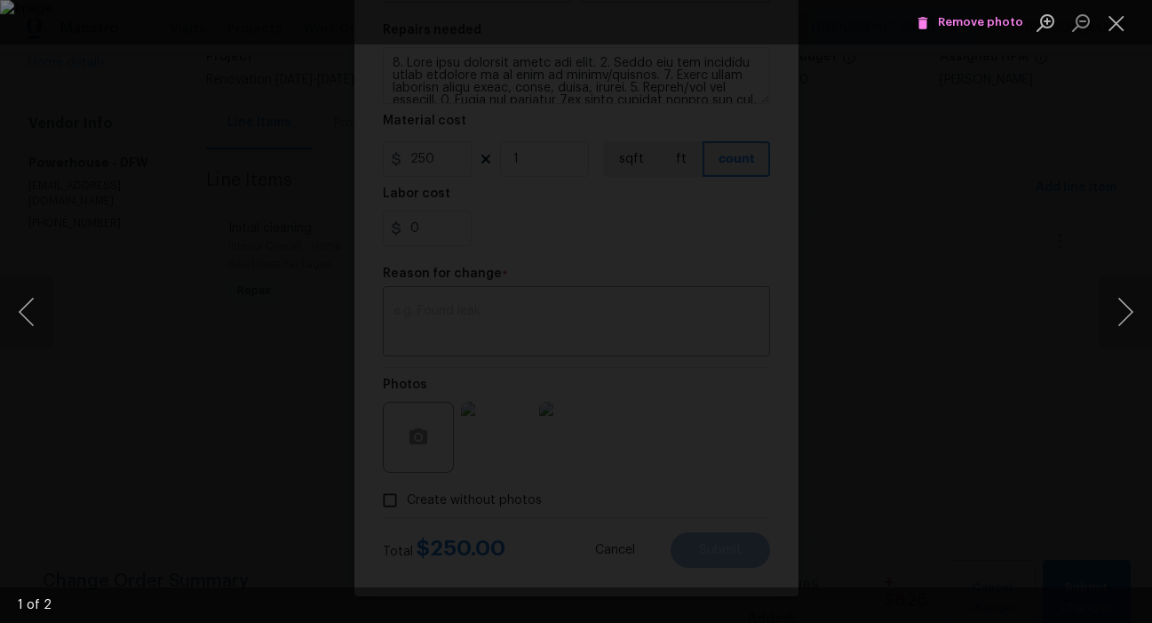
click at [975, 16] on span "Remove photo" at bounding box center [970, 22] width 107 height 20
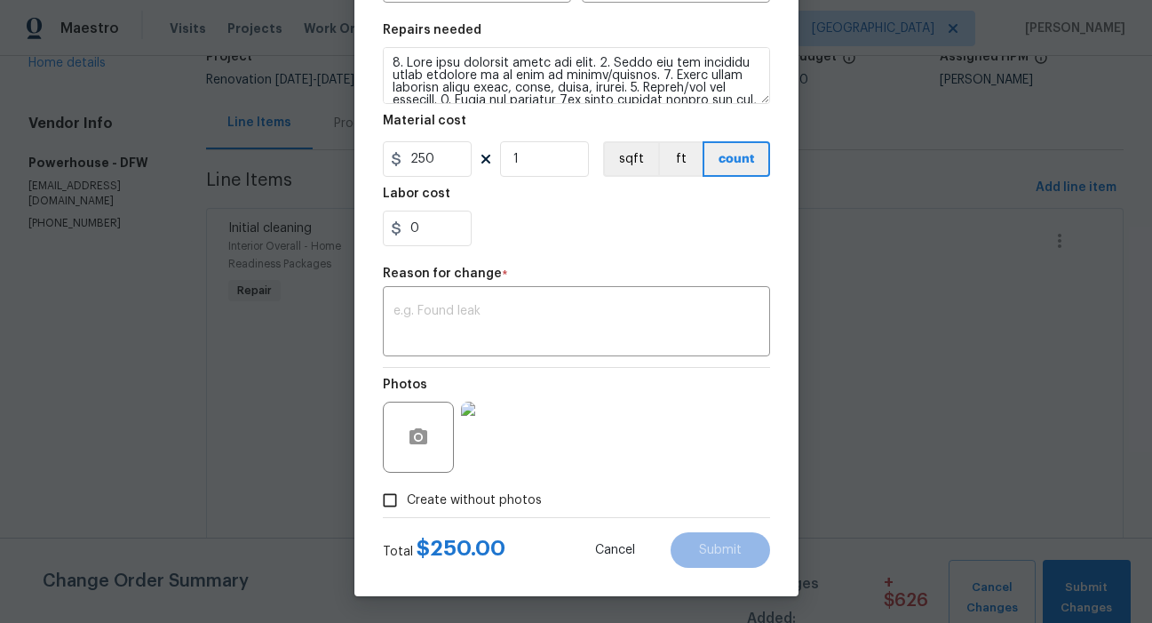
click at [486, 433] on img at bounding box center [496, 437] width 71 height 71
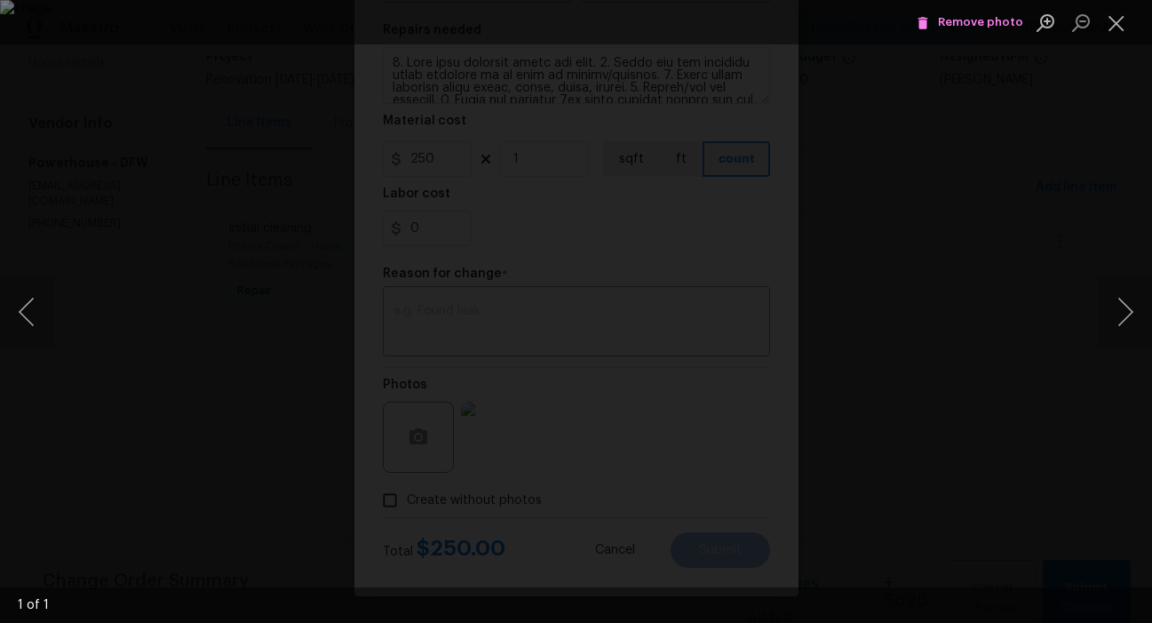
click at [975, 23] on span "Remove photo" at bounding box center [970, 22] width 107 height 20
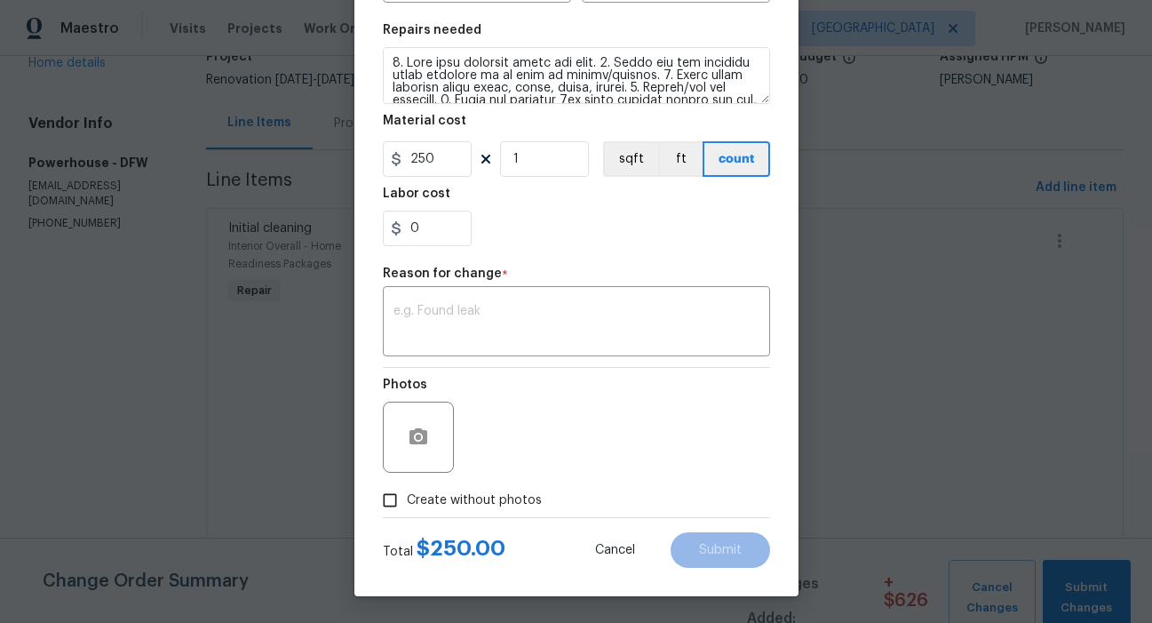
drag, startPoint x: 381, startPoint y: 497, endPoint x: 435, endPoint y: 480, distance: 56.8
click at [381, 497] on input "Create without photos" at bounding box center [390, 500] width 34 height 34
checkbox input "true"
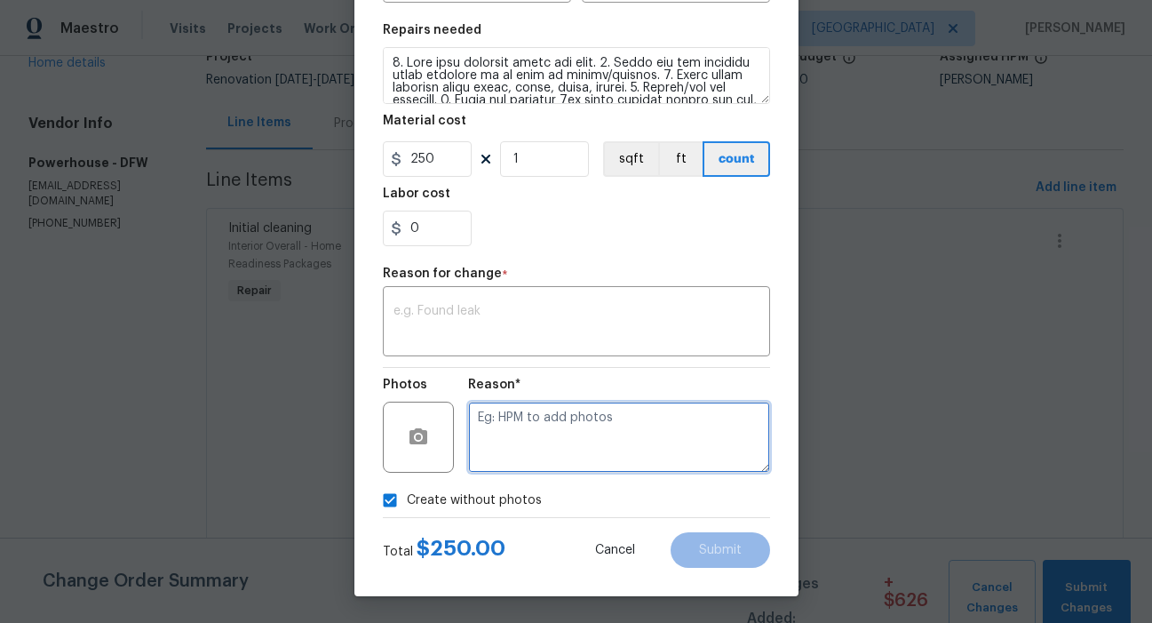
click at [537, 413] on textarea at bounding box center [619, 437] width 302 height 71
type textarea "NA"
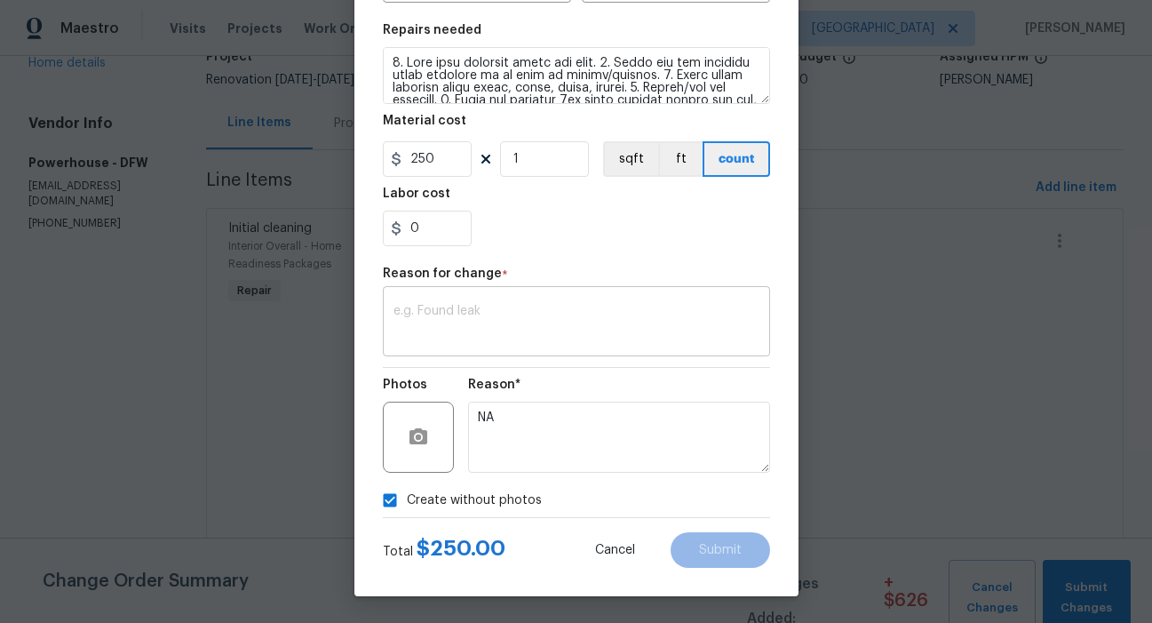
click at [491, 318] on textarea at bounding box center [577, 323] width 366 height 37
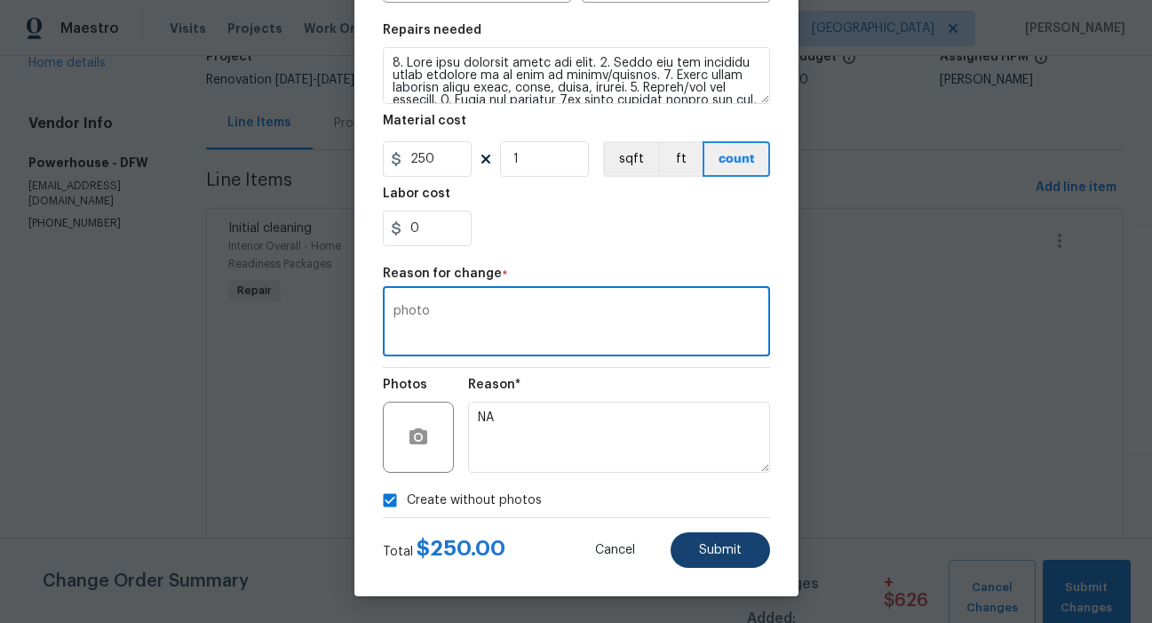
type textarea "photo"
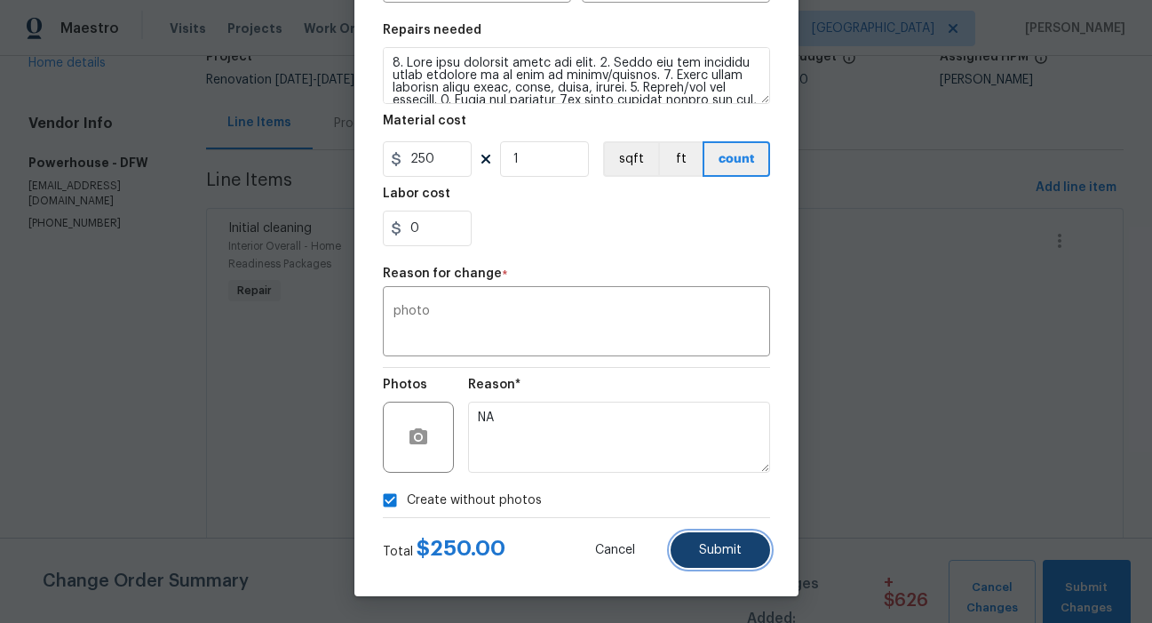
click at [719, 557] on button "Submit" at bounding box center [721, 550] width 100 height 36
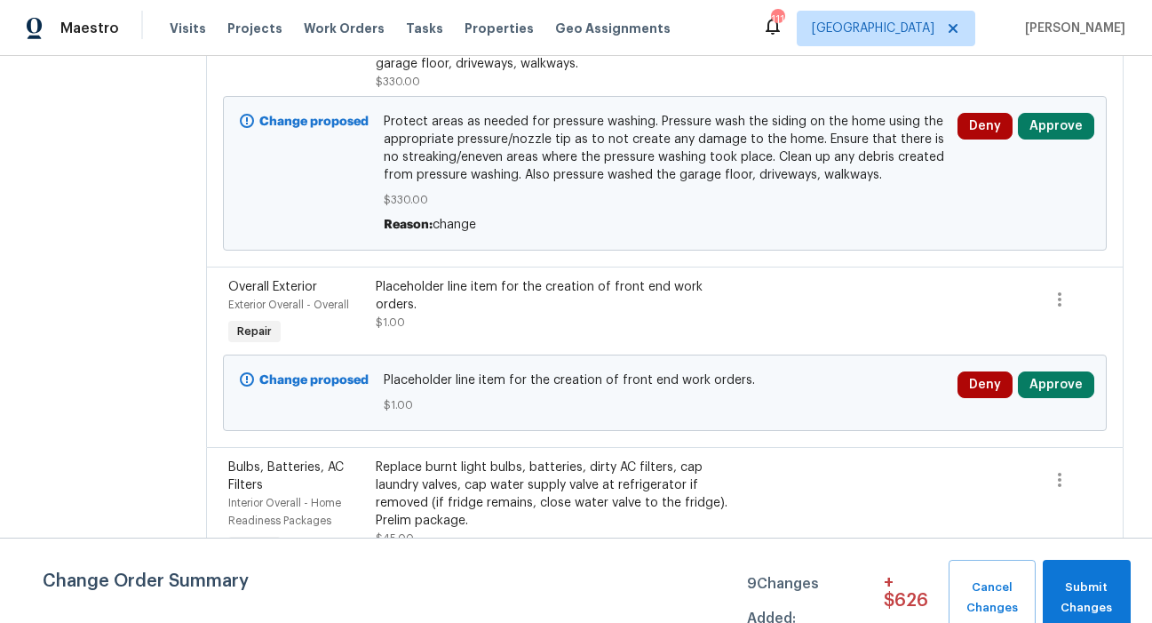
scroll to position [1442, 0]
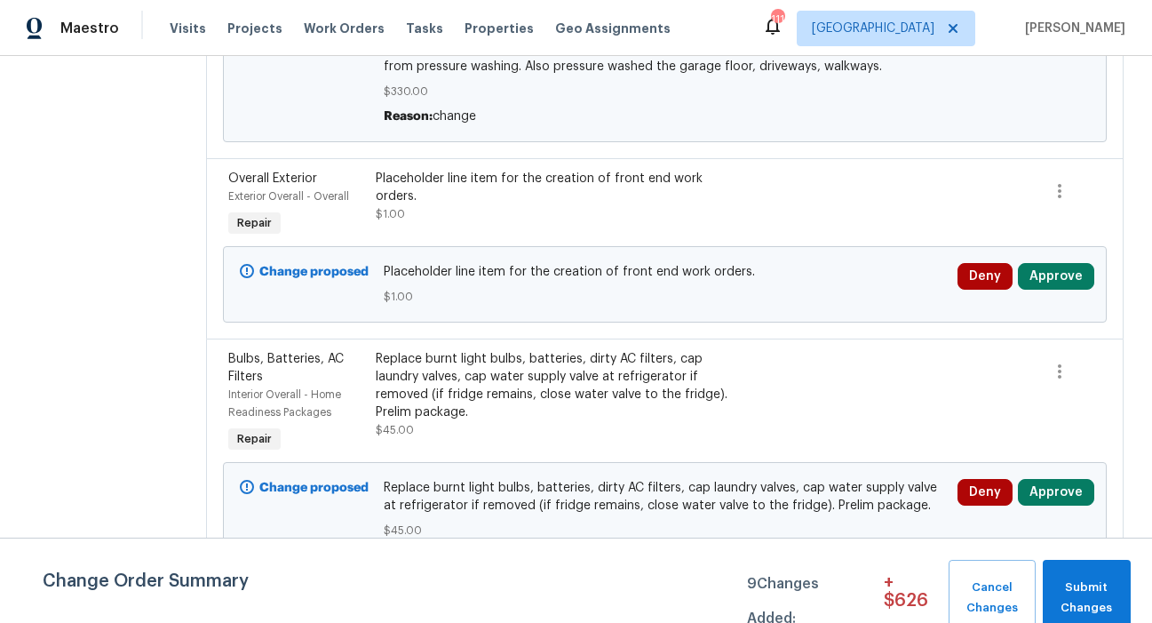
click at [593, 350] on div "Replace burnt light bulbs, batteries, dirty AC filters, cap laundry valves, cap…" at bounding box center [555, 385] width 358 height 71
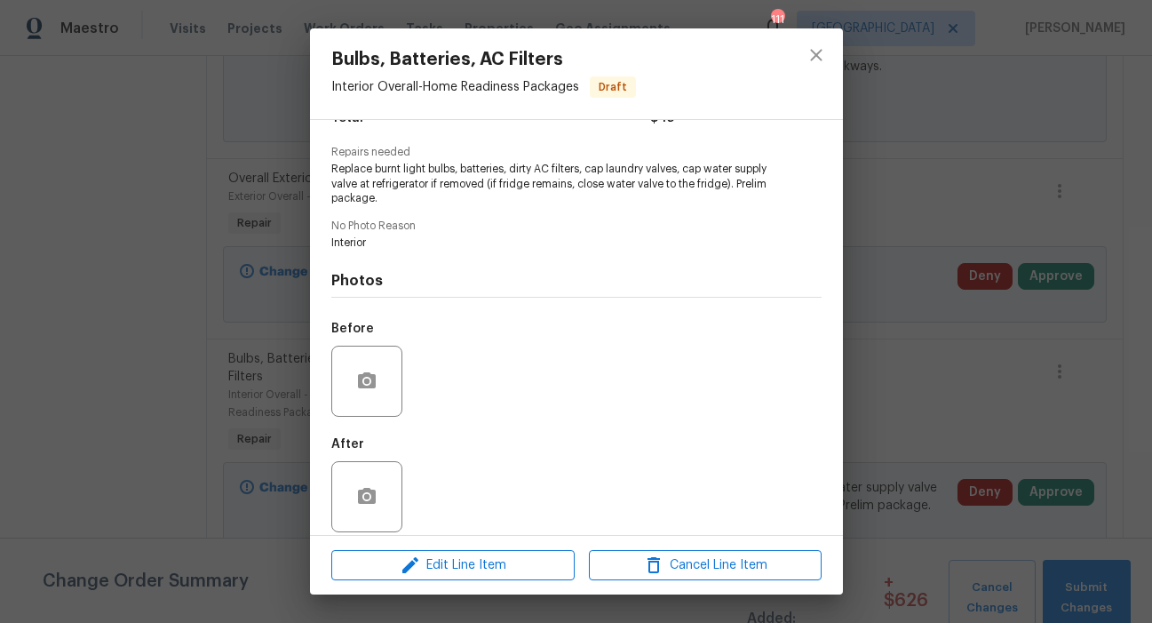
scroll to position [180, 0]
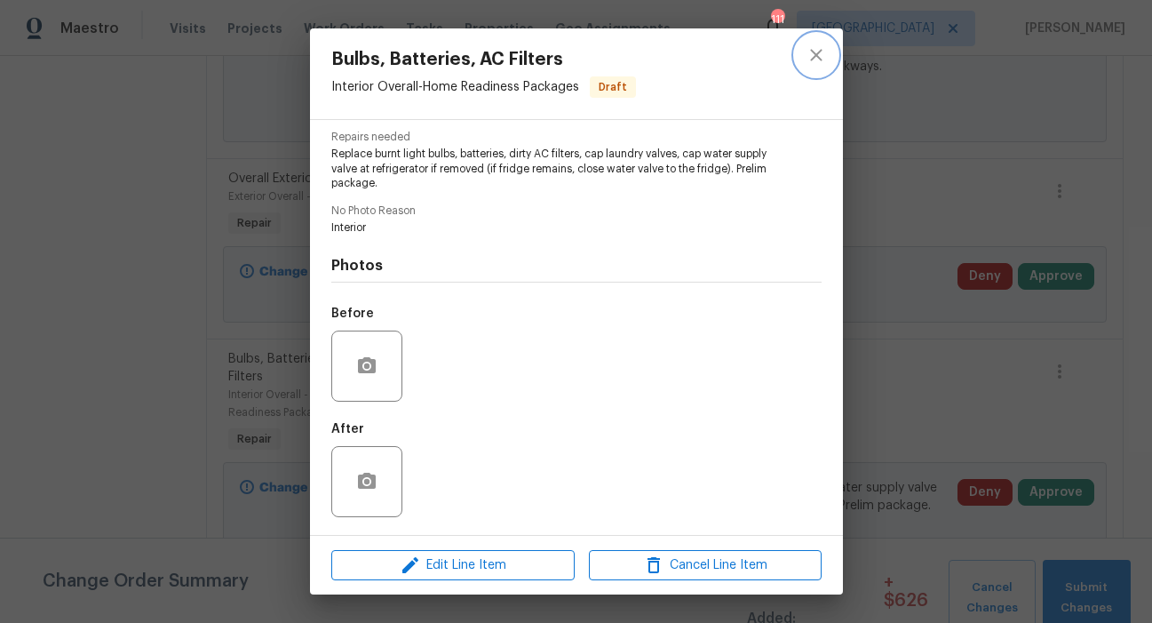
click at [819, 51] on icon "close" at bounding box center [816, 55] width 12 height 12
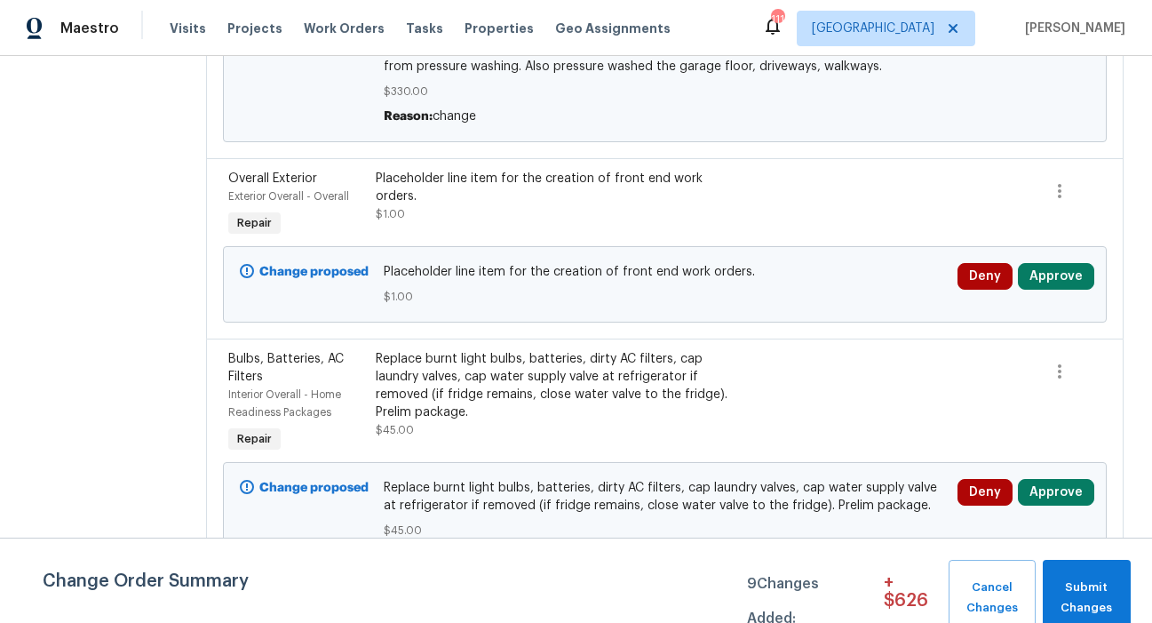
scroll to position [1442, 0]
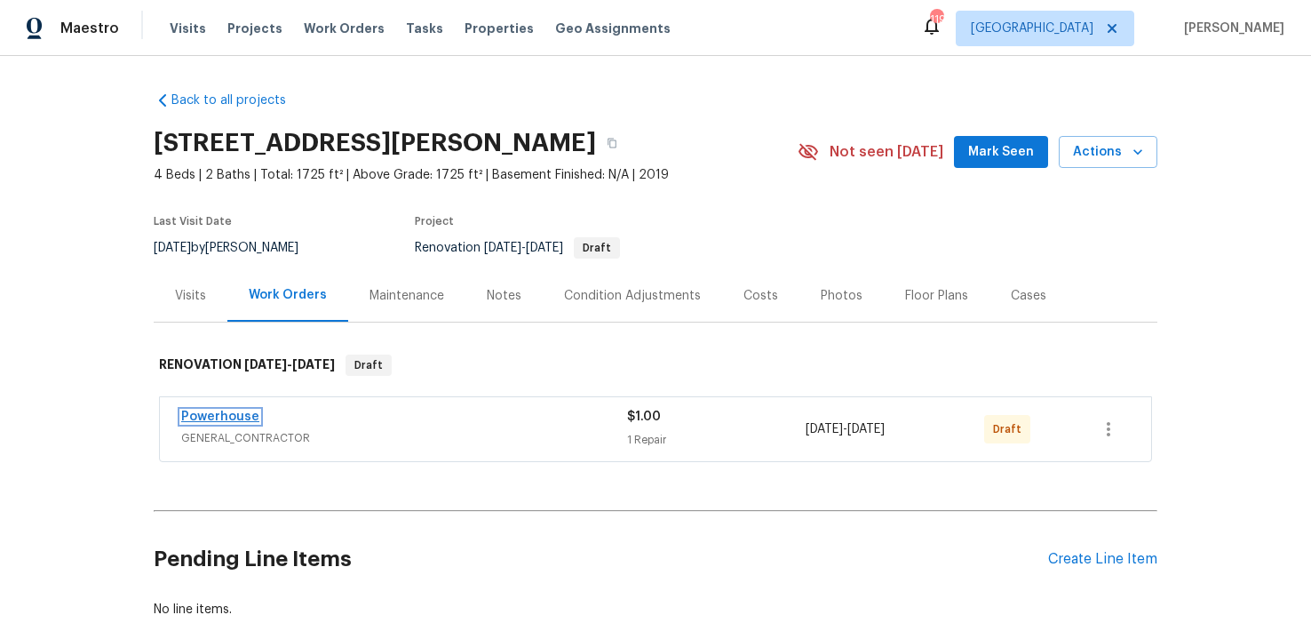
click at [214, 416] on link "Powerhouse" at bounding box center [220, 416] width 78 height 12
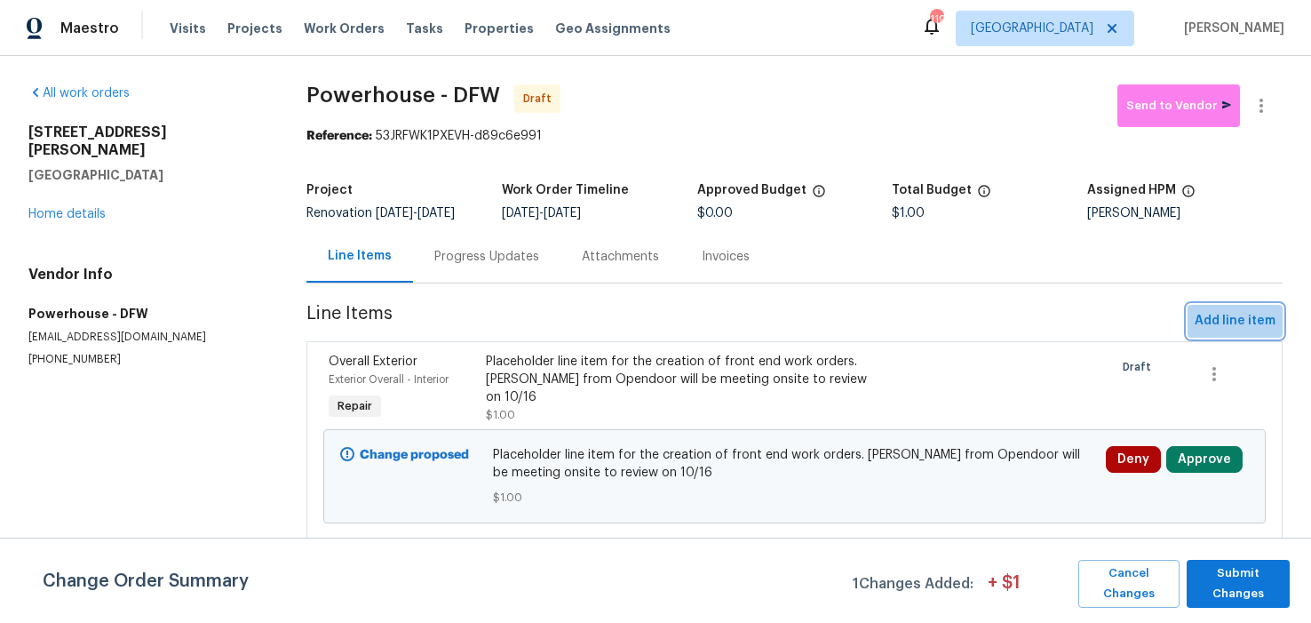
click at [1234, 332] on span "Add line item" at bounding box center [1235, 321] width 81 height 22
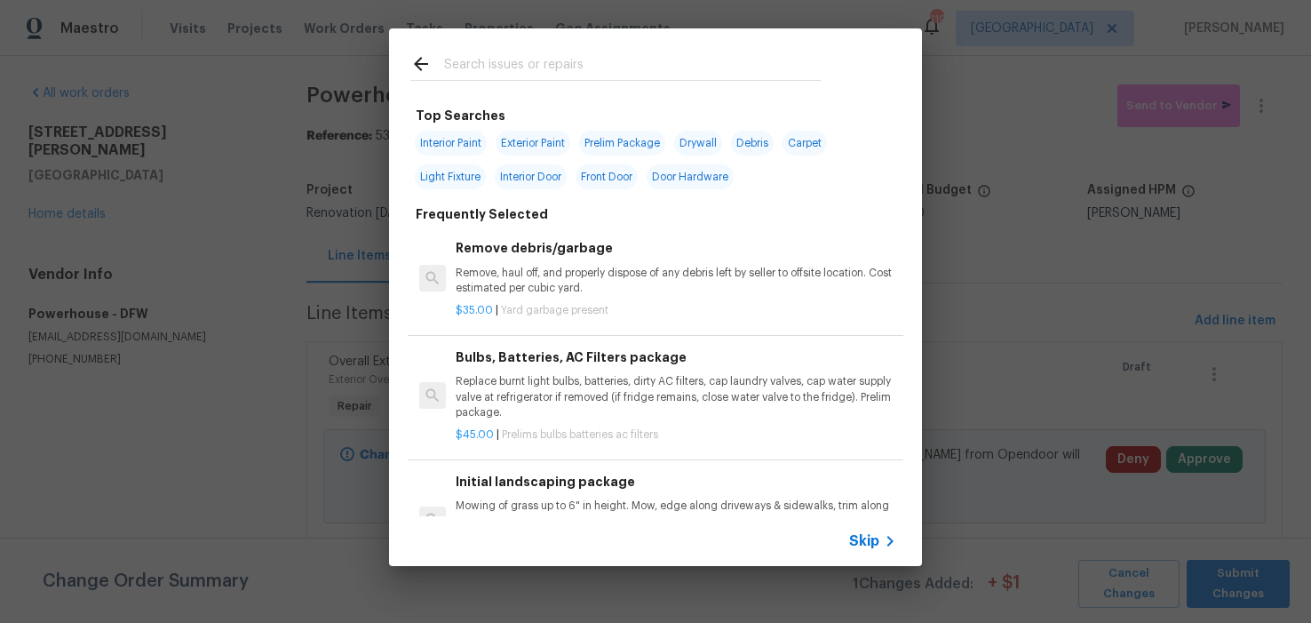
click at [523, 66] on input "text" at bounding box center [632, 66] width 377 height 27
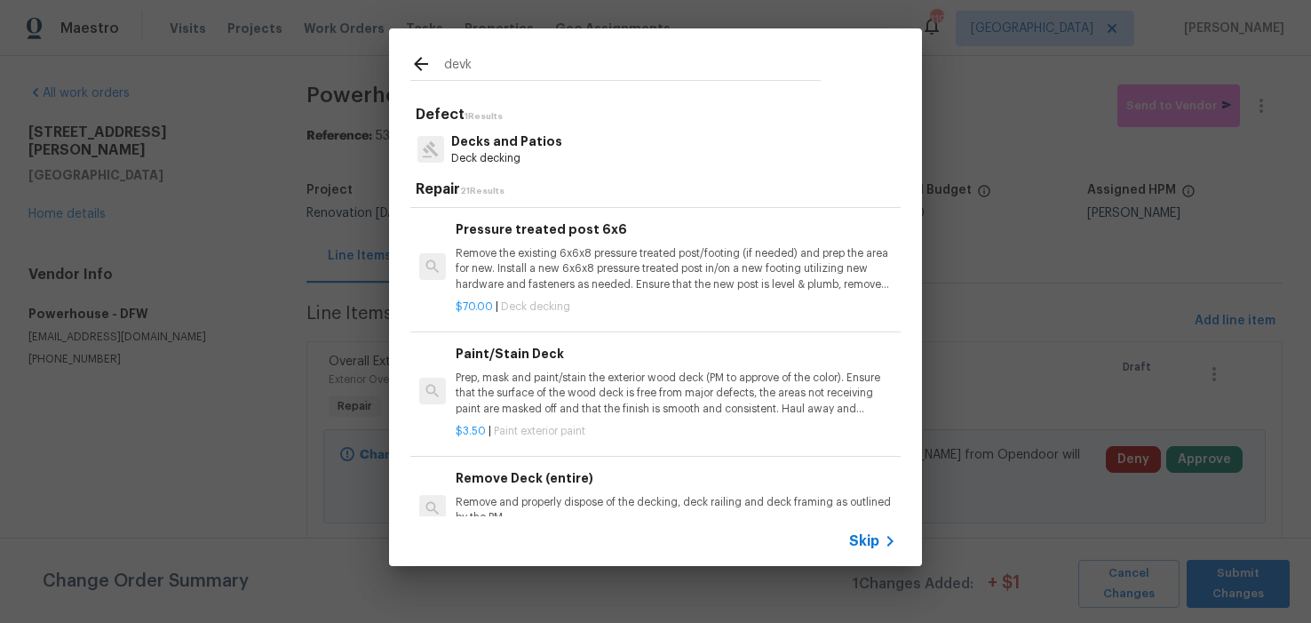
scroll to position [2050, 0]
type input "devk"
click at [550, 395] on p "Prep, mask and paint/stain the exterior wood deck (PM to approve of the color).…" at bounding box center [676, 390] width 441 height 45
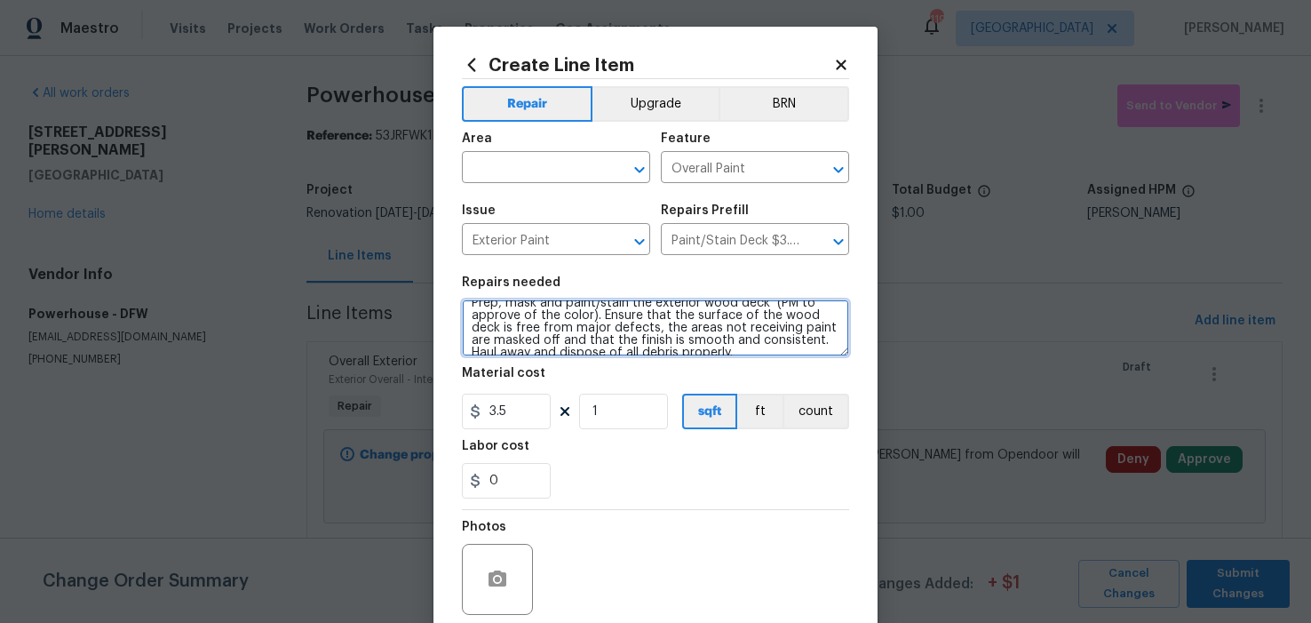
scroll to position [0, 0]
drag, startPoint x: 729, startPoint y: 341, endPoint x: 462, endPoint y: 304, distance: 270.0
click at [463, 304] on textarea "Prep, mask and paint/stain the exterior wood deck (PM to approve of the color).…" at bounding box center [655, 327] width 387 height 57
paste textarea "Re screw or replace any badly warped deck boards with 5/4 wood decking. Use the…"
type textarea "Re screw or replace any badly warped deck boards with 5/4 wood decking. Use the…"
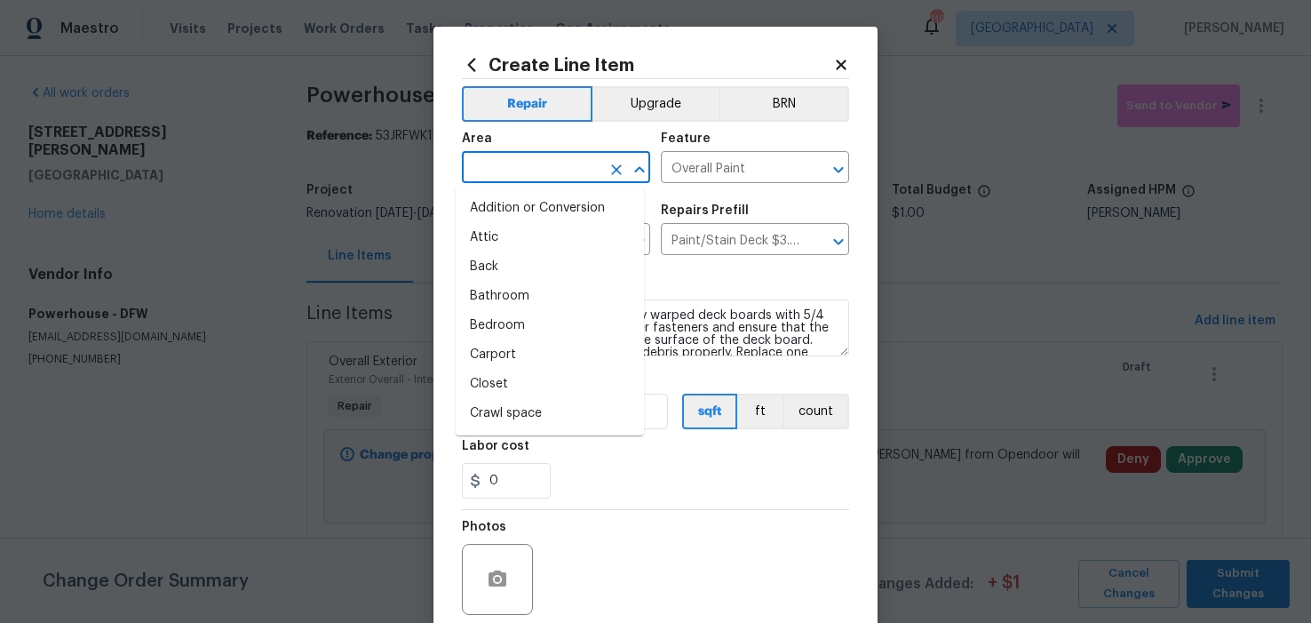
click at [476, 162] on input "text" at bounding box center [531, 169] width 139 height 28
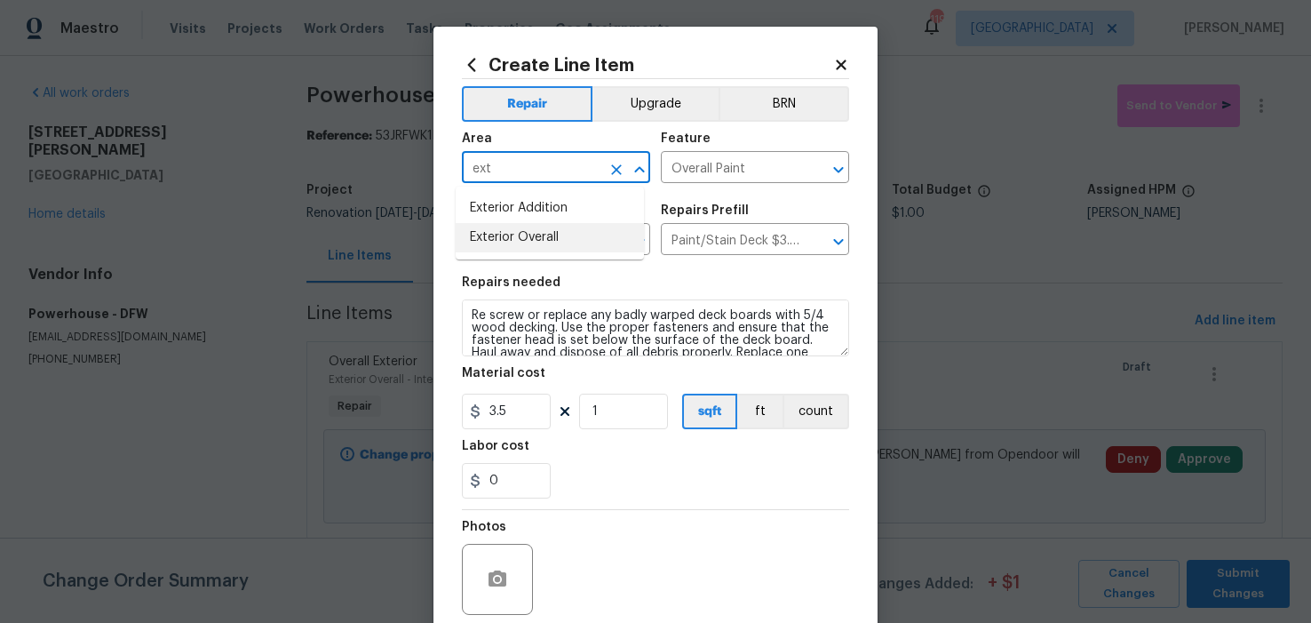
click at [503, 231] on li "Exterior Overall" at bounding box center [550, 237] width 188 height 29
type input "Exterior Overall"
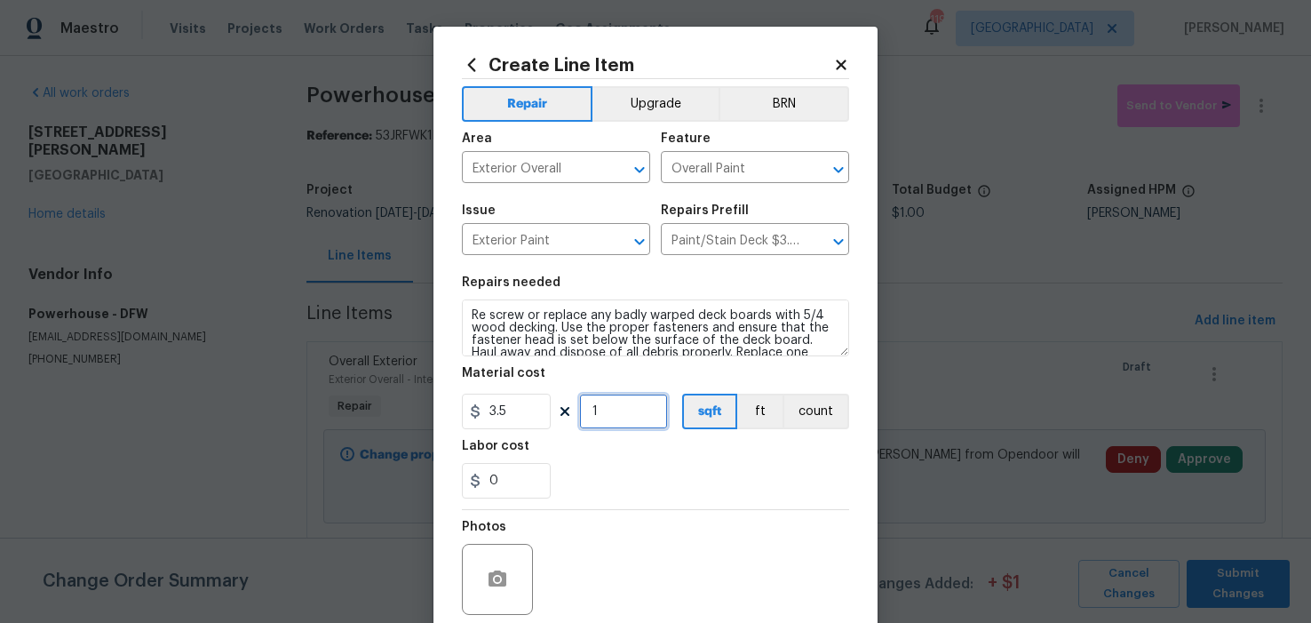
drag, startPoint x: 603, startPoint y: 413, endPoint x: 587, endPoint y: 412, distance: 16.0
click at [587, 412] on input "1" at bounding box center [623, 412] width 89 height 36
click at [603, 450] on div "Labor cost" at bounding box center [655, 451] width 387 height 23
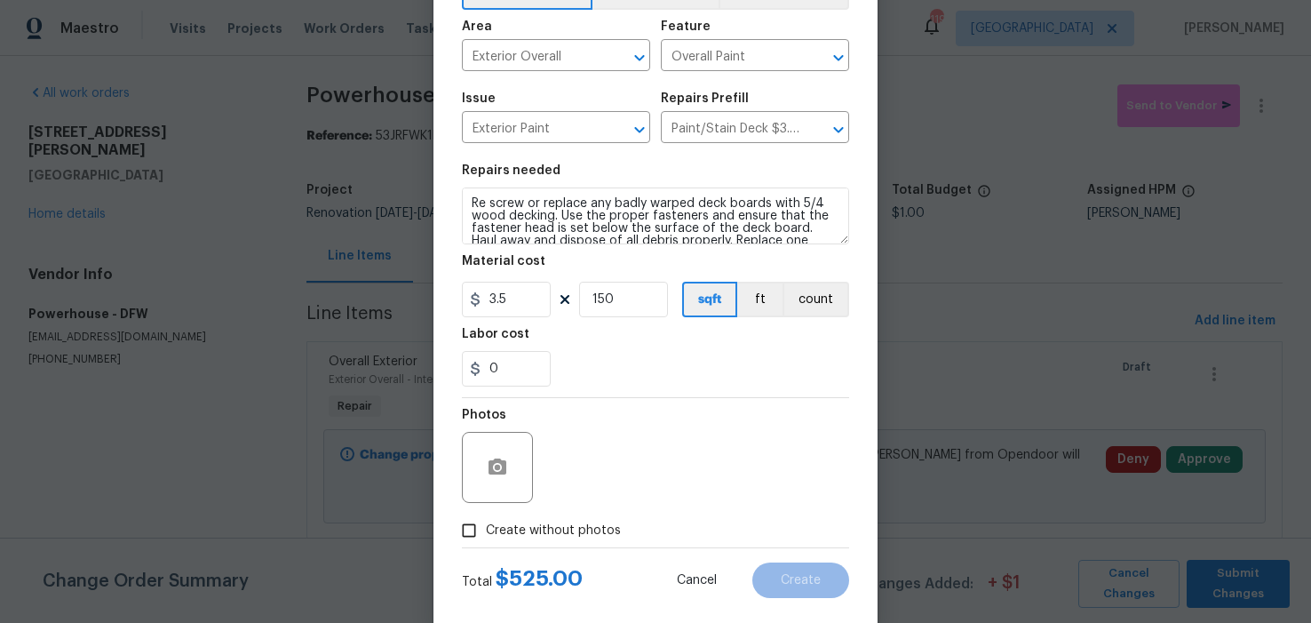
scroll to position [115, 0]
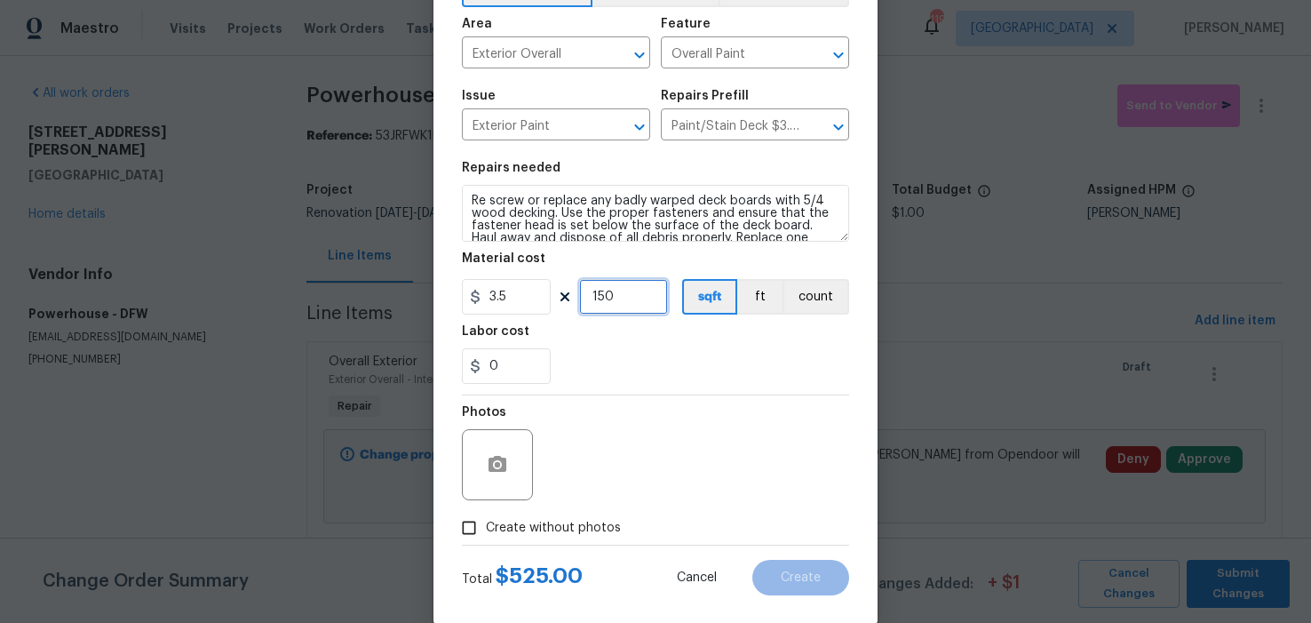
drag, startPoint x: 618, startPoint y: 291, endPoint x: 586, endPoint y: 300, distance: 33.2
click at [586, 300] on input "150" at bounding box center [623, 297] width 89 height 36
type input "200"
click at [765, 350] on div "0" at bounding box center [655, 366] width 387 height 36
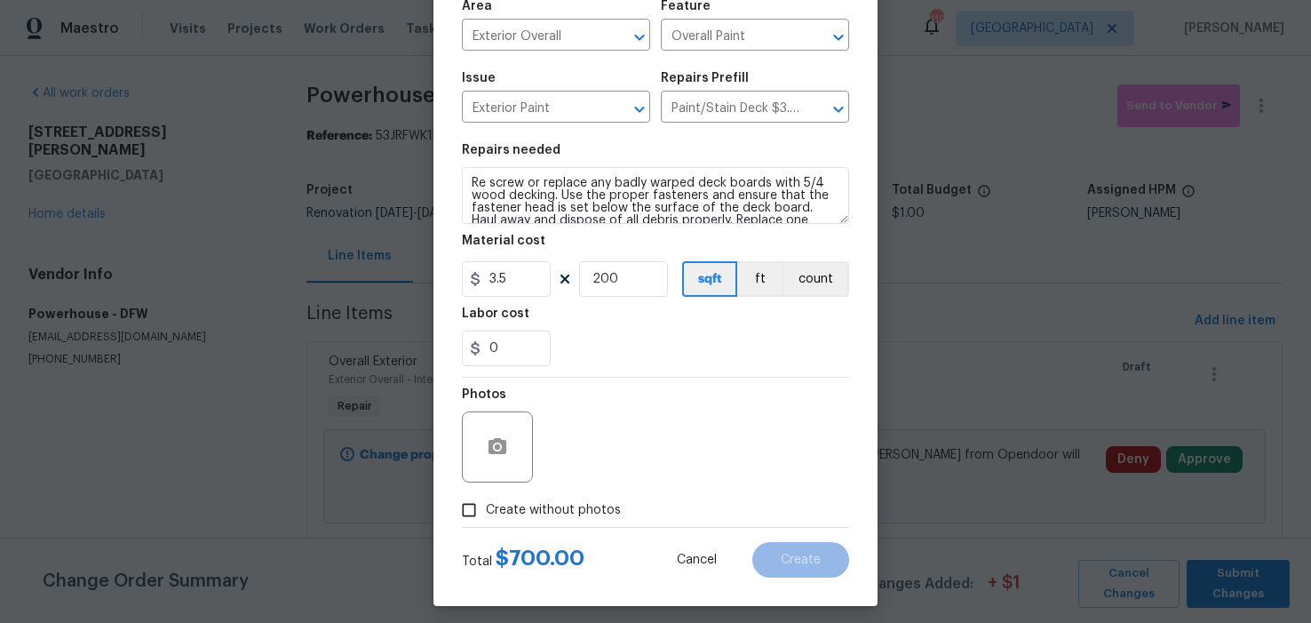
scroll to position [142, 0]
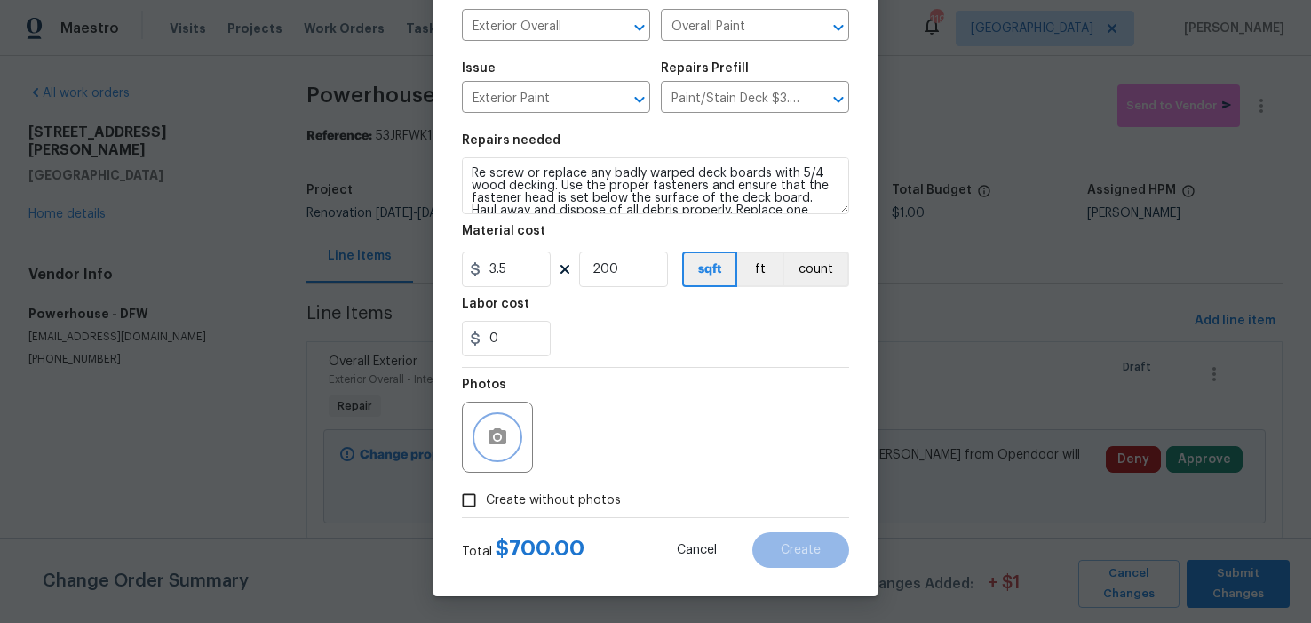
click at [487, 443] on icon "button" at bounding box center [497, 436] width 21 height 21
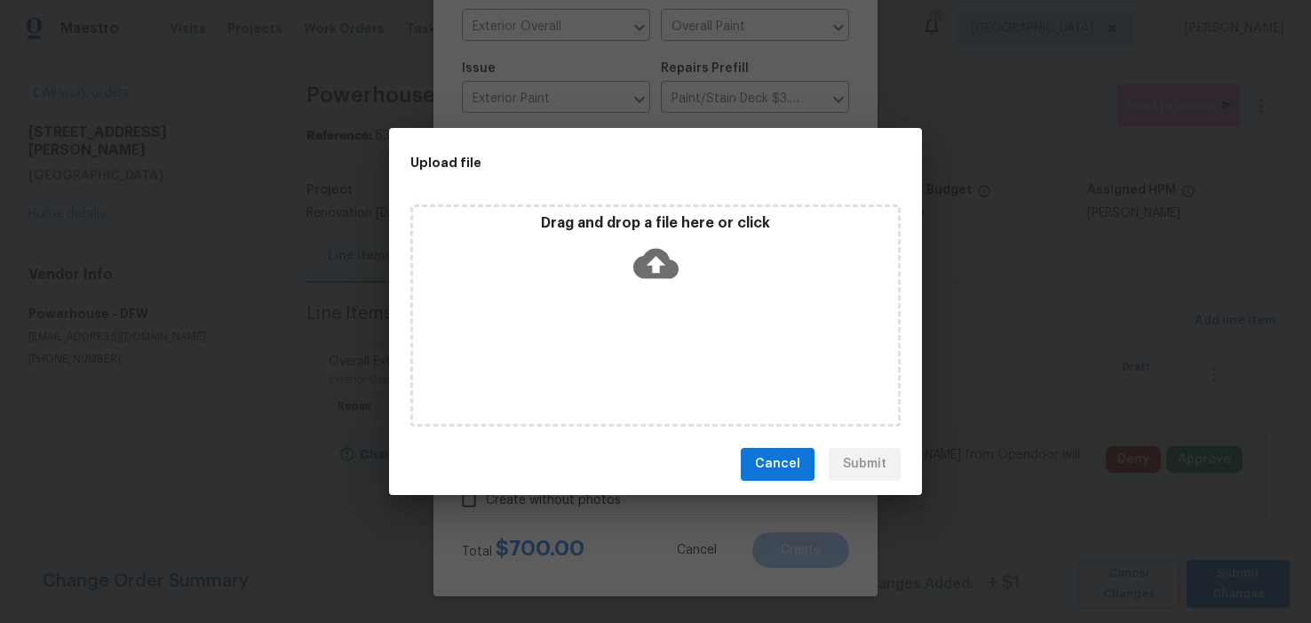
click at [657, 261] on icon at bounding box center [655, 263] width 45 height 45
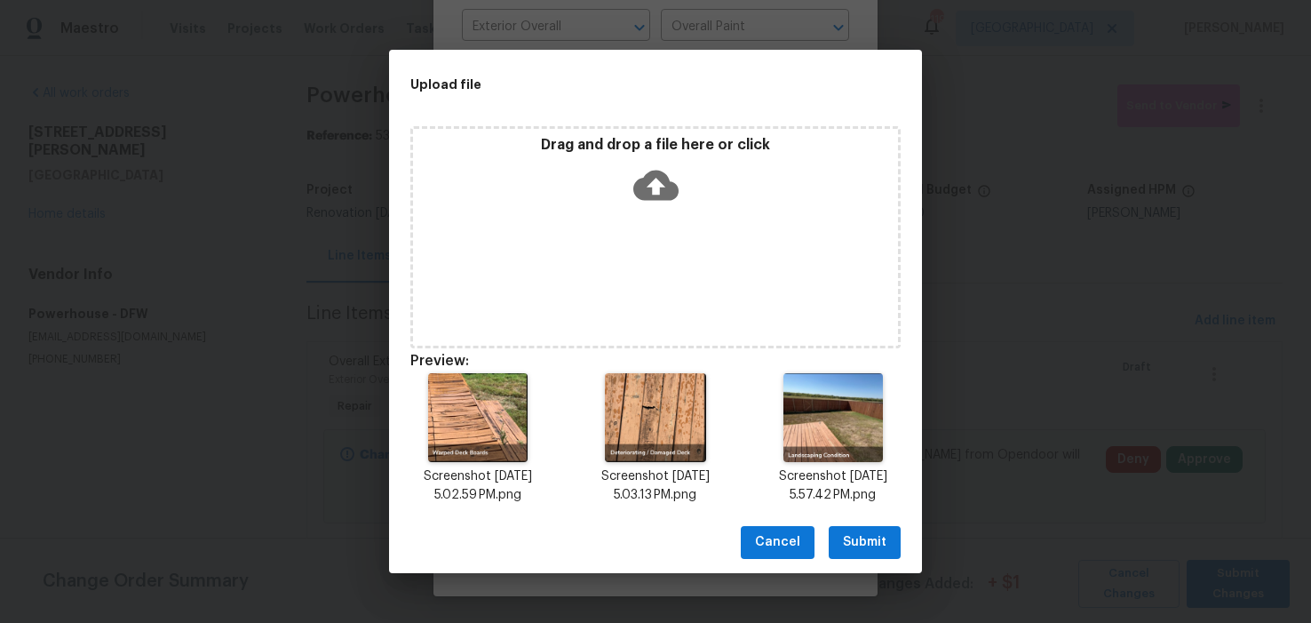
click at [866, 545] on span "Submit" at bounding box center [865, 542] width 44 height 22
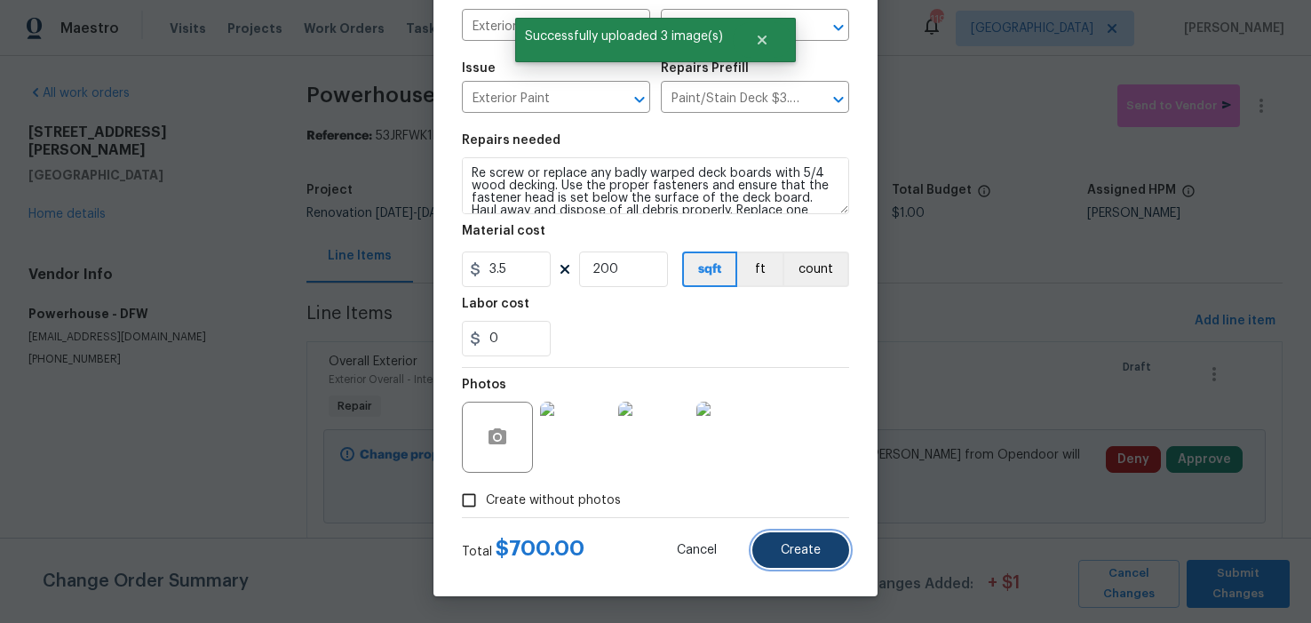
click at [802, 556] on button "Create" at bounding box center [800, 550] width 97 height 36
type input "0"
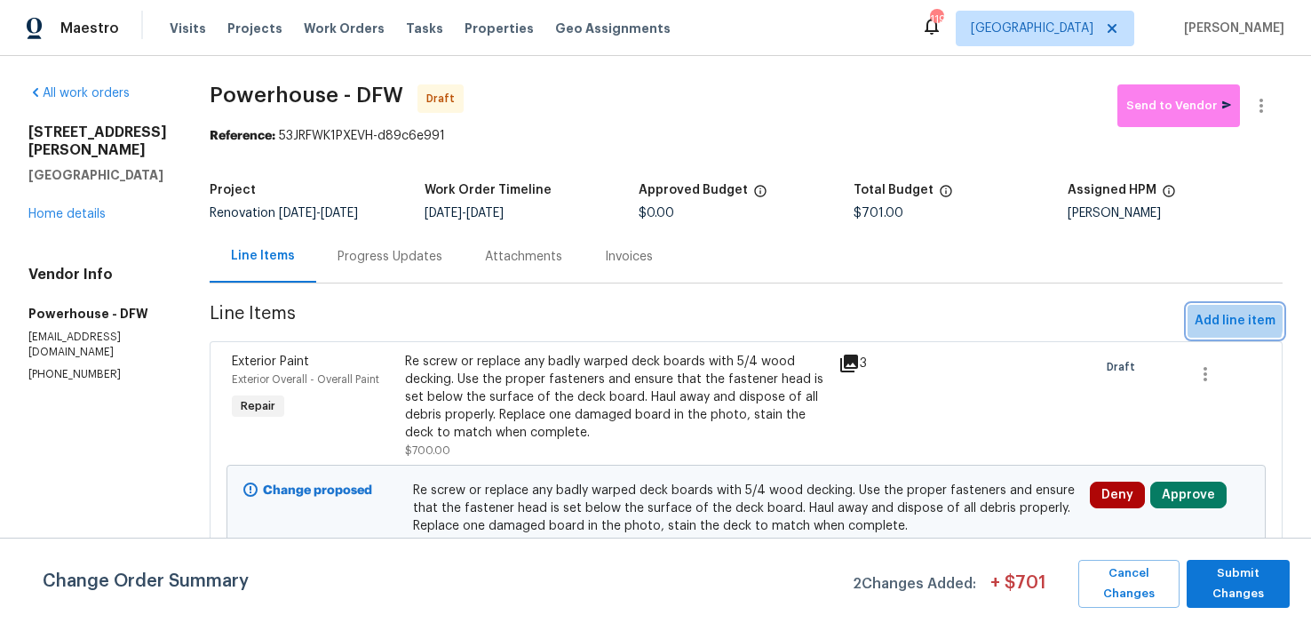
click at [1199, 332] on span "Add line item" at bounding box center [1235, 321] width 81 height 22
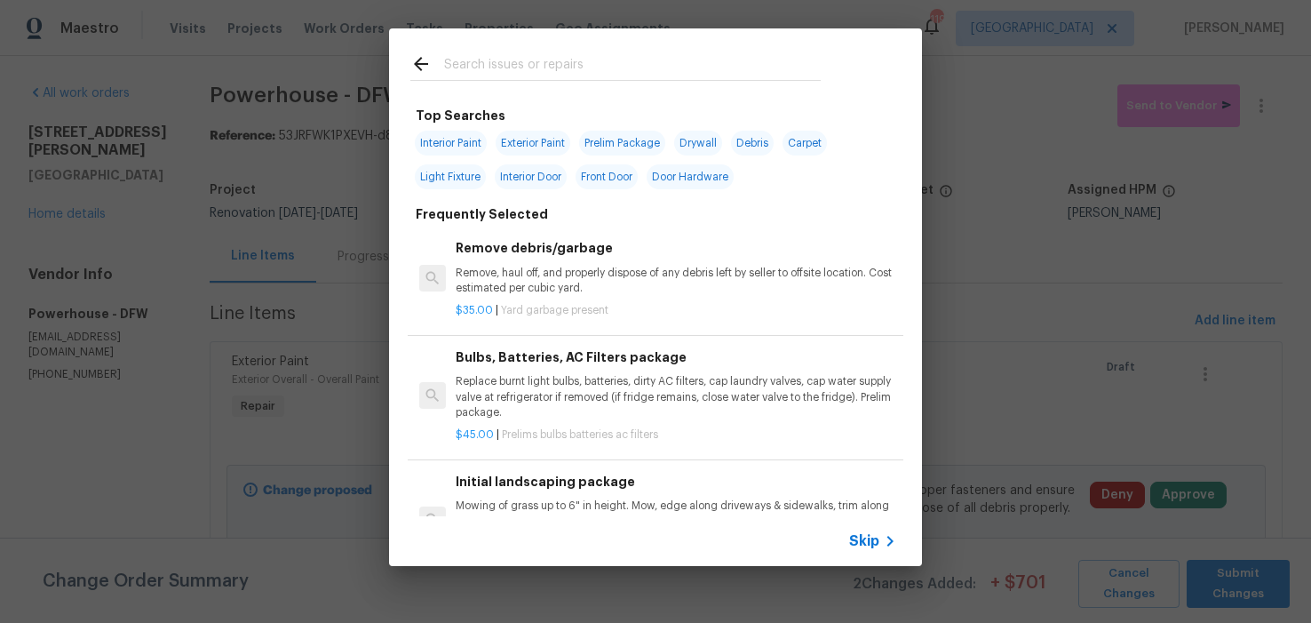
click at [526, 68] on input "text" at bounding box center [632, 66] width 377 height 27
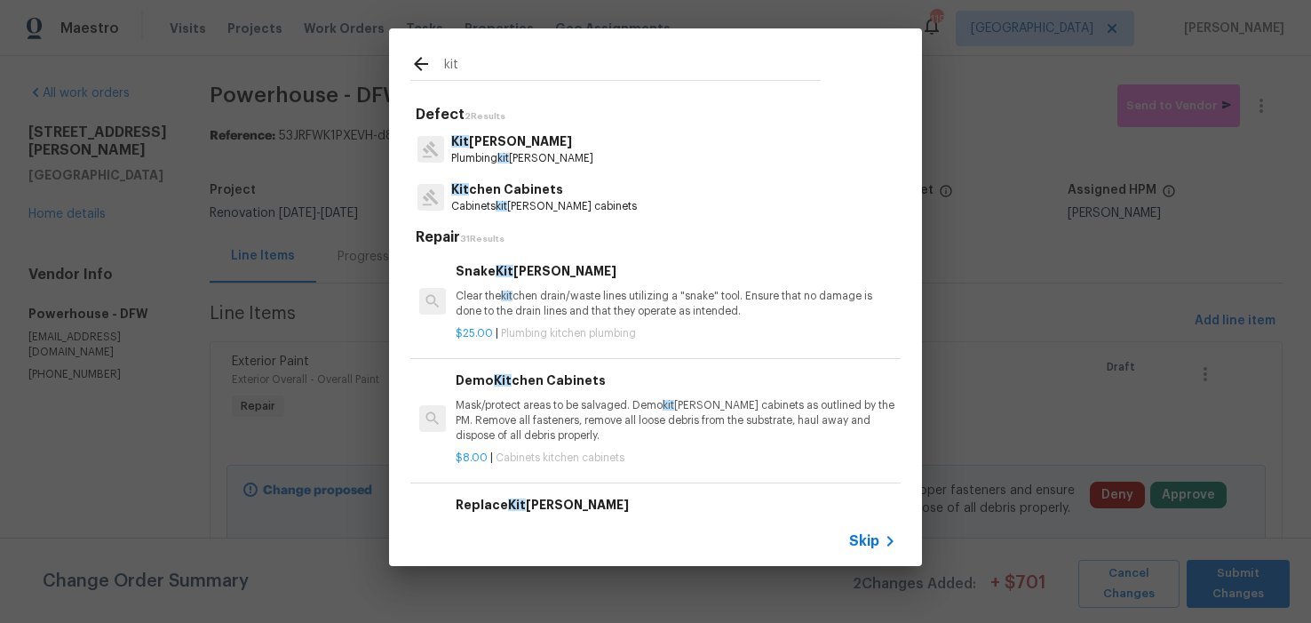
type input "kit"
click at [504, 139] on p "Kit chen Plumbing" at bounding box center [522, 141] width 142 height 19
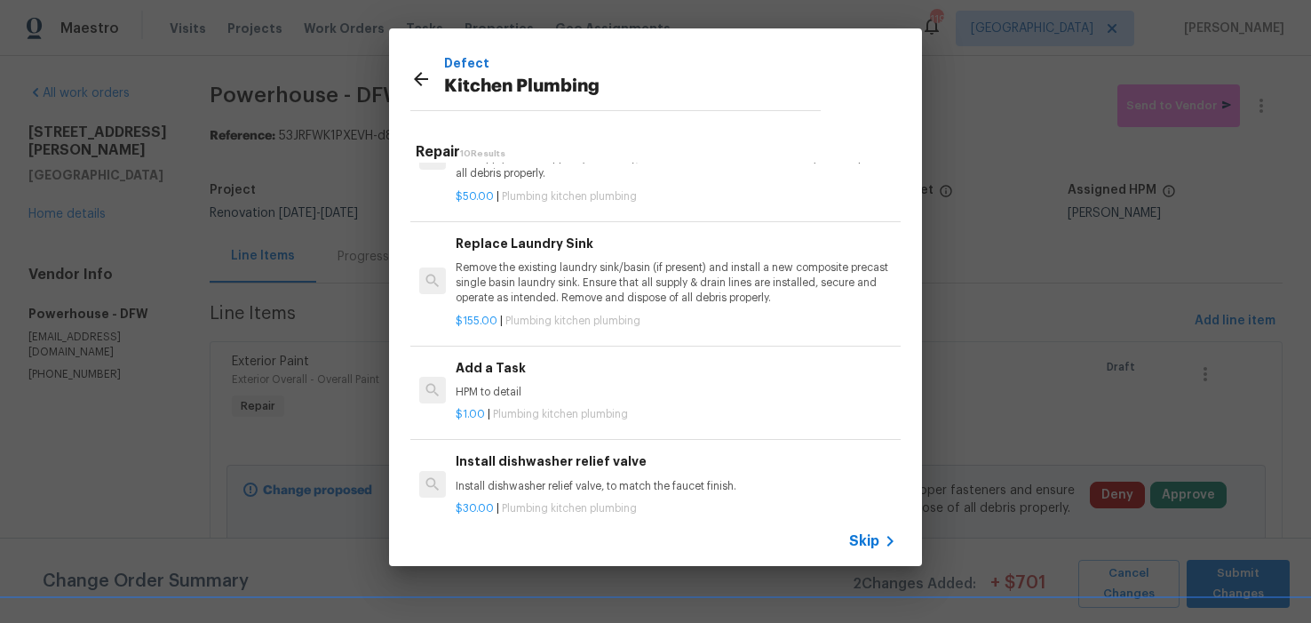
scroll to position [676, 0]
click at [505, 383] on p "HPM to detail" at bounding box center [676, 390] width 441 height 15
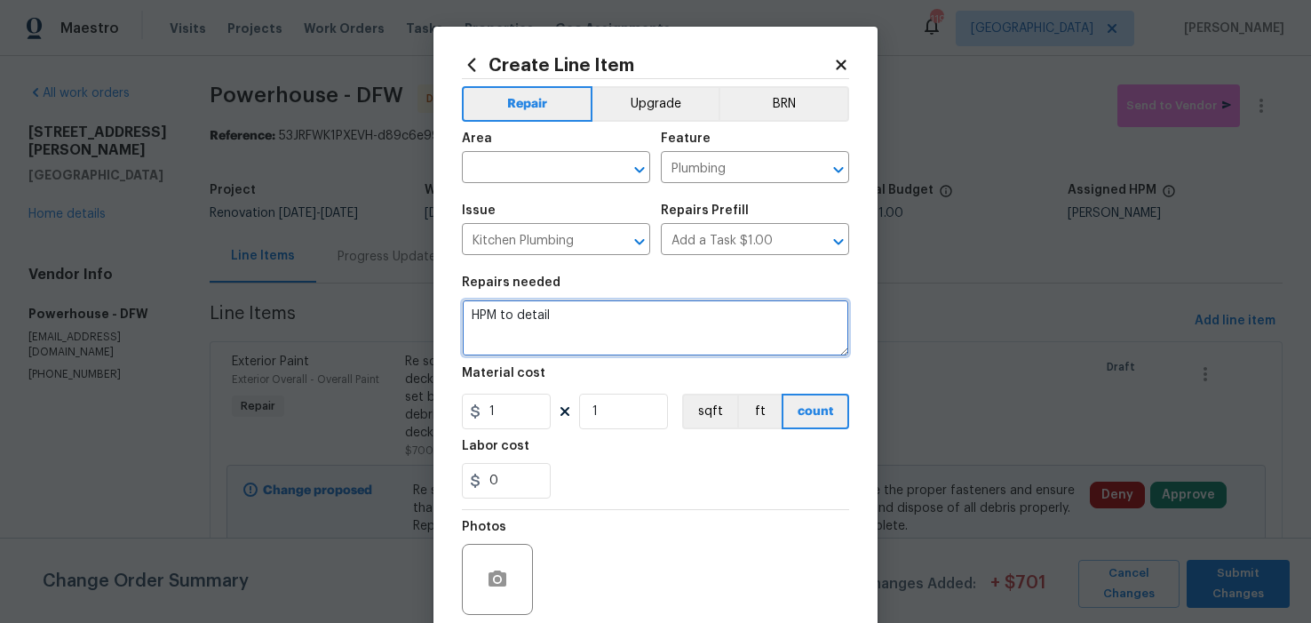
drag, startPoint x: 491, startPoint y: 314, endPoint x: 427, endPoint y: 313, distance: 64.0
click at [434, 313] on div "Create Line Item Repair Upgrade BRN Area ​ Feature Plumbing ​ Issue Kitchen Plu…" at bounding box center [656, 383] width 444 height 712
paste textarea "The disposal is jammed, please clean it out and ensure that it works properly. …"
type textarea "The disposal is jammed, please clean it out and ensure that it works properly. …"
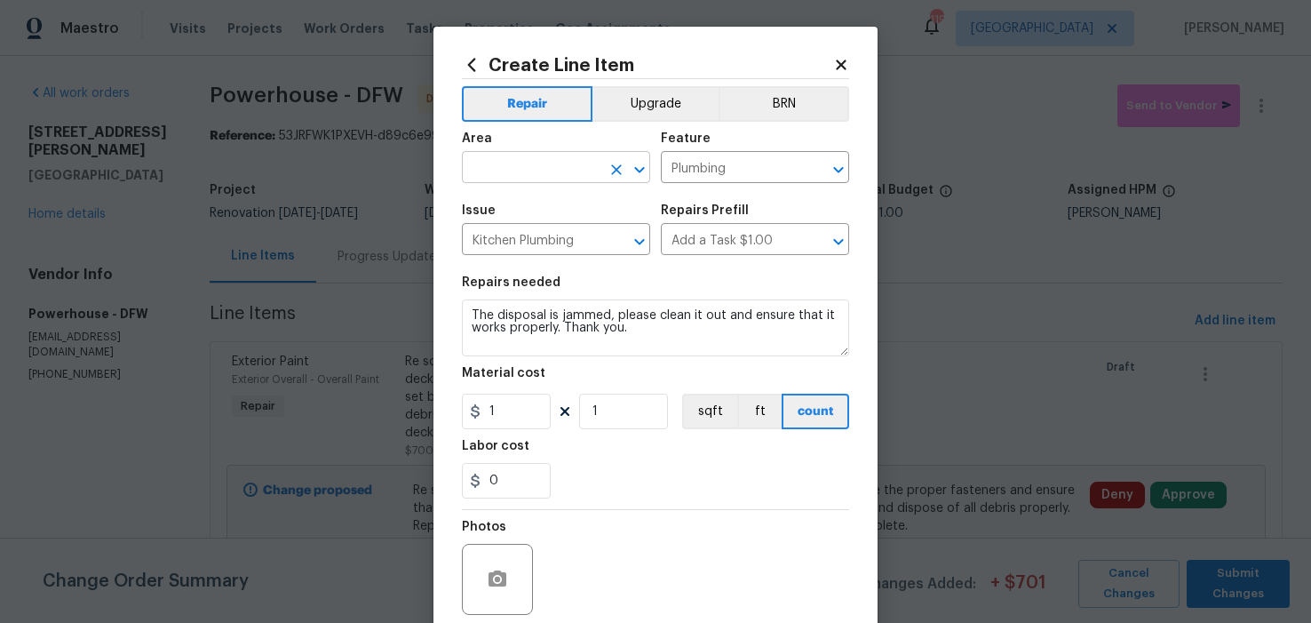
click at [506, 171] on input "text" at bounding box center [531, 169] width 139 height 28
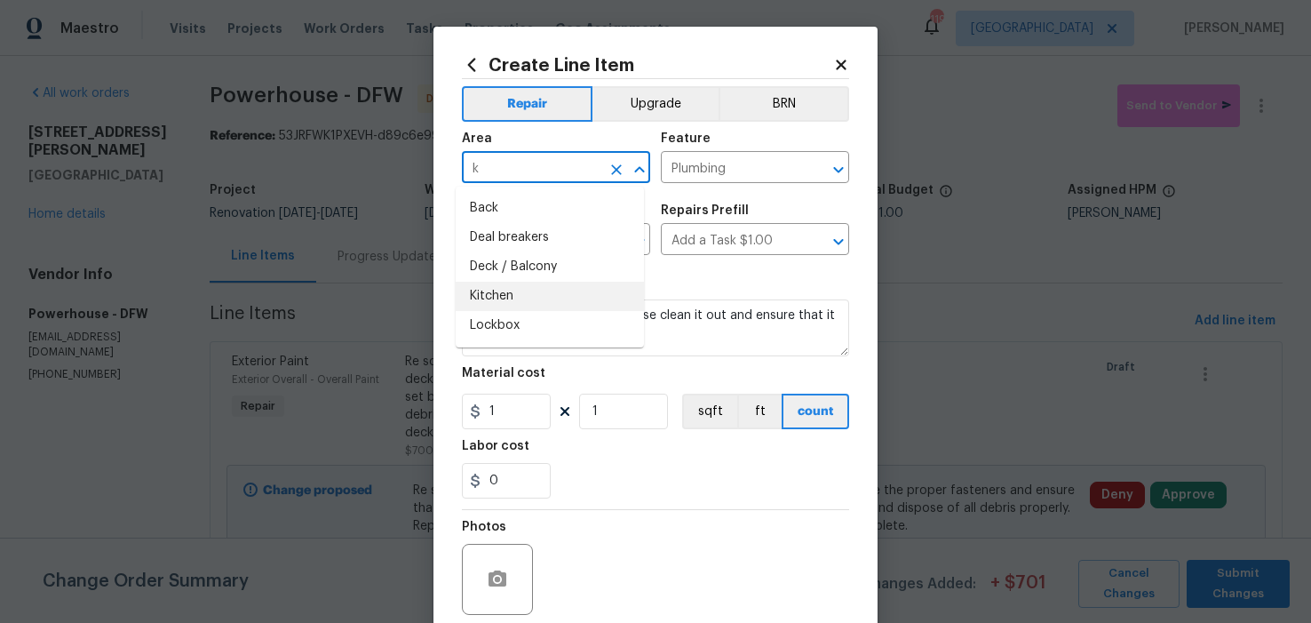
click at [493, 295] on li "Kitchen" at bounding box center [550, 296] width 188 height 29
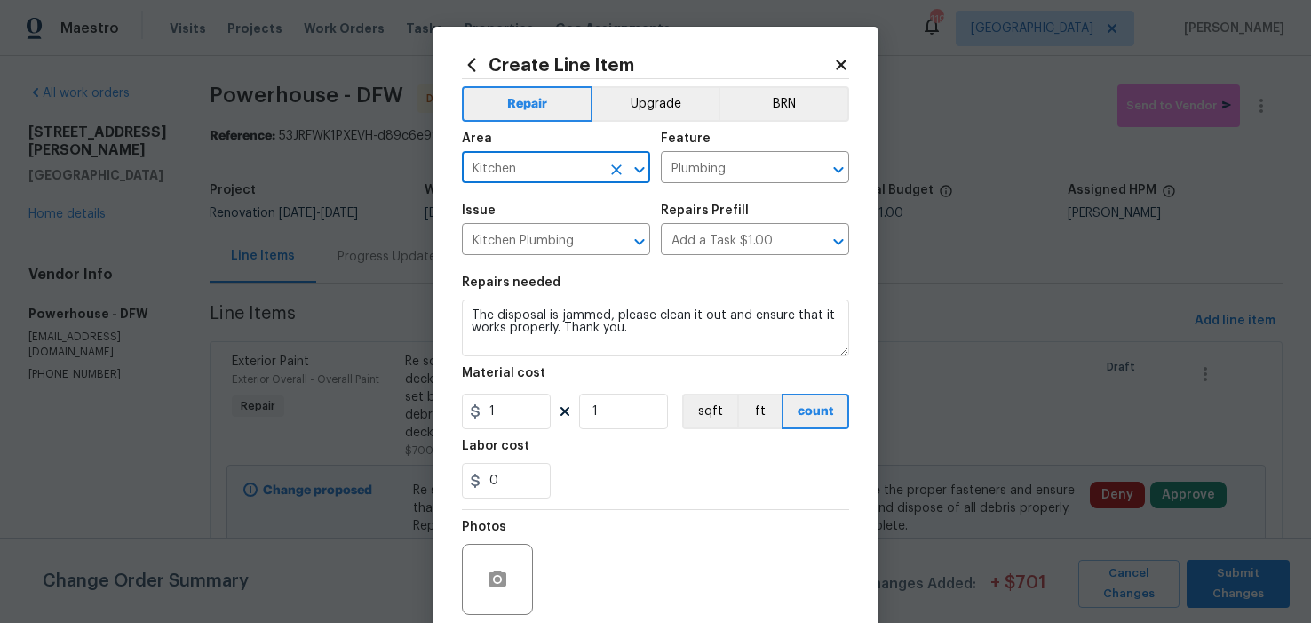
type input "Kitchen"
drag, startPoint x: 507, startPoint y: 414, endPoint x: 463, endPoint y: 407, distance: 45.0
click at [463, 407] on div "1" at bounding box center [506, 412] width 89 height 36
type input "30"
click at [499, 583] on icon "button" at bounding box center [498, 578] width 18 height 16
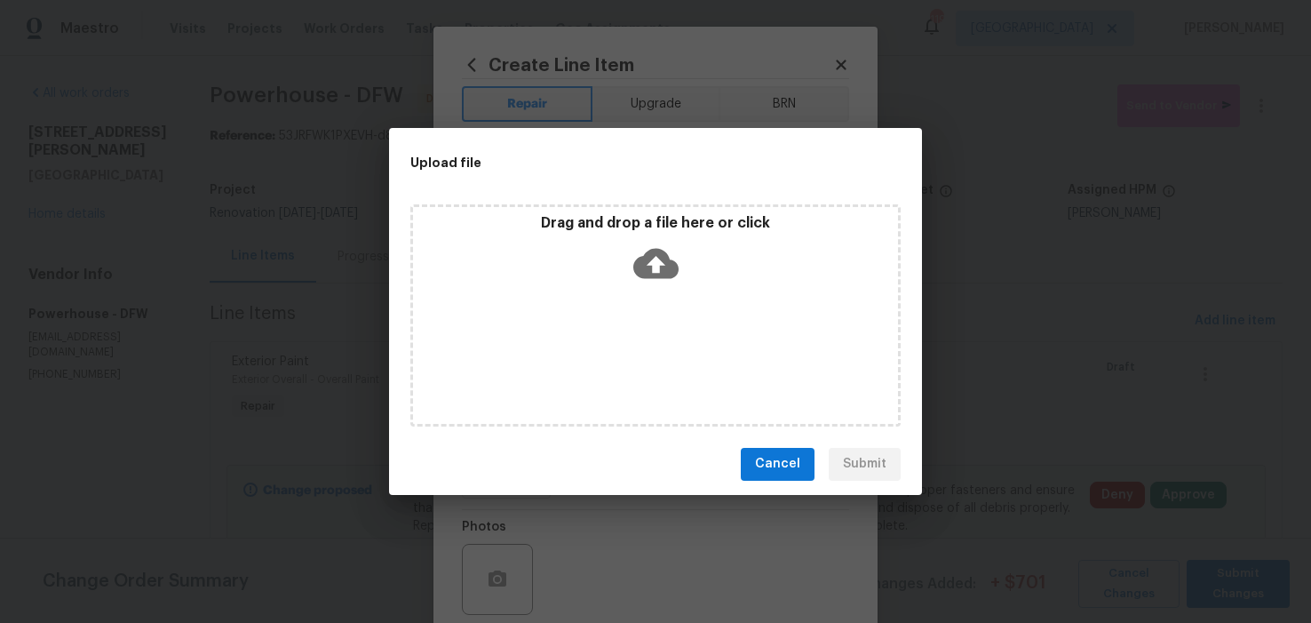
click at [650, 276] on icon at bounding box center [655, 263] width 45 height 30
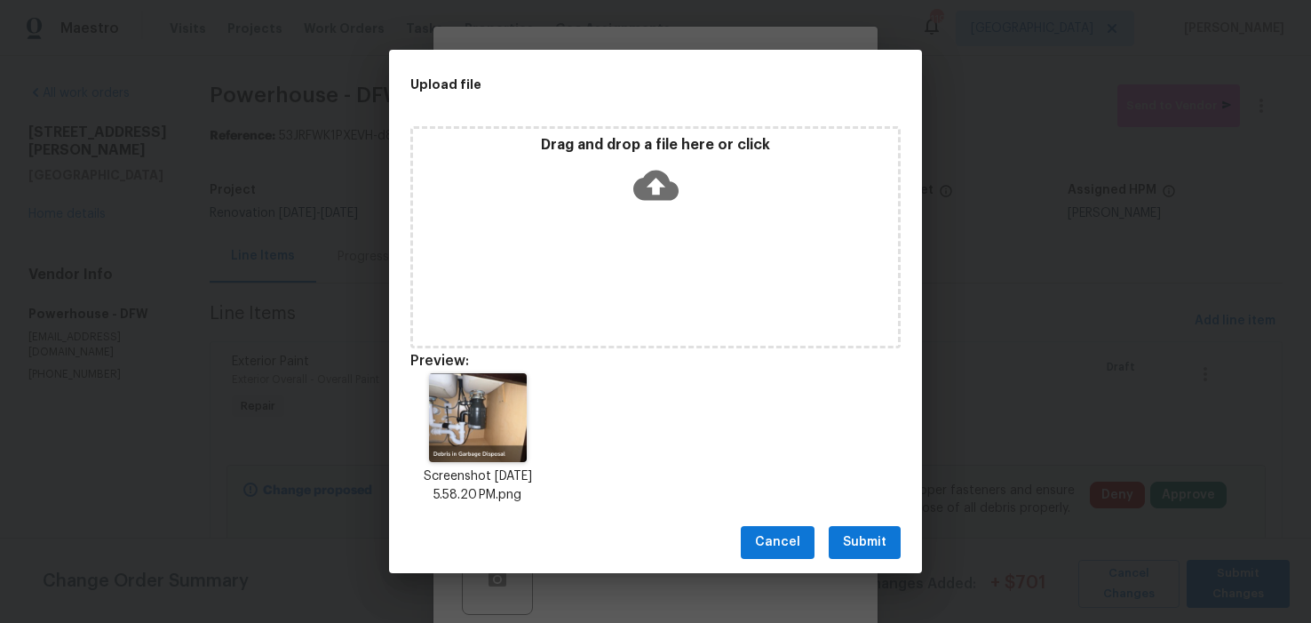
click at [872, 546] on span "Submit" at bounding box center [865, 542] width 44 height 22
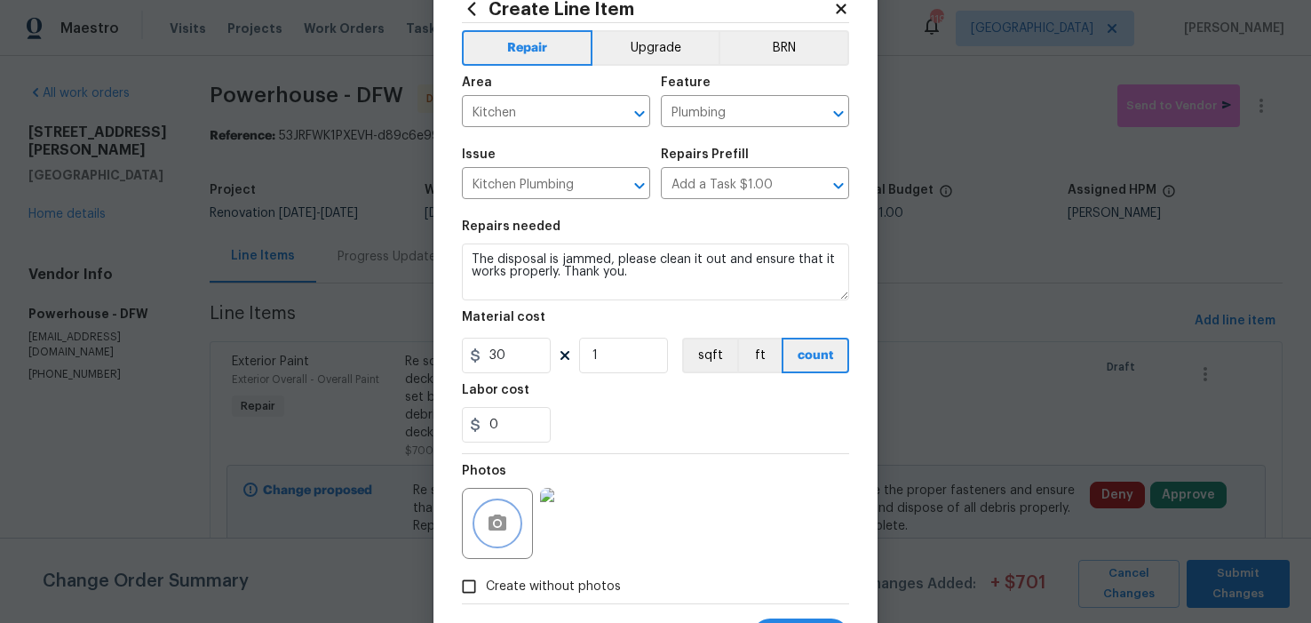
scroll to position [142, 0]
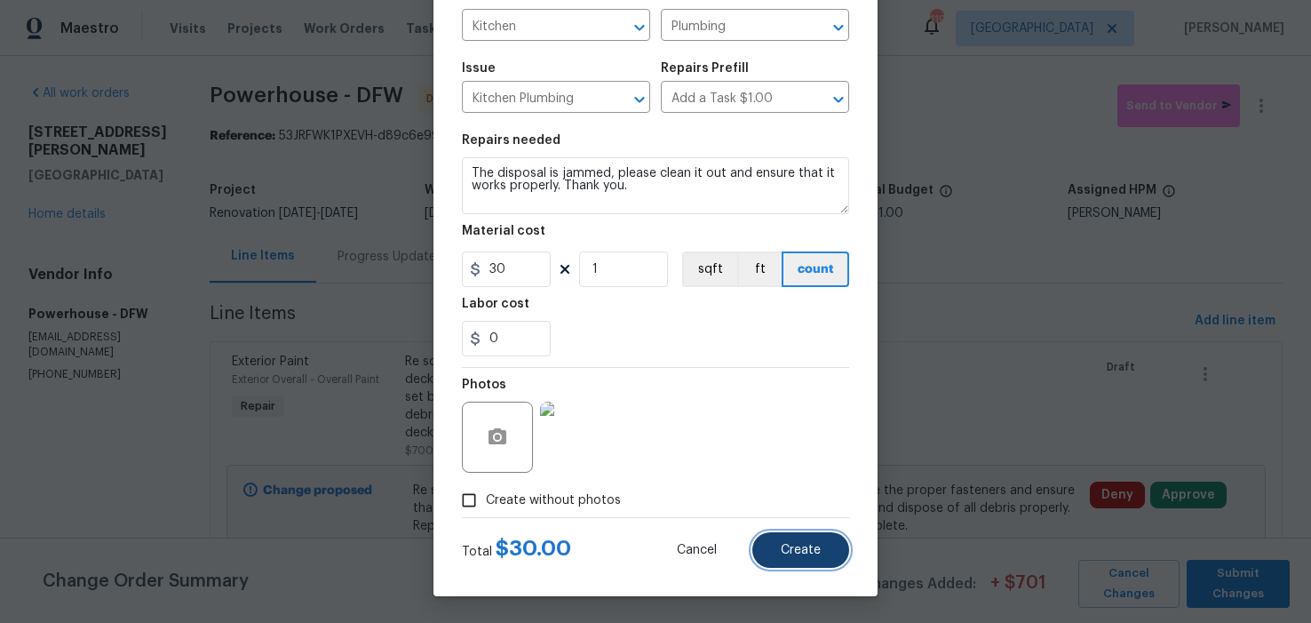
click at [808, 557] on button "Create" at bounding box center [800, 550] width 97 height 36
type input "0"
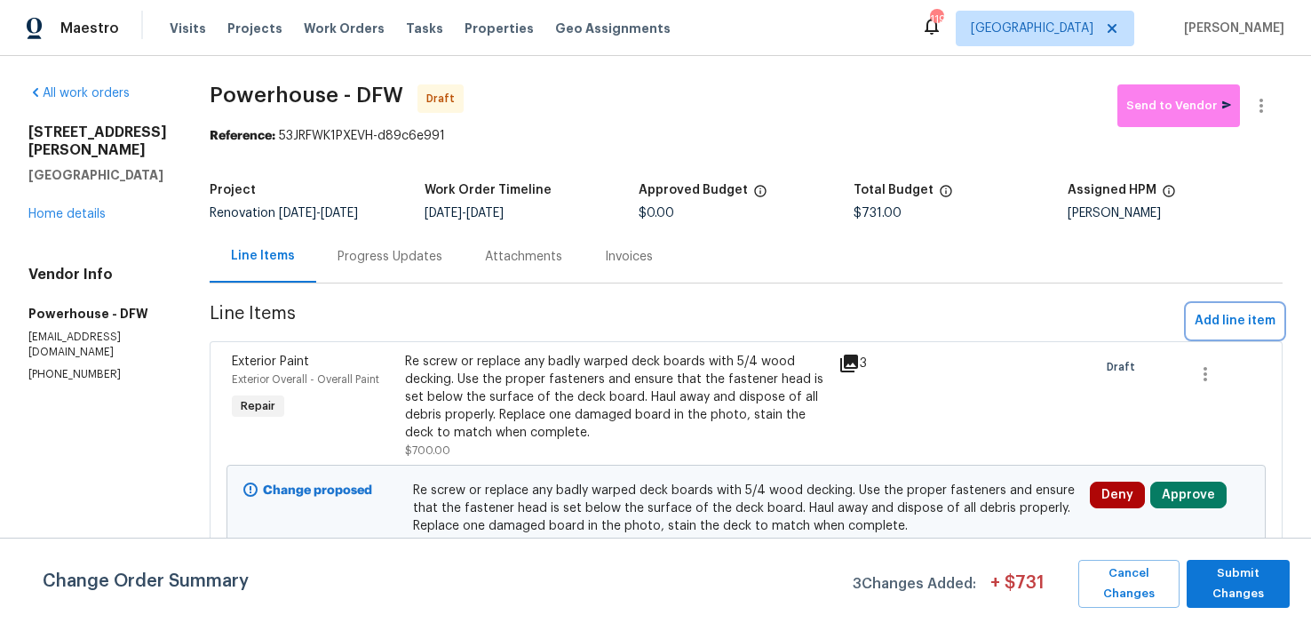
click at [1205, 332] on span "Add line item" at bounding box center [1235, 321] width 81 height 22
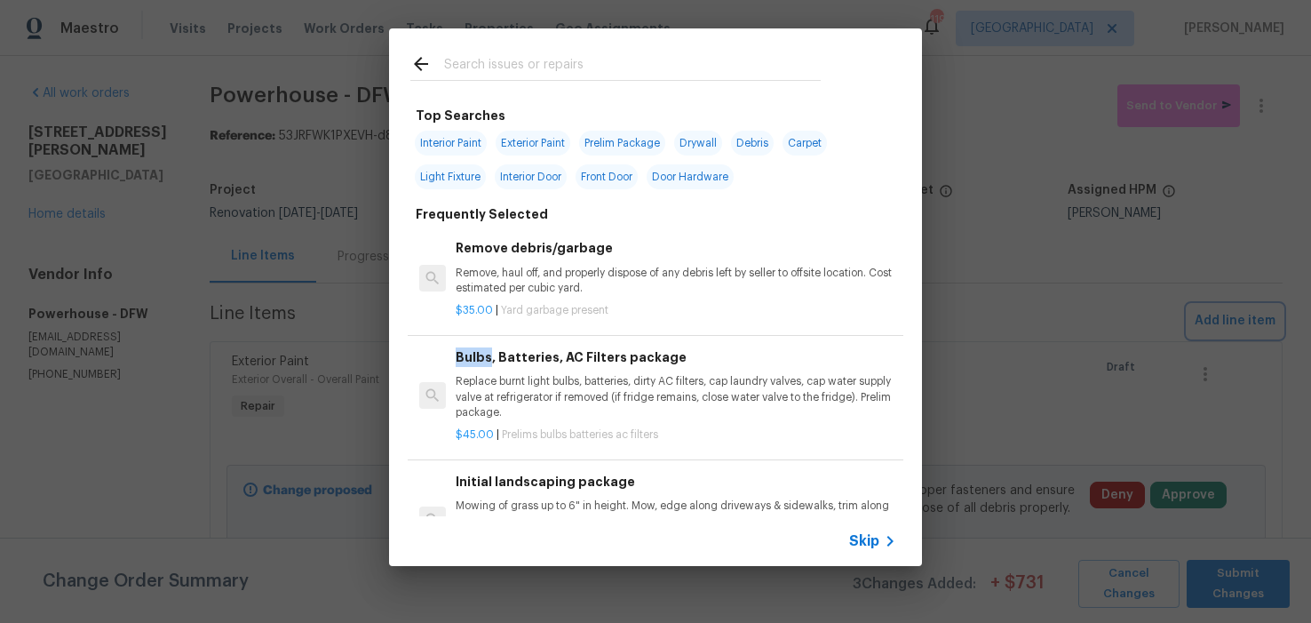
click at [1205, 333] on div "Top Searches Interior Paint Exterior Paint Prelim Package Drywall Debris Carpet…" at bounding box center [655, 297] width 1311 height 594
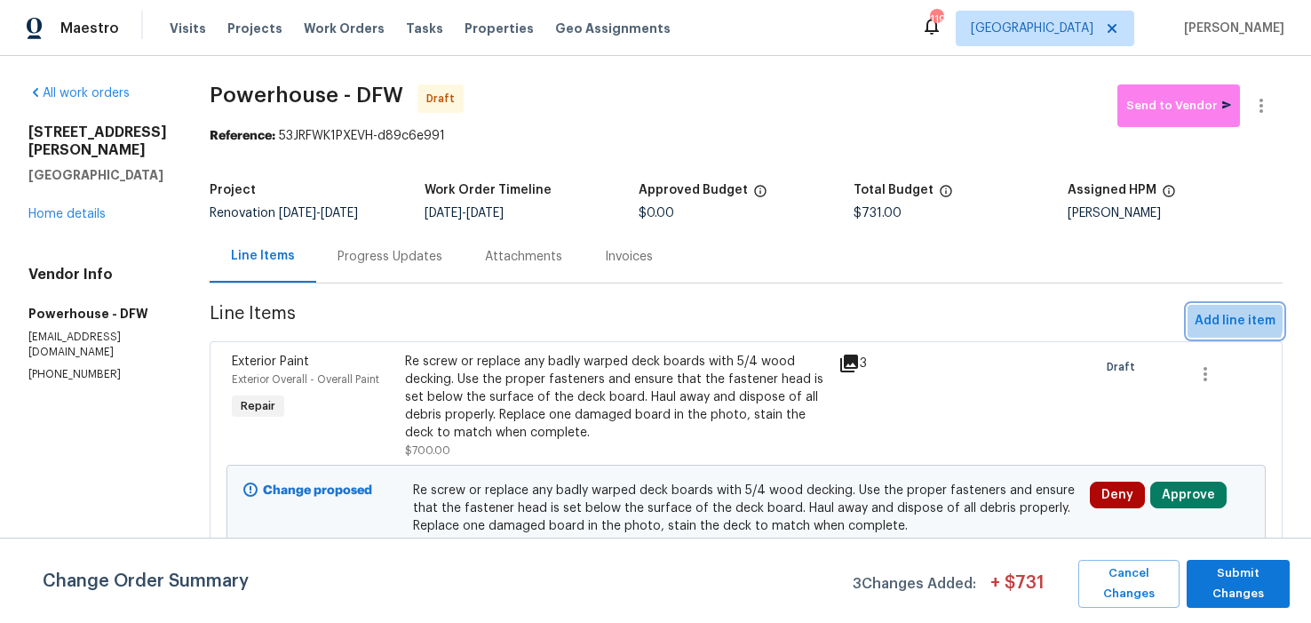
click at [1205, 332] on span "Add line item" at bounding box center [1235, 321] width 81 height 22
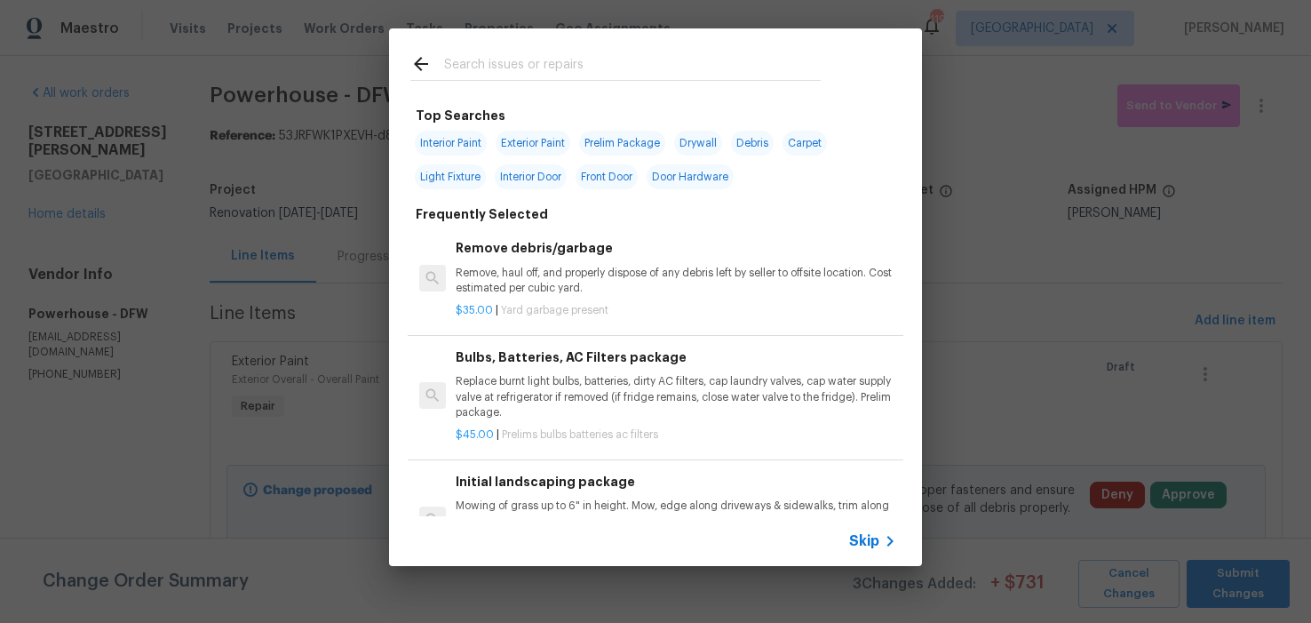
click at [437, 143] on span "Interior Paint" at bounding box center [451, 143] width 72 height 25
type input "Interior Paint"
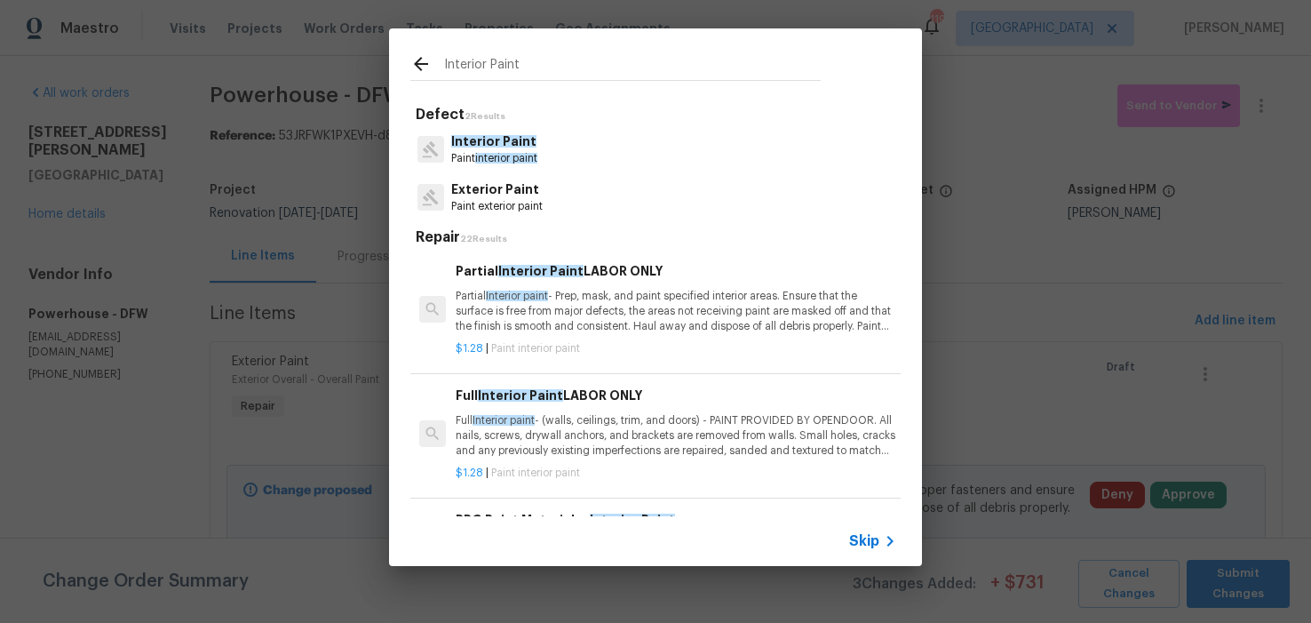
click at [581, 298] on p "Partial Interior paint - Prep, mask, and paint specified interior areas. Ensure…" at bounding box center [676, 311] width 441 height 45
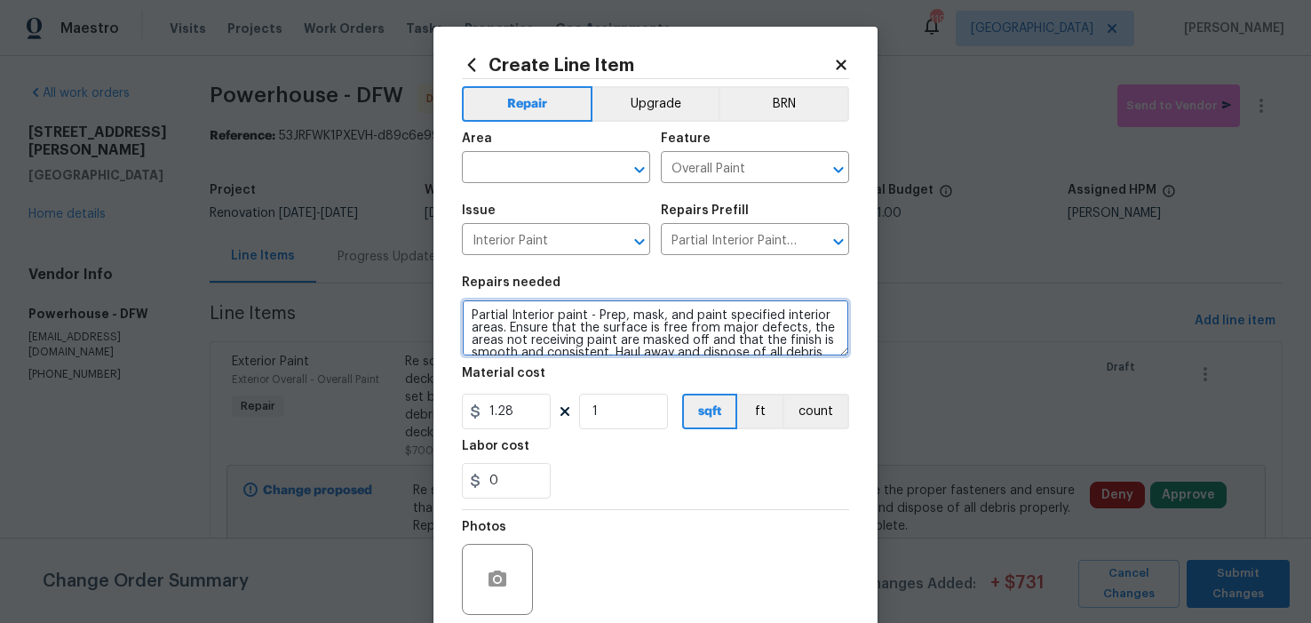
scroll to position [37, 0]
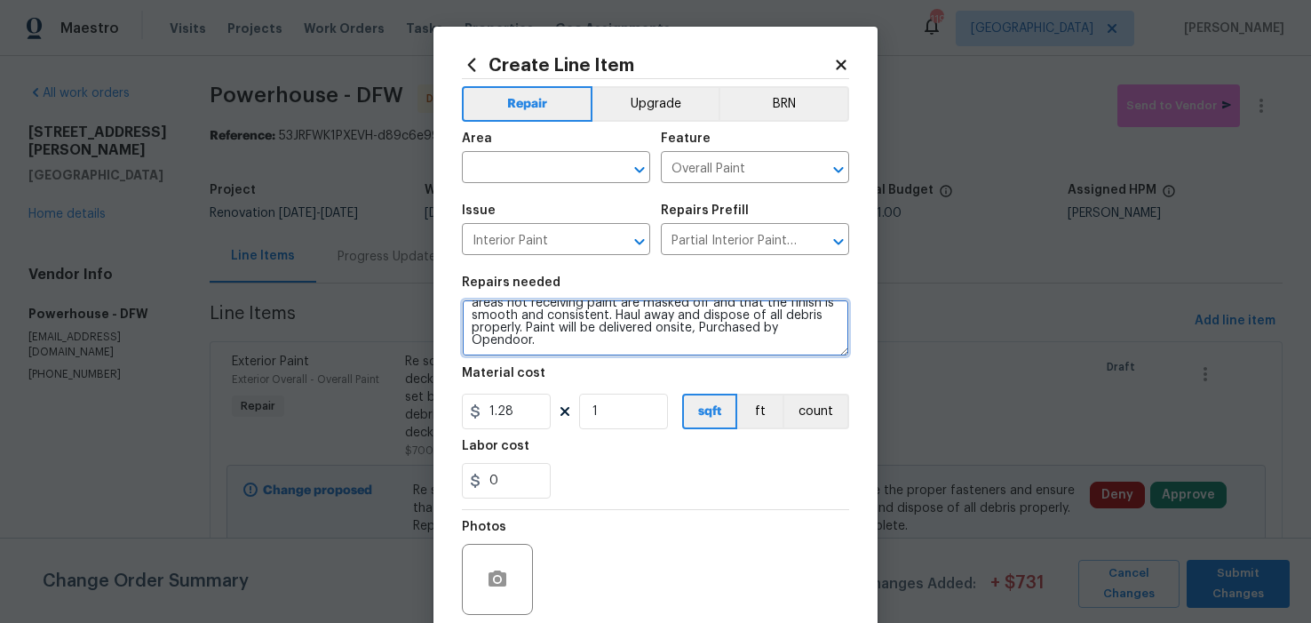
drag, startPoint x: 465, startPoint y: 312, endPoint x: 715, endPoint y: 368, distance: 256.7
click at [715, 368] on section "Repairs needed Partial Interior paint - Prep, mask, and paint specified interio…" at bounding box center [655, 387] width 387 height 243
paste textarea ". Ensure that the surface is free from major defects, the areas not receiving p…"
type textarea "Partial Interior paint - Prep, mask, and paint. Ensure that the surface is free…"
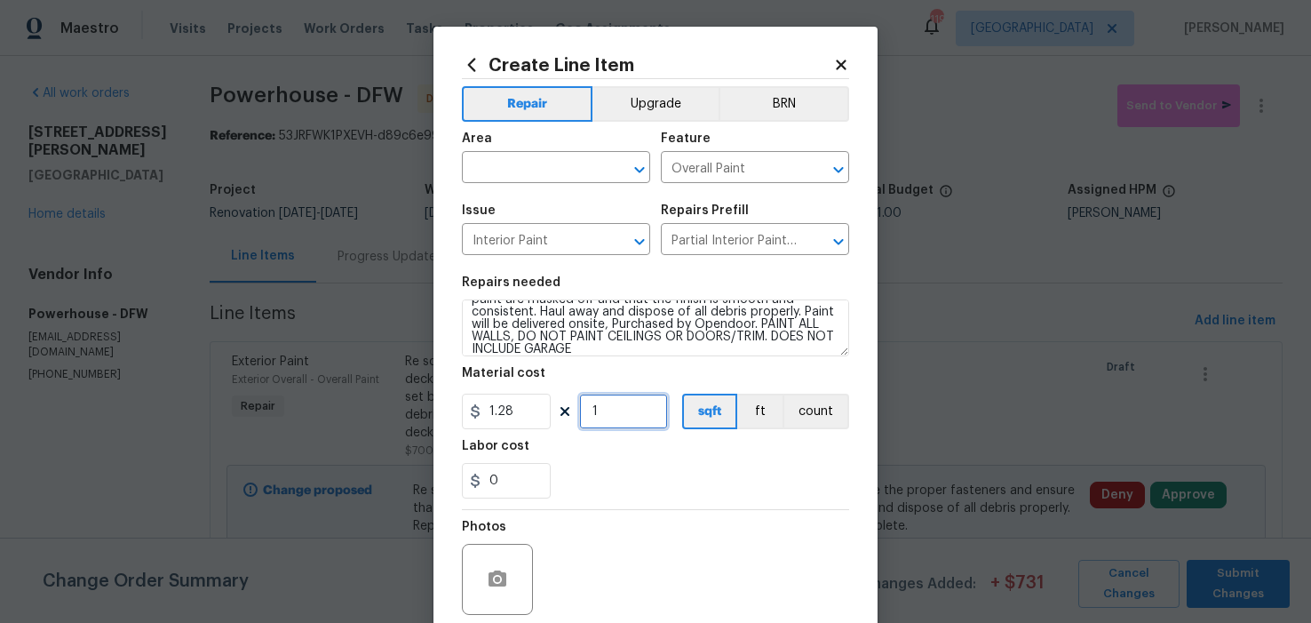
drag, startPoint x: 601, startPoint y: 414, endPoint x: 579, endPoint y: 412, distance: 21.4
click at [580, 412] on input "1" at bounding box center [623, 412] width 89 height 36
drag, startPoint x: 601, startPoint y: 410, endPoint x: 577, endPoint y: 413, distance: 24.1
click at [579, 412] on input "1" at bounding box center [623, 412] width 89 height 36
type input "1725"
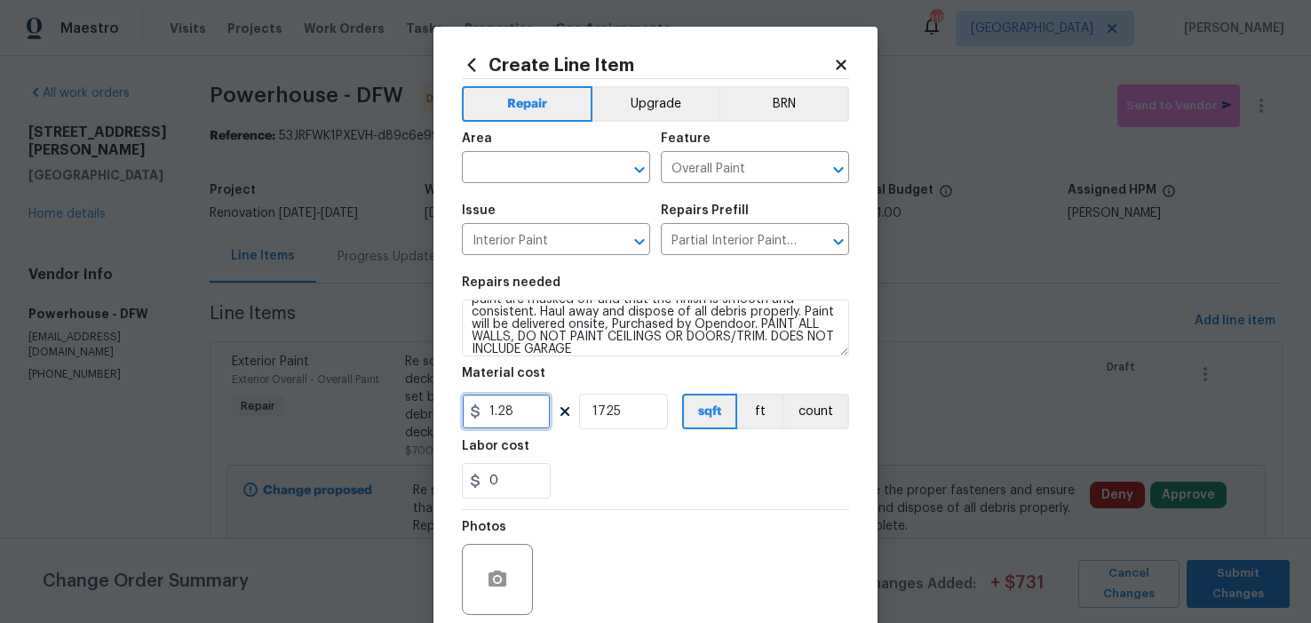
drag, startPoint x: 504, startPoint y: 408, endPoint x: 478, endPoint y: 413, distance: 26.3
click at [478, 412] on input "1.28" at bounding box center [506, 412] width 89 height 36
drag, startPoint x: 521, startPoint y: 411, endPoint x: 477, endPoint y: 409, distance: 43.6
click at [477, 409] on input "1.2895" at bounding box center [506, 412] width 89 height 36
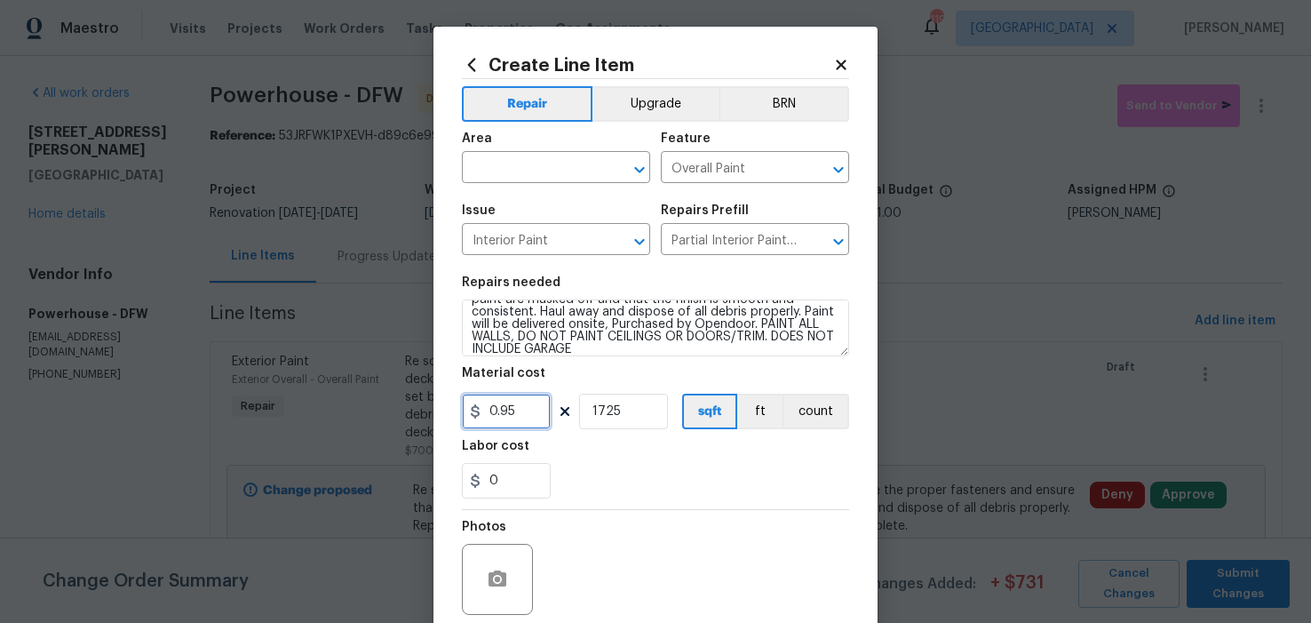
type input "0.95"
click at [606, 447] on div "Labor cost" at bounding box center [655, 451] width 387 height 23
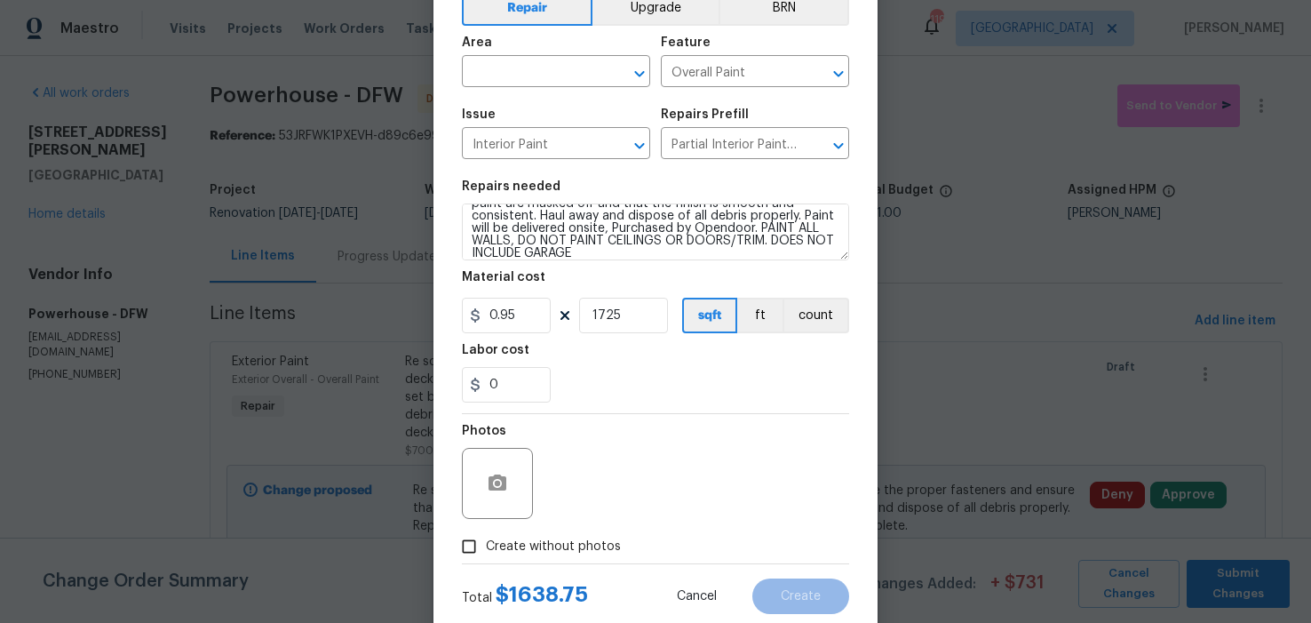
scroll to position [142, 0]
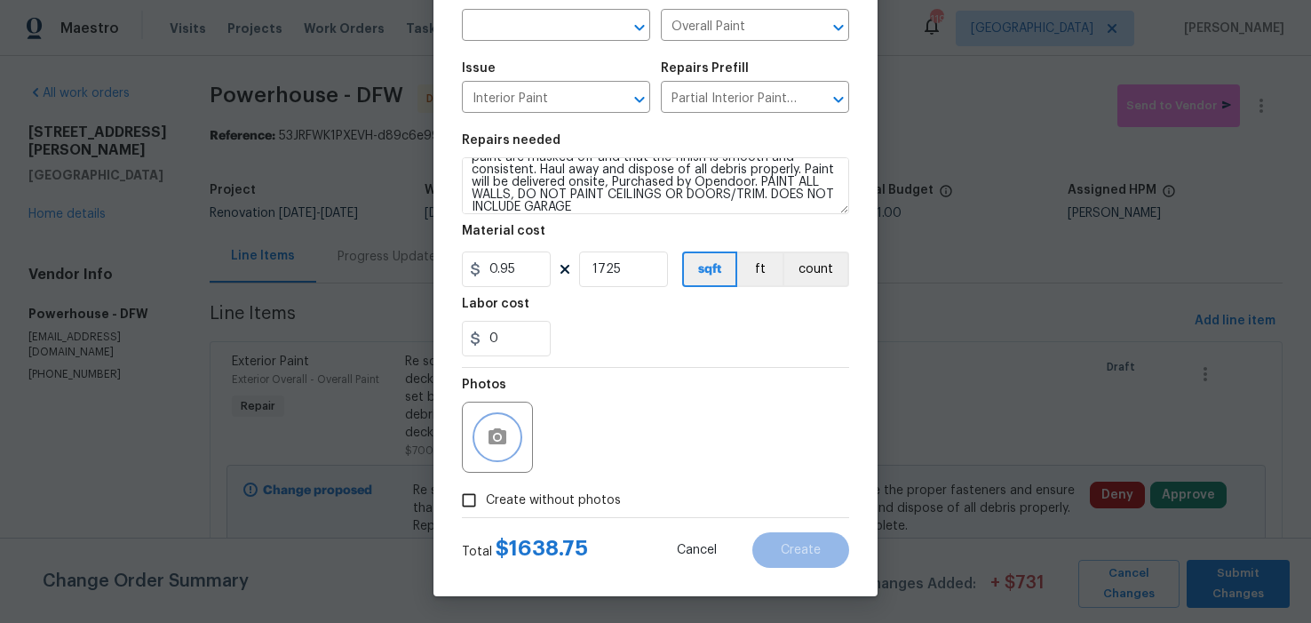
click at [506, 439] on button "button" at bounding box center [497, 437] width 43 height 43
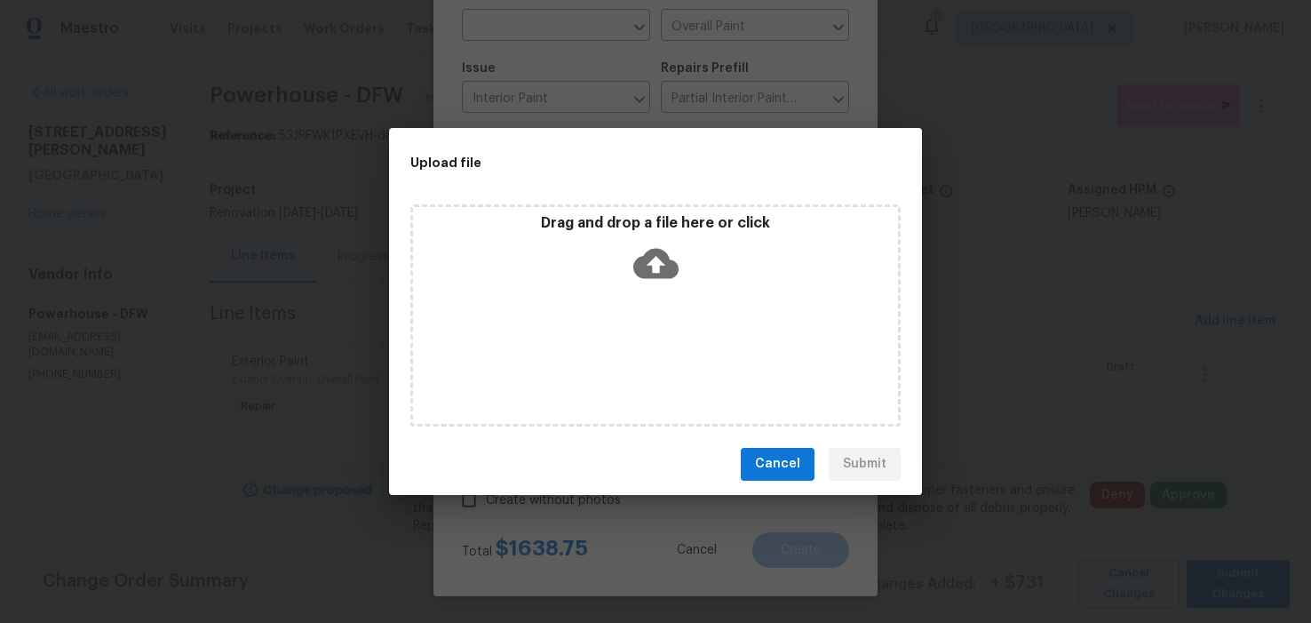
click at [657, 267] on icon at bounding box center [655, 263] width 45 height 45
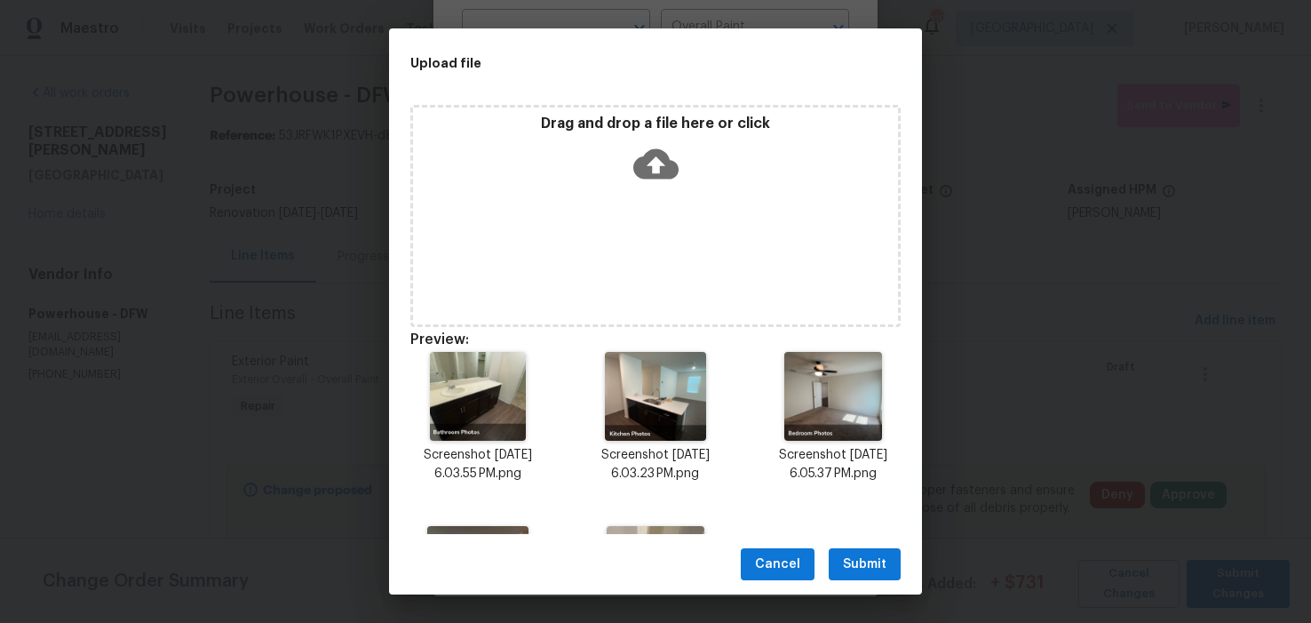
click at [866, 566] on span "Submit" at bounding box center [865, 564] width 44 height 22
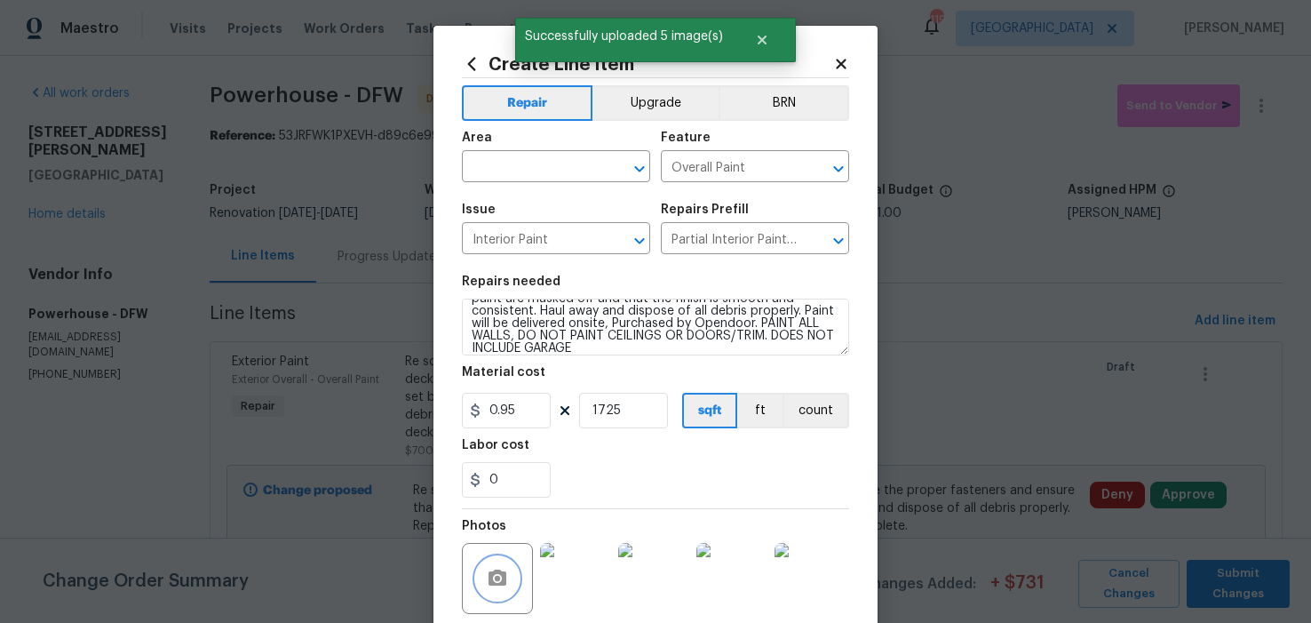
scroll to position [0, 0]
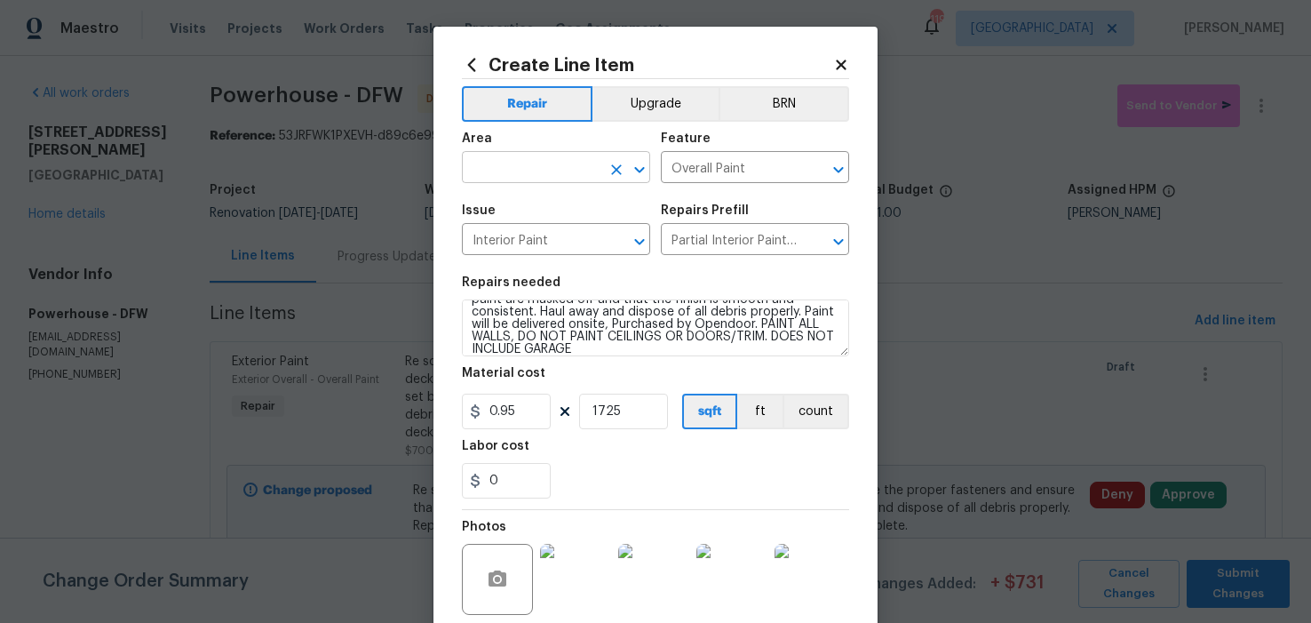
click at [538, 171] on input "text" at bounding box center [531, 169] width 139 height 28
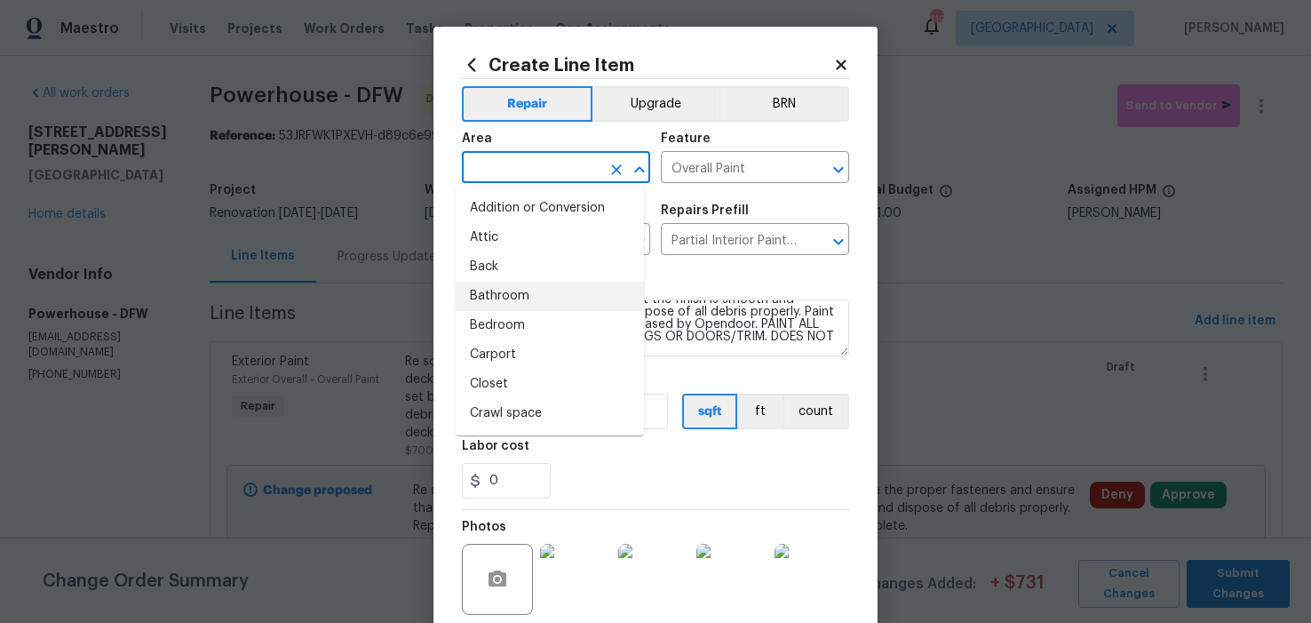
type input "u"
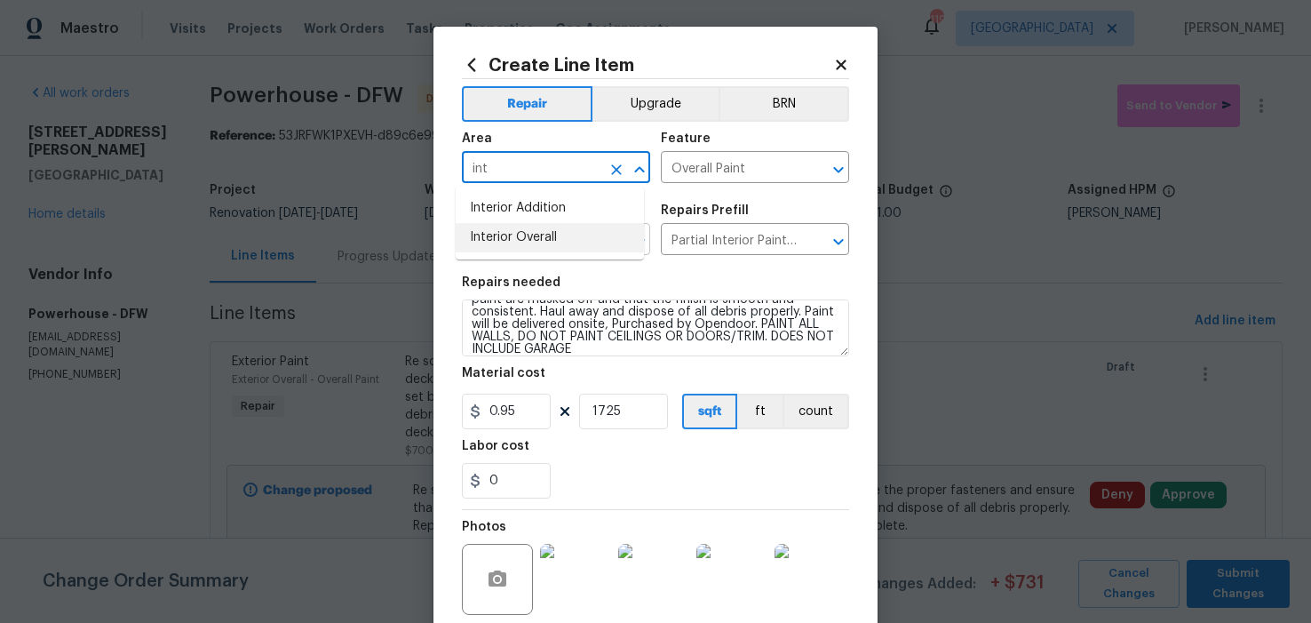
drag, startPoint x: 528, startPoint y: 235, endPoint x: 529, endPoint y: 245, distance: 9.8
click at [528, 235] on li "Interior Overall" at bounding box center [550, 237] width 188 height 29
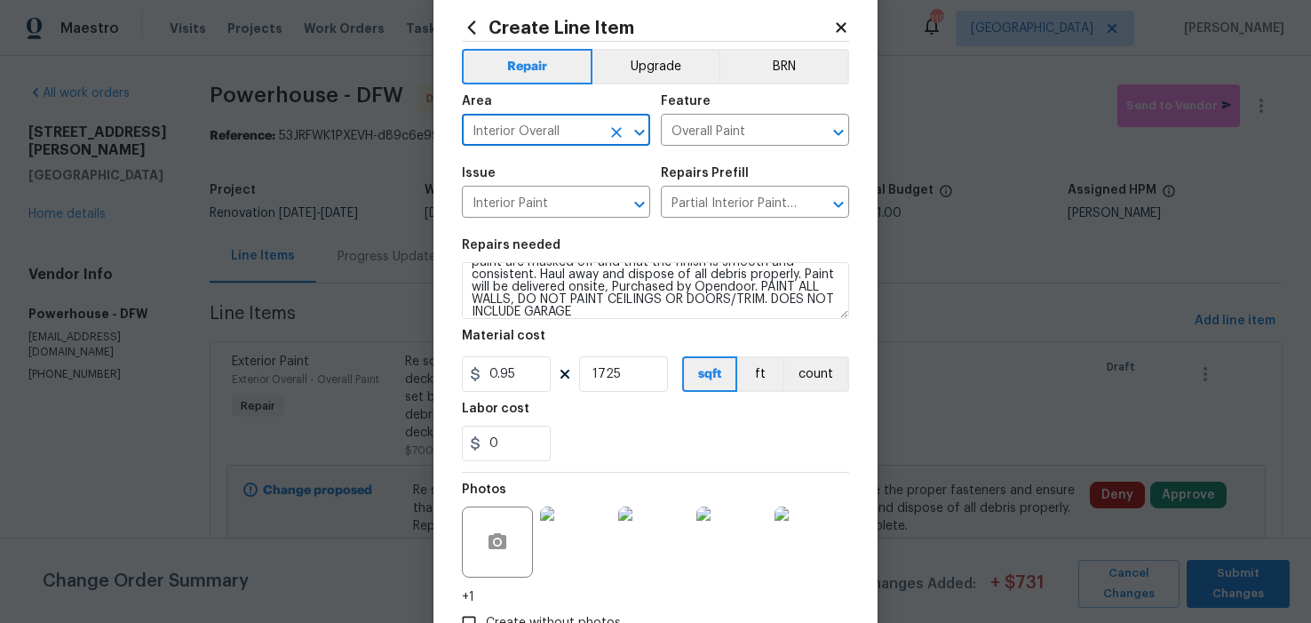
scroll to position [160, 0]
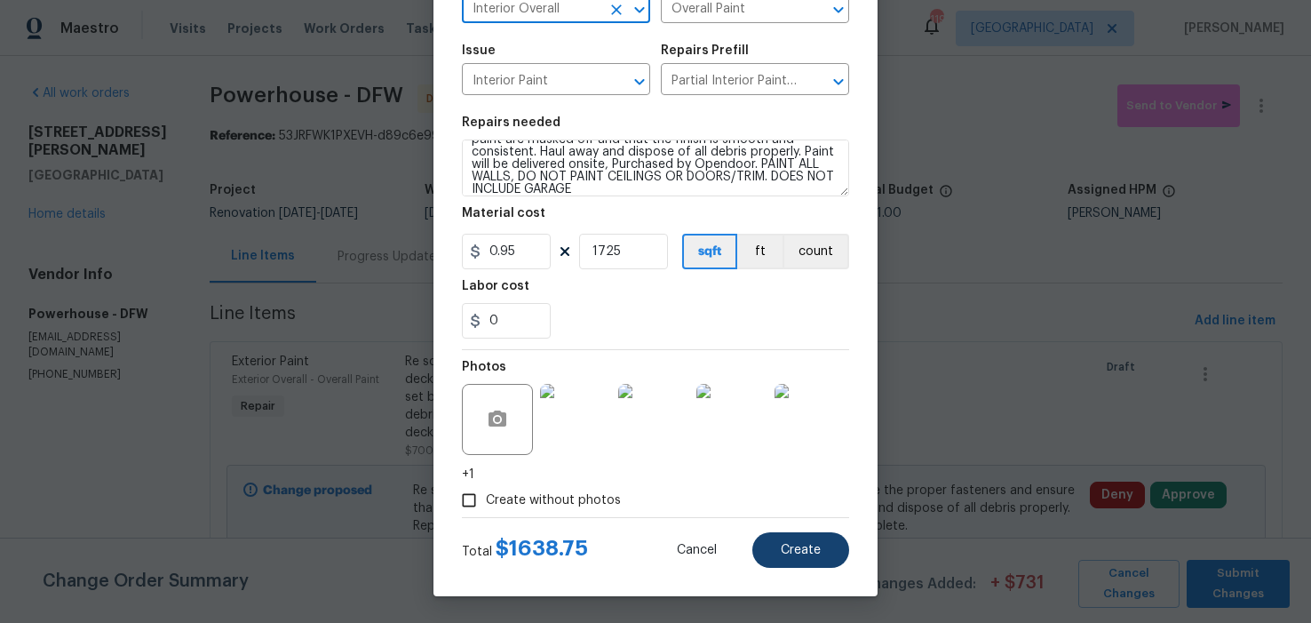
type input "Interior Overall"
click at [805, 553] on span "Create" at bounding box center [801, 550] width 40 height 13
type input "0"
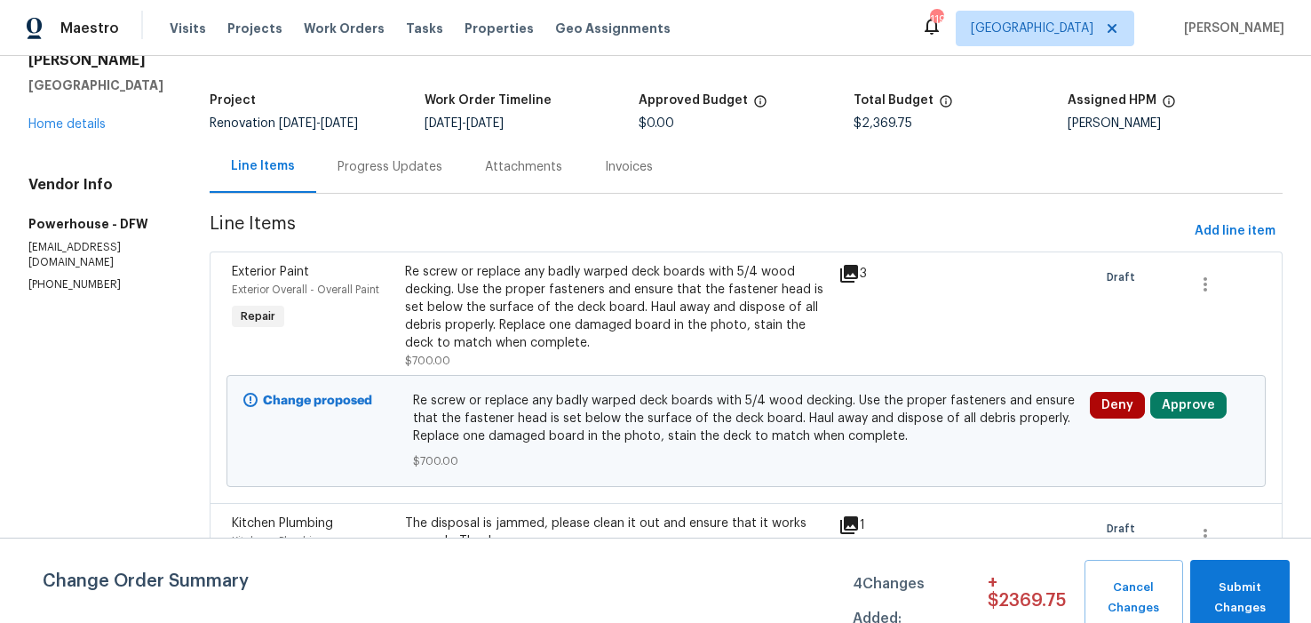
scroll to position [81, 0]
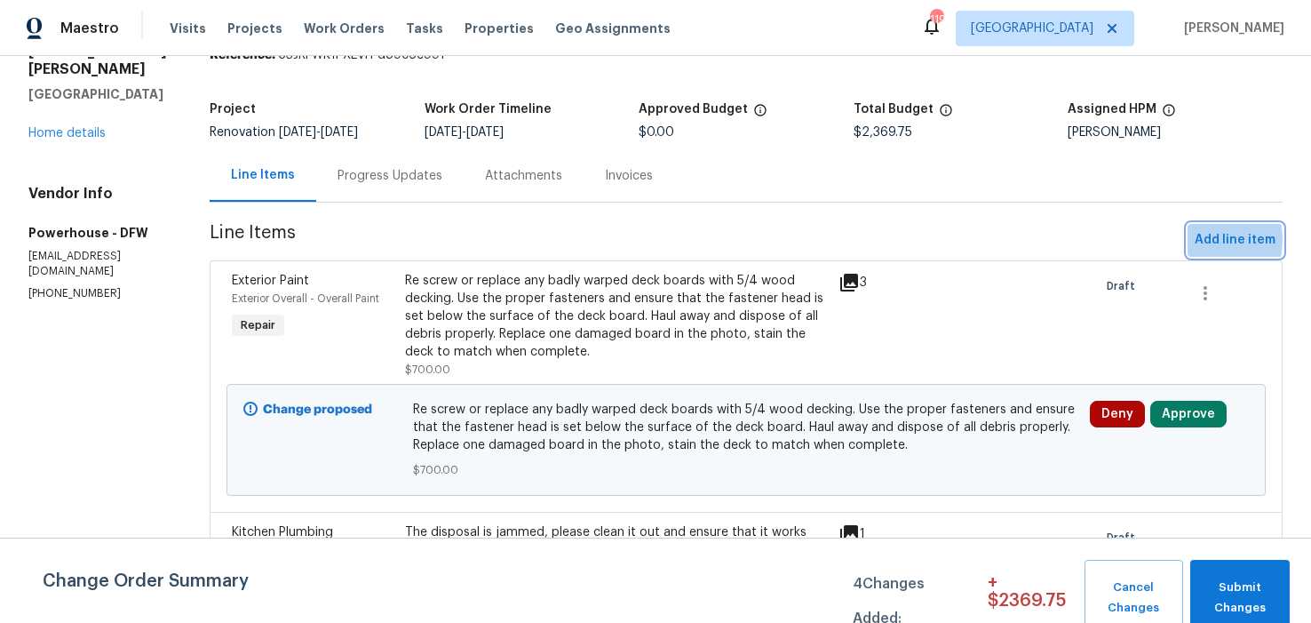
click at [1195, 251] on span "Add line item" at bounding box center [1235, 240] width 81 height 22
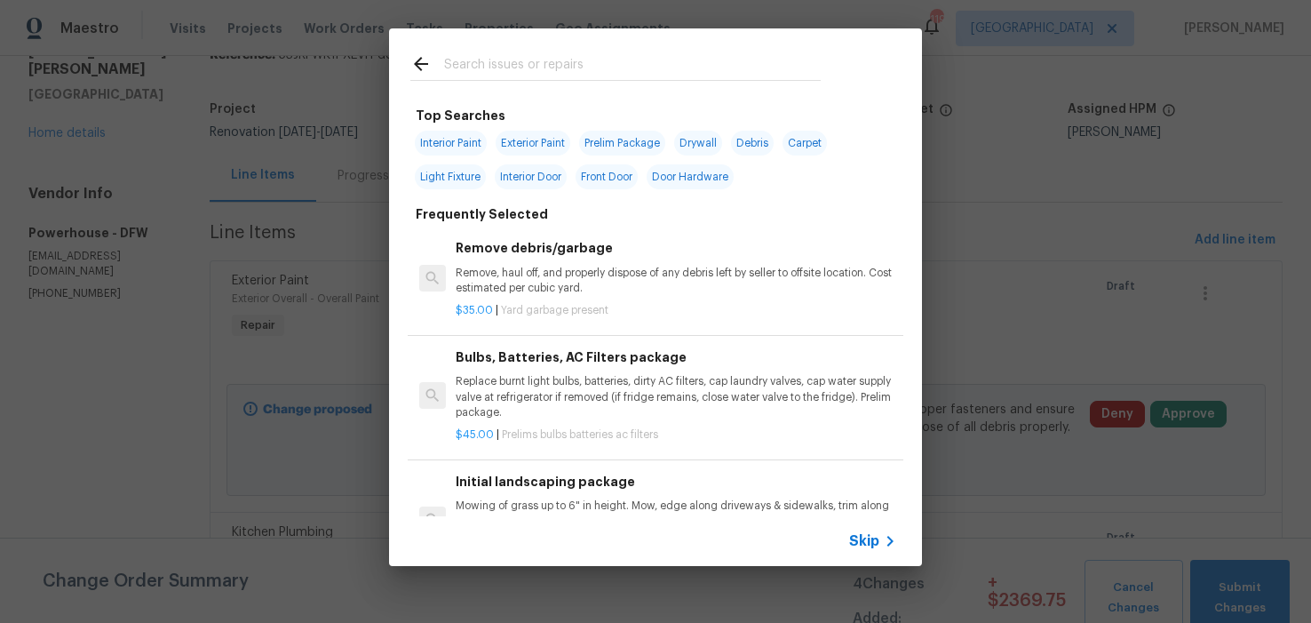
click at [613, 142] on span "Prelim Package" at bounding box center [622, 143] width 86 height 25
type input "Prelim Package"
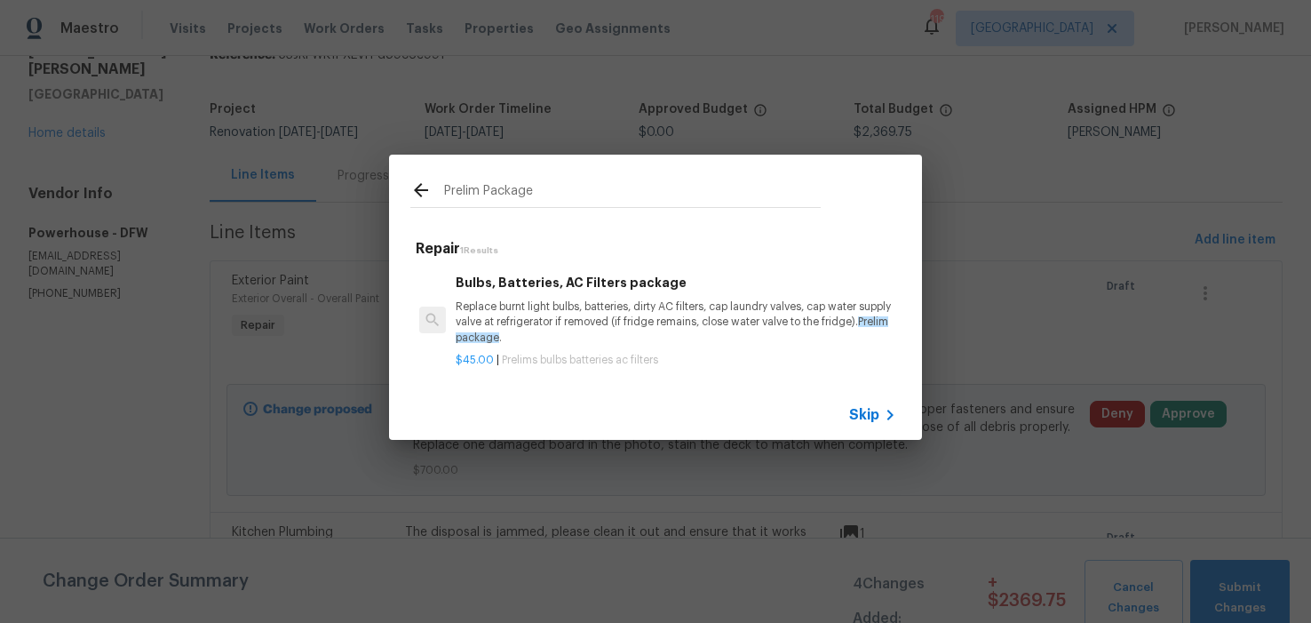
click at [626, 286] on div "Bulbs, Batteries, AC Filters package Replace burnt light bulbs, batteries, dirt…" at bounding box center [676, 309] width 441 height 73
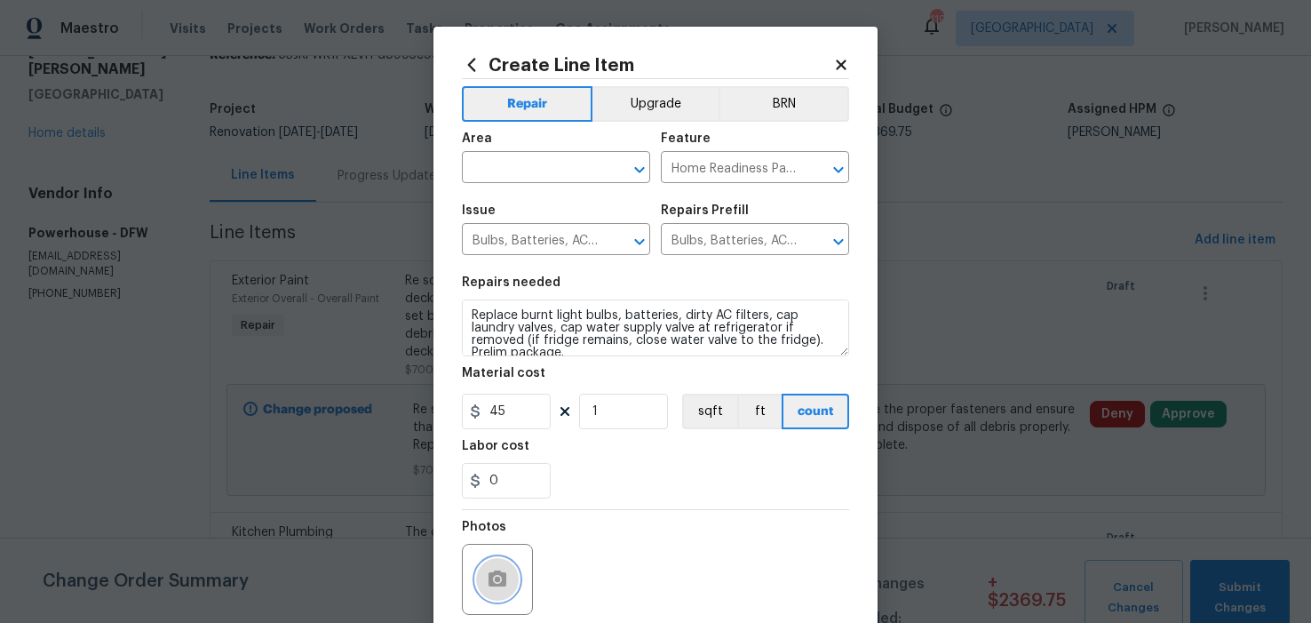
click at [490, 574] on icon "button" at bounding box center [498, 578] width 18 height 16
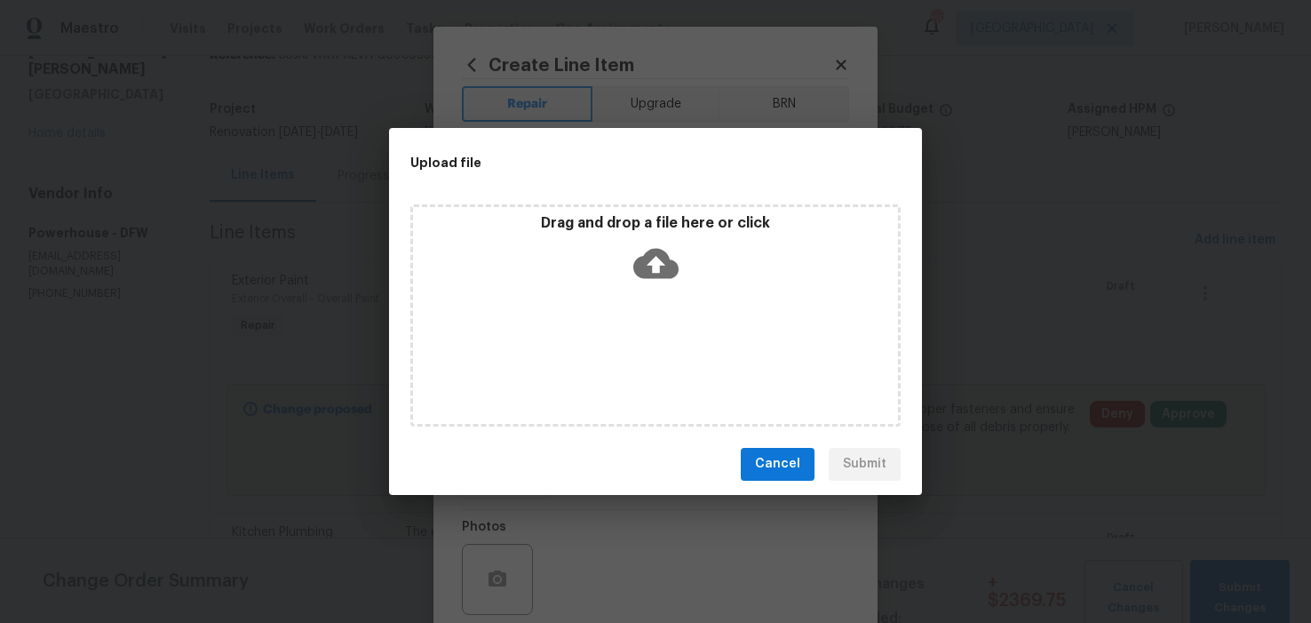
click at [663, 266] on icon at bounding box center [655, 263] width 45 height 30
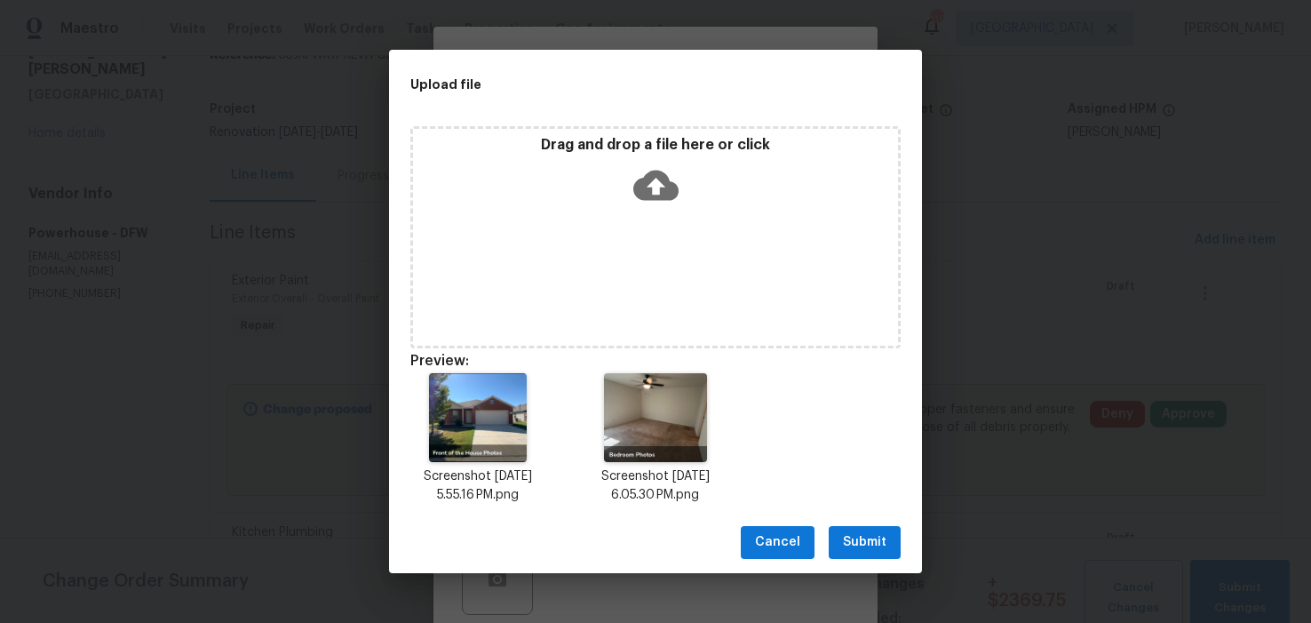
click at [867, 540] on span "Submit" at bounding box center [865, 542] width 44 height 22
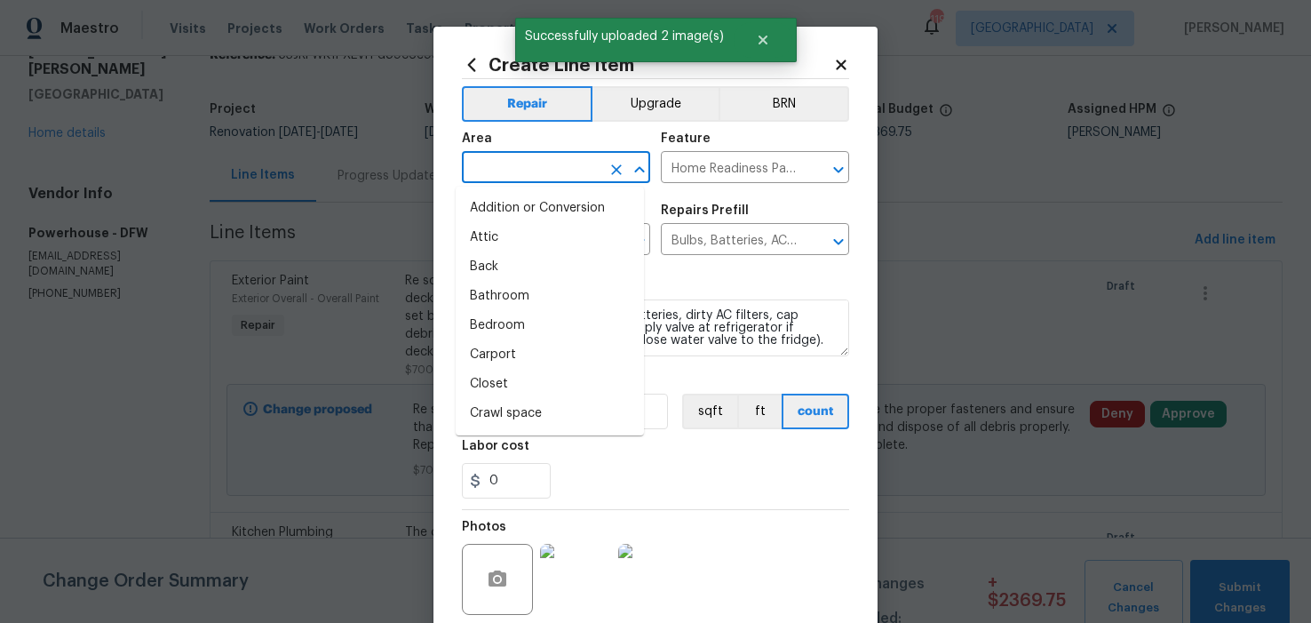
click at [562, 171] on input "text" at bounding box center [531, 169] width 139 height 28
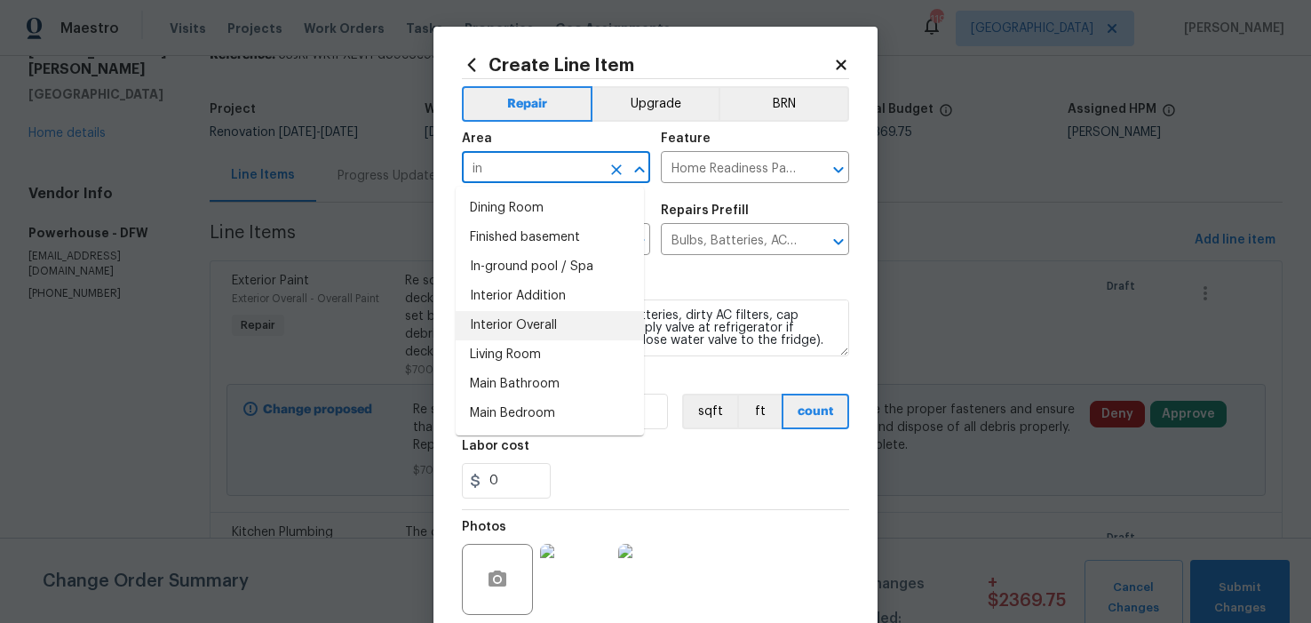
click at [524, 325] on li "Interior Overall" at bounding box center [550, 325] width 188 height 29
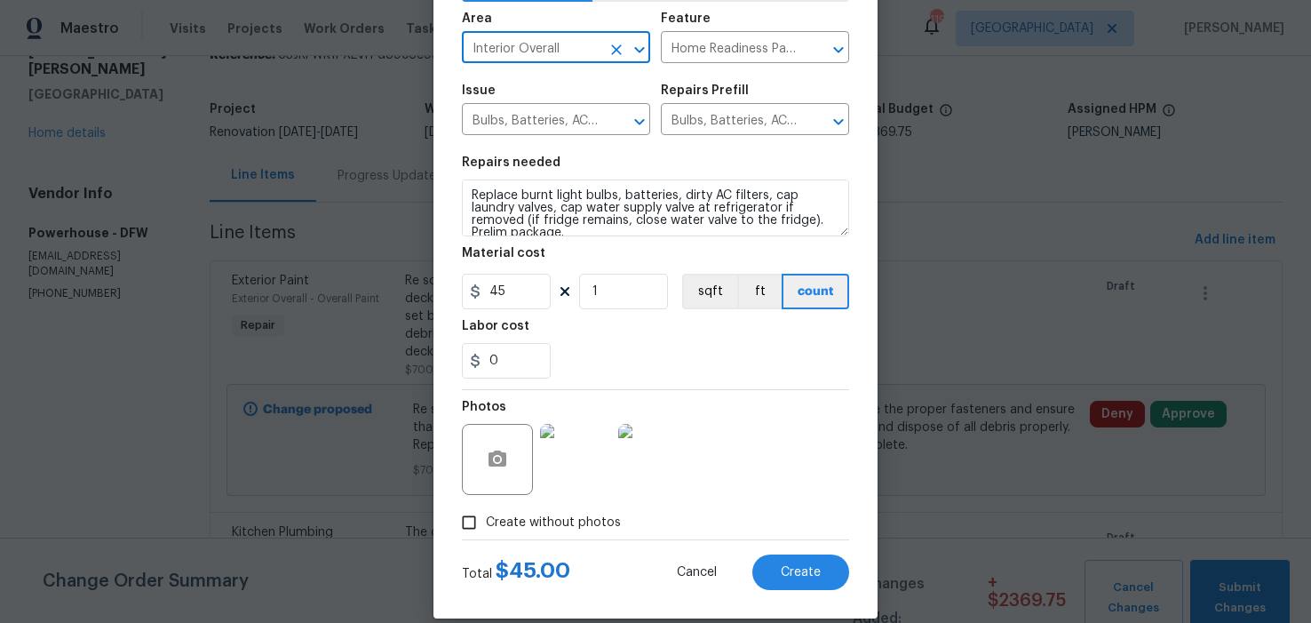
scroll to position [142, 0]
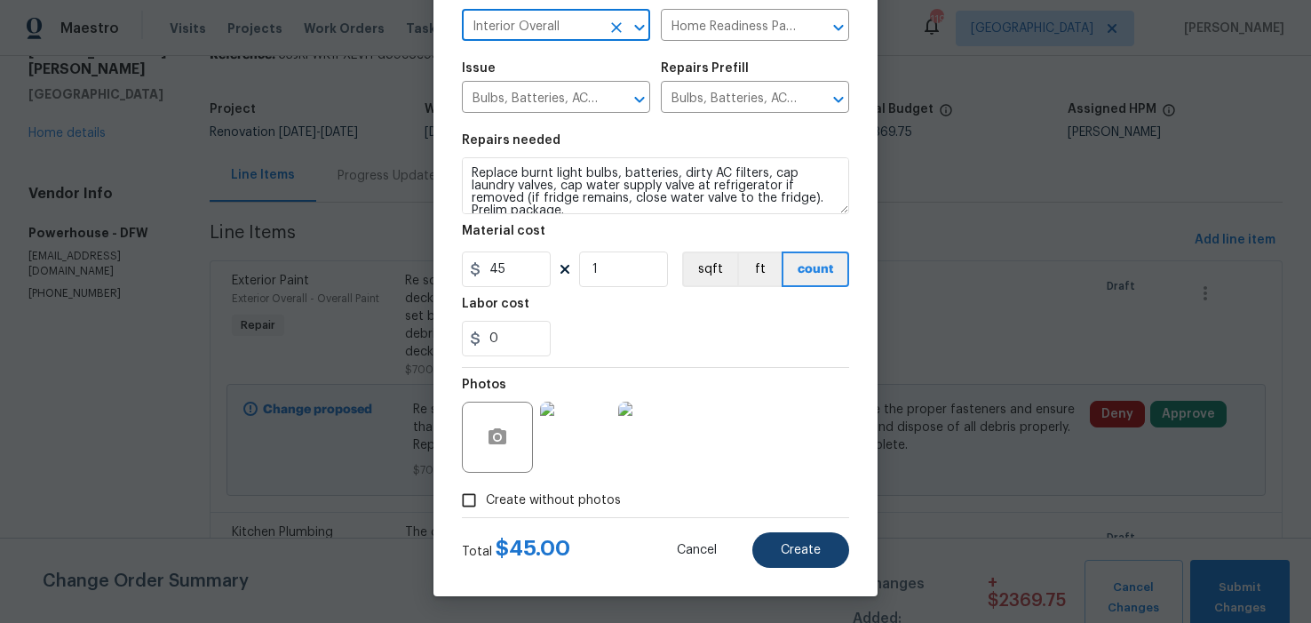
type input "Interior Overall"
click at [792, 554] on span "Create" at bounding box center [801, 550] width 40 height 13
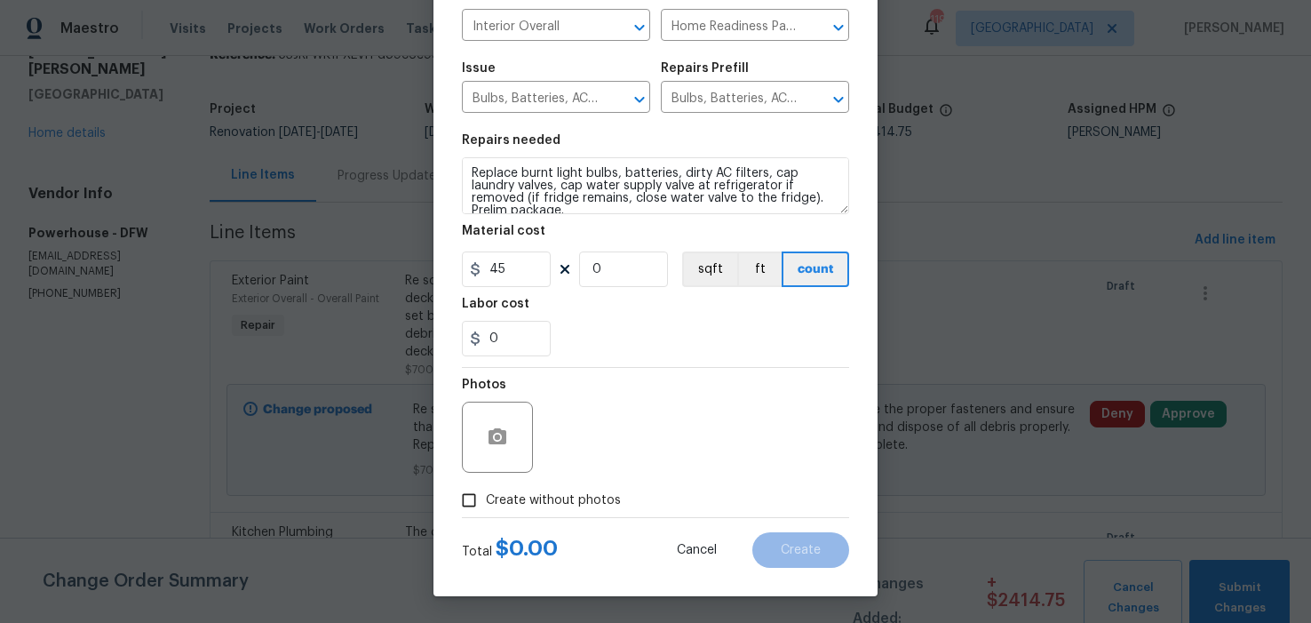
type input "0"
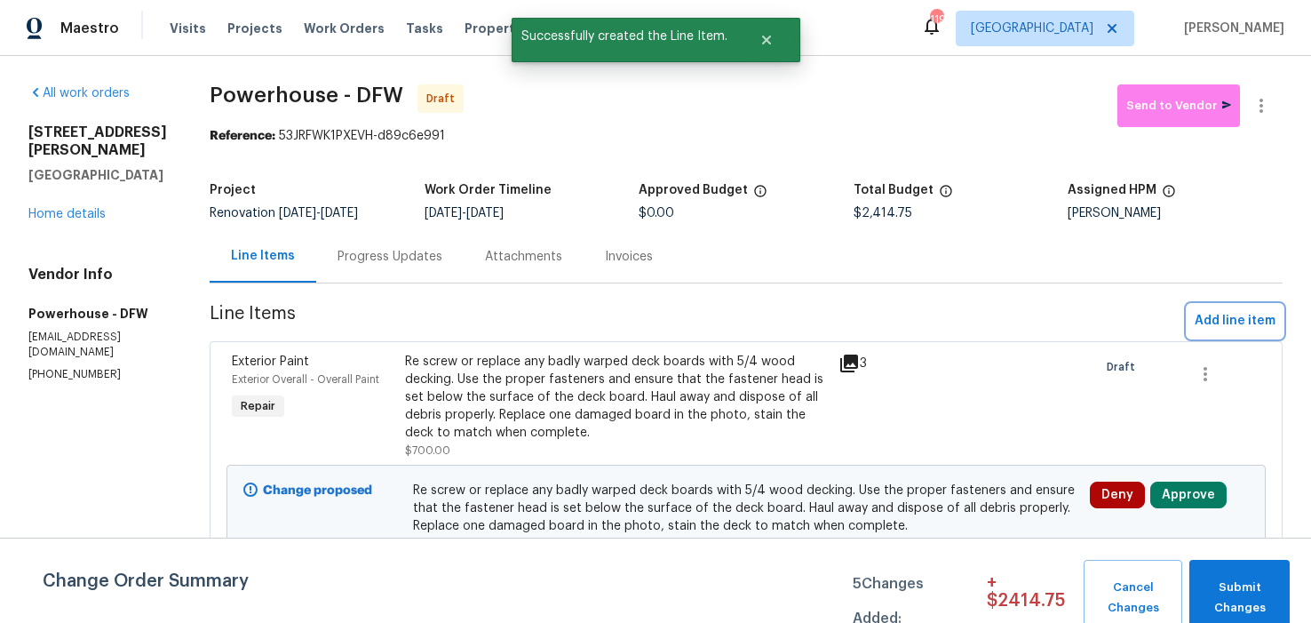
click at [1195, 332] on span "Add line item" at bounding box center [1235, 321] width 81 height 22
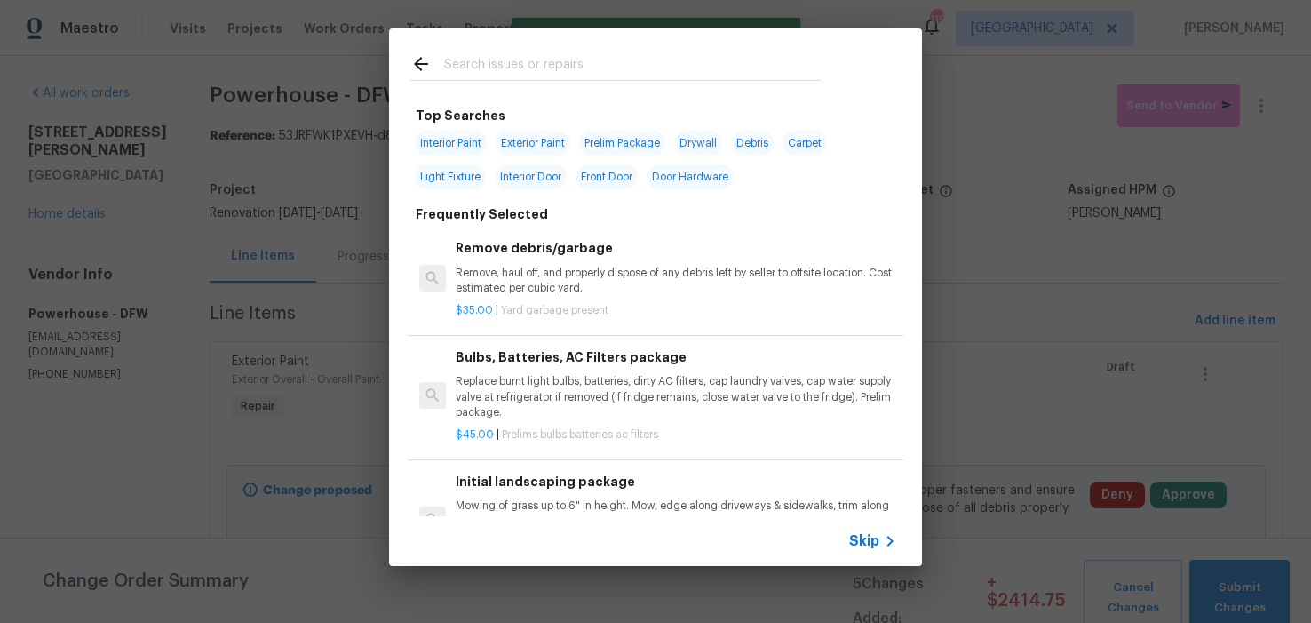
click at [516, 65] on input "text" at bounding box center [632, 66] width 377 height 27
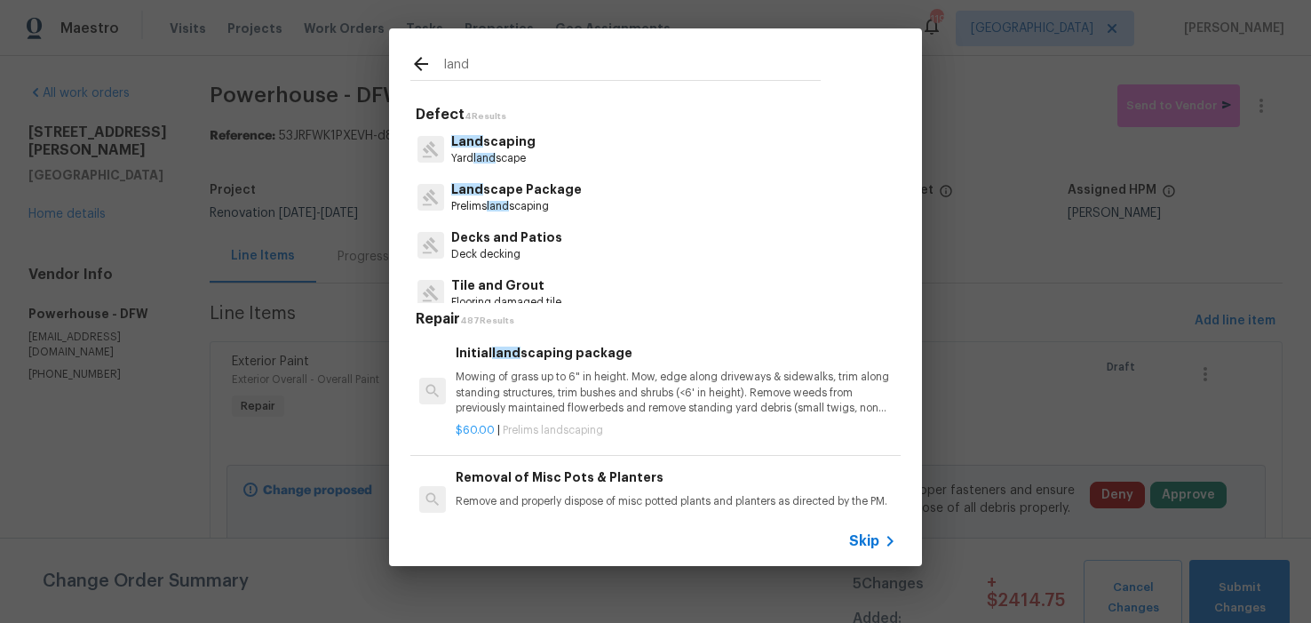
type input "land"
click at [516, 199] on p "Prelims land scaping" at bounding box center [516, 206] width 131 height 15
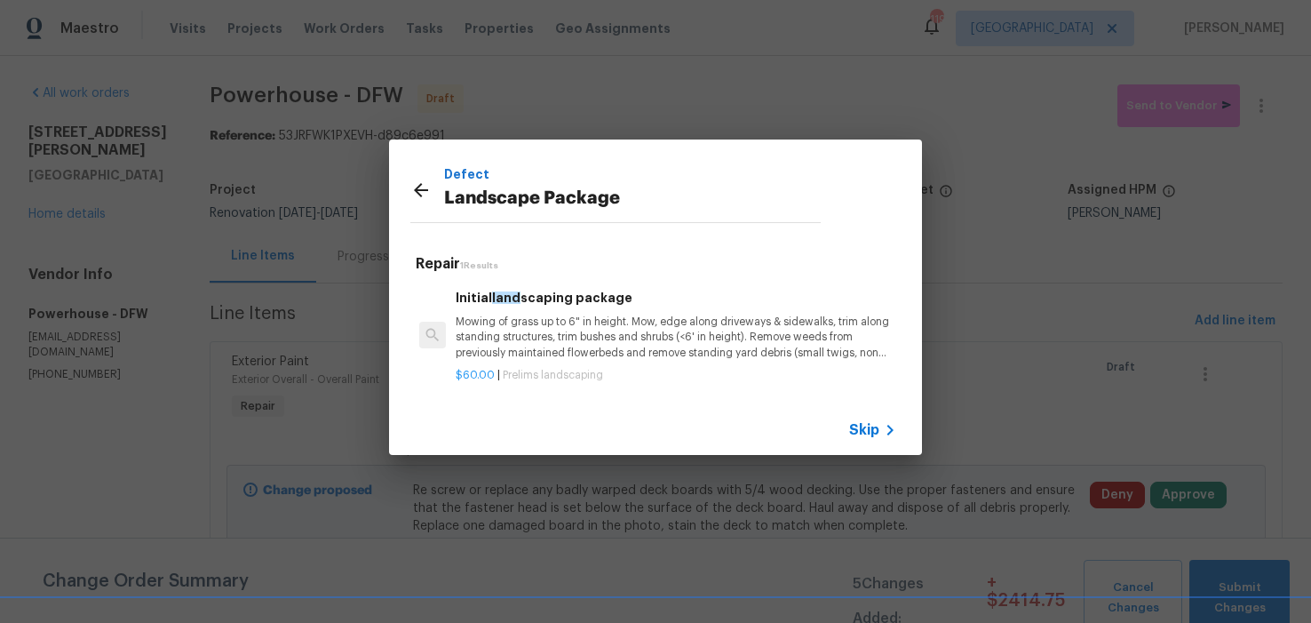
click at [575, 331] on p "Mowing of grass up to 6" in height. Mow, edge along driveways & sidewalks, trim…" at bounding box center [676, 337] width 441 height 45
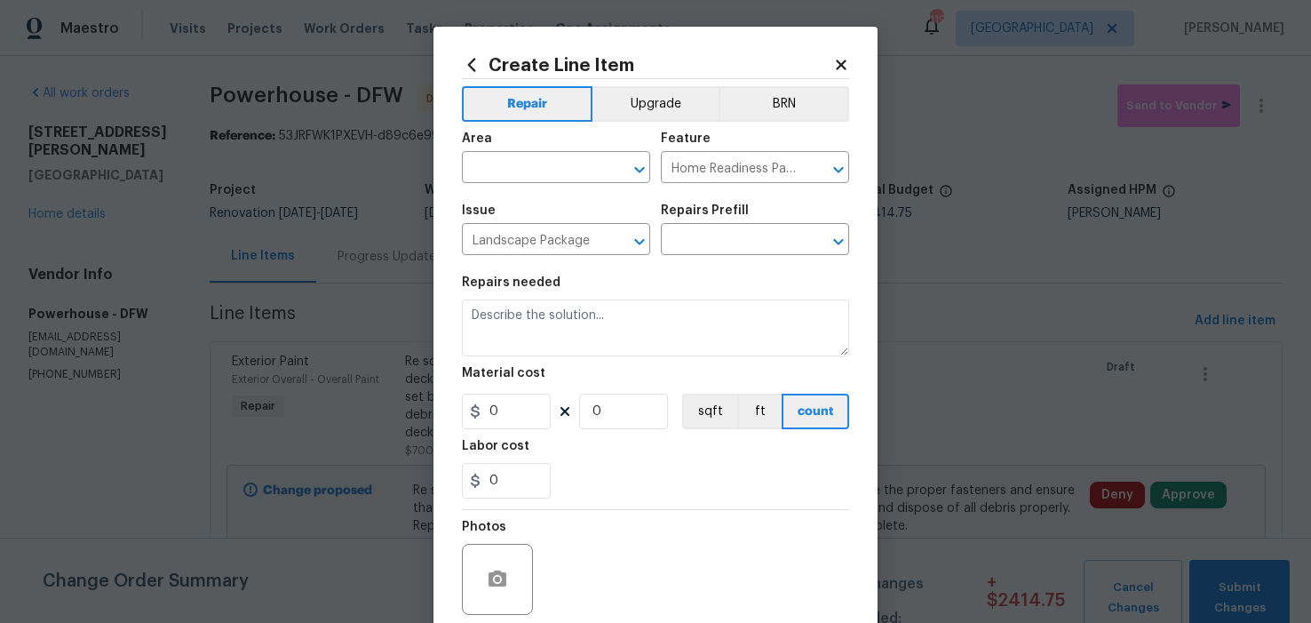
type input "Initial landscaping package $60.00"
type textarea "Mowing of grass up to 6" in height. Mow, edge along driveways & sidewalks, trim…"
type input "60"
type input "1"
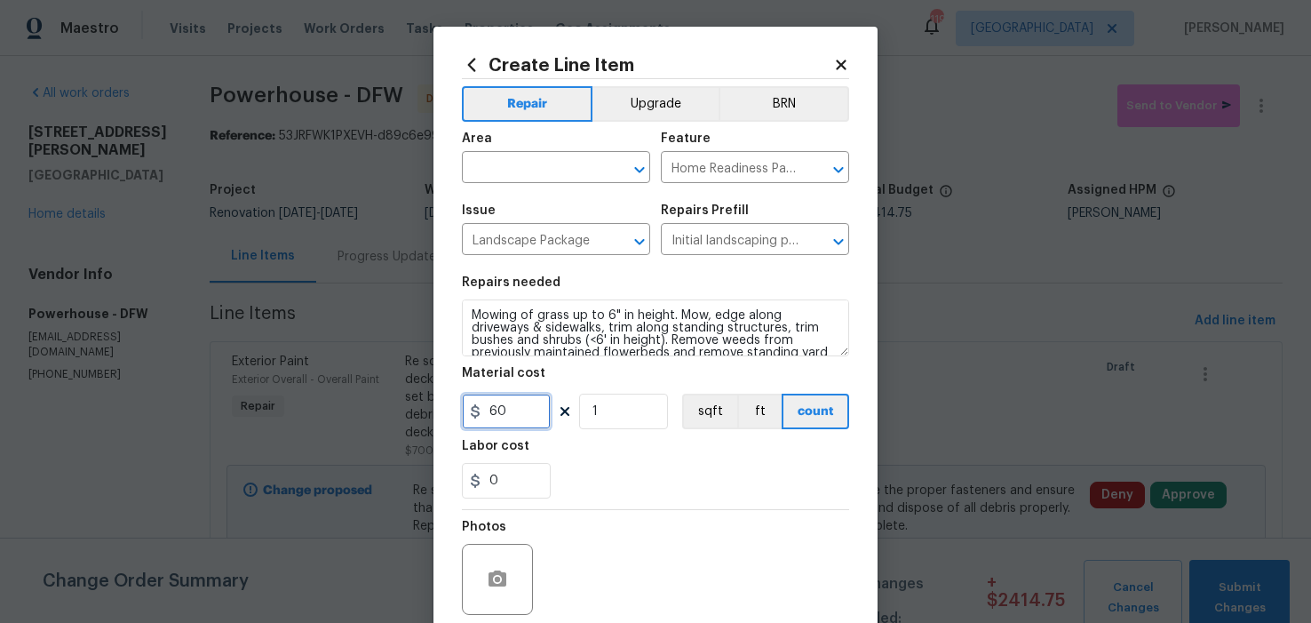
drag, startPoint x: 511, startPoint y: 412, endPoint x: 484, endPoint y: 415, distance: 26.8
click at [484, 415] on input "60" at bounding box center [506, 412] width 89 height 36
type input "90"
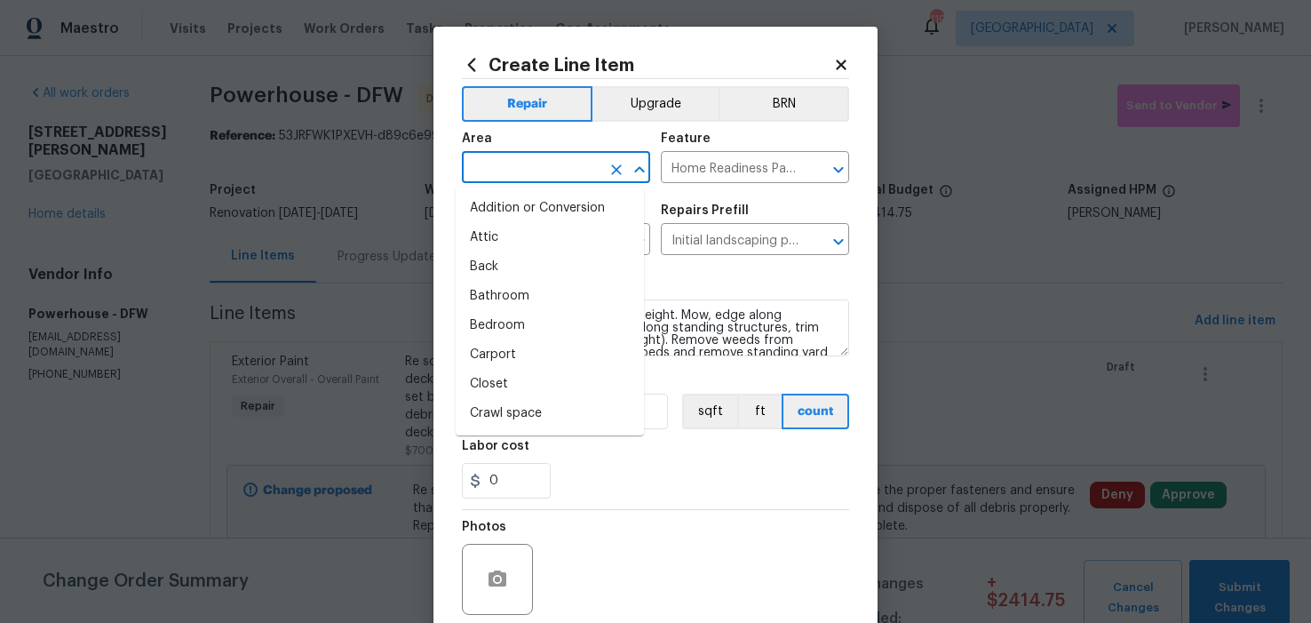
click at [575, 171] on input "text" at bounding box center [531, 169] width 139 height 28
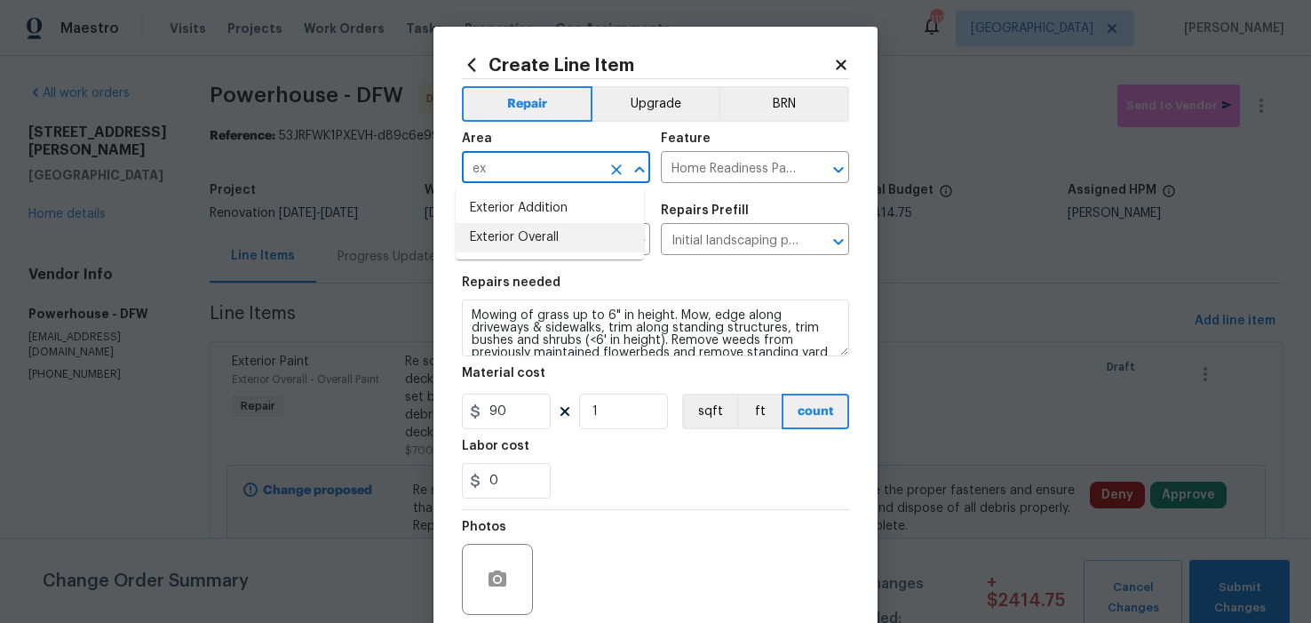
click at [529, 242] on li "Exterior Overall" at bounding box center [550, 237] width 188 height 29
type input "Exterior Overall"
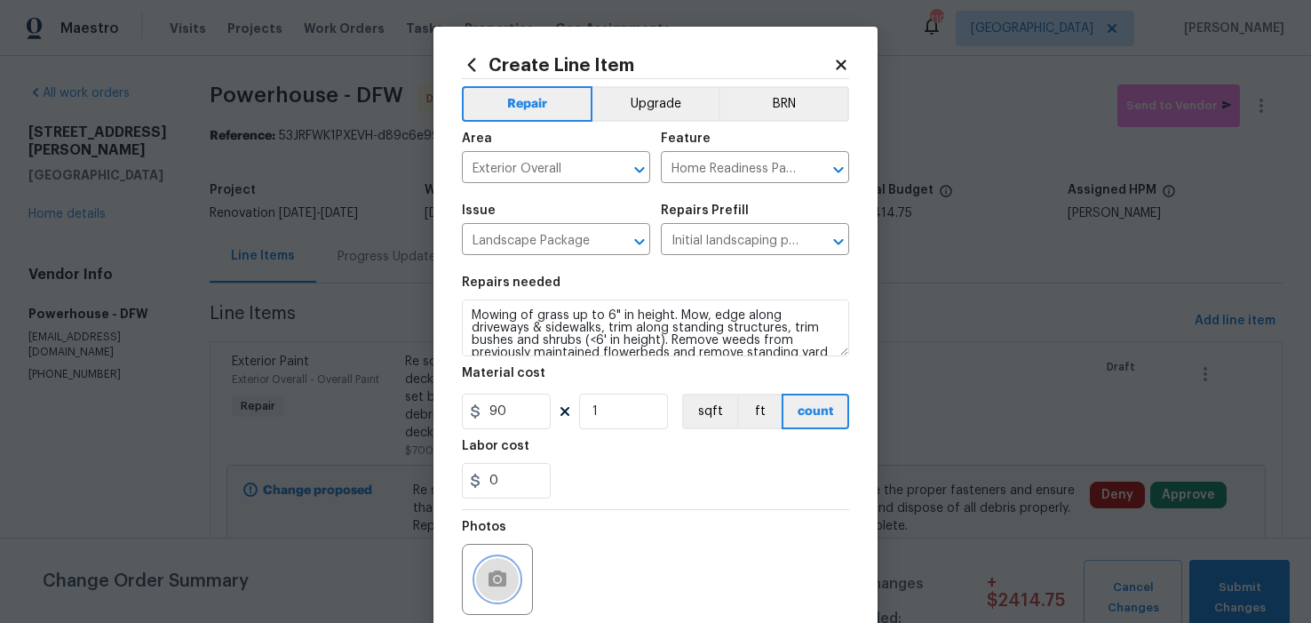
click at [495, 577] on circle "button" at bounding box center [497, 579] width 5 height 5
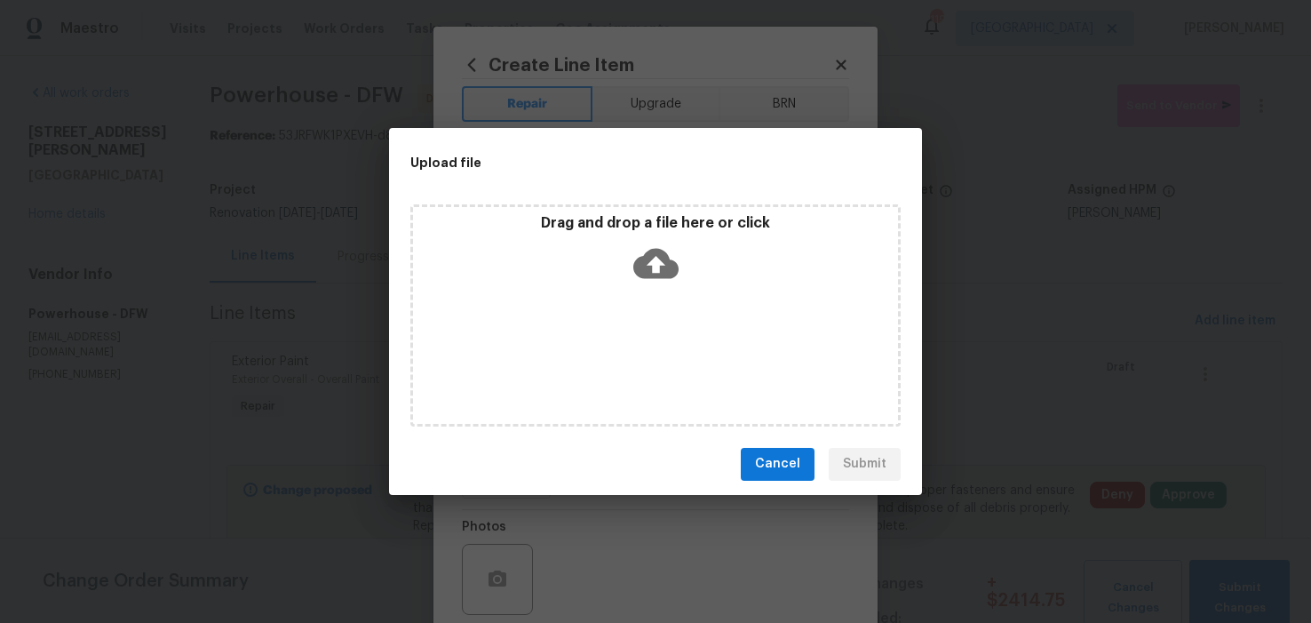
click at [643, 259] on icon at bounding box center [655, 263] width 45 height 30
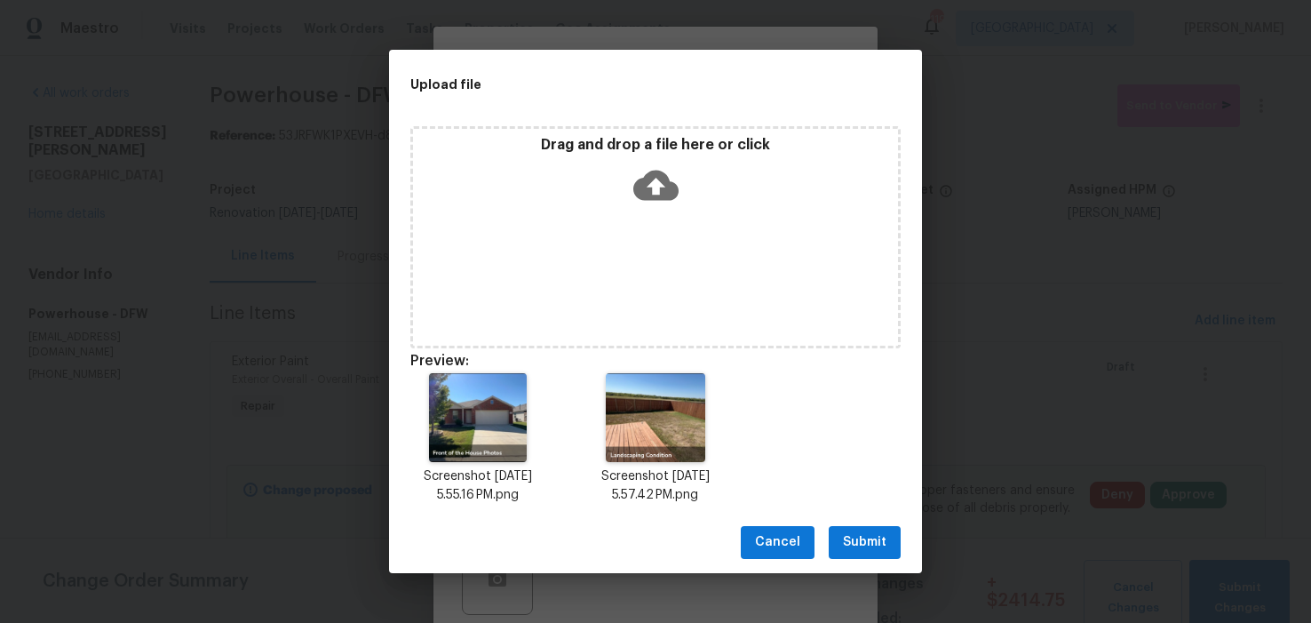
click at [873, 534] on span "Submit" at bounding box center [865, 542] width 44 height 22
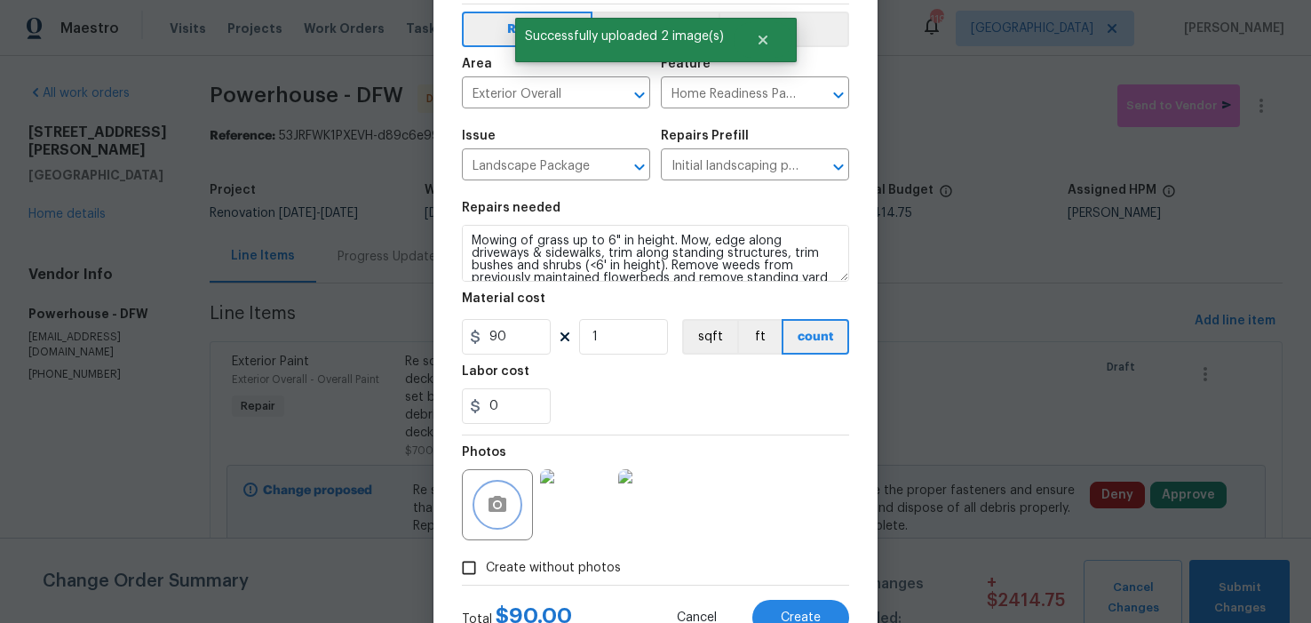
scroll to position [142, 0]
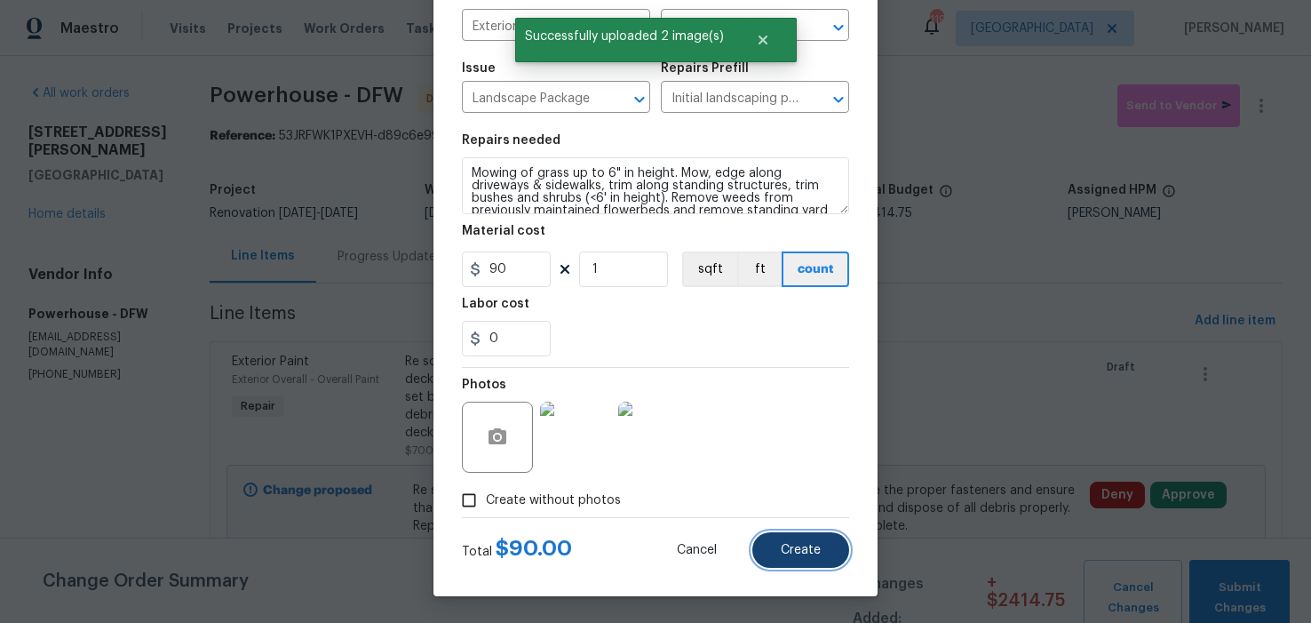
click at [802, 546] on span "Create" at bounding box center [801, 550] width 40 height 13
type input "0"
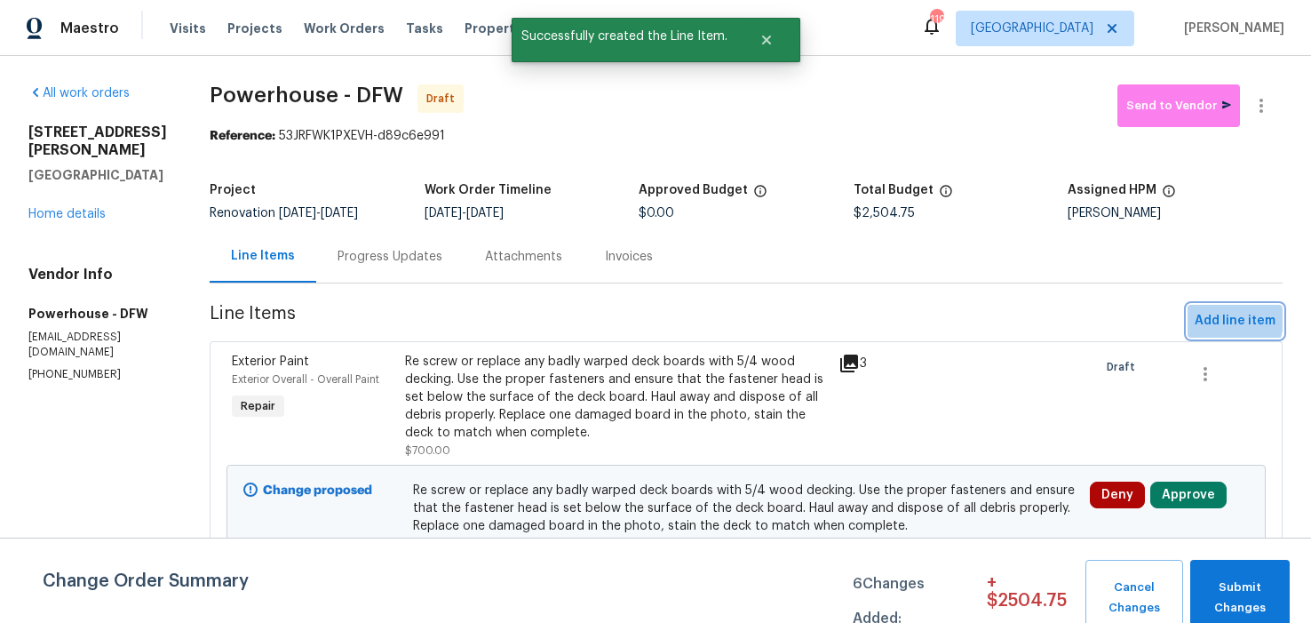
click at [1210, 332] on span "Add line item" at bounding box center [1235, 321] width 81 height 22
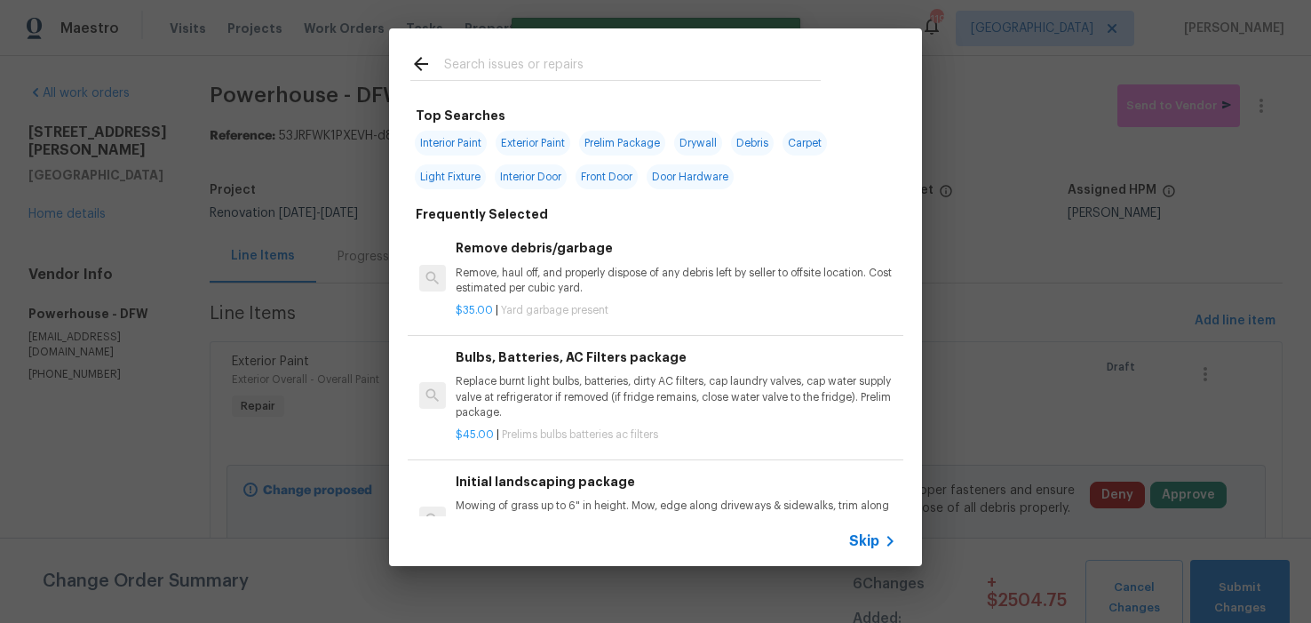
click at [573, 60] on input "text" at bounding box center [632, 66] width 377 height 27
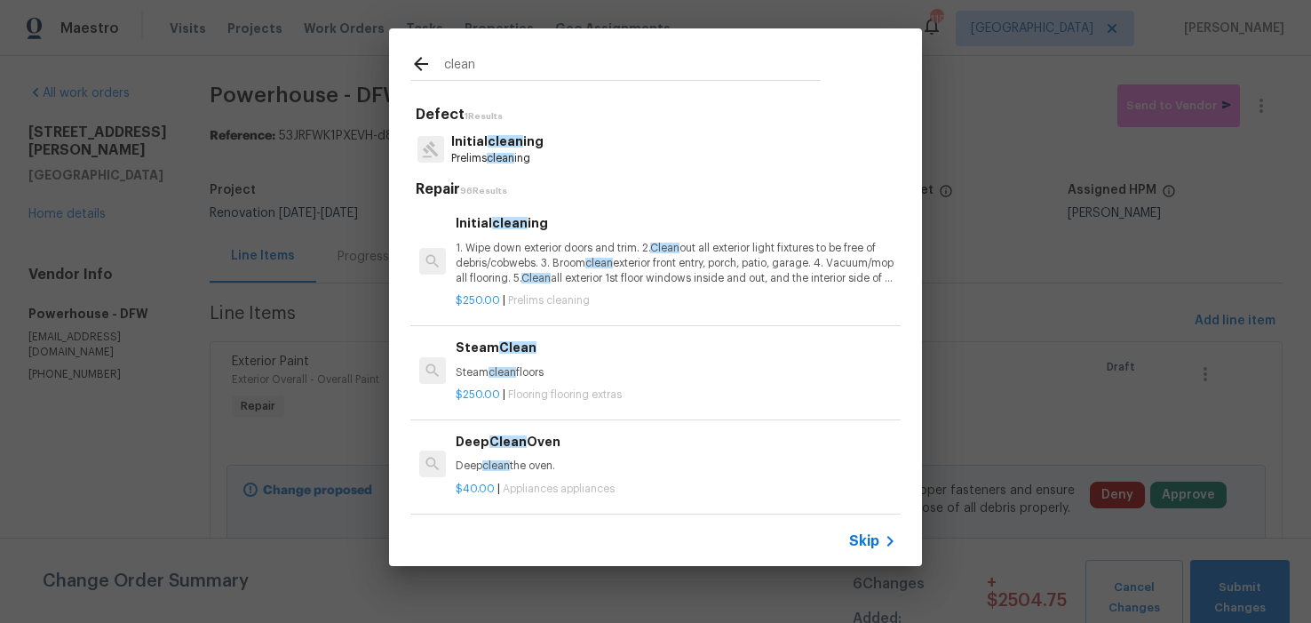
type input "clean"
click at [519, 258] on p "1. Wipe down exterior doors and trim. 2. Clean out all exterior light fixtures …" at bounding box center [676, 263] width 441 height 45
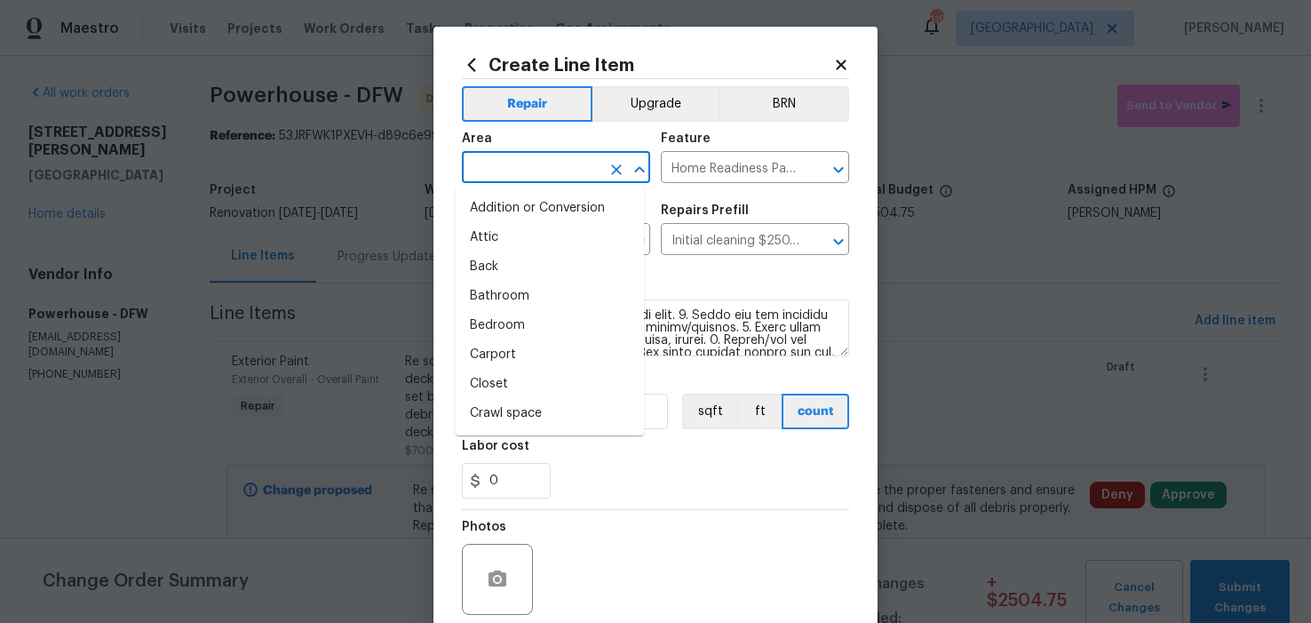
click at [557, 171] on input "text" at bounding box center [531, 169] width 139 height 28
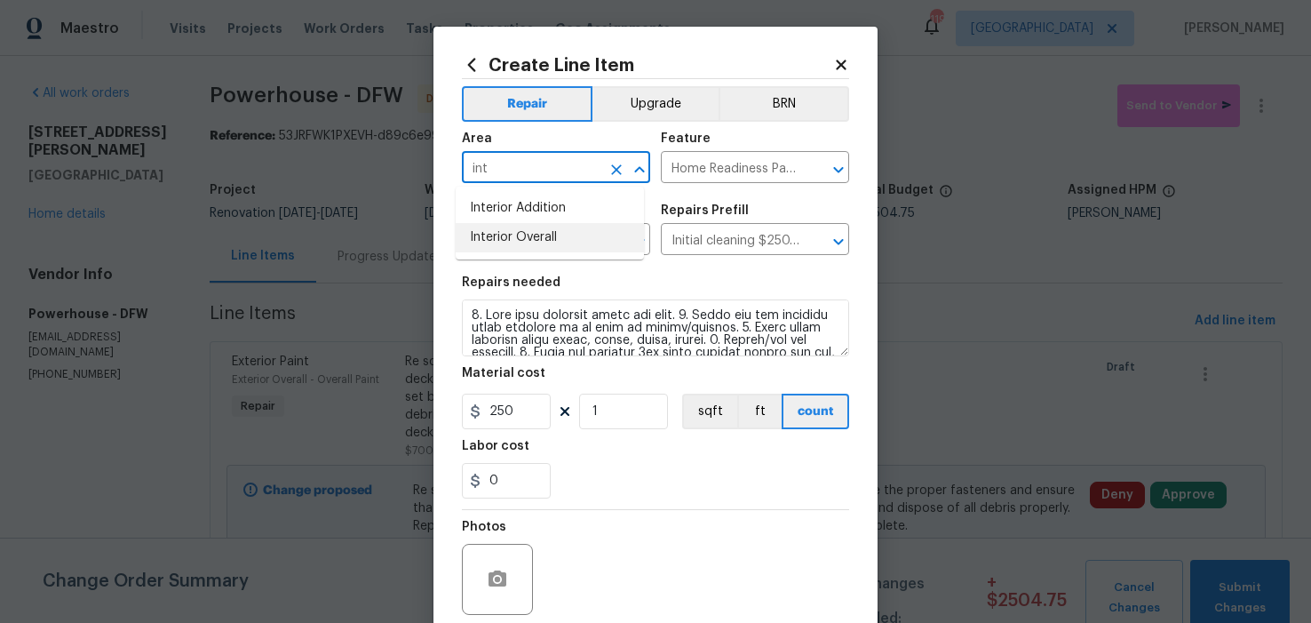
click at [527, 235] on li "Interior Overall" at bounding box center [550, 237] width 188 height 29
type input "Interior Overall"
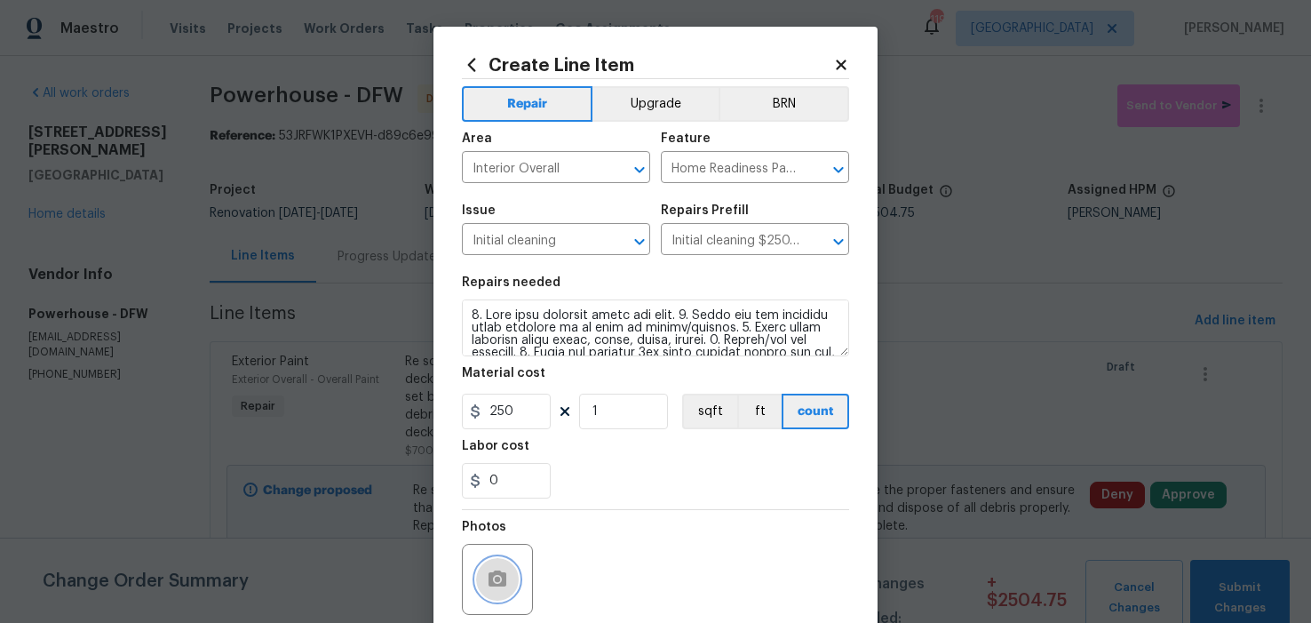
click at [487, 571] on icon "button" at bounding box center [497, 579] width 21 height 21
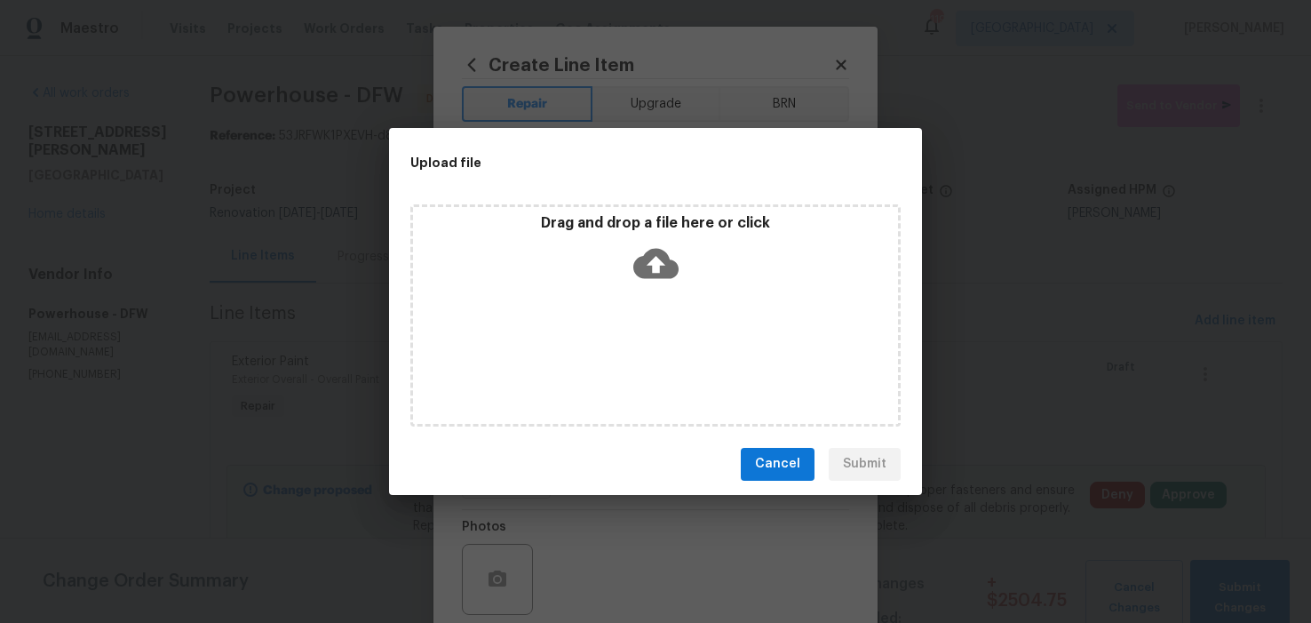
click at [666, 272] on icon at bounding box center [655, 263] width 45 height 30
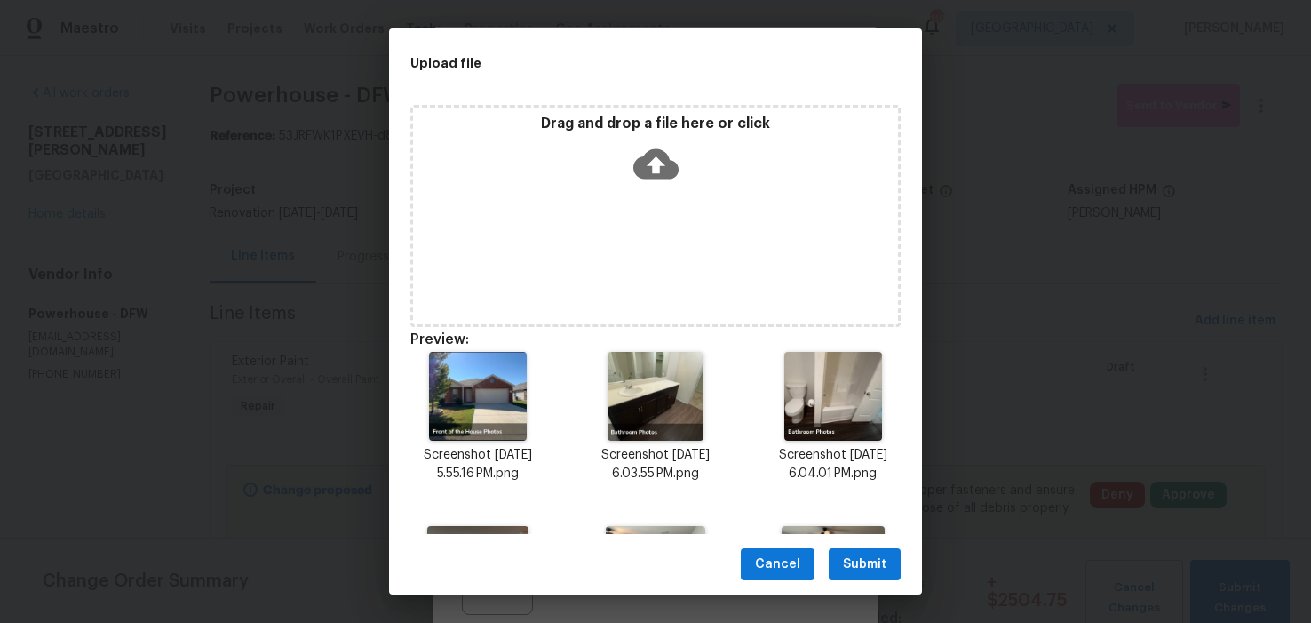
click at [862, 555] on span "Submit" at bounding box center [865, 564] width 44 height 22
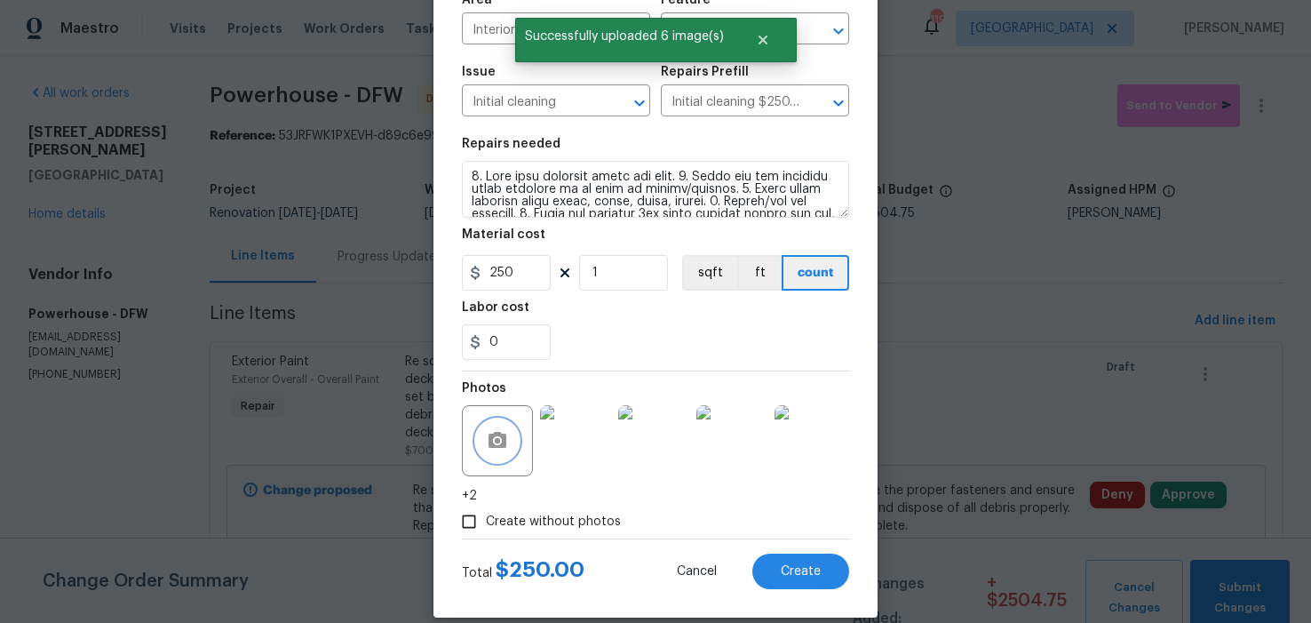
scroll to position [160, 0]
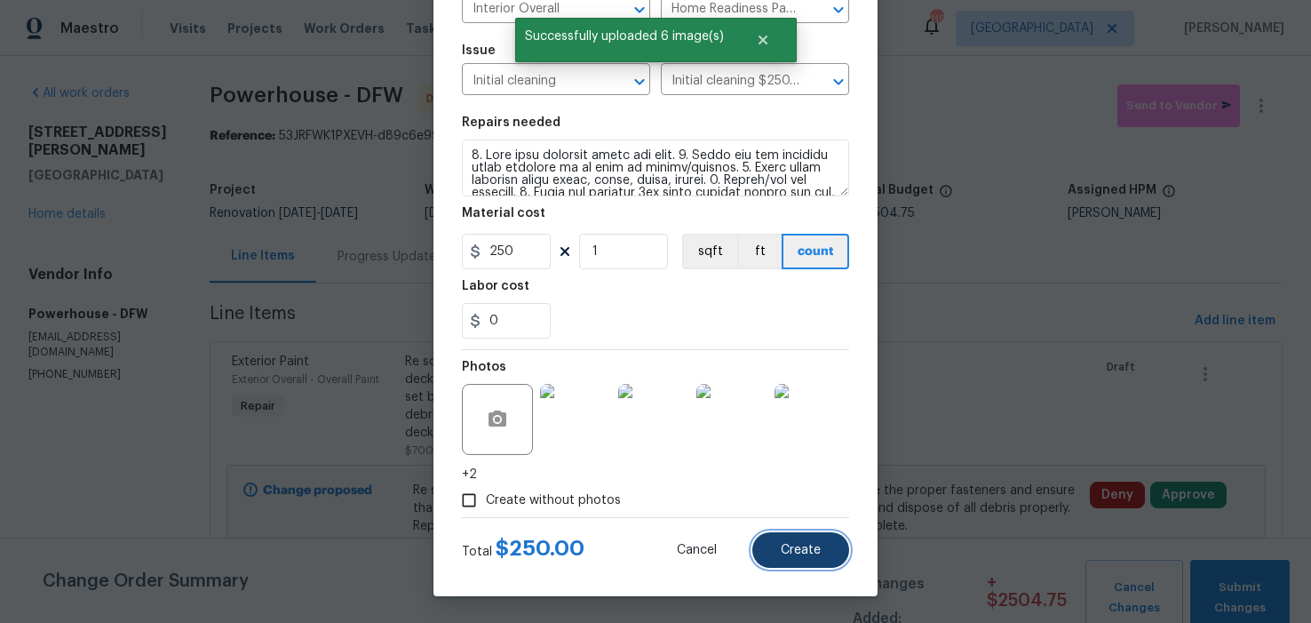
click at [808, 555] on span "Create" at bounding box center [801, 550] width 40 height 13
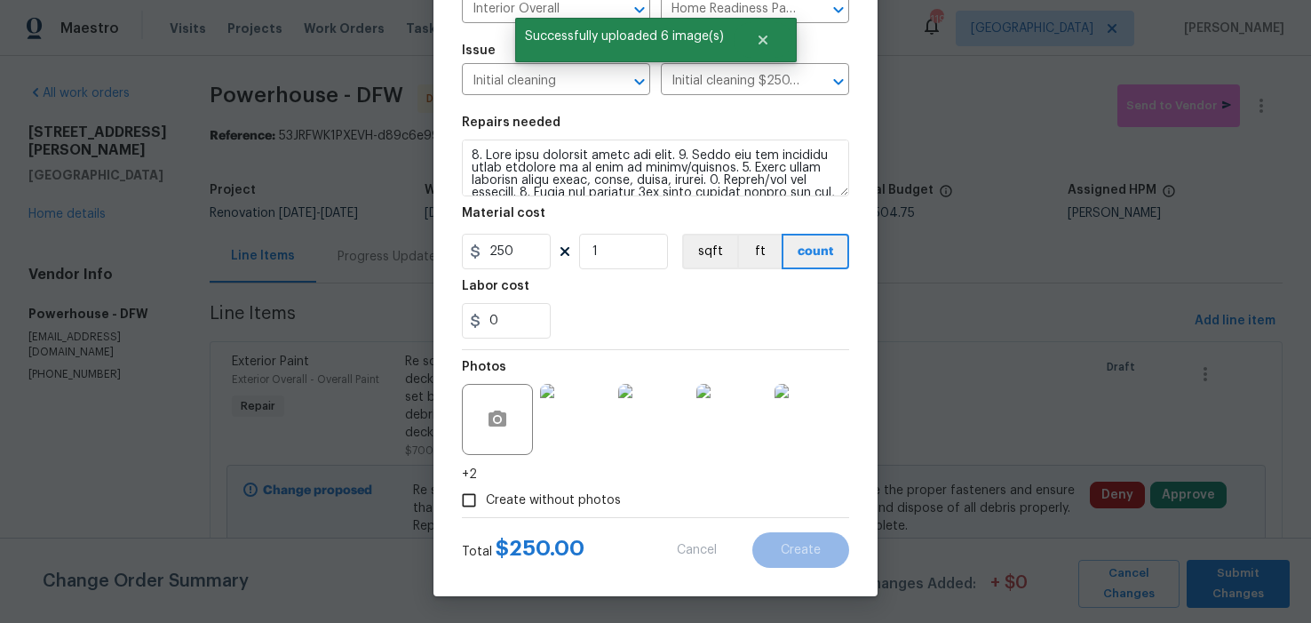
type input "0"
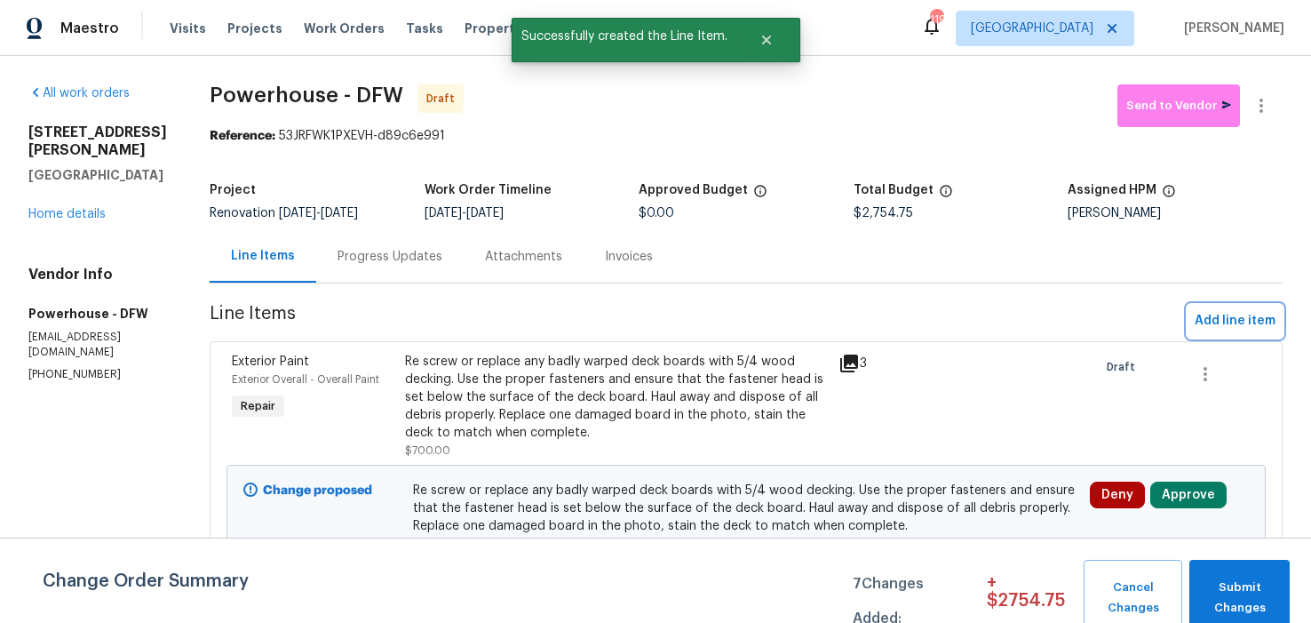
click at [1206, 332] on span "Add line item" at bounding box center [1235, 321] width 81 height 22
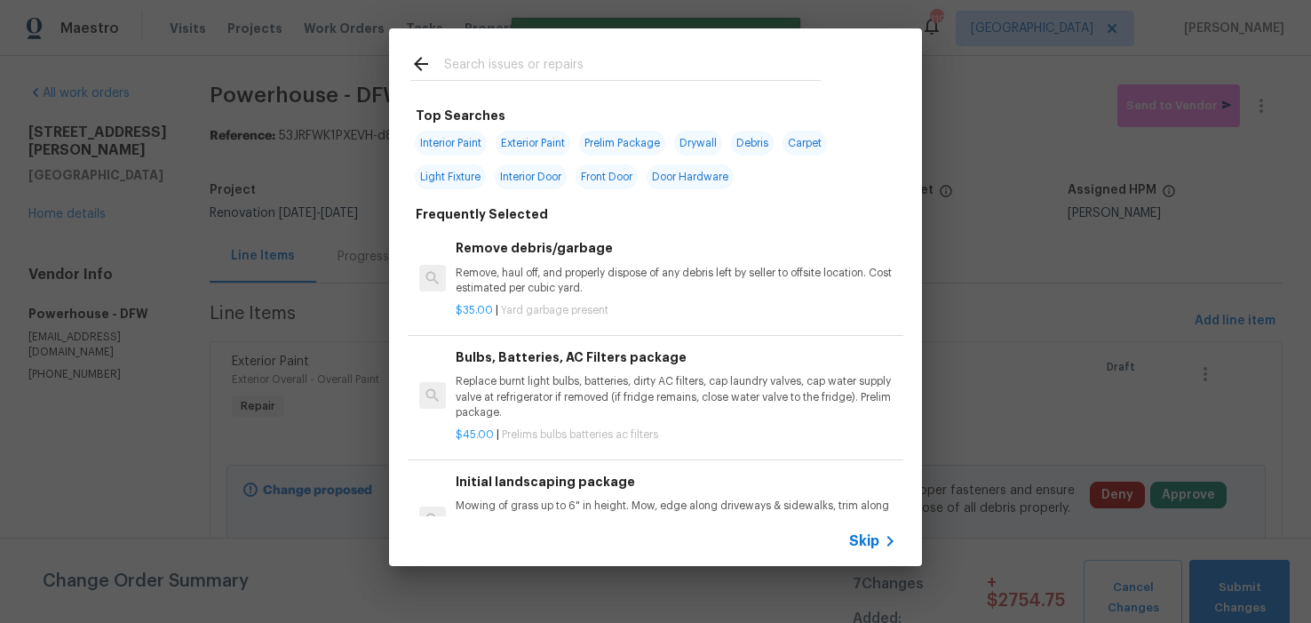
click at [609, 68] on input "text" at bounding box center [632, 66] width 377 height 27
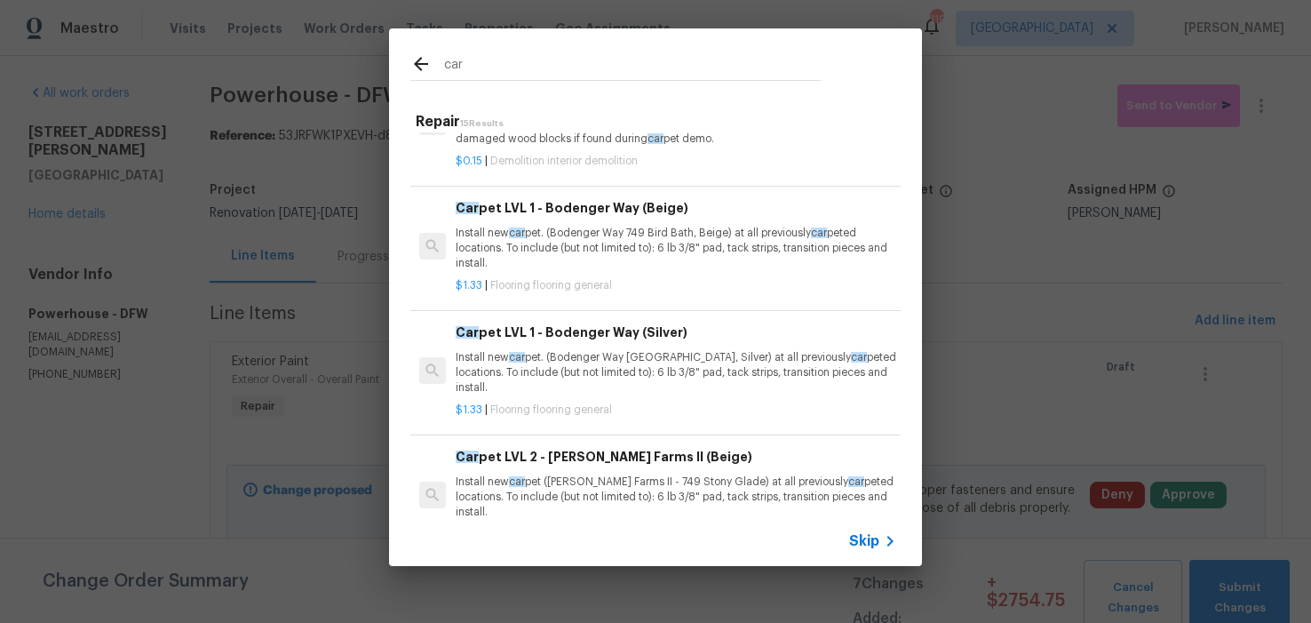
scroll to position [169, 0]
type input "car"
click at [588, 223] on p "Install new car pet. (Bodenger Way 749 Bird Bath, Beige) at all previously car …" at bounding box center [676, 245] width 441 height 45
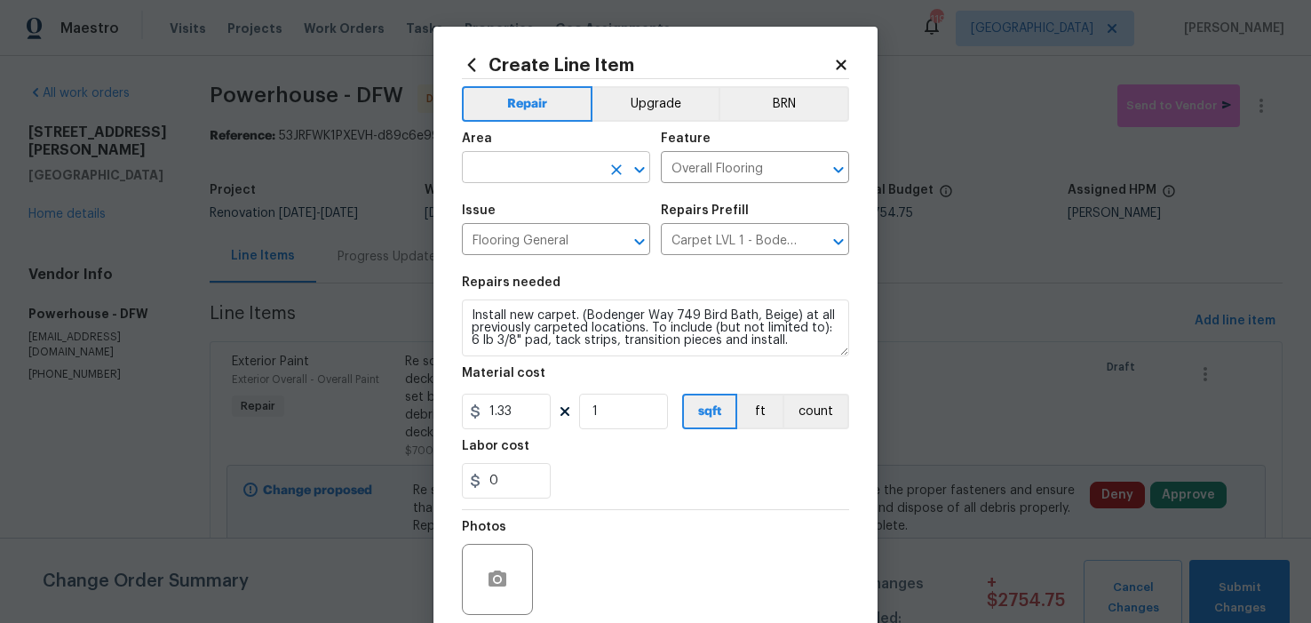
click at [561, 167] on input "text" at bounding box center [531, 169] width 139 height 28
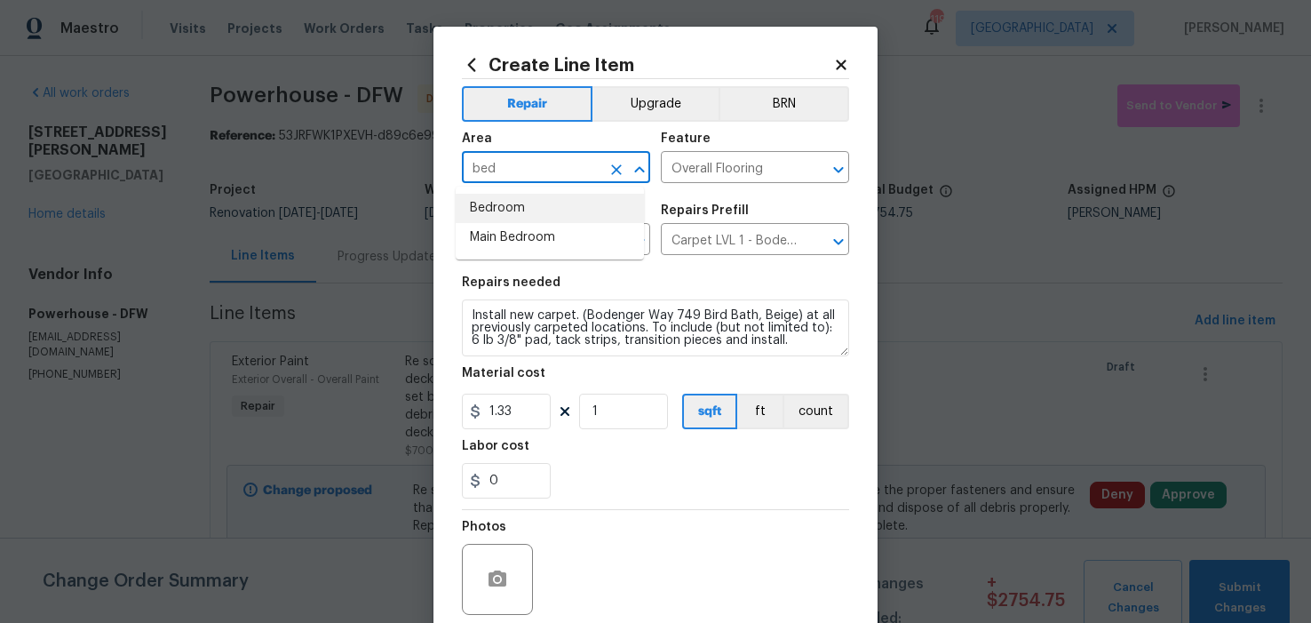
click at [513, 201] on li "Bedroom" at bounding box center [550, 208] width 188 height 29
type input "Bedroom"
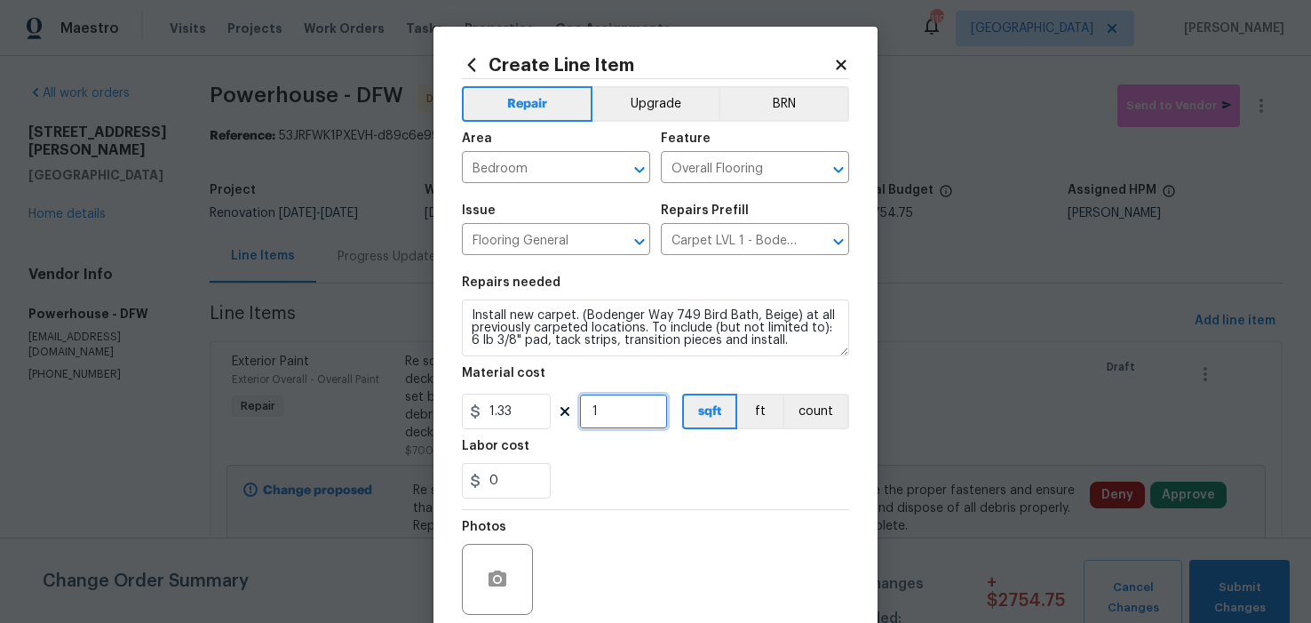
drag, startPoint x: 613, startPoint y: 413, endPoint x: 573, endPoint y: 413, distance: 40.0
click at [579, 413] on input "1" at bounding box center [623, 412] width 89 height 36
type input "225"
click at [621, 496] on div "0" at bounding box center [655, 481] width 387 height 36
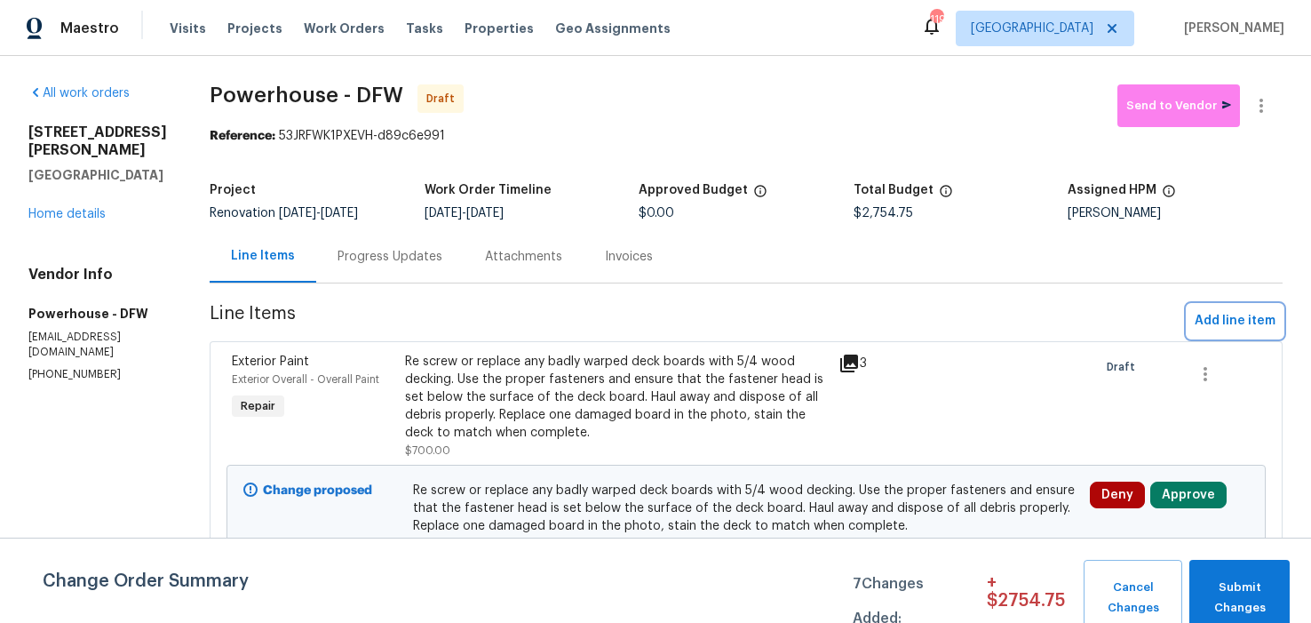
click at [1207, 332] on span "Add line item" at bounding box center [1235, 321] width 81 height 22
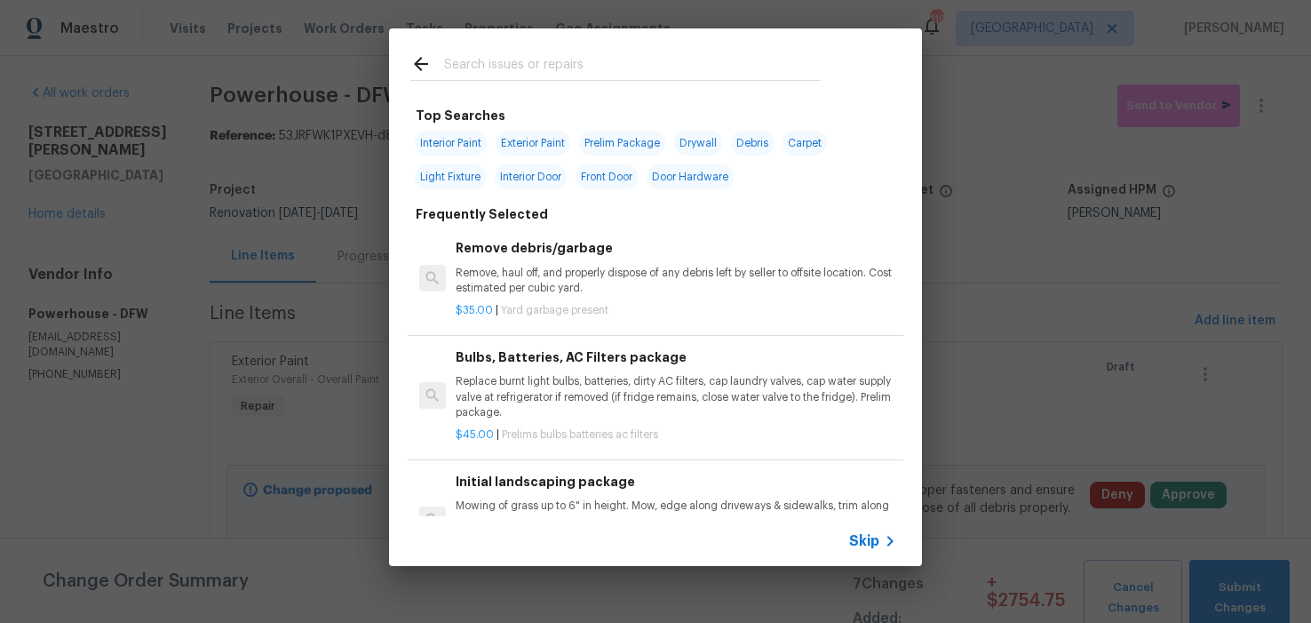
click at [551, 66] on input "text" at bounding box center [632, 66] width 377 height 27
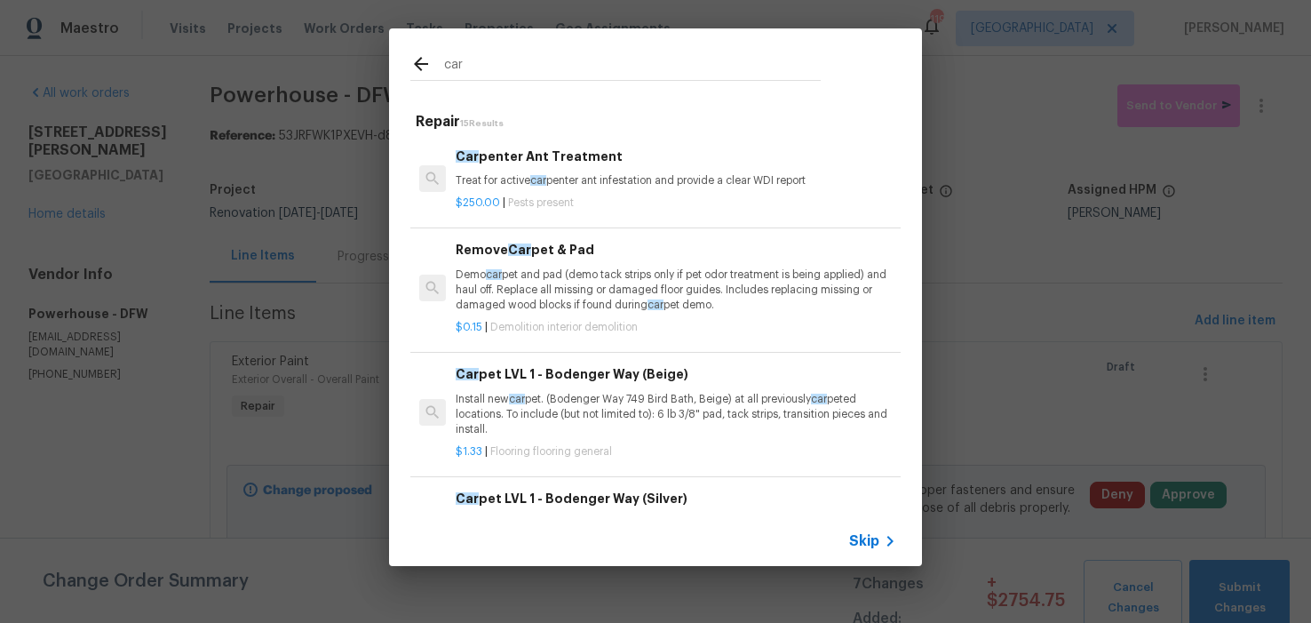
type input "car"
click at [556, 392] on p "Install new car pet. (Bodenger Way 749 Bird Bath, Beige) at all previously car …" at bounding box center [676, 414] width 441 height 45
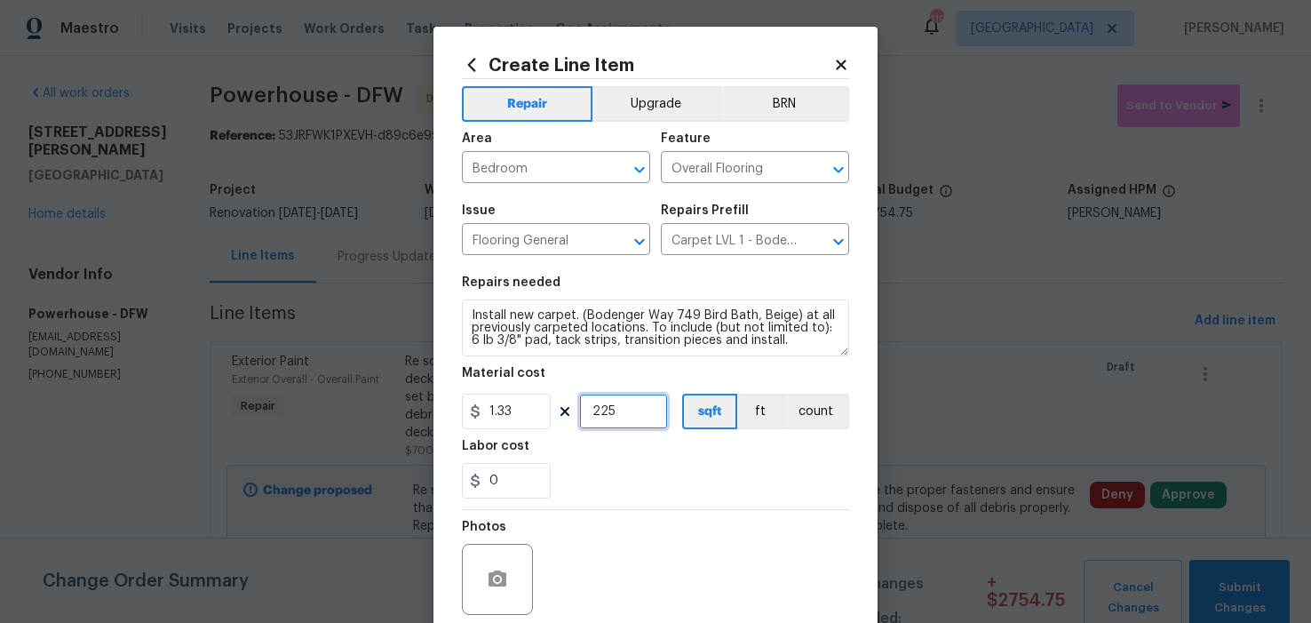
drag, startPoint x: 616, startPoint y: 410, endPoint x: 584, endPoint y: 413, distance: 32.2
click at [584, 413] on input "225" at bounding box center [623, 412] width 89 height 36
type input "325"
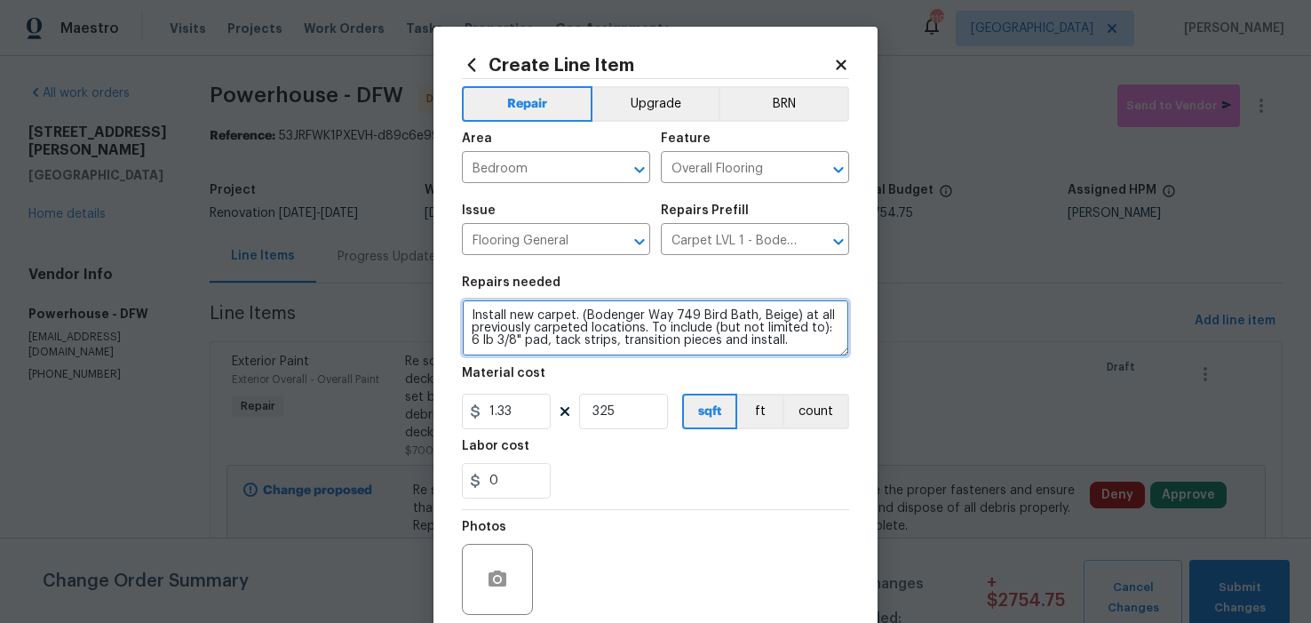
click at [782, 335] on textarea "Install new carpet. (Bodenger Way 749 Bird Bath, Beige) at all previously carpe…" at bounding box center [655, 327] width 387 height 57
type textarea "Install new carpet. (Bodenger Way 749 Bird Bath, Beige) at all previously carpe…"
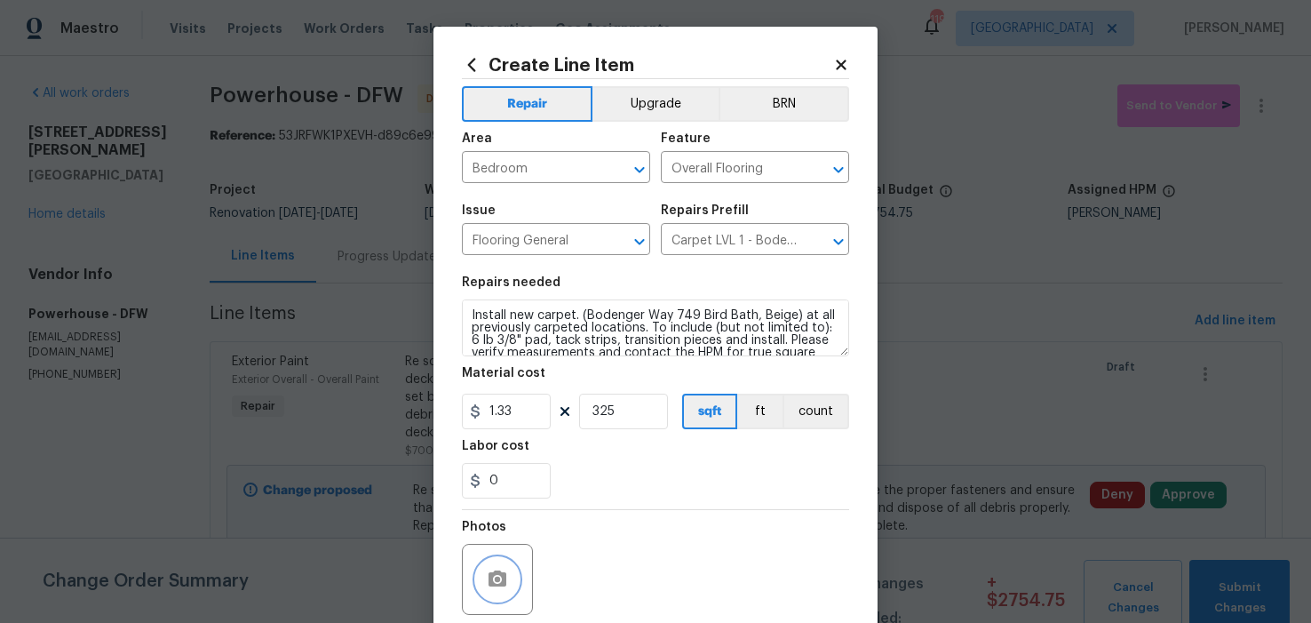
click at [487, 595] on button "button" at bounding box center [497, 579] width 43 height 43
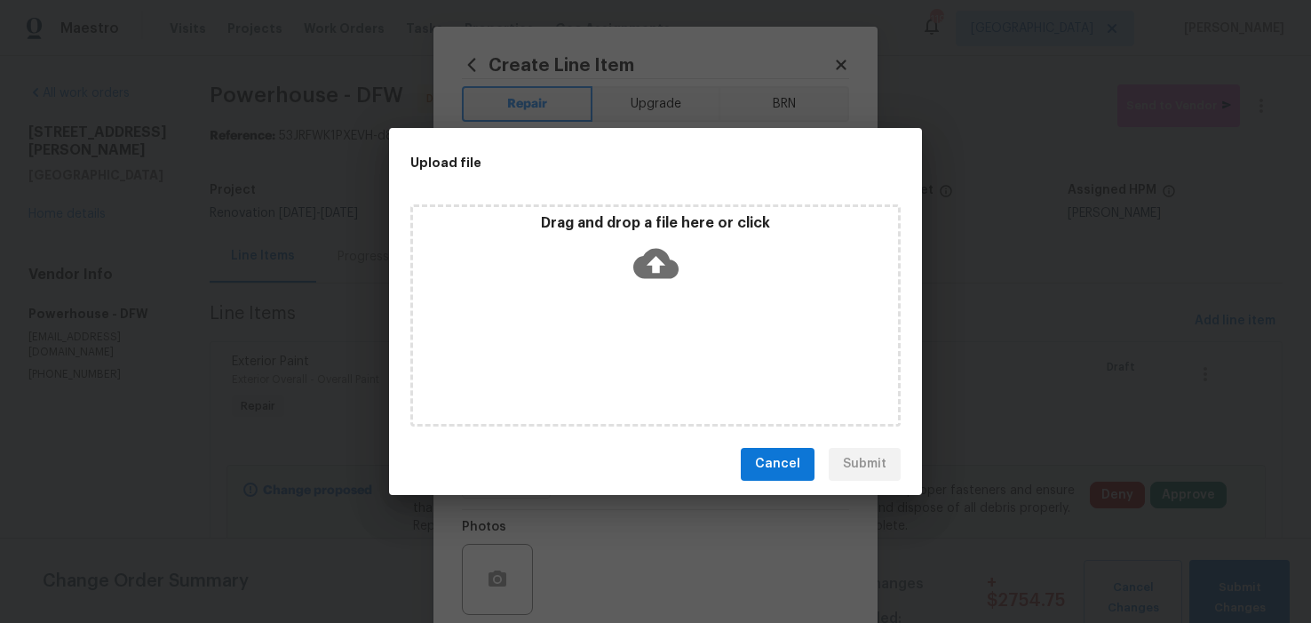
click at [648, 293] on div "Drag and drop a file here or click" at bounding box center [655, 315] width 490 height 222
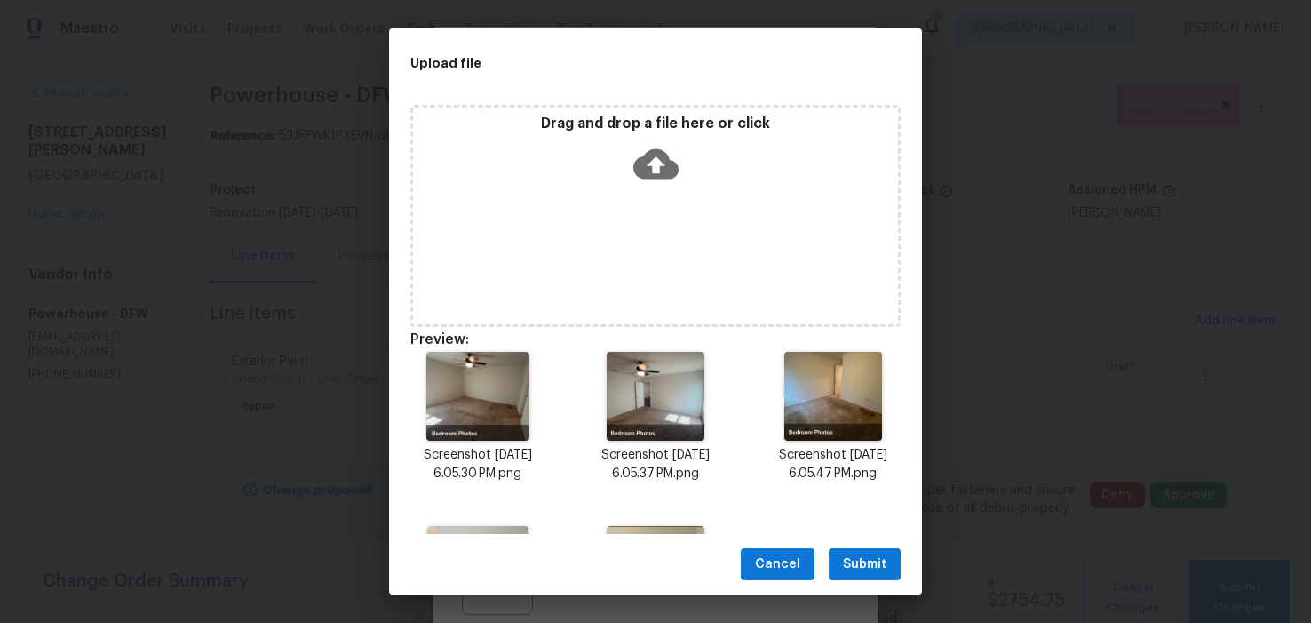
click at [873, 565] on span "Submit" at bounding box center [865, 564] width 44 height 22
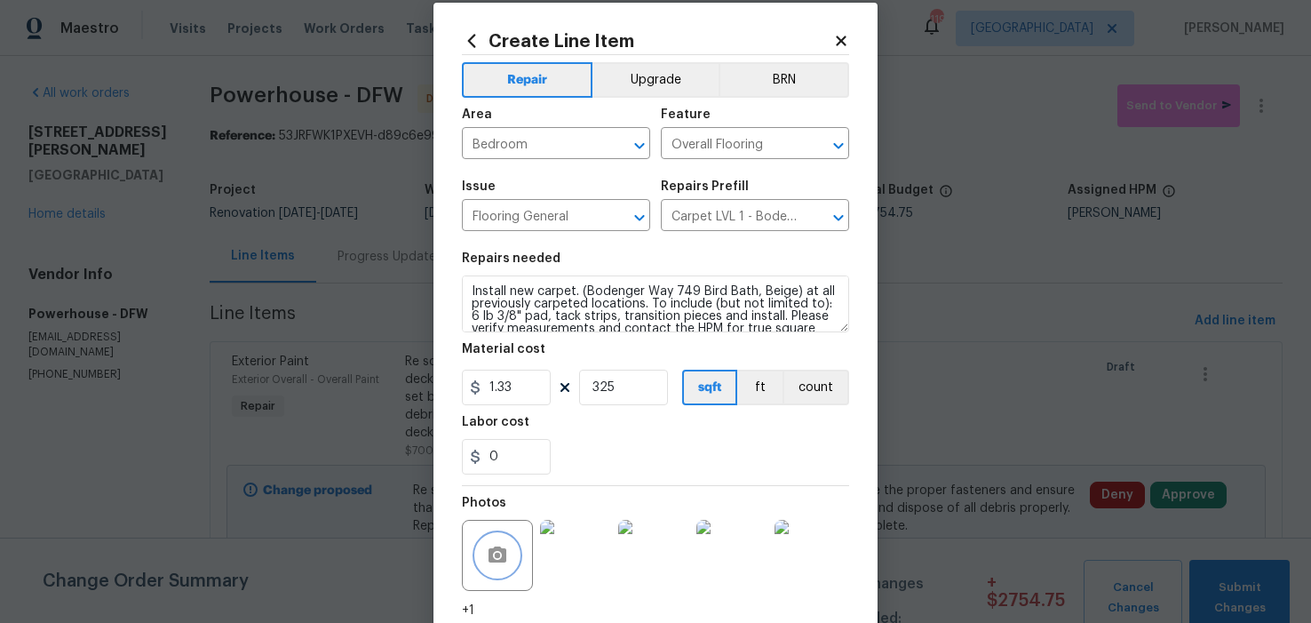
scroll to position [160, 0]
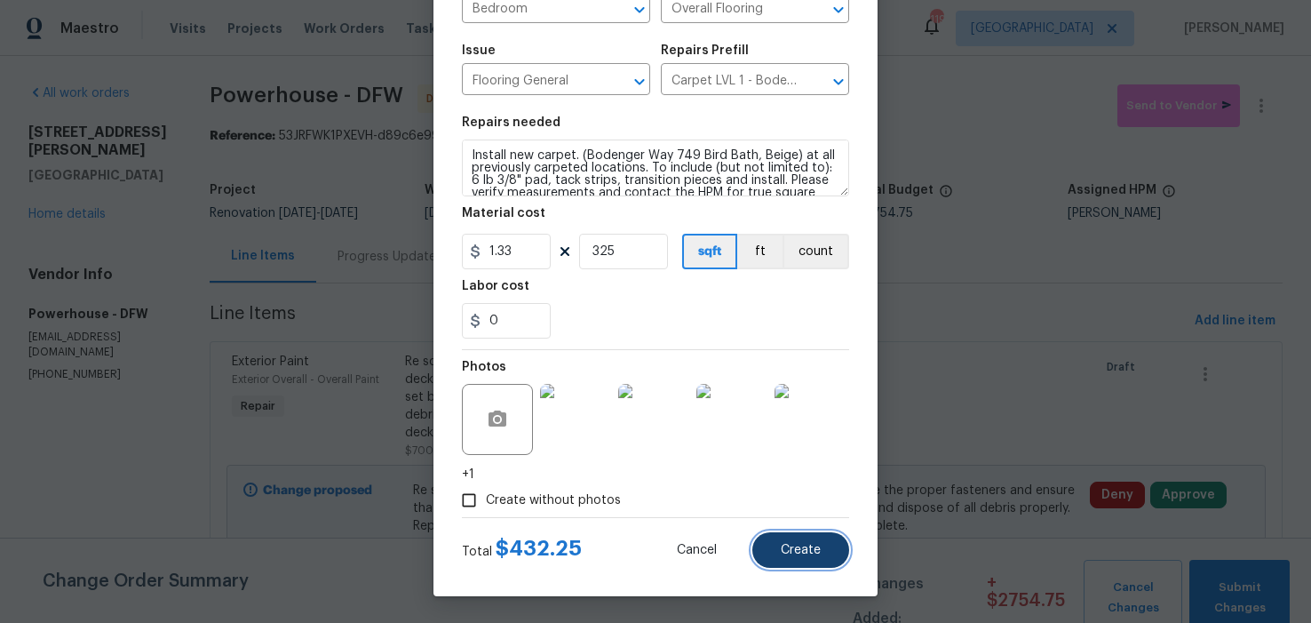
click at [795, 550] on span "Create" at bounding box center [801, 550] width 40 height 13
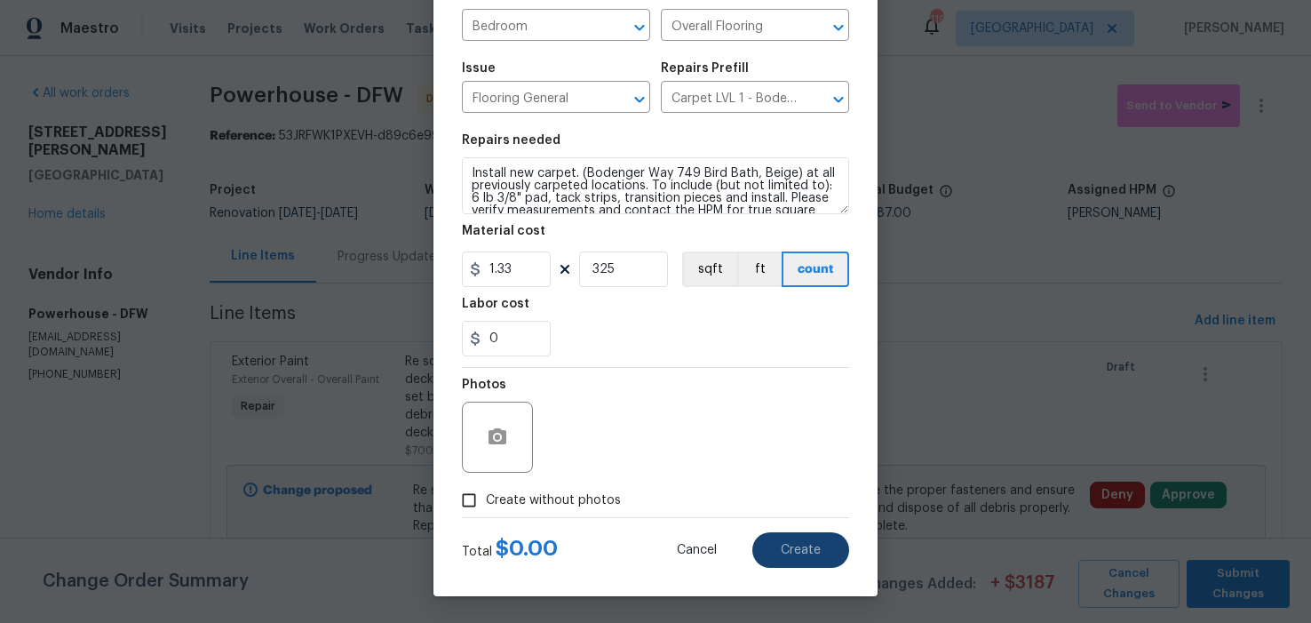
type input "0"
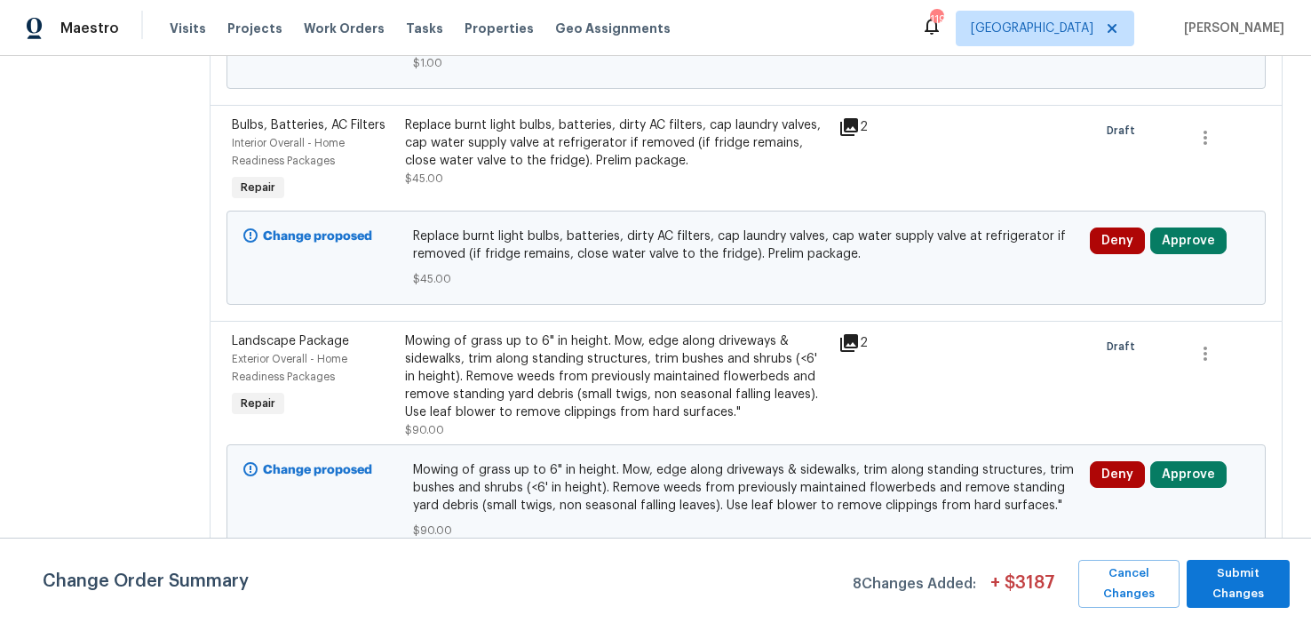
scroll to position [0, 0]
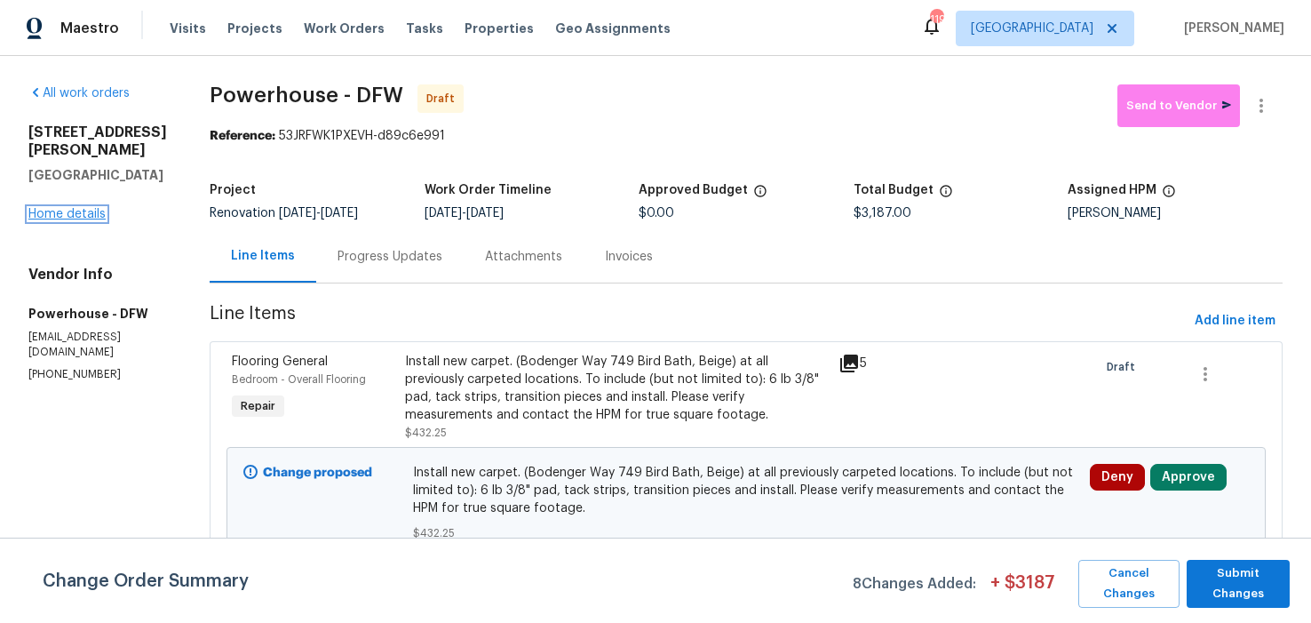
click at [98, 208] on link "Home details" at bounding box center [66, 214] width 77 height 12
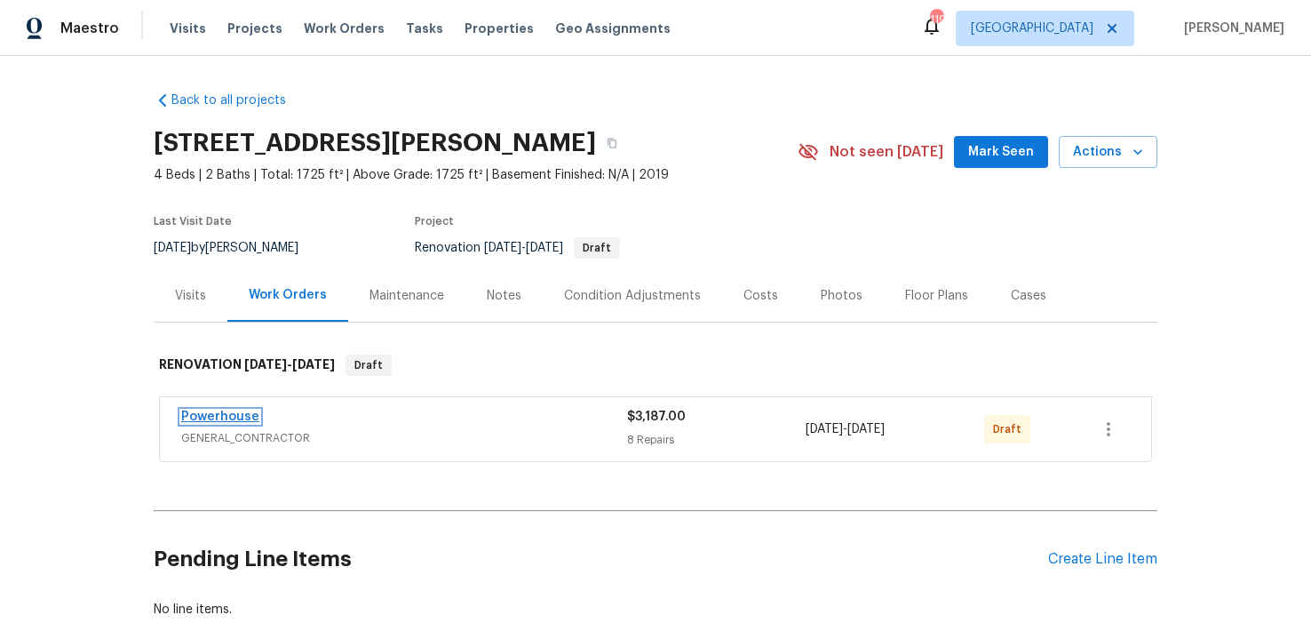
click at [233, 416] on link "Powerhouse" at bounding box center [220, 416] width 78 height 12
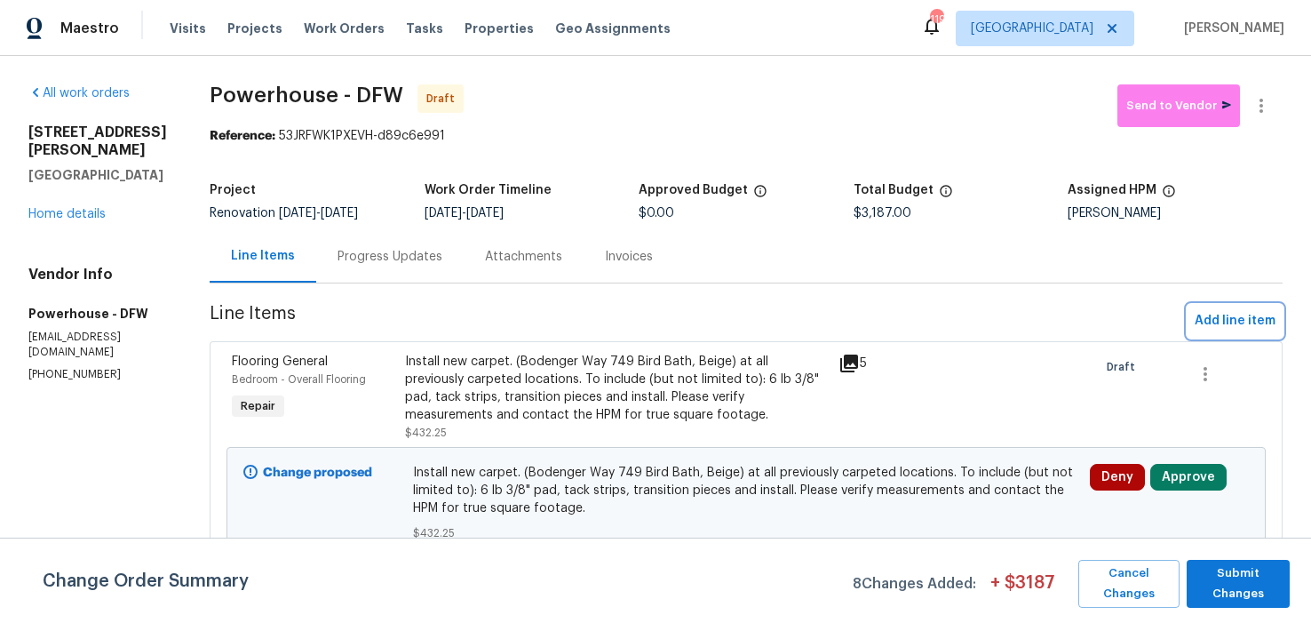
click at [1202, 332] on span "Add line item" at bounding box center [1235, 321] width 81 height 22
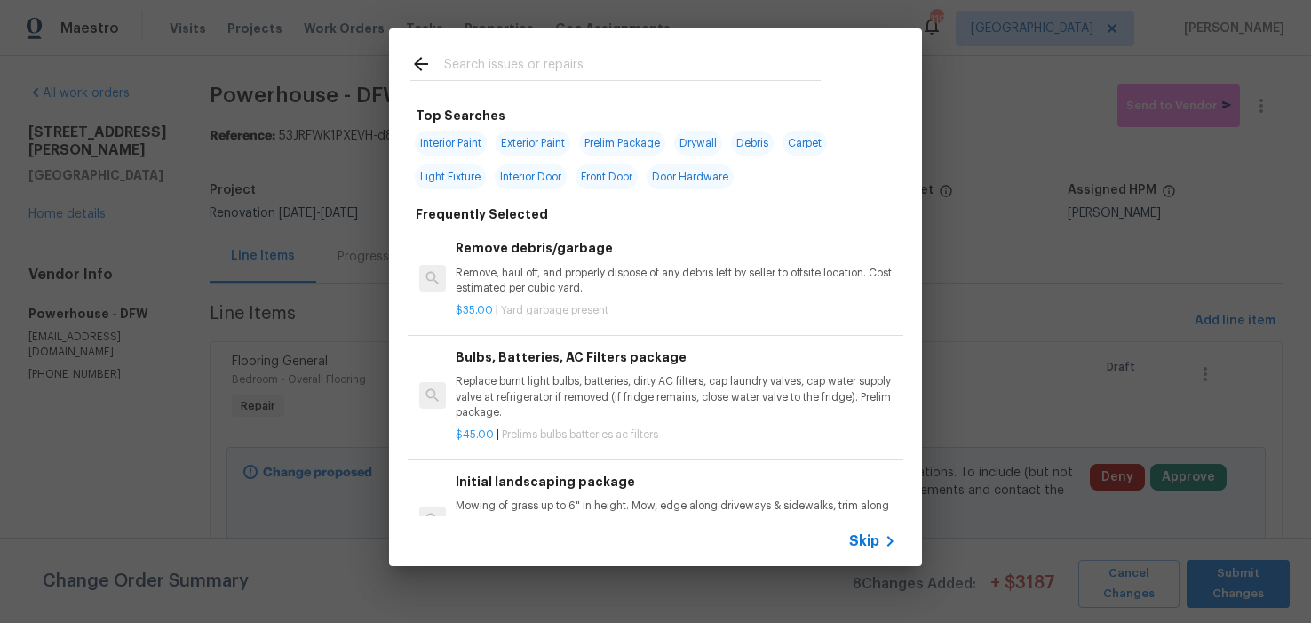
click at [582, 53] on div at bounding box center [615, 66] width 410 height 27
click at [572, 62] on input "text" at bounding box center [632, 66] width 377 height 27
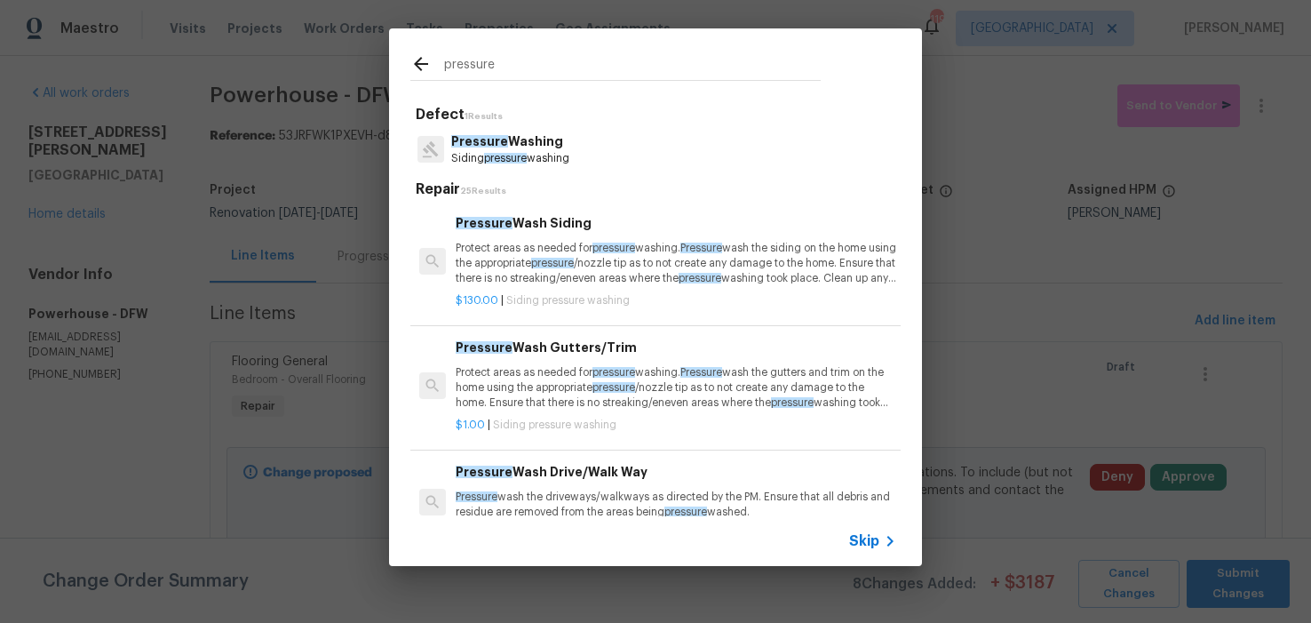
type input "pressure"
click at [539, 259] on p "Protect areas as needed for pressure washing. Pressure wash the siding on the h…" at bounding box center [676, 263] width 441 height 45
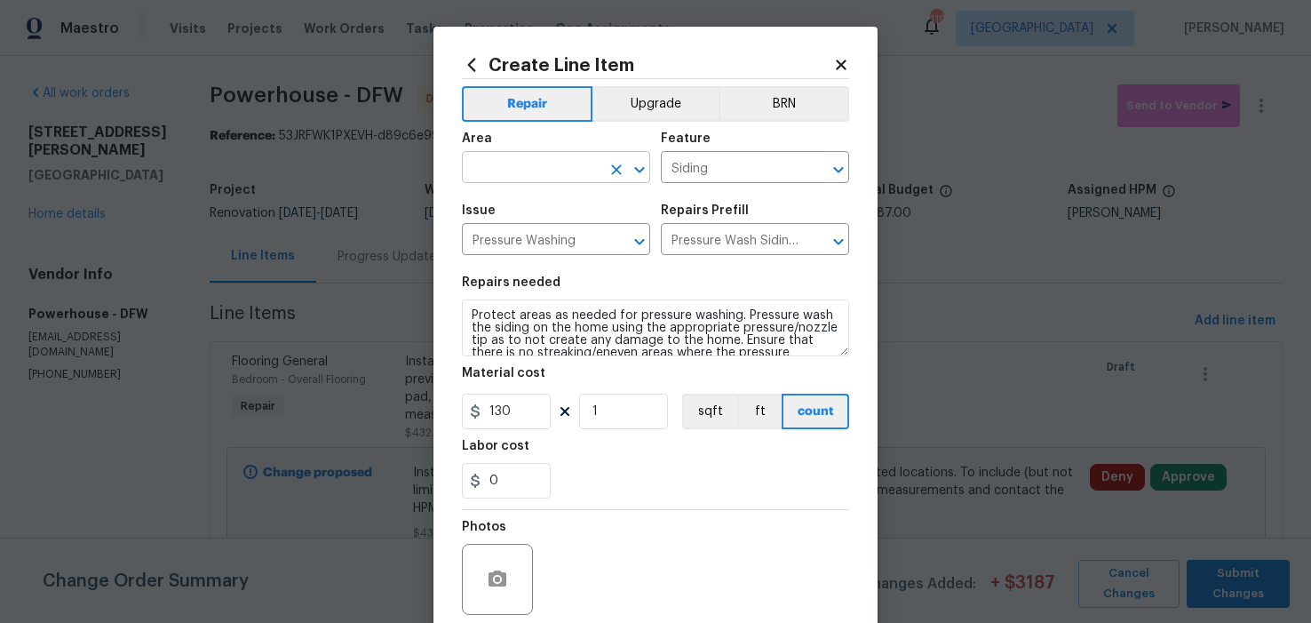
click at [562, 169] on input "text" at bounding box center [531, 169] width 139 height 28
click at [533, 238] on li "Exterior Overall" at bounding box center [550, 237] width 188 height 29
type input "Exterior Overall"
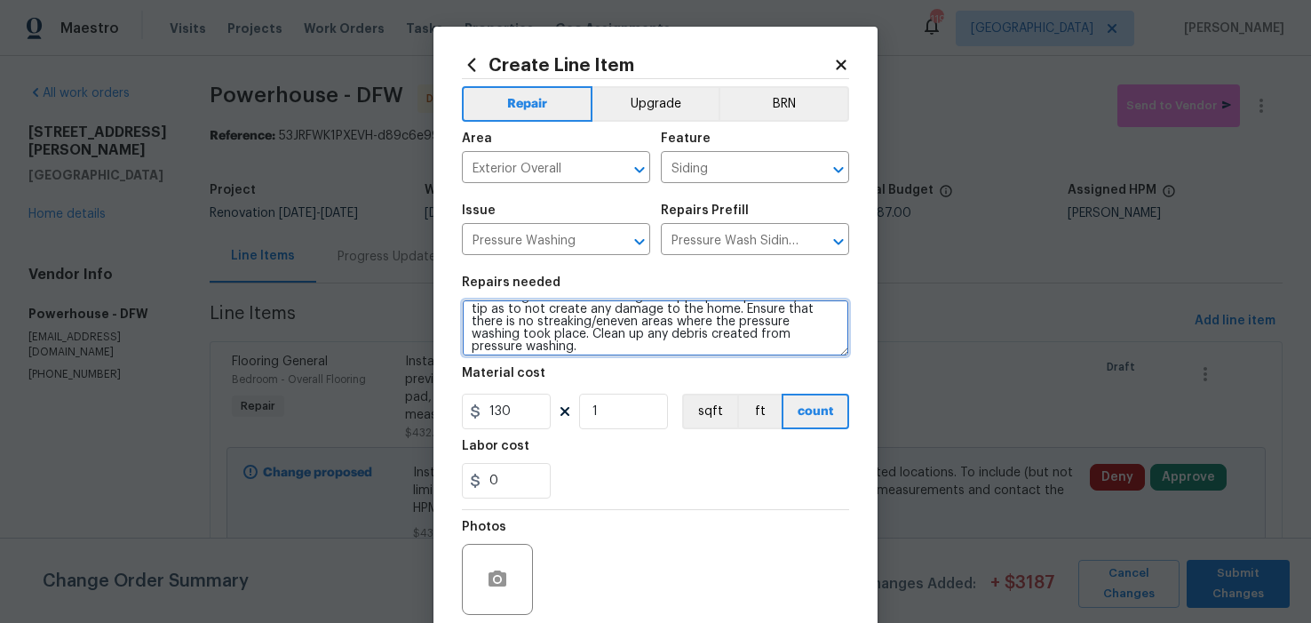
scroll to position [37, 0]
click at [698, 336] on textarea "Protect areas as needed for pressure washing. Pressure wash the siding on the h…" at bounding box center [655, 327] width 387 height 57
paste textarea "Also pressure washed the garage floor, driveways, walkways."
type textarea "Protect areas as needed for pressure washing. Pressure wash the siding on the h…"
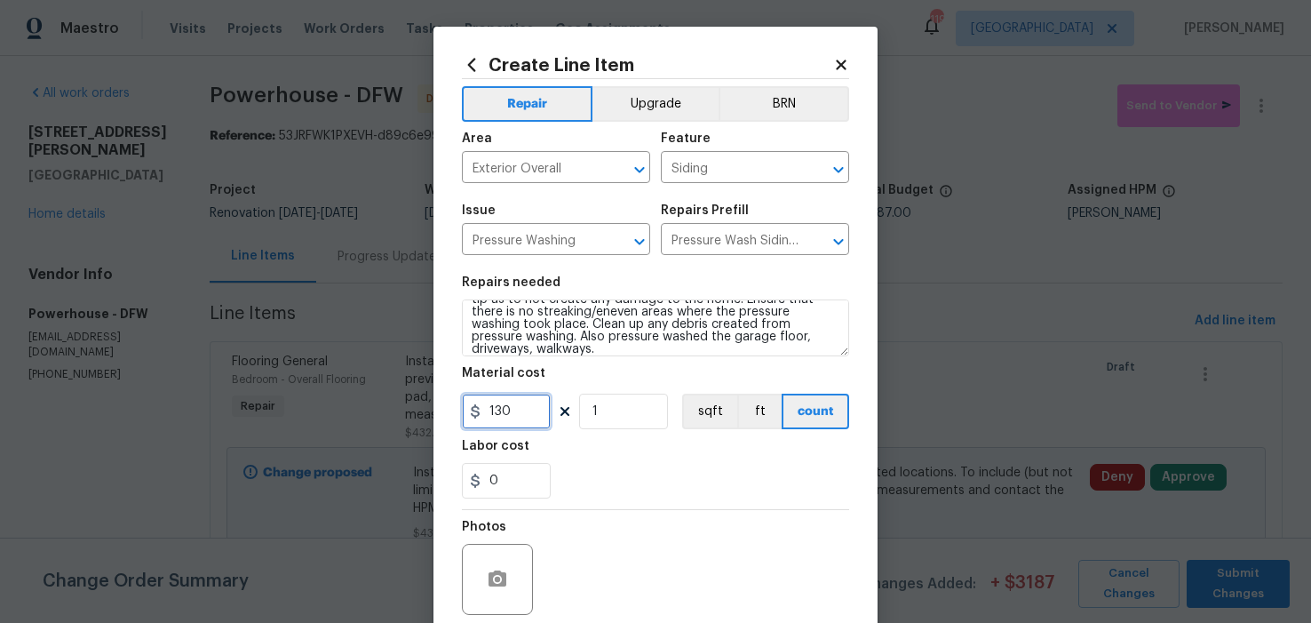
drag, startPoint x: 520, startPoint y: 411, endPoint x: 479, endPoint y: 410, distance: 40.9
click at [479, 410] on input "130" at bounding box center [506, 412] width 89 height 36
type input "330"
click at [613, 483] on div "0" at bounding box center [655, 481] width 387 height 36
click at [493, 569] on icon "button" at bounding box center [497, 579] width 21 height 21
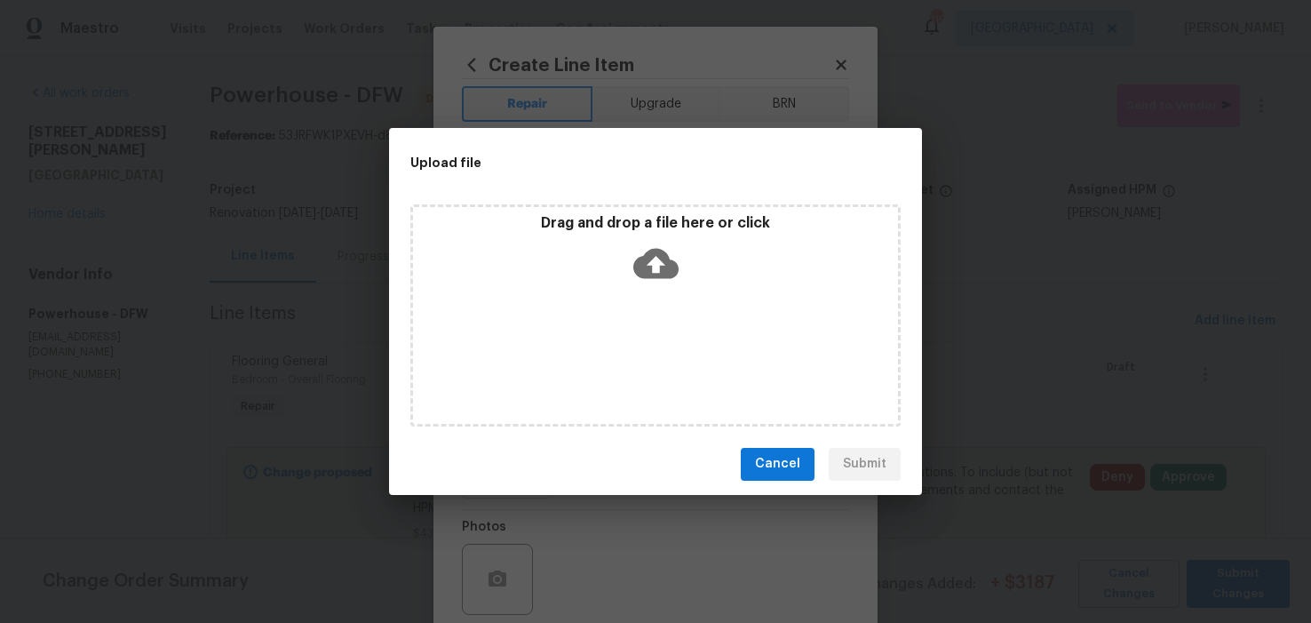
click at [664, 275] on icon at bounding box center [655, 263] width 45 height 30
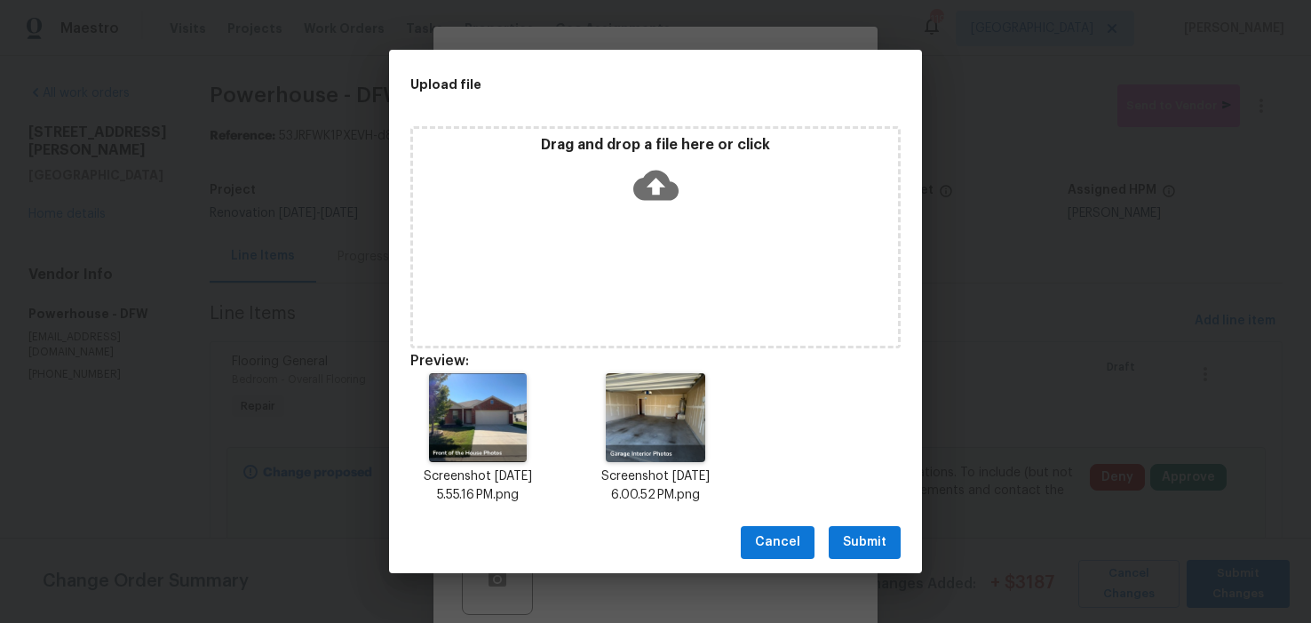
click at [872, 553] on span "Submit" at bounding box center [865, 542] width 44 height 22
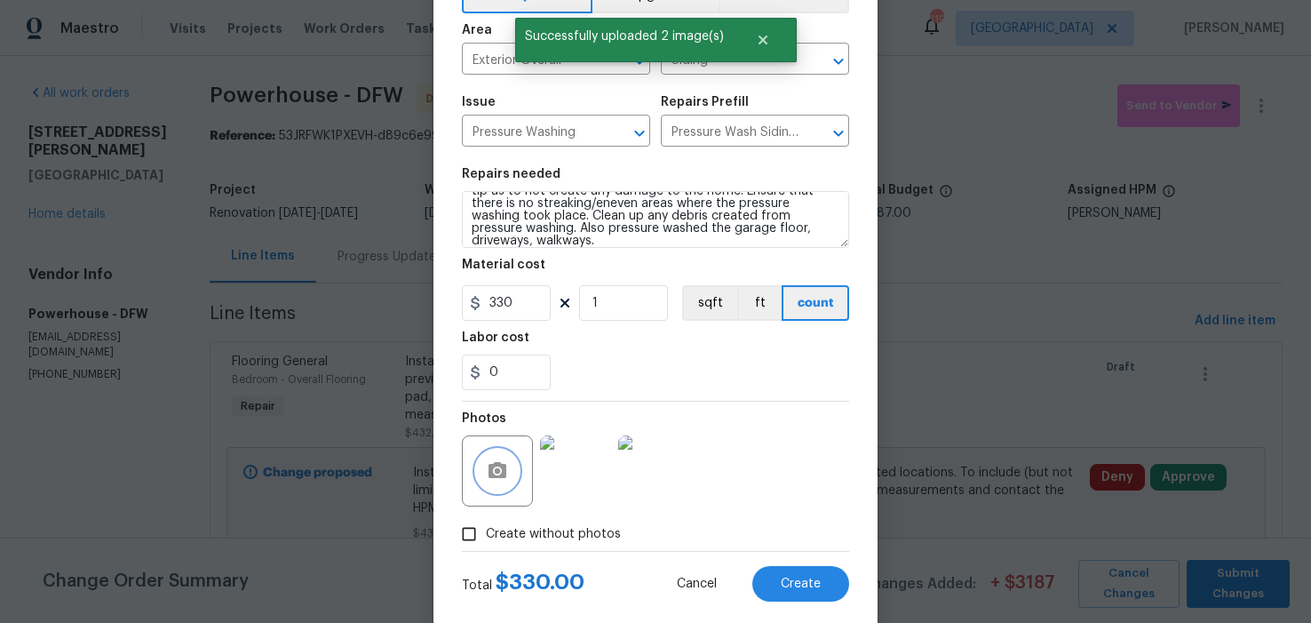
scroll to position [142, 0]
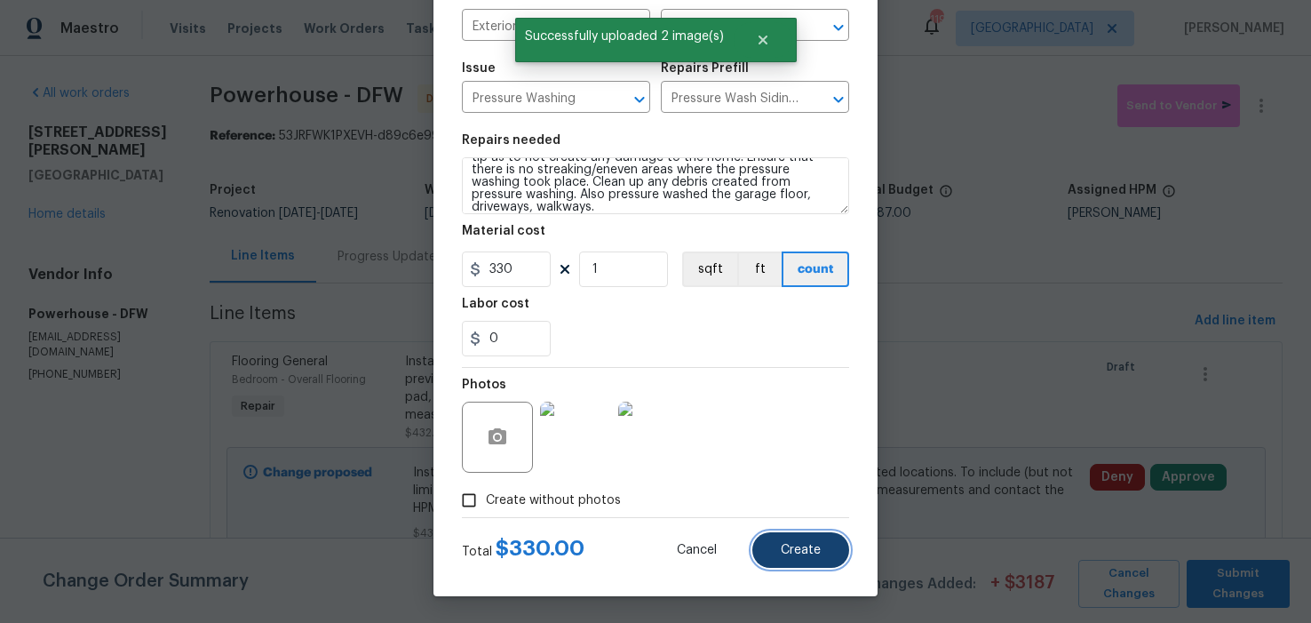
click at [786, 548] on span "Create" at bounding box center [801, 550] width 40 height 13
type input "0"
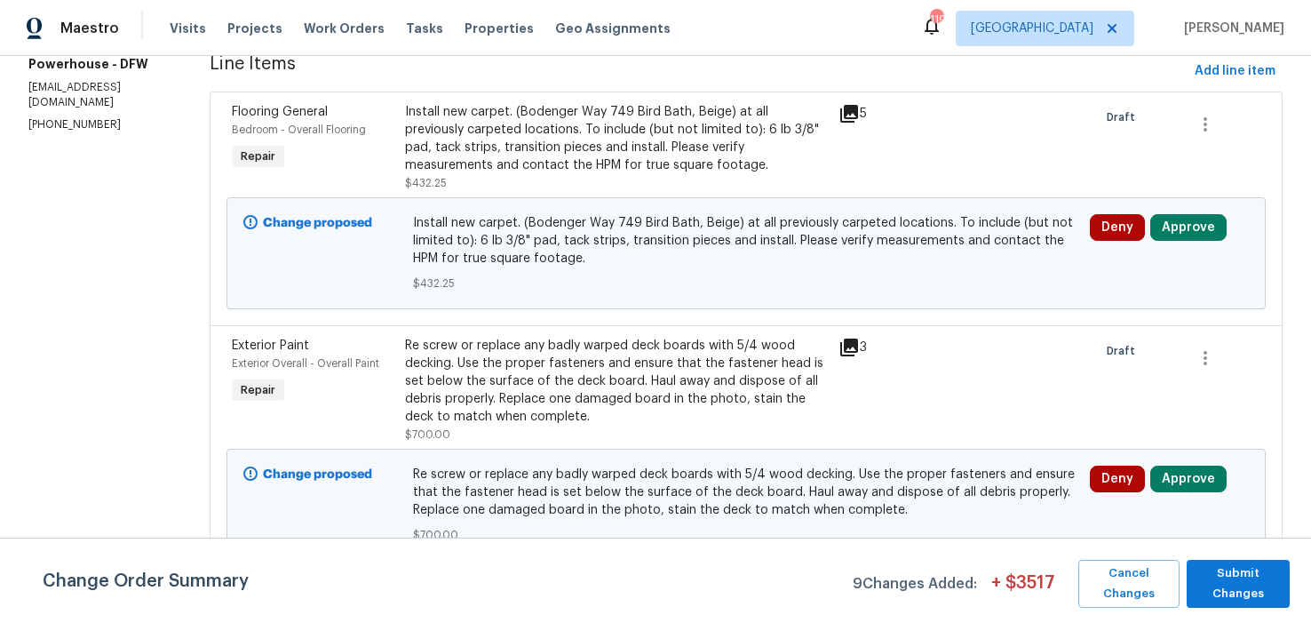
scroll to position [32, 0]
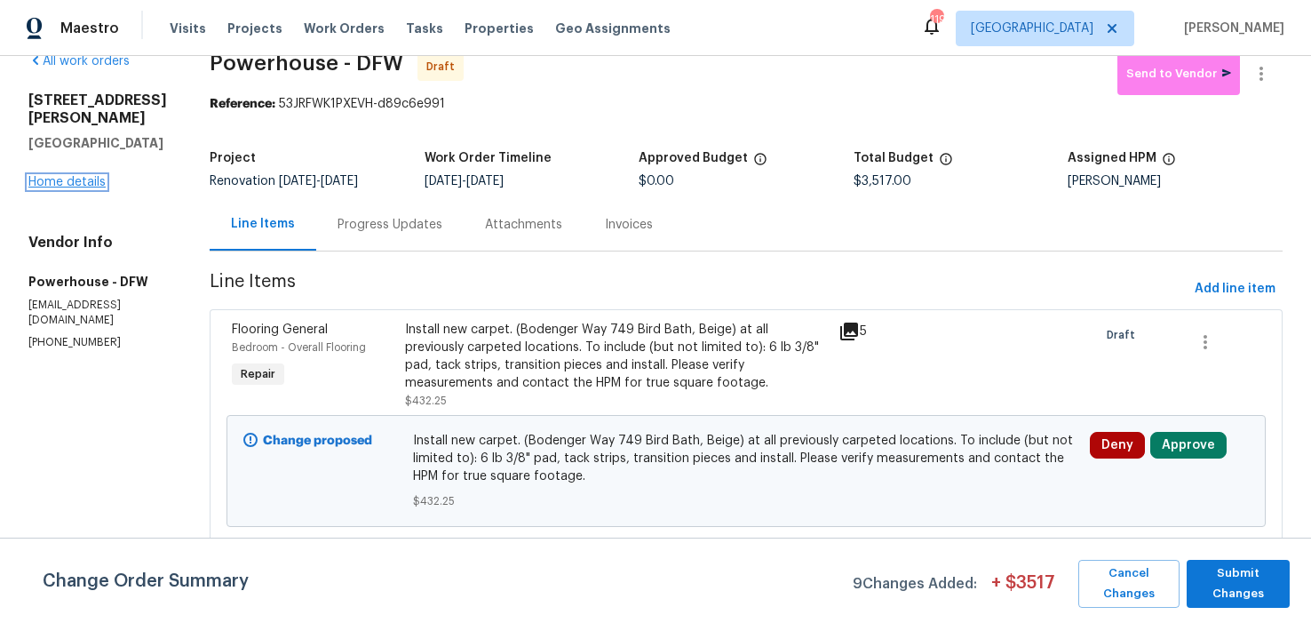
click at [96, 176] on link "Home details" at bounding box center [66, 182] width 77 height 12
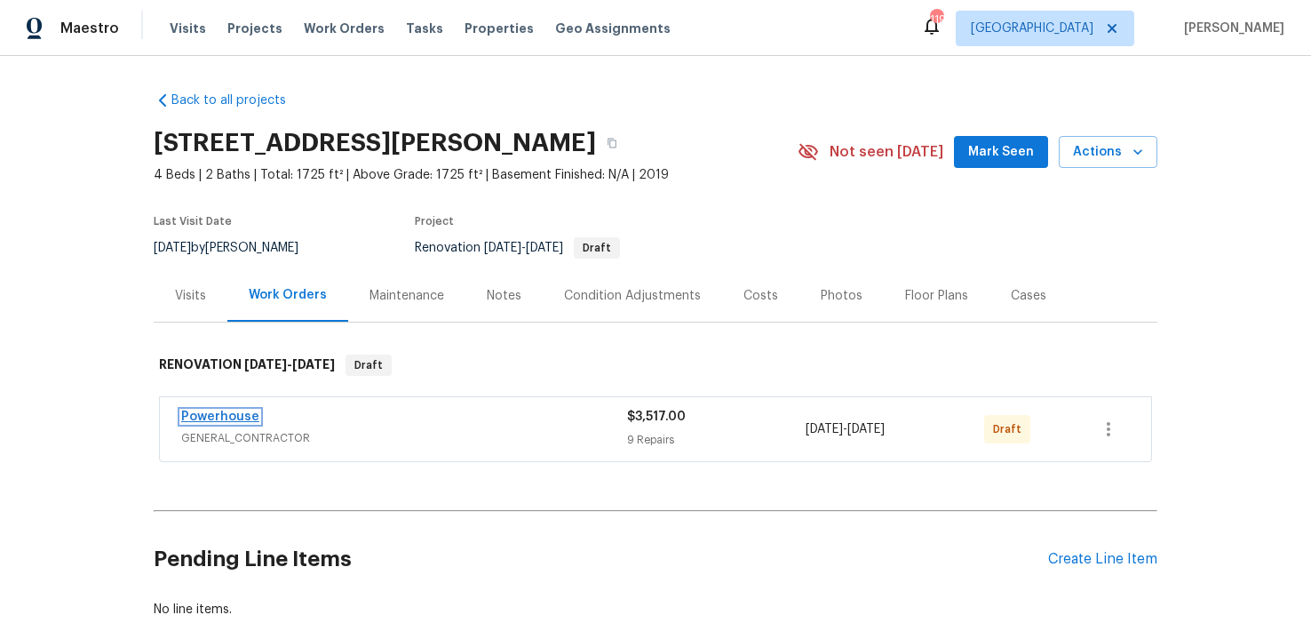
click at [232, 417] on link "Powerhouse" at bounding box center [220, 416] width 78 height 12
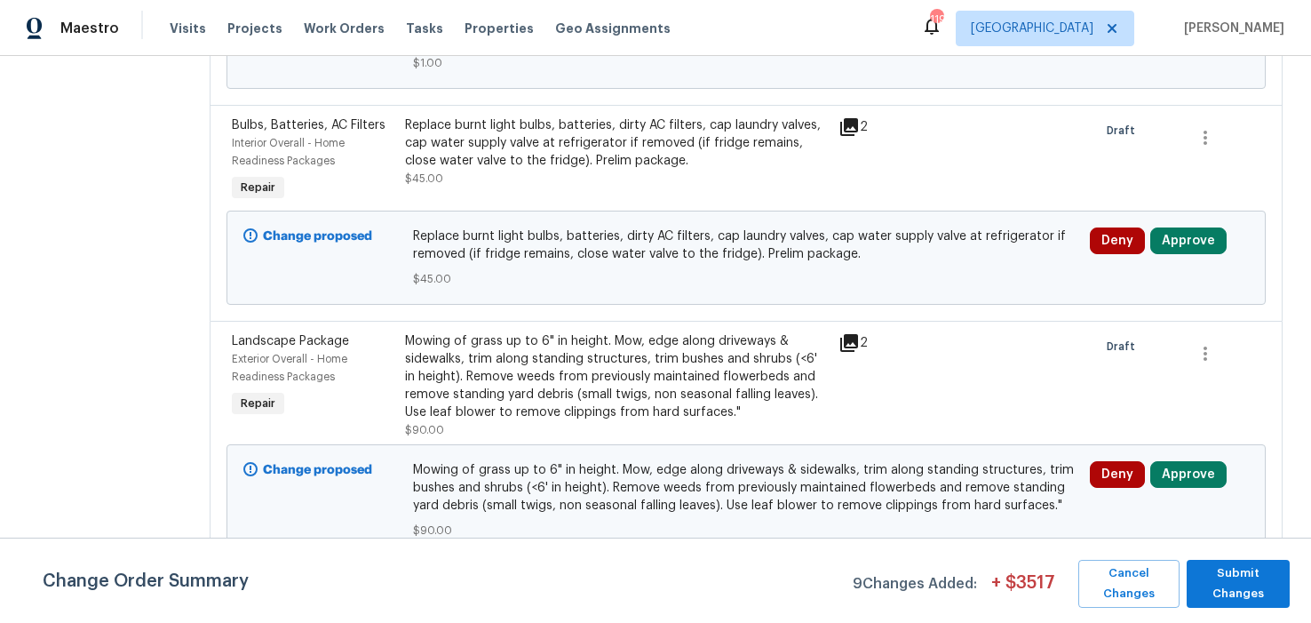
scroll to position [2450, 0]
click at [1231, 586] on span "Submit Changes" at bounding box center [1238, 583] width 85 height 41
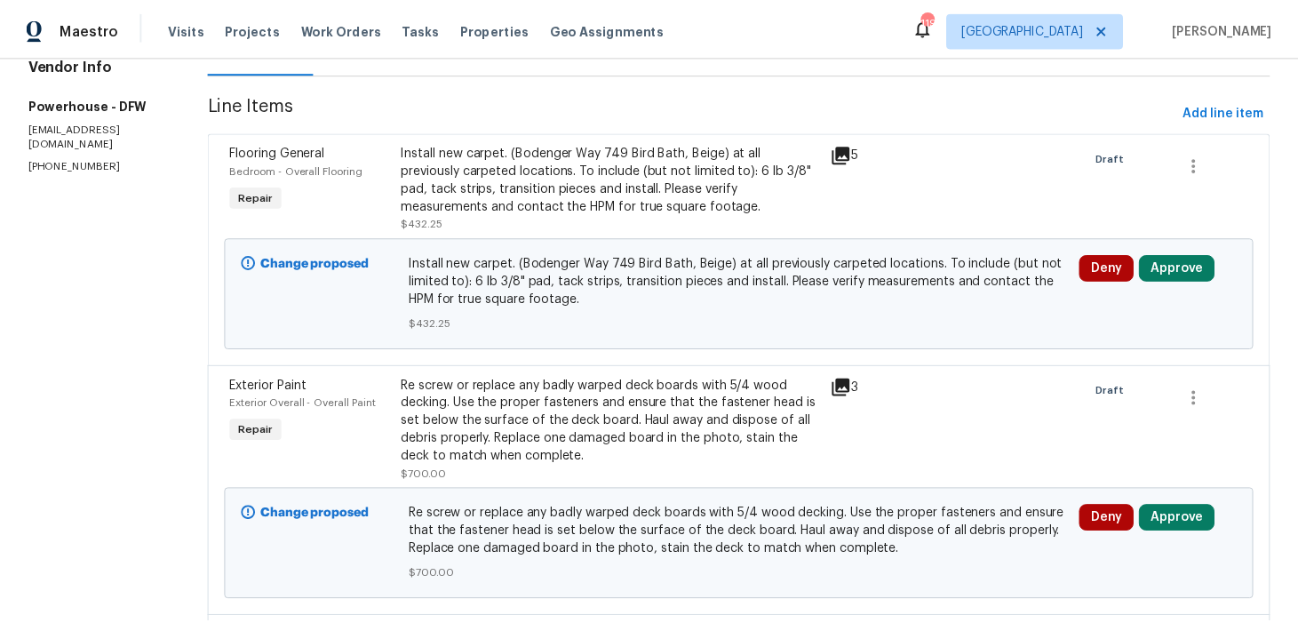
scroll to position [0, 0]
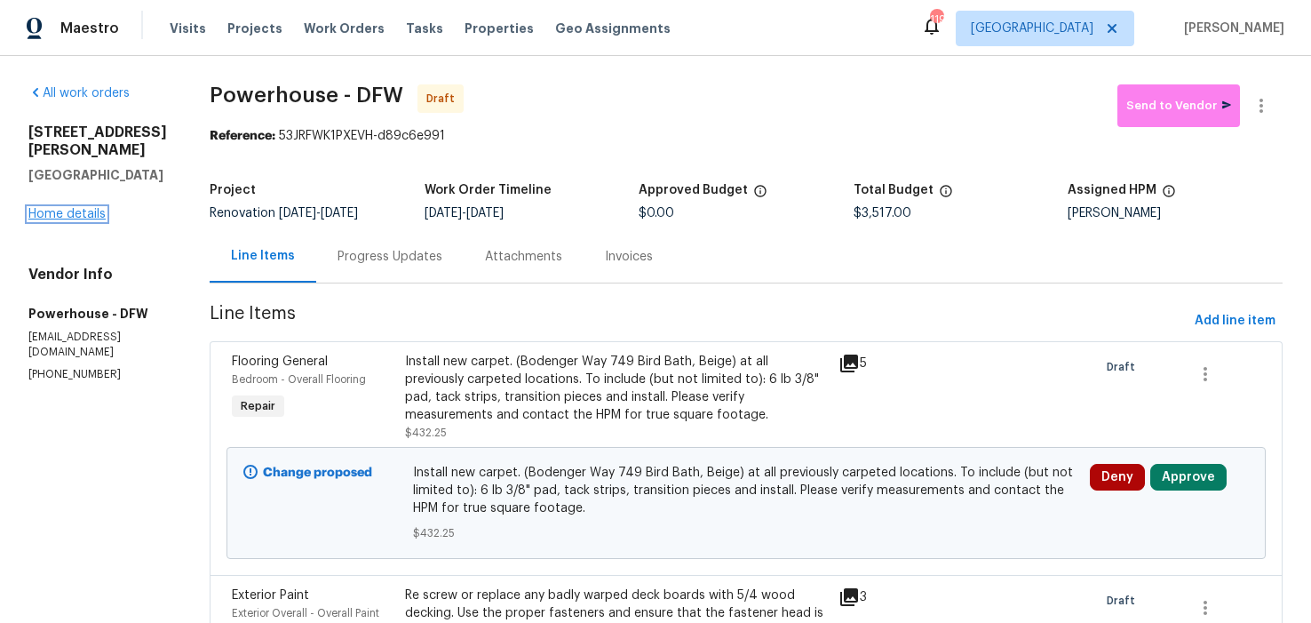
click at [91, 208] on link "Home details" at bounding box center [66, 214] width 77 height 12
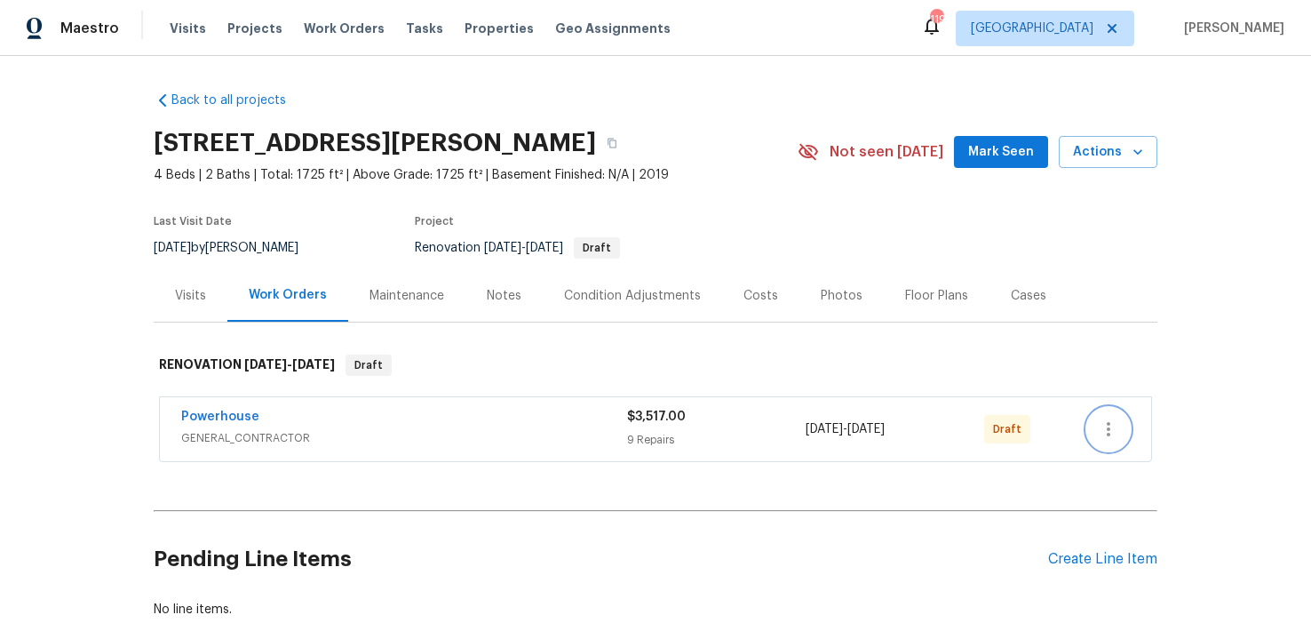
click at [1108, 428] on icon "button" at bounding box center [1108, 428] width 21 height 21
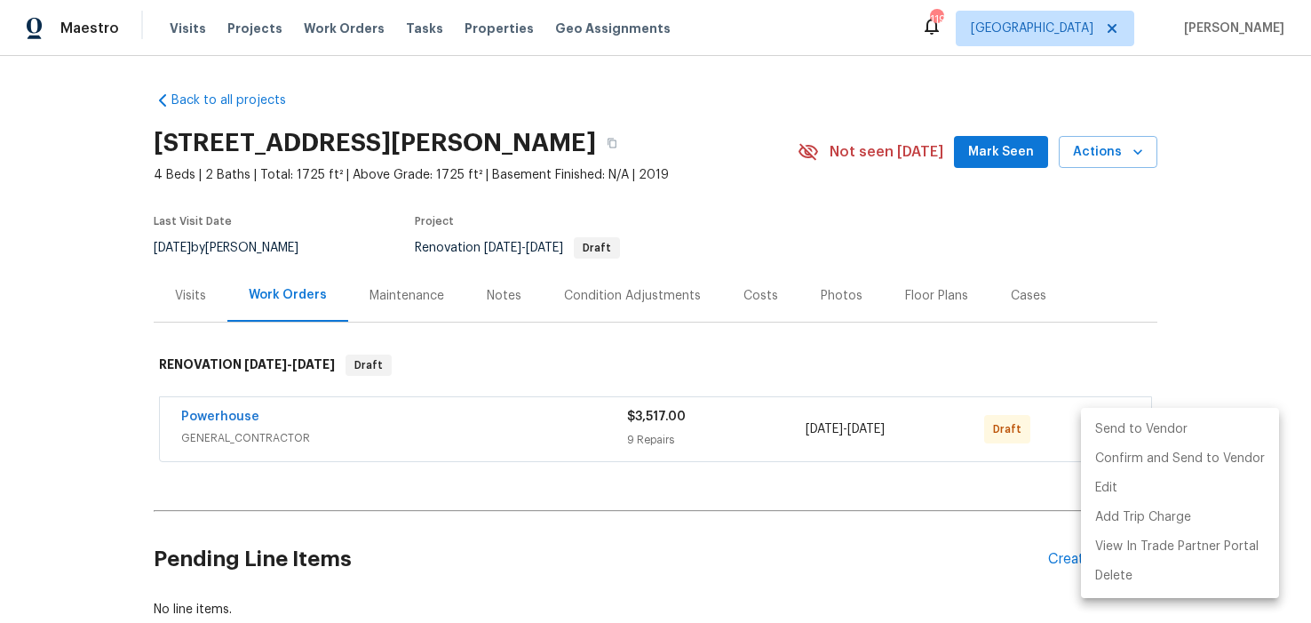
click at [1111, 428] on li "Send to Vendor" at bounding box center [1180, 429] width 198 height 29
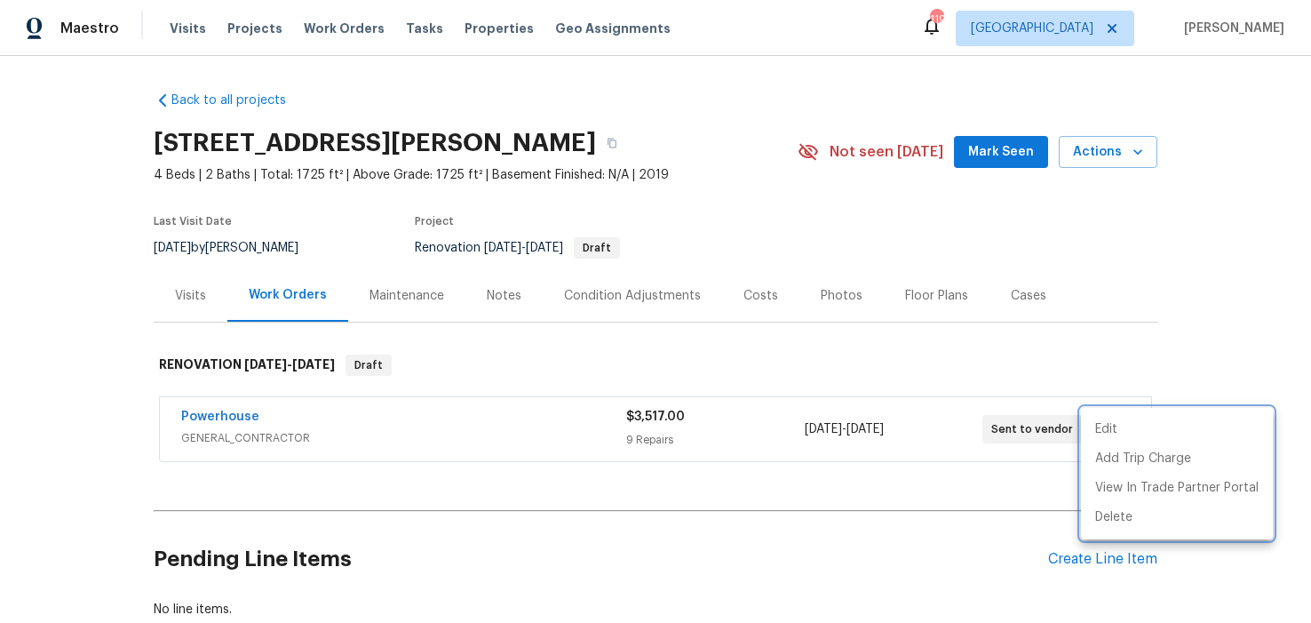
drag, startPoint x: 546, startPoint y: 299, endPoint x: 506, endPoint y: 299, distance: 40.9
click at [541, 300] on div at bounding box center [655, 311] width 1311 height 623
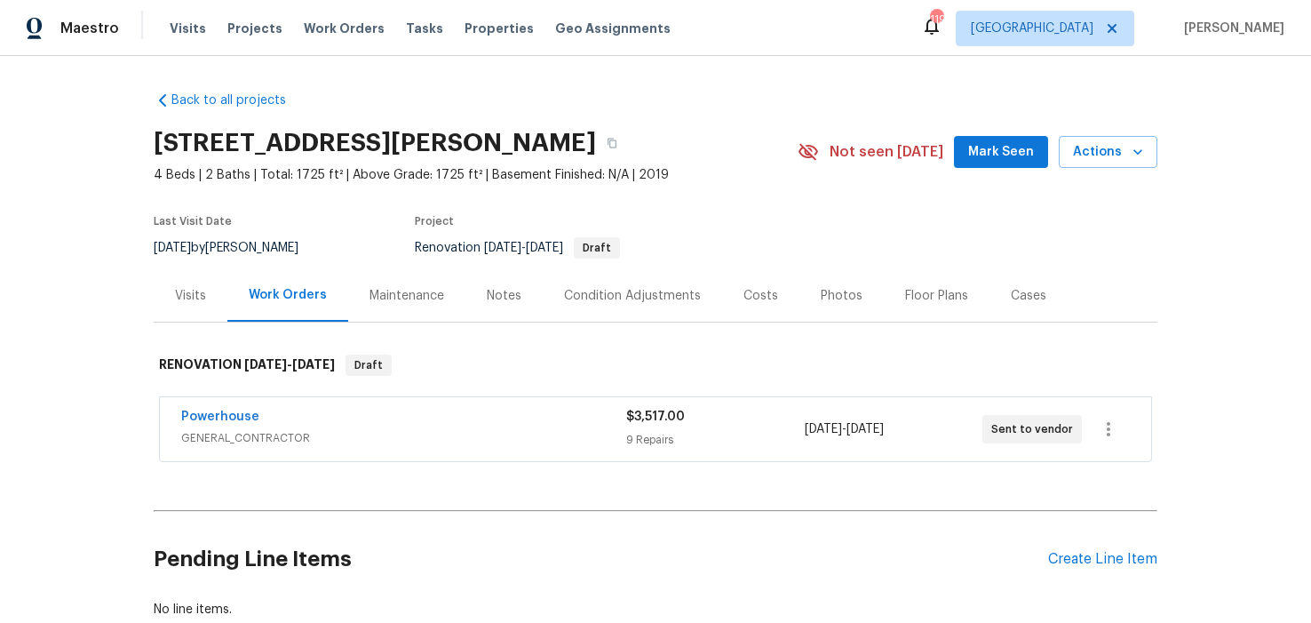
click at [495, 295] on div "Notes" at bounding box center [504, 296] width 35 height 18
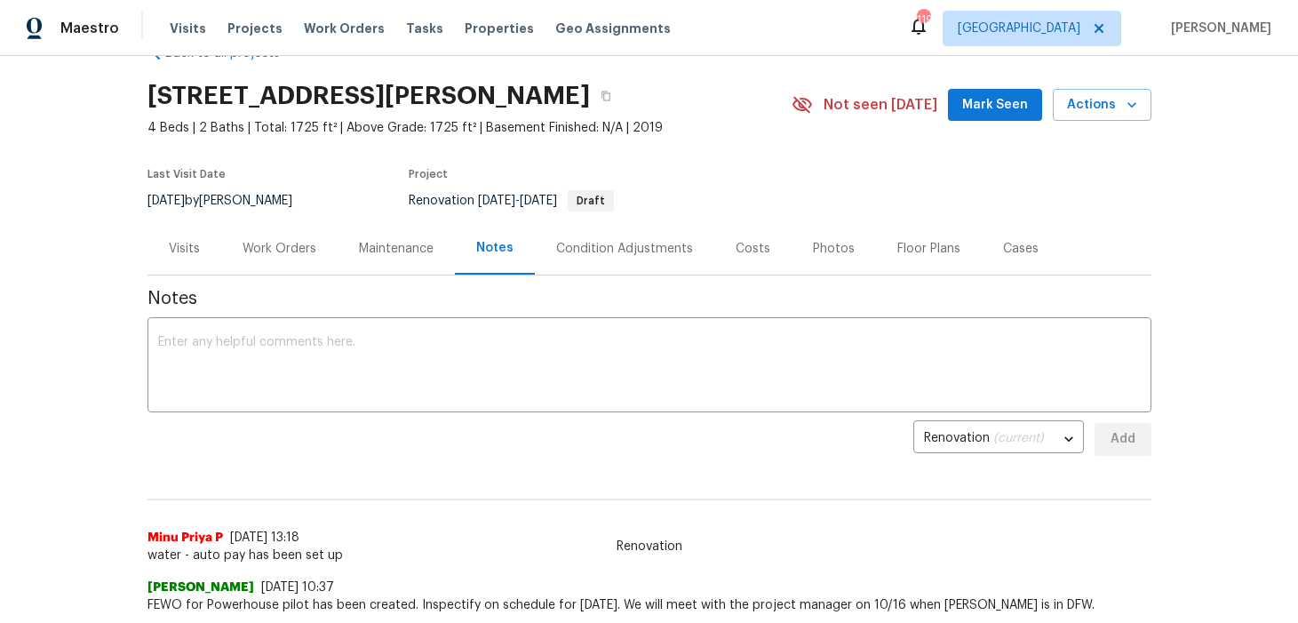
scroll to position [91, 0]
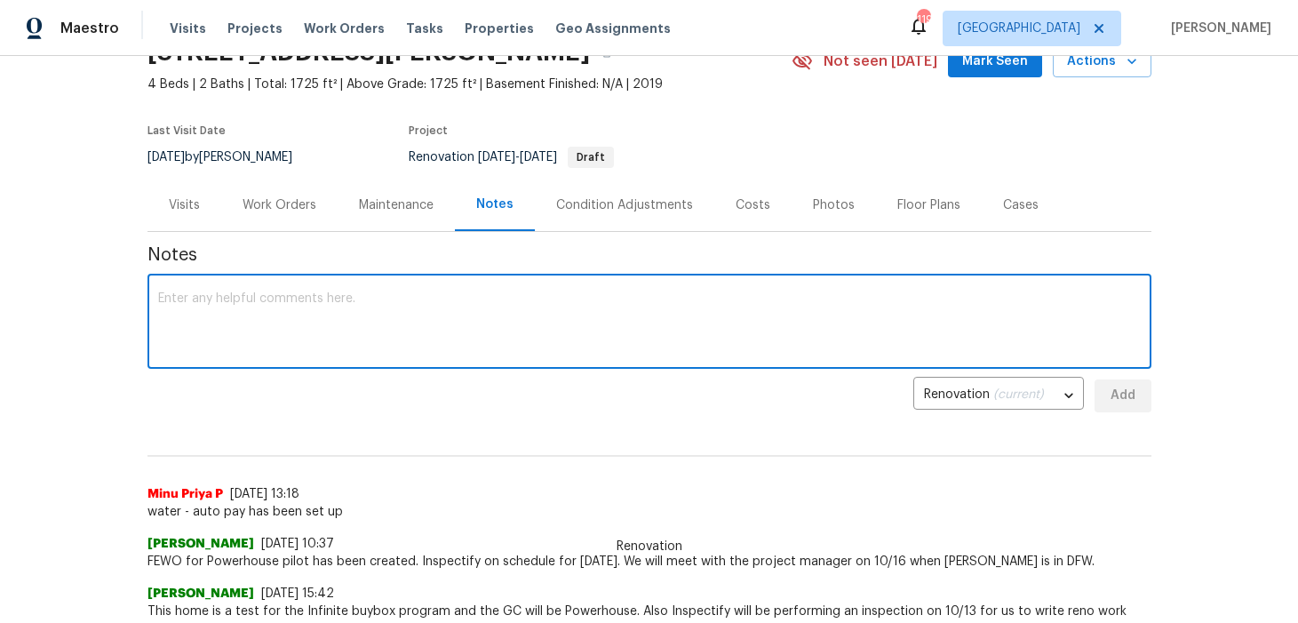
click at [358, 308] on textarea at bounding box center [649, 323] width 983 height 62
type textarea "Light items"
drag, startPoint x: 335, startPoint y: 306, endPoint x: 138, endPoint y: 295, distance: 197.5
click at [139, 294] on div "Back to all projects 421 Blue Crow Ln, Haslet, TX 76052 4 Beds | 2 Baths | Tota…" at bounding box center [649, 339] width 1298 height 567
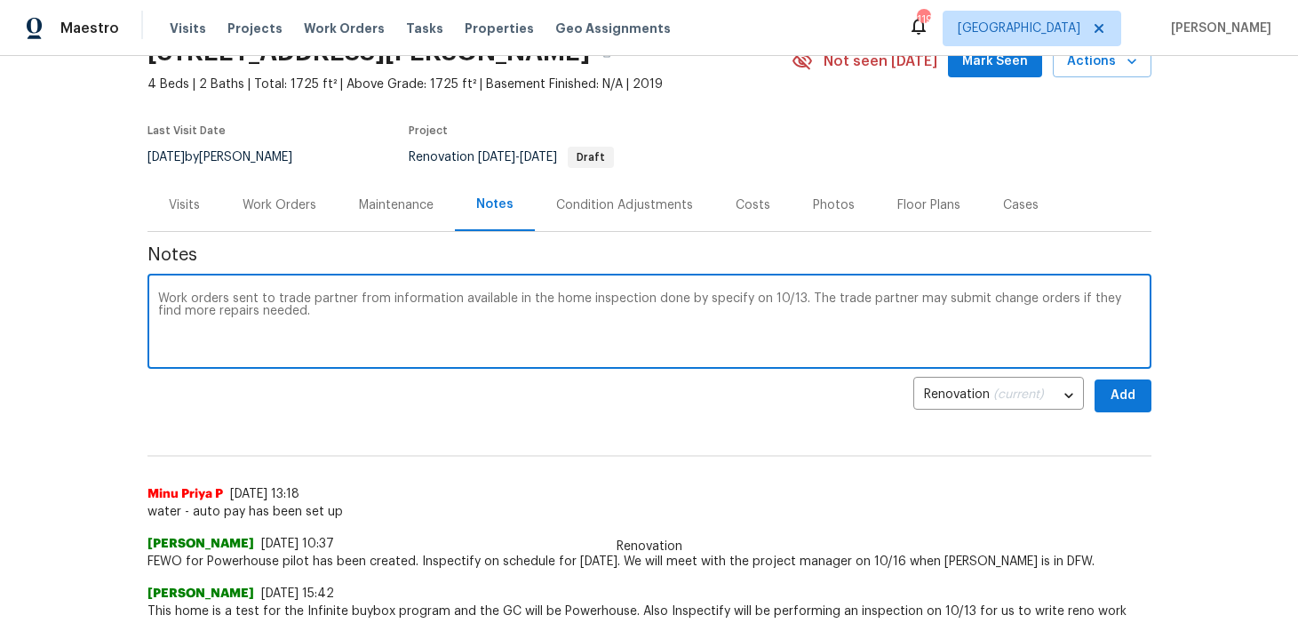
type textarea "Work orders sent to trade partner from information available in the home inspec…"
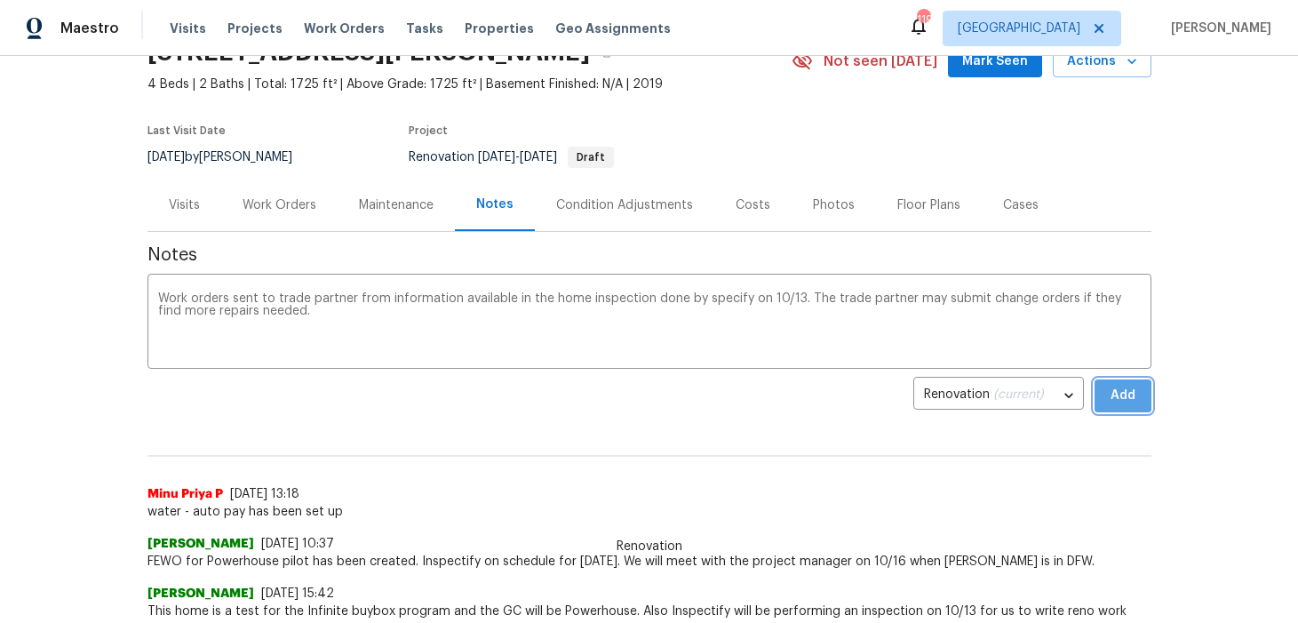
click at [1113, 397] on span "Add" at bounding box center [1123, 396] width 28 height 22
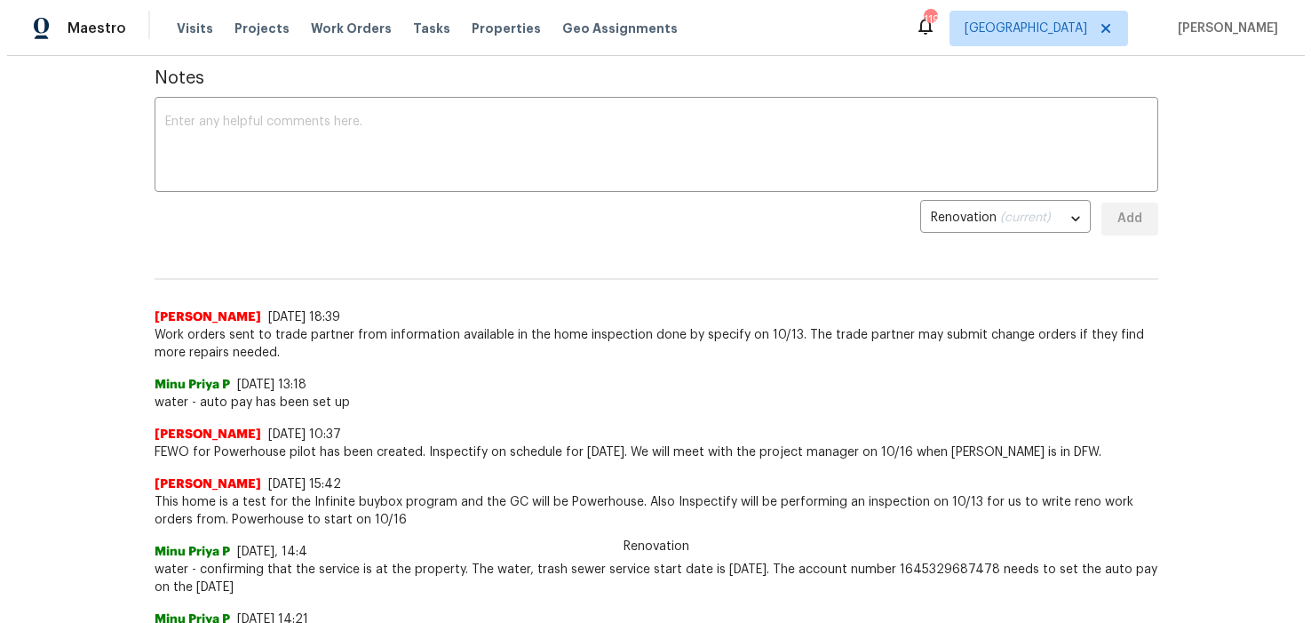
scroll to position [0, 0]
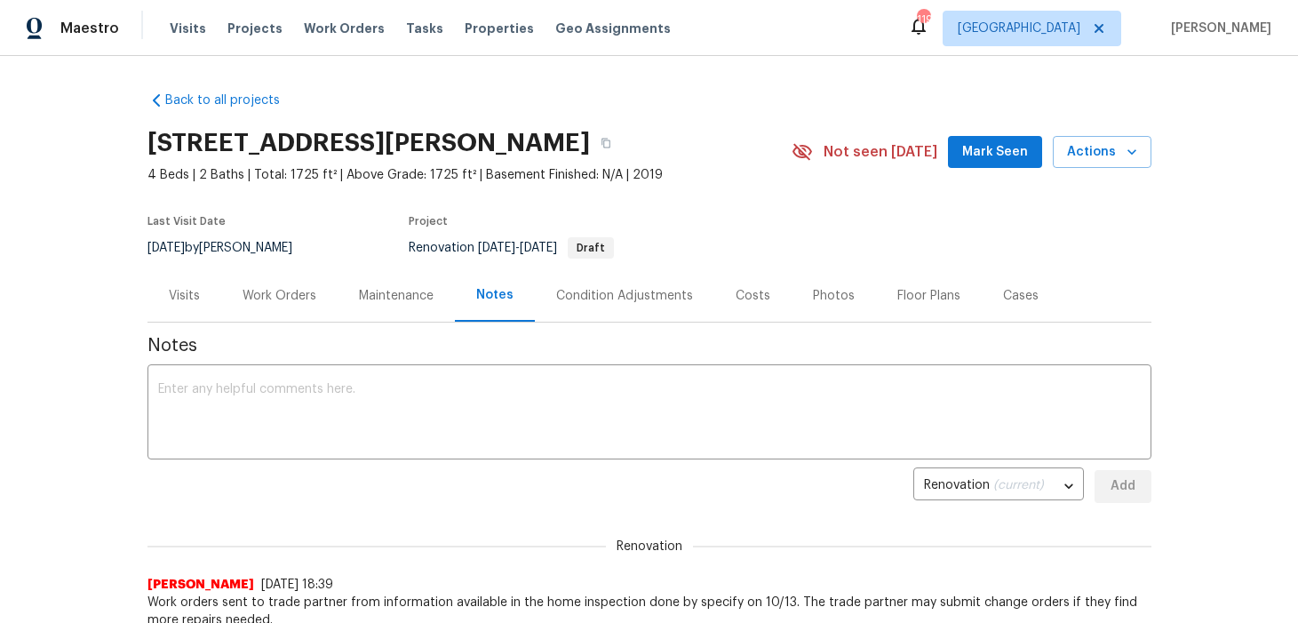
click at [303, 295] on div "Work Orders" at bounding box center [280, 296] width 74 height 18
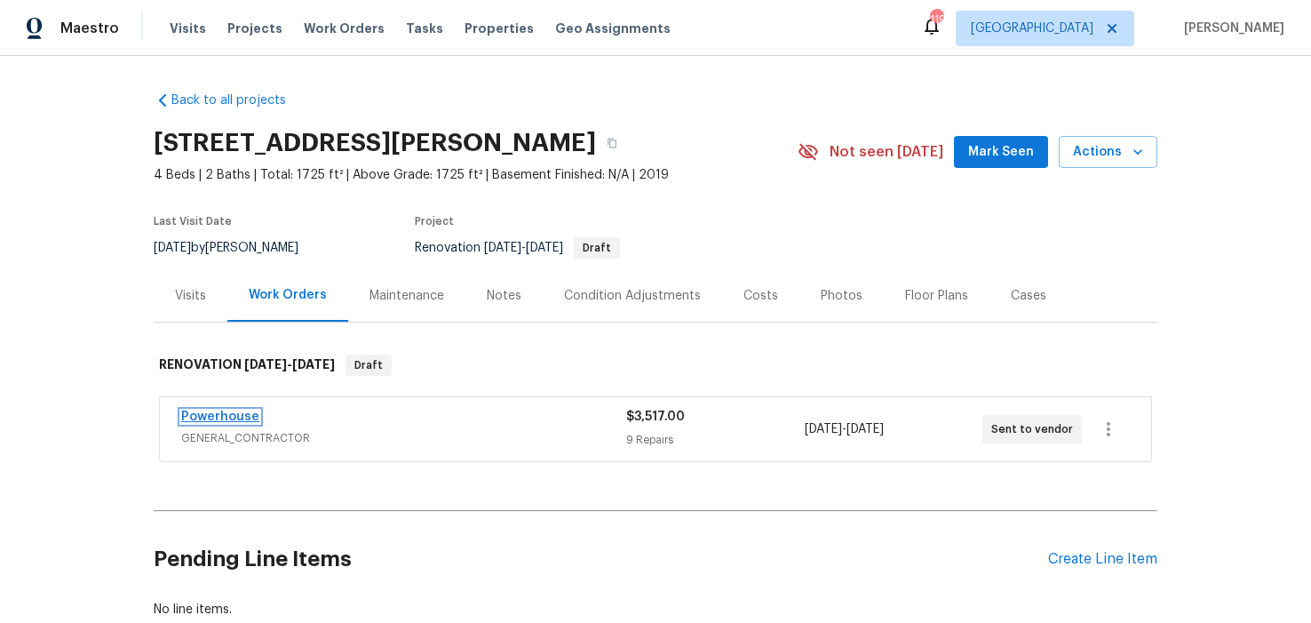
click at [233, 415] on link "Powerhouse" at bounding box center [220, 416] width 78 height 12
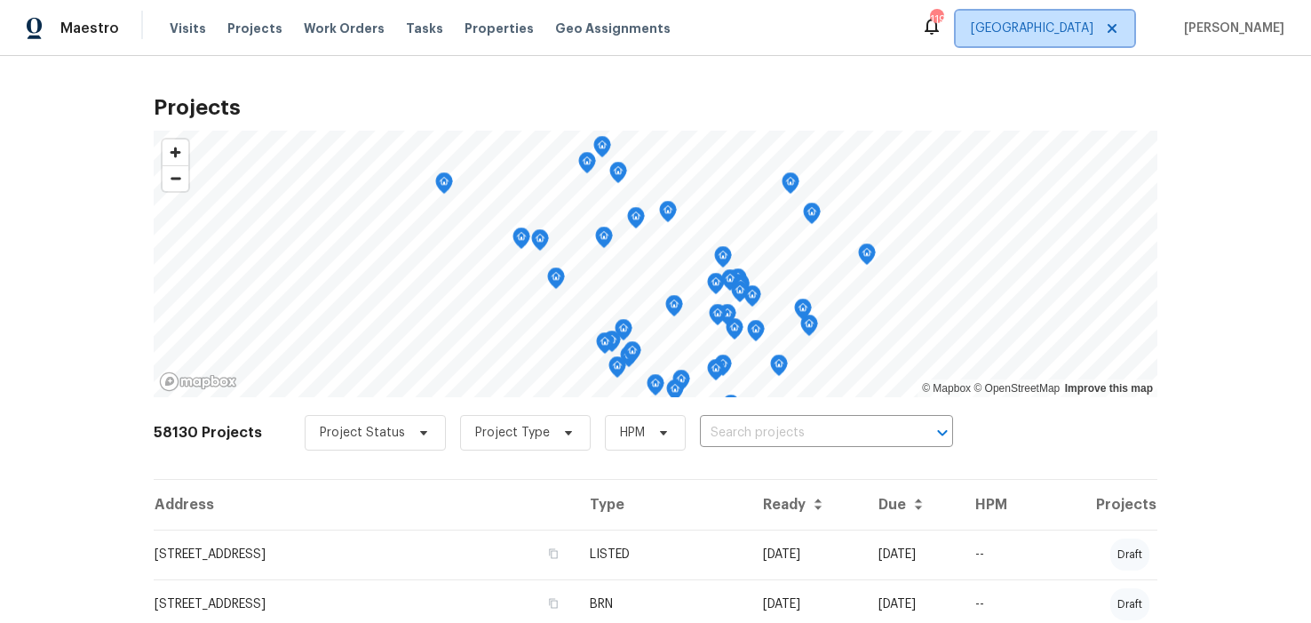
click at [1094, 29] on span "[GEOGRAPHIC_DATA]" at bounding box center [1032, 29] width 123 height 18
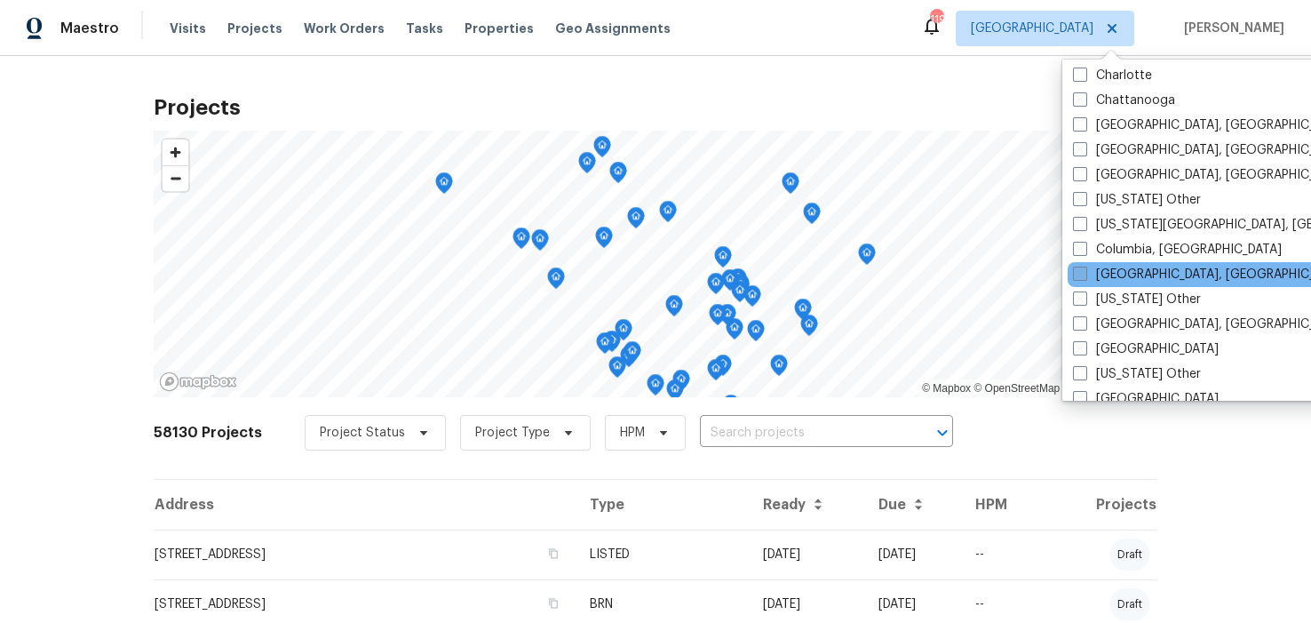
scroll to position [433, 0]
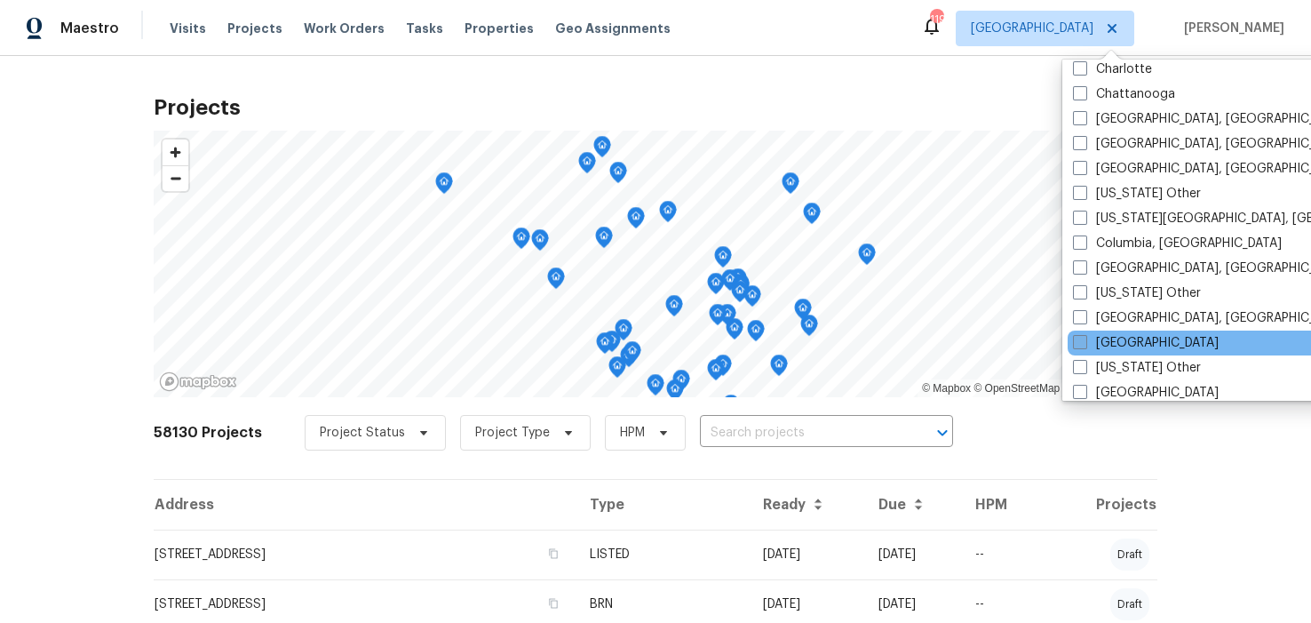
click at [1079, 341] on span at bounding box center [1080, 342] width 14 height 14
click at [1079, 341] on input "[GEOGRAPHIC_DATA]" at bounding box center [1079, 340] width 12 height 12
checkbox input "true"
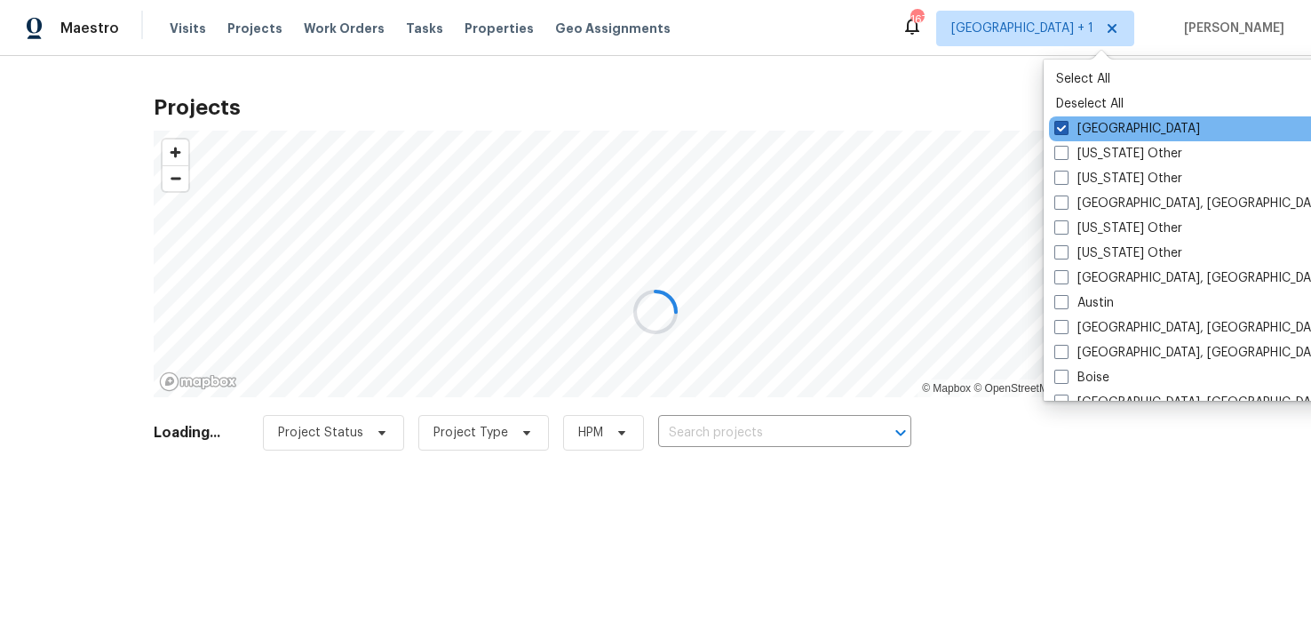
click at [1067, 127] on span at bounding box center [1062, 128] width 14 height 14
click at [1066, 127] on input "[GEOGRAPHIC_DATA]" at bounding box center [1061, 126] width 12 height 12
checkbox input "false"
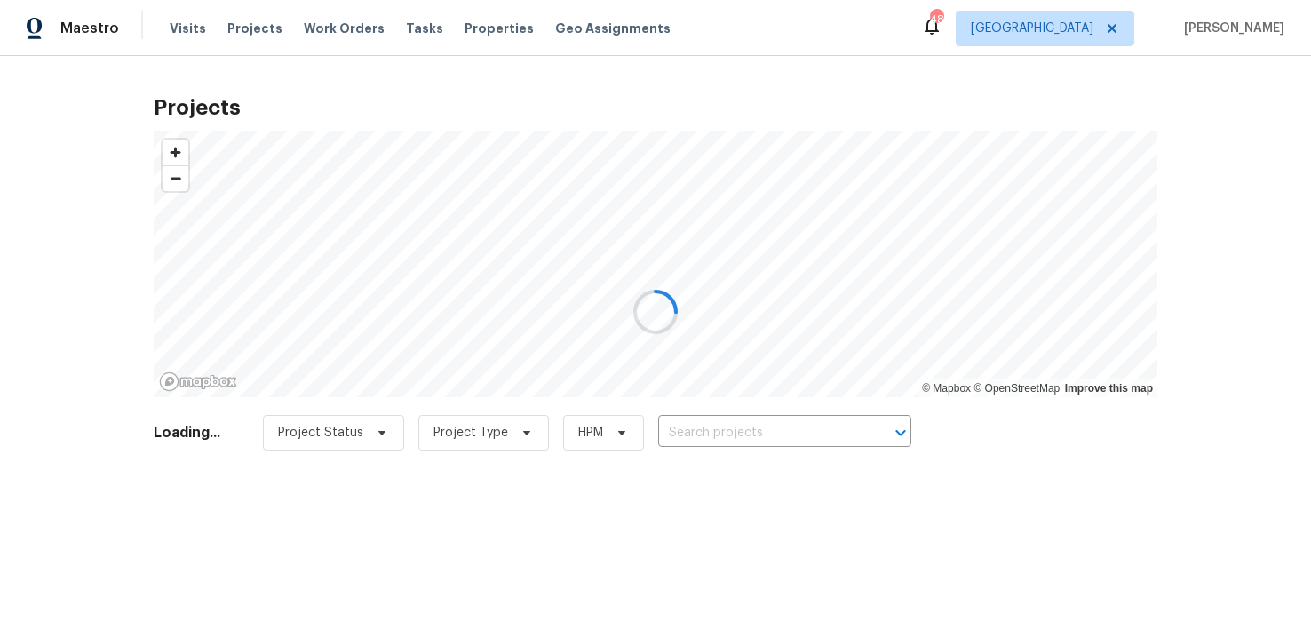
click at [730, 425] on div at bounding box center [655, 311] width 1311 height 623
click at [733, 426] on div at bounding box center [655, 311] width 1311 height 623
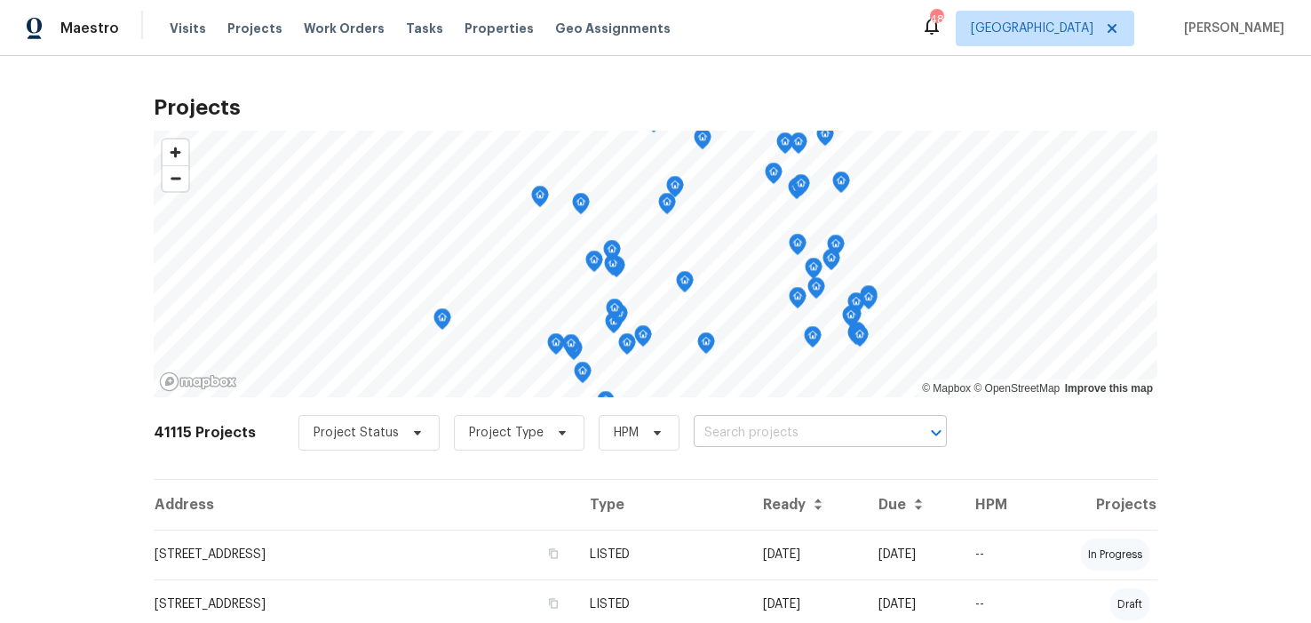
click at [732, 431] on input "text" at bounding box center [795, 433] width 203 height 28
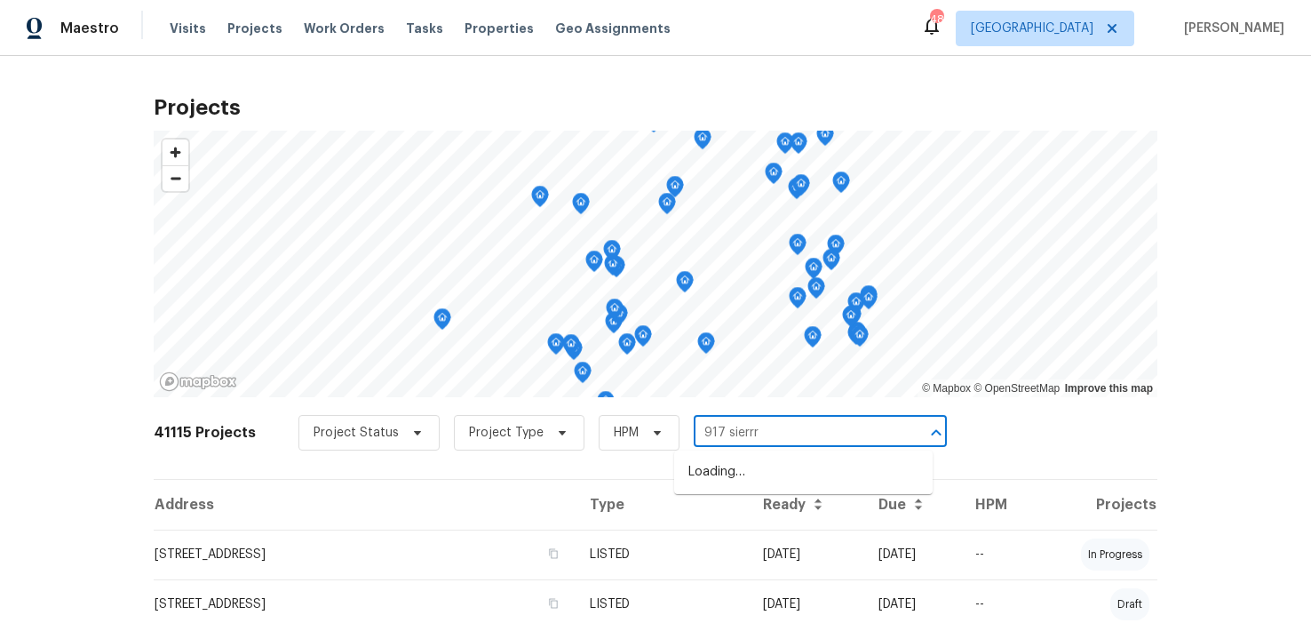
type input "917 sierr"
click at [737, 470] on li "[STREET_ADDRESS]" at bounding box center [803, 472] width 259 height 29
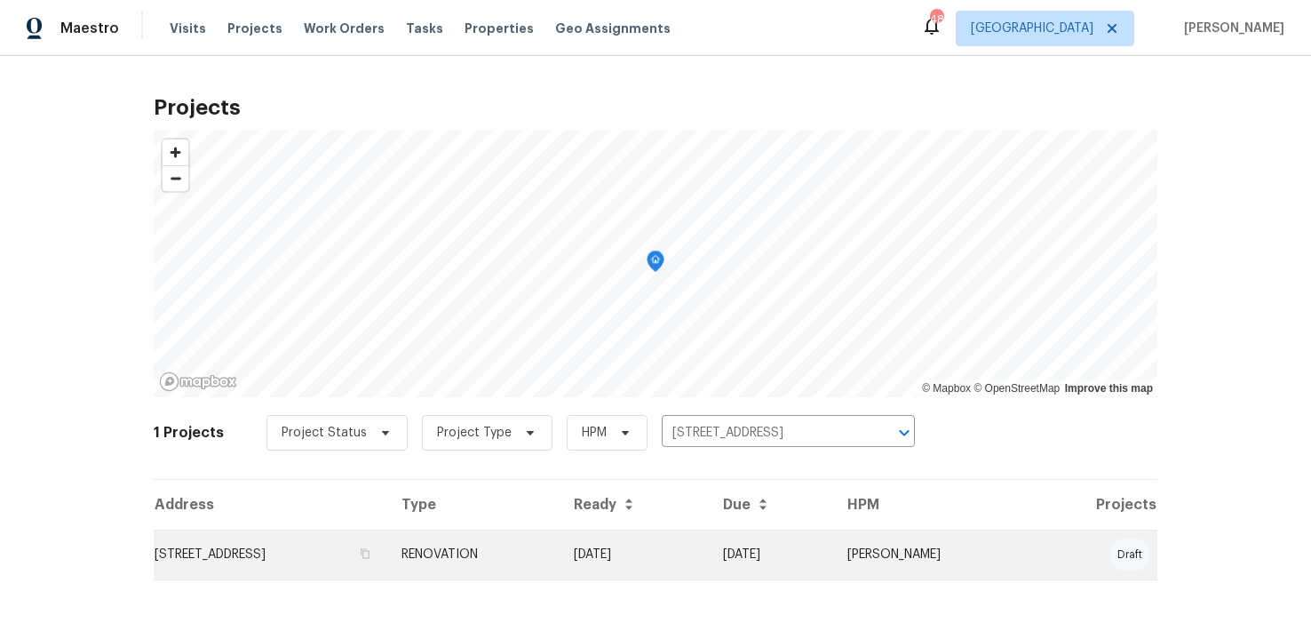
click at [286, 556] on td "[STREET_ADDRESS]" at bounding box center [271, 554] width 234 height 50
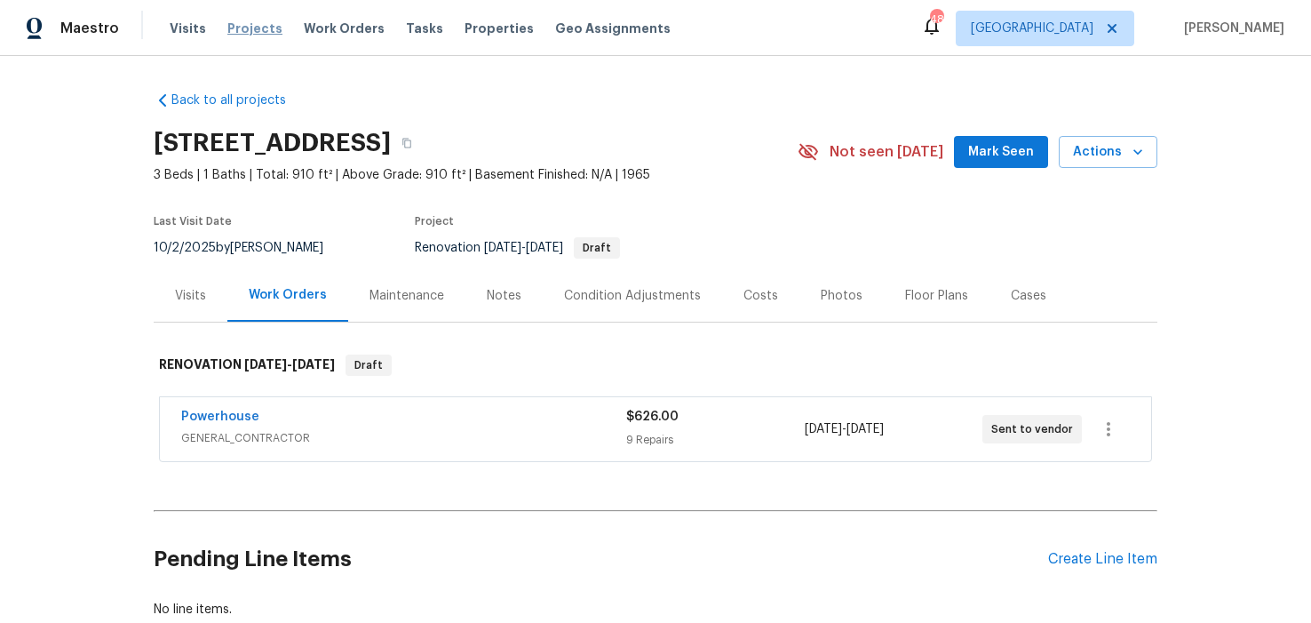
click at [243, 31] on span "Projects" at bounding box center [254, 29] width 55 height 18
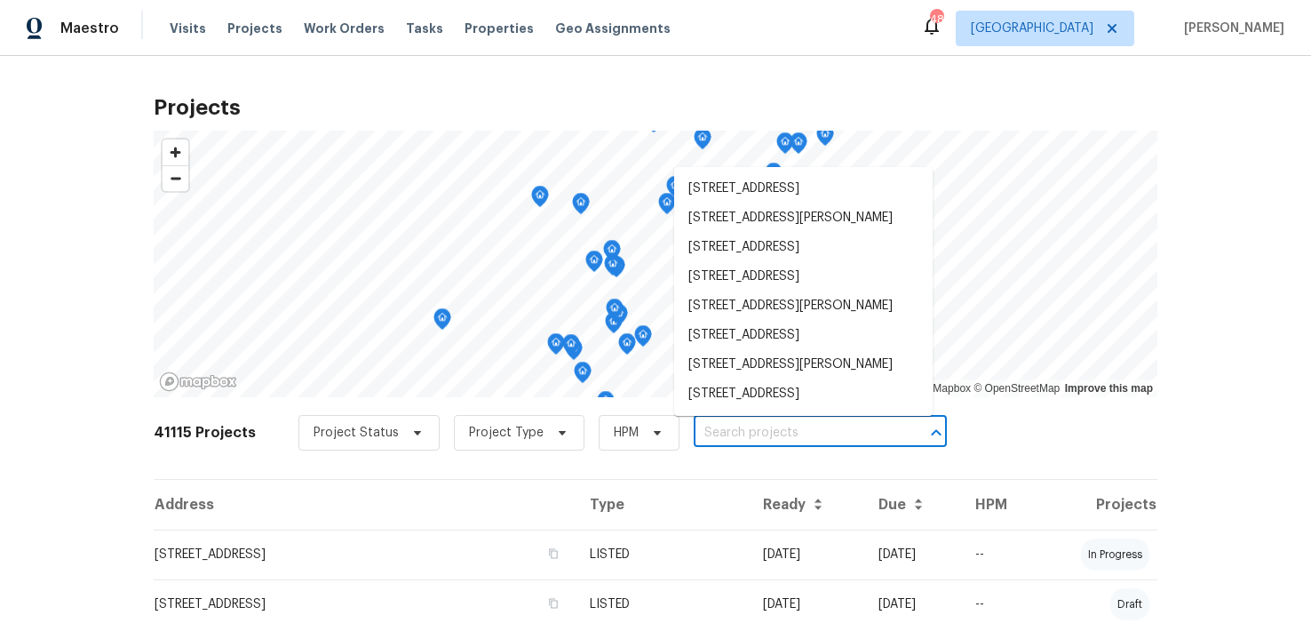
click at [749, 430] on input "text" at bounding box center [795, 433] width 203 height 28
type input "410"
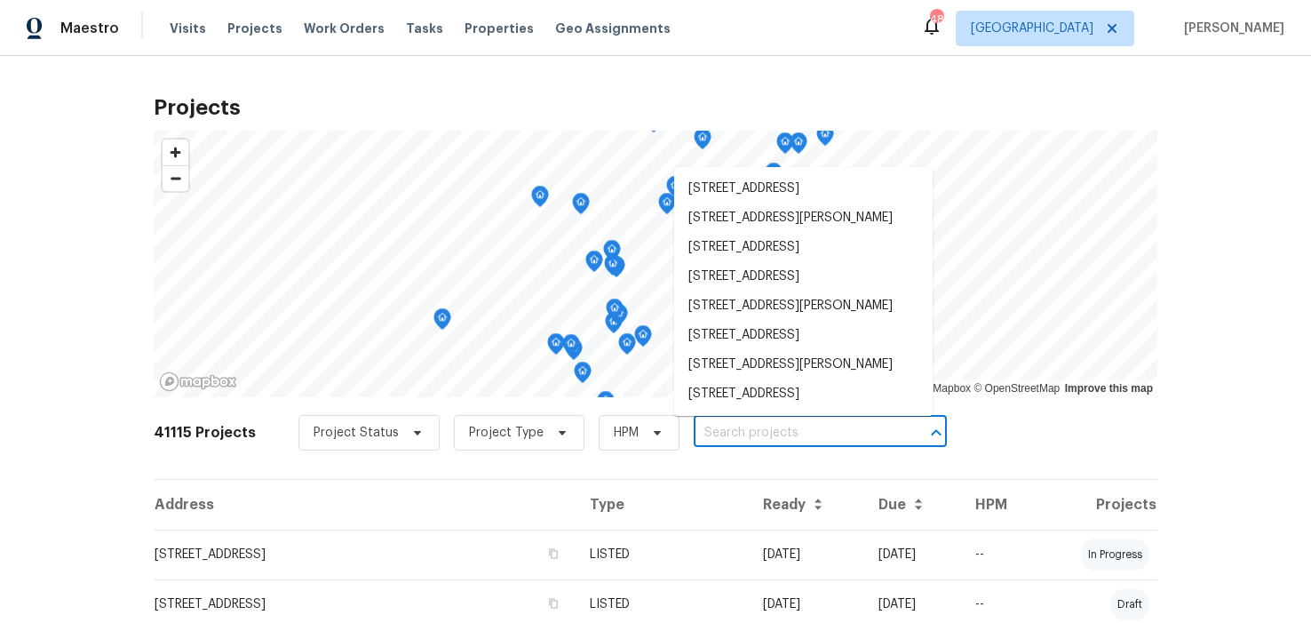
click at [740, 425] on input "text" at bounding box center [795, 433] width 203 height 28
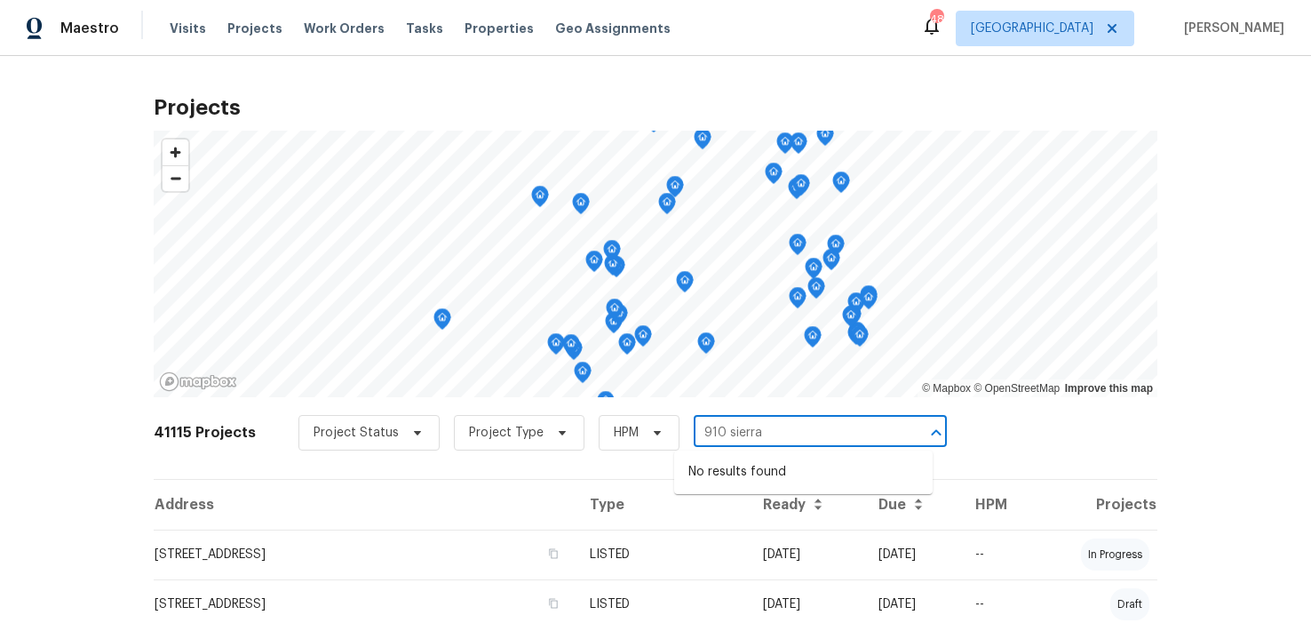
click at [703, 433] on input "910 sierra" at bounding box center [795, 433] width 203 height 28
type input "917 sierra"
click at [764, 474] on li "[STREET_ADDRESS]" at bounding box center [803, 472] width 259 height 29
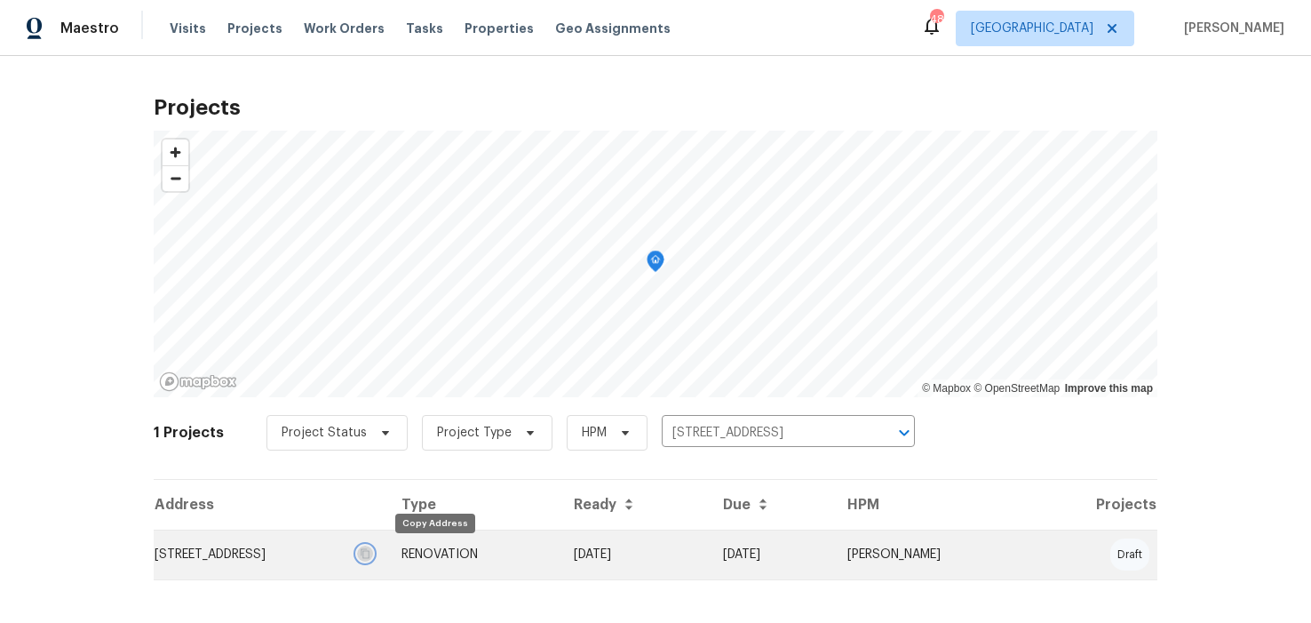
click at [370, 555] on icon "button" at bounding box center [365, 553] width 11 height 11
